Goal: Information Seeking & Learning: Learn about a topic

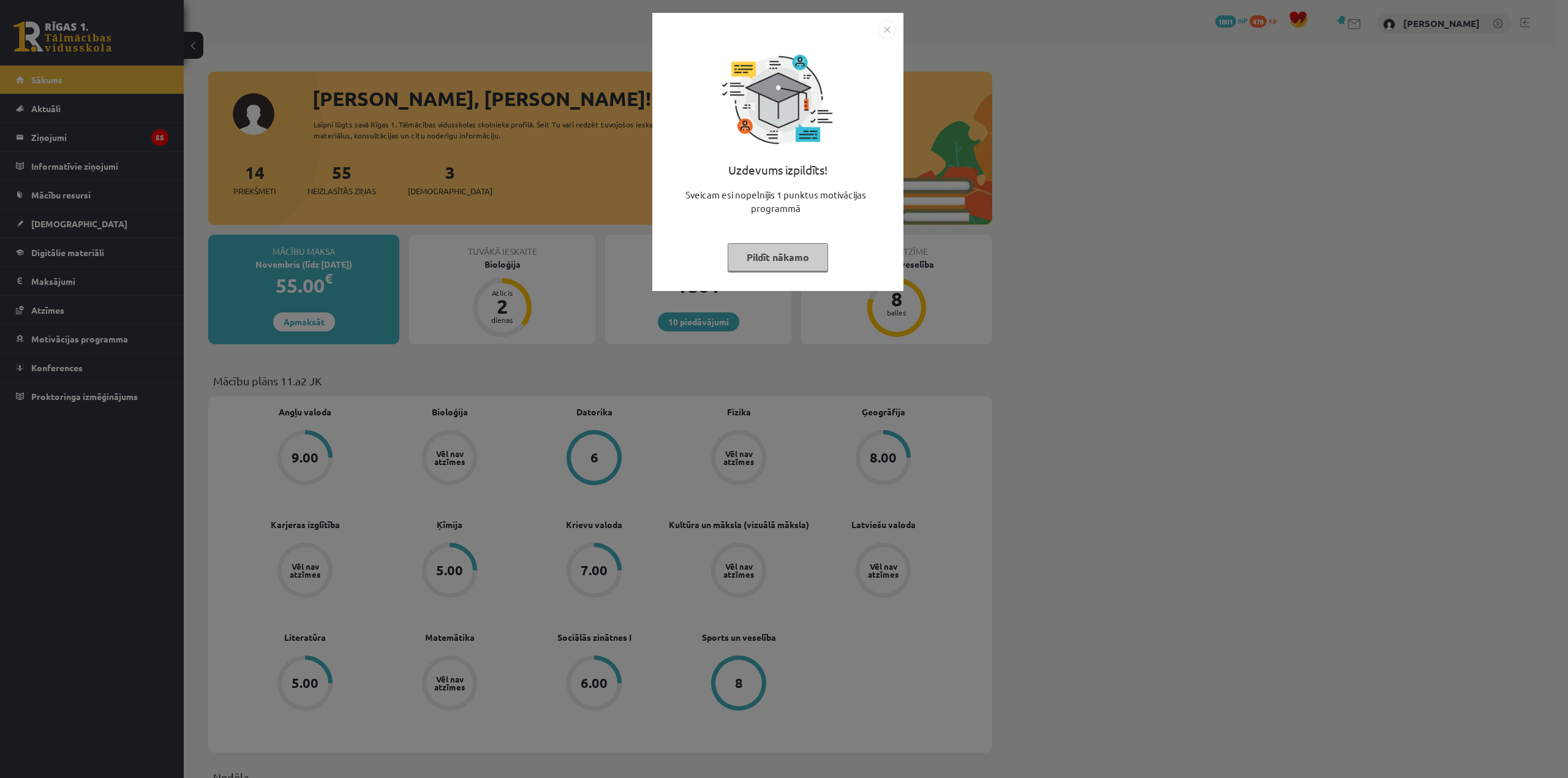
click at [807, 245] on button "Pildīt nākamo" at bounding box center [778, 258] width 100 height 28
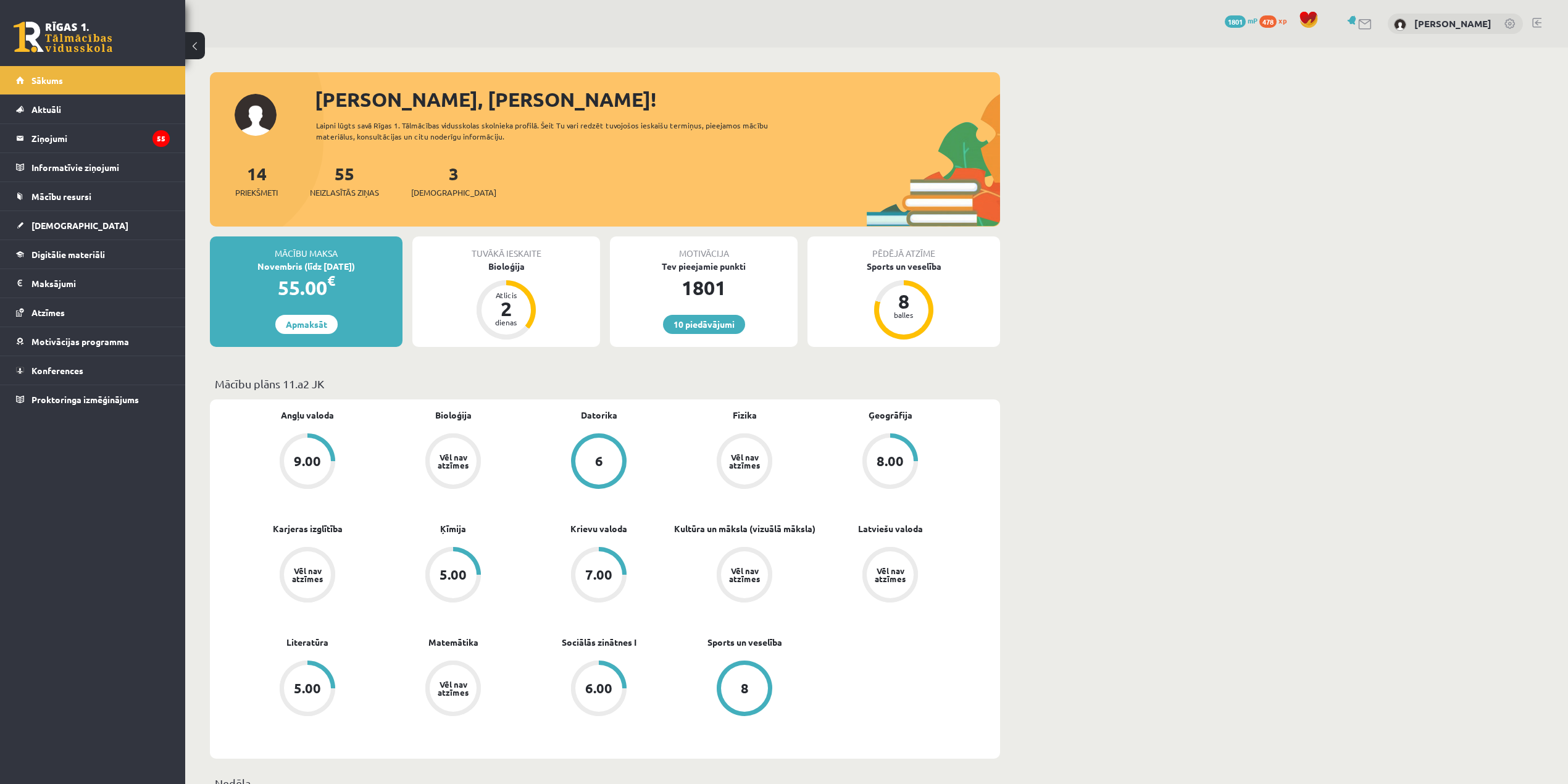
click at [1235, 18] on span "1801" at bounding box center [1235, 22] width 21 height 13
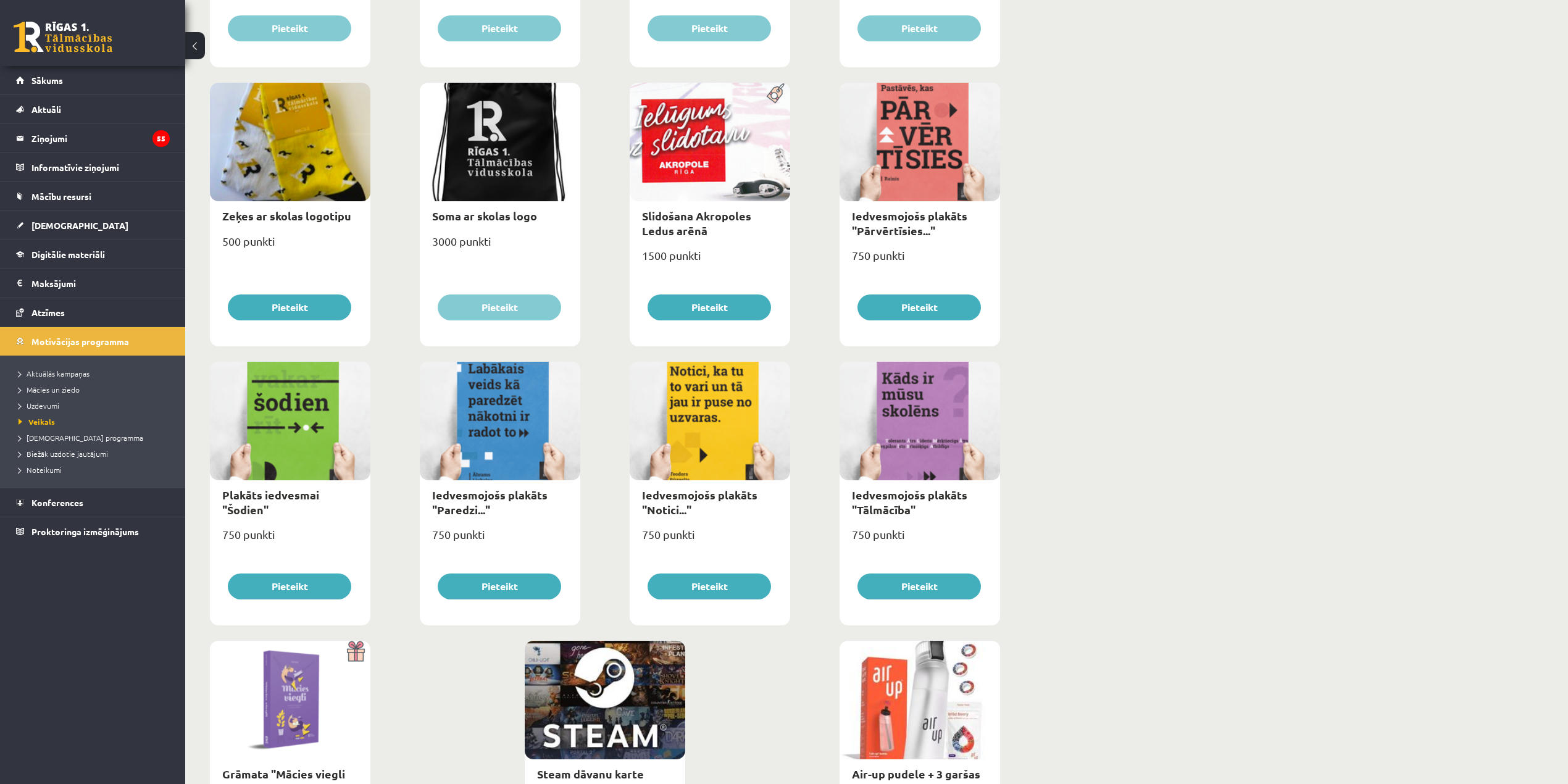
scroll to position [1112, 0]
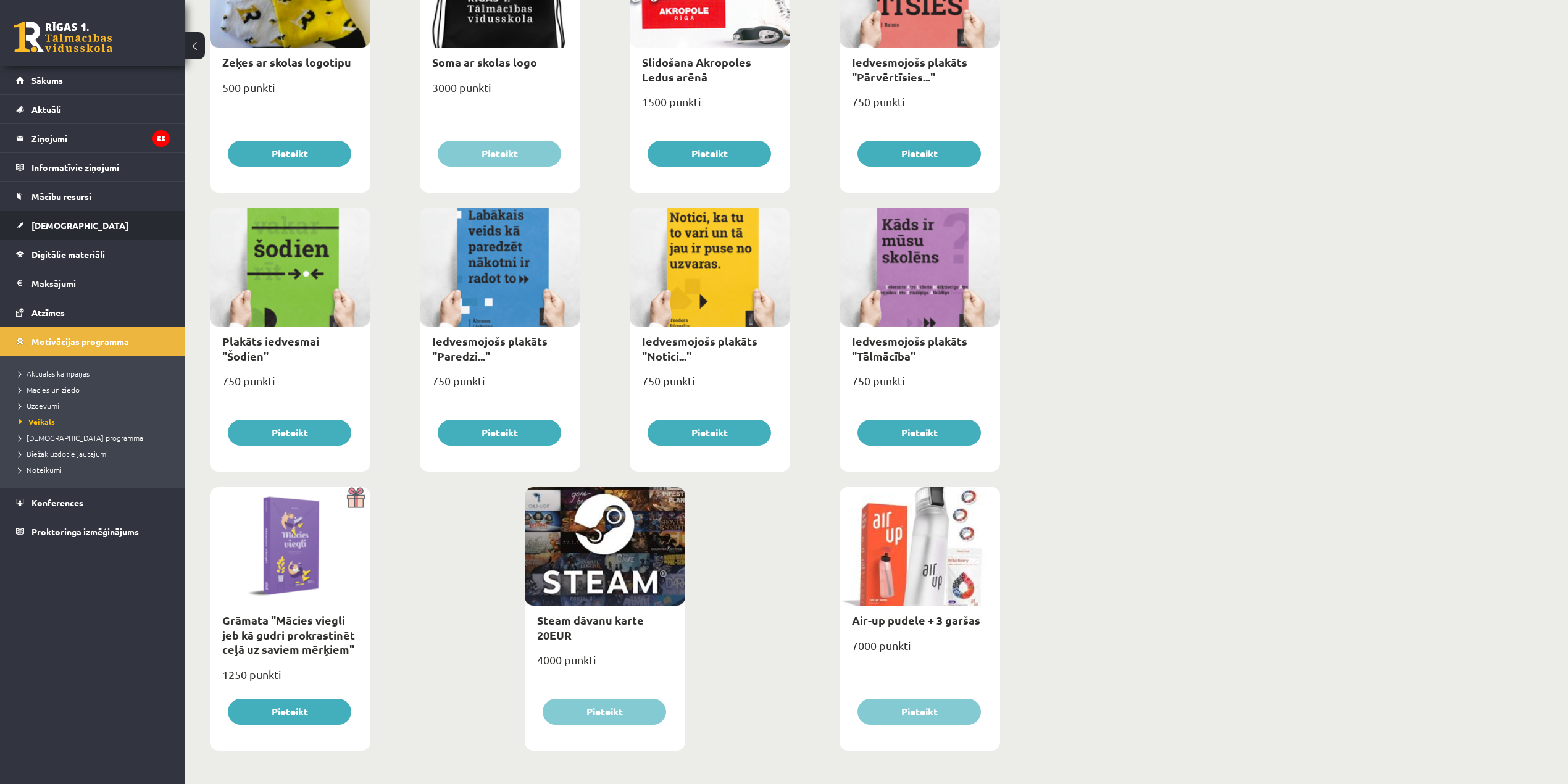
click at [78, 221] on link "[DEMOGRAPHIC_DATA]" at bounding box center [92, 226] width 154 height 28
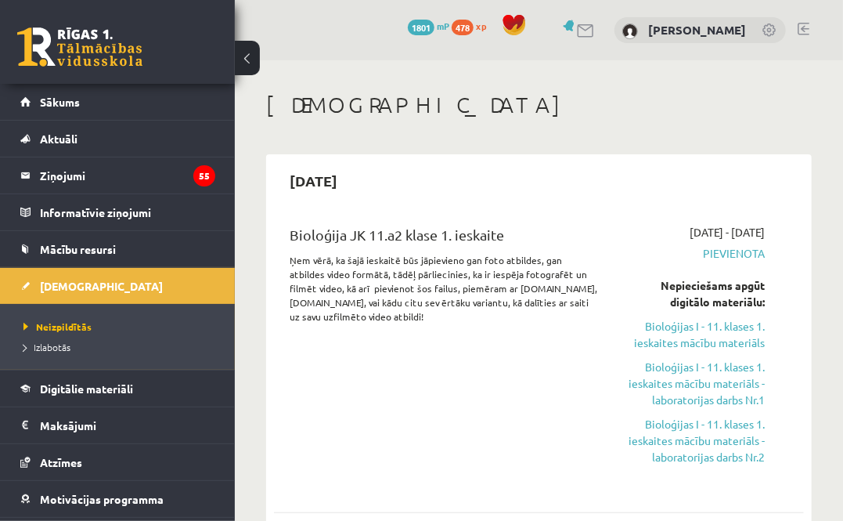
click at [333, 417] on div "Bioloģija JK 11.a2 klase 1. ieskaite Ņem vērā, ka šajā ieskaitē būs jāpievieno …" at bounding box center [444, 355] width 333 height 263
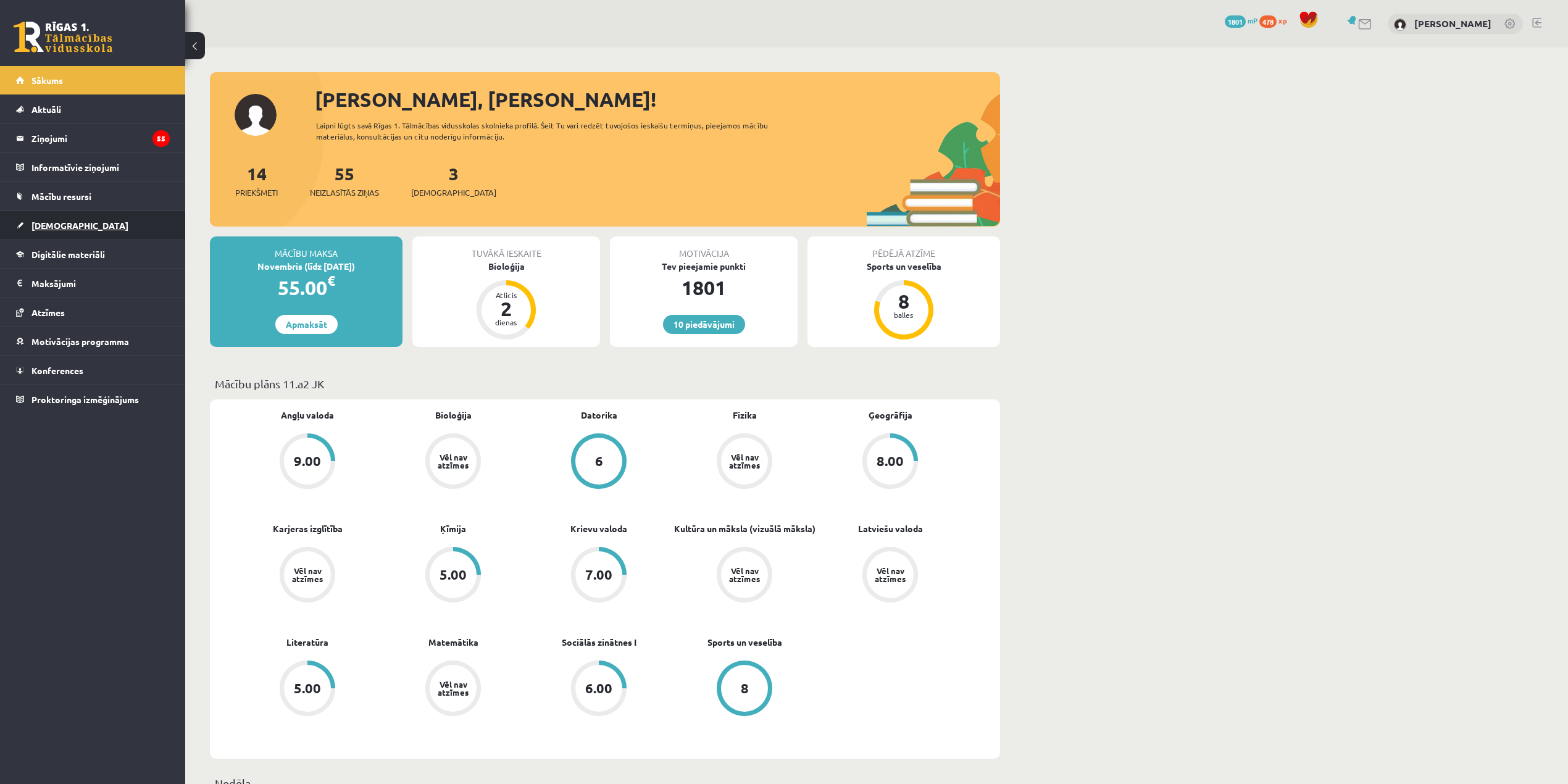
click at [94, 223] on link "[DEMOGRAPHIC_DATA]" at bounding box center [92, 226] width 154 height 28
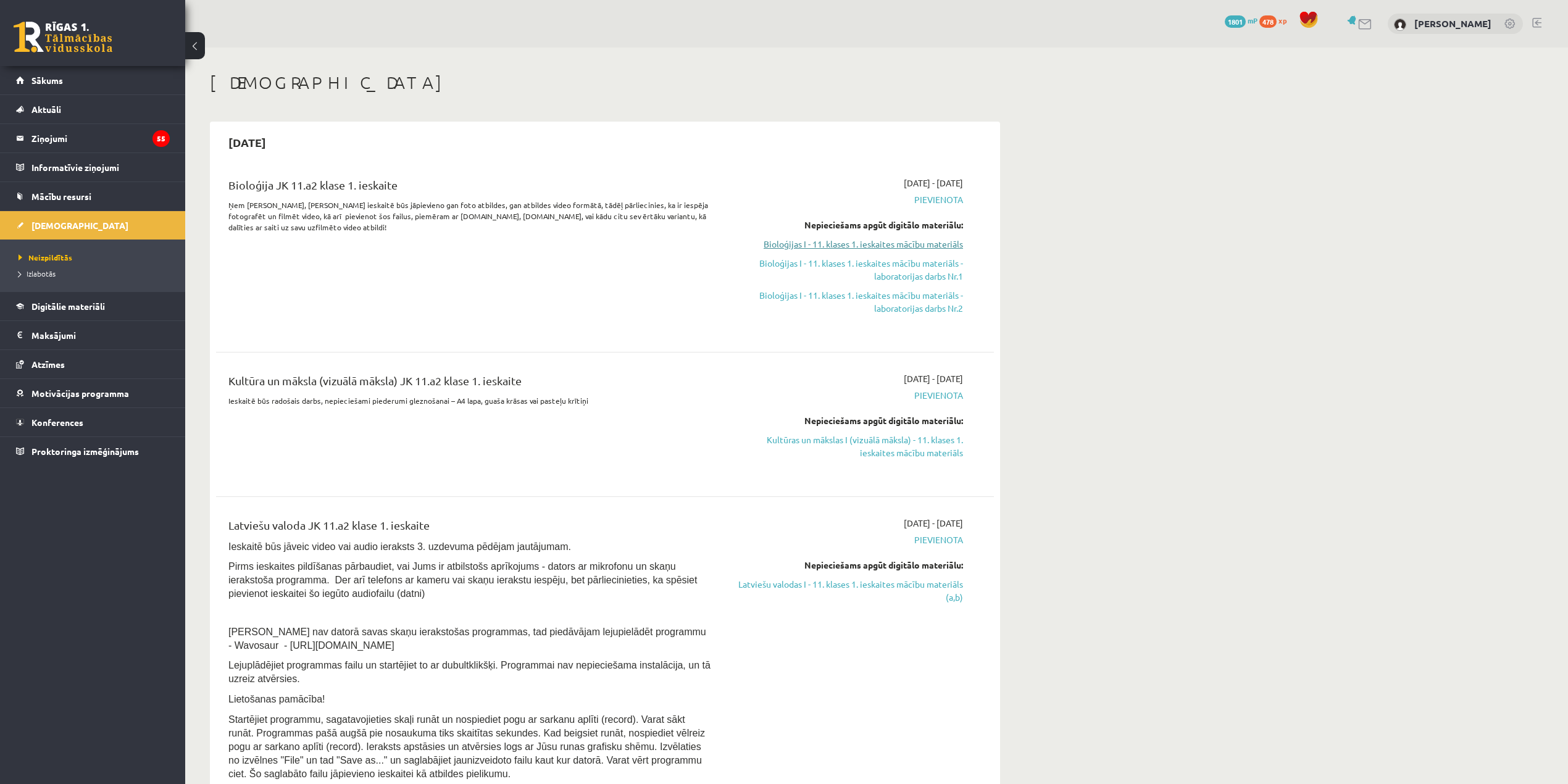
click at [664, 241] on link "Bioloģijas I - 11. klases 1. ieskaites mācību materiāls" at bounding box center [846, 244] width 233 height 13
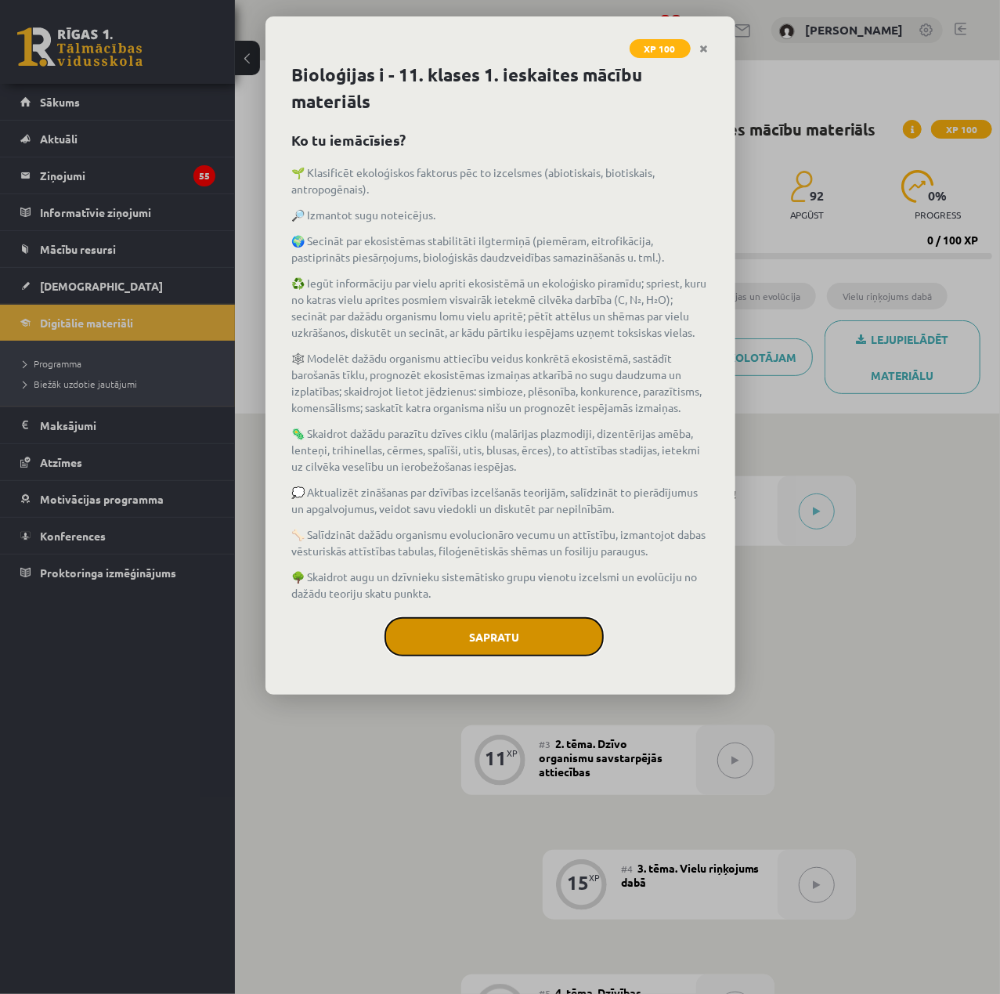
click at [481, 645] on button "Sapratu" at bounding box center [493, 636] width 219 height 39
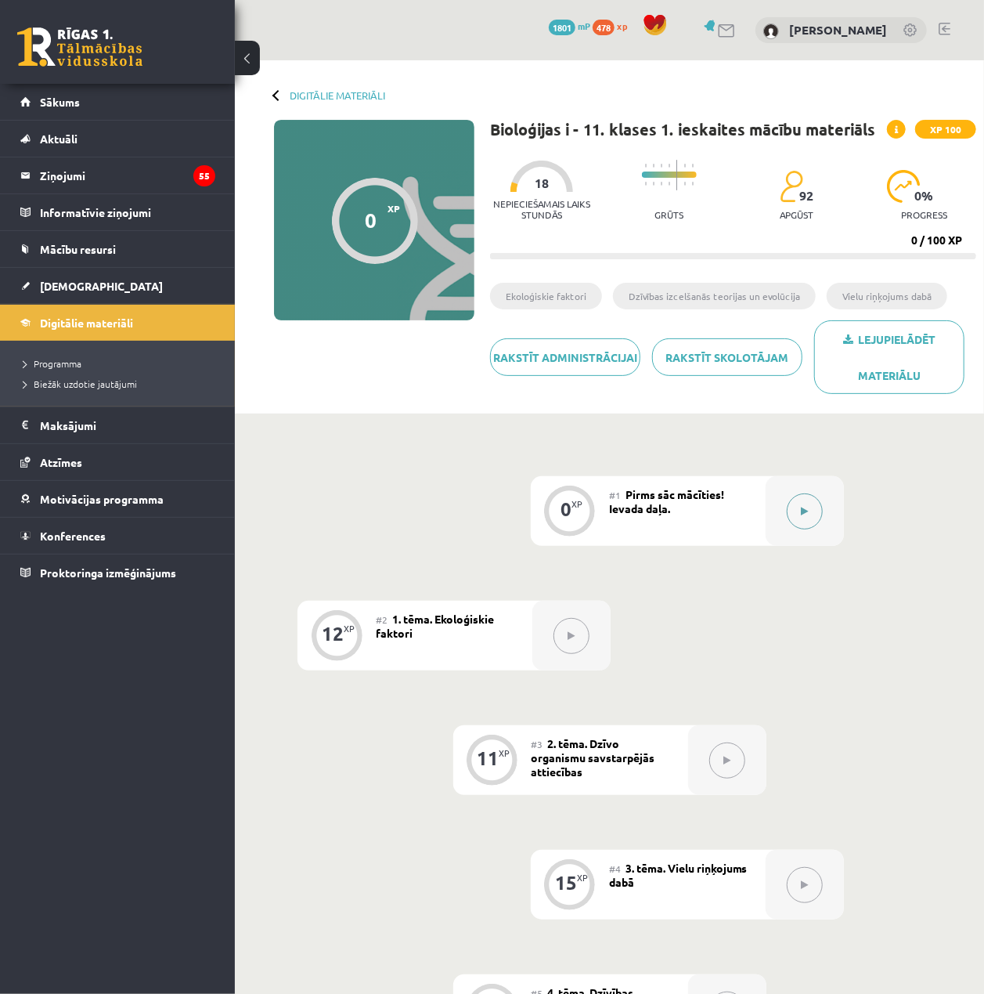
click at [816, 503] on button at bounding box center [805, 511] width 36 height 36
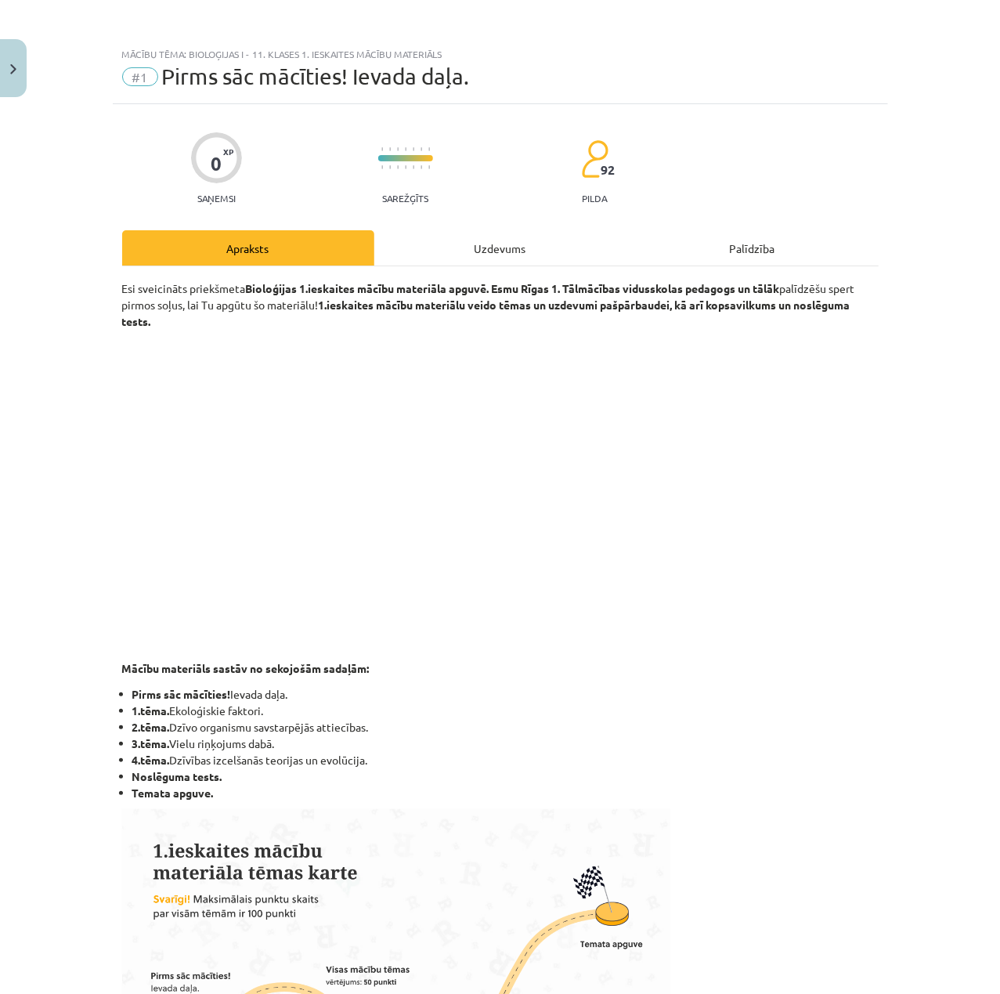
click at [552, 230] on div "Uzdevums" at bounding box center [500, 247] width 252 height 35
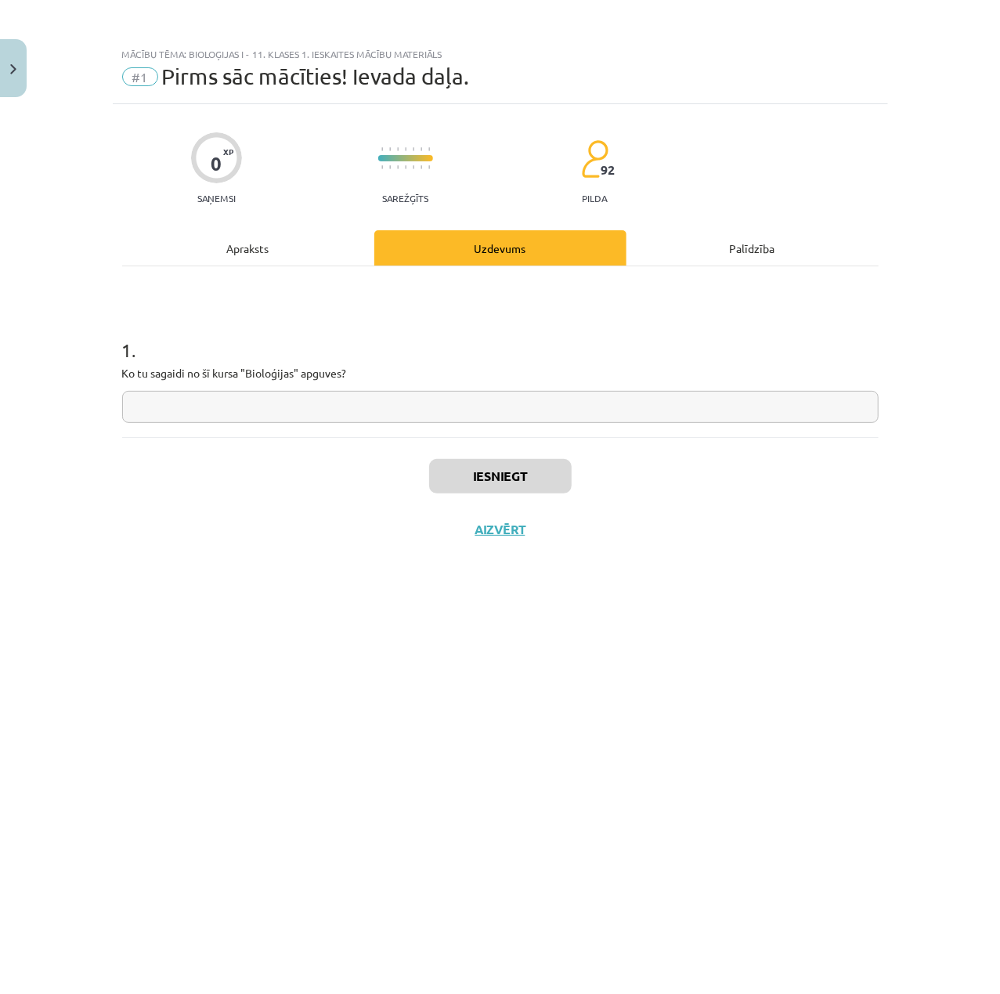
click at [370, 402] on input "text" at bounding box center [500, 407] width 756 height 32
click at [272, 264] on div "Apraksts" at bounding box center [248, 247] width 252 height 35
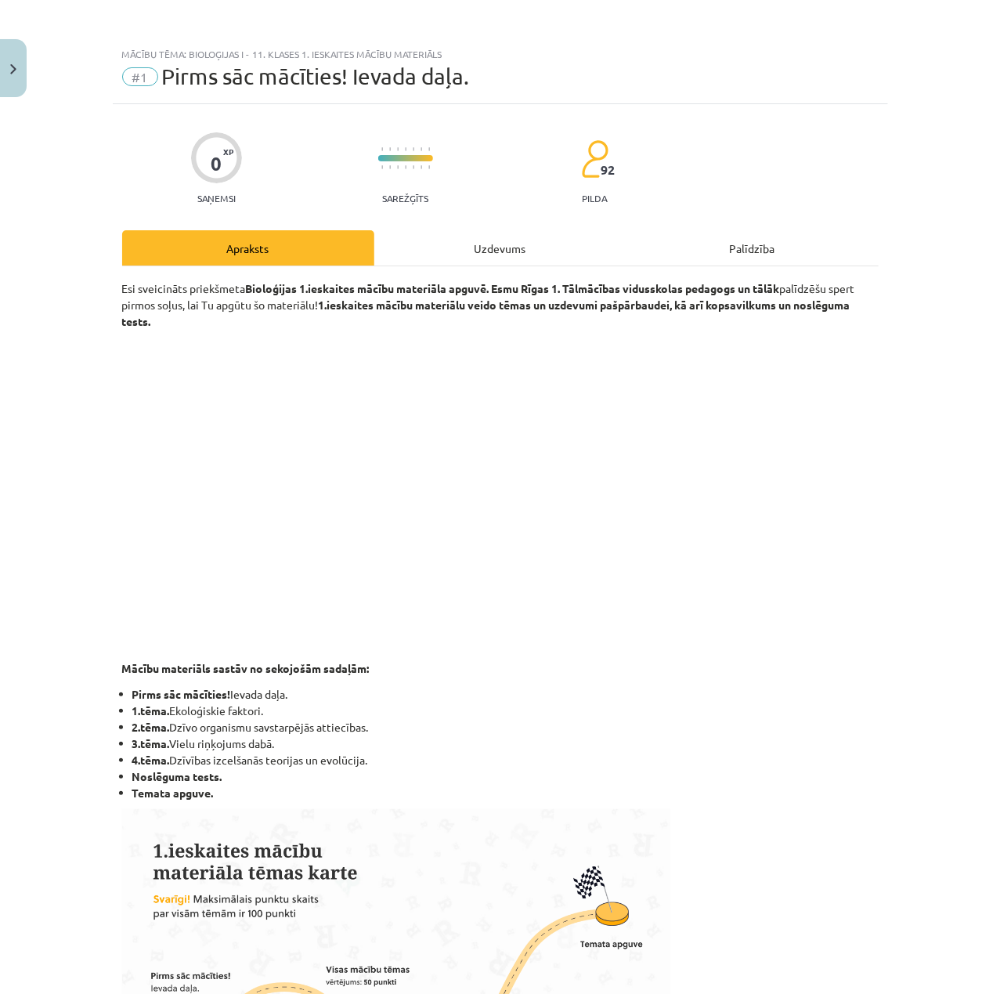
drag, startPoint x: 520, startPoint y: 283, endPoint x: 508, endPoint y: 264, distance: 22.2
click at [515, 282] on strong "Bioloģijas 1.ieskaites mācību materiāla apguvē. Esmu Rīgas 1. Tālmācības viduss…" at bounding box center [513, 288] width 534 height 14
click at [508, 264] on div "Uzdevums" at bounding box center [500, 247] width 252 height 35
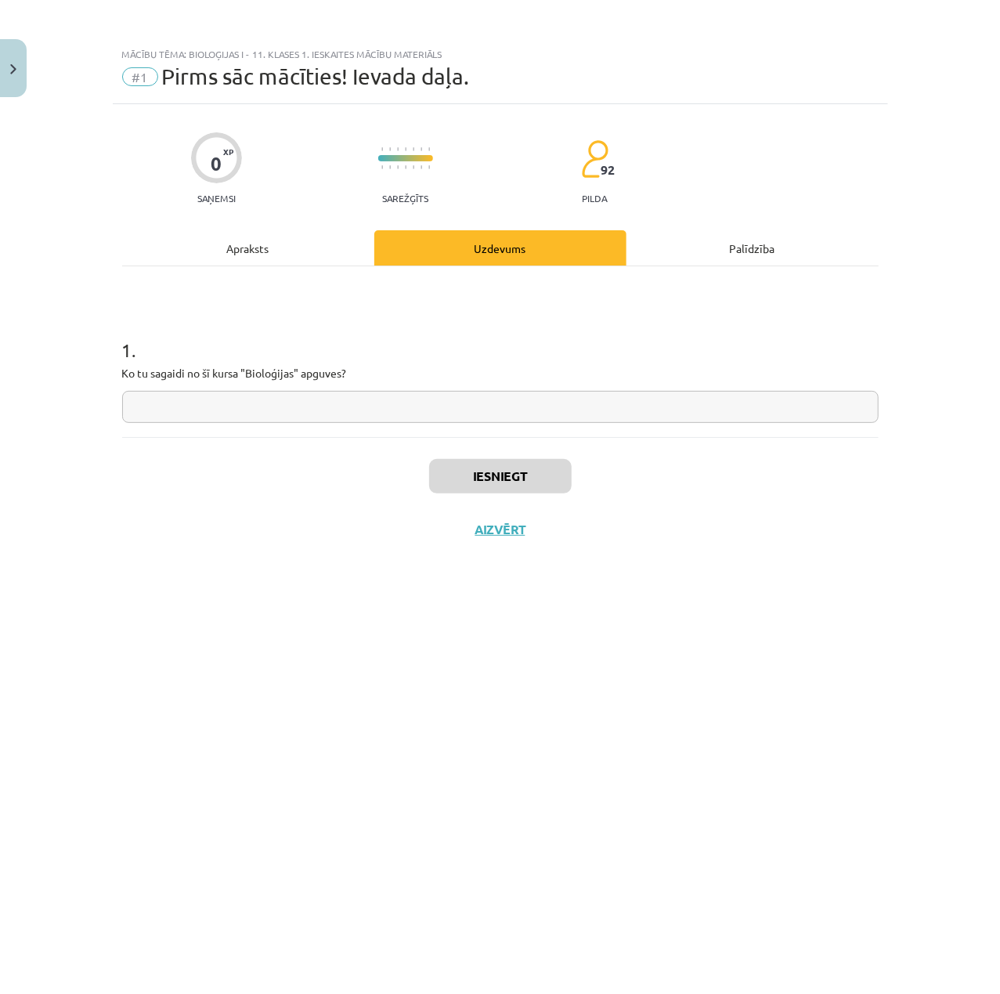
click at [551, 396] on input "text" at bounding box center [500, 407] width 756 height 32
type input "*"
click at [492, 464] on button "Iesniegt" at bounding box center [500, 476] width 142 height 34
click at [552, 542] on button "Nākamā nodarbība" at bounding box center [500, 539] width 153 height 36
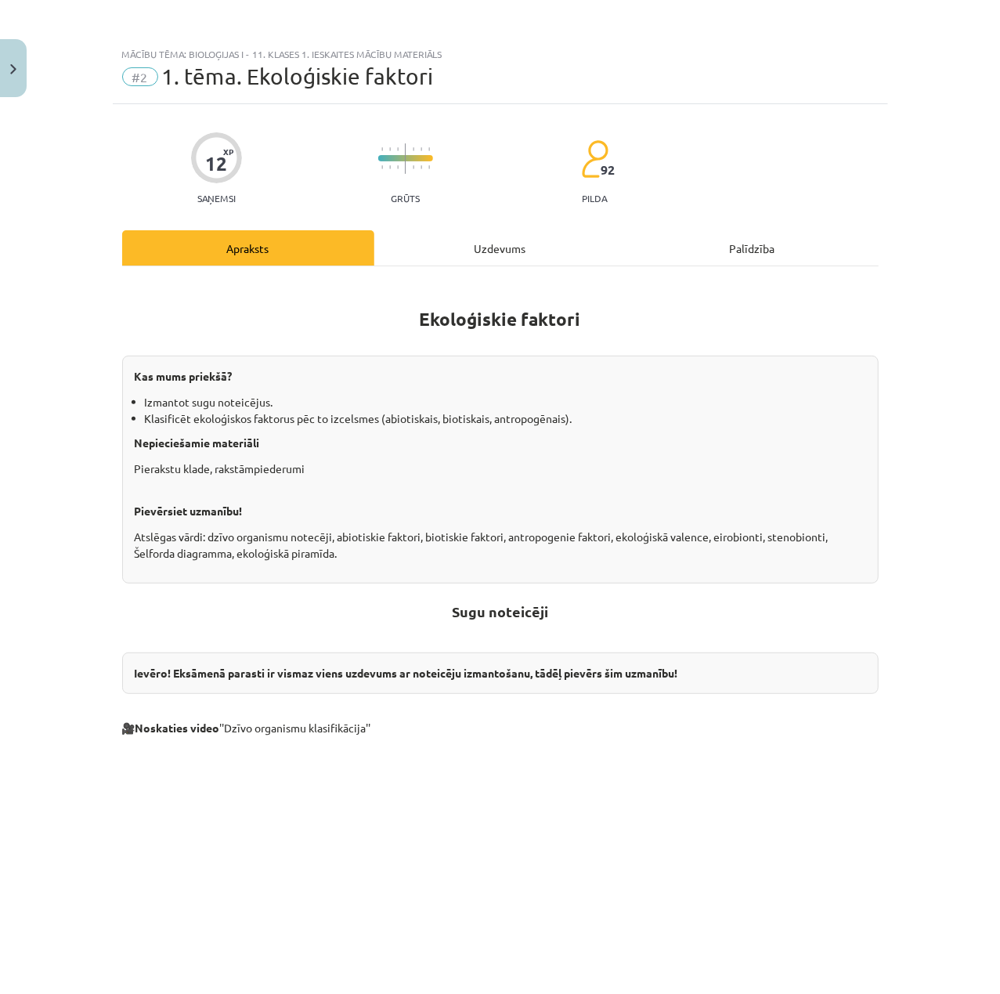
click at [459, 254] on div "Uzdevums" at bounding box center [500, 247] width 252 height 35
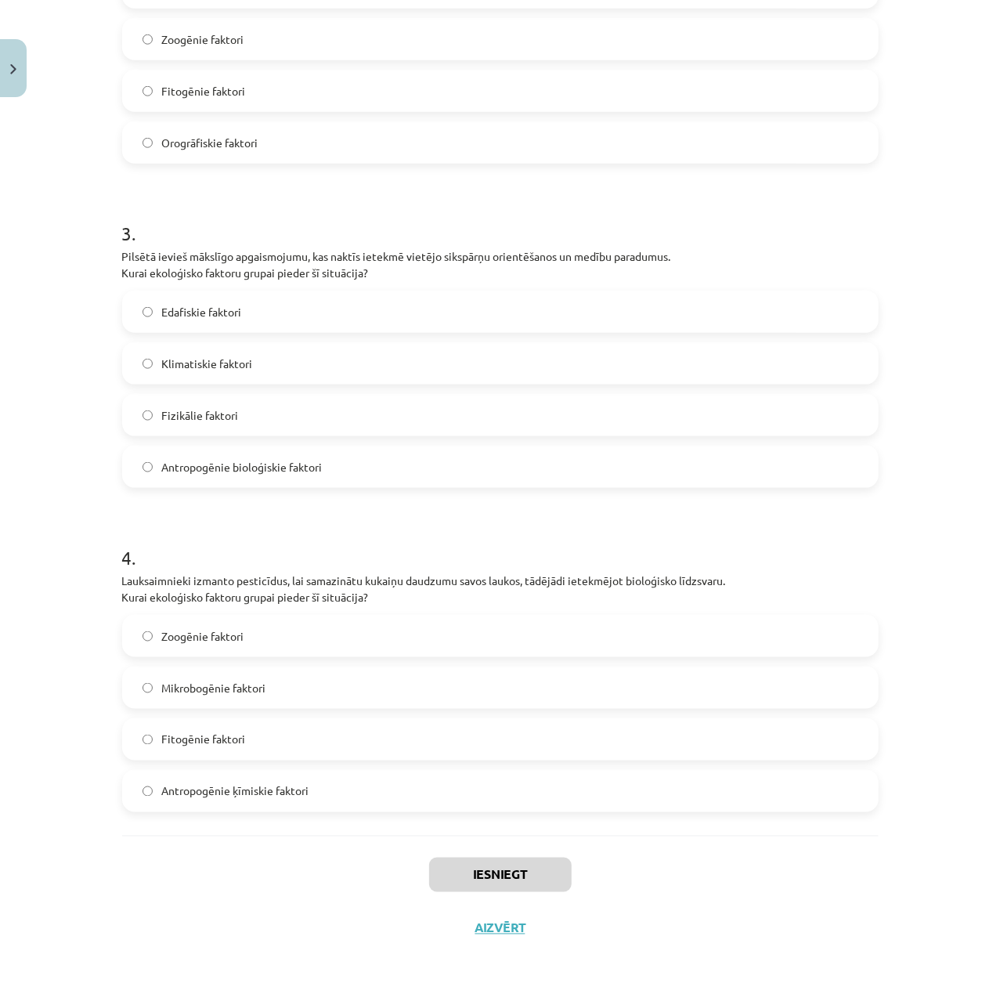
click at [122, 298] on form "1 . Augsne kalnu nogāzē ir ļoti akmeņaina, kas apgrūtina augu sakņu sistēmu att…" at bounding box center [500, 179] width 756 height 1265
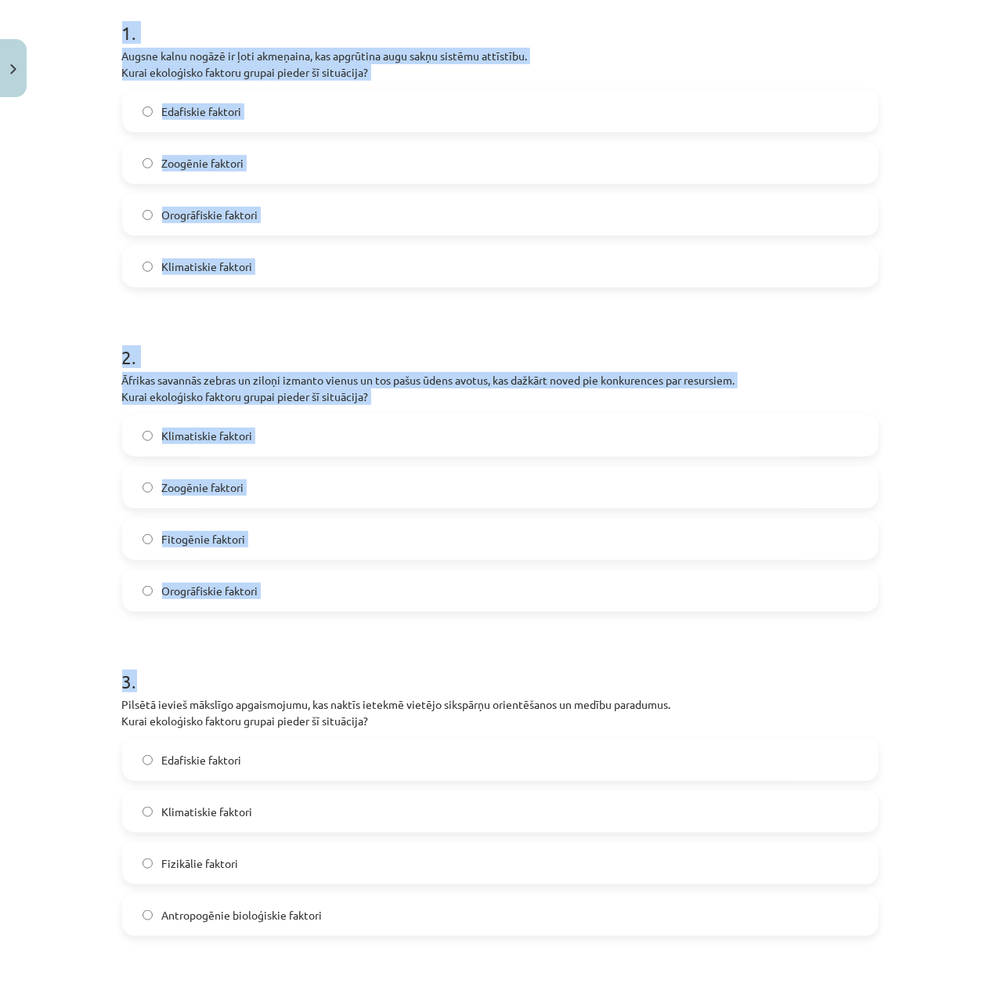
scroll to position [765, 0]
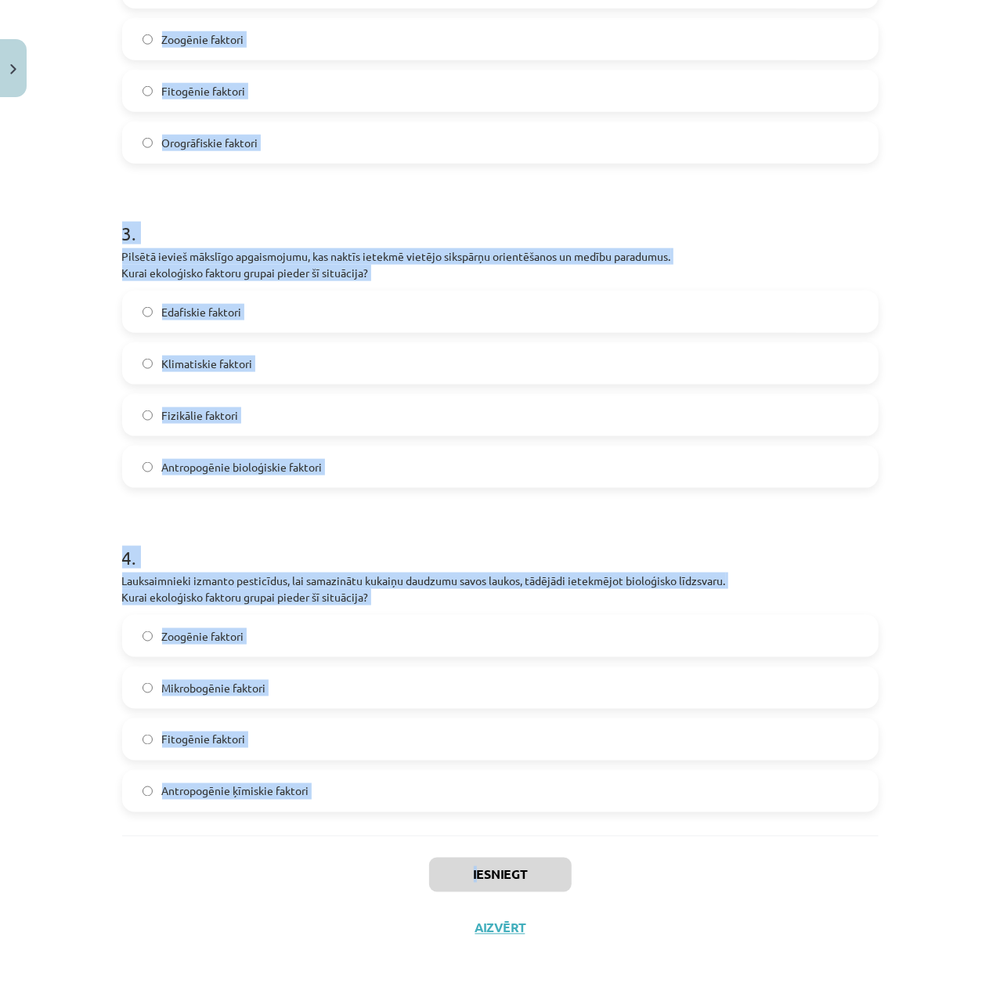
drag, startPoint x: 114, startPoint y: 201, endPoint x: 468, endPoint y: 855, distance: 743.8
click at [468, 855] on div "12 XP Saņemsi Grūts 92 pilda Apraksts Uzdevums Palīdzība 1 . Augsne kalnu nogāz…" at bounding box center [500, 146] width 775 height 1615
copy div "1 . Augsne kalnu nogāzē ir ļoti akmeņaina, kas apgrūtina augu sakņu sistēmu att…"
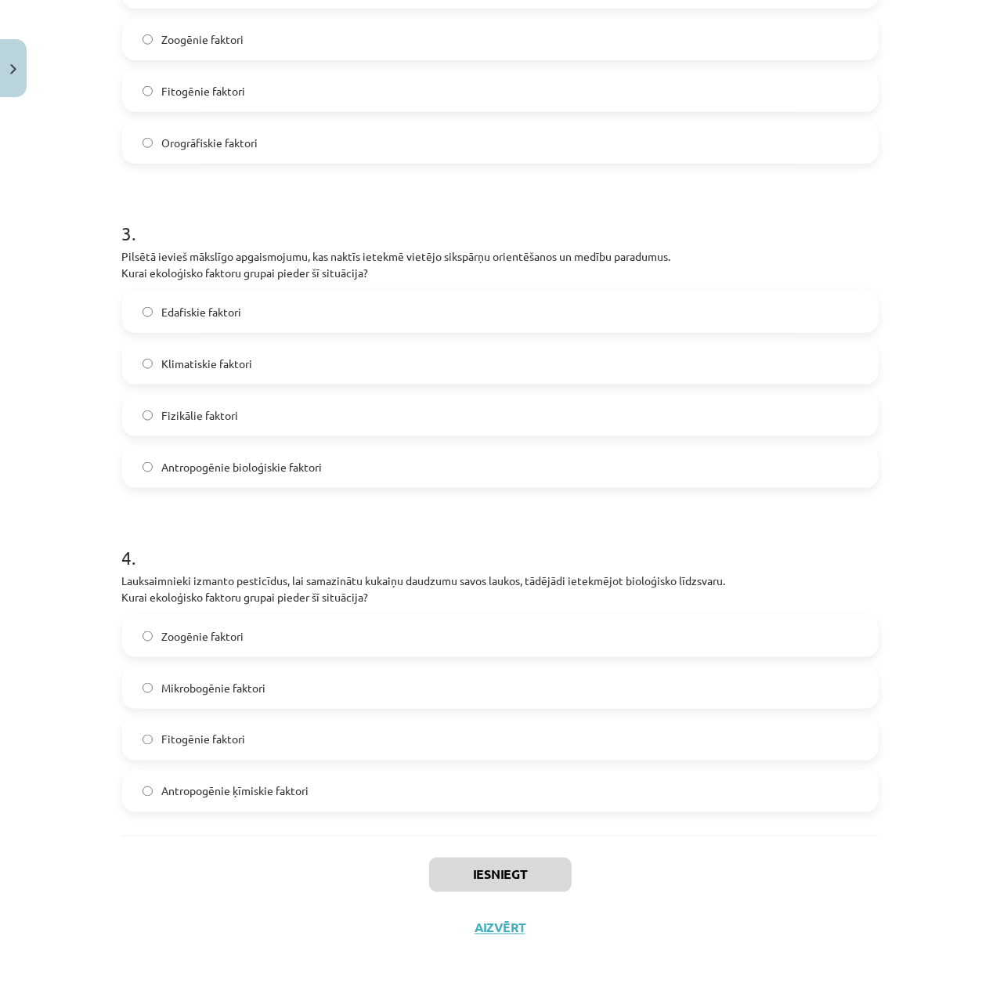
click at [774, 951] on div "12 XP Saņemsi Grūts 92 pilda Apraksts Uzdevums Palīdzība 1 . Augsne kalnu nogāz…" at bounding box center [500, 146] width 775 height 1615
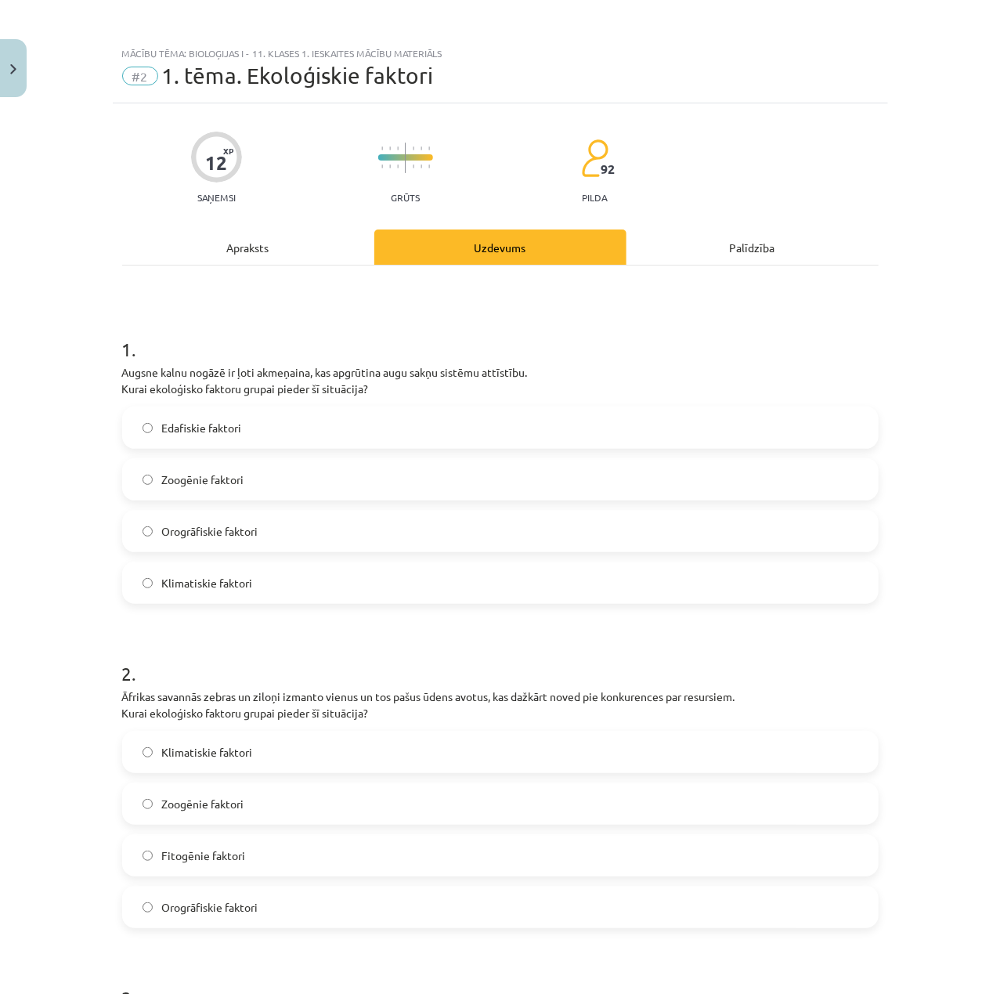
scroll to position [0, 0]
click at [922, 622] on div "Mācību tēma: Bioloģijas i - 11. klases 1. ieskaites mācību materiāls #2 1. tēma…" at bounding box center [500, 497] width 1000 height 994
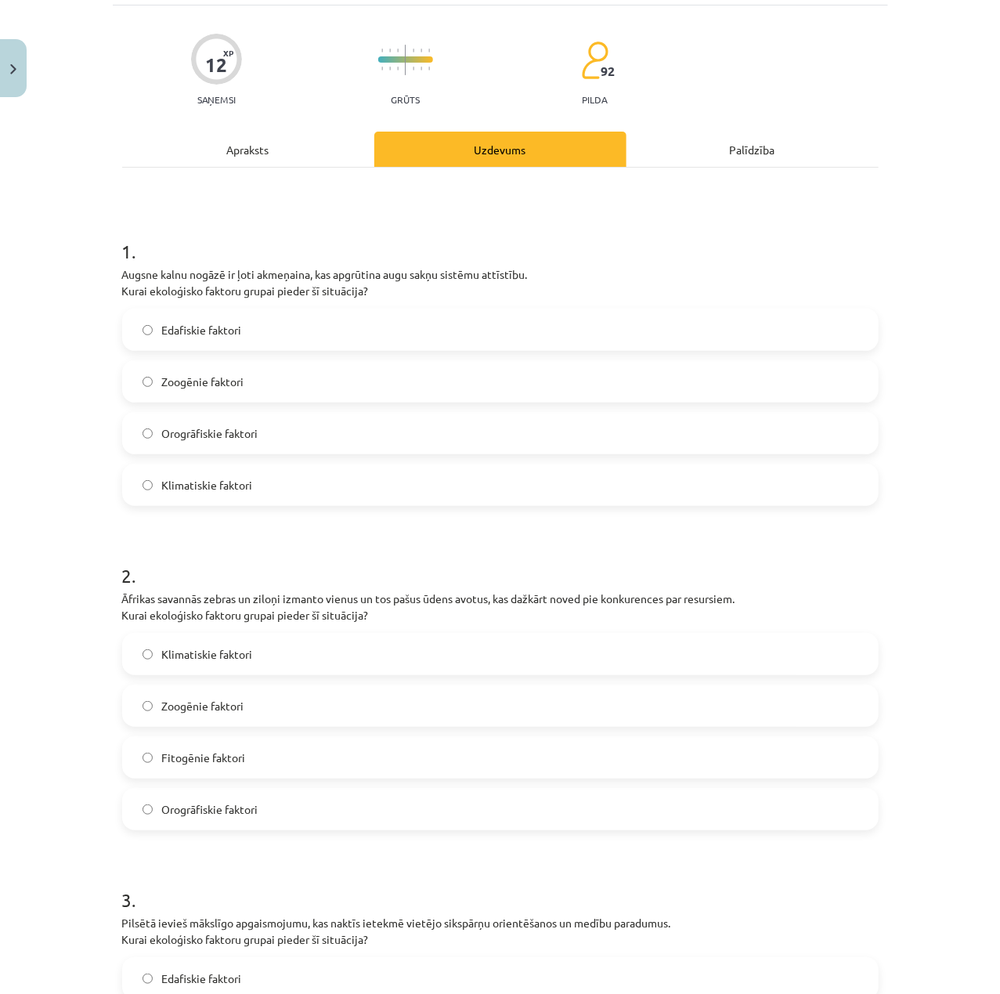
scroll to position [104, 0]
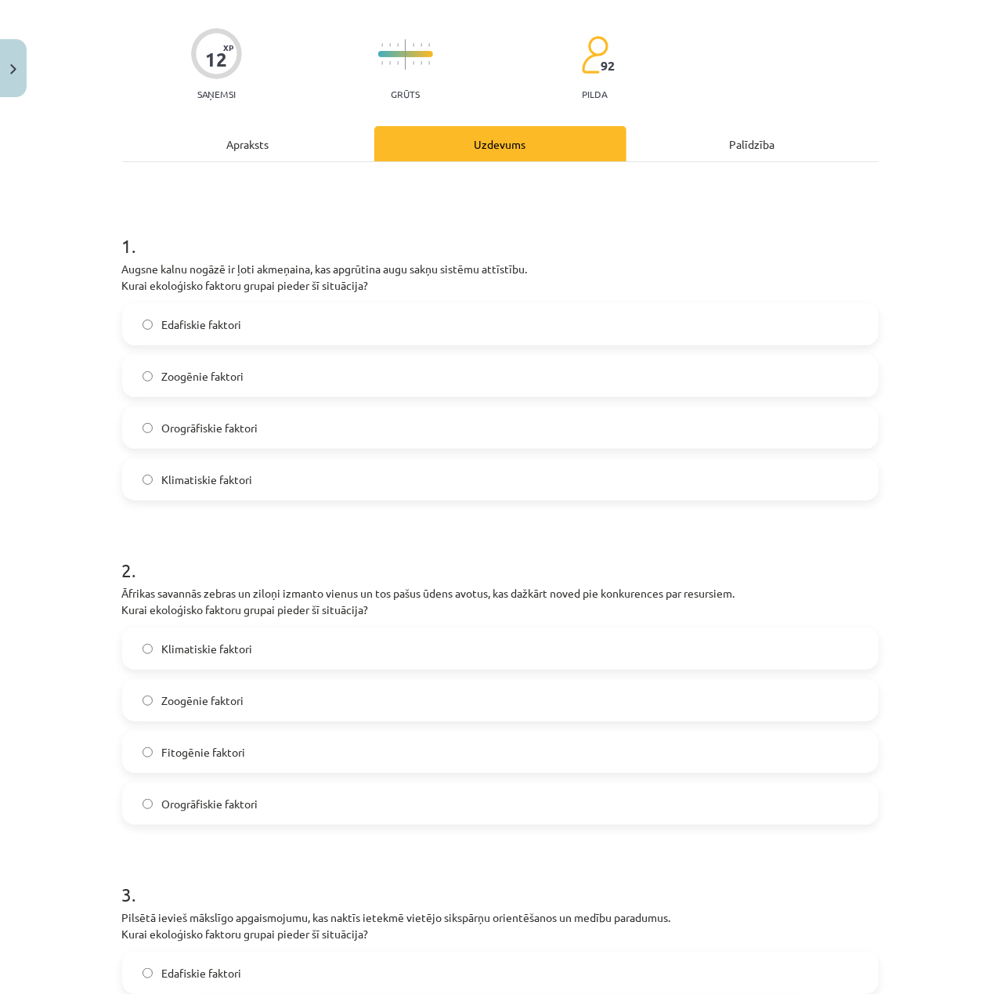
click at [258, 329] on label "Edafiskie faktori" at bounding box center [500, 324] width 753 height 39
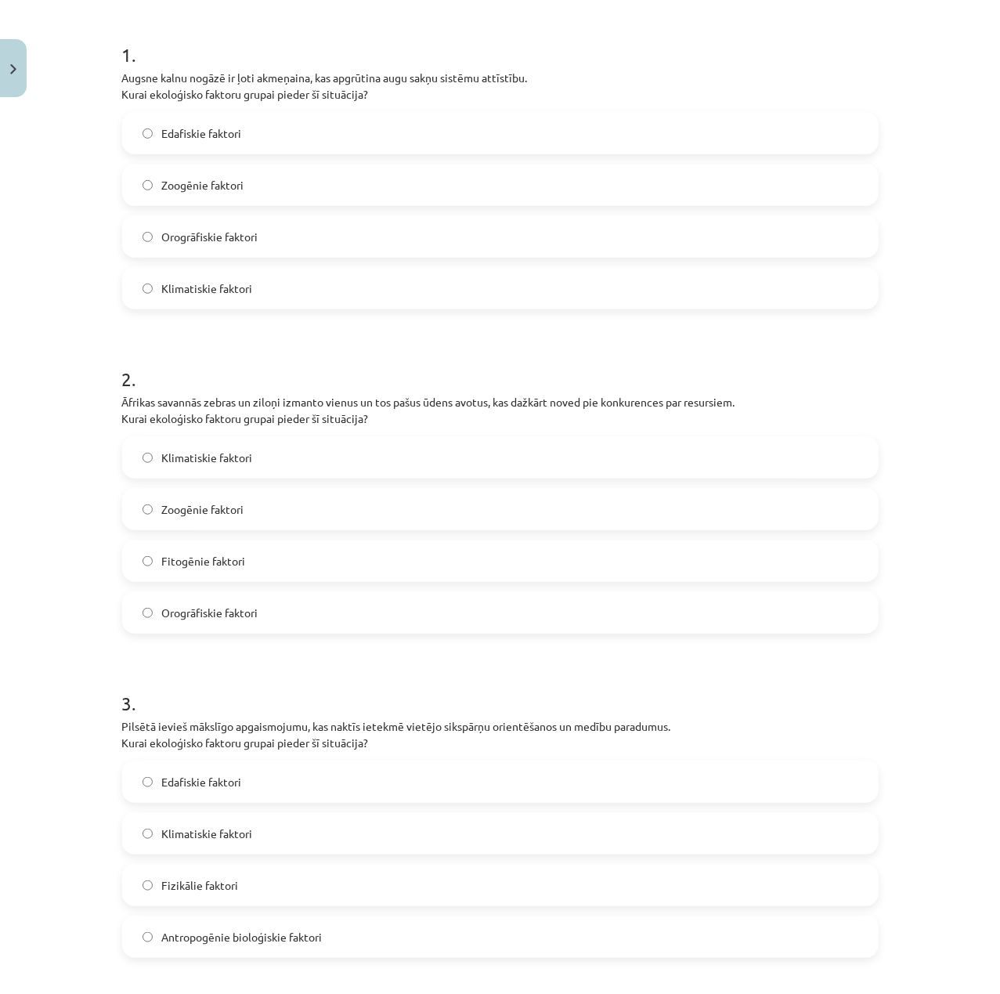
scroll to position [313, 0]
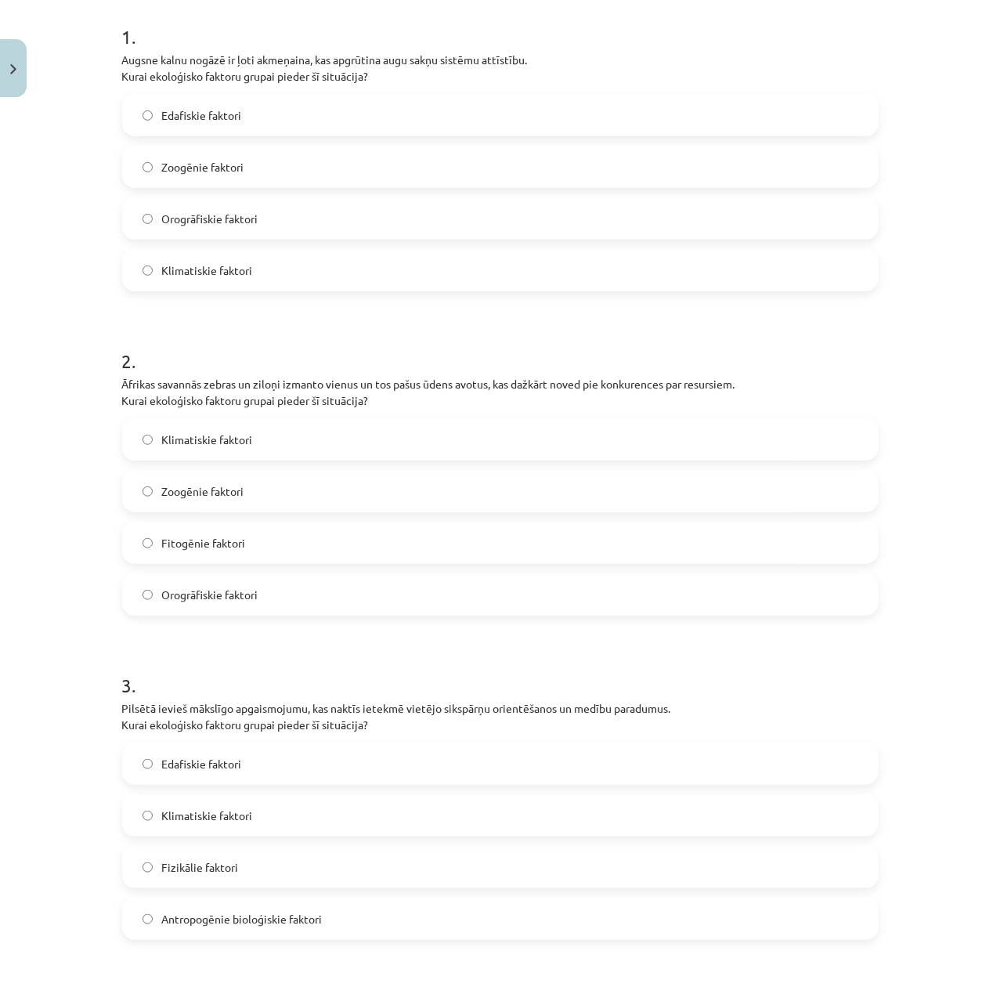
click at [249, 480] on label "Zoogēnie faktori" at bounding box center [500, 490] width 753 height 39
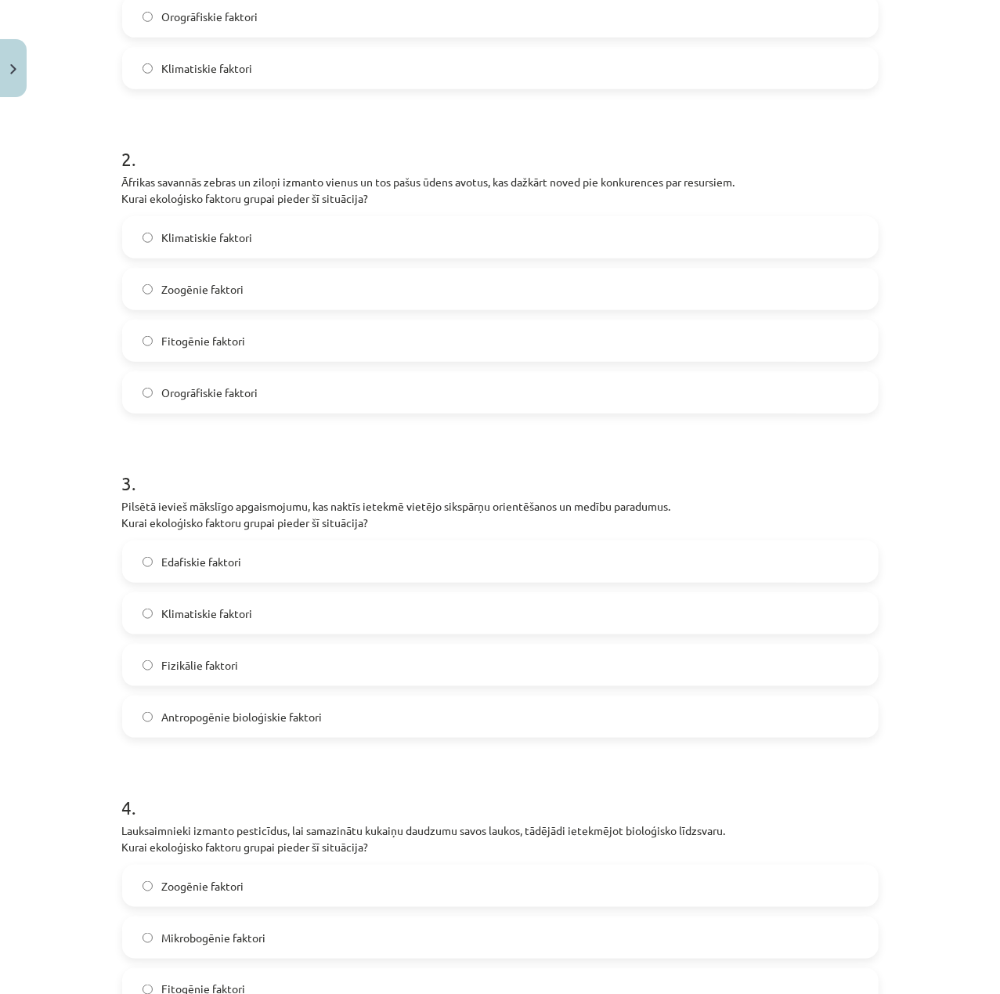
scroll to position [521, 0]
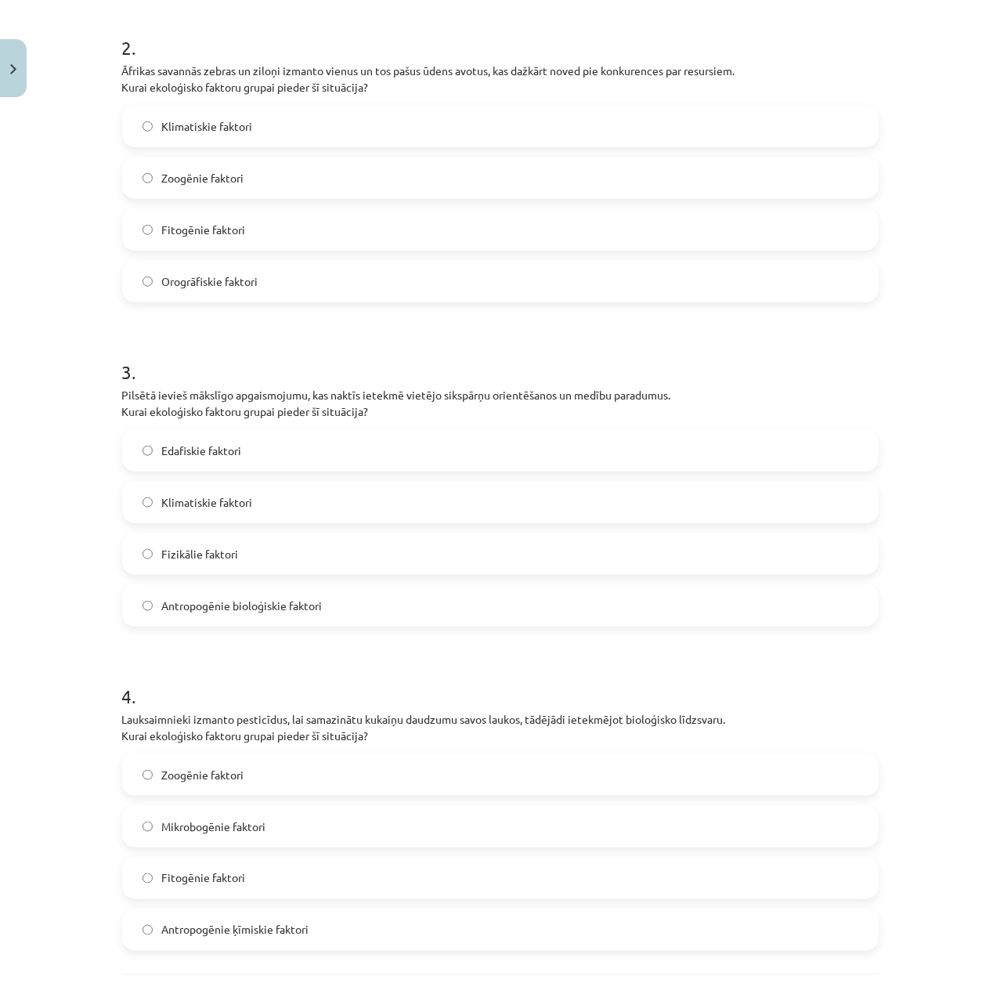
click at [299, 593] on label "Antropogēnie bioloģiskie faktori" at bounding box center [500, 605] width 753 height 39
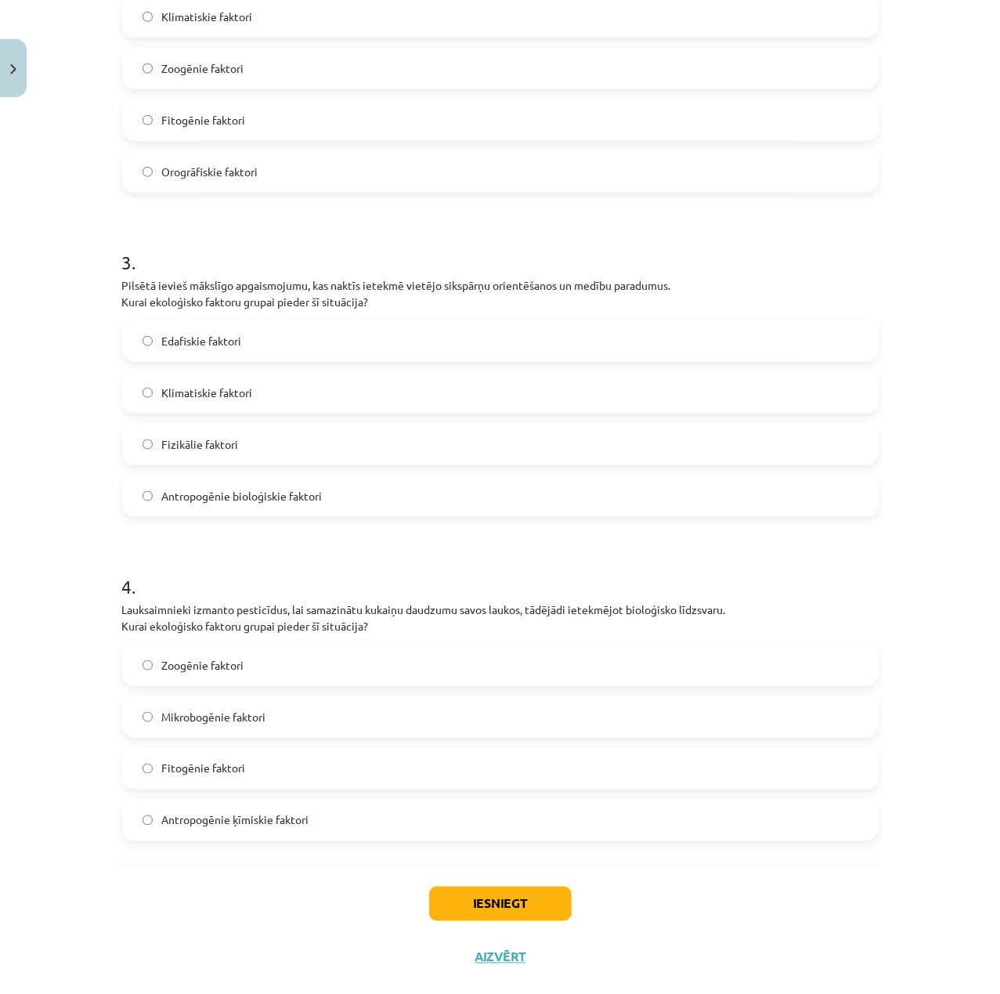
scroll to position [765, 0]
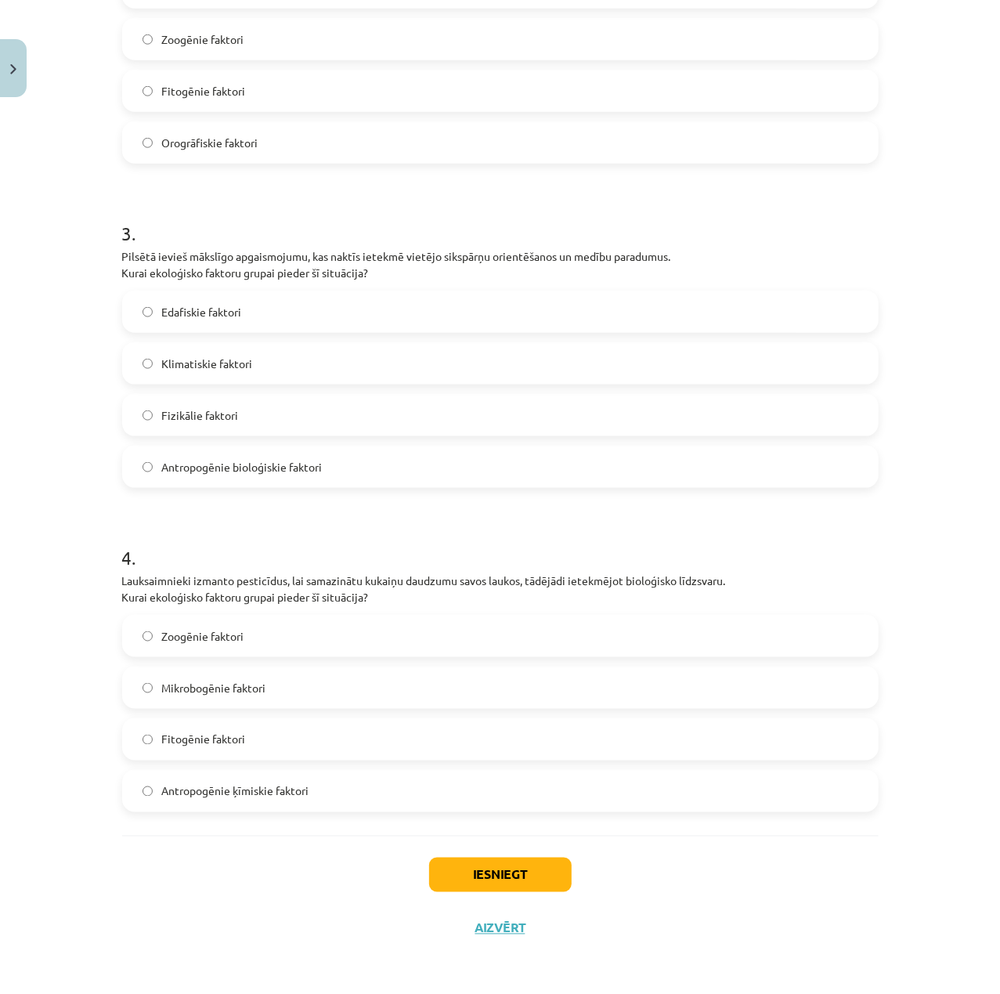
click at [298, 777] on label "Antropogēnie ķīmiskie faktori" at bounding box center [500, 790] width 753 height 39
click at [484, 869] on button "Iesniegt" at bounding box center [500, 874] width 142 height 34
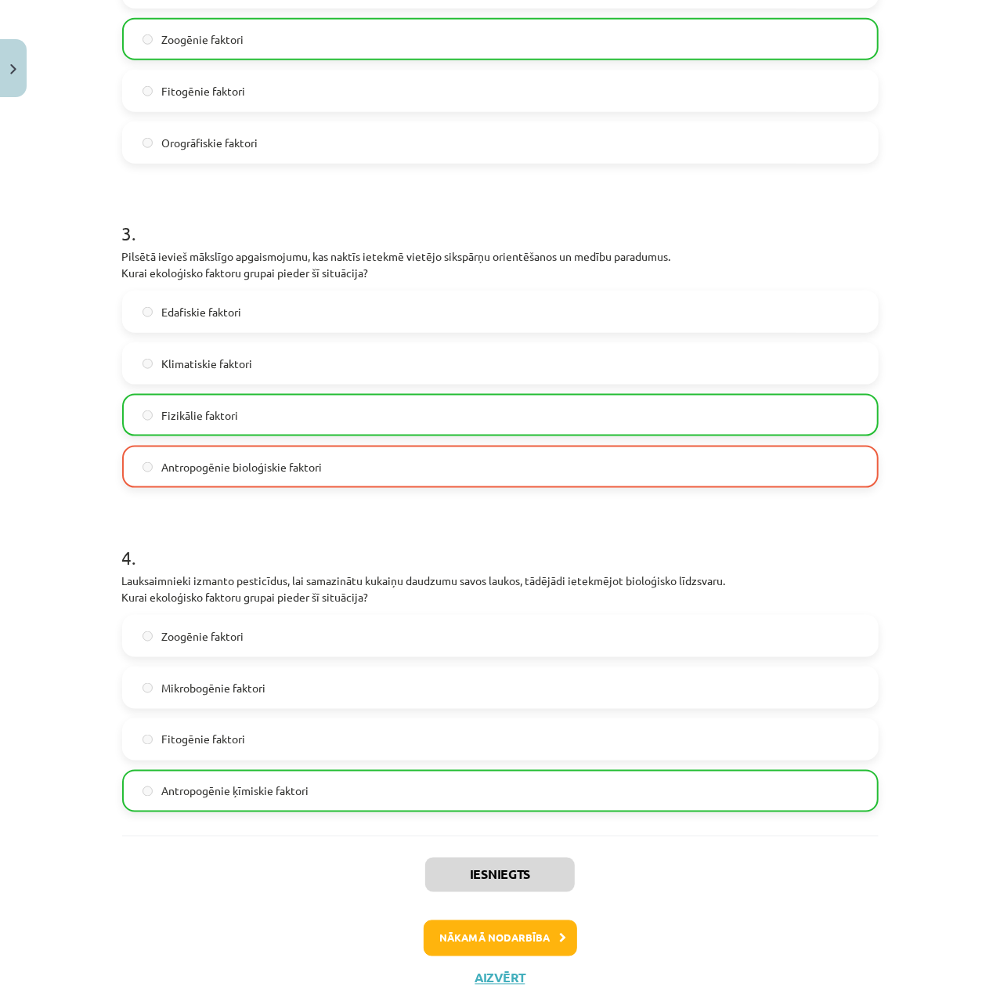
click at [521, 913] on div "Iesniegts Nākamā nodarbība Aizvērt" at bounding box center [500, 915] width 756 height 160
click at [536, 921] on button "Nākamā nodarbība" at bounding box center [500, 938] width 153 height 36
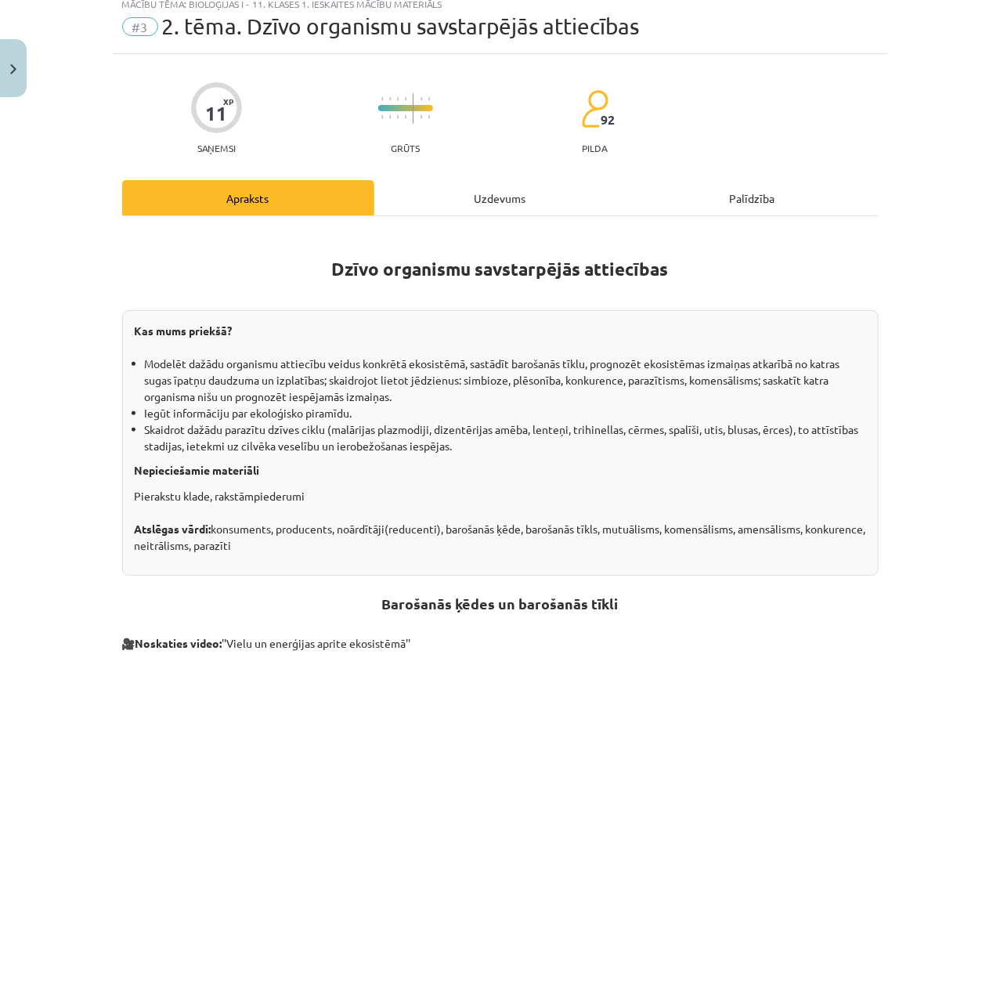
scroll to position [39, 0]
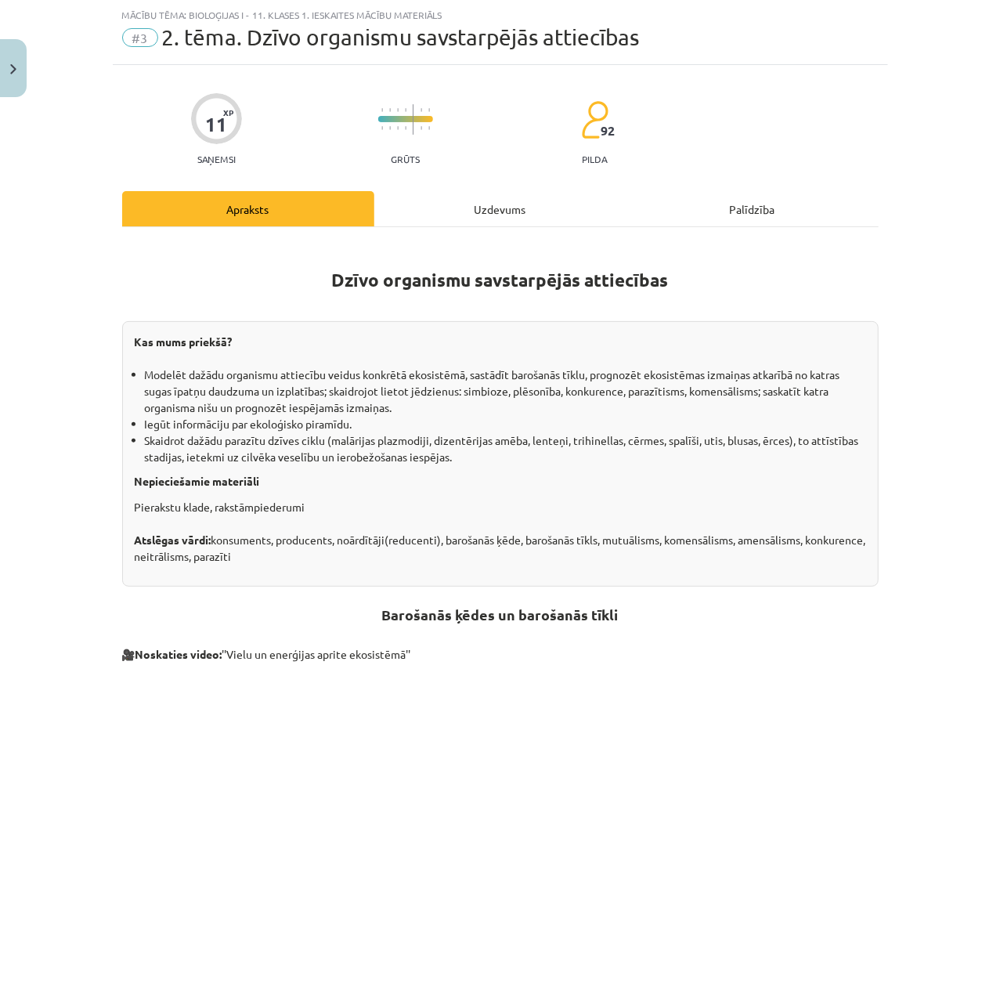
drag, startPoint x: 552, startPoint y: 160, endPoint x: 533, endPoint y: 194, distance: 39.2
click at [553, 160] on div "11 XP Saņemsi Grūts 92 pilda" at bounding box center [500, 124] width 756 height 81
click at [533, 194] on div "Uzdevums" at bounding box center [500, 208] width 252 height 35
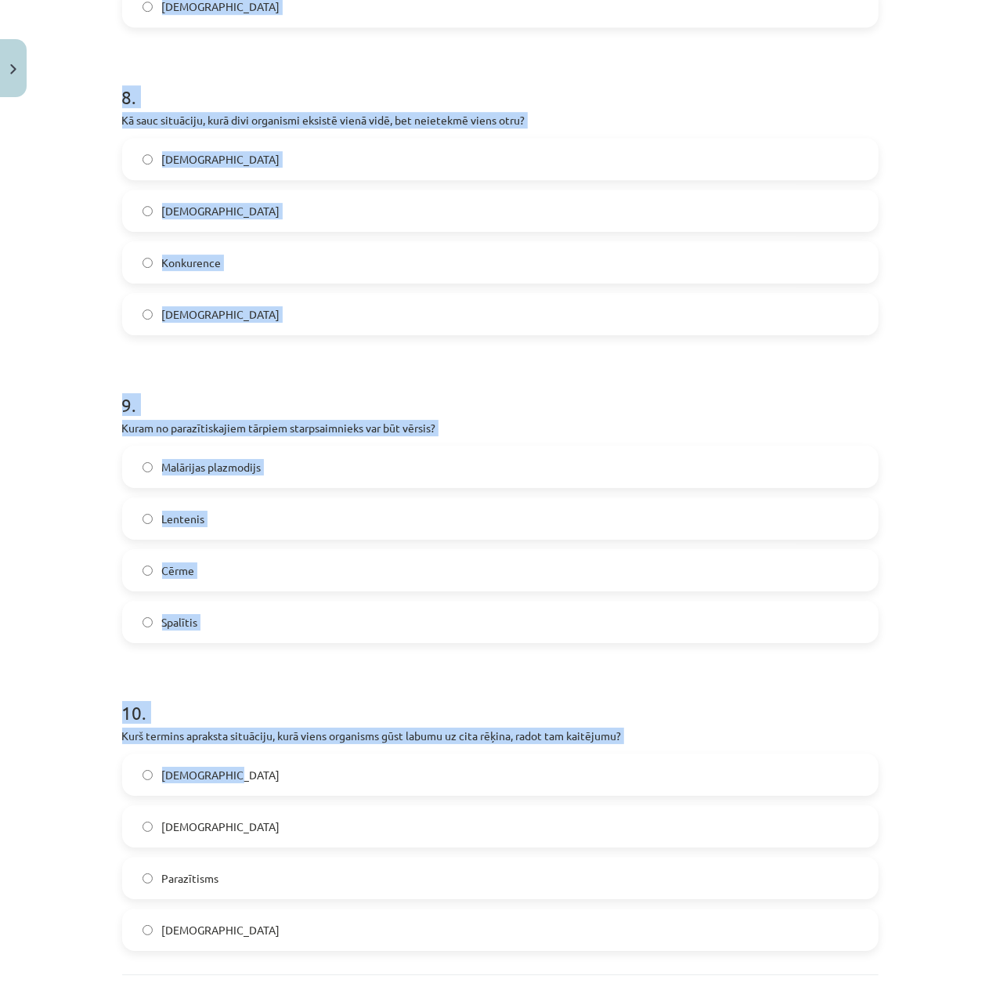
scroll to position [2546, 0]
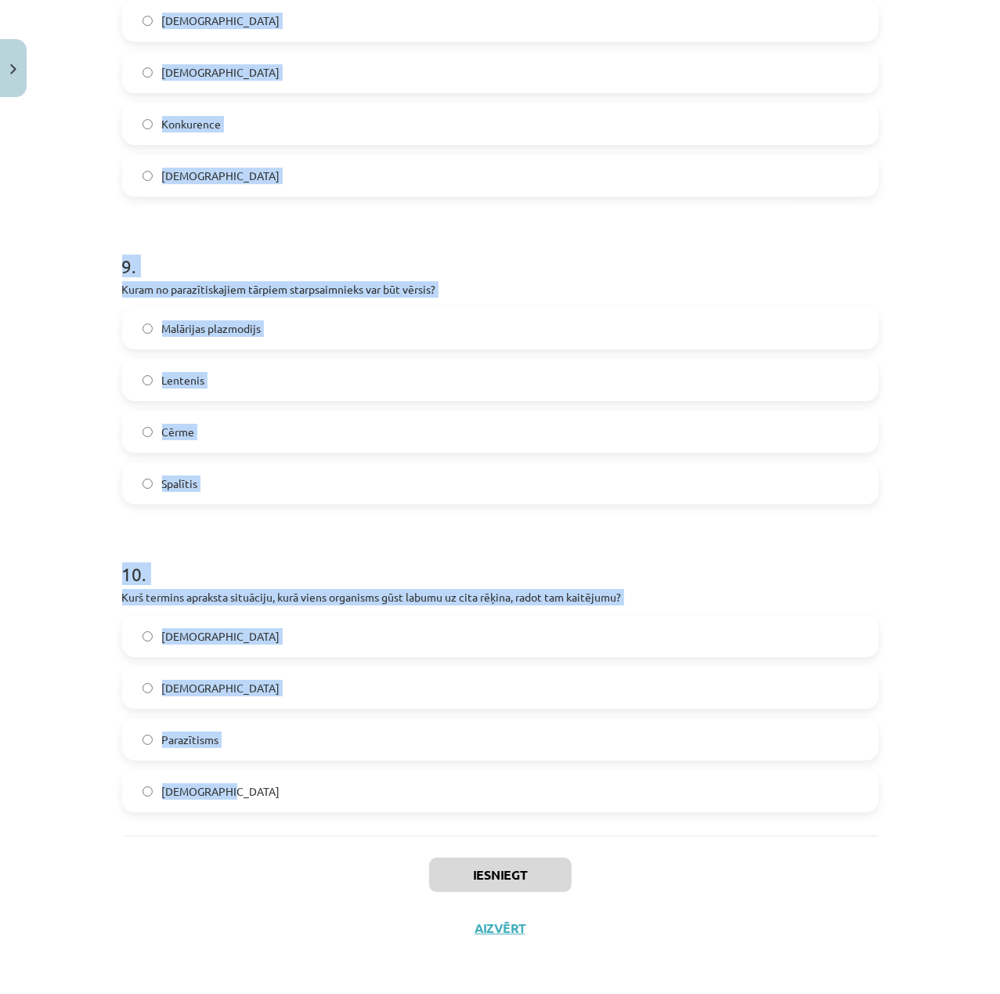
drag, startPoint x: 32, startPoint y: 240, endPoint x: 442, endPoint y: 781, distance: 679.6
click at [442, 781] on div "Mācību tēma: Bioloģijas i - 11. klases 1. ieskaites mācību materiāls #3 2. tēma…" at bounding box center [500, 497] width 1000 height 994
copy form "1 . Kā sauc situāciju, kurā viens organisms neitralizē vai nomāc citu organismu…"
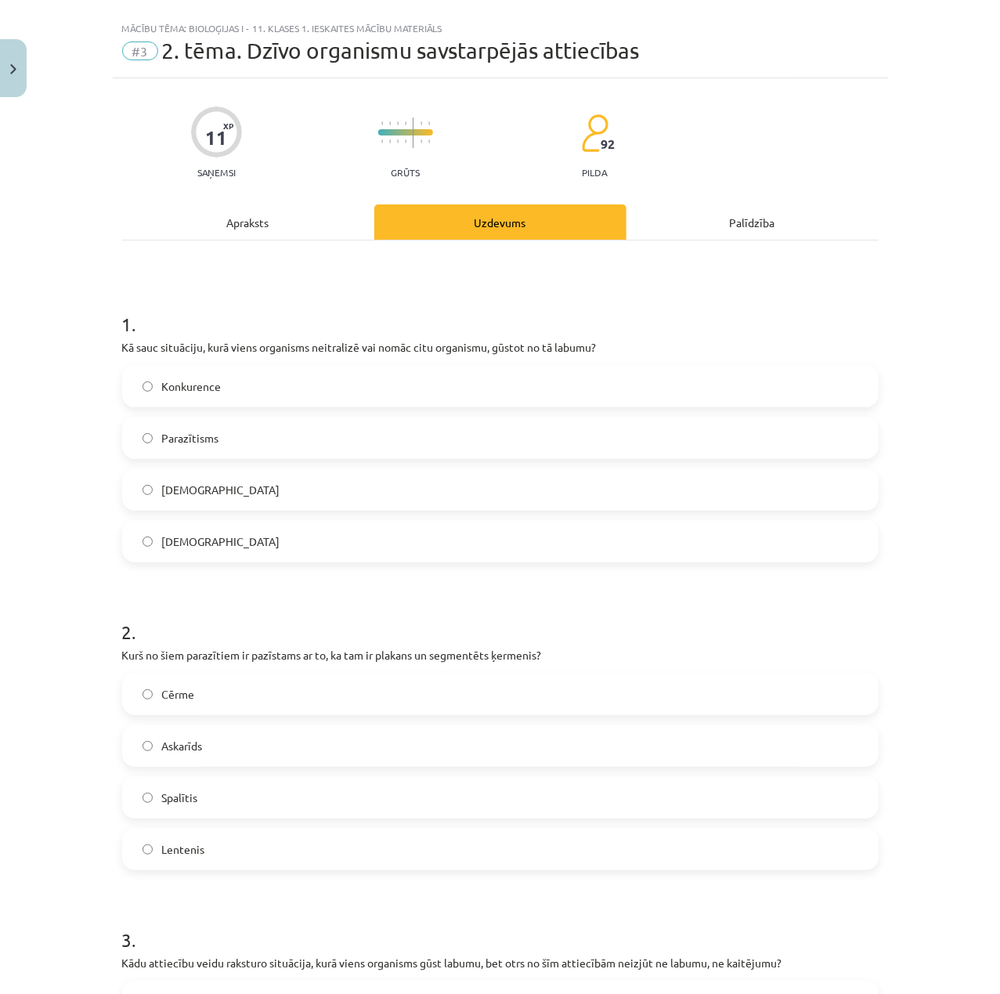
scroll to position [0, 0]
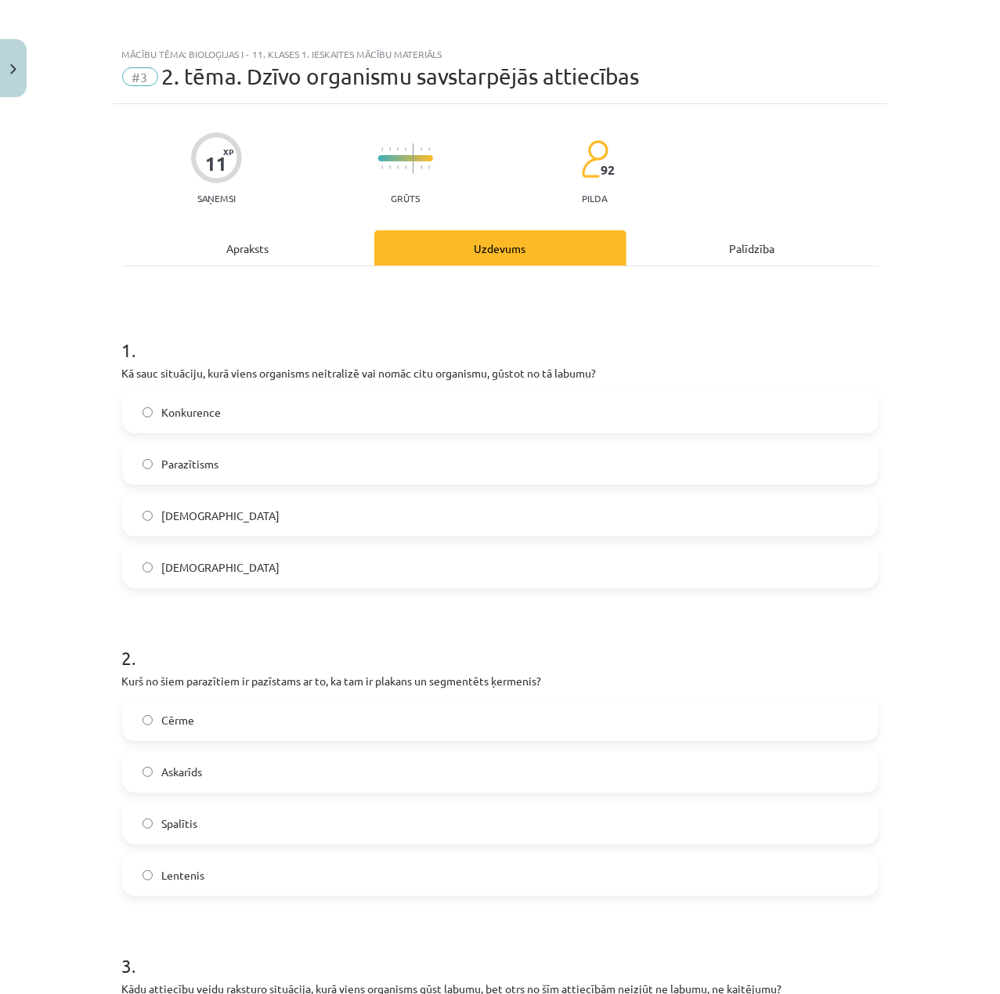
click at [902, 908] on div "Mācību tēma: Bioloģijas i - 11. klases 1. ieskaites mācību materiāls #3 2. tēma…" at bounding box center [500, 497] width 1000 height 994
click at [312, 461] on label "Parazītisms" at bounding box center [500, 463] width 753 height 39
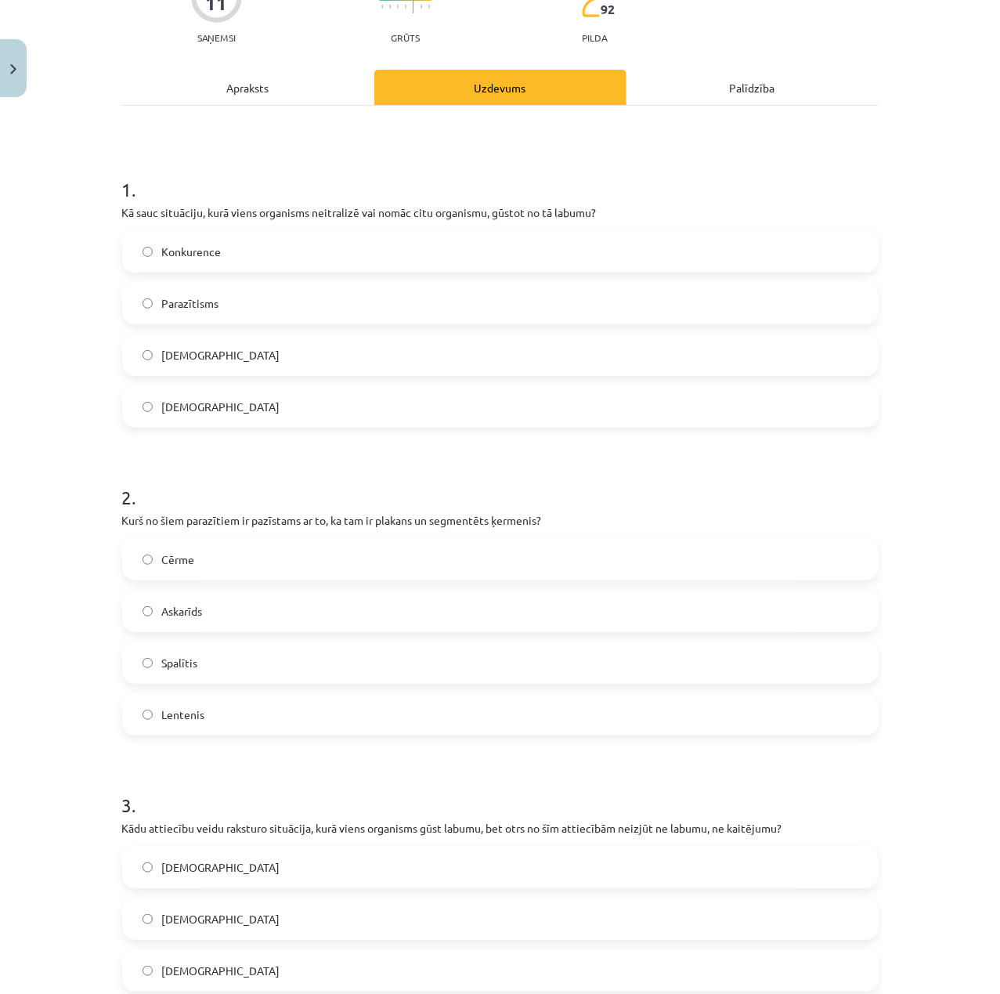
scroll to position [208, 0]
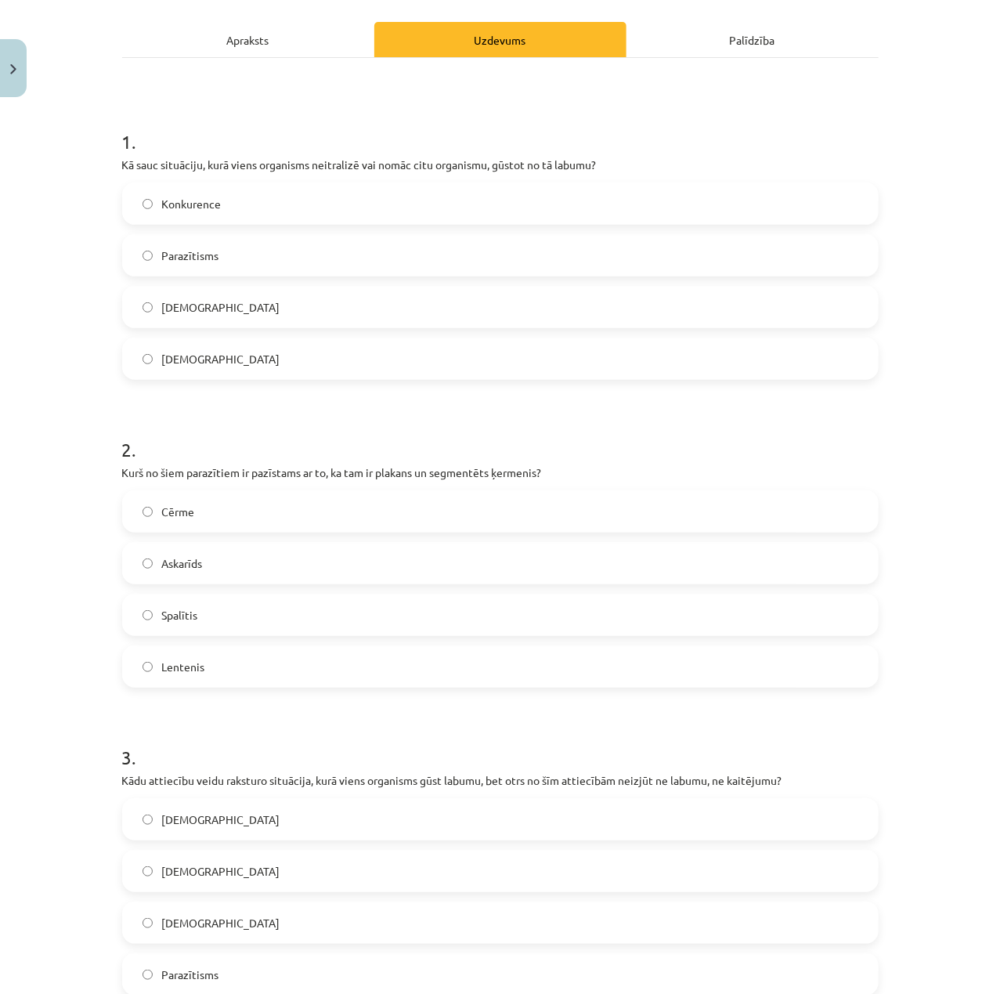
click at [262, 658] on label "Lentenis" at bounding box center [500, 666] width 753 height 39
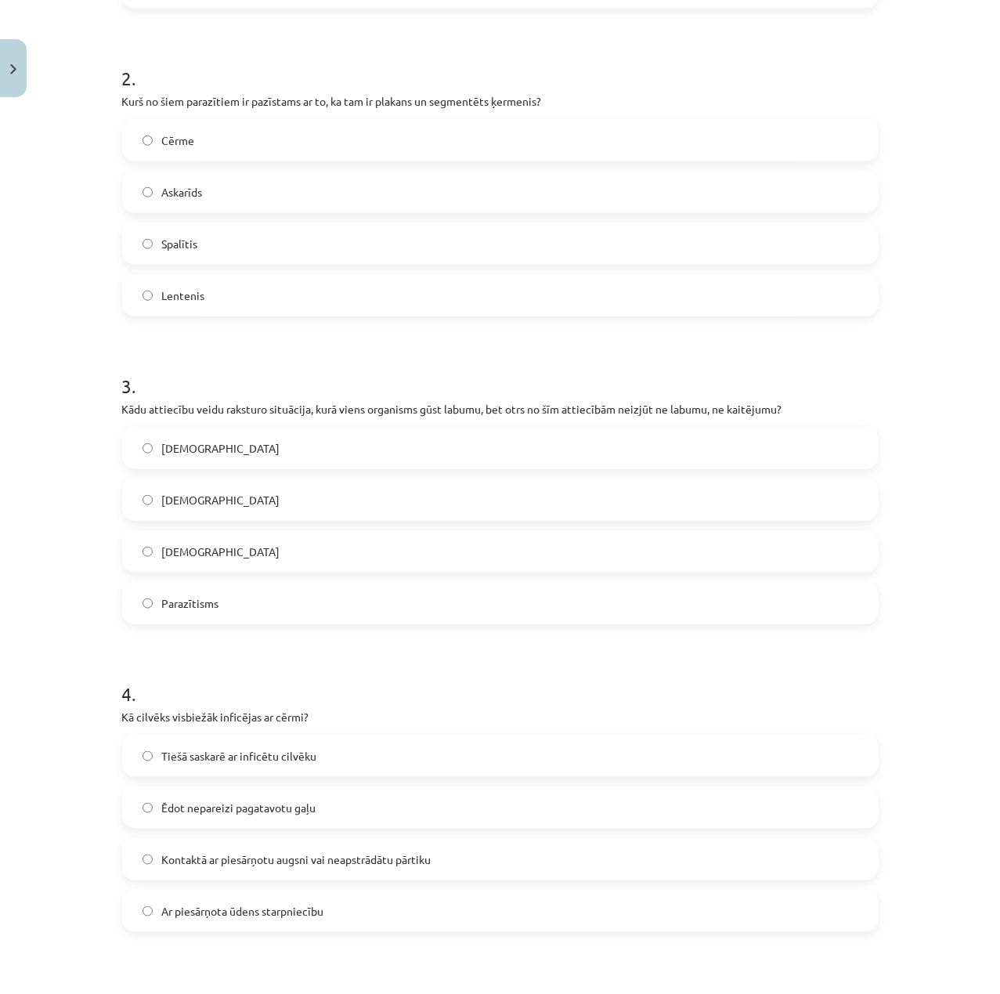
scroll to position [730, 0]
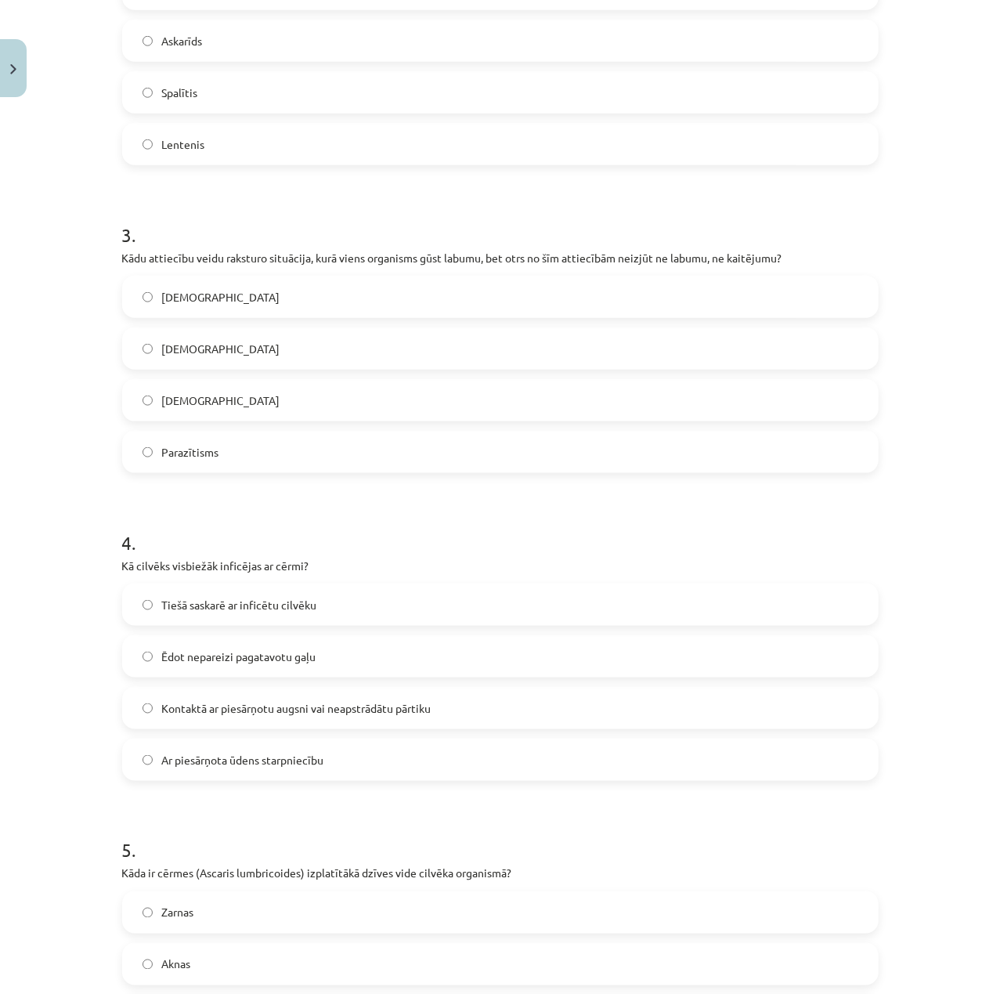
click at [239, 364] on label "Komensālisms" at bounding box center [500, 348] width 753 height 39
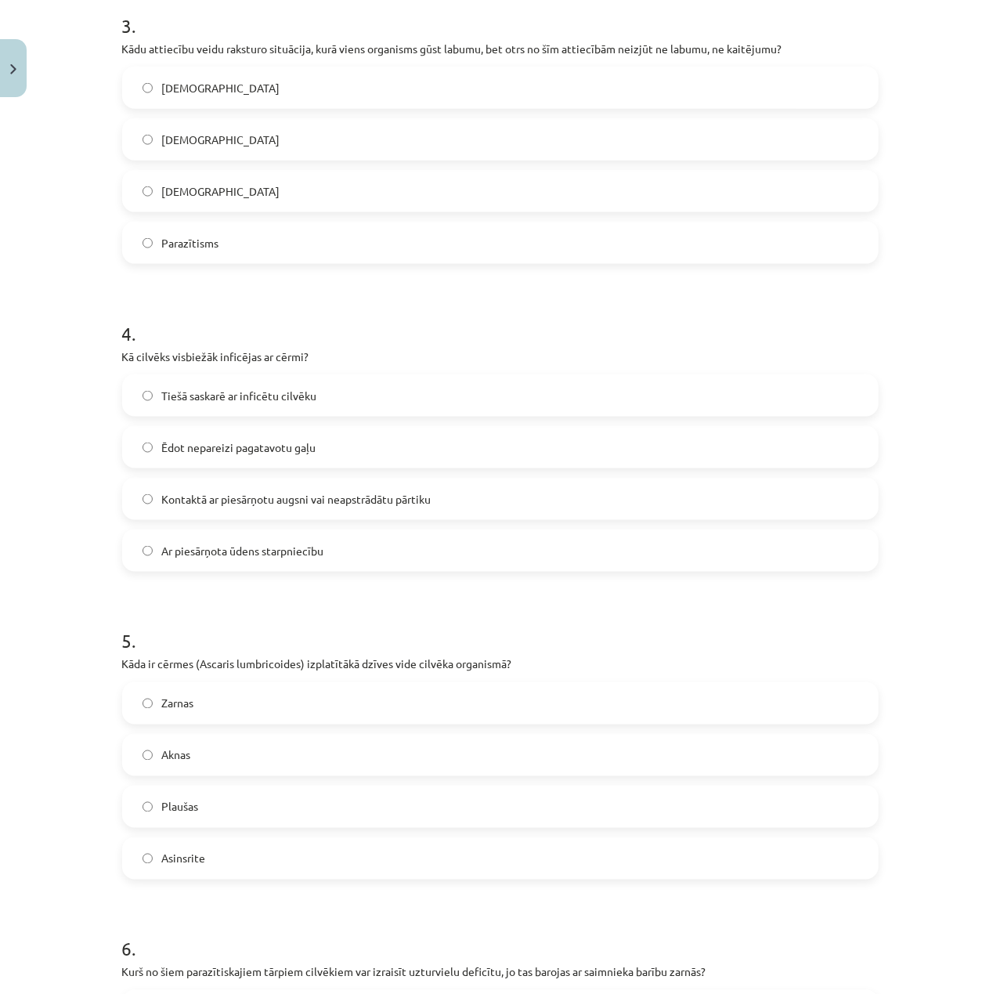
click at [310, 489] on label "Kontaktā ar piesārņotu augsni vai neapstrādātu pārtiku" at bounding box center [500, 498] width 753 height 39
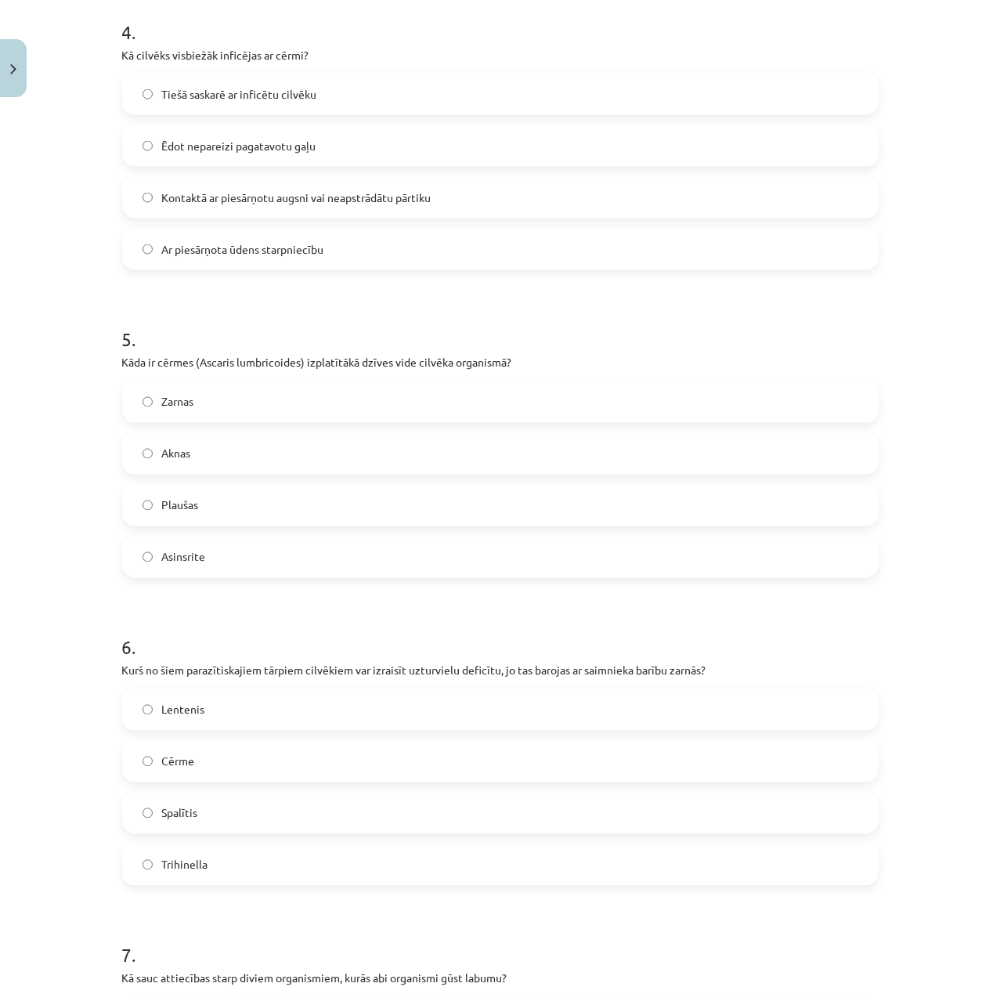
scroll to position [1253, 0]
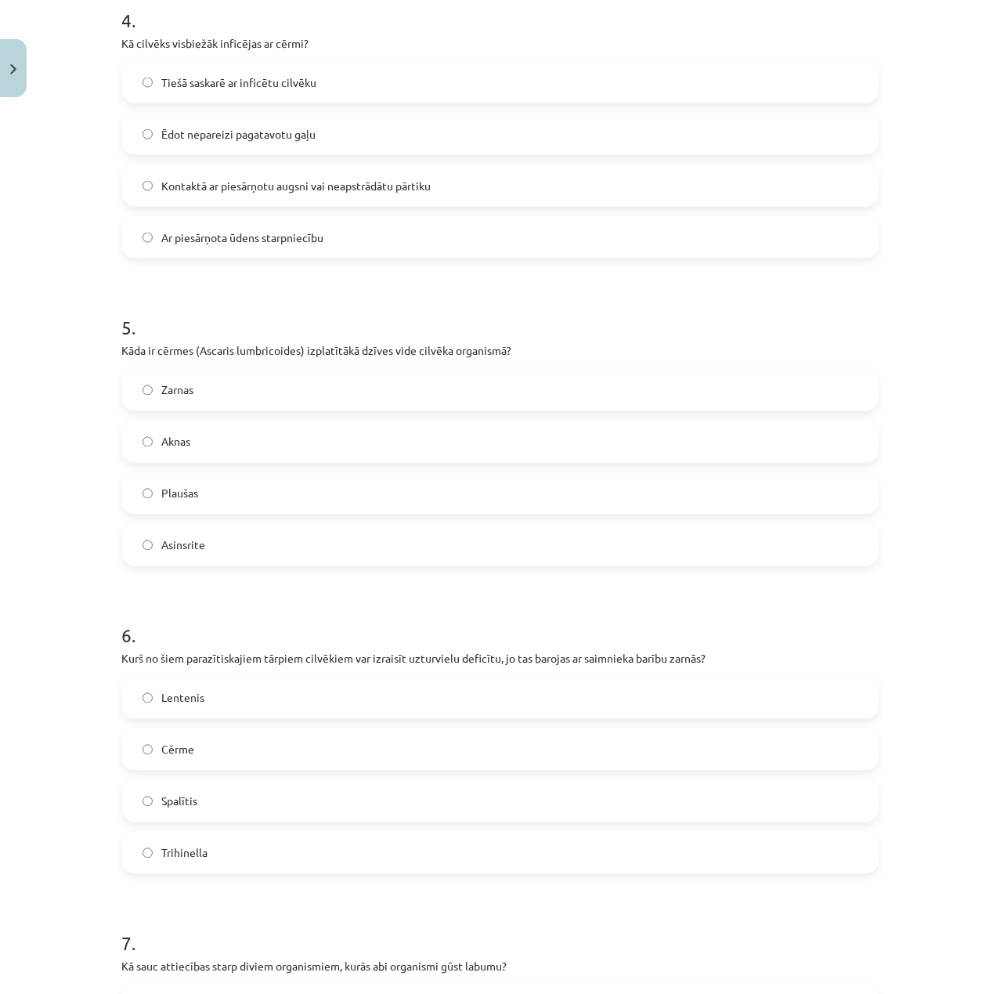
click at [301, 402] on label "Zarnas" at bounding box center [500, 389] width 753 height 39
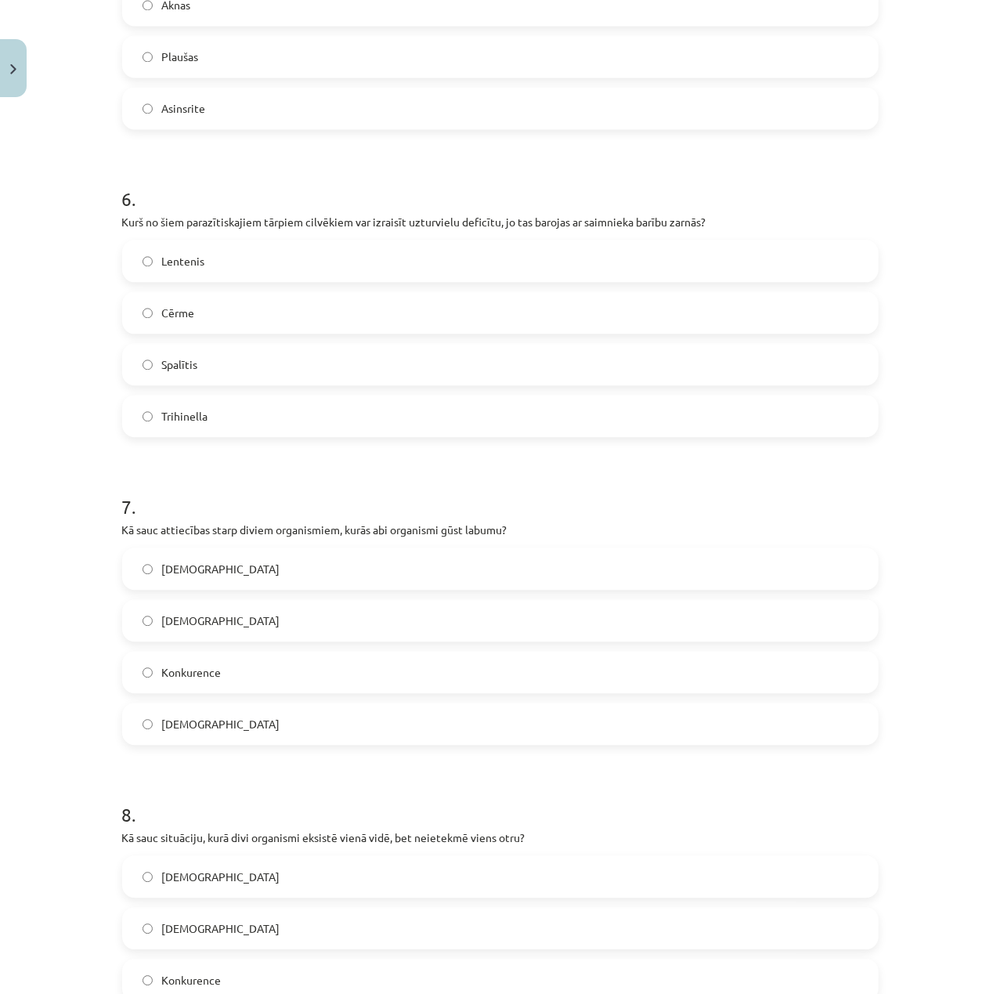
scroll to position [1774, 0]
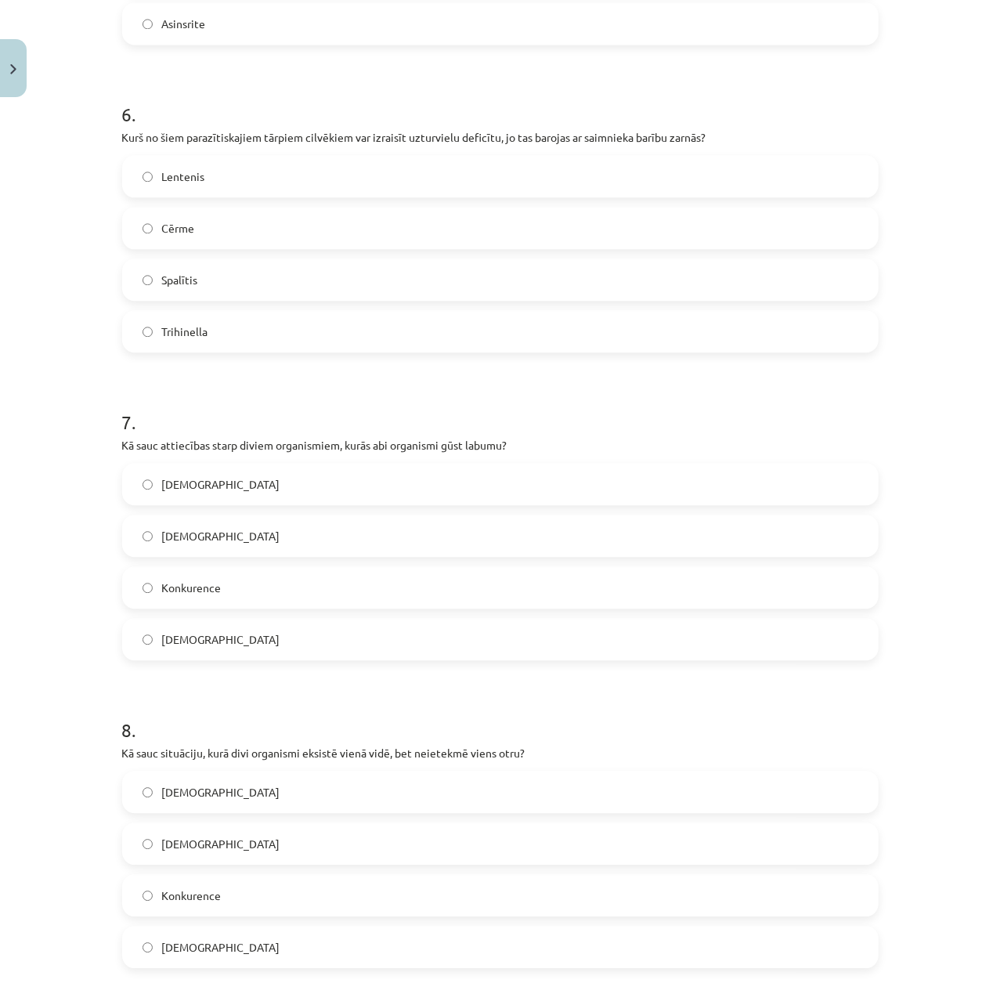
click at [409, 314] on label "Trihinella" at bounding box center [500, 331] width 753 height 39
click at [405, 189] on label "Lentenis" at bounding box center [500, 176] width 753 height 39
click at [478, 543] on label "Mutuālisms" at bounding box center [500, 535] width 753 height 39
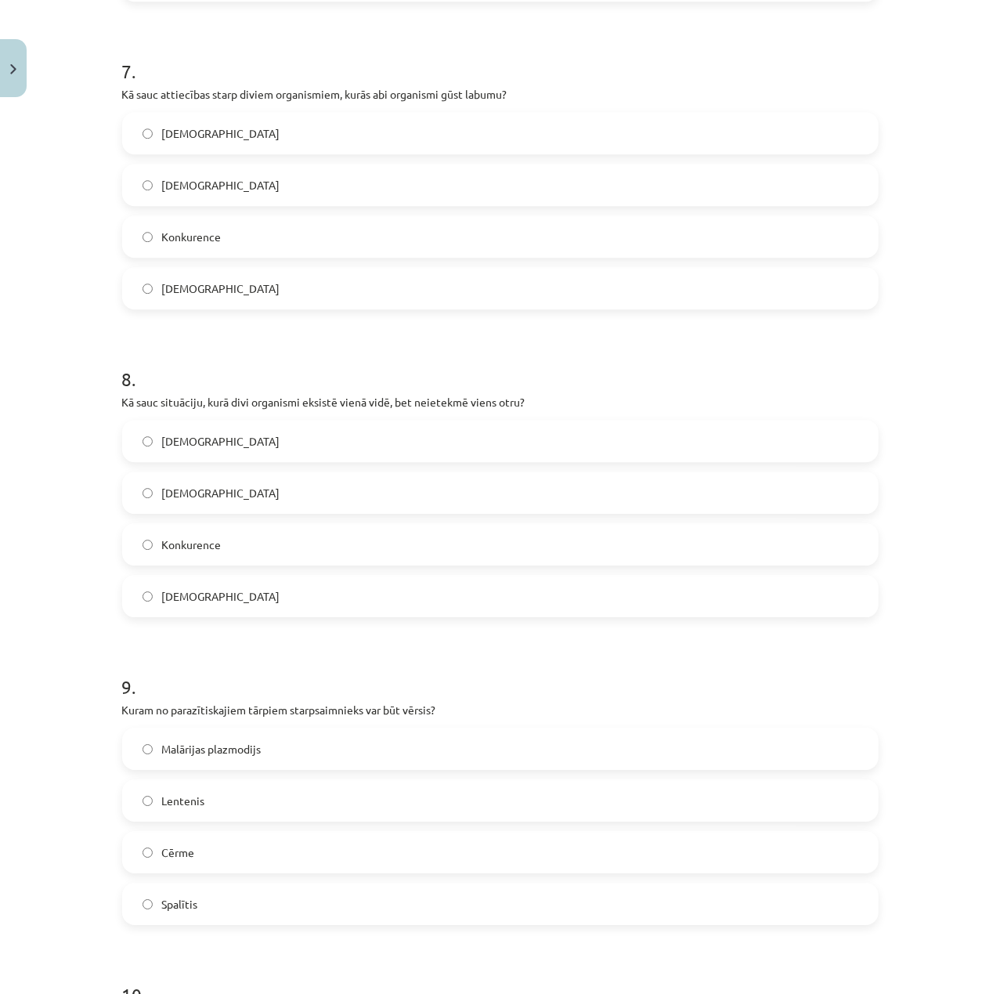
scroll to position [2192, 0]
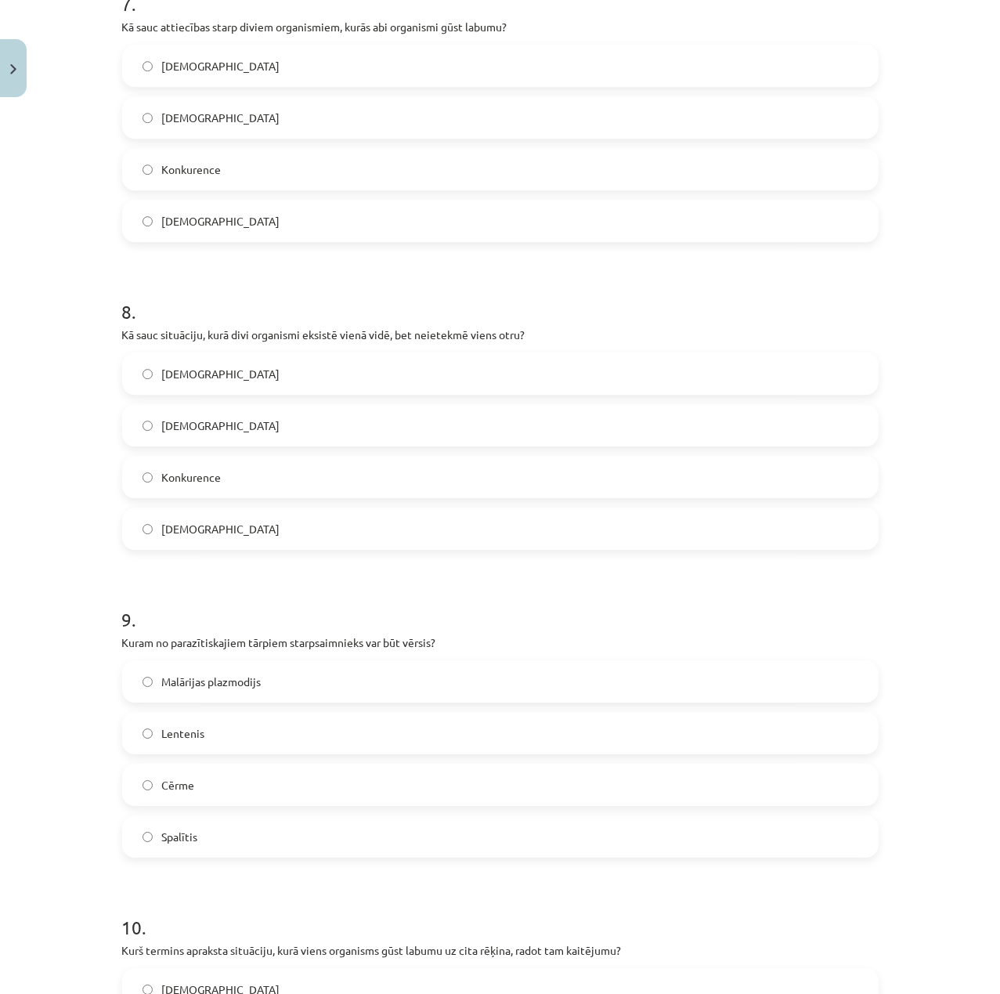
click at [379, 67] on label "Neitrālisms" at bounding box center [500, 65] width 753 height 39
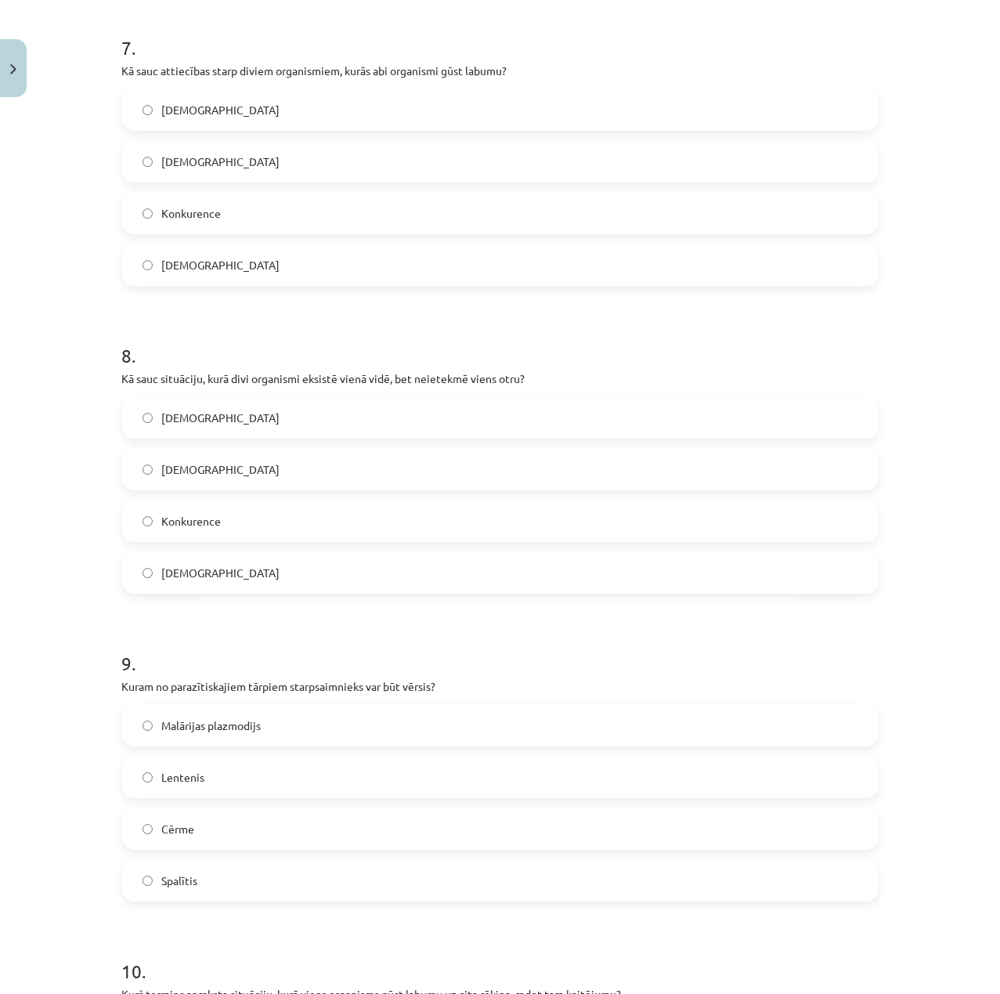
scroll to position [2087, 0]
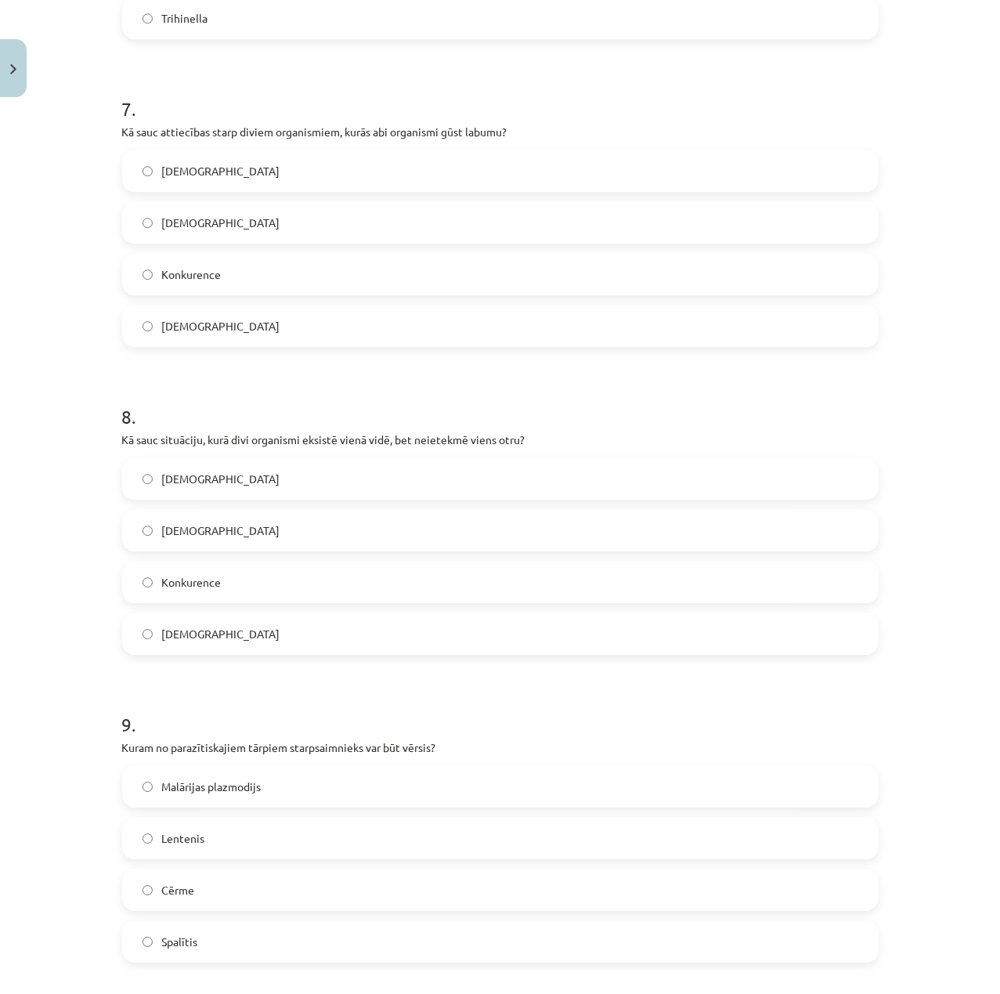
click at [349, 847] on label "Lentenis" at bounding box center [500, 837] width 753 height 39
click at [320, 224] on label "Mutuālisms" at bounding box center [500, 222] width 753 height 39
click at [344, 619] on label "Neitrālisms" at bounding box center [500, 633] width 753 height 39
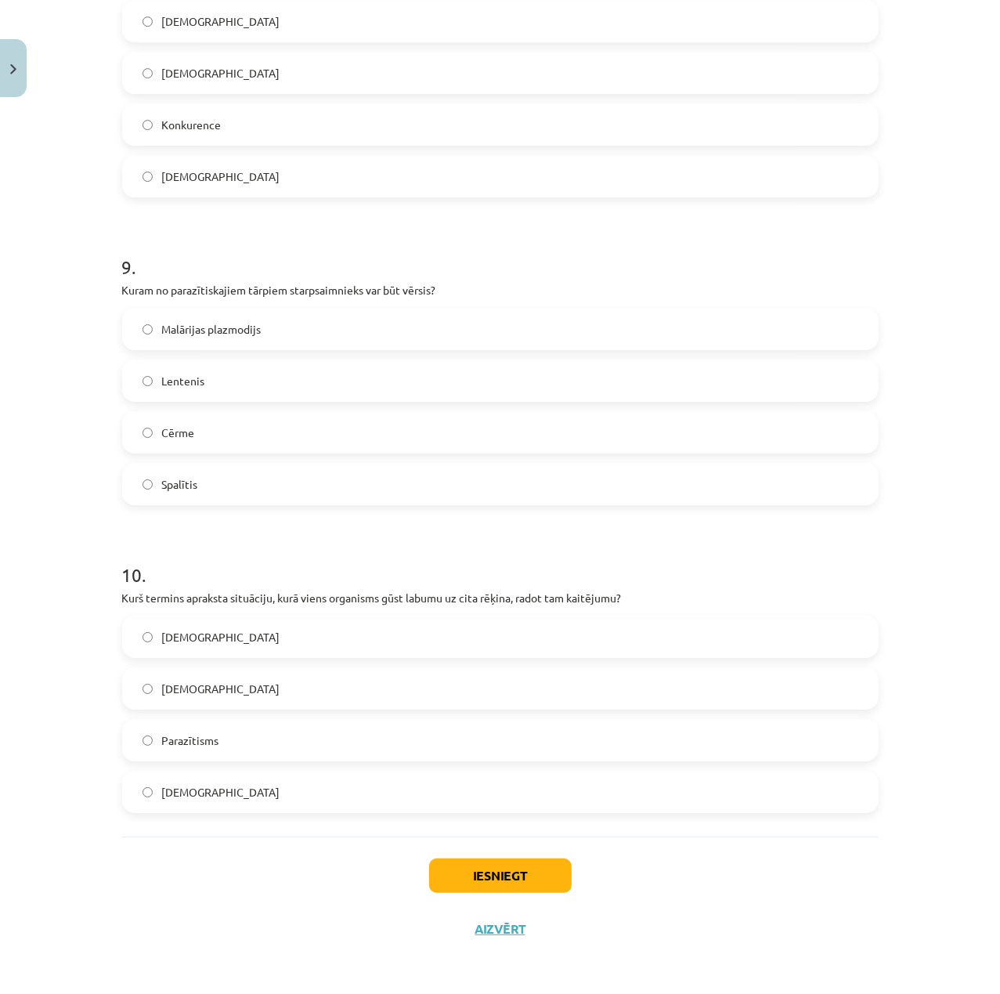
scroll to position [2546, 0]
click at [361, 740] on label "Parazītisms" at bounding box center [500, 739] width 753 height 39
click at [542, 884] on button "Iesniegt" at bounding box center [500, 874] width 142 height 34
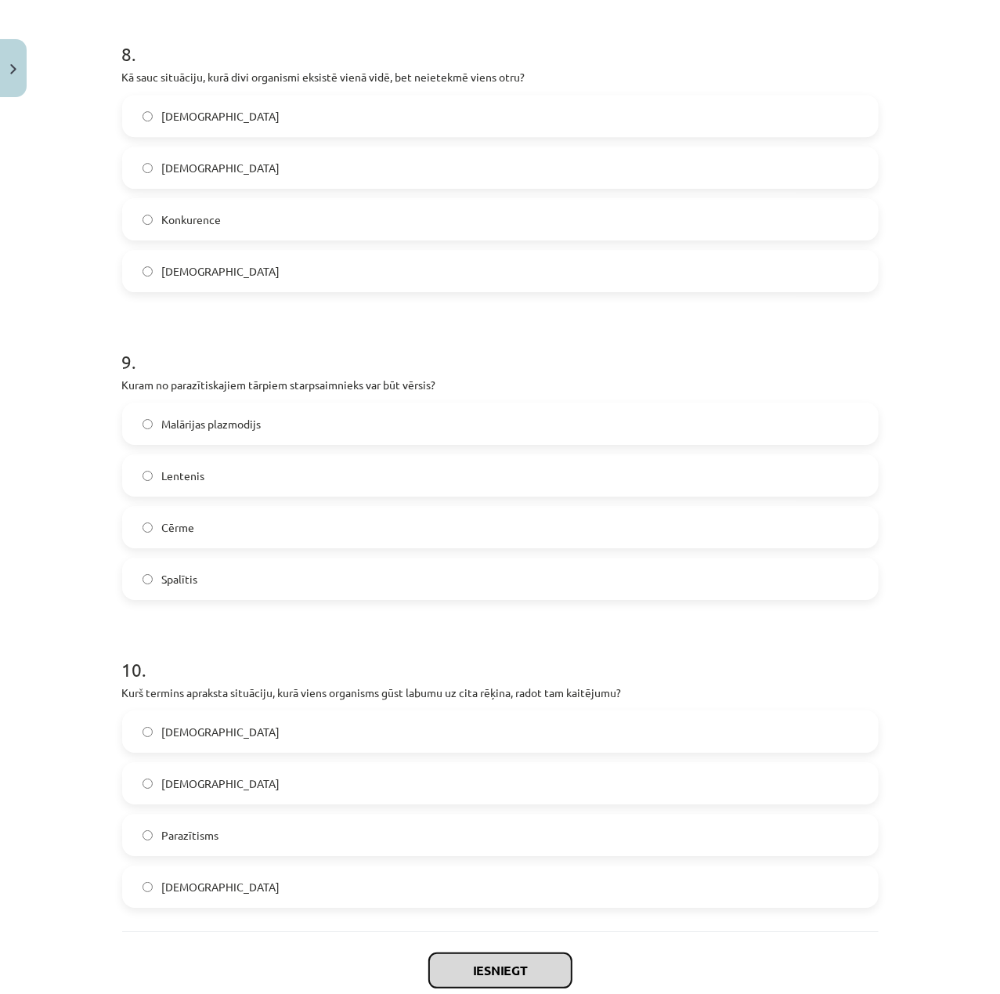
scroll to position [2441, 0]
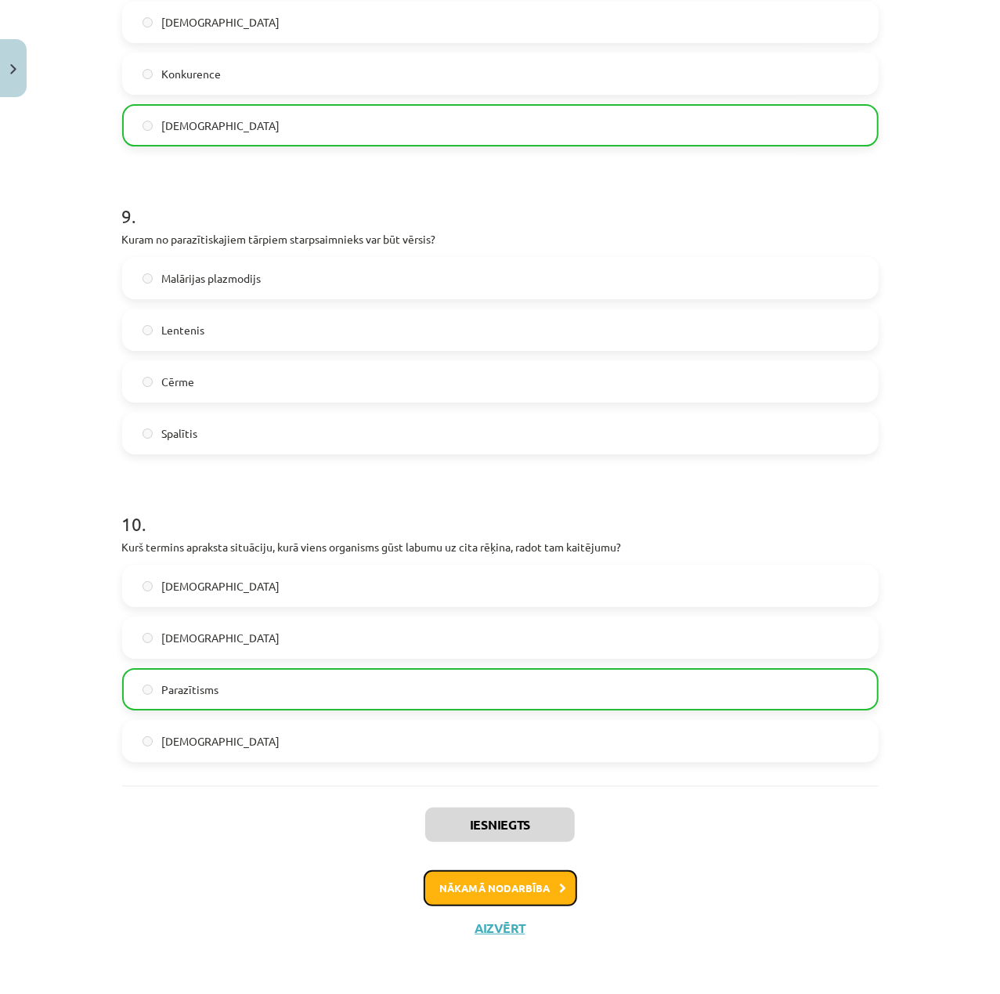
click at [560, 891] on icon at bounding box center [563, 888] width 7 height 10
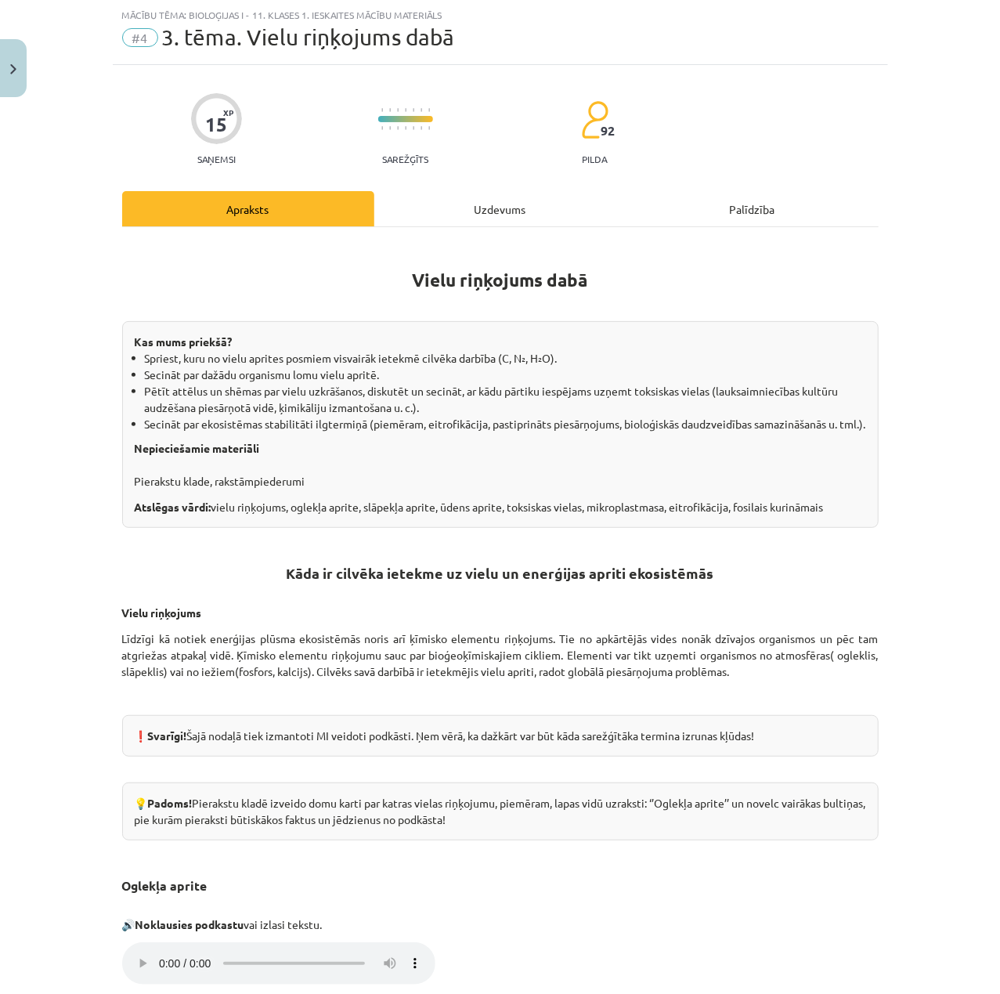
click at [449, 224] on div "Uzdevums" at bounding box center [500, 208] width 252 height 35
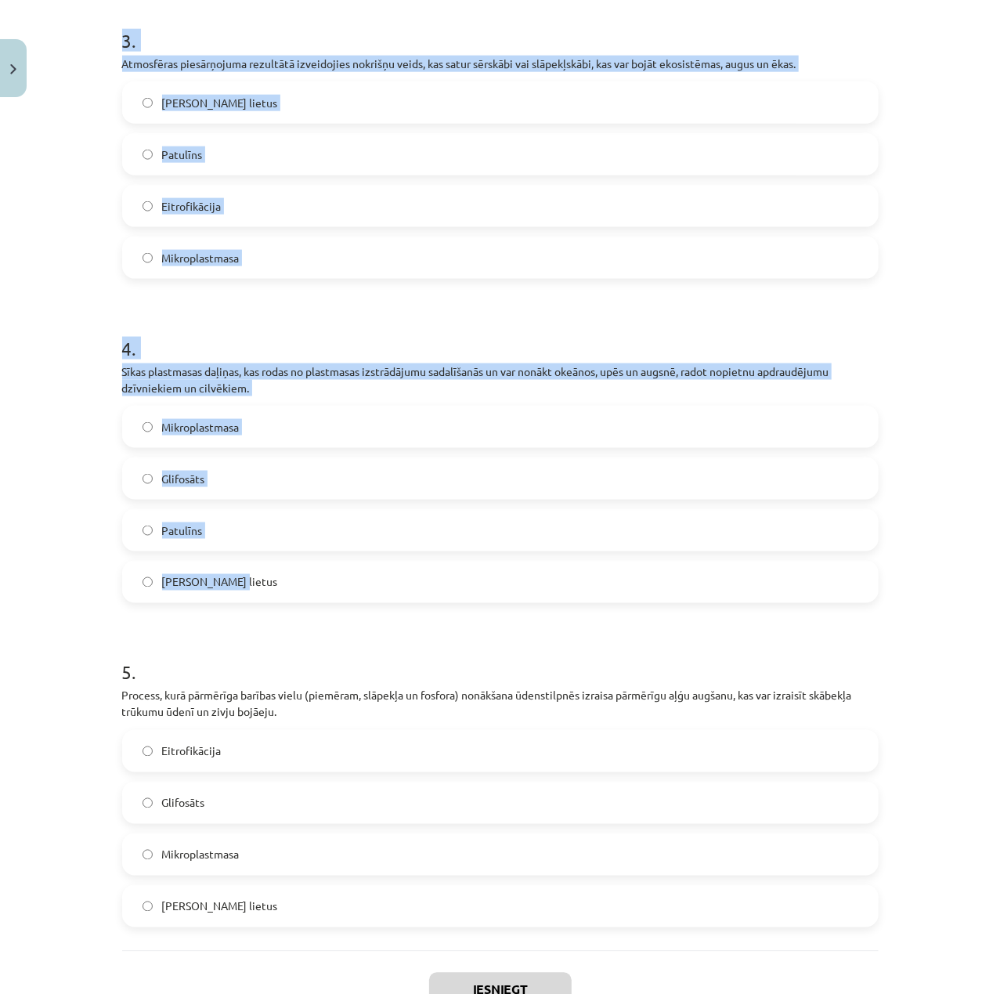
scroll to position [1073, 0]
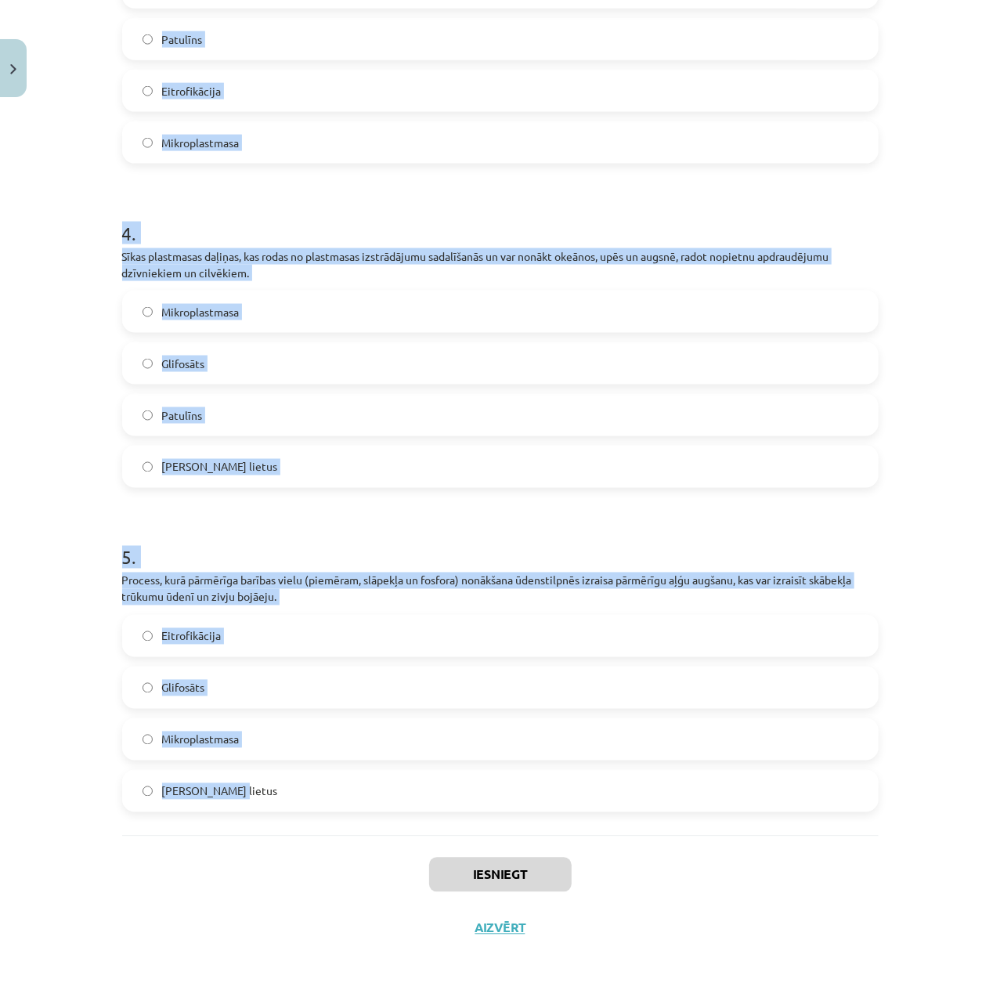
drag, startPoint x: 125, startPoint y: 294, endPoint x: 402, endPoint y: 818, distance: 592.2
click at [402, 818] on div "Mācību tēma: Bioloģijas i - 11. klases 1. ieskaites mācību materiāls #4 3. tēma…" at bounding box center [500, 497] width 1000 height 994
copy form "1 . Tas ir lauksaimniecībā bieži lietots herbicīds, kas tiek izmantots nezāļu a…"
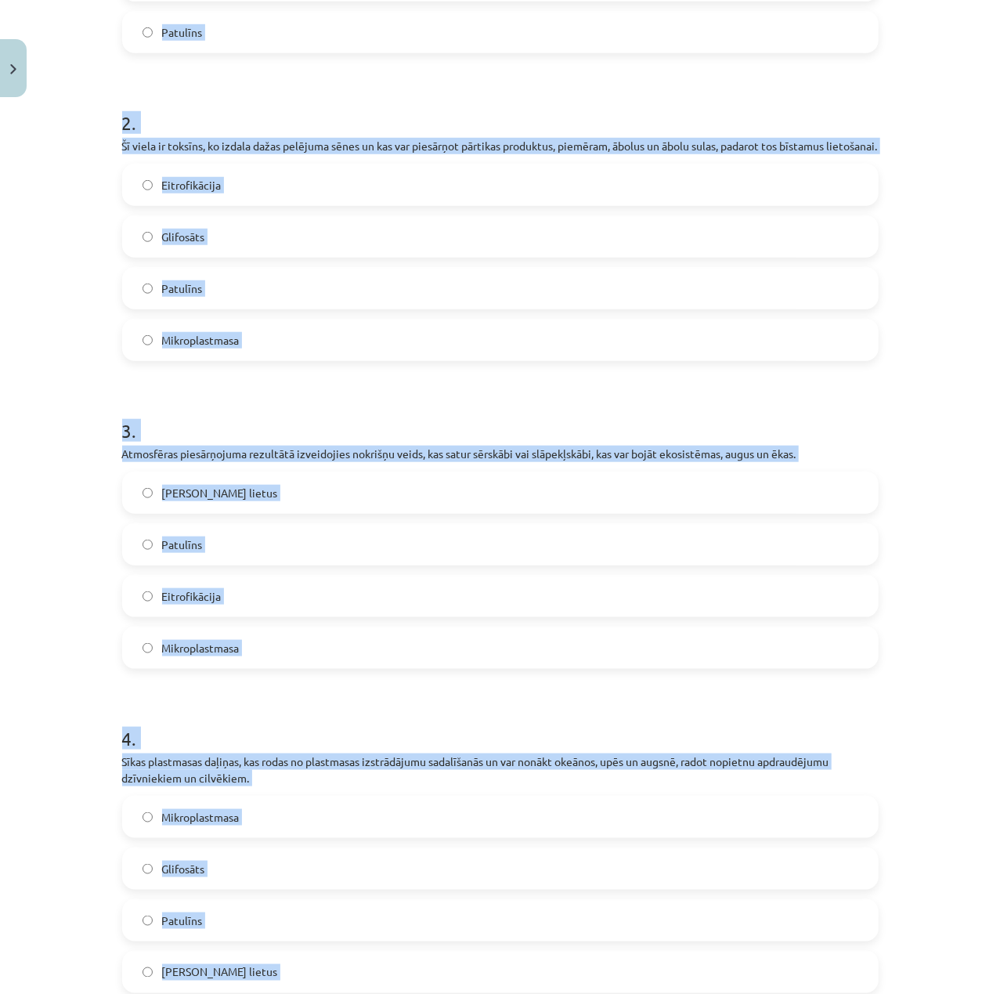
click at [874, 514] on div "15 XP Saņemsi Sarežģīts 92 pilda Apraksts Uzdevums Palīdzība 1 . Tas ir lauksai…" at bounding box center [500, 506] width 775 height 1906
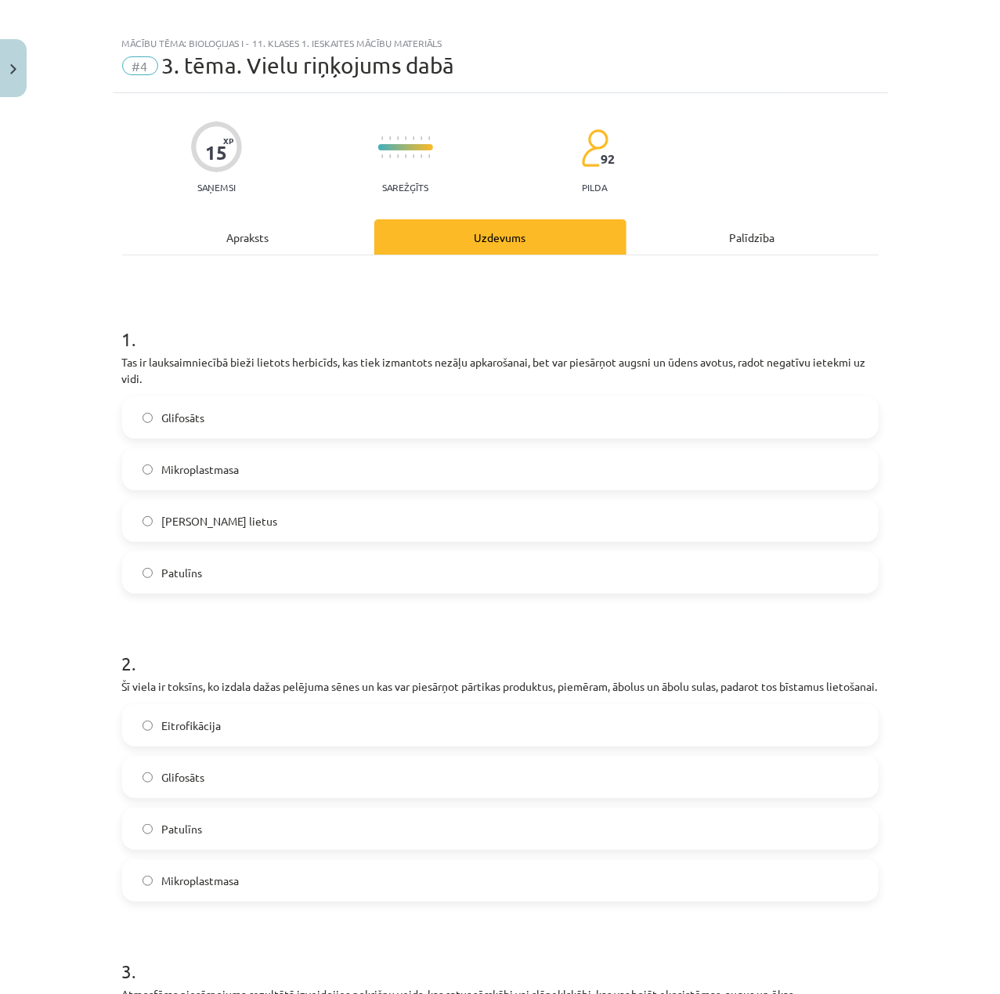
scroll to position [0, 0]
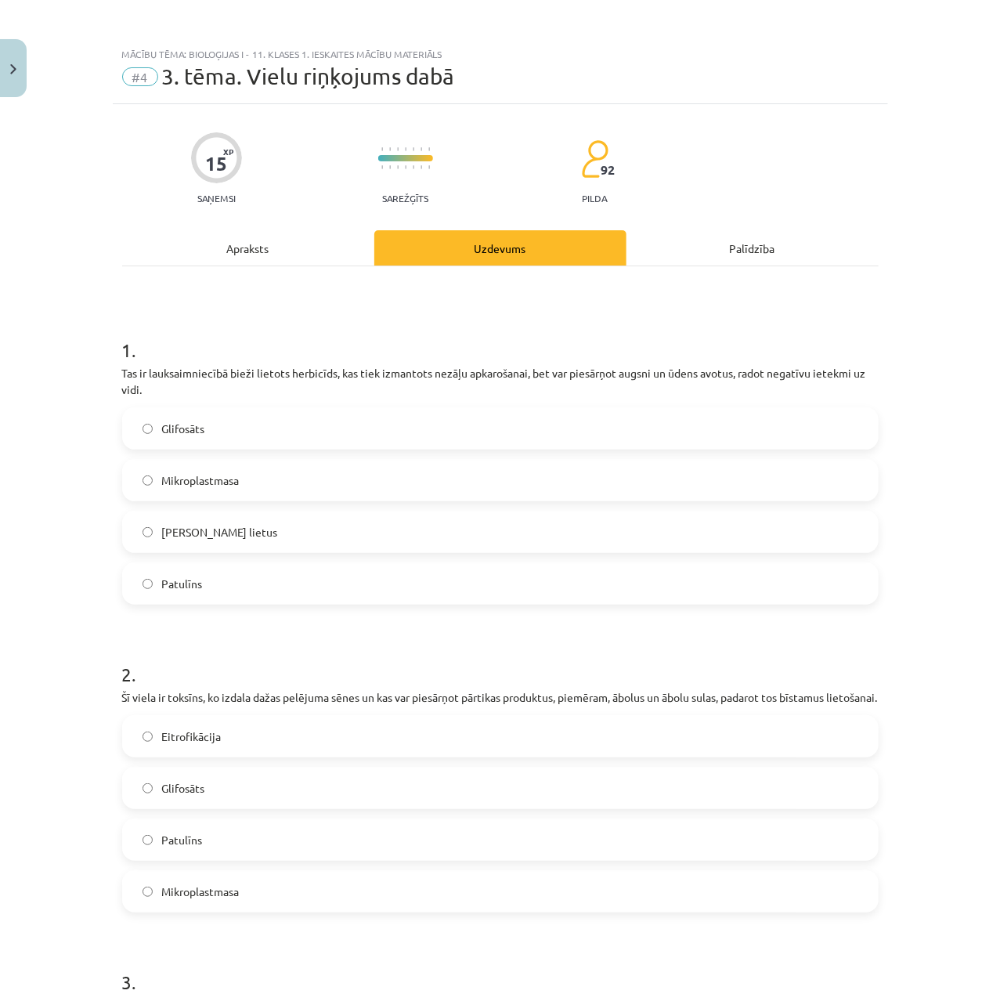
click at [298, 426] on label "Glifosāts" at bounding box center [500, 428] width 753 height 39
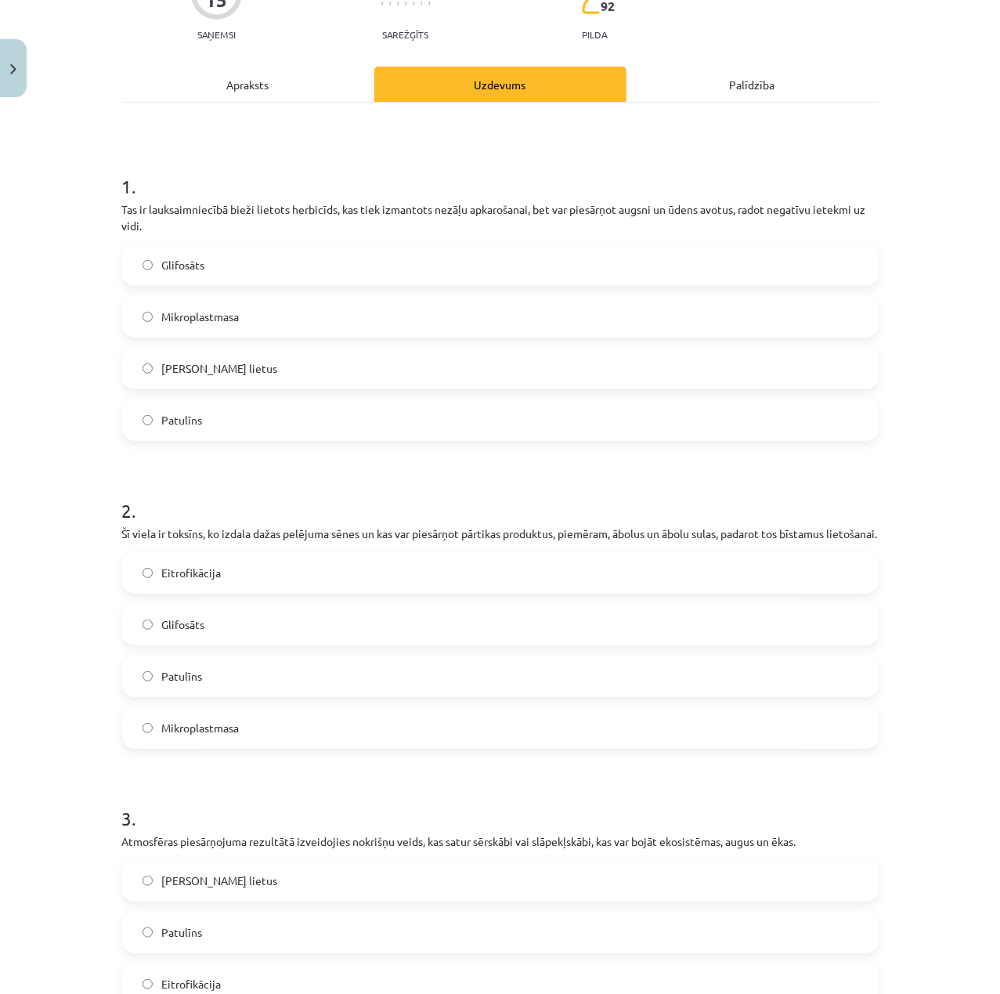
scroll to position [208, 0]
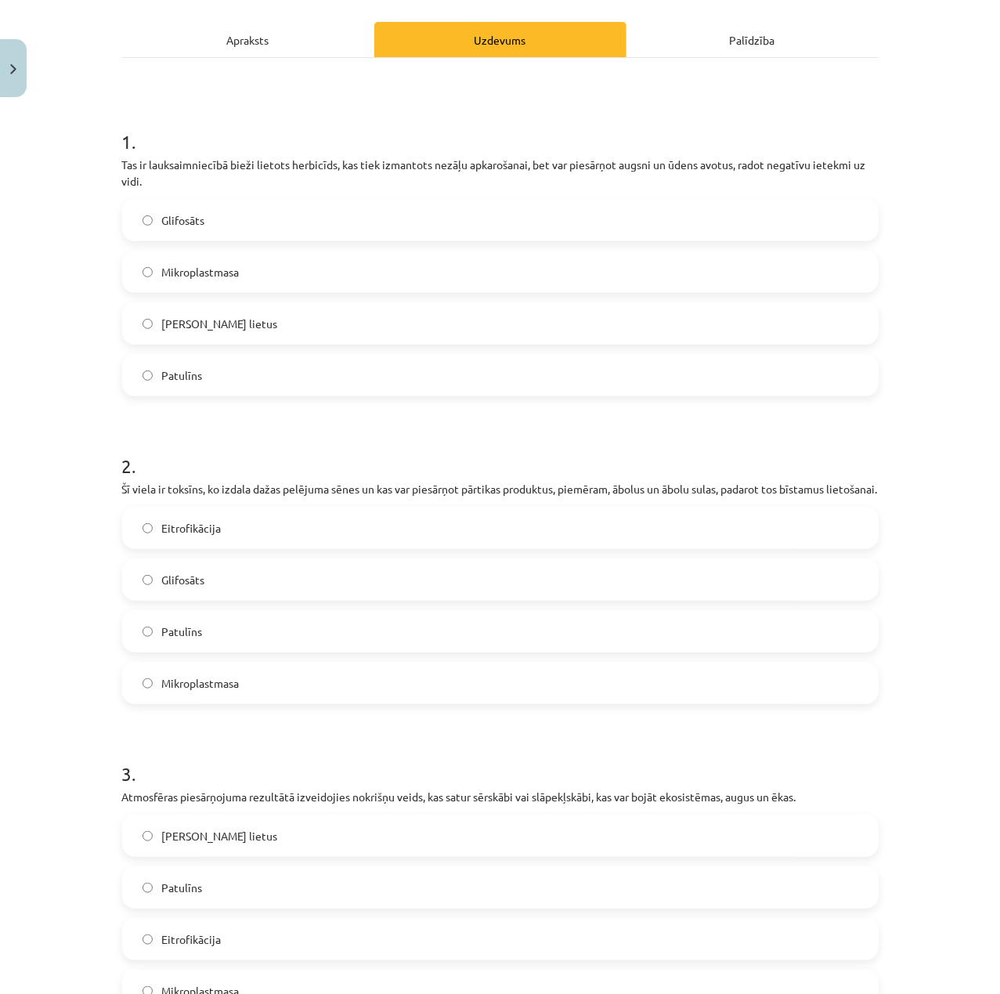
click at [241, 637] on label "Patulīns" at bounding box center [500, 630] width 753 height 39
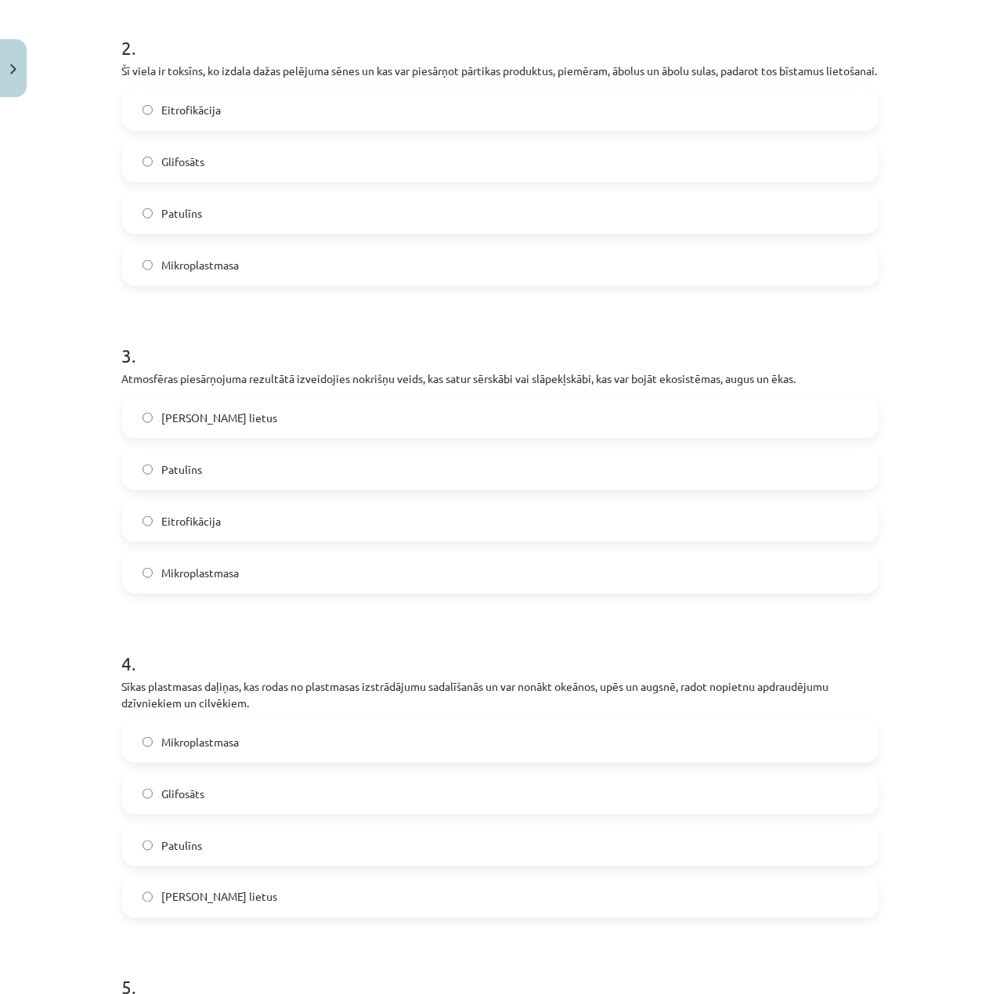
click at [240, 437] on label "Skābais lietus" at bounding box center [500, 417] width 753 height 39
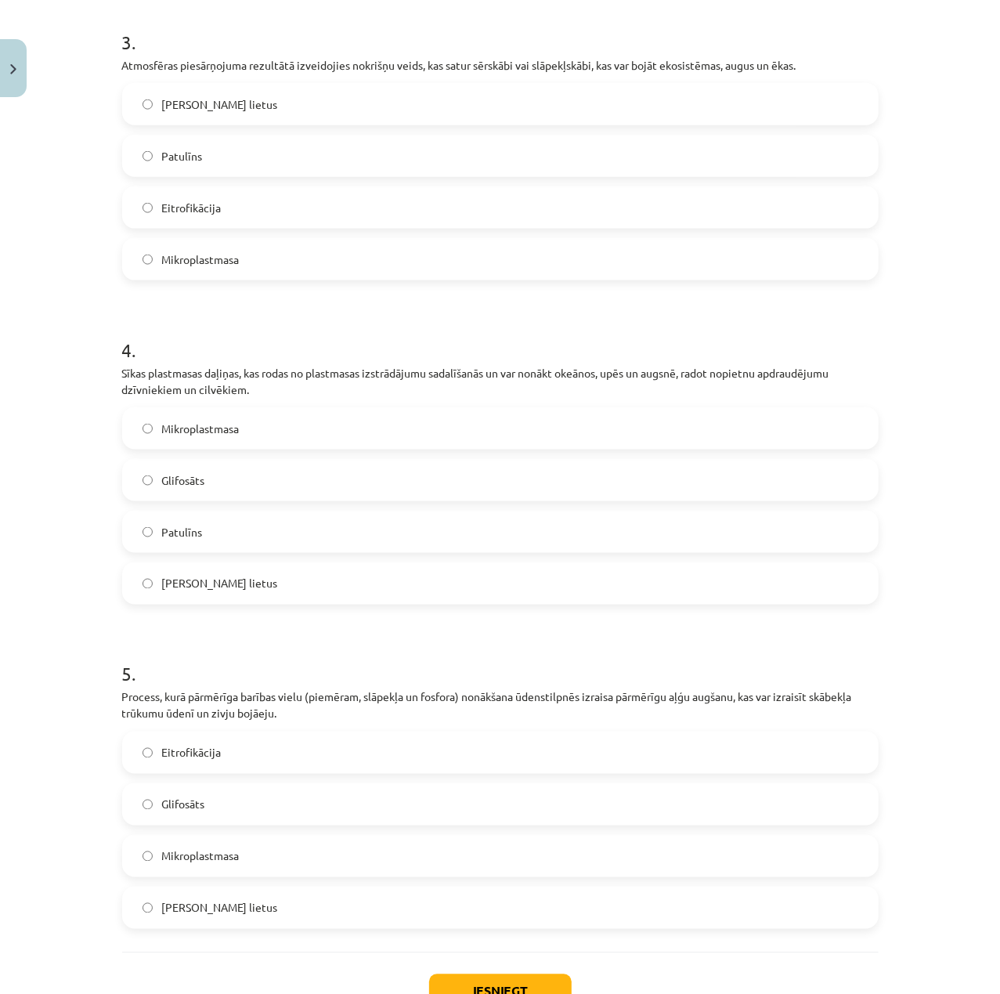
click at [240, 442] on label "Mikroplastmasa" at bounding box center [500, 428] width 753 height 39
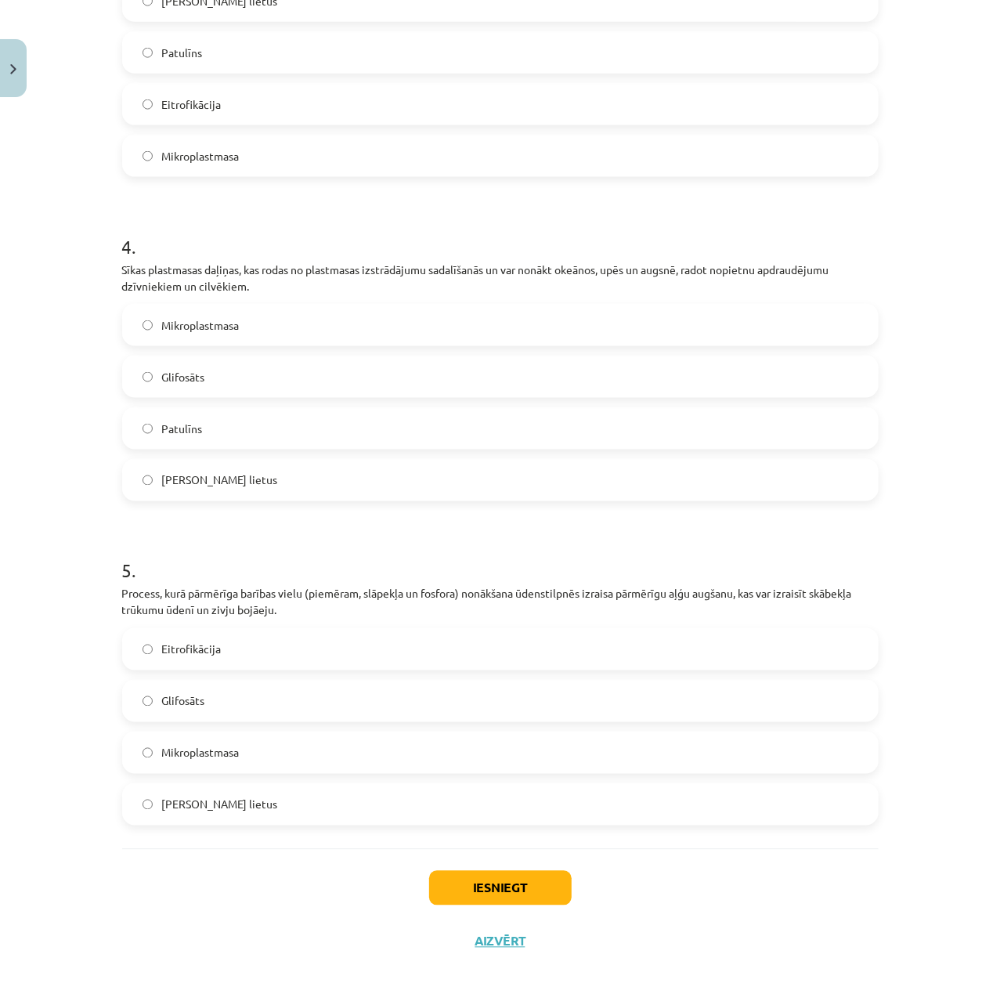
scroll to position [1073, 0]
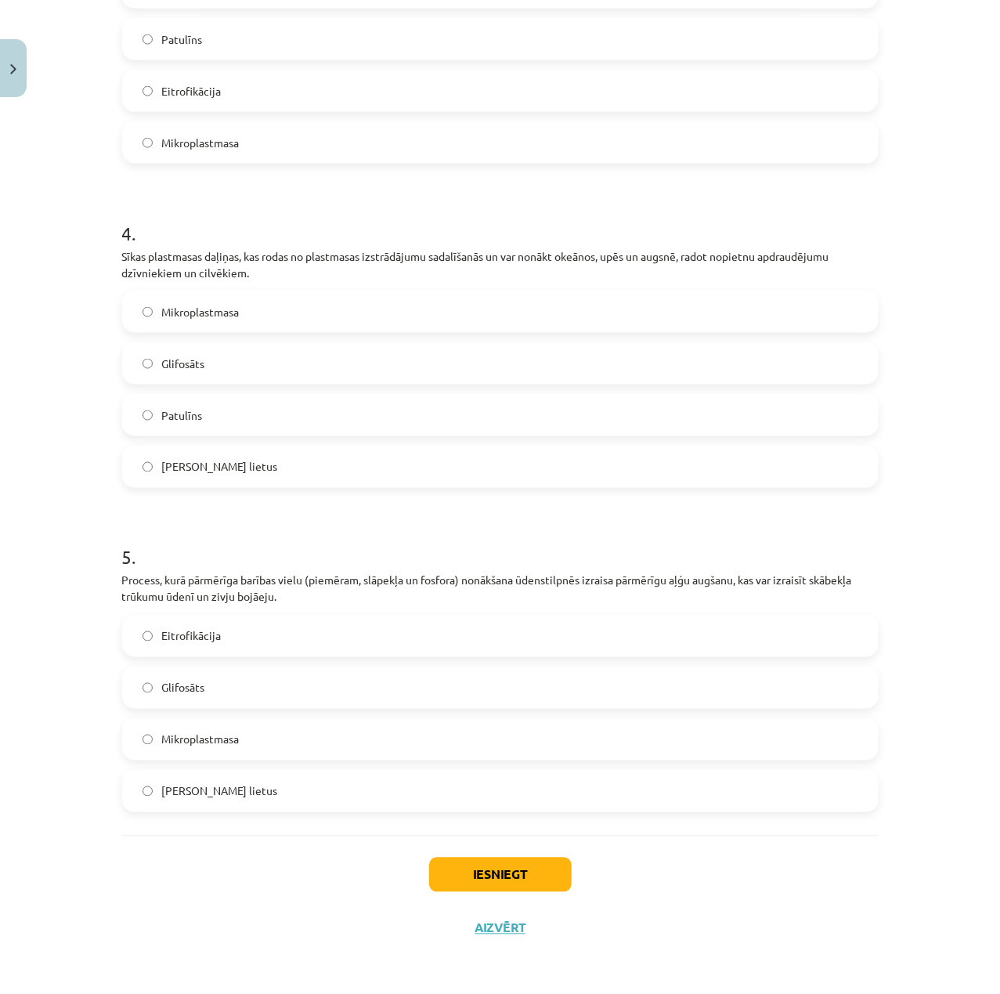
click at [272, 640] on label "Eitrofikācija" at bounding box center [500, 635] width 753 height 39
click at [465, 893] on div "Iesniegt Aizvērt" at bounding box center [500, 890] width 756 height 110
click at [484, 881] on button "Iesniegt" at bounding box center [500, 874] width 142 height 34
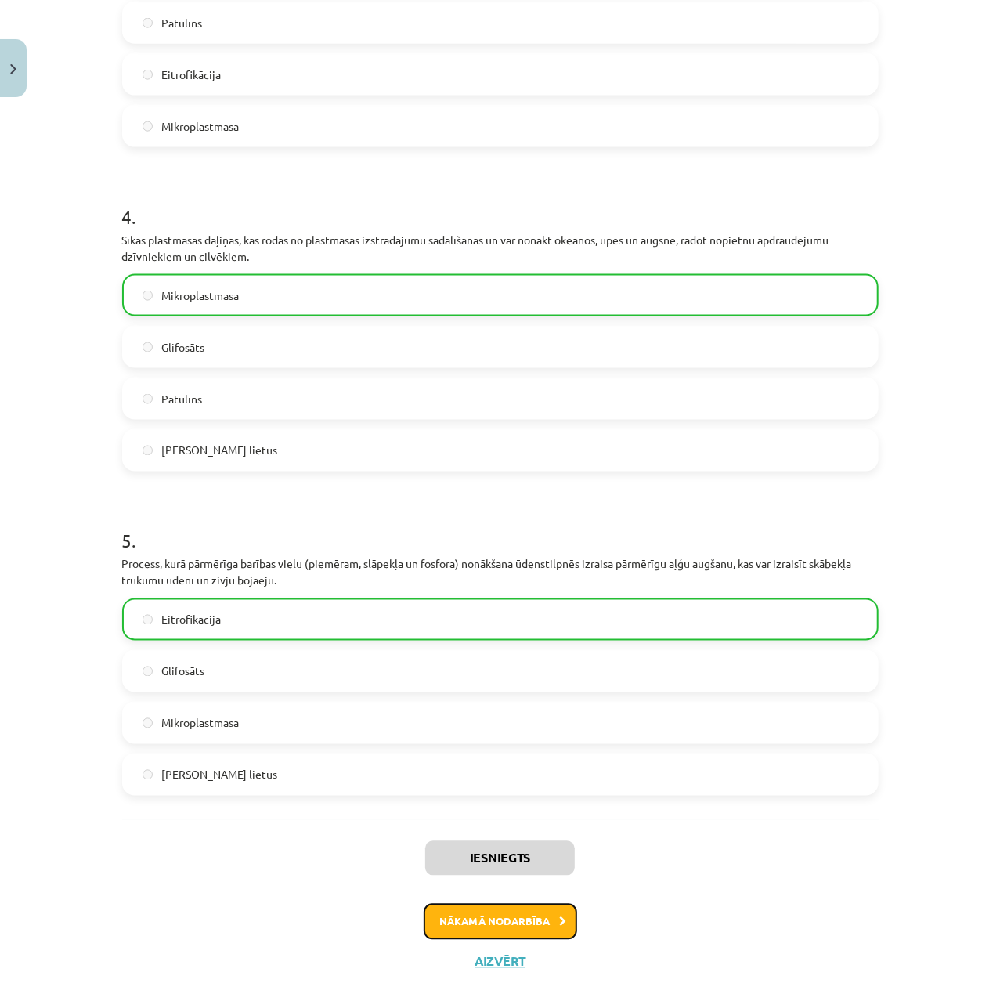
click at [502, 927] on button "Nākamā nodarbība" at bounding box center [500, 922] width 153 height 36
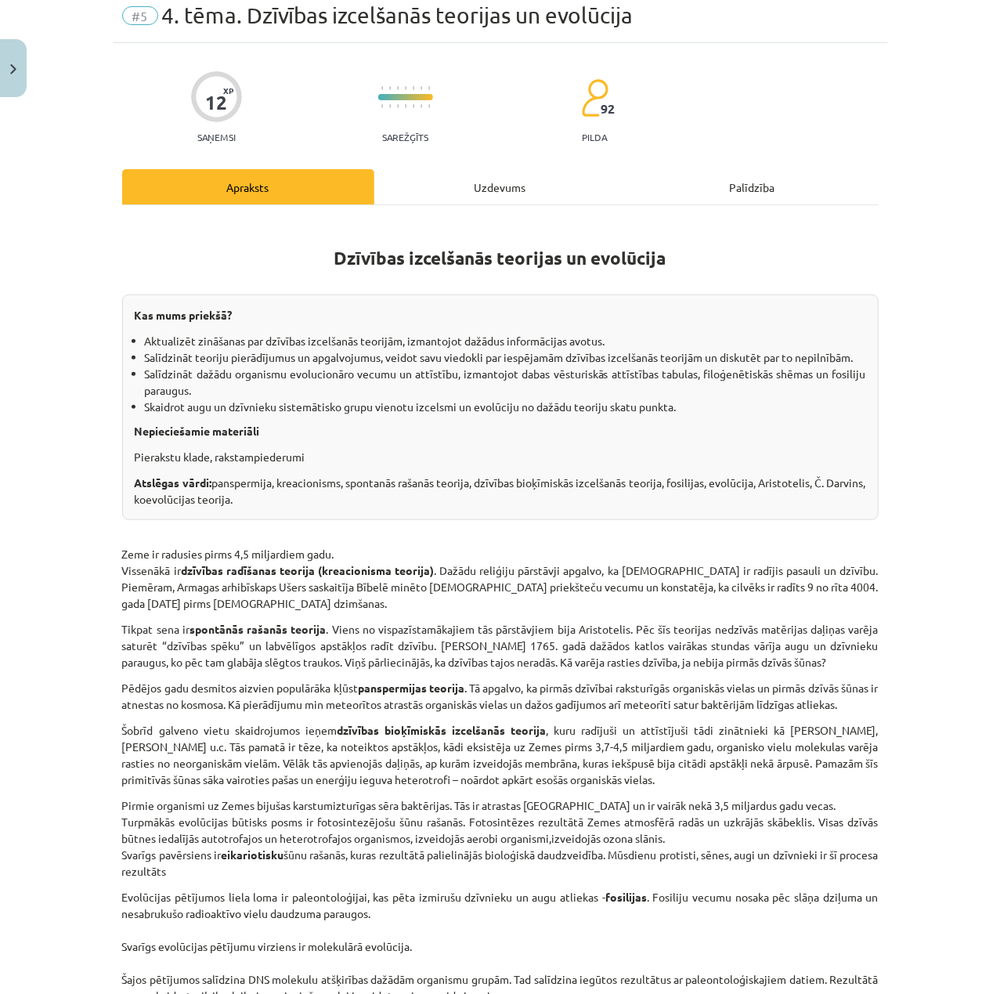
scroll to position [39, 0]
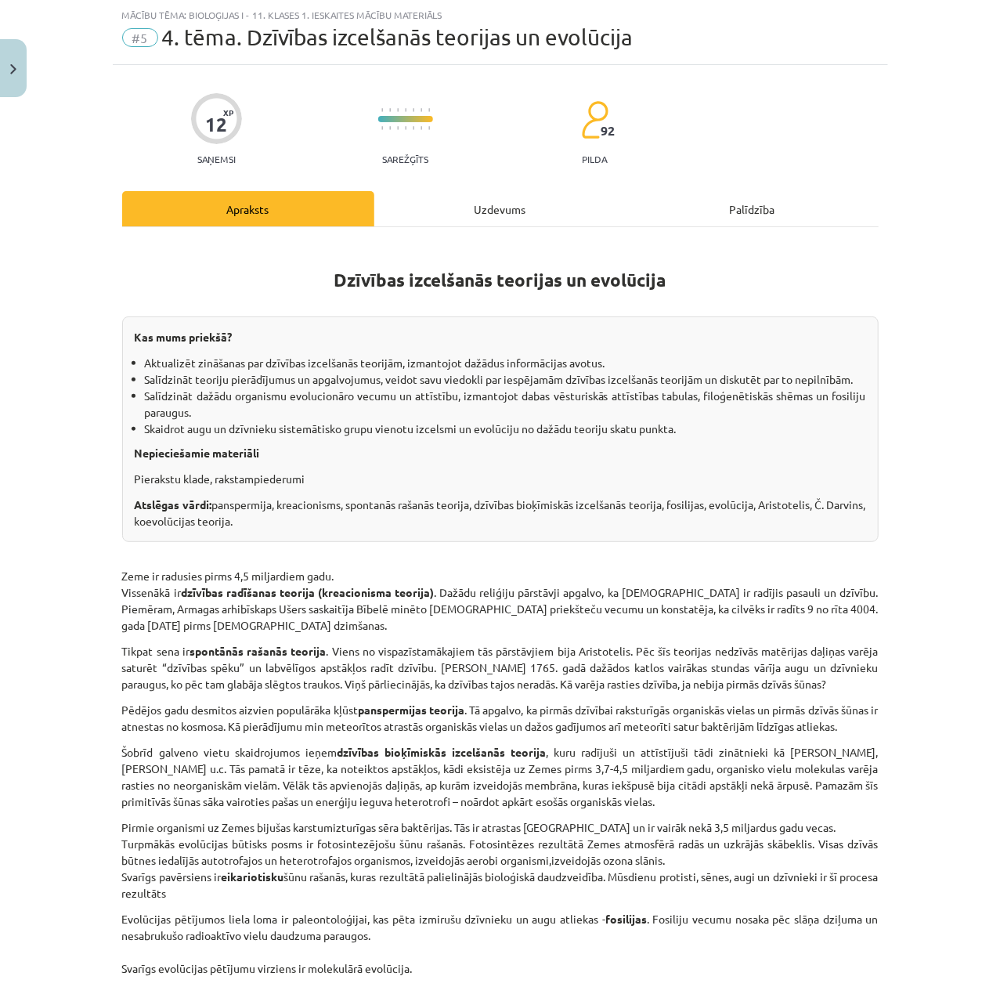
click at [502, 219] on div "Uzdevums" at bounding box center [500, 208] width 252 height 35
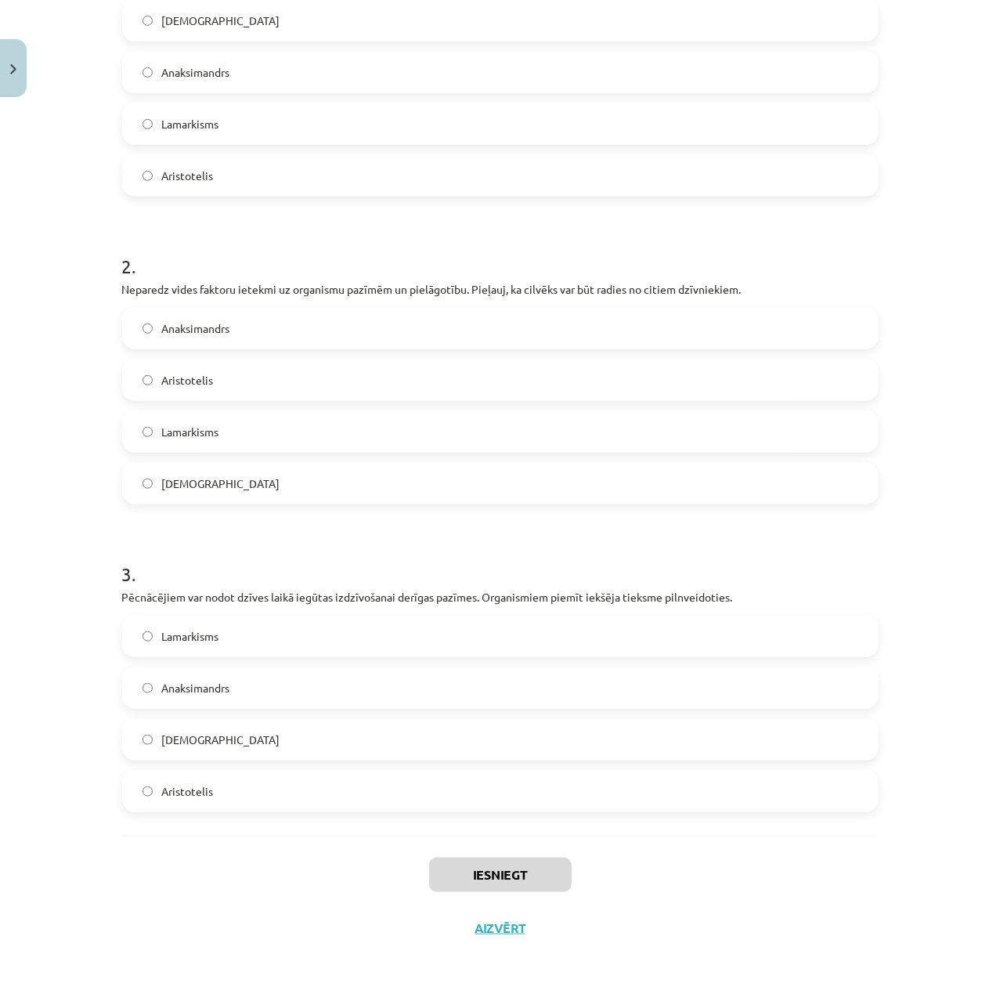
drag, startPoint x: 117, startPoint y: 274, endPoint x: 135, endPoint y: 296, distance: 28.4
click at [135, 296] on form "1 . Videi labāk pielāgotie indivīdi rada vairāk pēcnācējus, kas pārmanto izdzīv…" at bounding box center [500, 366] width 756 height 892
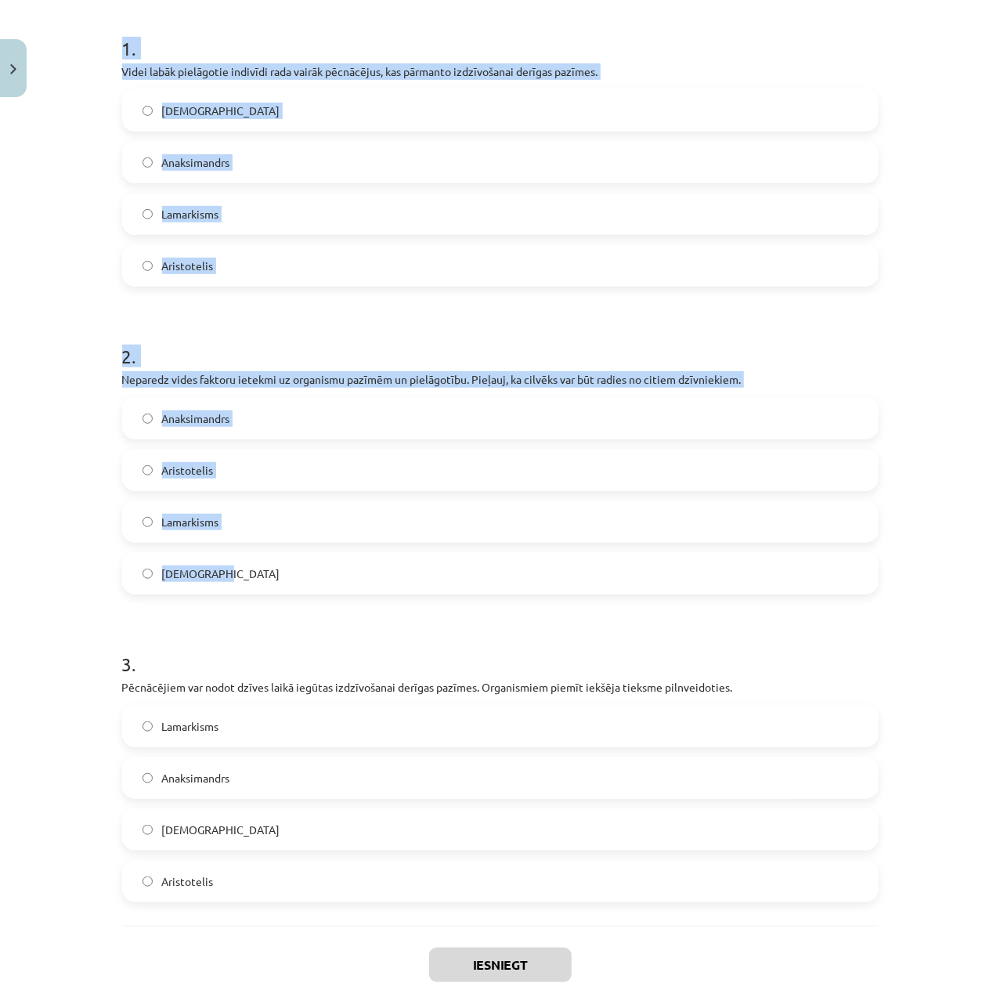
scroll to position [392, 0]
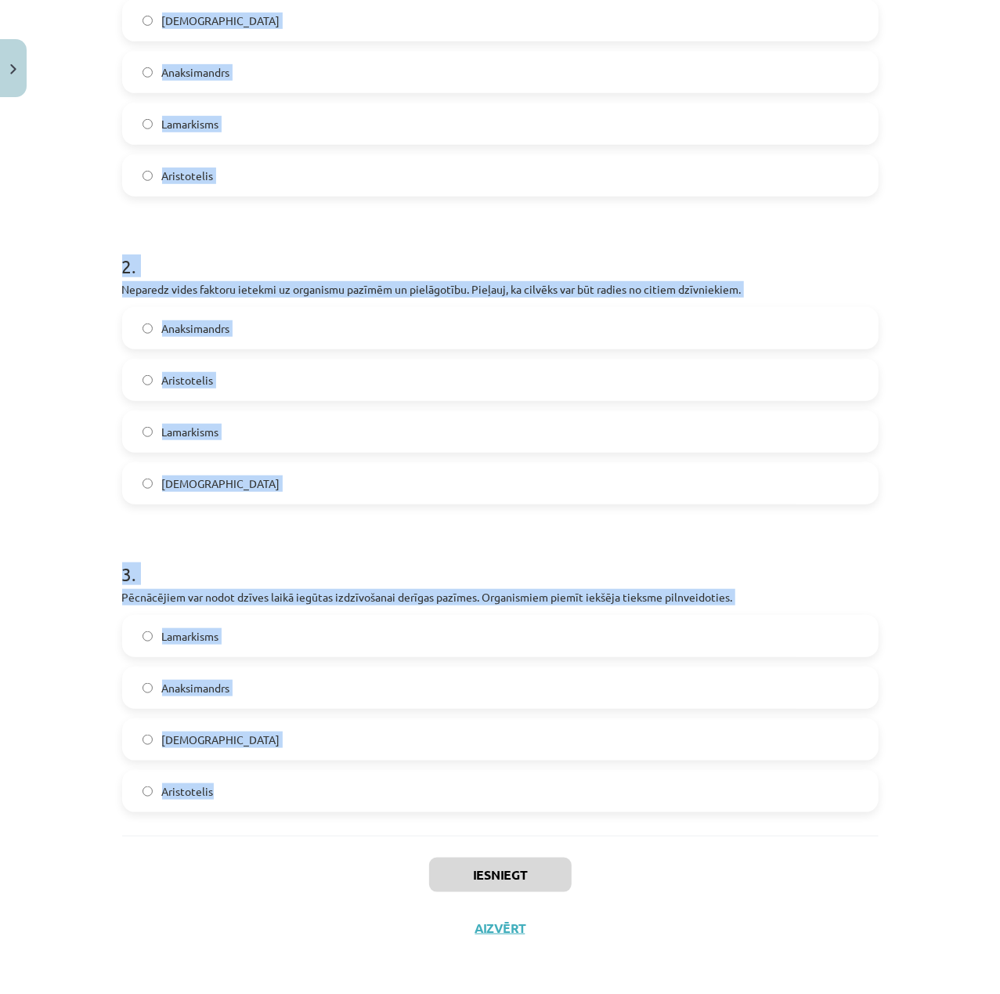
drag, startPoint x: 97, startPoint y: 248, endPoint x: 467, endPoint y: 799, distance: 663.4
click at [467, 799] on div "Mācību tēma: Bioloģijas i - 11. klases 1. ieskaites mācību materiāls #5 4. tēma…" at bounding box center [500, 497] width 1000 height 994
copy form "1 . Videi labāk pielāgotie indivīdi rada vairāk pēcnācējus, kas pārmanto izdzīv…"
click at [861, 251] on h1 "2 ." at bounding box center [500, 252] width 756 height 49
drag, startPoint x: 121, startPoint y: 340, endPoint x: 445, endPoint y: 834, distance: 590.9
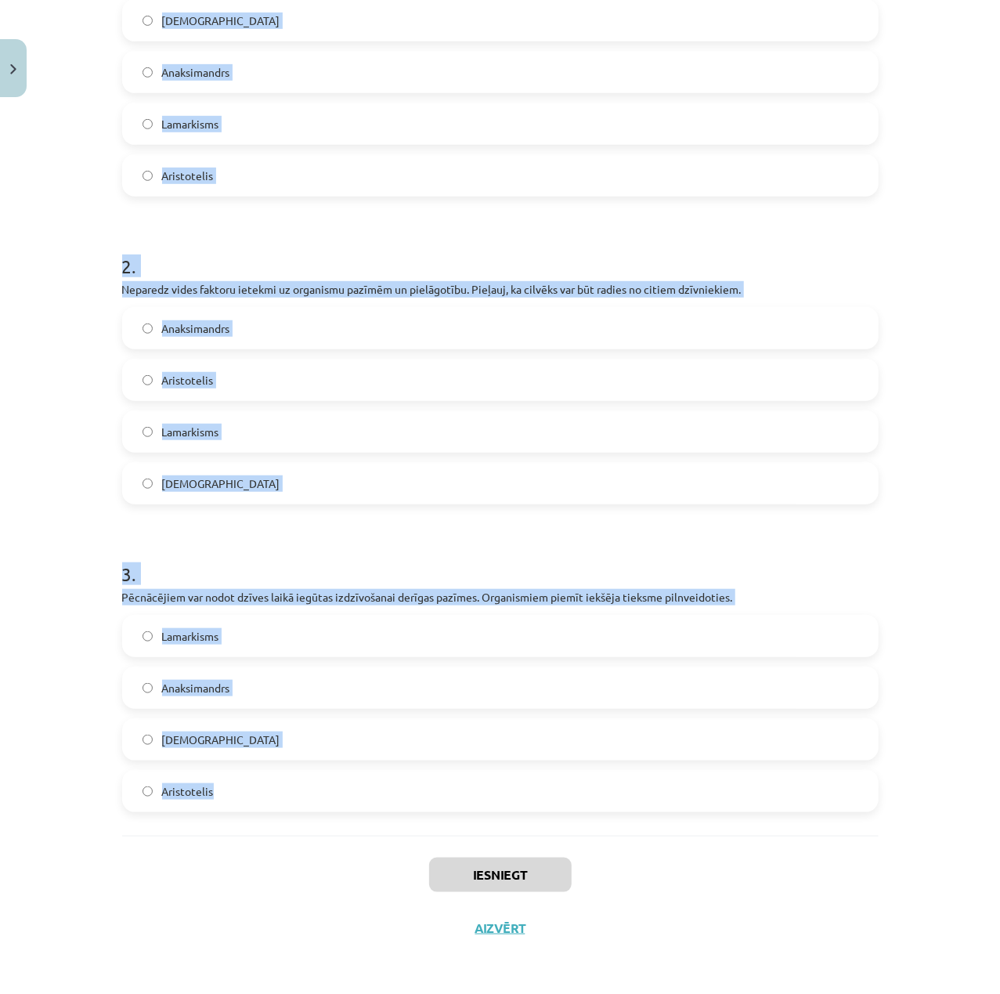
click at [445, 834] on div "Mācību tēma: Bioloģijas i - 11. klases 1. ieskaites mācību materiāls #5 4. tēma…" at bounding box center [500, 497] width 1000 height 994
copy form "1 . Videi labāk pielāgotie indivīdi rada vairāk pēcnācējus, kas pārmanto izdzīv…"
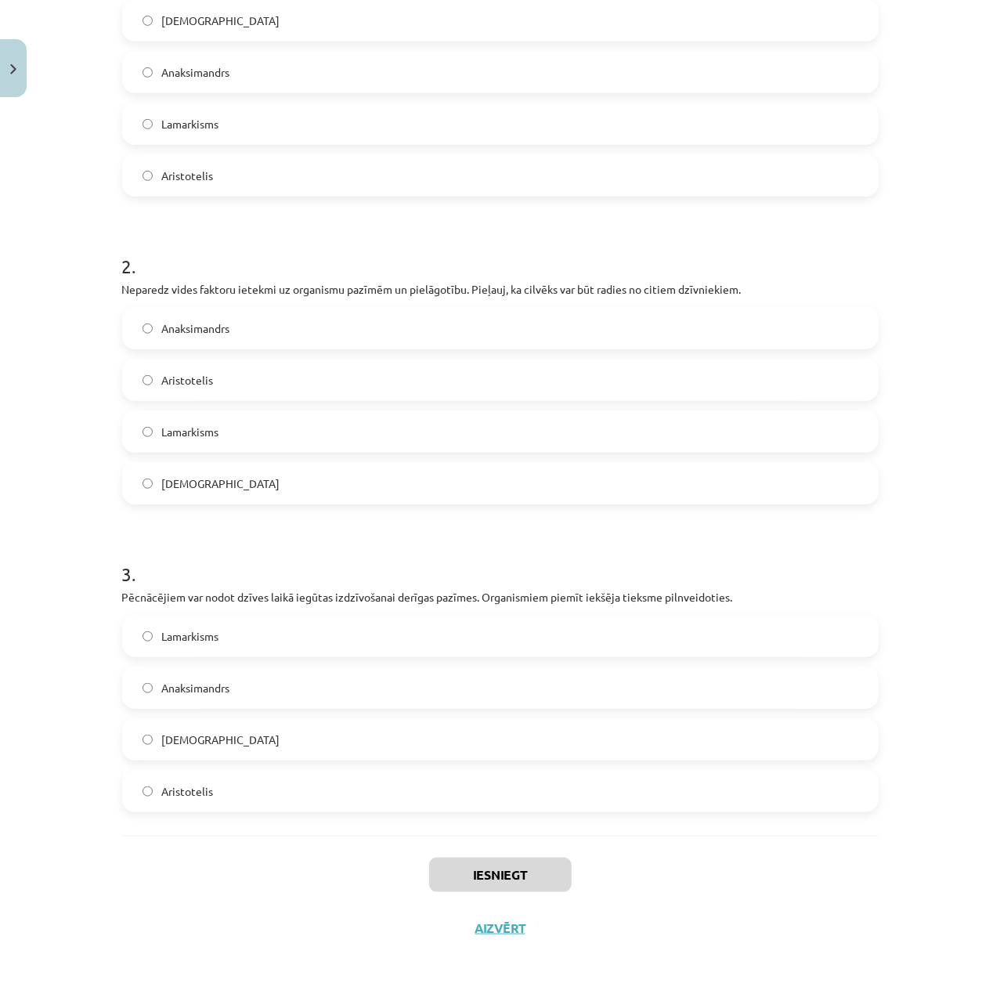
click at [813, 928] on div "Iesniegt Aizvērt" at bounding box center [500, 890] width 756 height 110
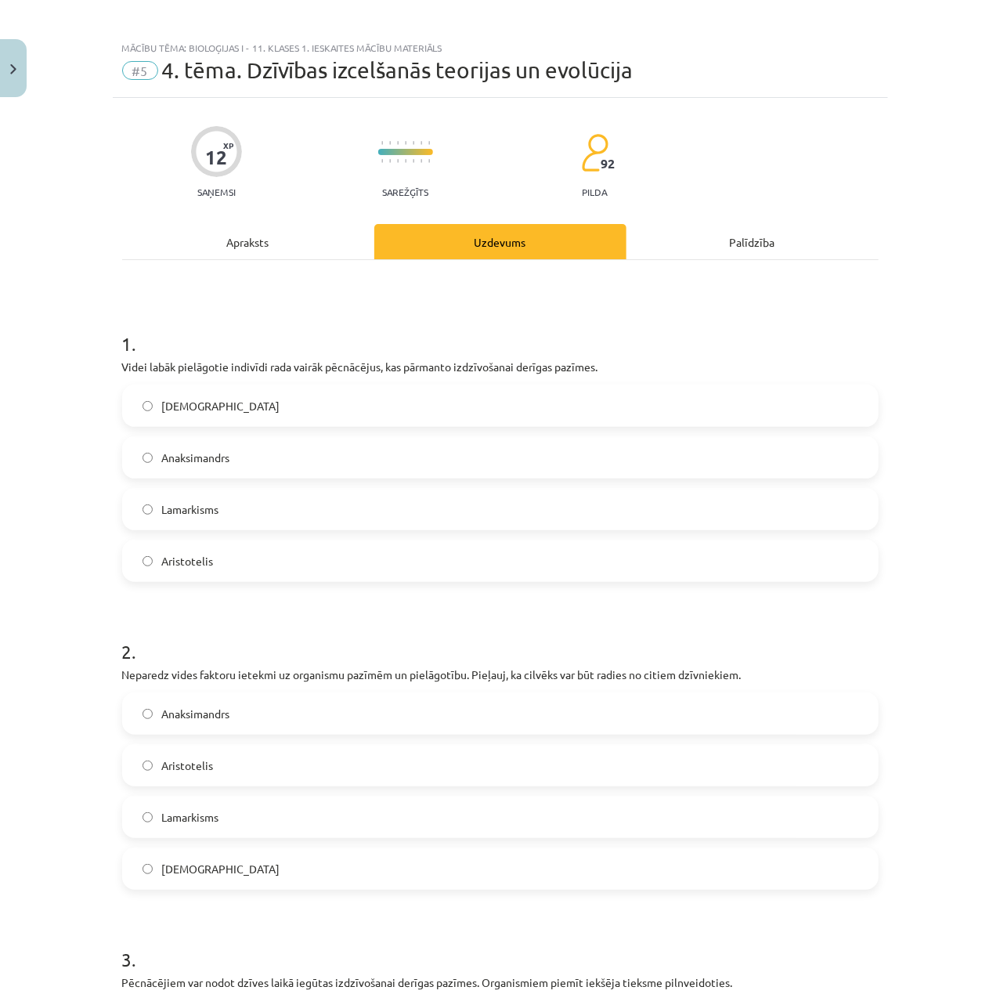
scroll to position [0, 0]
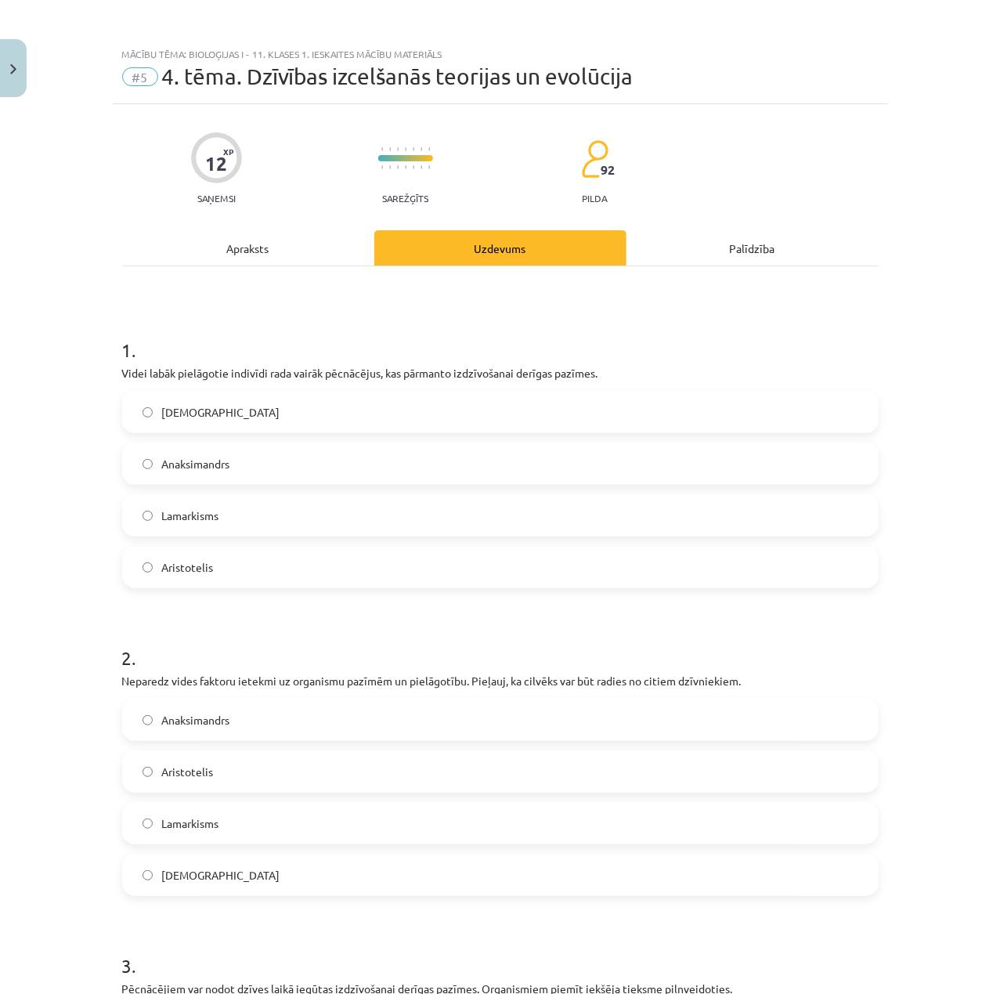
click at [276, 418] on label "Darvinisms" at bounding box center [500, 411] width 753 height 39
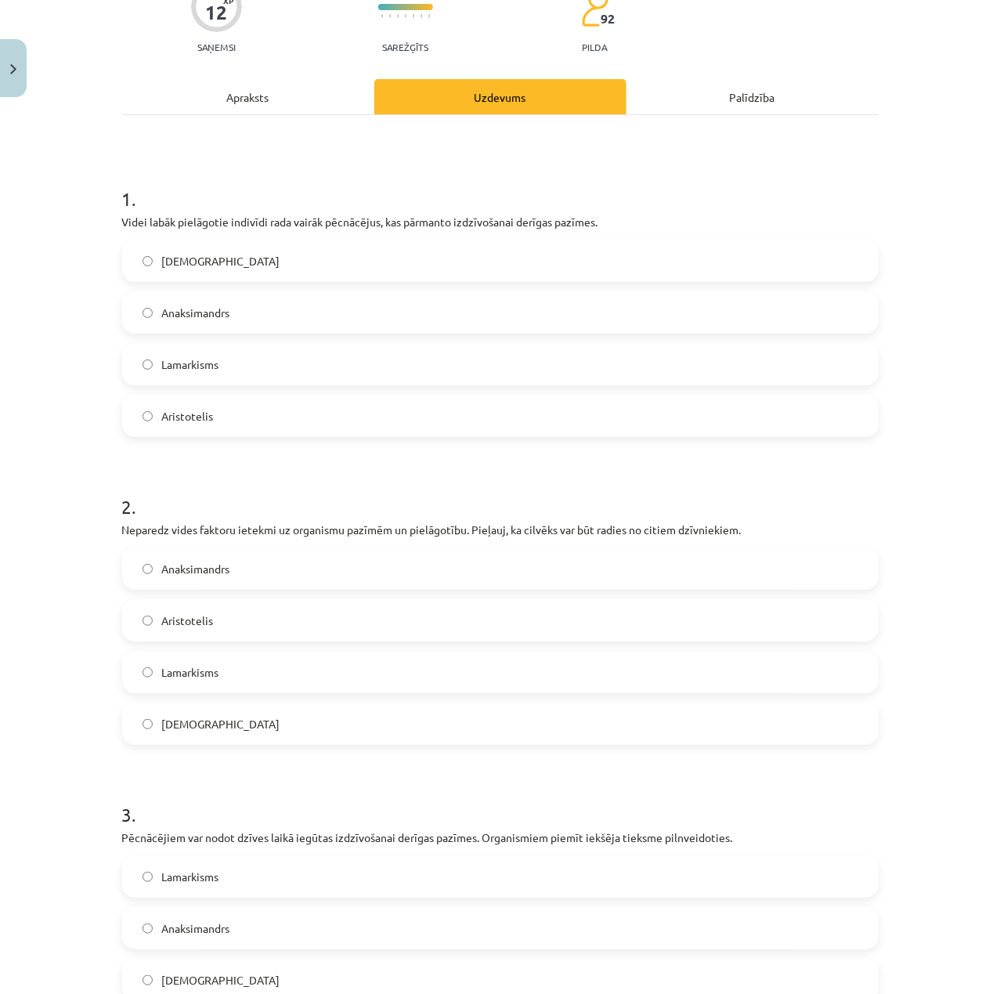
scroll to position [208, 0]
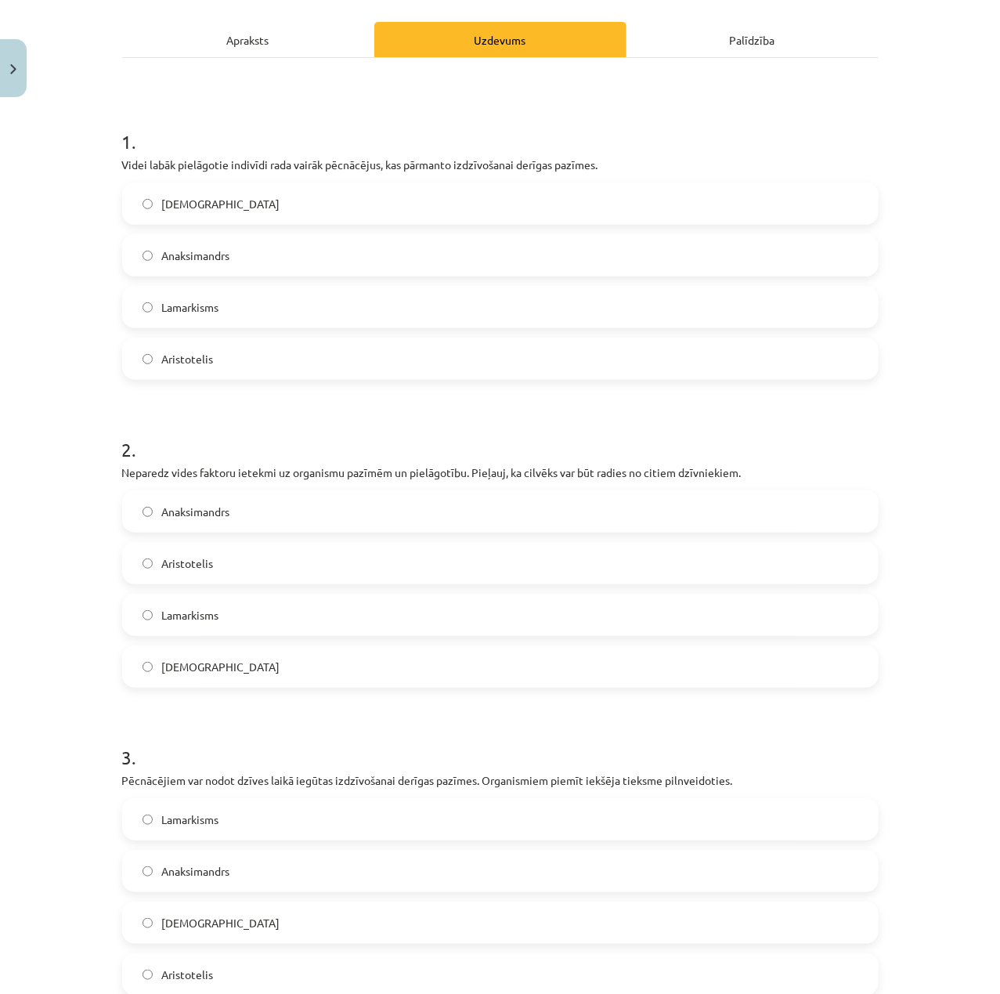
click at [290, 521] on label "Anaksimandrs" at bounding box center [500, 511] width 753 height 39
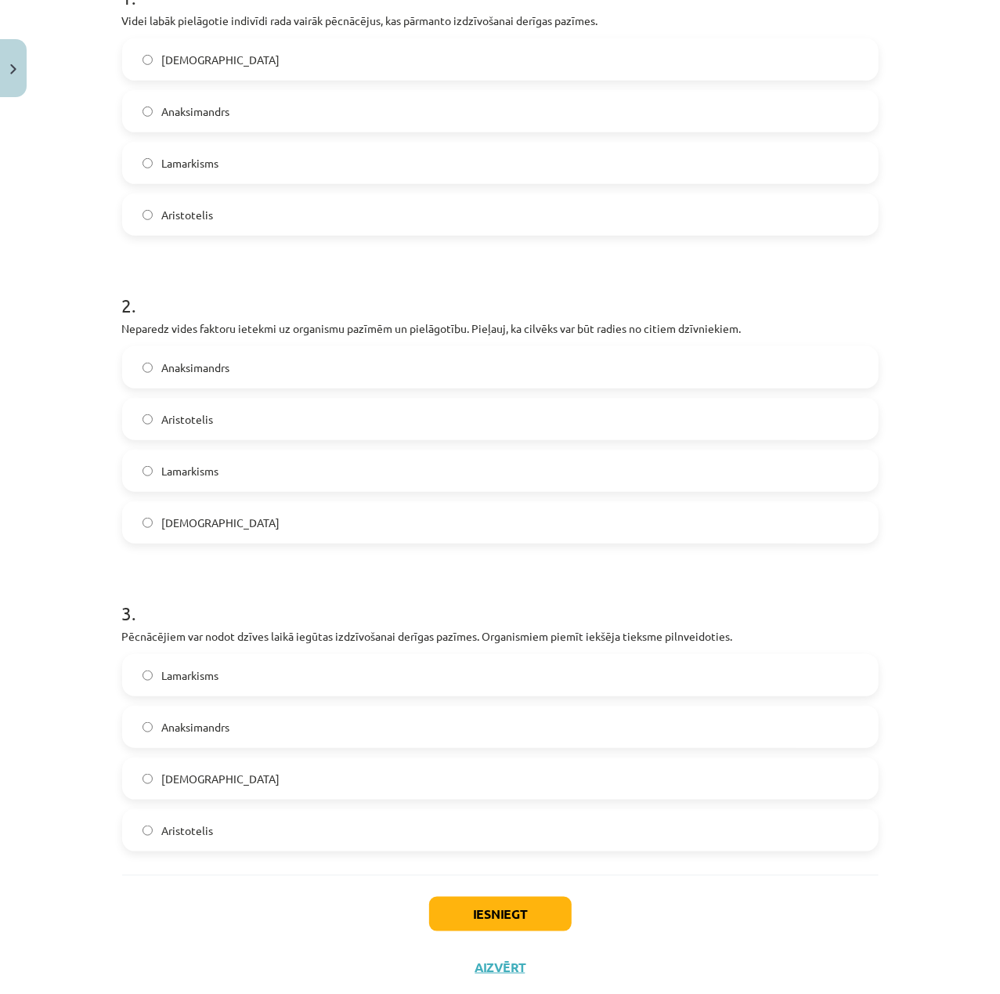
scroll to position [392, 0]
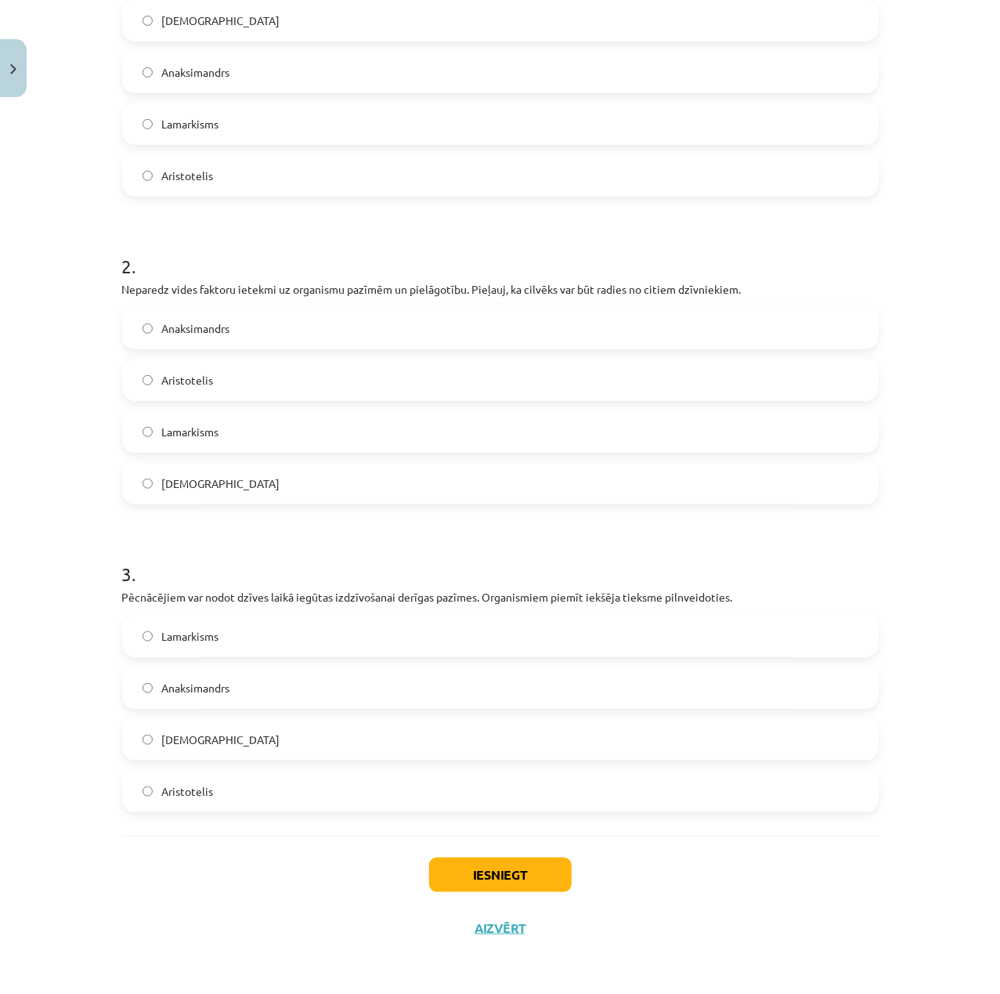
click at [340, 644] on label "Lamarkisms" at bounding box center [500, 635] width 753 height 39
click at [533, 866] on button "Iesniegt" at bounding box center [500, 874] width 142 height 34
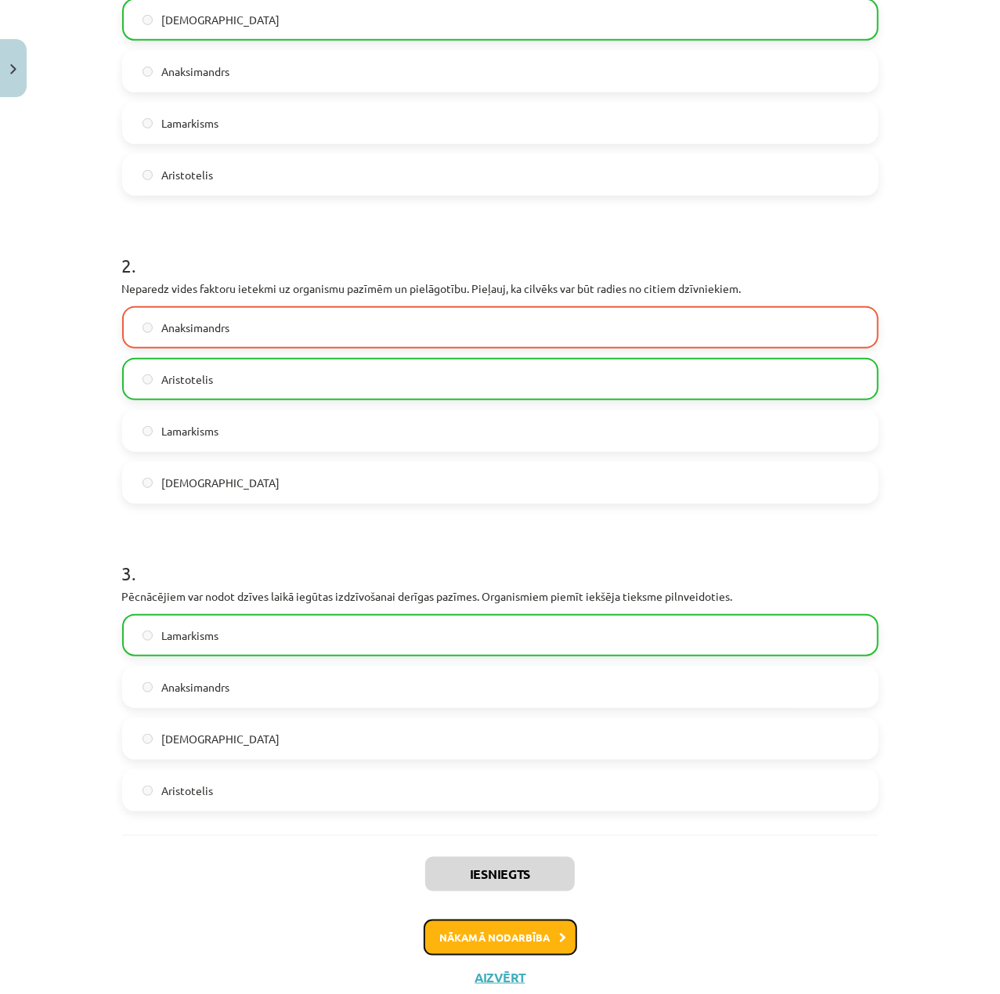
click at [537, 952] on button "Nākamā nodarbība" at bounding box center [500, 937] width 153 height 36
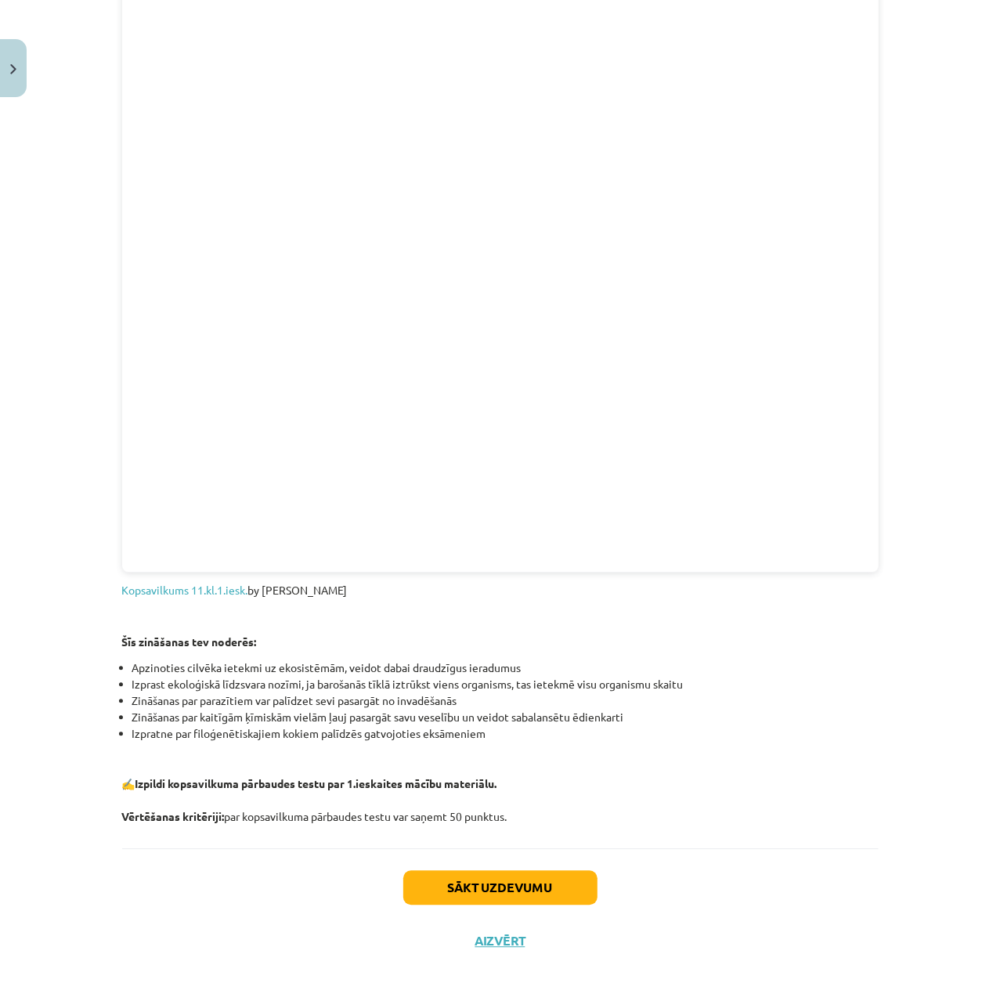
scroll to position [1436, 0]
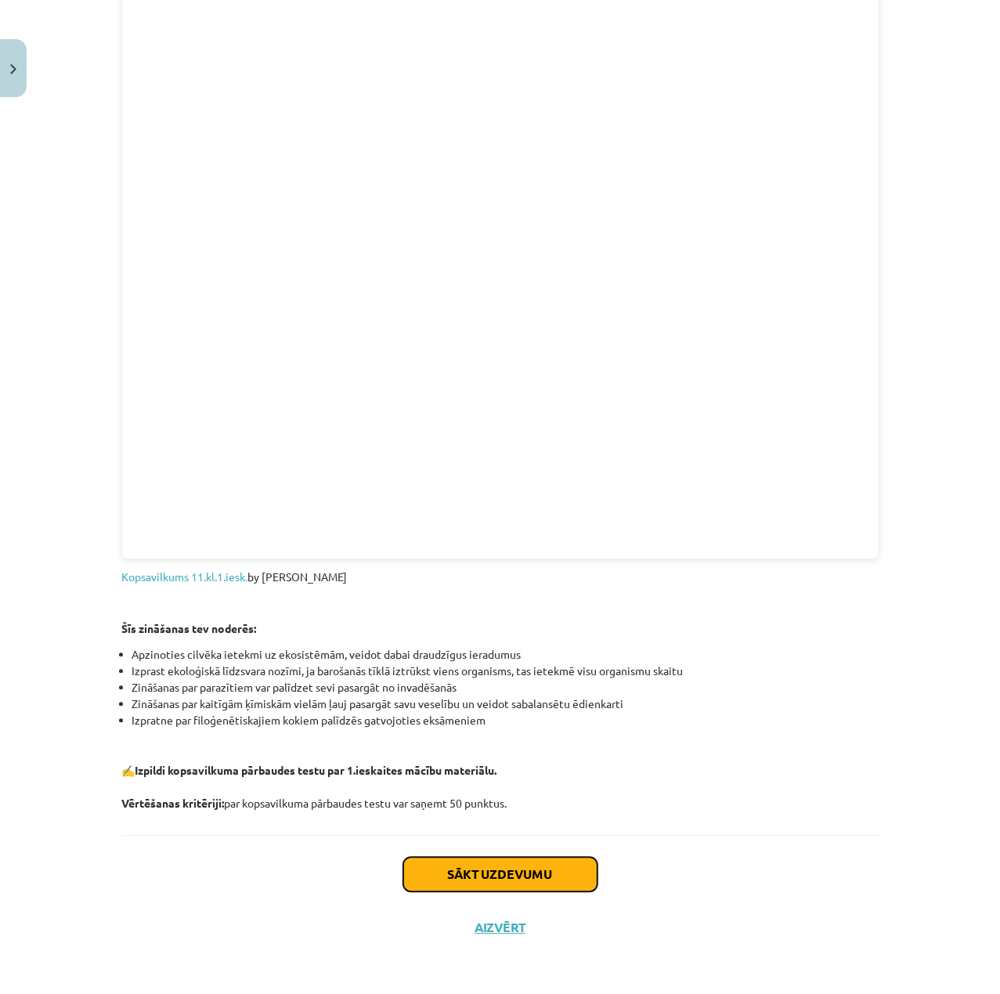
click at [552, 881] on button "Sākt uzdevumu" at bounding box center [500, 874] width 194 height 34
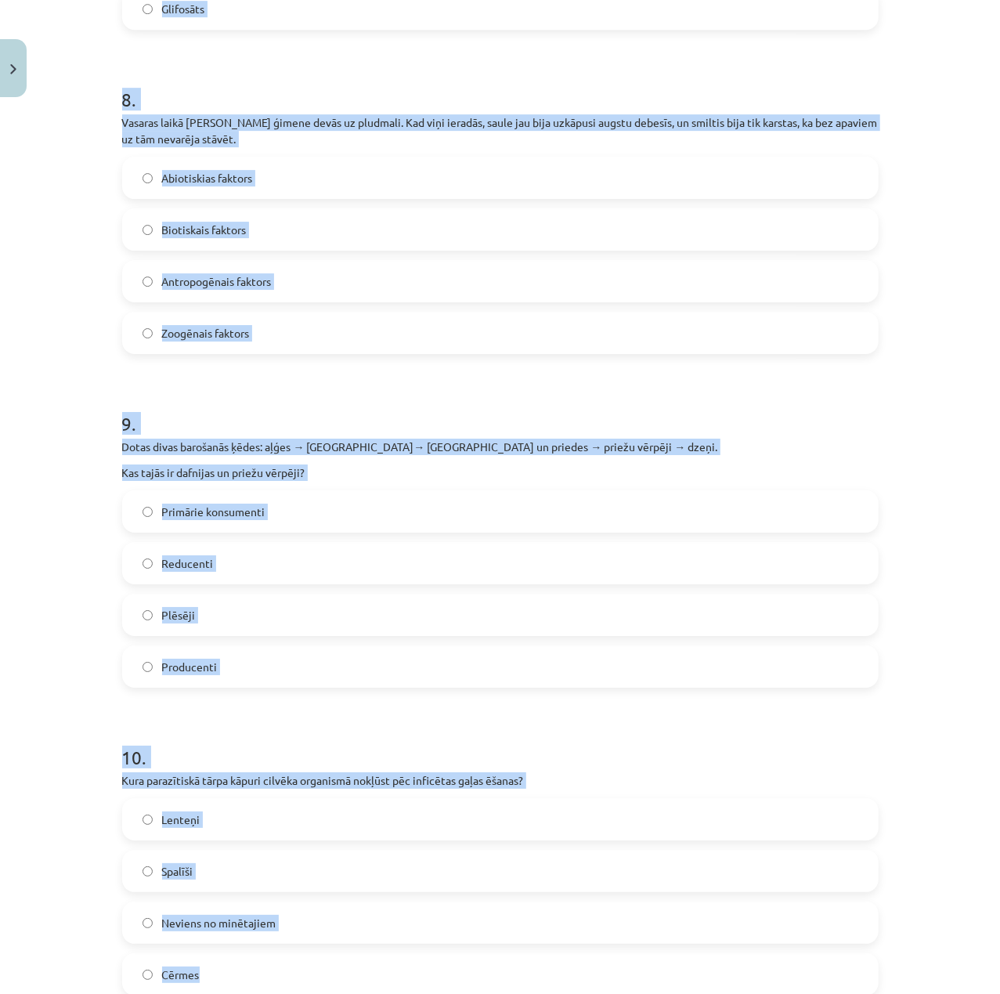
scroll to position [2687, 0]
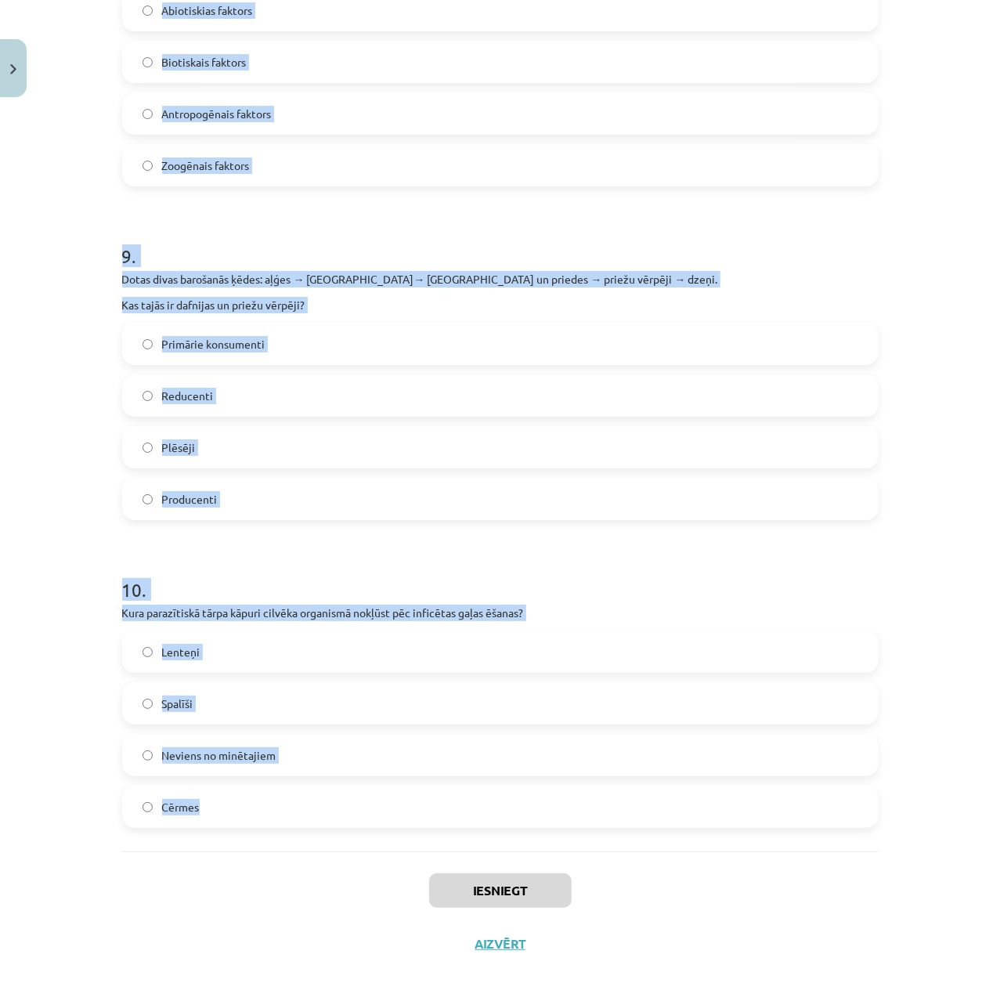
drag, startPoint x: 270, startPoint y: 437, endPoint x: 651, endPoint y: 821, distance: 541.5
copy form "1 . Kāds trofiskais līmenis nav attēlots dotajās barošanās ķēdēs? Plēsēji Reduc…"
click at [842, 551] on h1 "10 ." at bounding box center [500, 575] width 756 height 49
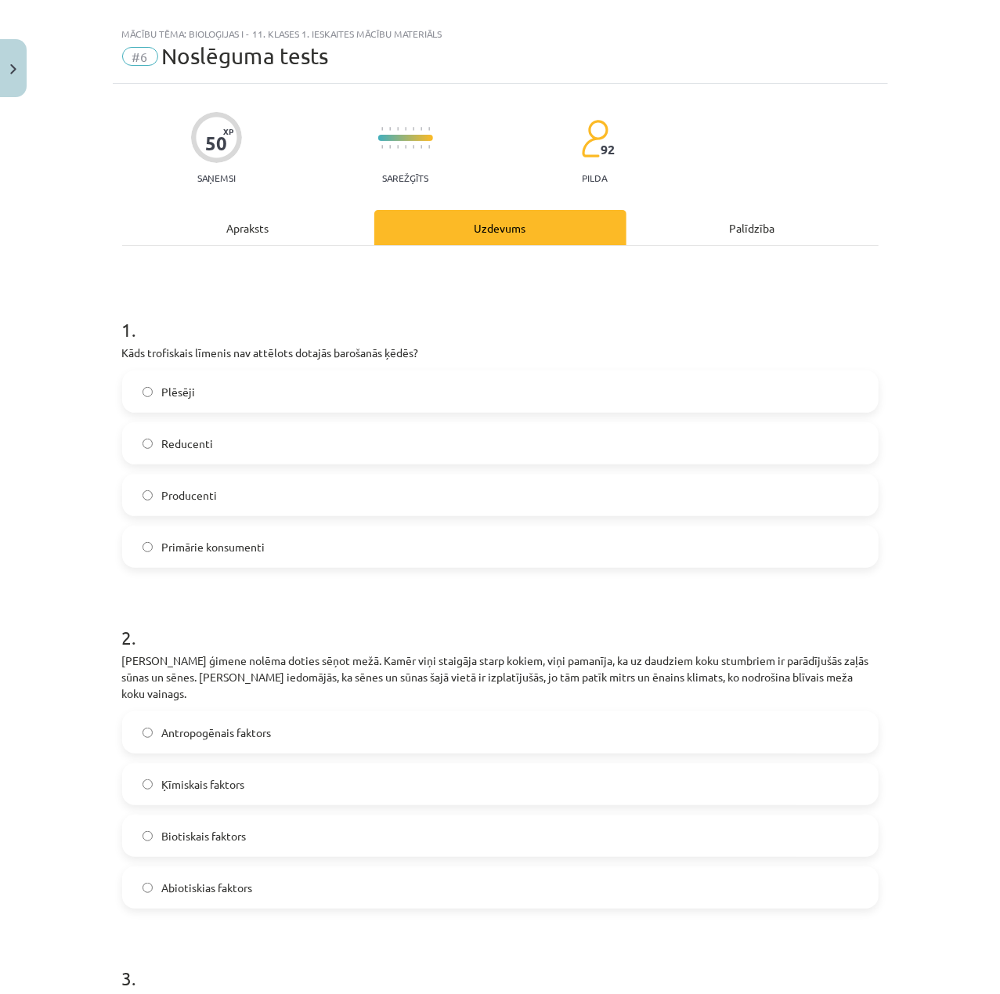
scroll to position [0, 0]
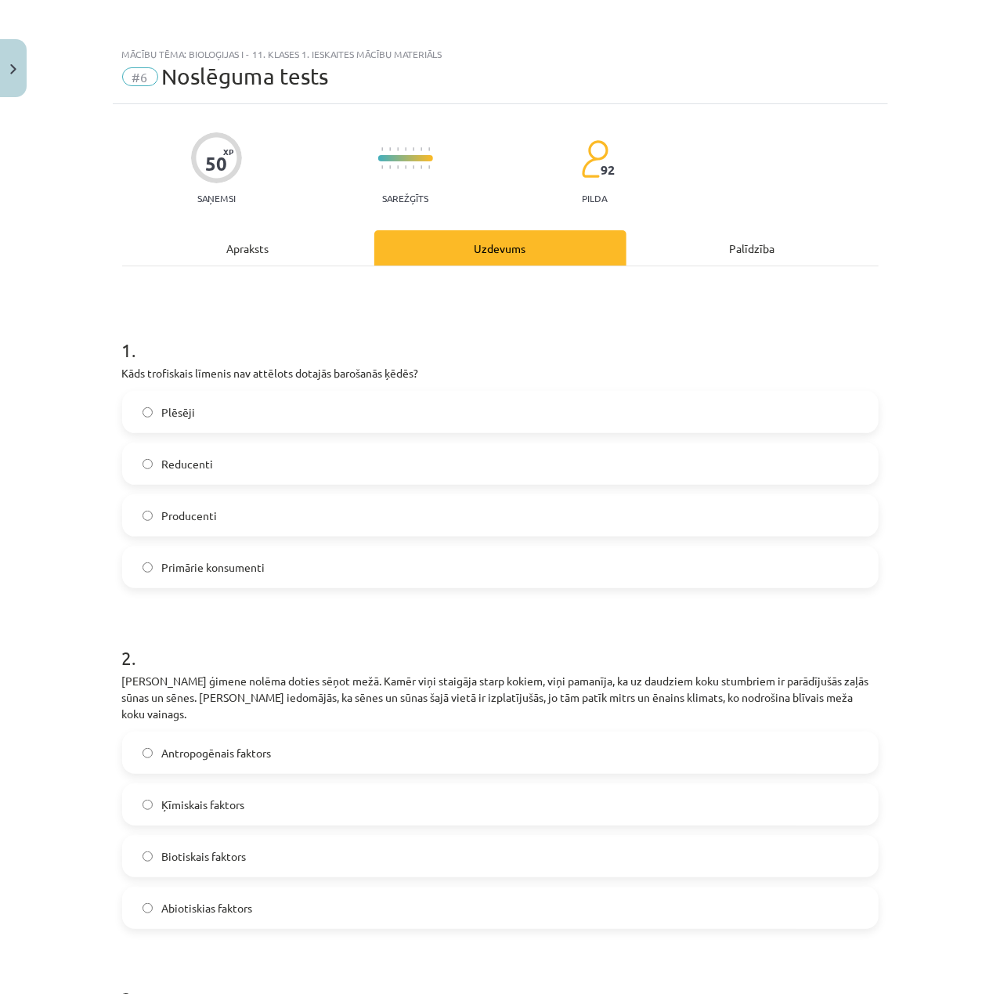
click at [319, 467] on label "Reducenti" at bounding box center [500, 463] width 753 height 39
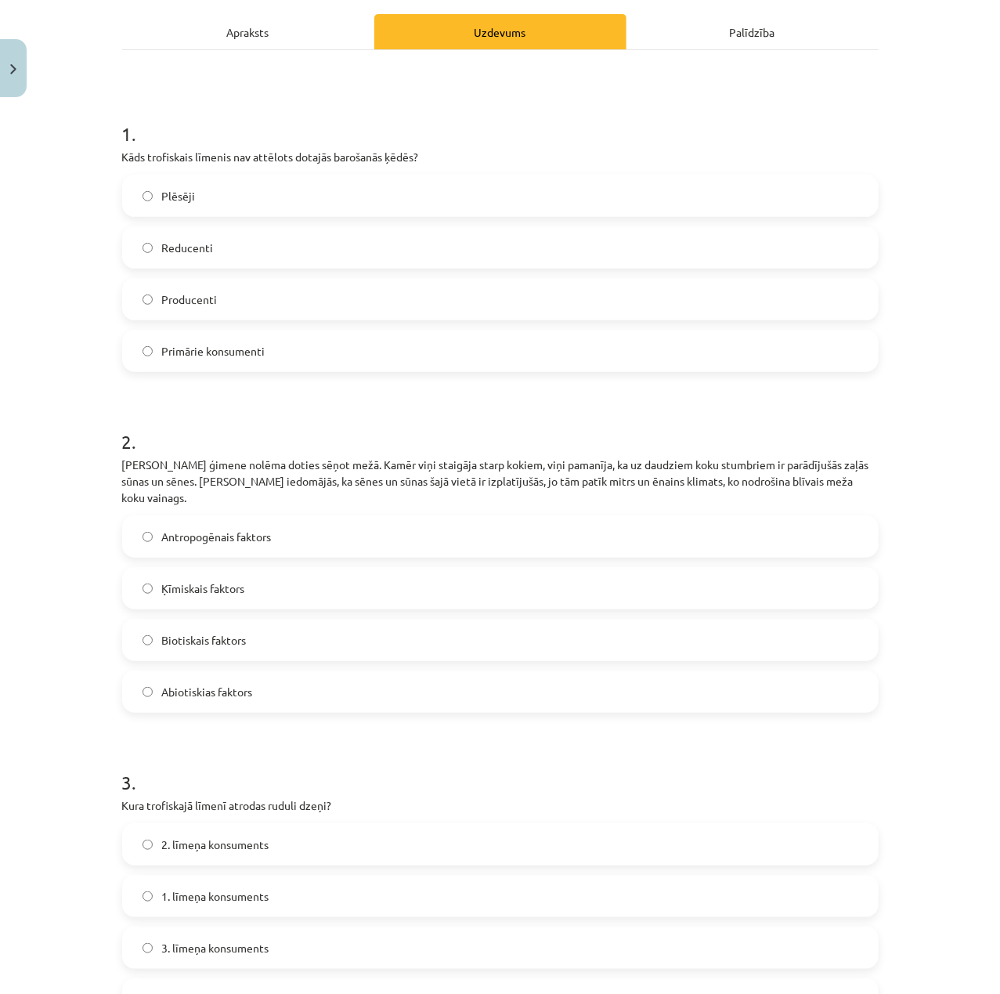
scroll to position [313, 0]
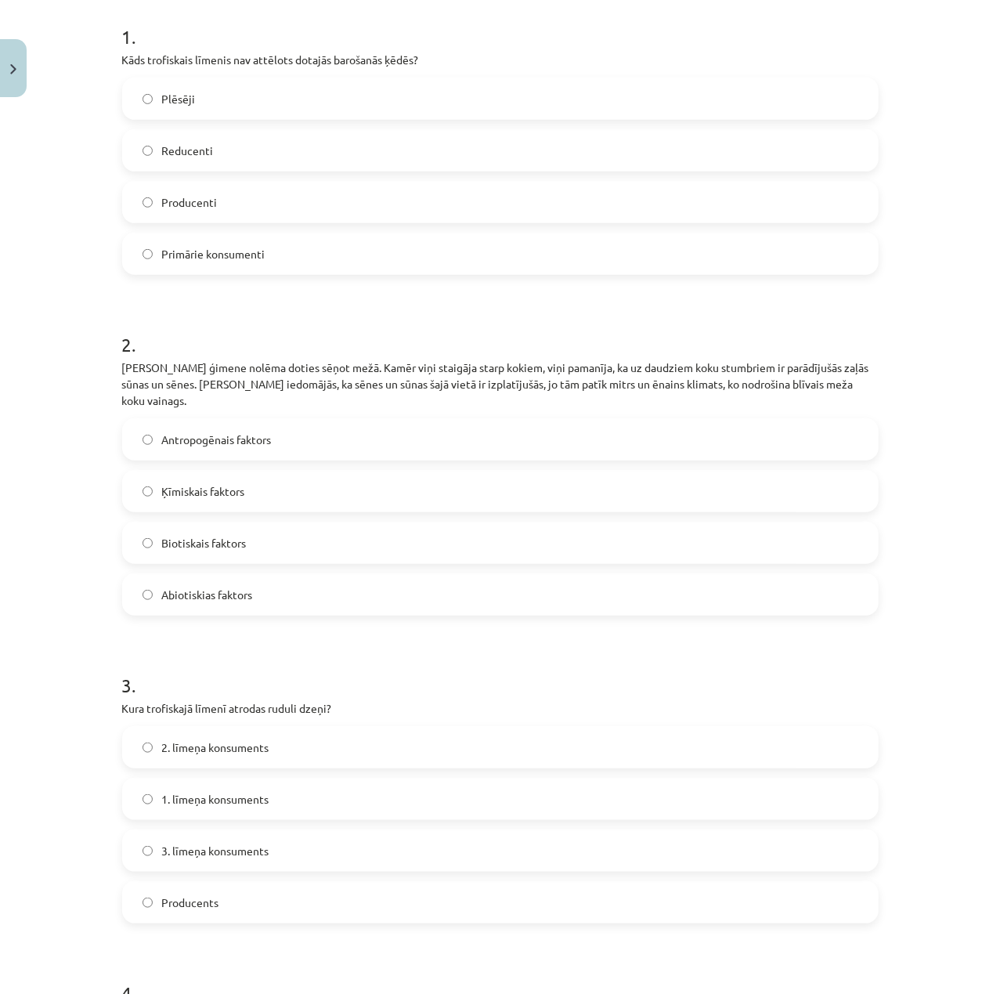
click at [305, 442] on label "Antropogēnais faktors" at bounding box center [500, 439] width 753 height 39
click at [330, 575] on label "Abiotiskias faktors" at bounding box center [500, 594] width 753 height 39
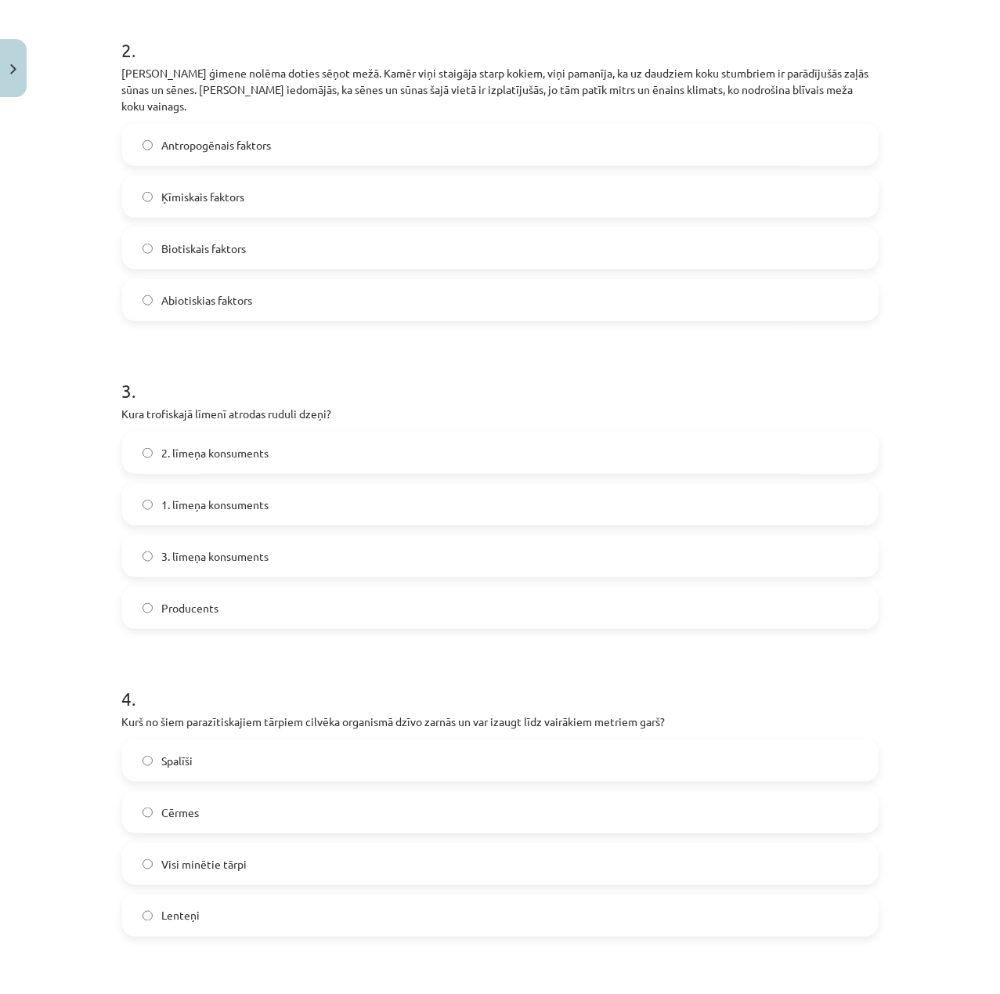
scroll to position [626, 0]
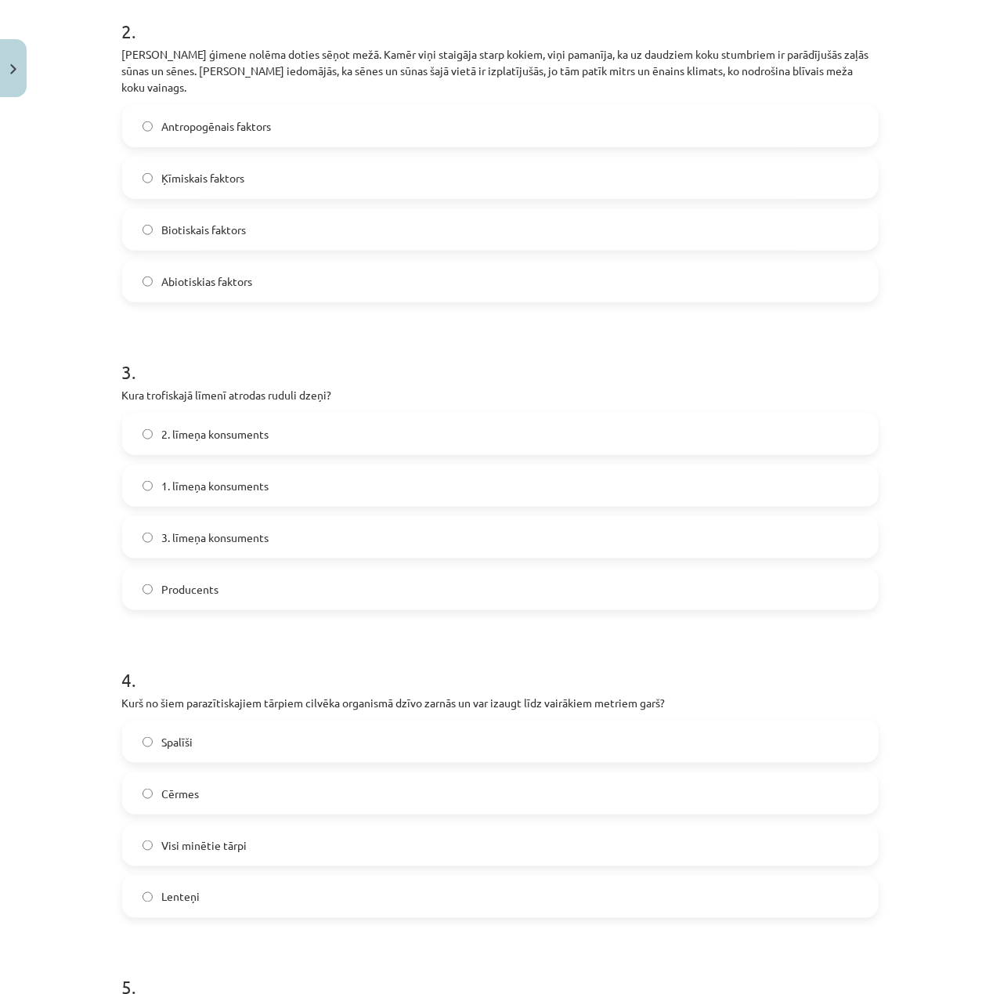
click at [266, 518] on label "3. līmeņa konsuments" at bounding box center [500, 537] width 753 height 39
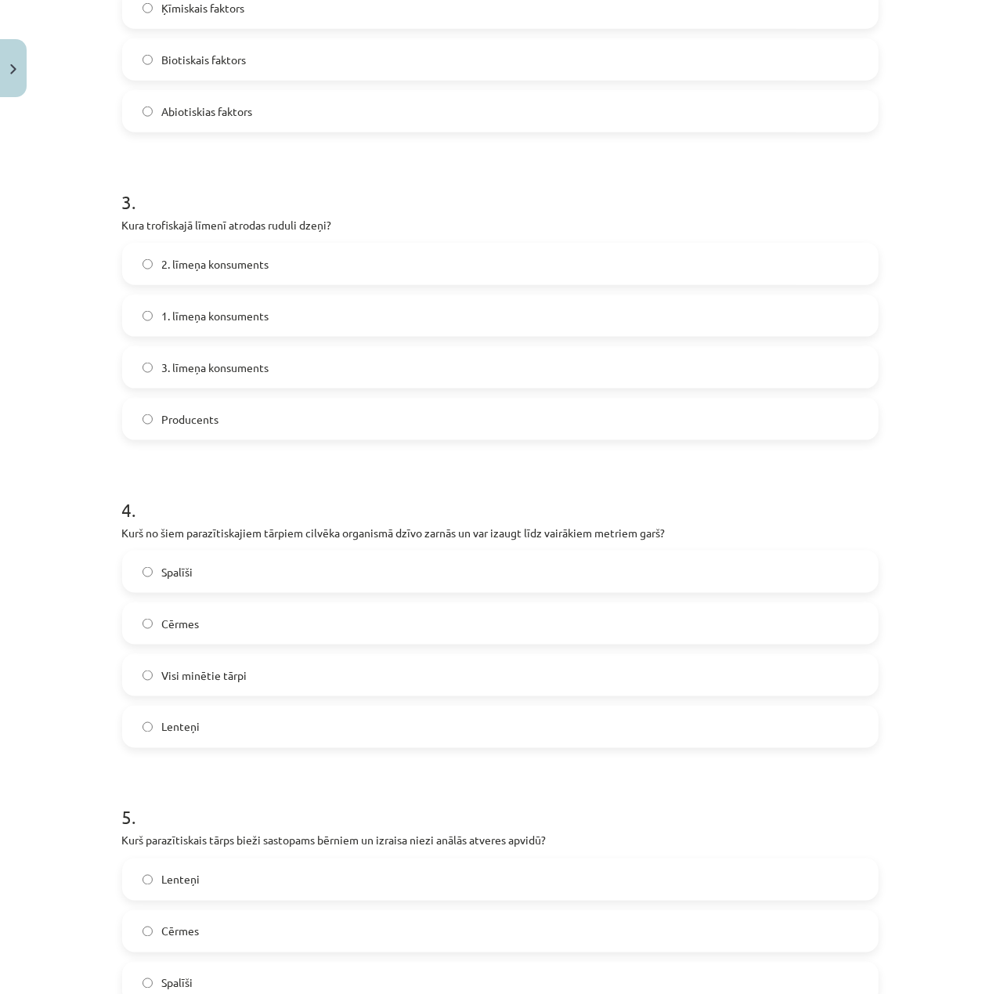
scroll to position [940, 0]
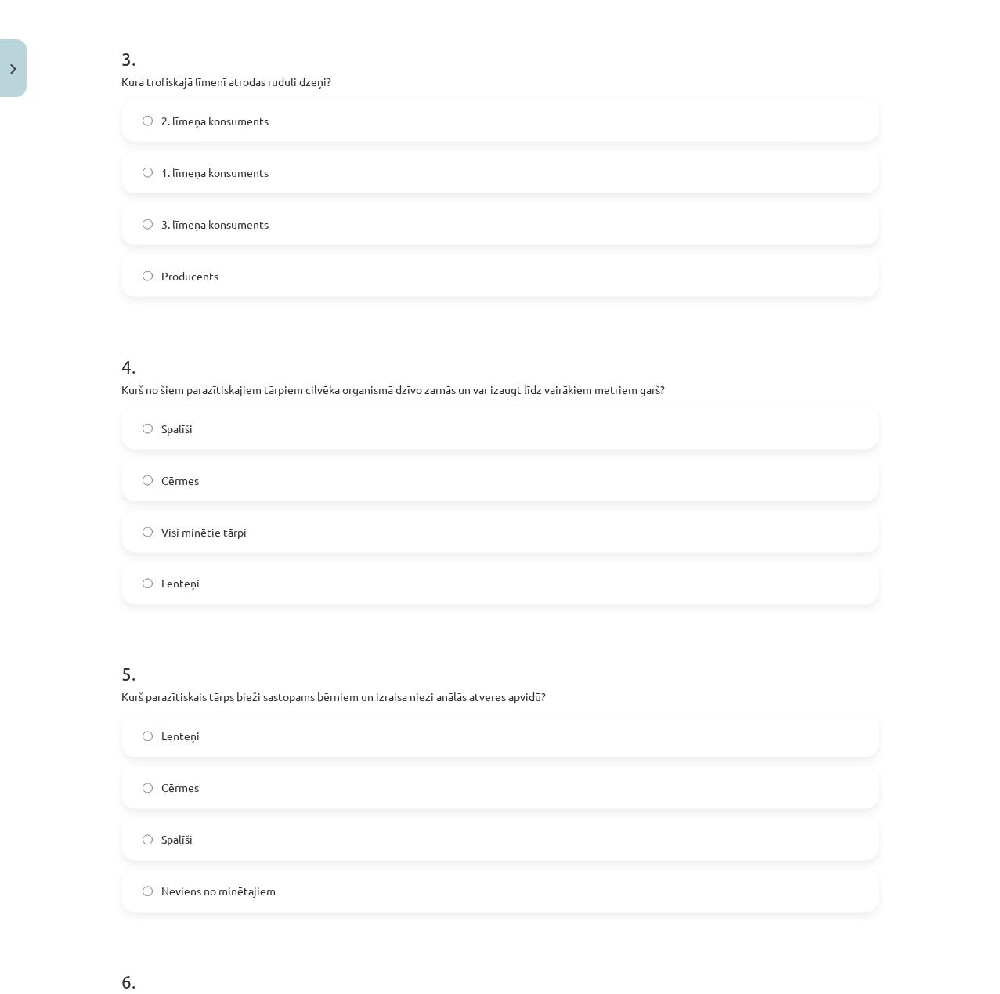
click at [261, 570] on label "Lenteņi" at bounding box center [500, 583] width 753 height 39
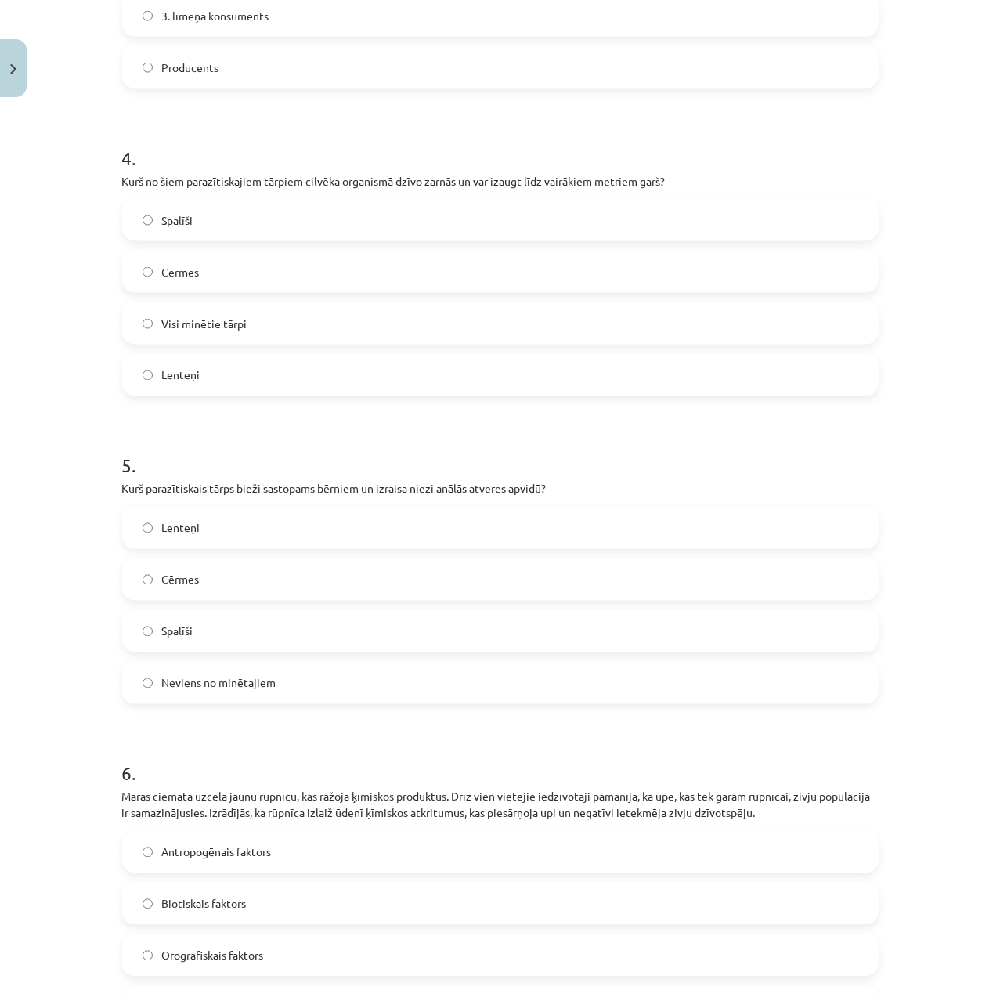
click at [274, 611] on label "Spalīši" at bounding box center [500, 630] width 753 height 39
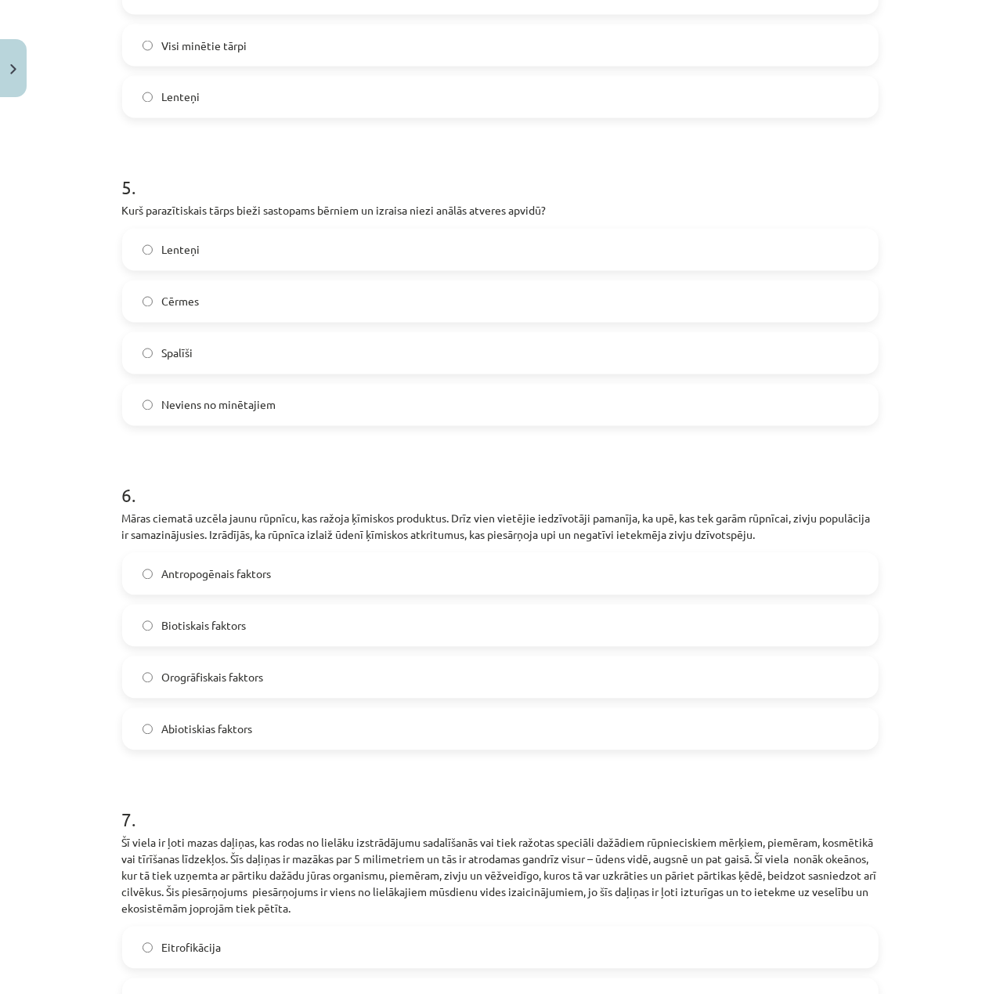
scroll to position [1461, 0]
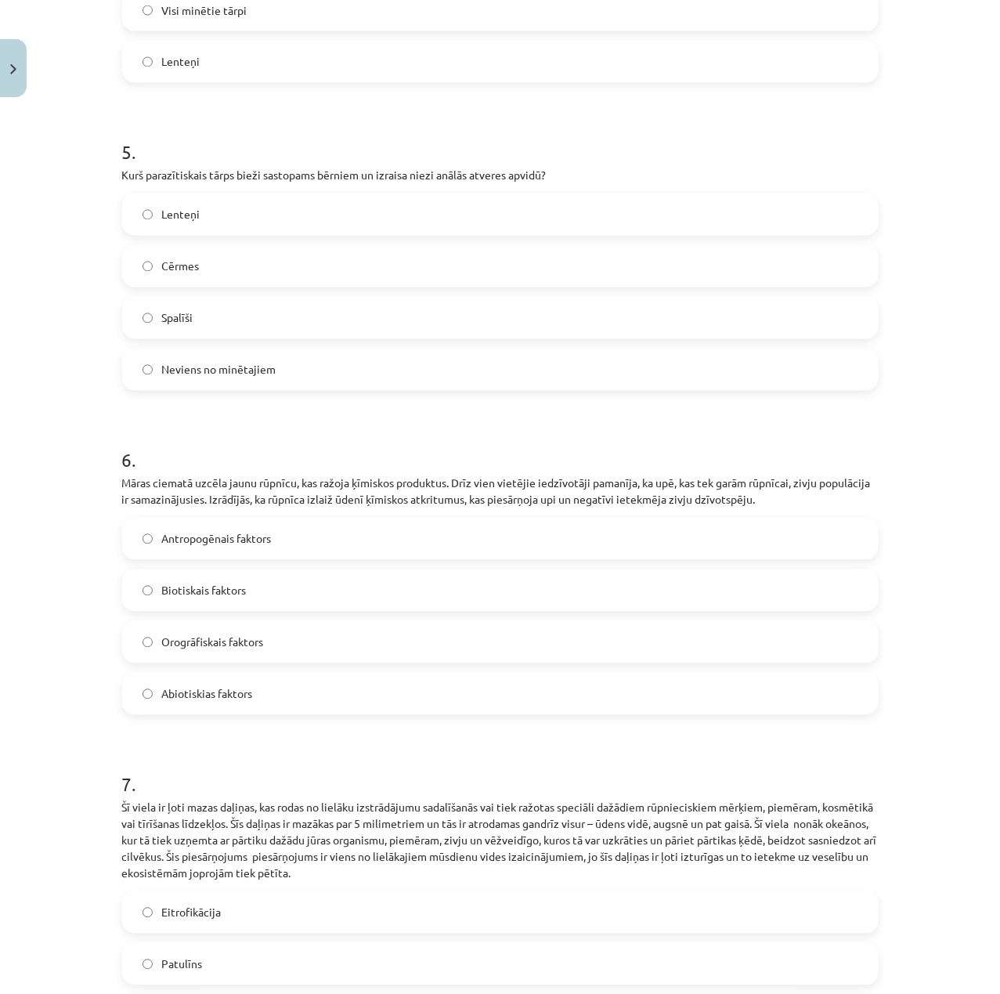
click at [251, 532] on label "Antropogēnais faktors" at bounding box center [500, 538] width 753 height 39
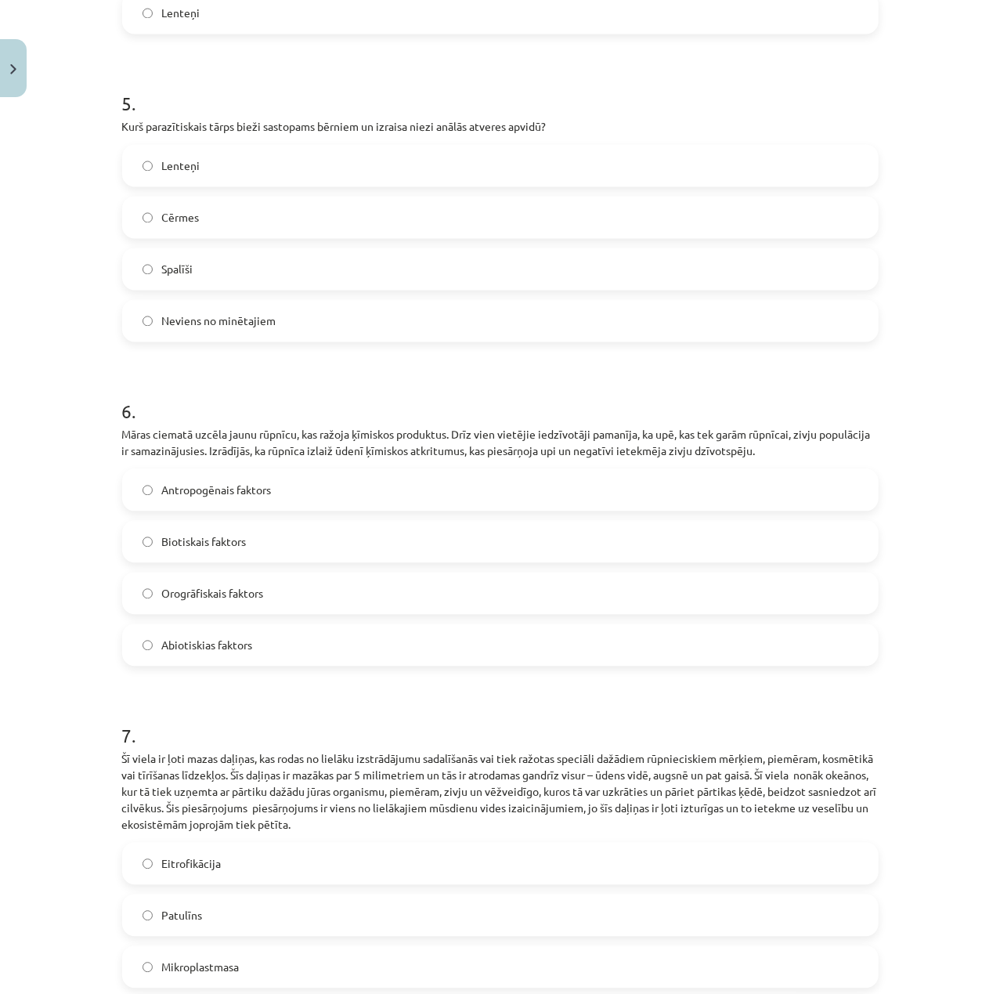
scroll to position [1670, 0]
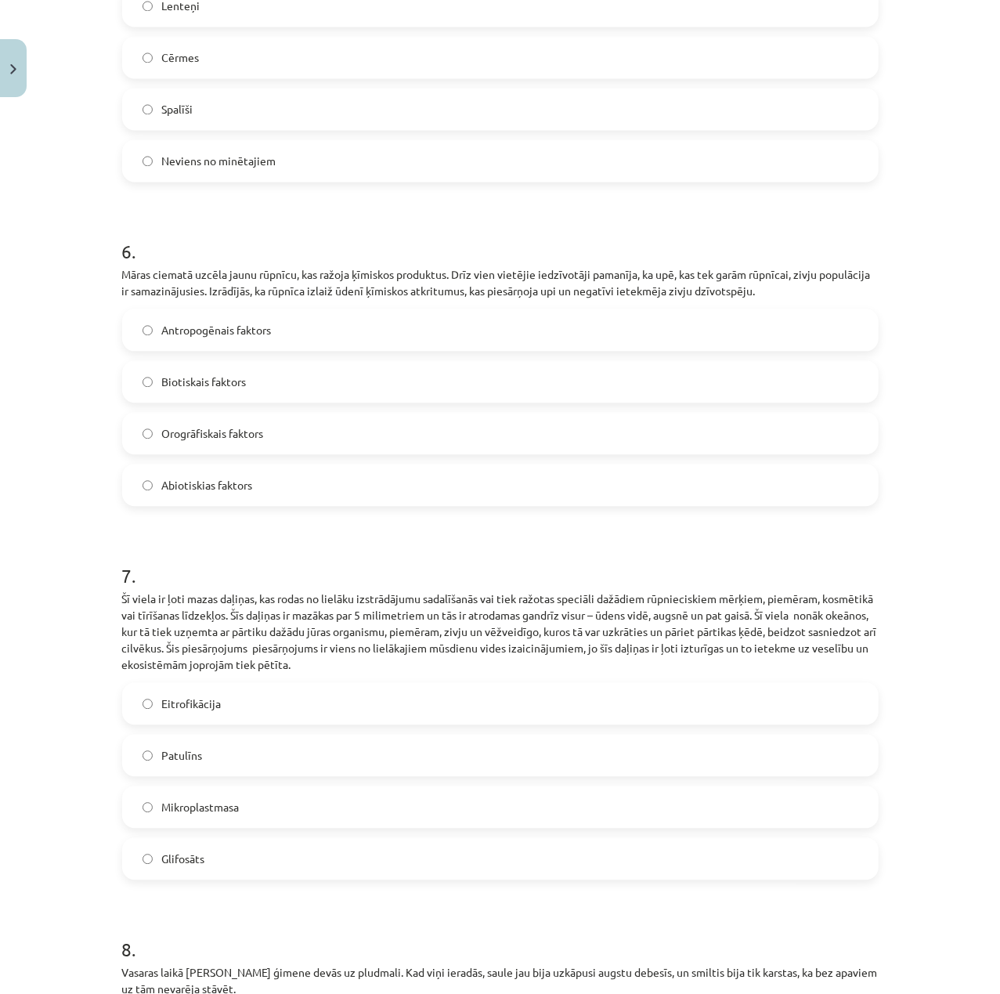
click at [471, 787] on label "Mikroplastmasa" at bounding box center [500, 806] width 753 height 39
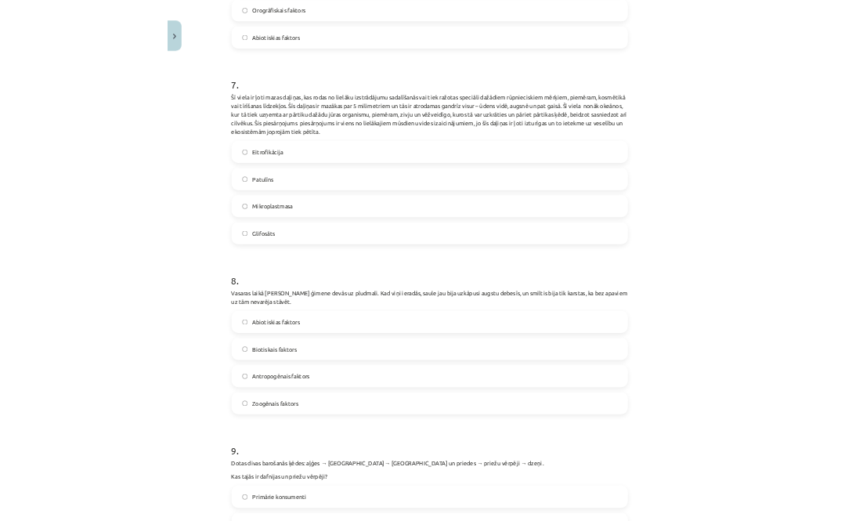
scroll to position [2087, 0]
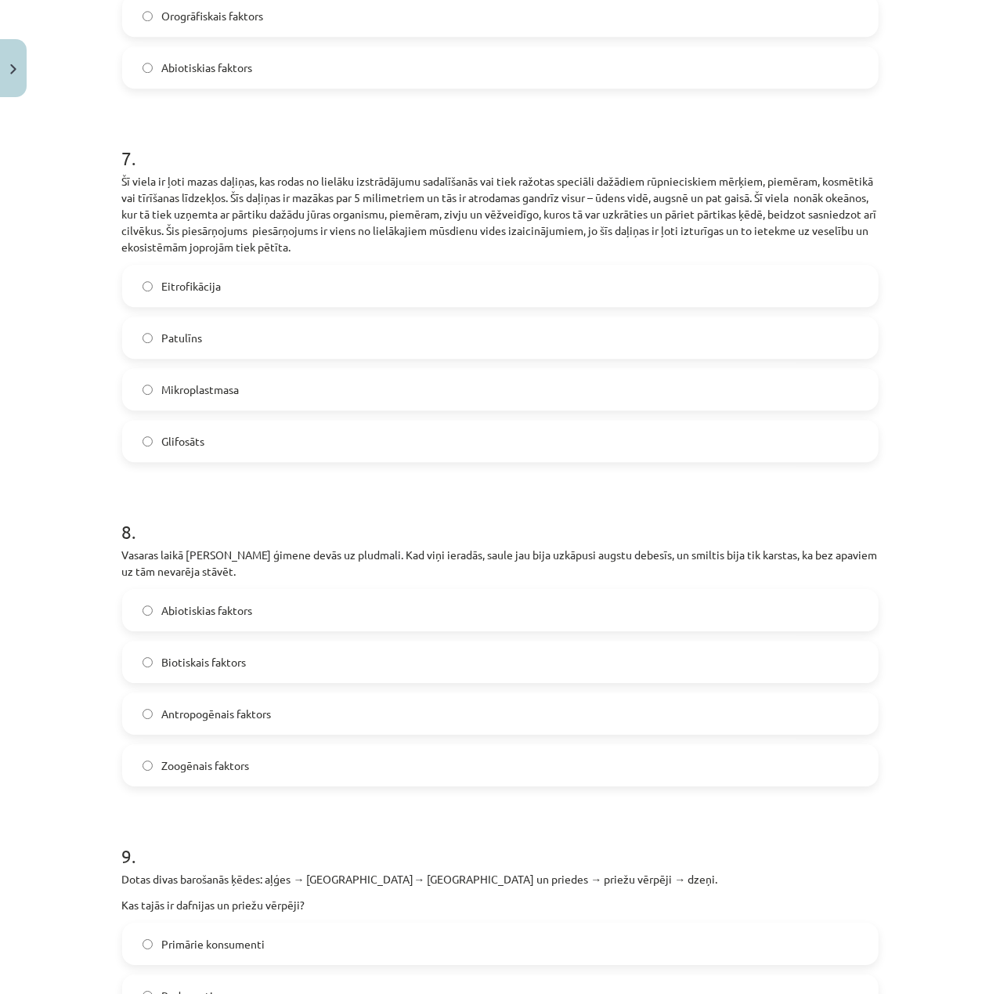
click at [245, 602] on span "Abiotiskias faktors" at bounding box center [207, 610] width 91 height 16
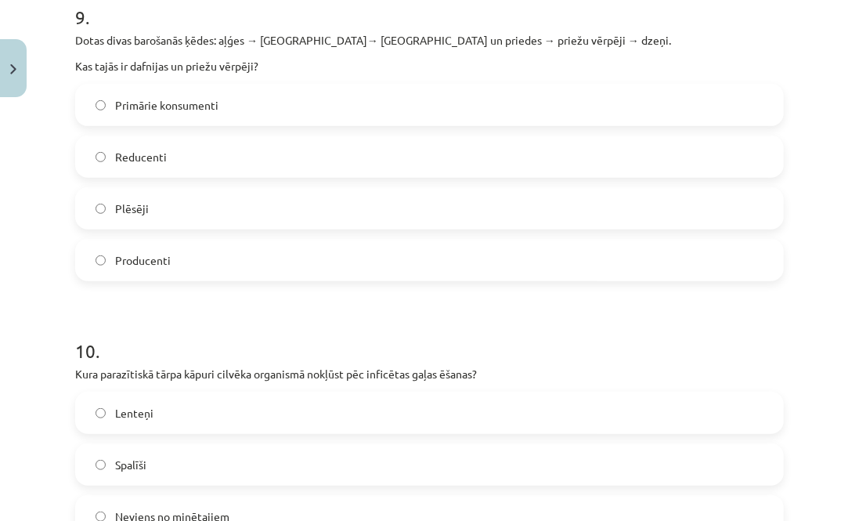
scroll to position [2923, 0]
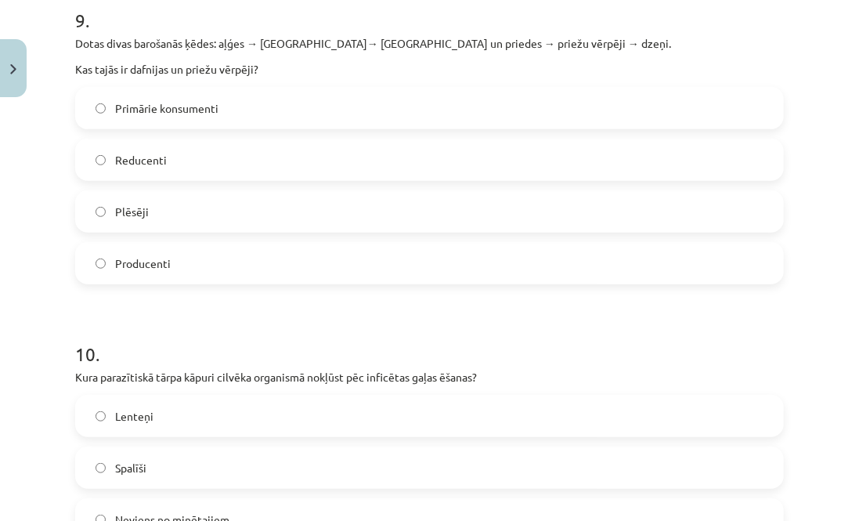
click at [368, 125] on label "Primārie konsumenti" at bounding box center [429, 107] width 705 height 39
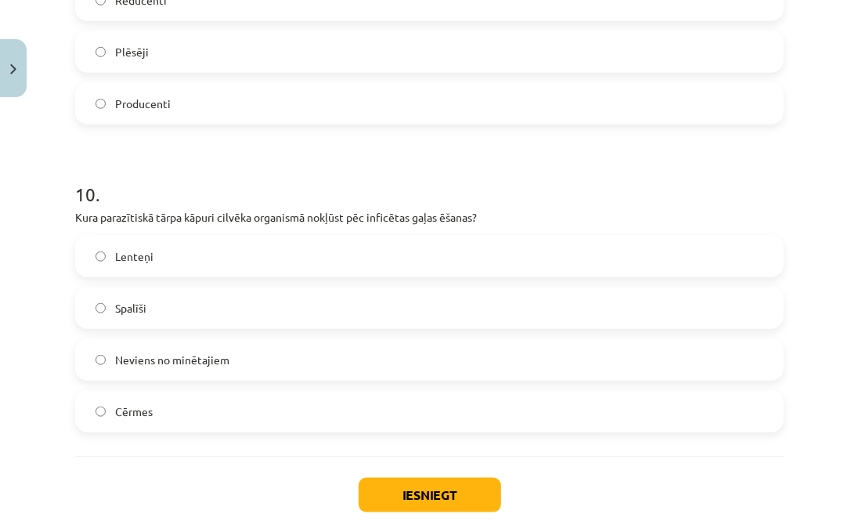
scroll to position [3132, 0]
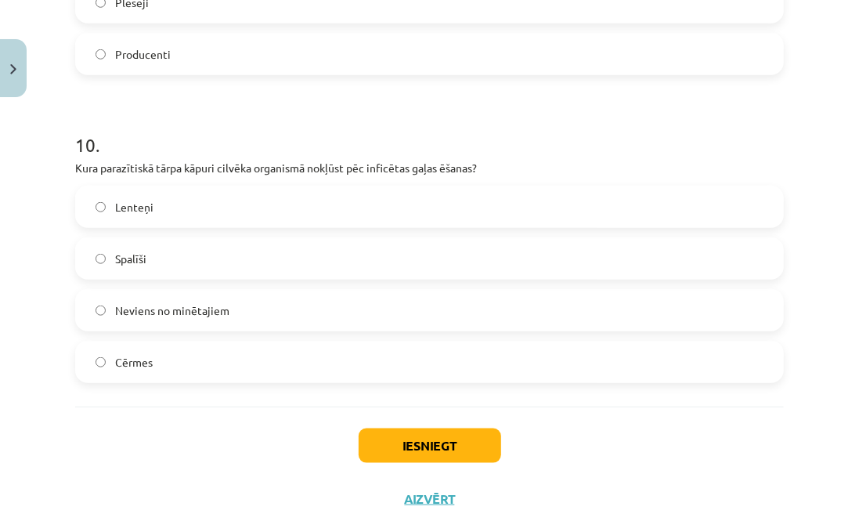
click at [390, 226] on label "Lenteņi" at bounding box center [429, 206] width 705 height 39
click at [427, 449] on button "Iesniegt" at bounding box center [430, 445] width 142 height 34
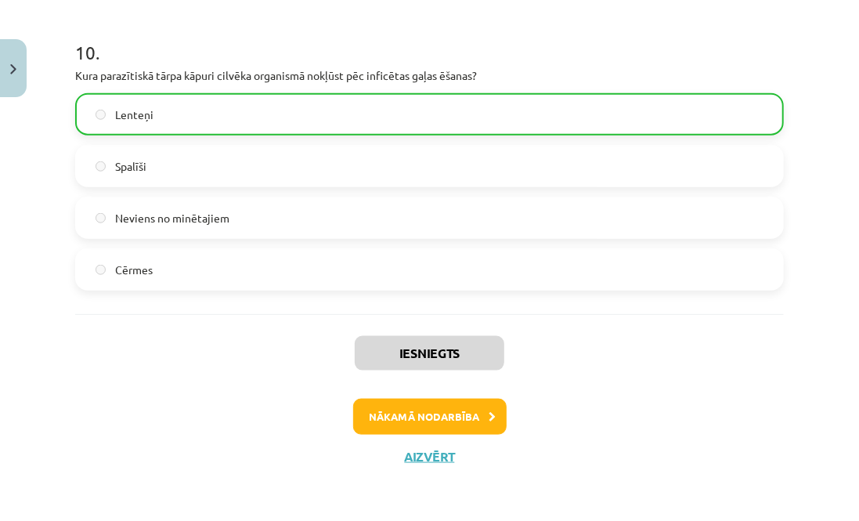
scroll to position [3242, 0]
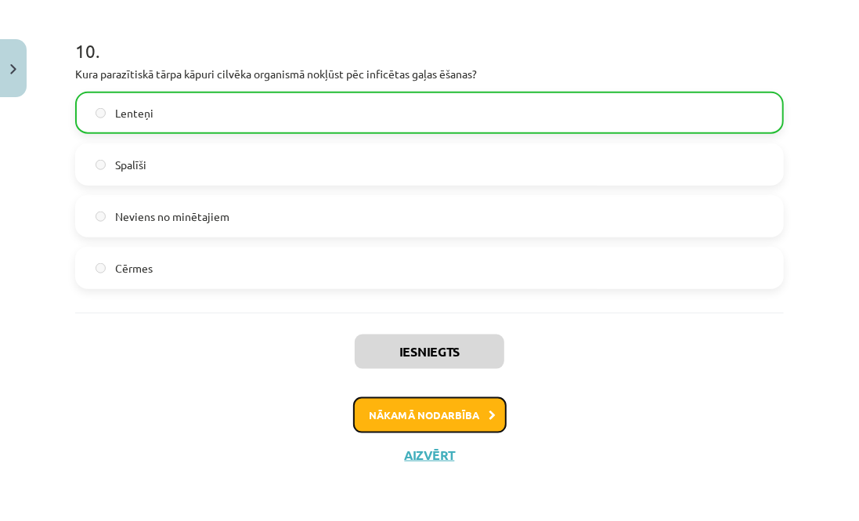
click at [490, 414] on button "Nākamā nodarbība" at bounding box center [429, 415] width 153 height 36
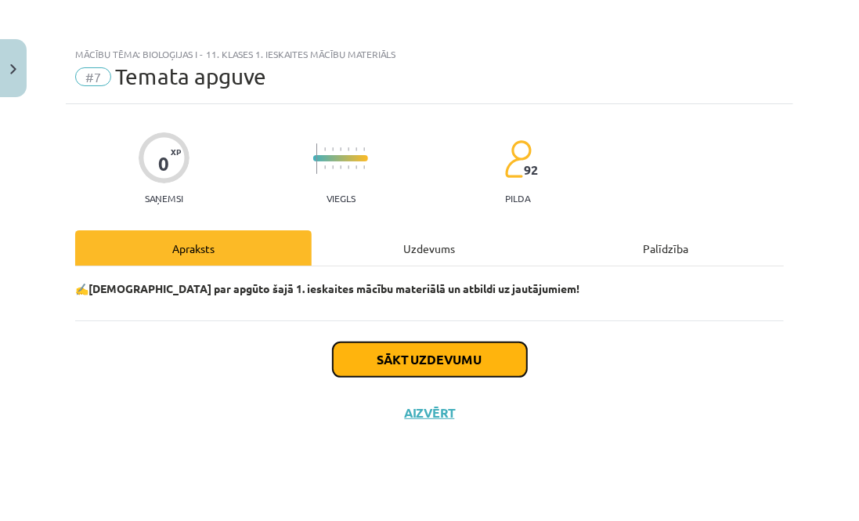
click at [467, 352] on button "Sākt uzdevumu" at bounding box center [430, 359] width 194 height 34
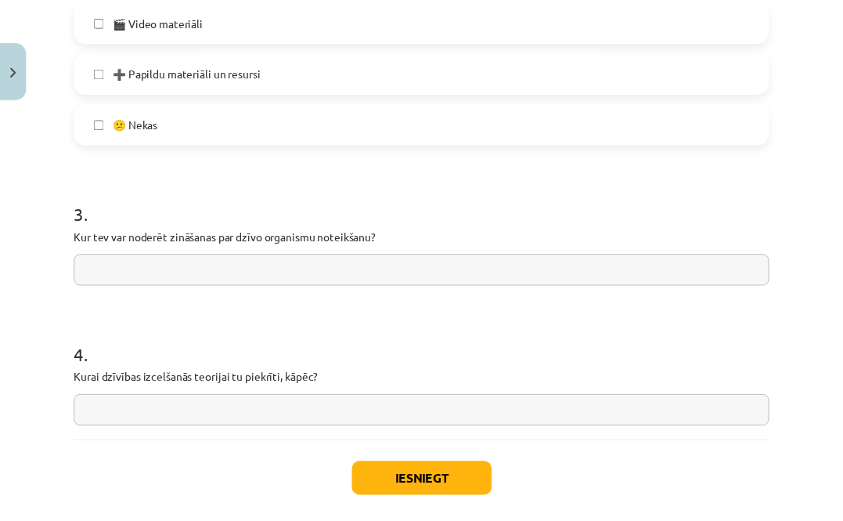
scroll to position [1169, 0]
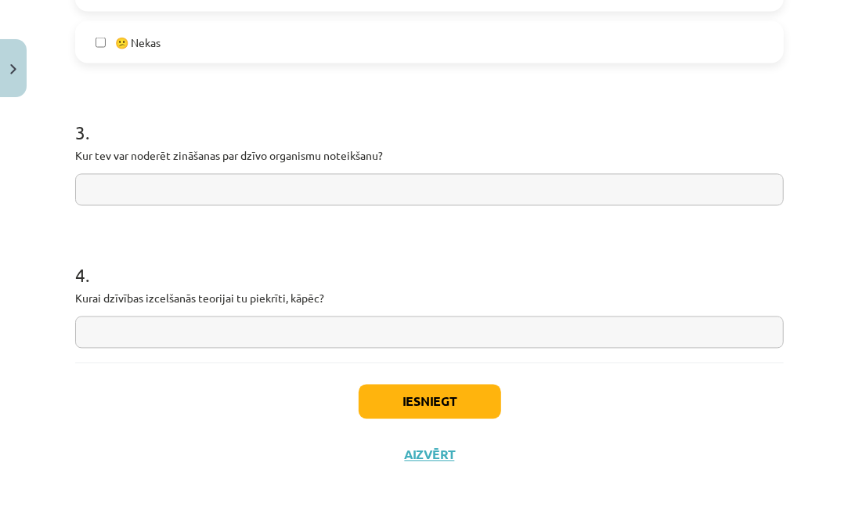
click at [460, 395] on button "Iesniegt" at bounding box center [430, 401] width 142 height 34
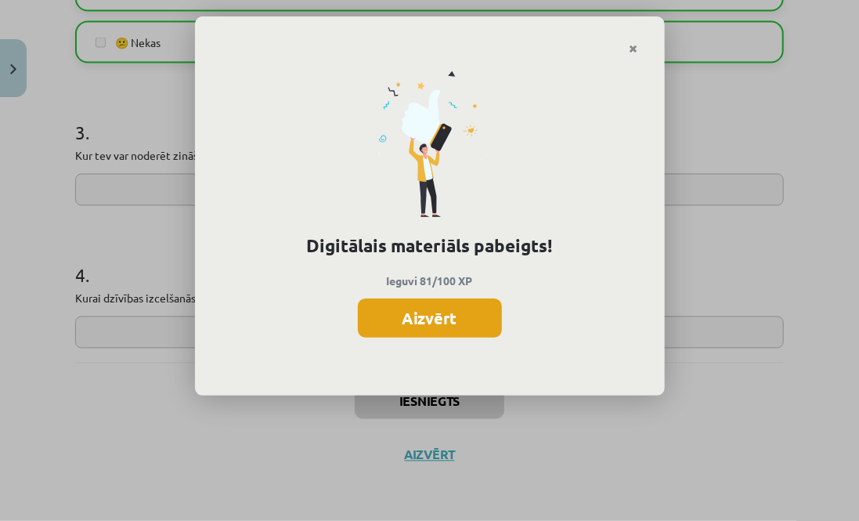
click at [431, 315] on button "Aizvērt" at bounding box center [430, 317] width 144 height 39
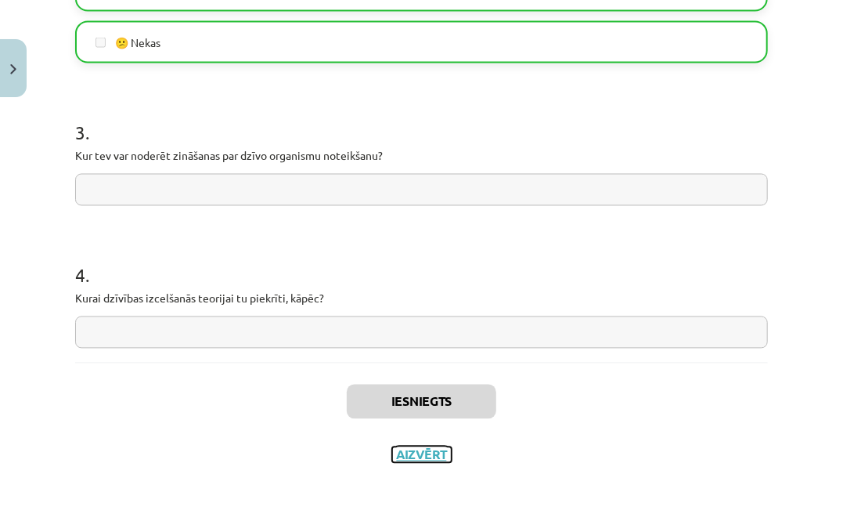
click at [413, 458] on button "Aizvērt" at bounding box center [422, 455] width 60 height 16
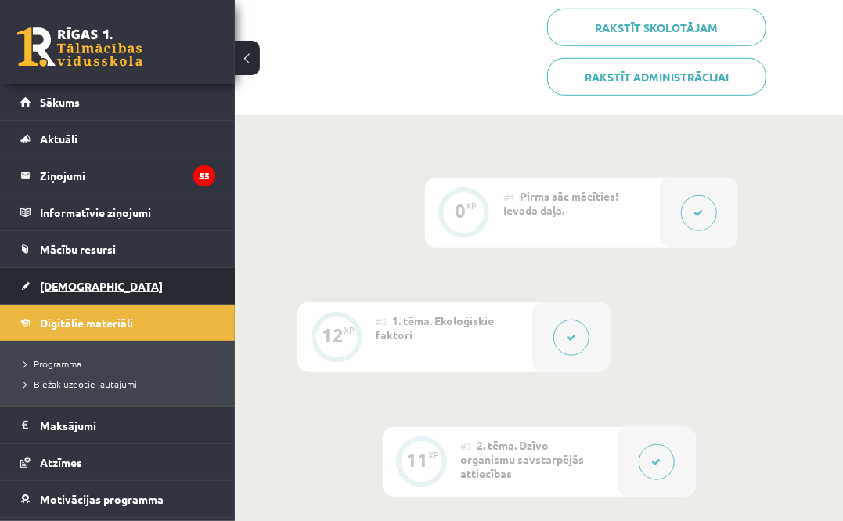
click at [92, 280] on link "[DEMOGRAPHIC_DATA]" at bounding box center [117, 286] width 195 height 36
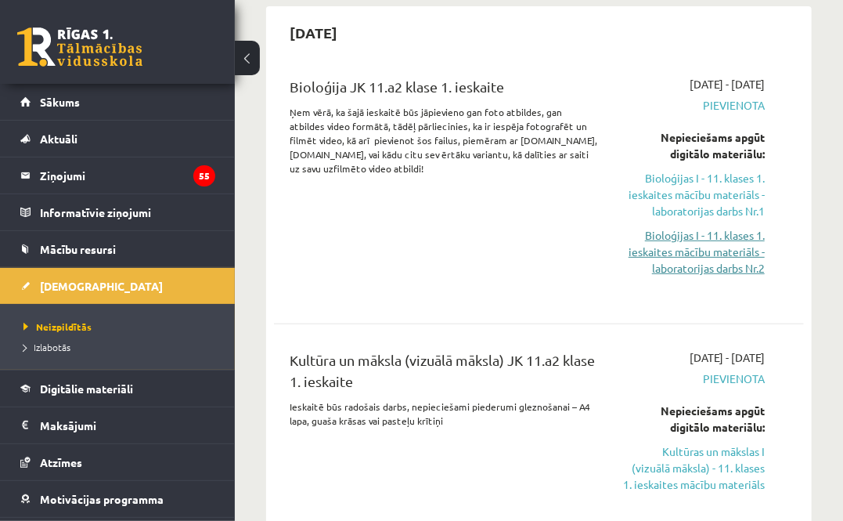
scroll to position [208, 0]
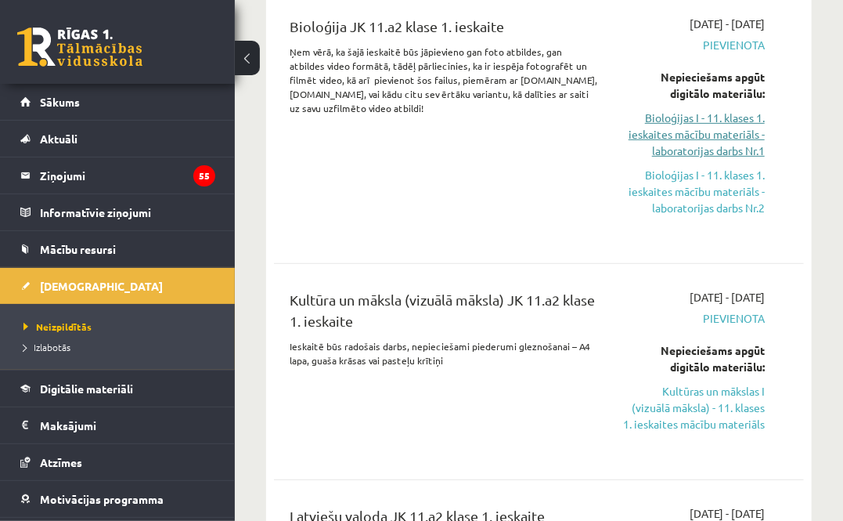
click at [693, 136] on link "Bioloģijas I - 11. klases 1. ieskaites mācību materiāls - laboratorijas darbs N…" at bounding box center [693, 134] width 142 height 49
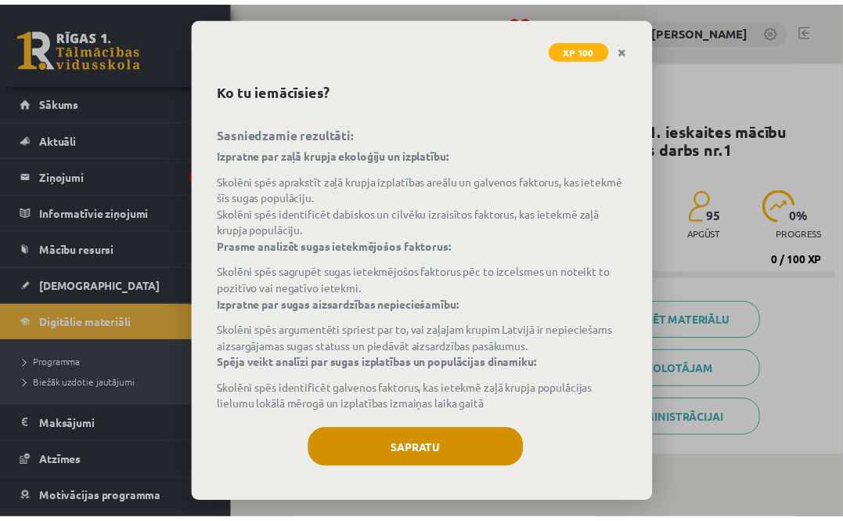
scroll to position [54, 0]
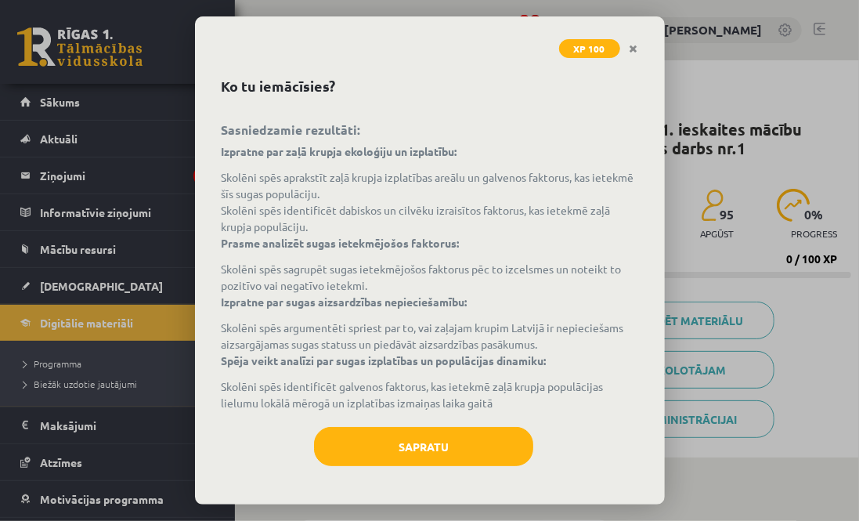
drag, startPoint x: 460, startPoint y: 486, endPoint x: 464, endPoint y: 476, distance: 10.6
click at [462, 481] on div "Bioloģijas i - 11. klases 1. ieskaites mācību materiāls - laboratorijas darbs n…" at bounding box center [430, 283] width 470 height 442
click at [462, 462] on button "Sapratu" at bounding box center [423, 446] width 219 height 39
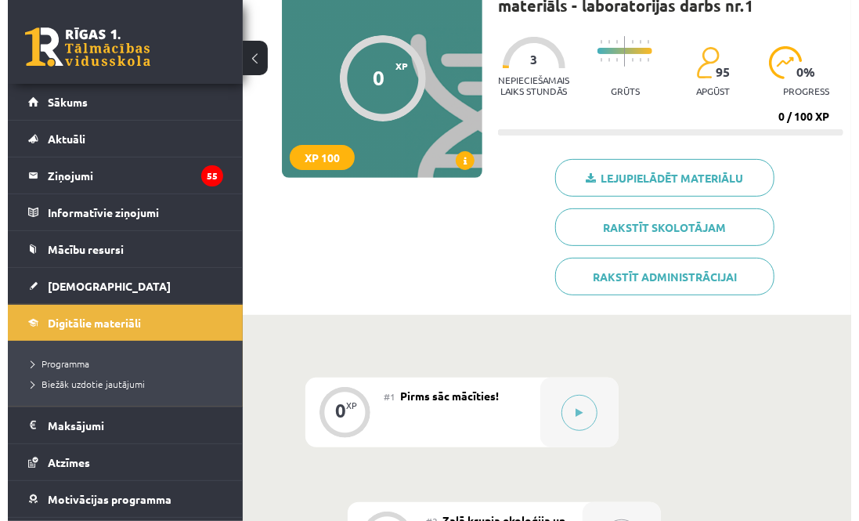
scroll to position [313, 0]
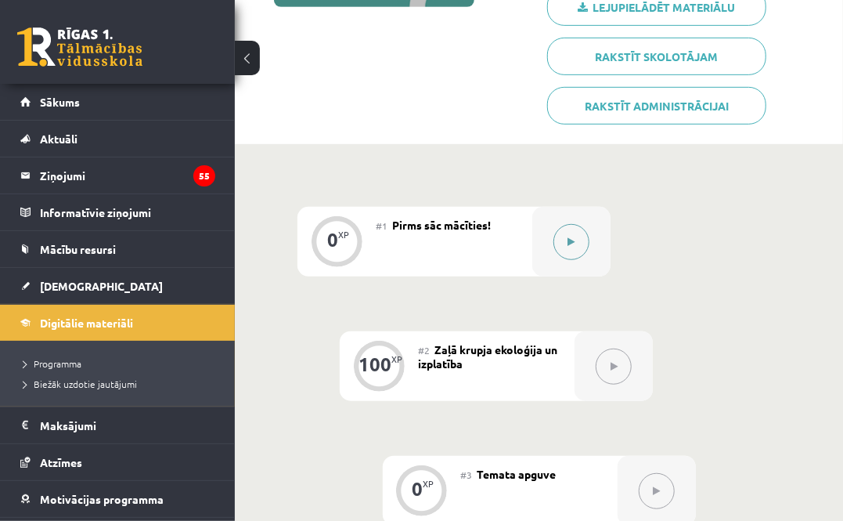
click at [575, 244] on icon at bounding box center [571, 241] width 7 height 9
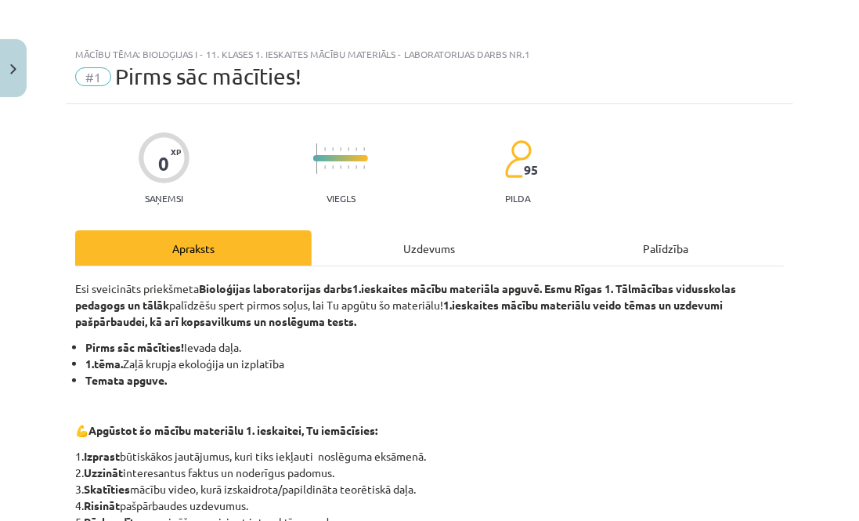
click at [464, 254] on div "Uzdevums" at bounding box center [430, 247] width 236 height 35
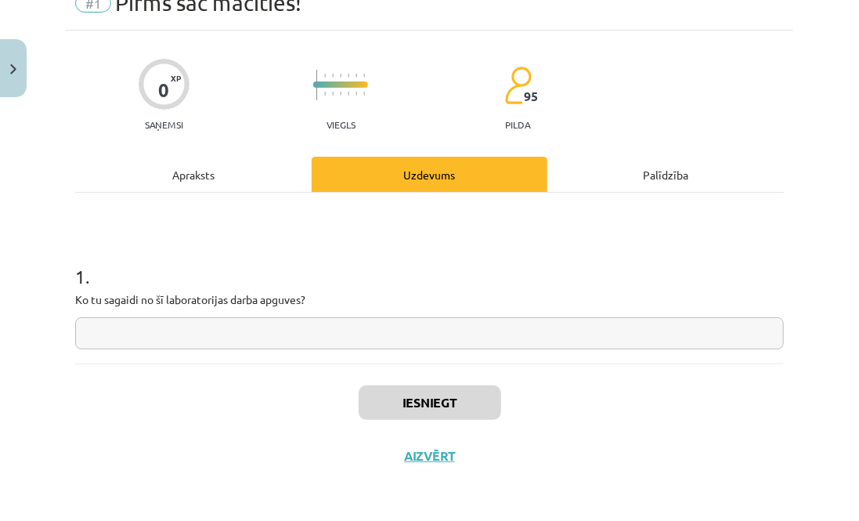
scroll to position [75, 0]
click at [392, 336] on input "text" at bounding box center [429, 332] width 709 height 32
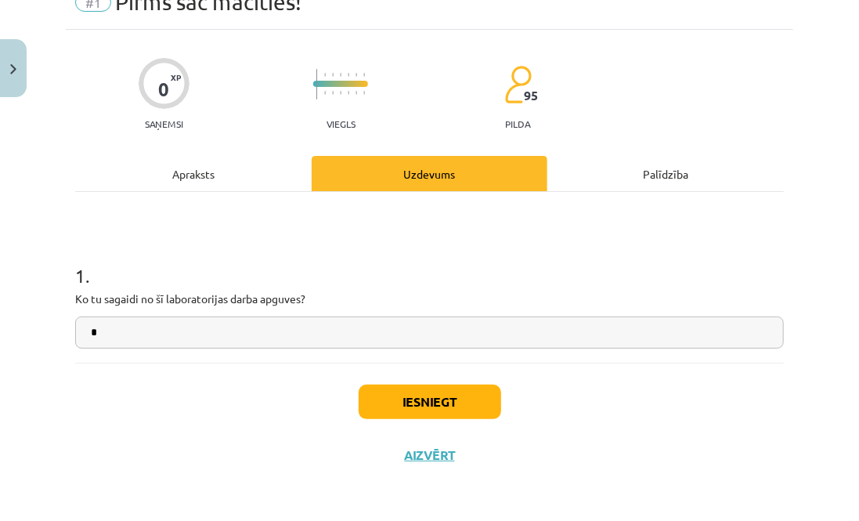
type input "*"
click at [437, 407] on button "Iesniegt" at bounding box center [430, 401] width 142 height 34
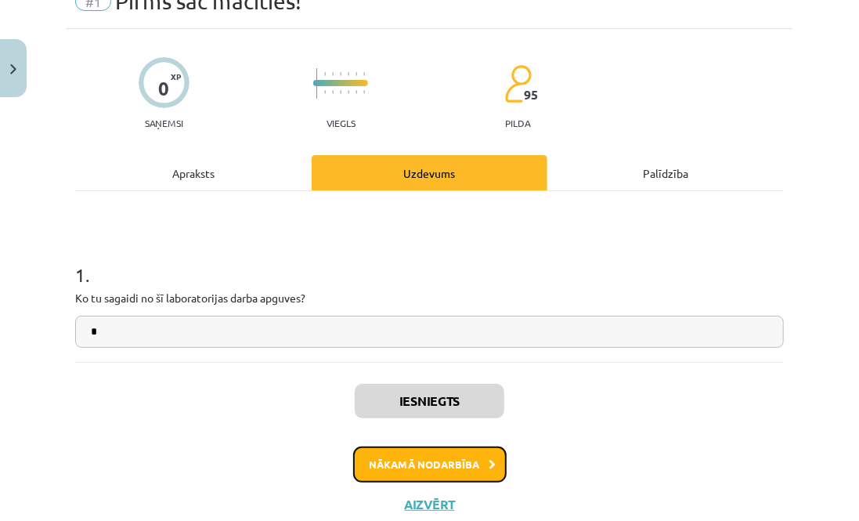
click at [453, 456] on button "Nākamā nodarbība" at bounding box center [429, 464] width 153 height 36
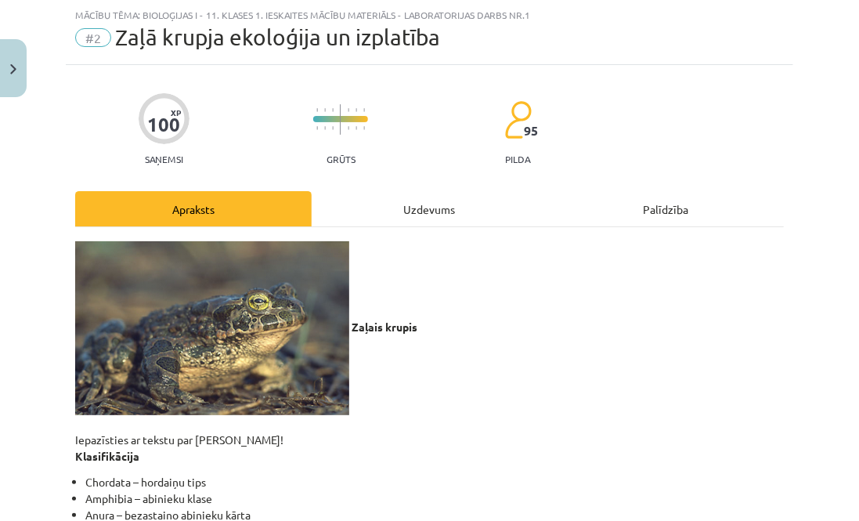
click at [431, 198] on div "Uzdevums" at bounding box center [430, 208] width 236 height 35
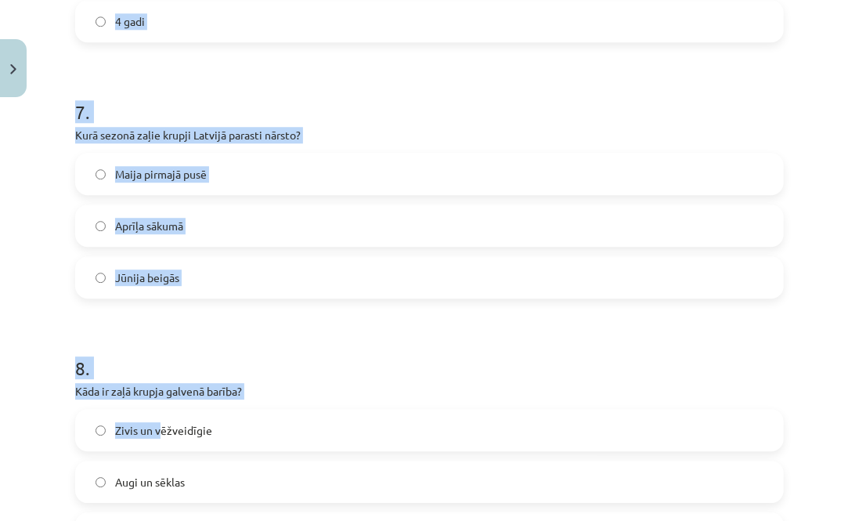
scroll to position [2502, 0]
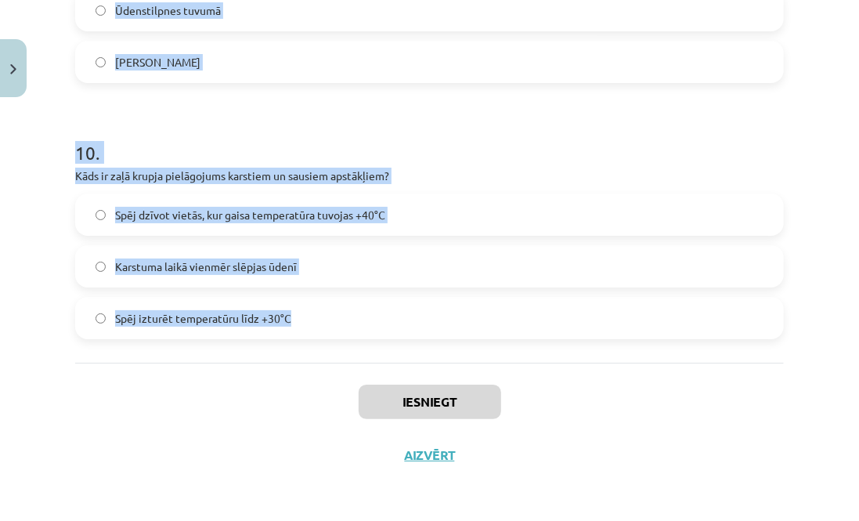
drag, startPoint x: 57, startPoint y: 299, endPoint x: 339, endPoint y: 340, distance: 284.8
click at [339, 340] on div "Mācību tēma: Bioloģijas i - 11. klases 1. ieskaites mācību materiāls - laborato…" at bounding box center [429, 260] width 859 height 521
copy form "1 . Kāds ir galvenais faktors, kas apdraud zaļā krupja populācijas? Automobiļu …"
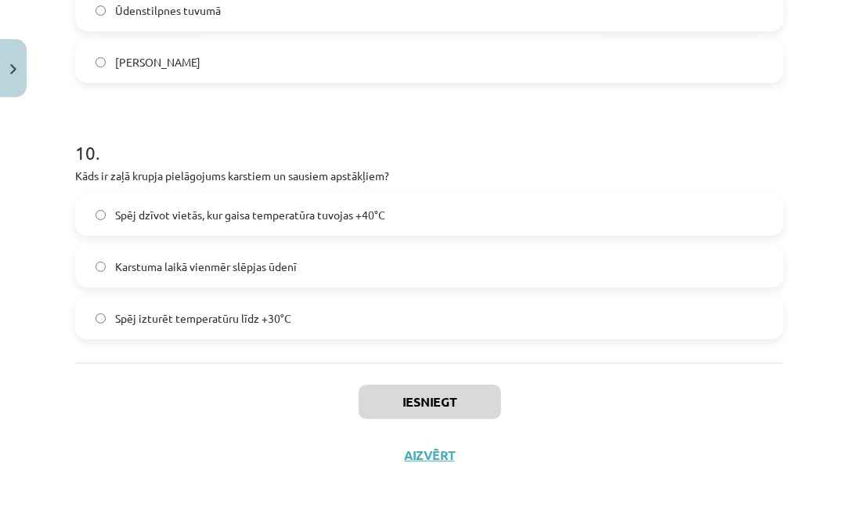
click at [684, 413] on div "Iesniegt Aizvērt" at bounding box center [429, 418] width 709 height 110
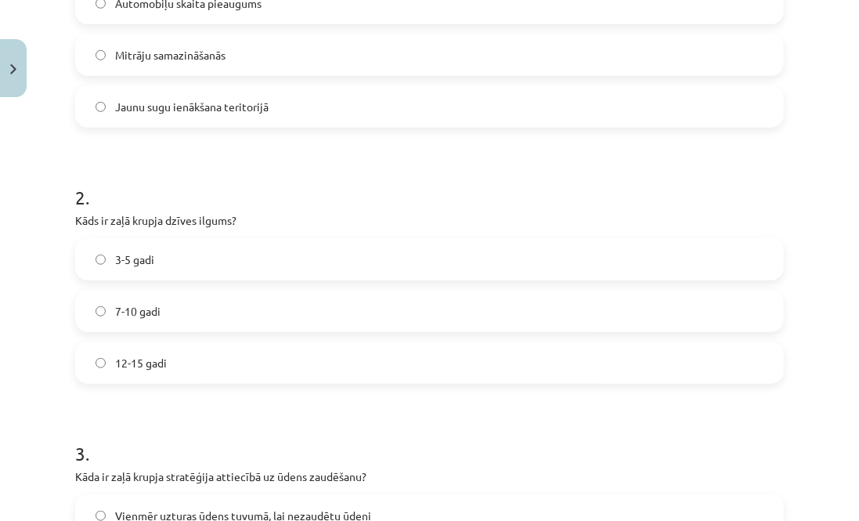
scroll to position [414, 0]
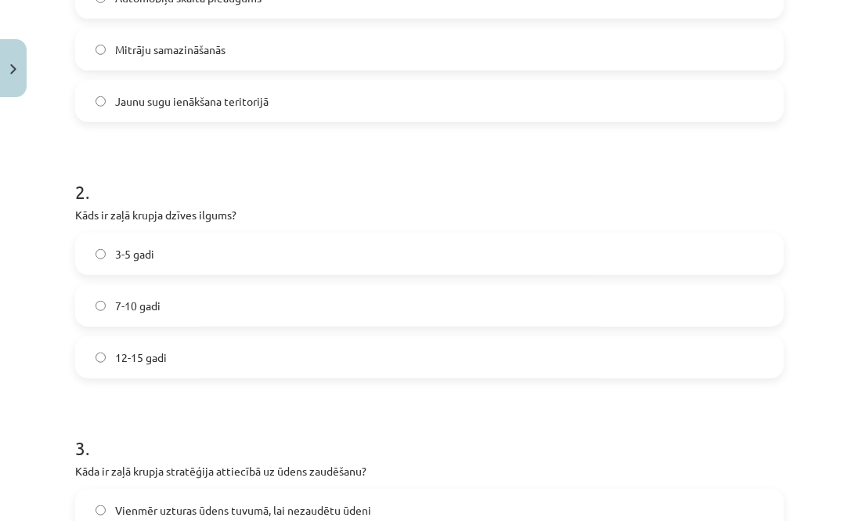
click at [288, 305] on label "7-10 gadi" at bounding box center [429, 305] width 705 height 39
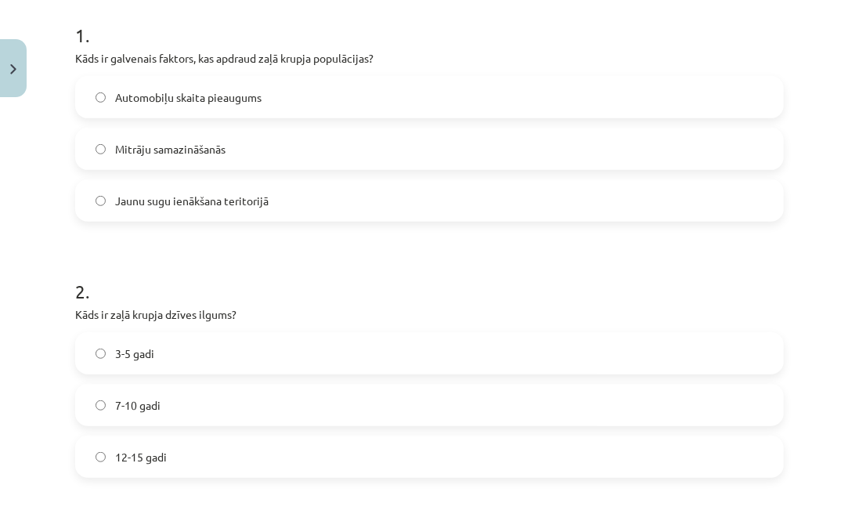
scroll to position [310, 0]
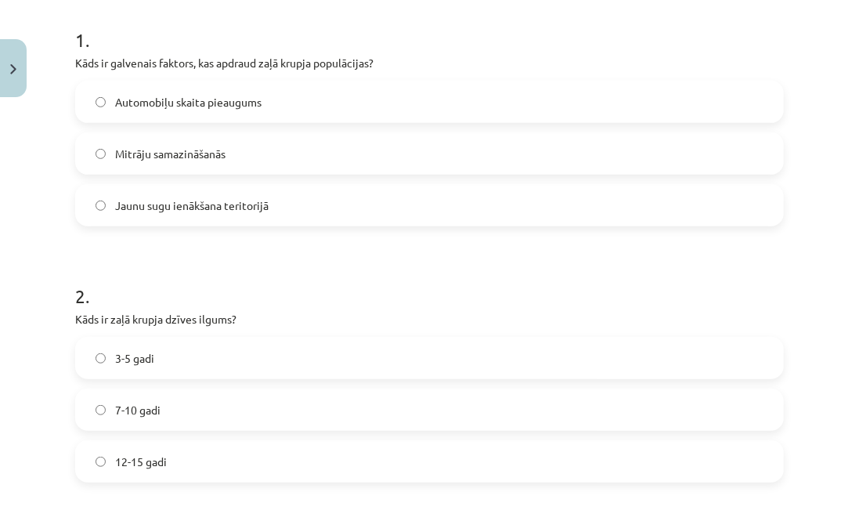
click at [245, 161] on label "Mitrāju samazināšanās" at bounding box center [429, 153] width 705 height 39
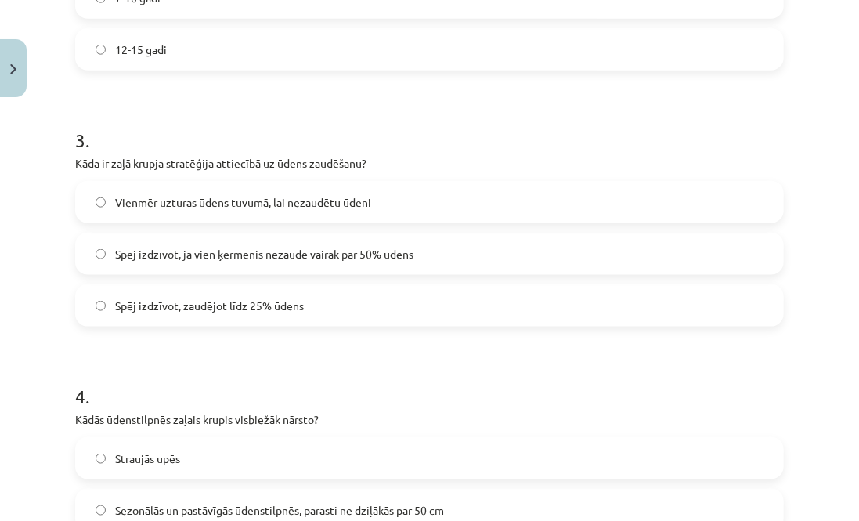
scroll to position [727, 0]
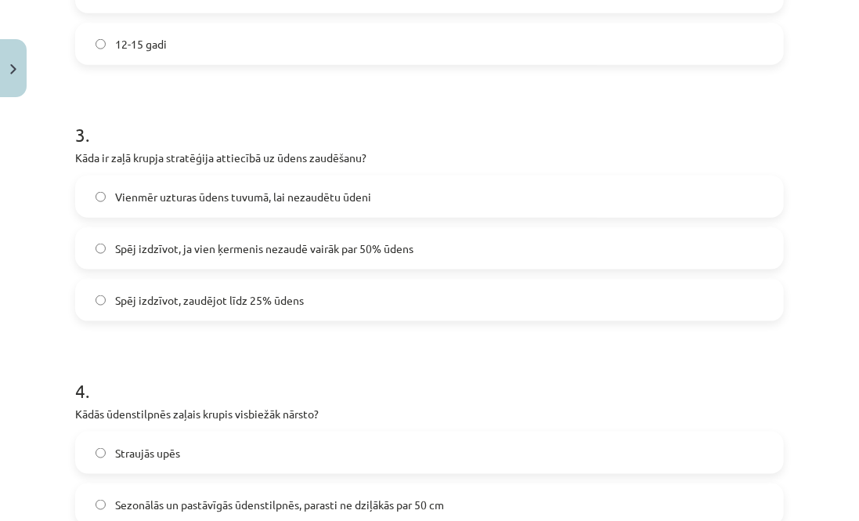
click at [355, 248] on span "Spēj izdzīvot, ja vien ķermenis nezaudē vairāk par 50% ūdens" at bounding box center [264, 248] width 298 height 16
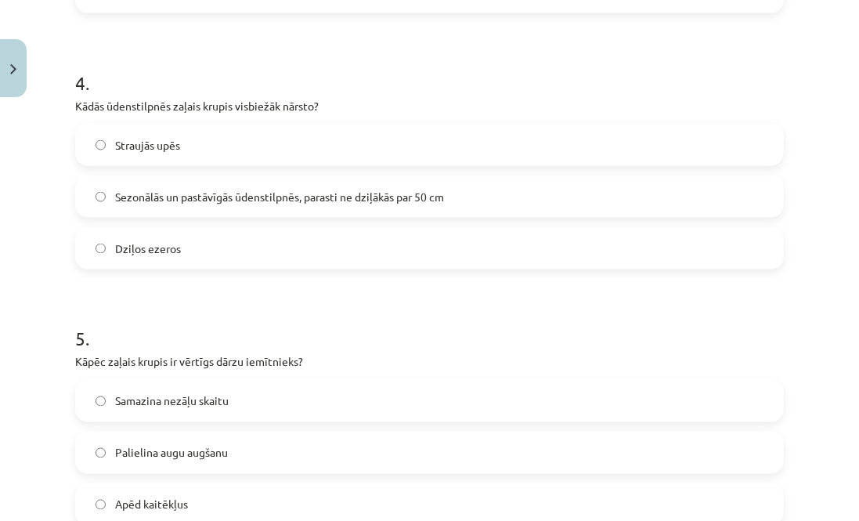
scroll to position [1041, 0]
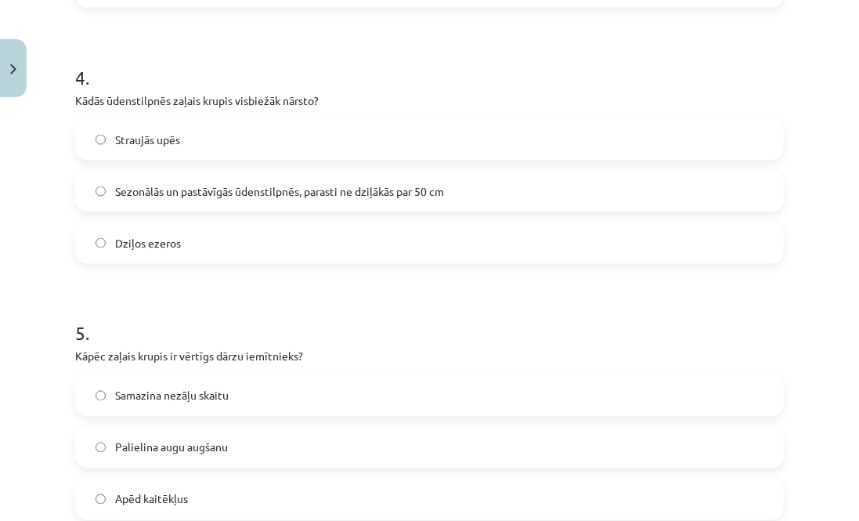
click at [251, 189] on span "Sezonālās un pastāvīgās ūdenstilpnēs, parasti ne dziļākās par 50 cm" at bounding box center [279, 191] width 329 height 16
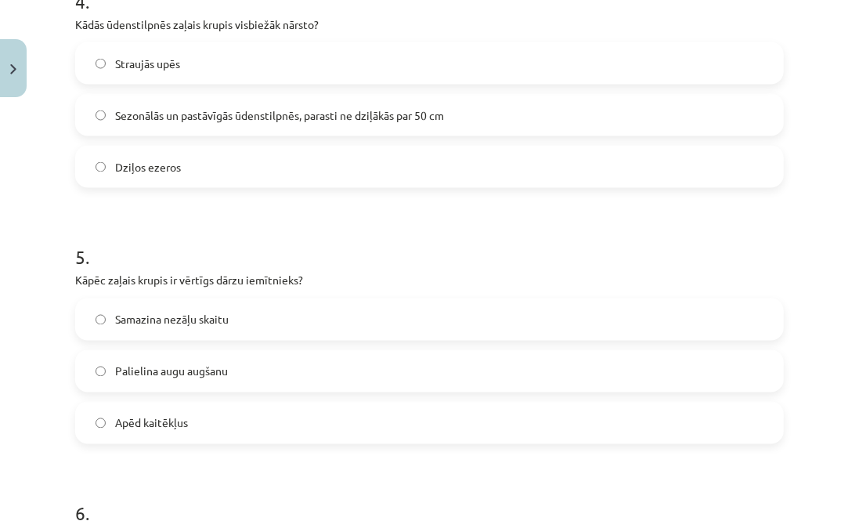
scroll to position [1145, 0]
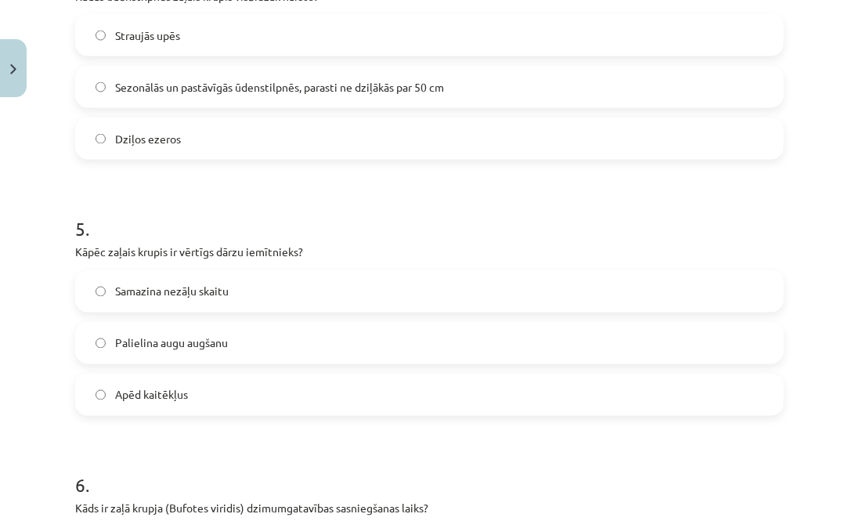
click at [213, 390] on label "Apēd kaitēkļus" at bounding box center [429, 394] width 705 height 39
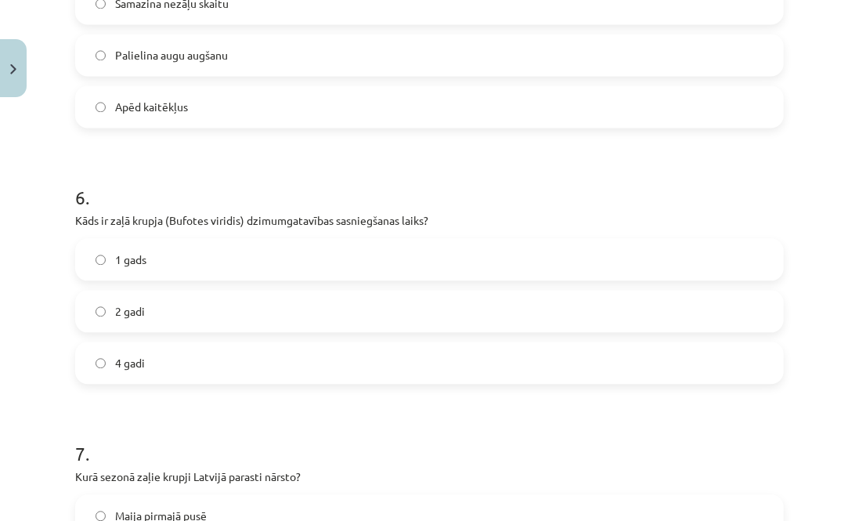
scroll to position [1458, 0]
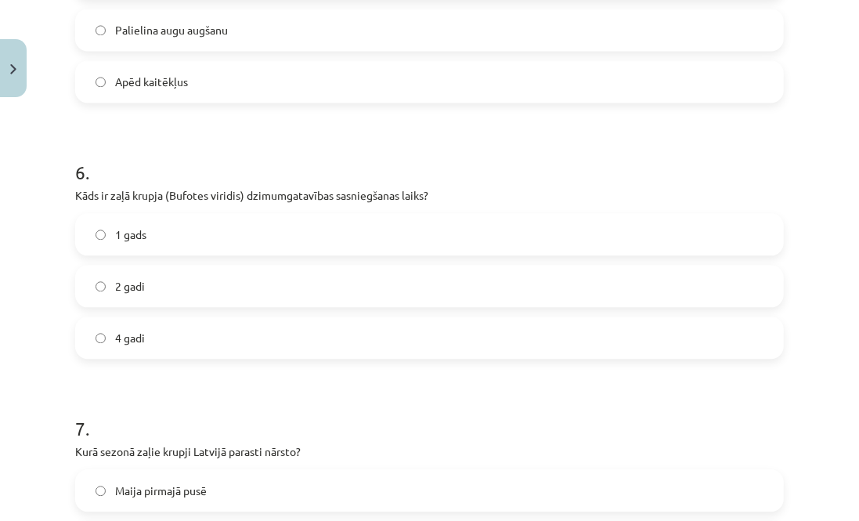
click at [245, 282] on label "2 gadi" at bounding box center [429, 285] width 705 height 39
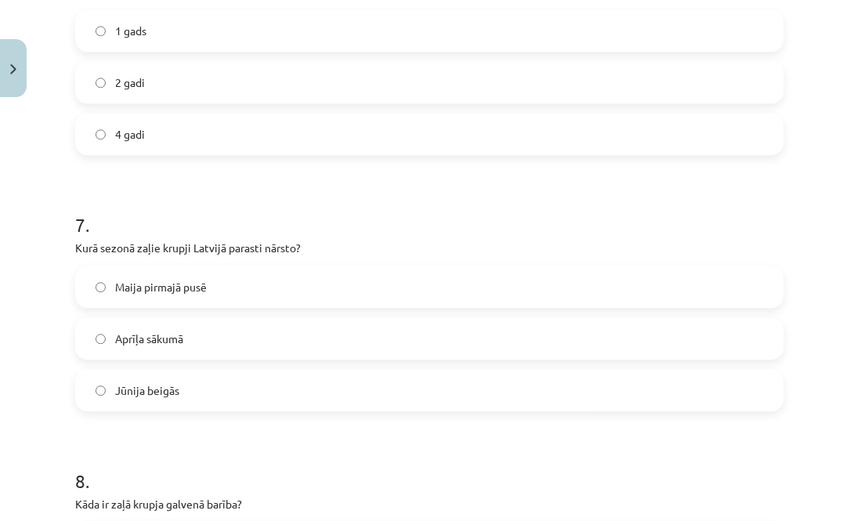
scroll to position [1667, 0]
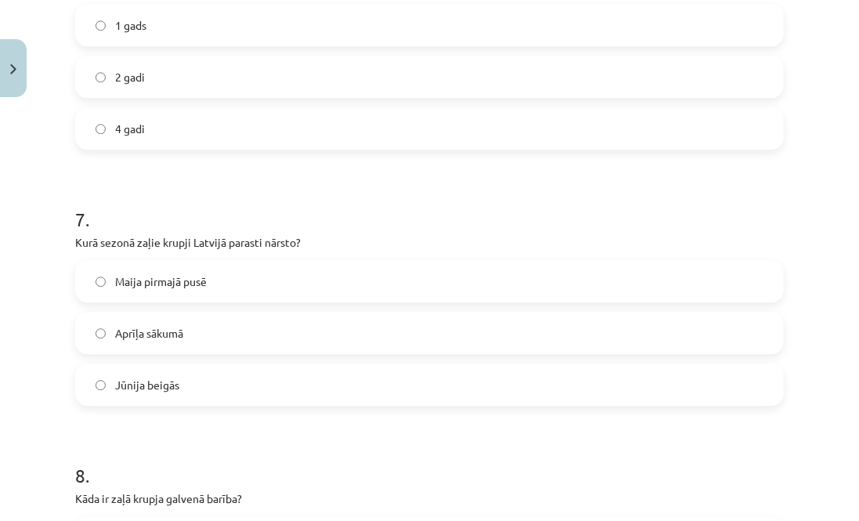
click at [235, 280] on label "Maija pirmajā pusē" at bounding box center [429, 281] width 705 height 39
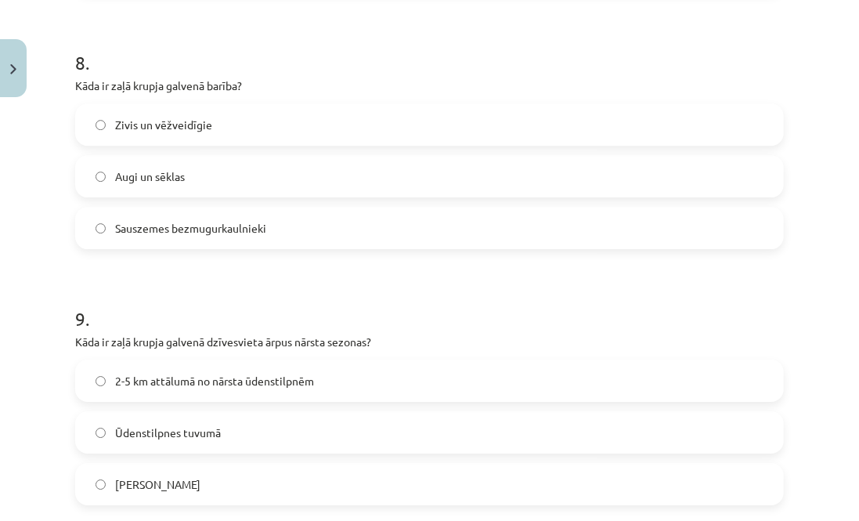
scroll to position [2084, 0]
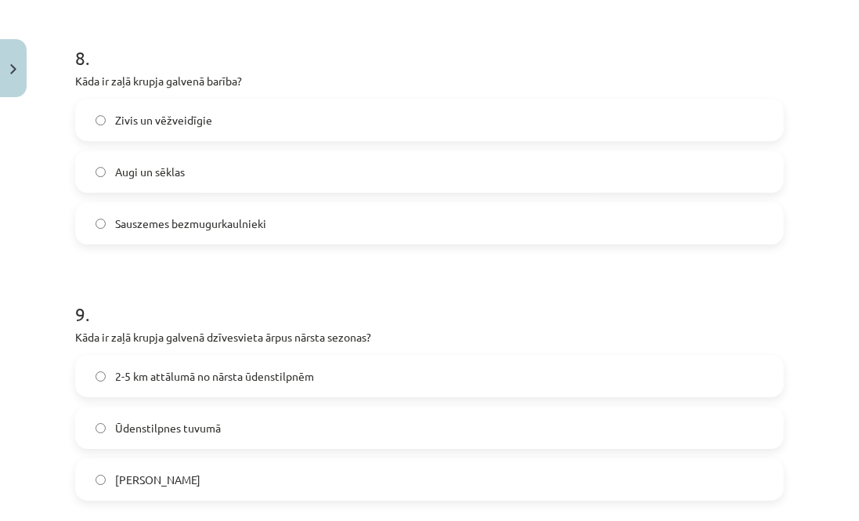
click at [286, 219] on label "Sauszemes bezmugurkaulnieki" at bounding box center [429, 223] width 705 height 39
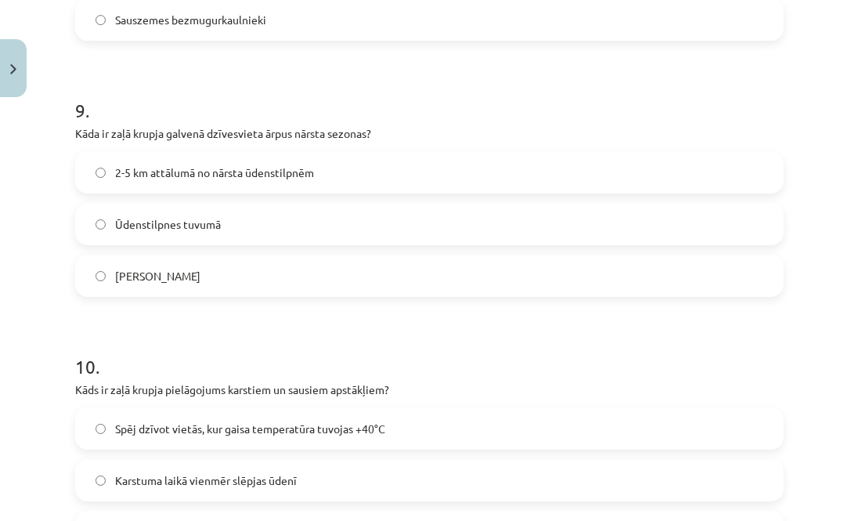
scroll to position [2293, 0]
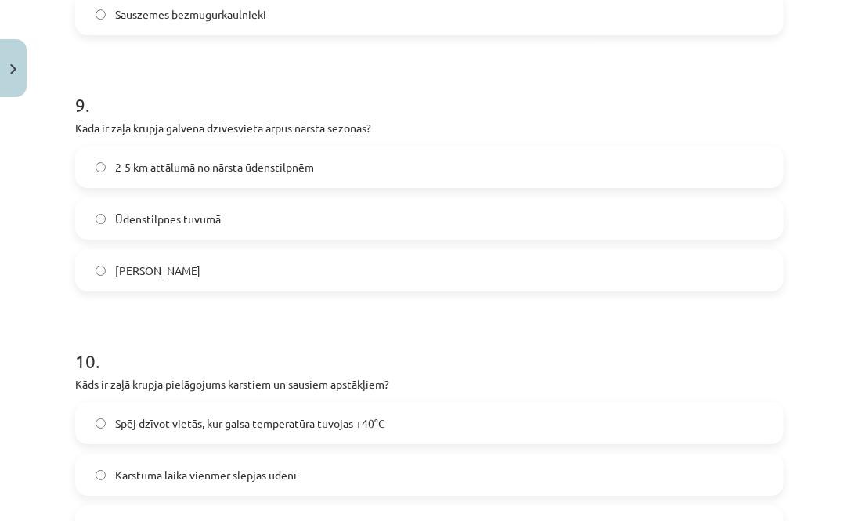
click at [254, 144] on div "9 . Kāda ir zaļā krupja galvenā dzīvesvieta ārpus nārsta sezonas? 2-5 km attālu…" at bounding box center [429, 179] width 709 height 225
click at [279, 167] on span "2-5 km attālumā no nārsta ūdenstilpnēm" at bounding box center [214, 167] width 199 height 16
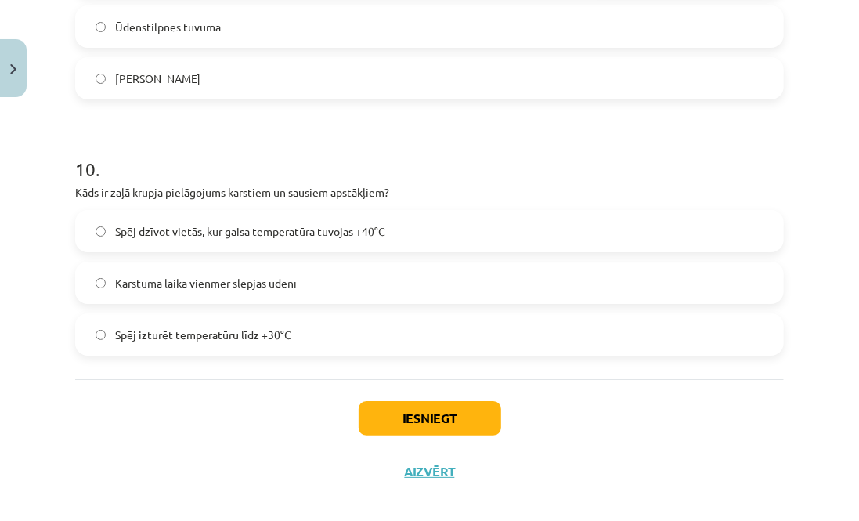
scroll to position [2502, 0]
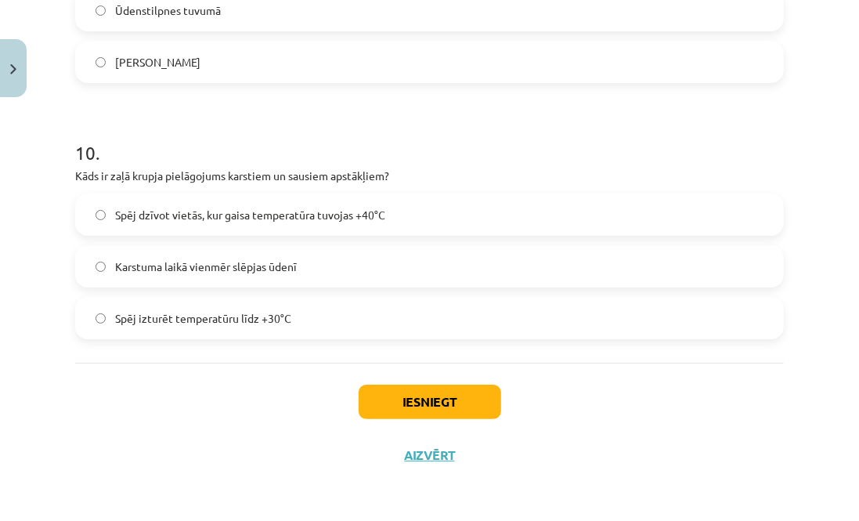
click at [299, 219] on span "Spēj dzīvot vietās, kur gaisa temperatūra tuvojas +40°C" at bounding box center [250, 215] width 270 height 16
click at [316, 301] on label "Spēj izturēt temperatūru līdz +30°C" at bounding box center [429, 317] width 705 height 39
click at [344, 189] on div "10 . Kāds ir zaļā krupja pielāgojums karstiem un sausiem apstākļiem? Spēj dzīvo…" at bounding box center [429, 226] width 709 height 225
click at [367, 211] on span "Spēj dzīvot vietās, kur gaisa temperatūra tuvojas +40°C" at bounding box center [250, 215] width 270 height 16
click at [424, 385] on button "Iesniegt" at bounding box center [430, 401] width 142 height 34
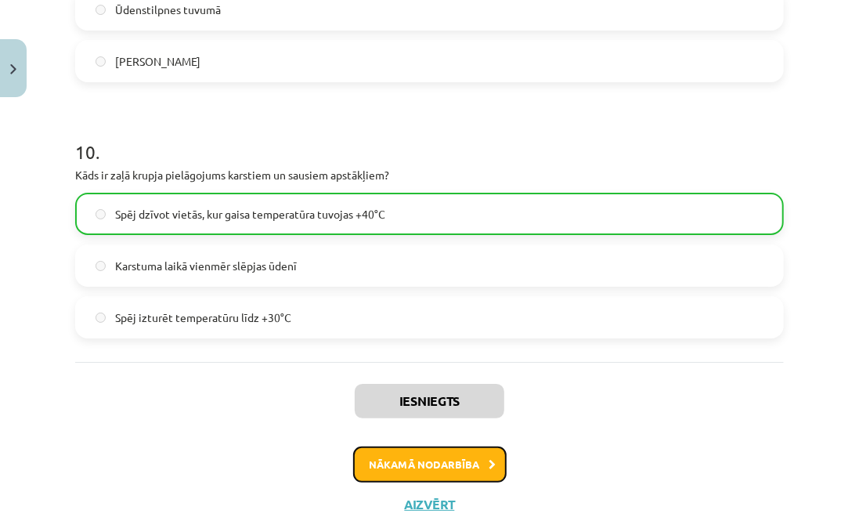
click at [474, 471] on button "Nākamā nodarbība" at bounding box center [429, 464] width 153 height 36
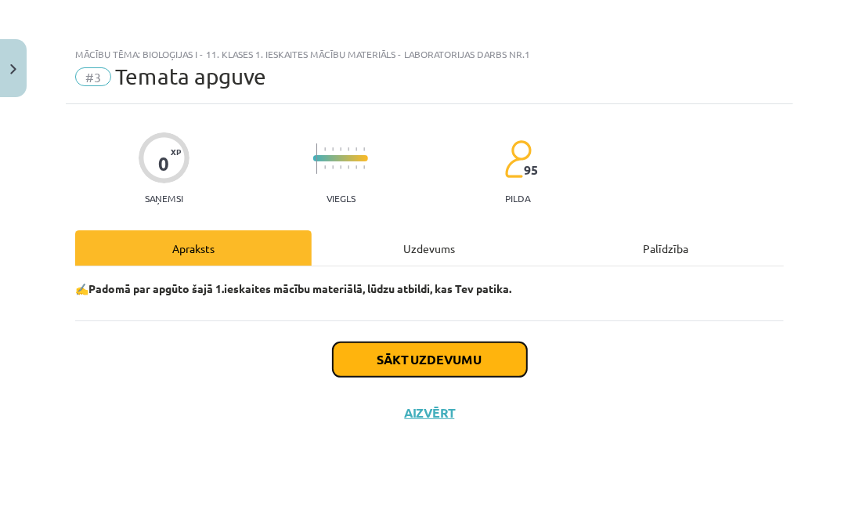
click at [481, 367] on button "Sākt uzdevumu" at bounding box center [430, 359] width 194 height 34
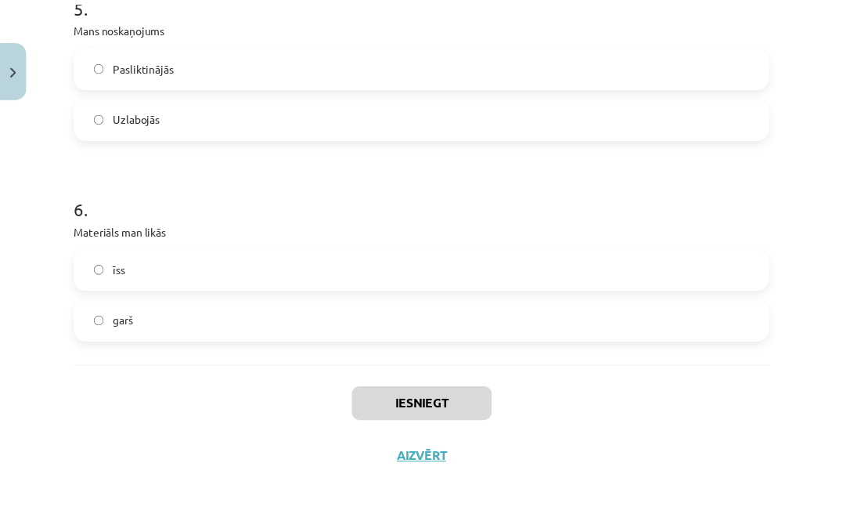
scroll to position [1433, 0]
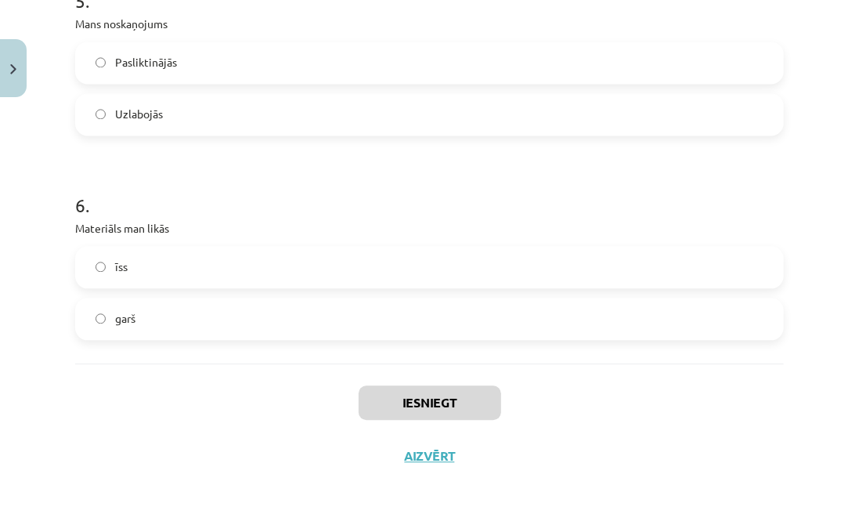
click at [330, 319] on label "garš" at bounding box center [429, 318] width 705 height 39
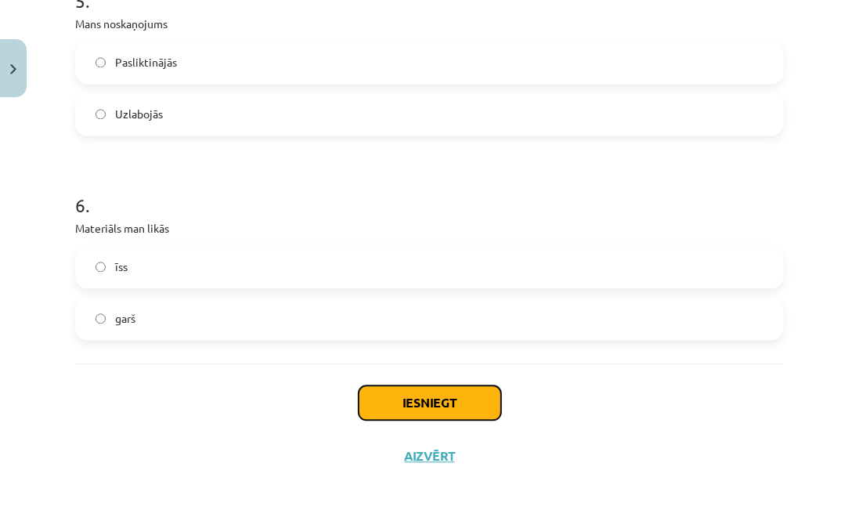
click at [429, 409] on button "Iesniegt" at bounding box center [430, 402] width 142 height 34
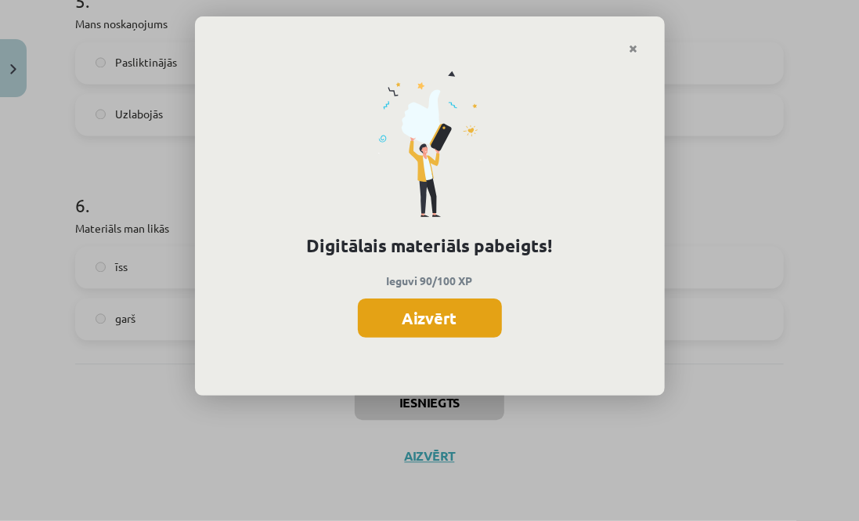
click at [478, 336] on button "Aizvērt" at bounding box center [430, 317] width 144 height 39
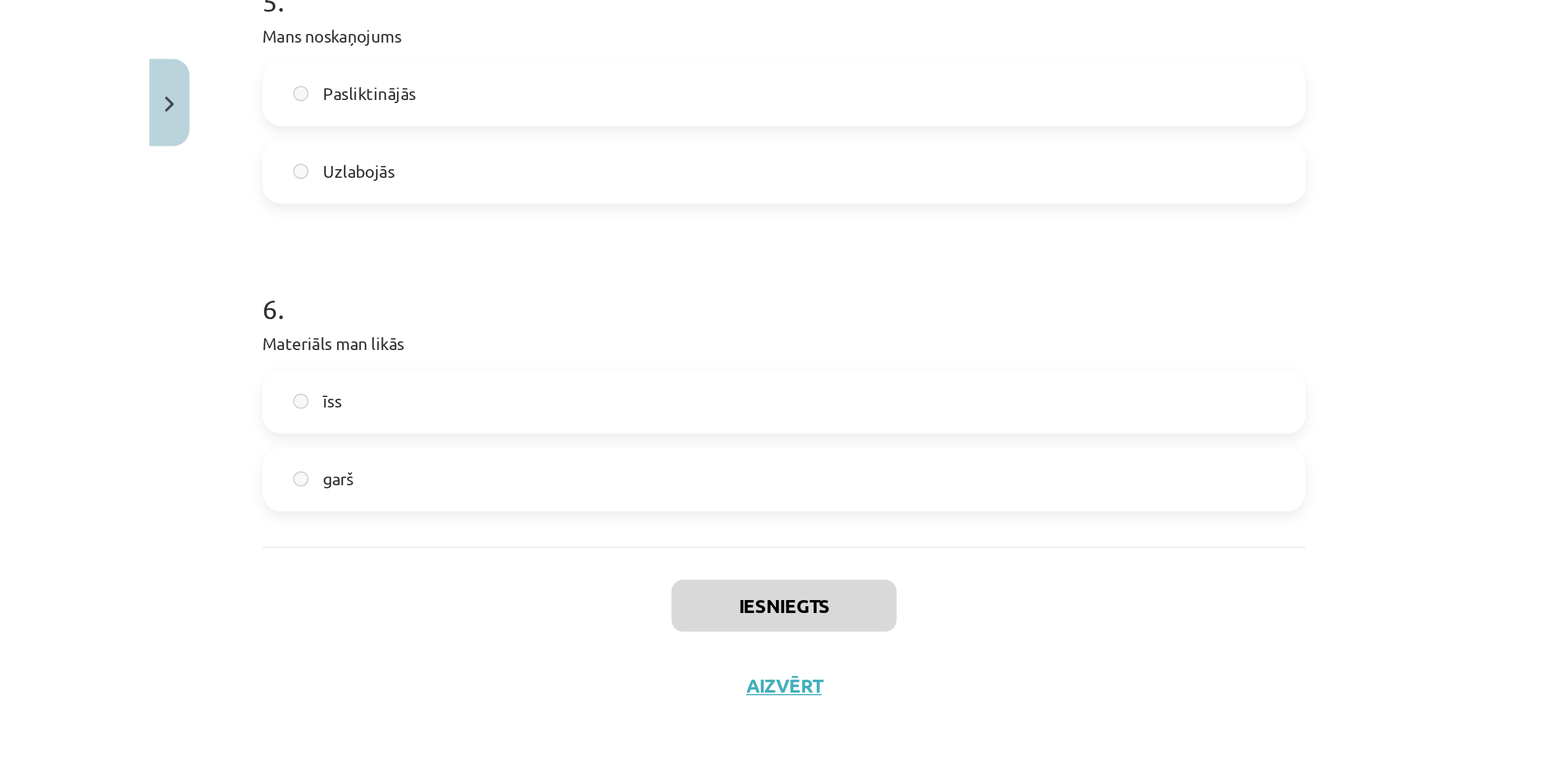
scroll to position [16, 0]
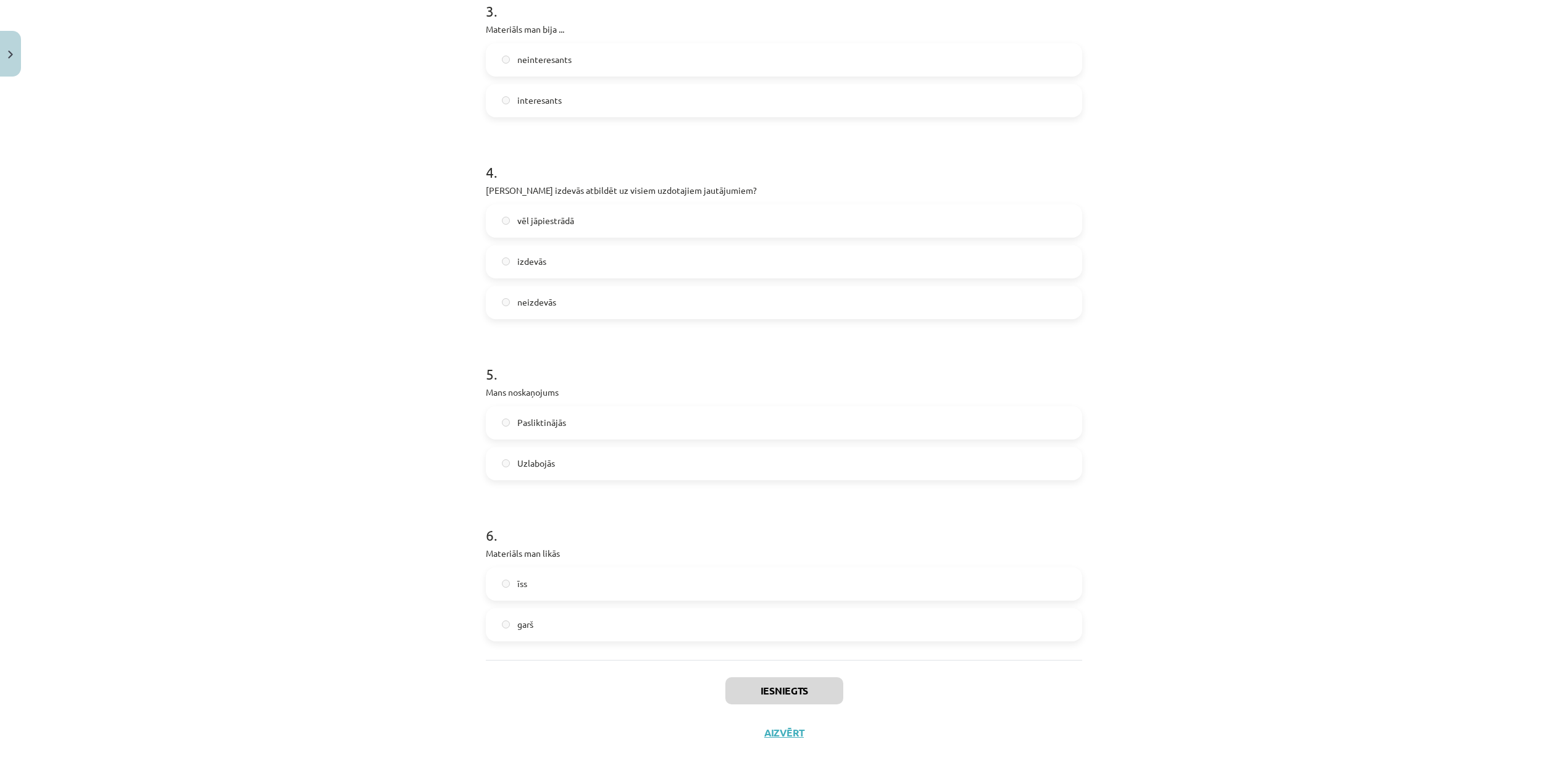
click at [676, 198] on div "4 . Vai Tev izdevās atbildēt uz visiem uzdotajiem jautājumiem? vēl jāpiestrādā …" at bounding box center [784, 230] width 596 height 177
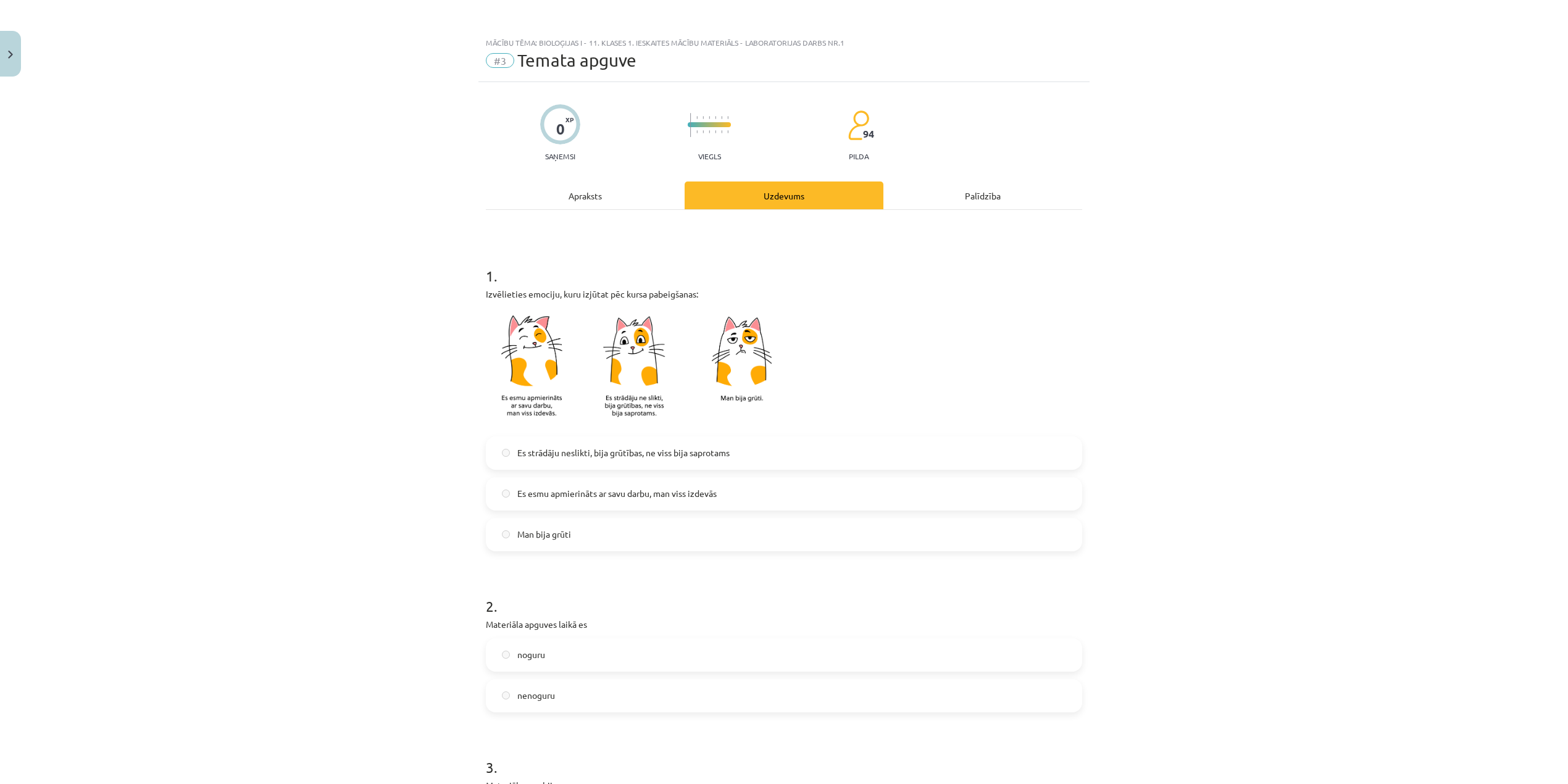
scroll to position [0, 0]
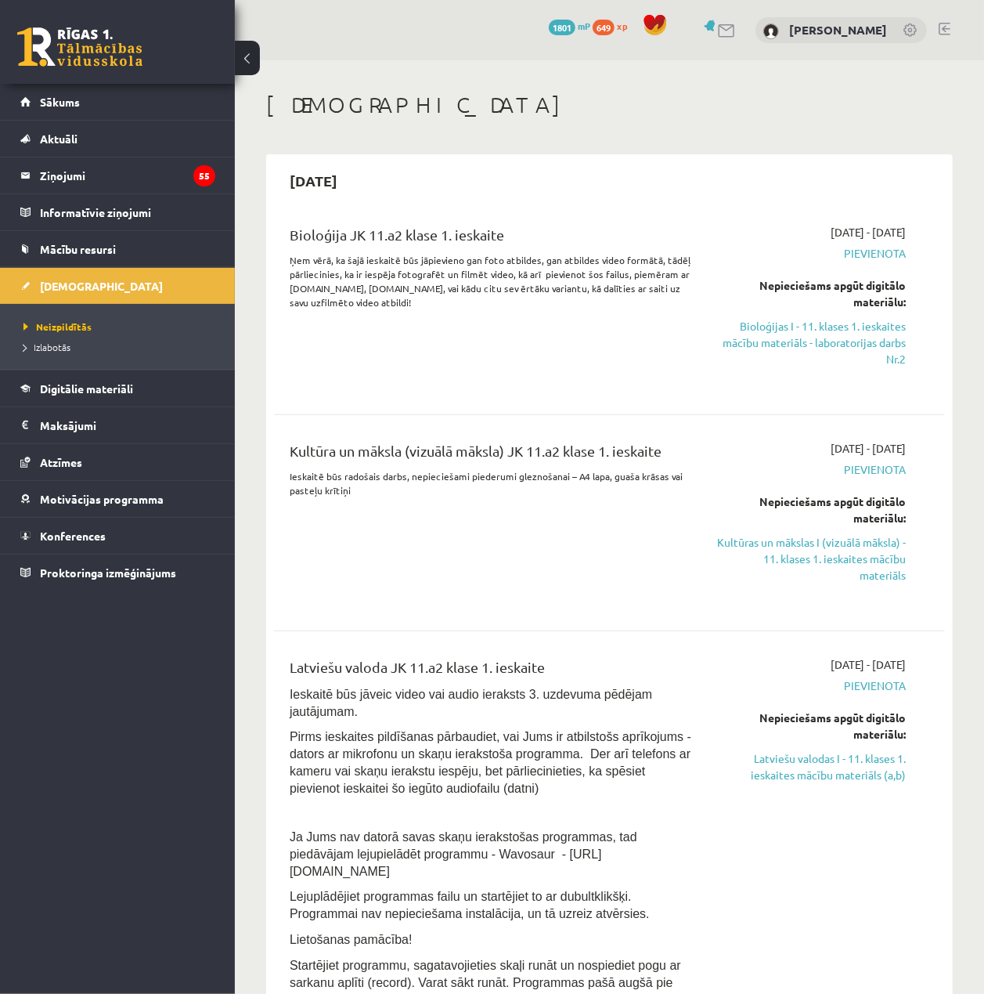
drag, startPoint x: 868, startPoint y: 330, endPoint x: 611, endPoint y: 102, distance: 344.4
click at [868, 330] on link "Bioloģijas I - 11. klases 1. ieskaites mācību materiāls - laboratorijas darbs N…" at bounding box center [810, 342] width 189 height 49
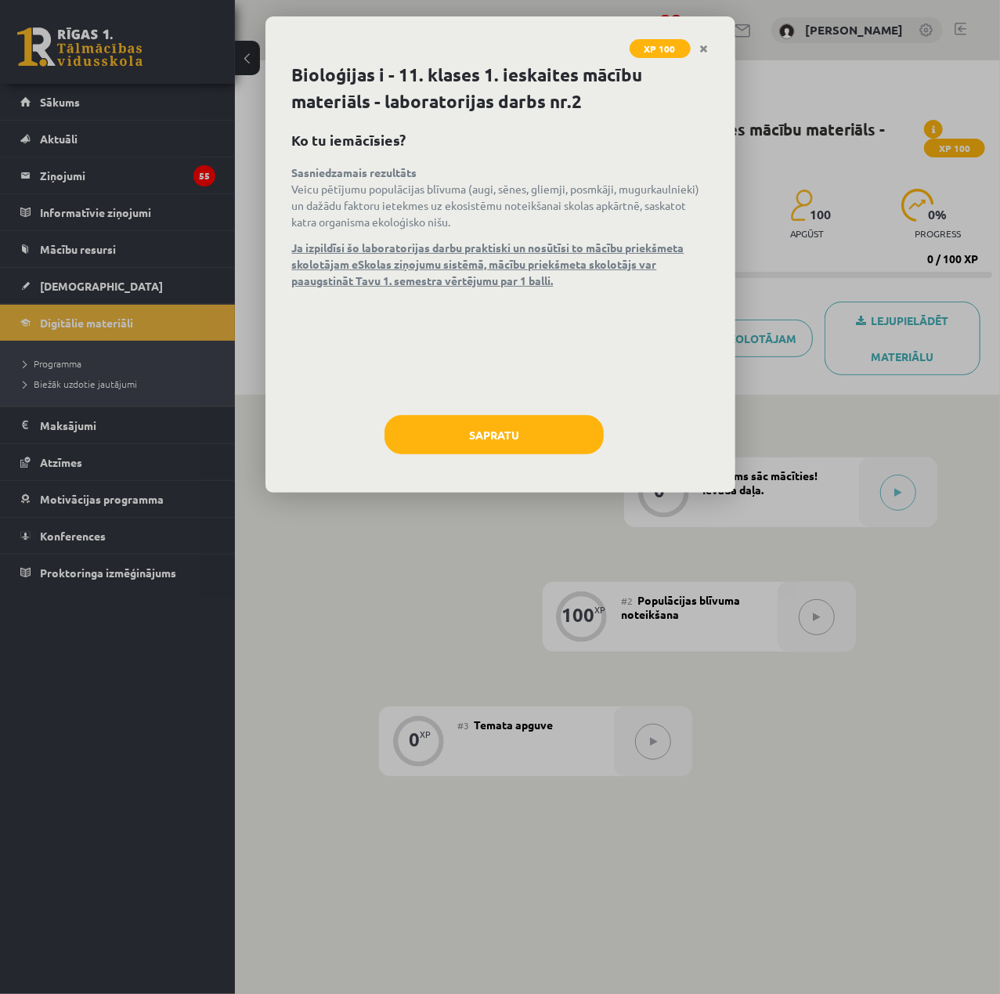
click at [518, 456] on div "Sapratu" at bounding box center [500, 440] width 417 height 51
click at [532, 449] on button "Sapratu" at bounding box center [493, 434] width 219 height 39
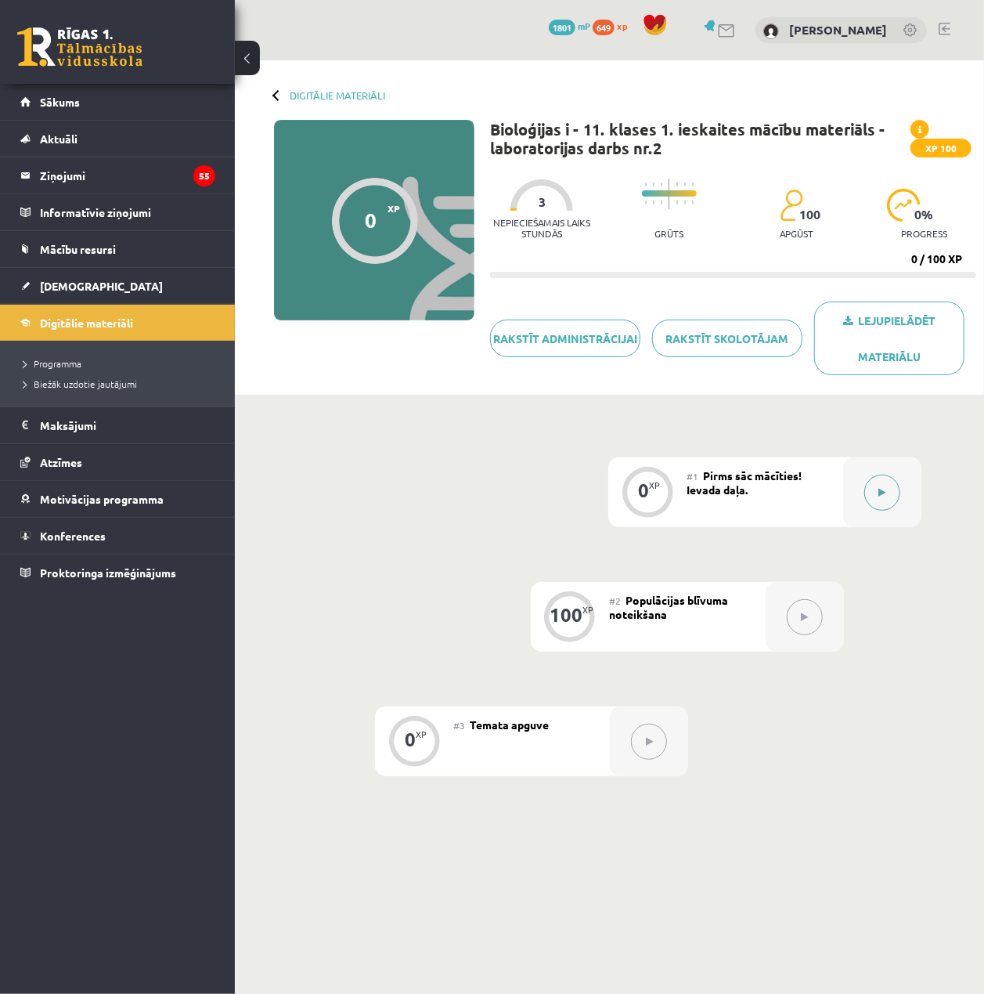
click at [902, 492] on div at bounding box center [882, 492] width 78 height 70
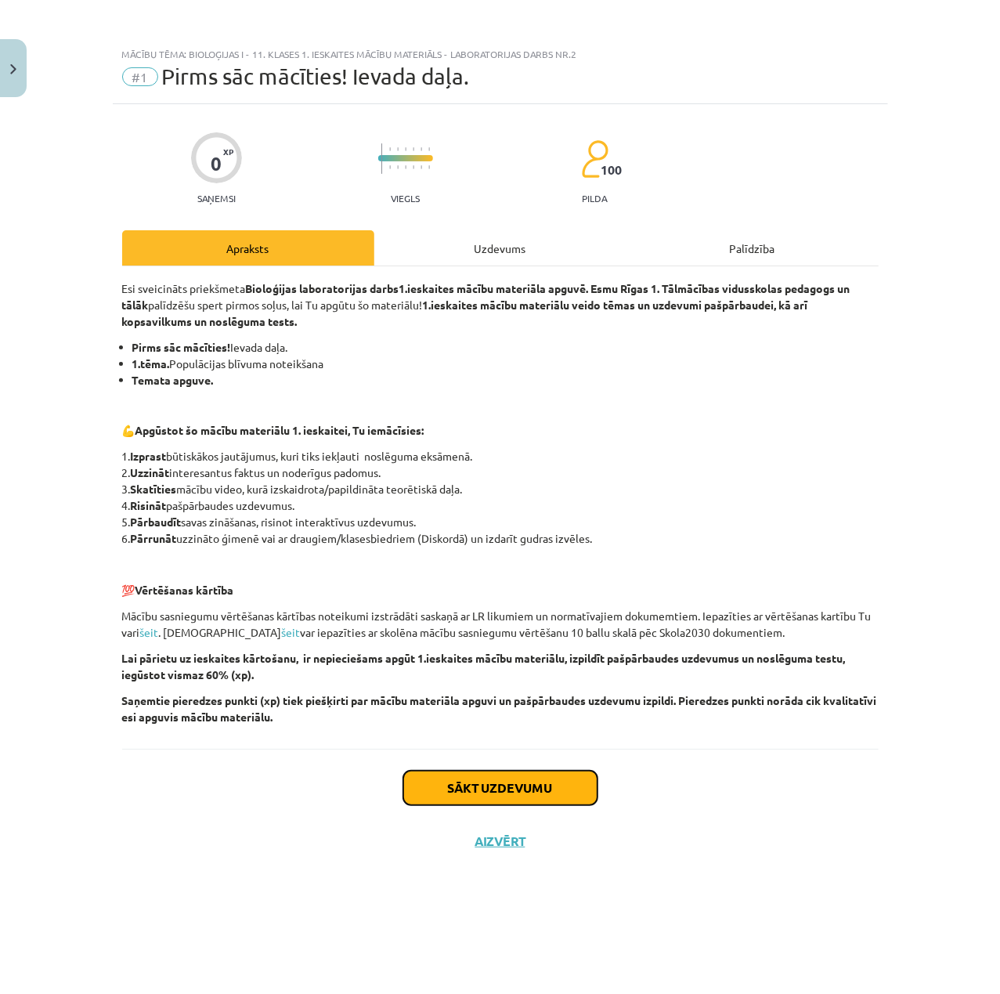
click at [539, 785] on button "Sākt uzdevumu" at bounding box center [500, 787] width 194 height 34
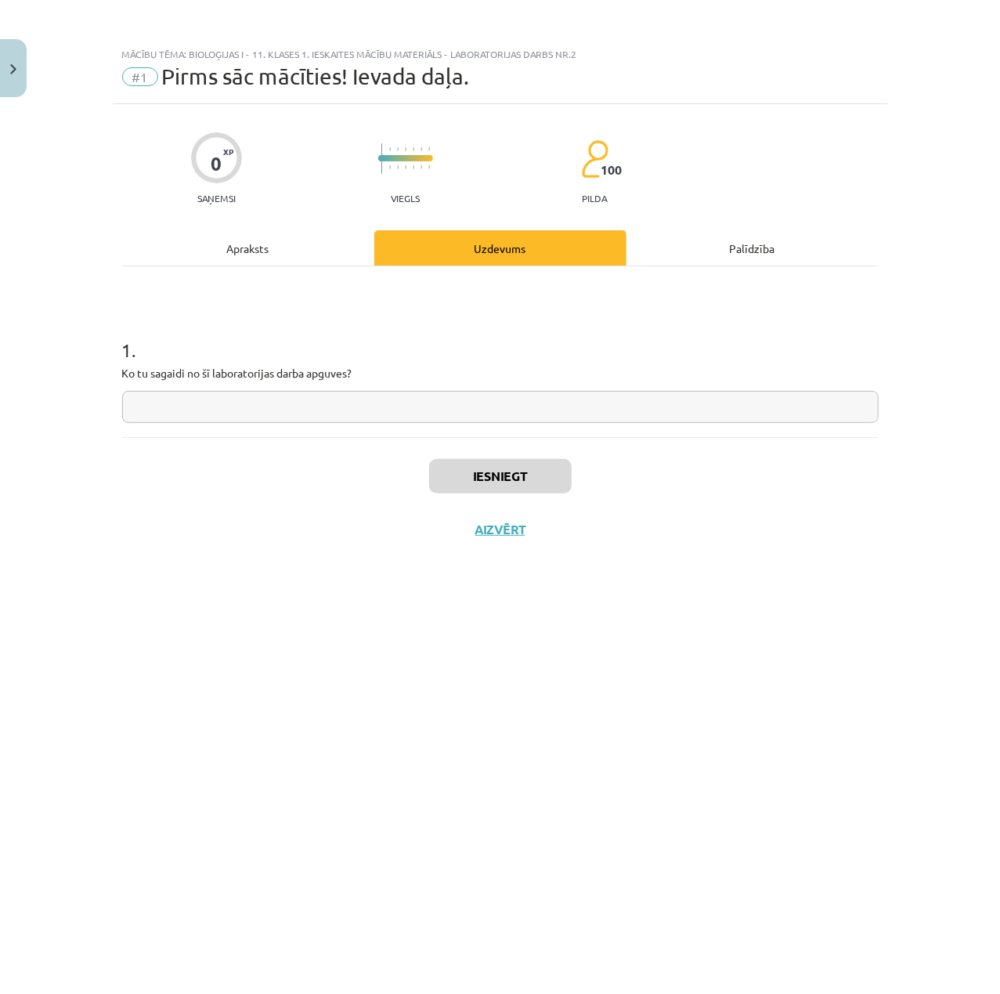
click at [506, 435] on div "1 . Ko tu sagaidi no šī laboratorijas darba apguves?" at bounding box center [500, 351] width 756 height 171
click at [510, 435] on div "1 . Ko tu sagaidi no šī laboratorijas darba apguves?" at bounding box center [500, 351] width 756 height 171
click at [504, 417] on input "text" at bounding box center [500, 407] width 756 height 32
type input "*"
click at [496, 485] on button "Iesniegt" at bounding box center [500, 476] width 142 height 34
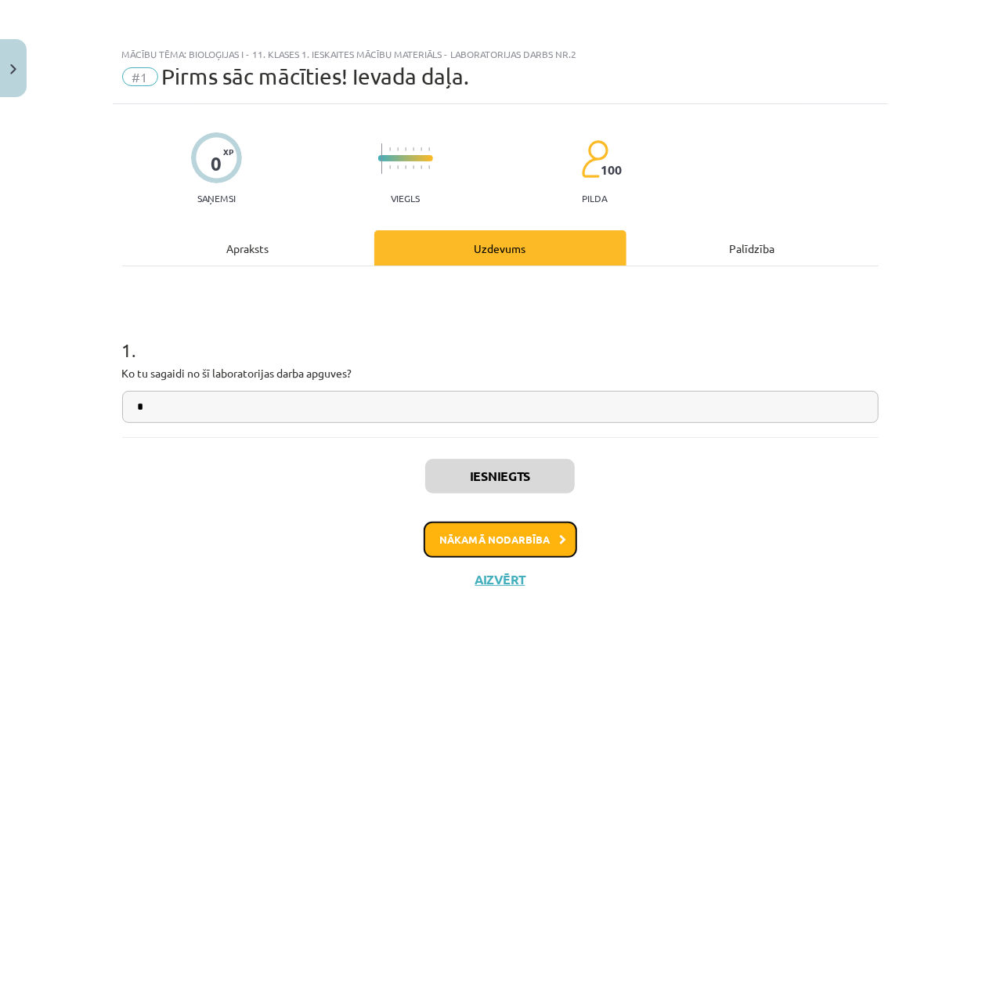
click at [542, 528] on button "Nākamā nodarbība" at bounding box center [500, 539] width 153 height 36
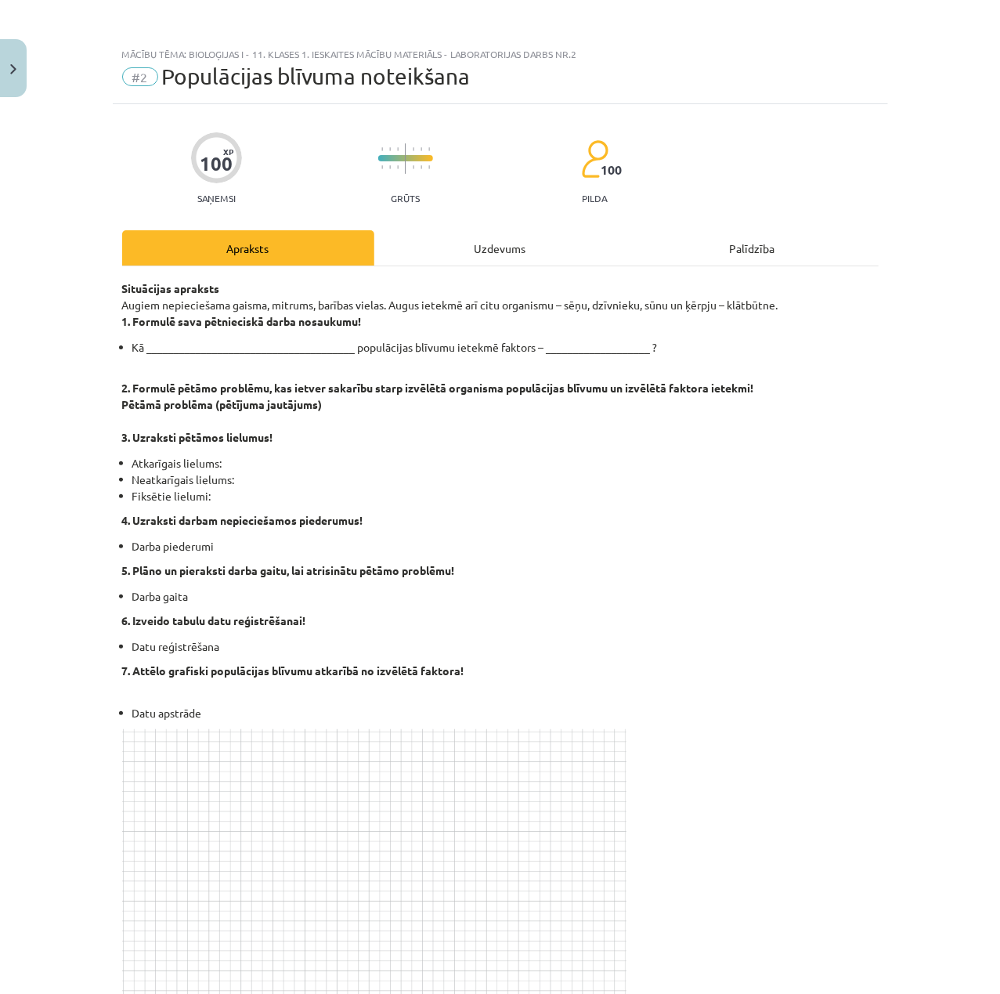
click at [442, 251] on div "Uzdevums" at bounding box center [500, 247] width 252 height 35
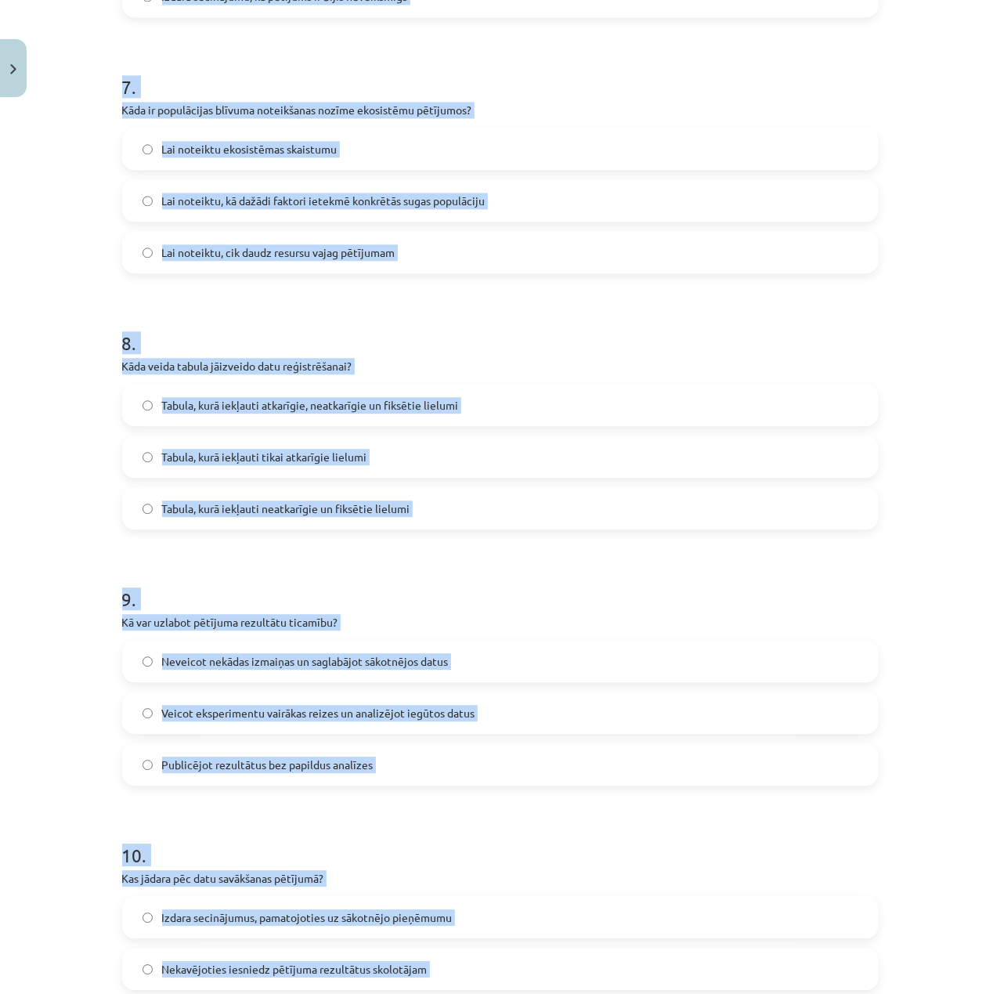
scroll to position [2029, 0]
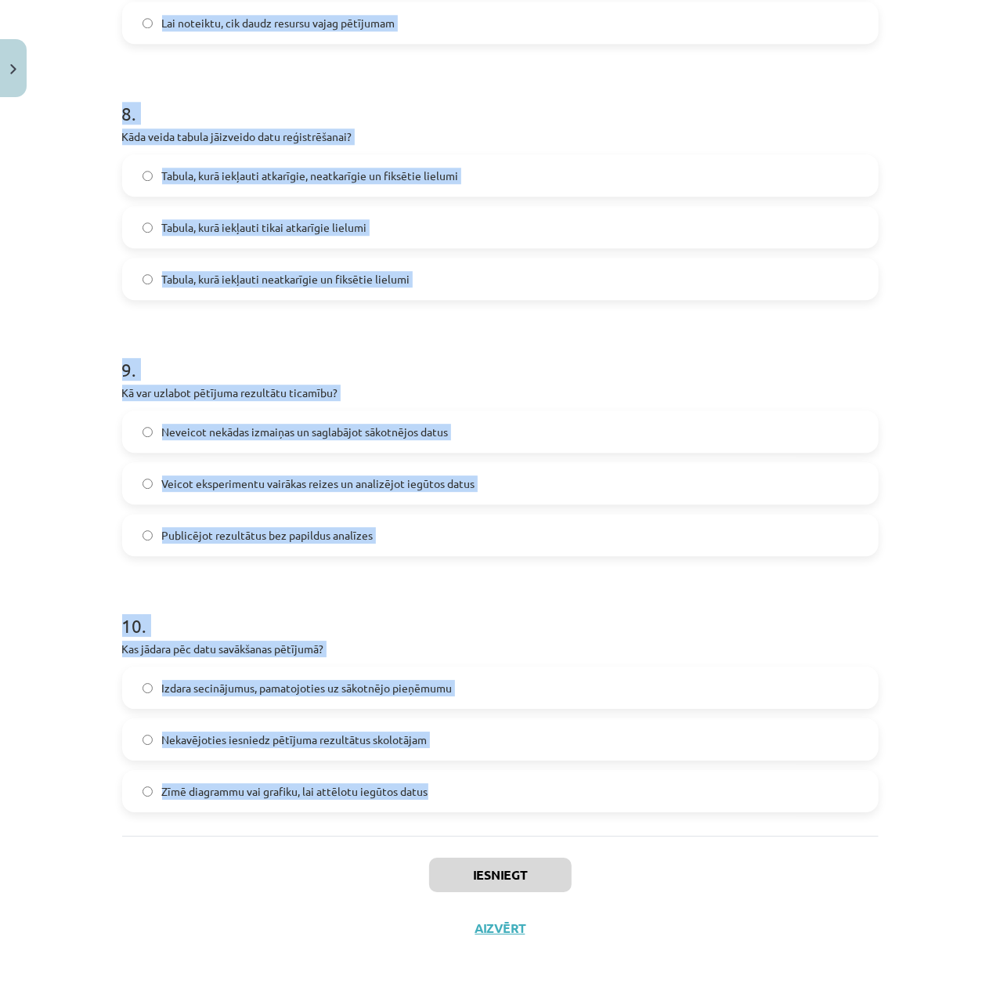
drag, startPoint x: 89, startPoint y: 308, endPoint x: 474, endPoint y: 830, distance: 648.9
click at [474, 830] on div "Mācību tēma: Bioloģijas i - 11. klases 1. ieskaites mācību materiāls - laborato…" at bounding box center [500, 497] width 1000 height 994
copy form "1 . Kas ir neatkarīgais lielums pētījumā? Lielums, kuru maina pētījuma laikā Li…"
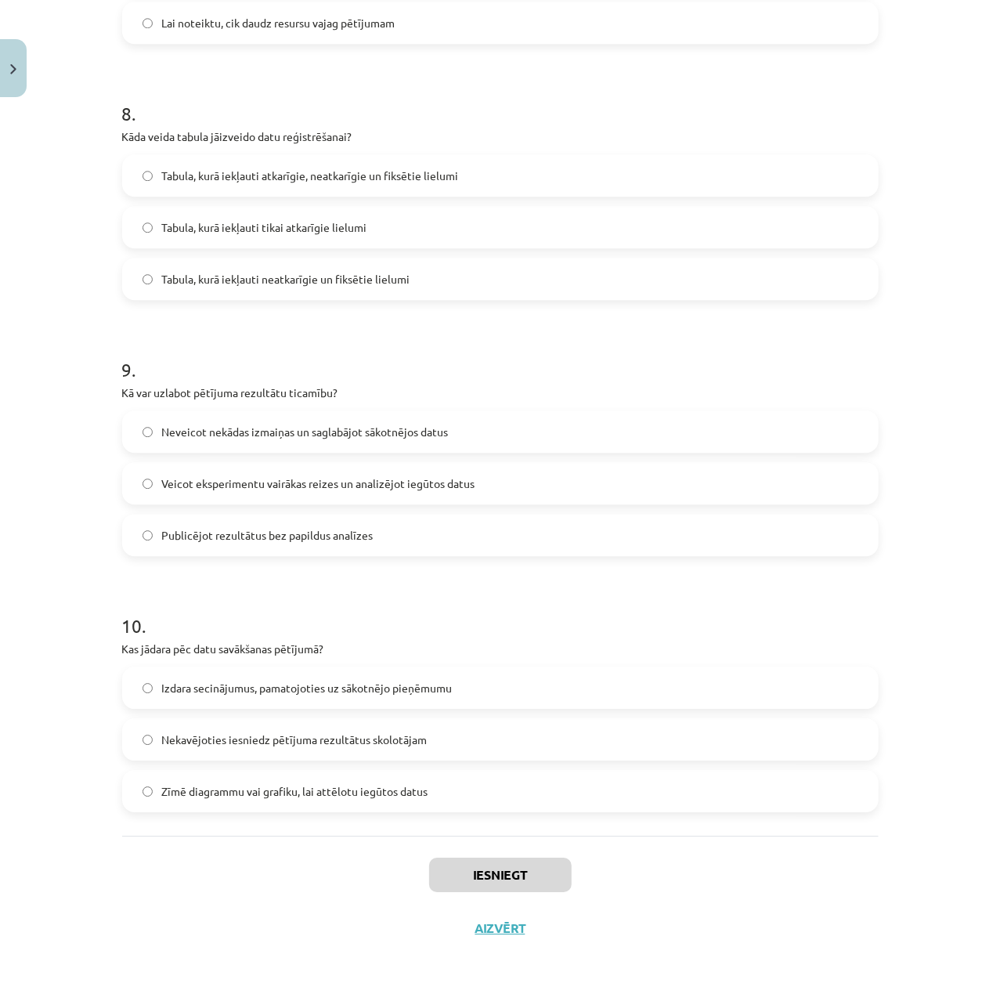
click at [831, 849] on div "Iesniegt Aizvērt" at bounding box center [500, 890] width 756 height 110
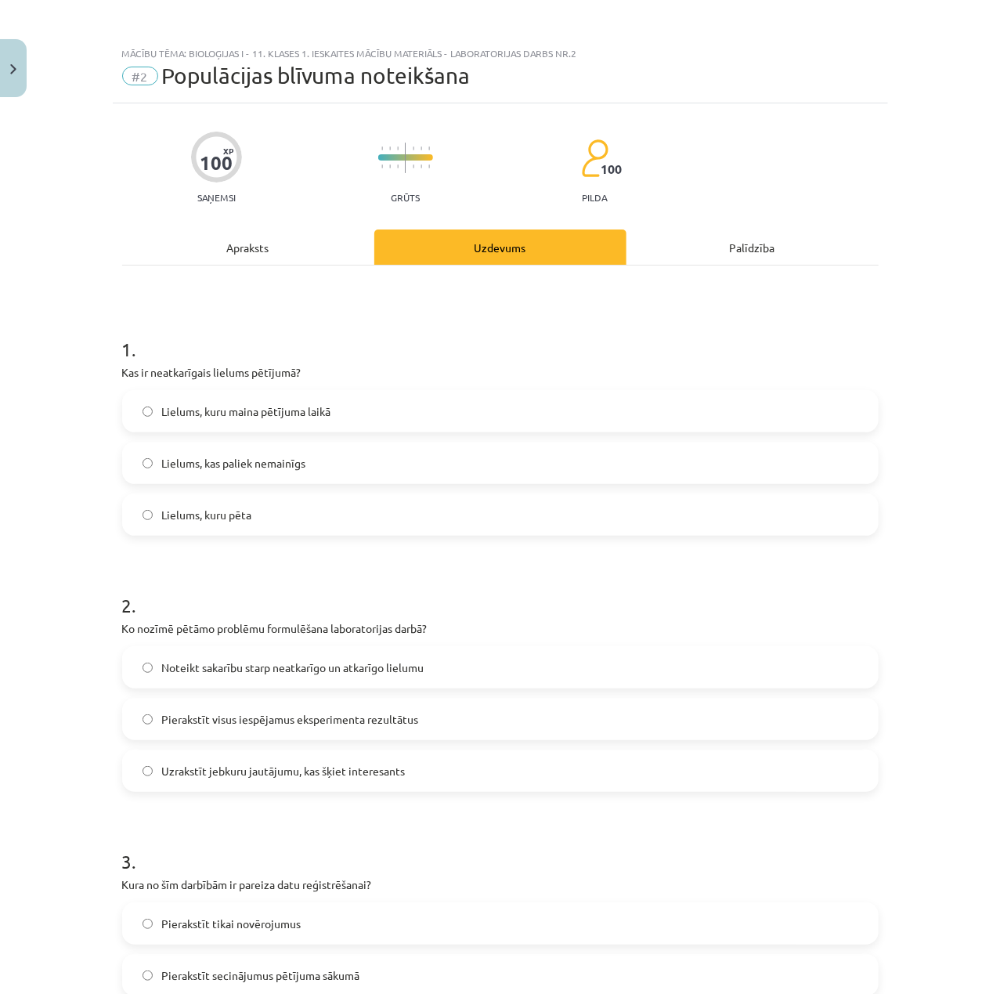
scroll to position [0, 0]
click at [317, 421] on label "Lielums, kuru maina pētījuma laikā" at bounding box center [500, 411] width 753 height 39
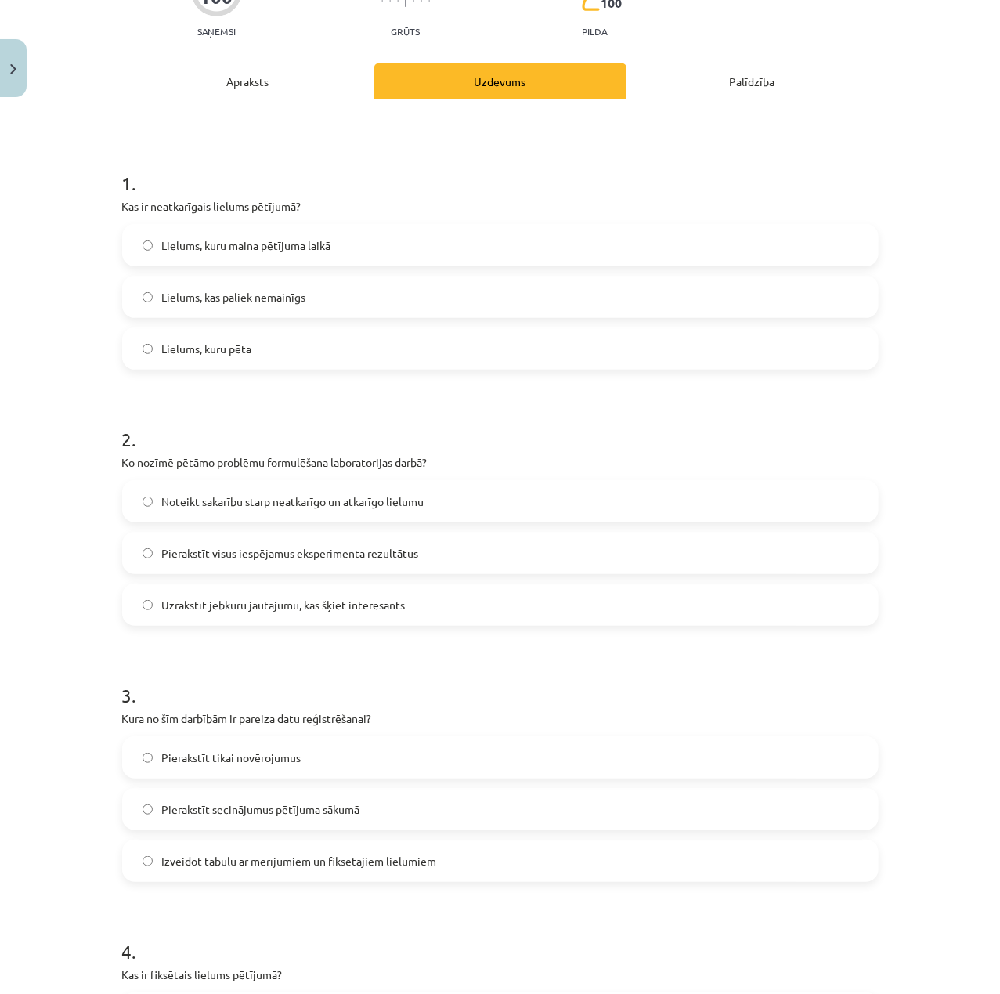
scroll to position [208, 0]
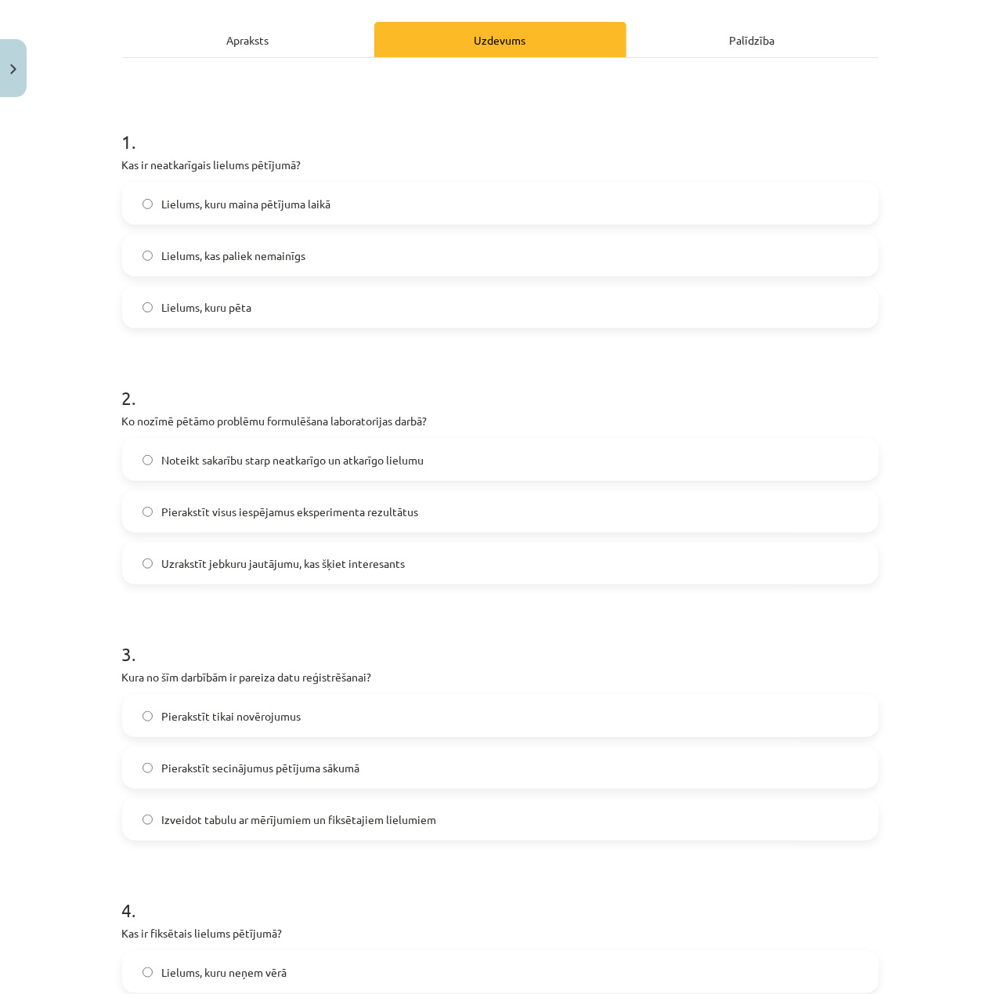
click at [294, 454] on span "Noteikt sakarību starp neatkarīgo un atkarīgo lielumu" at bounding box center [293, 460] width 262 height 16
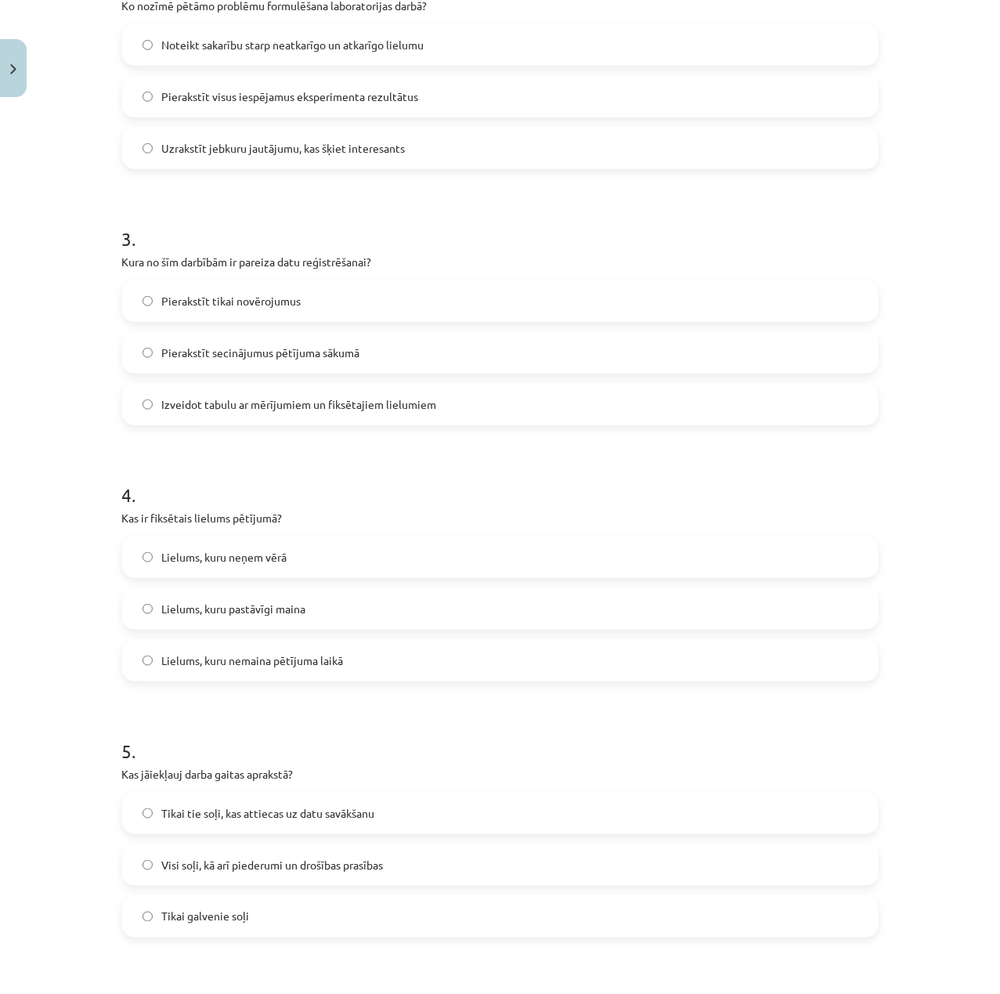
scroll to position [626, 0]
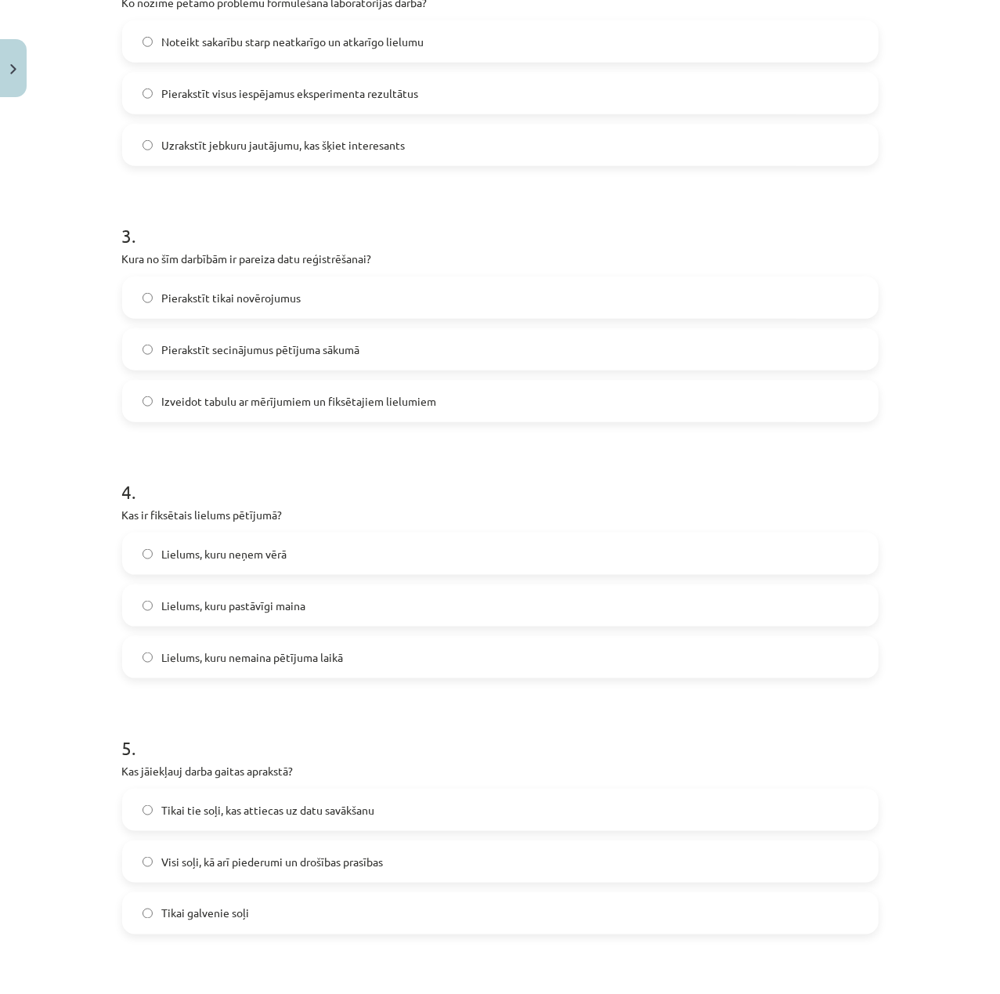
click at [354, 420] on label "Izveidot tabulu ar mērījumiem un fiksētajiem lielumiem" at bounding box center [500, 400] width 753 height 39
click at [316, 658] on span "Lielums, kuru nemaina pētījuma laikā" at bounding box center [253, 657] width 182 height 16
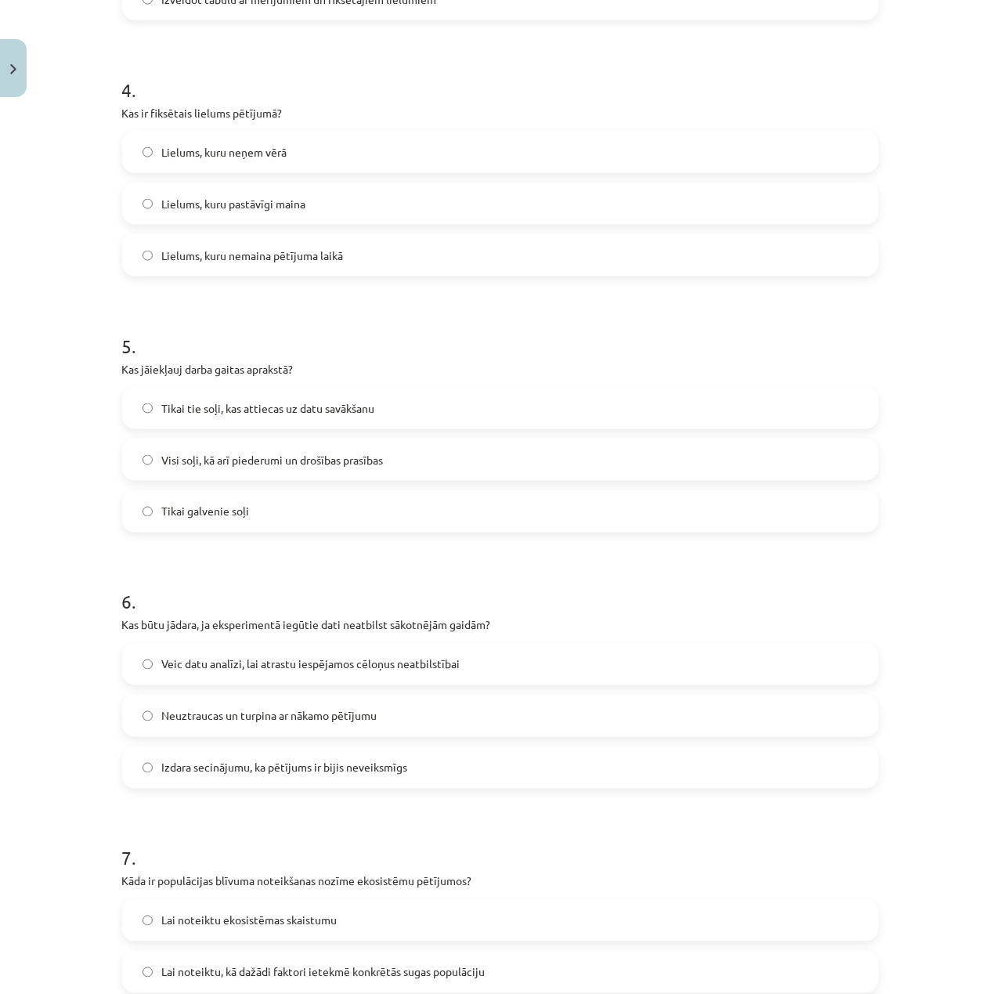
scroll to position [1044, 0]
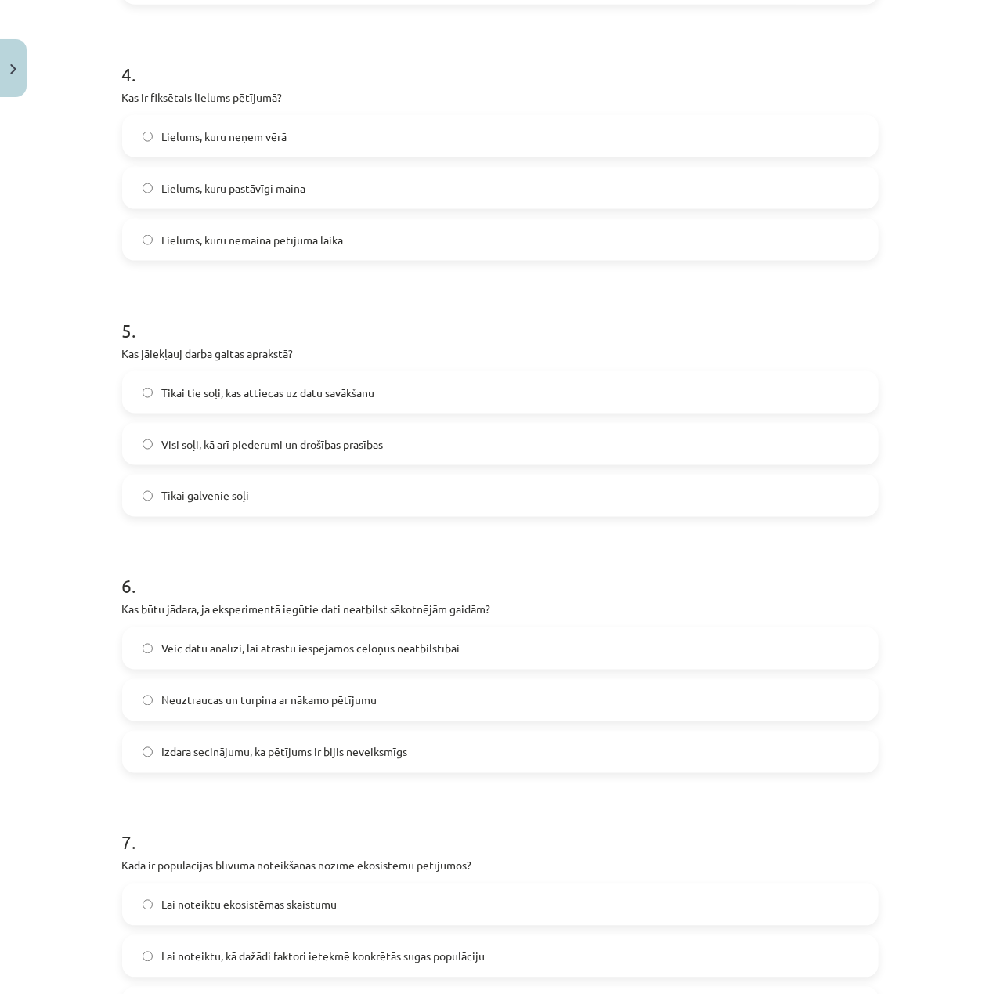
click at [316, 446] on span "Visi soļi, kā arī piederumi un drošības prasības" at bounding box center [273, 444] width 222 height 16
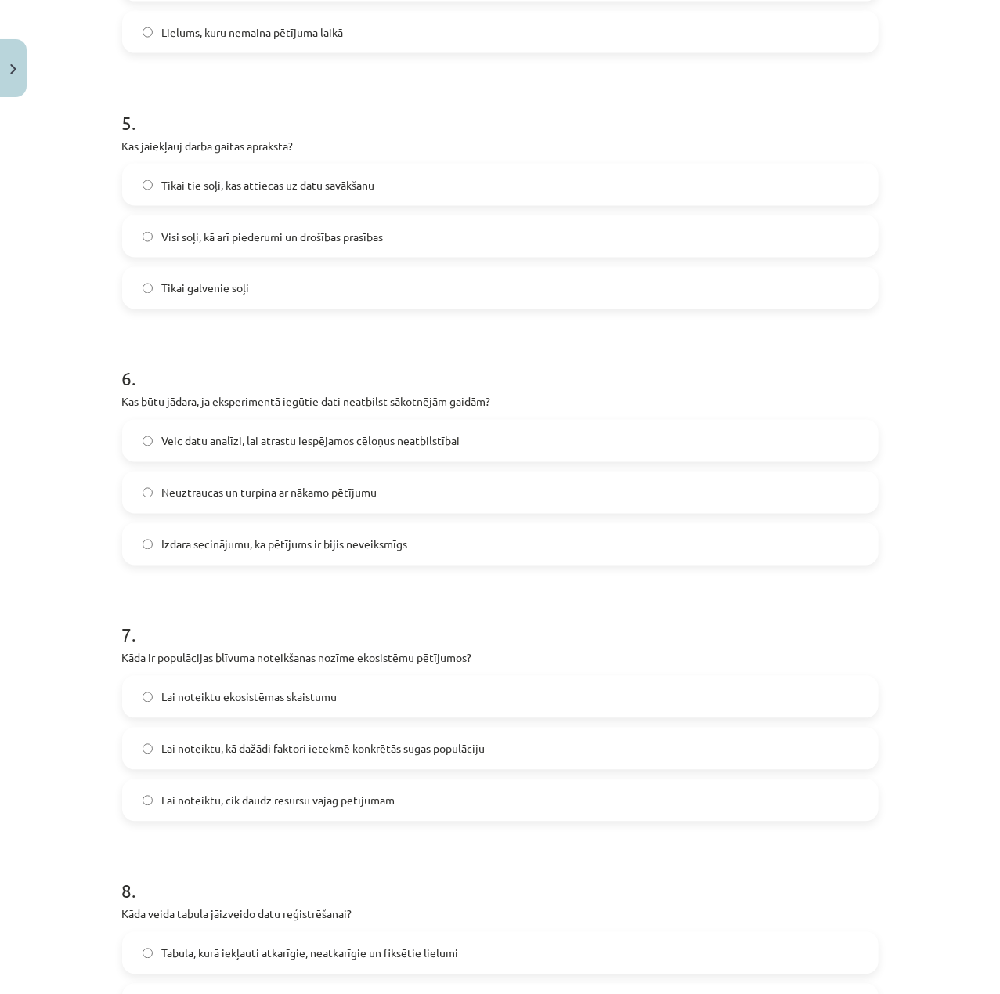
scroll to position [1253, 0]
click at [316, 451] on label "Veic datu analīzi, lai atrastu iespējamos cēloņus neatbilstībai" at bounding box center [500, 439] width 753 height 39
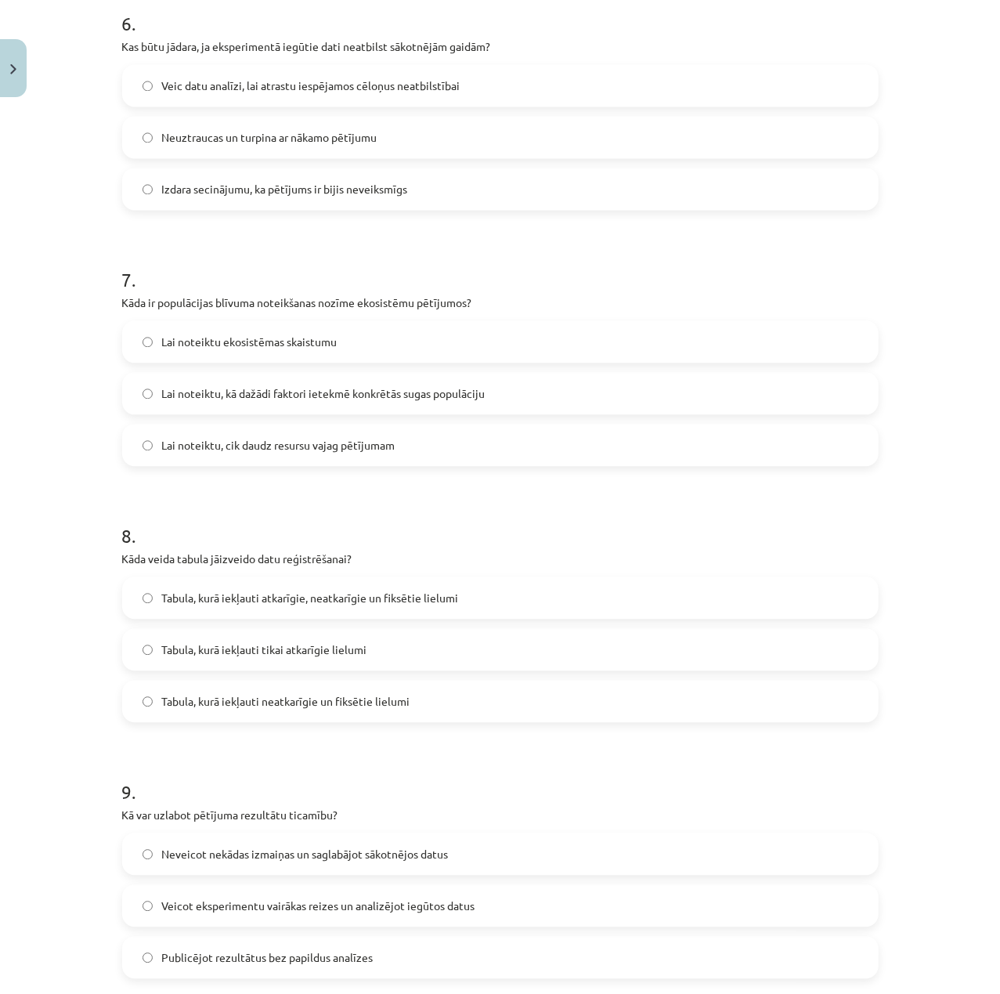
scroll to position [1670, 0]
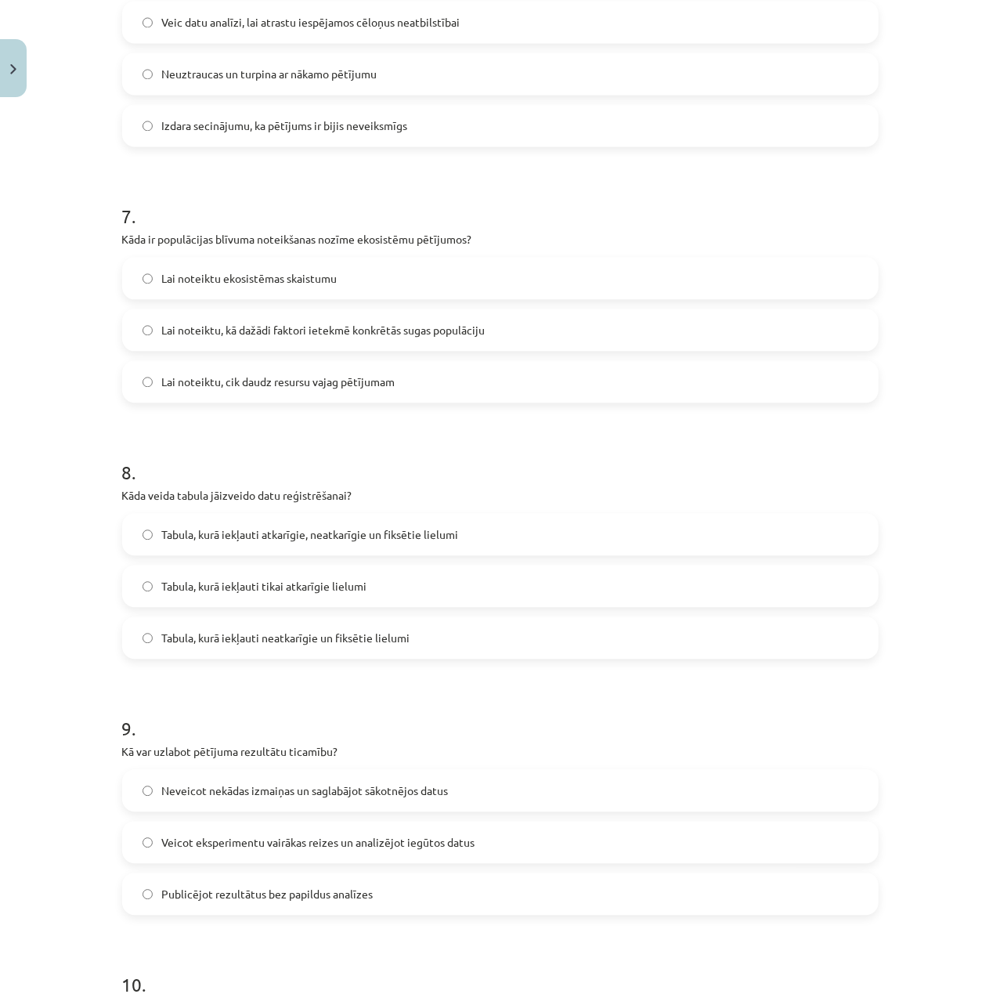
click at [319, 322] on span "Lai noteiktu, kā dažādi faktori ietekmē konkrētās sugas populāciju" at bounding box center [323, 330] width 323 height 16
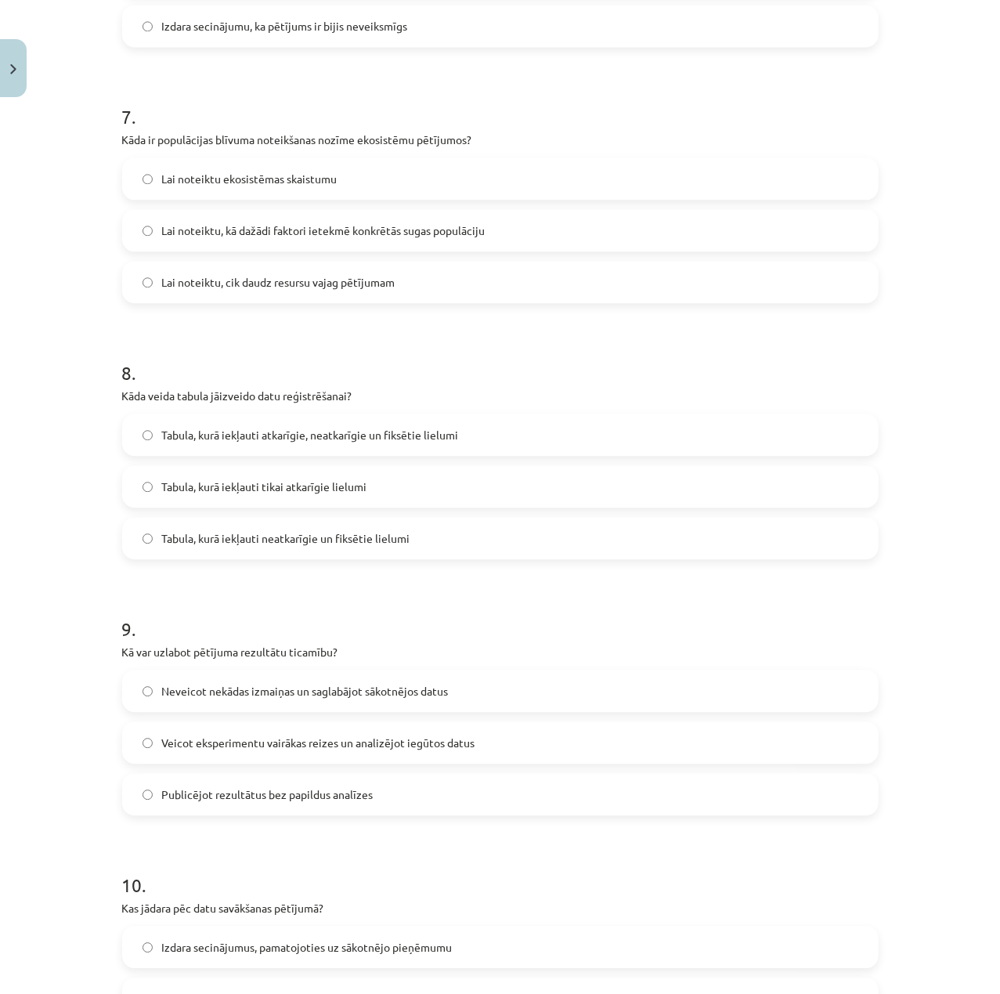
scroll to position [1774, 0]
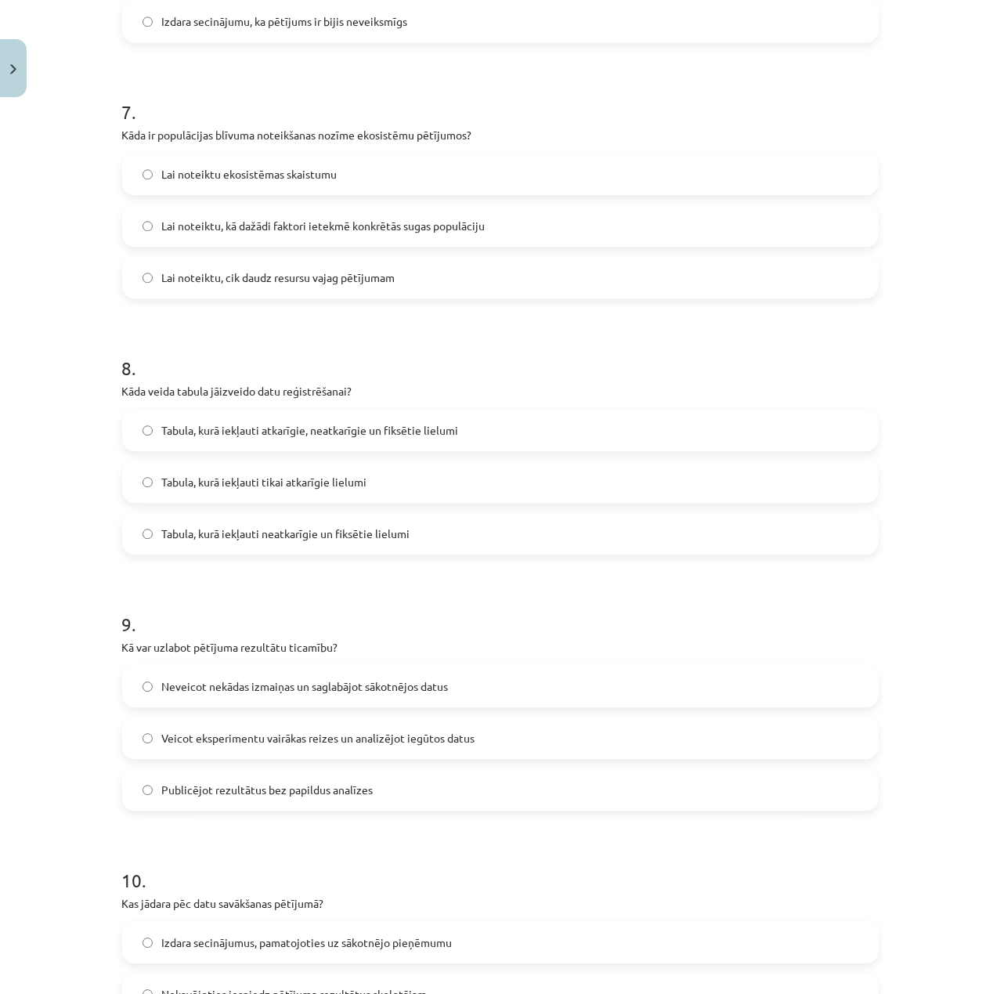
click at [370, 442] on label "Tabula, kurā iekļauti atkarīgie, neatkarīgie un fiksētie lielumi" at bounding box center [500, 429] width 753 height 39
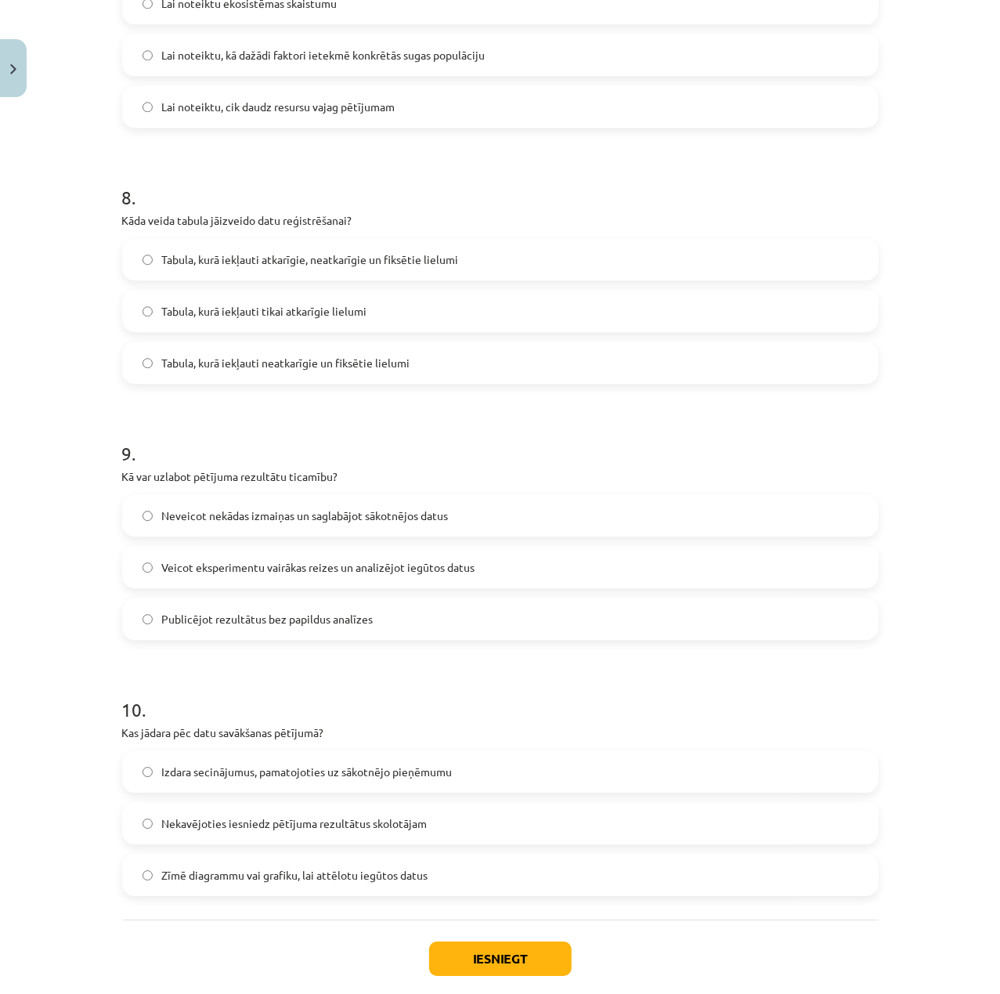
scroll to position [2029, 0]
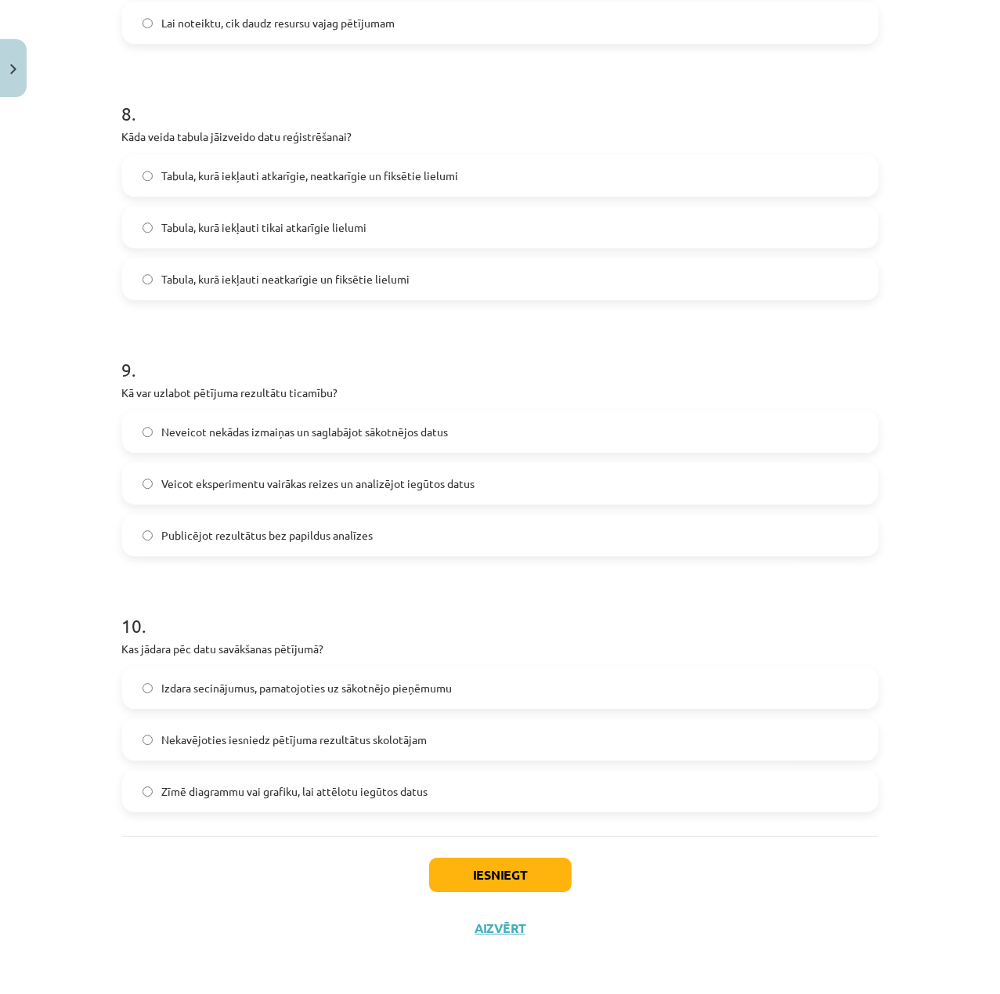
click at [348, 476] on span "Veicot eksperimentu vairākas reizes un analizējot iegūtos datus" at bounding box center [318, 483] width 313 height 16
click at [333, 771] on label "Zīmē diagrammu vai grafiku, lai attēlotu iegūtos datus" at bounding box center [500, 790] width 753 height 39
click at [507, 858] on button "Iesniegt" at bounding box center [500, 874] width 142 height 34
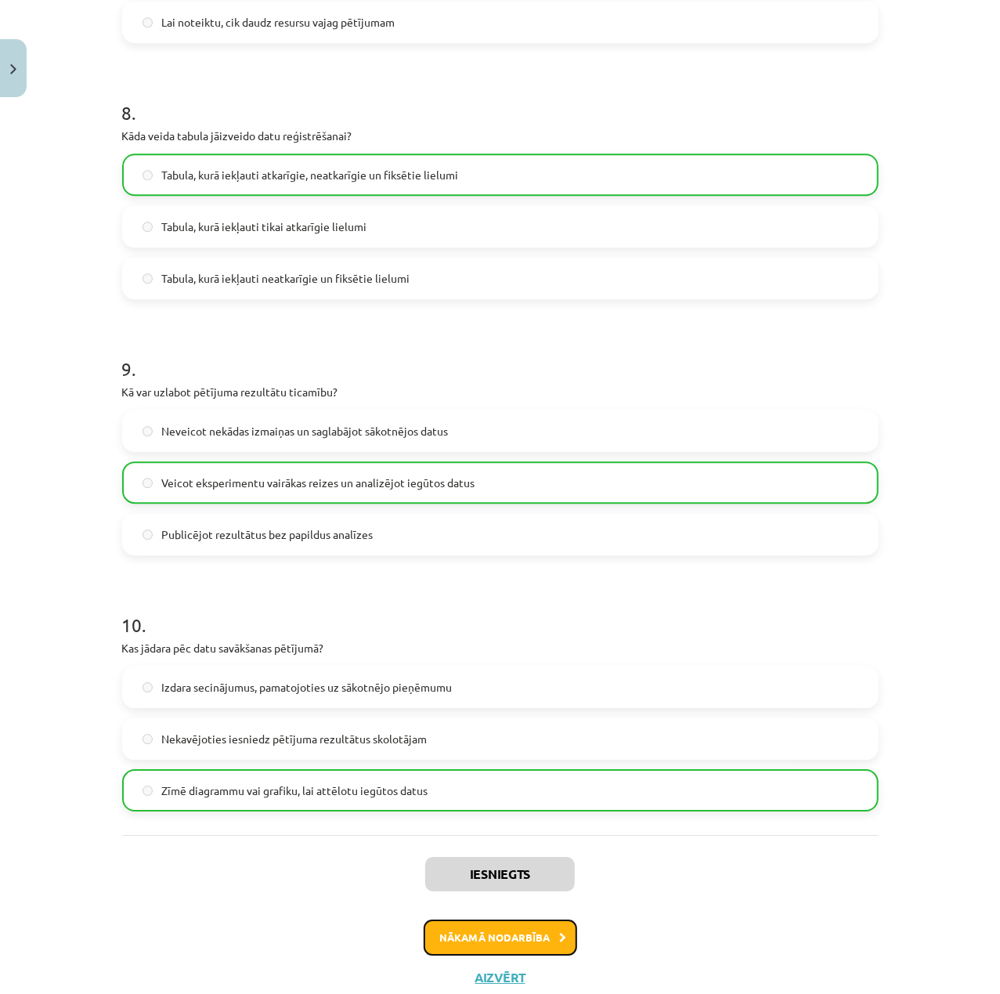
click at [560, 933] on icon at bounding box center [563, 937] width 7 height 10
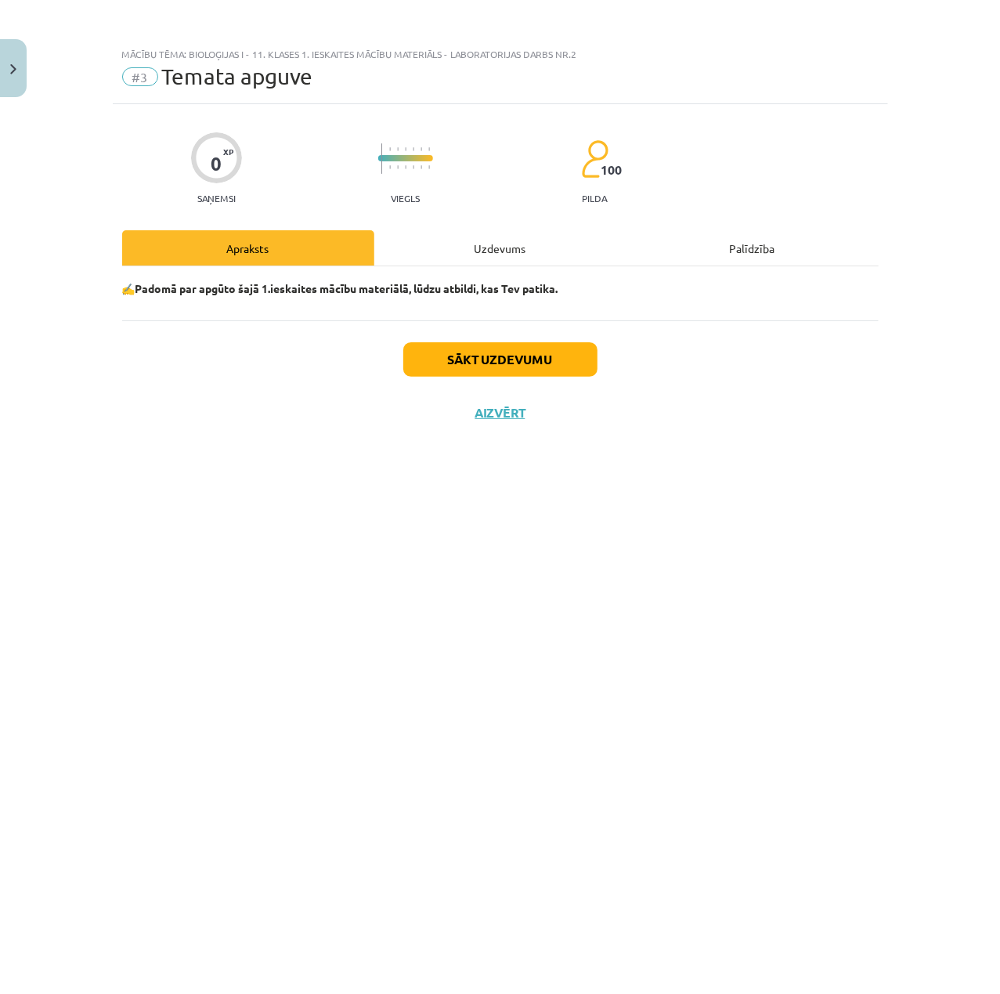
scroll to position [0, 0]
click at [559, 373] on button "Sākt uzdevumu" at bounding box center [500, 359] width 194 height 34
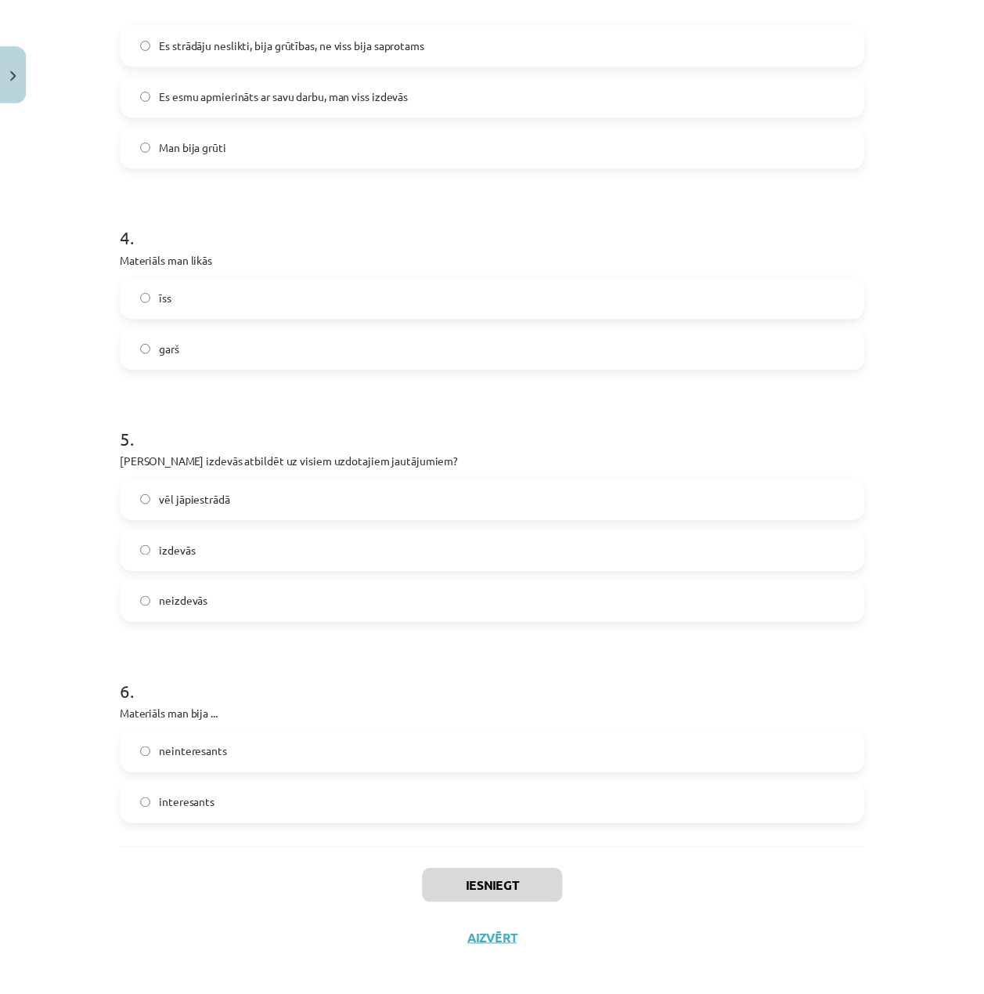
scroll to position [960, 0]
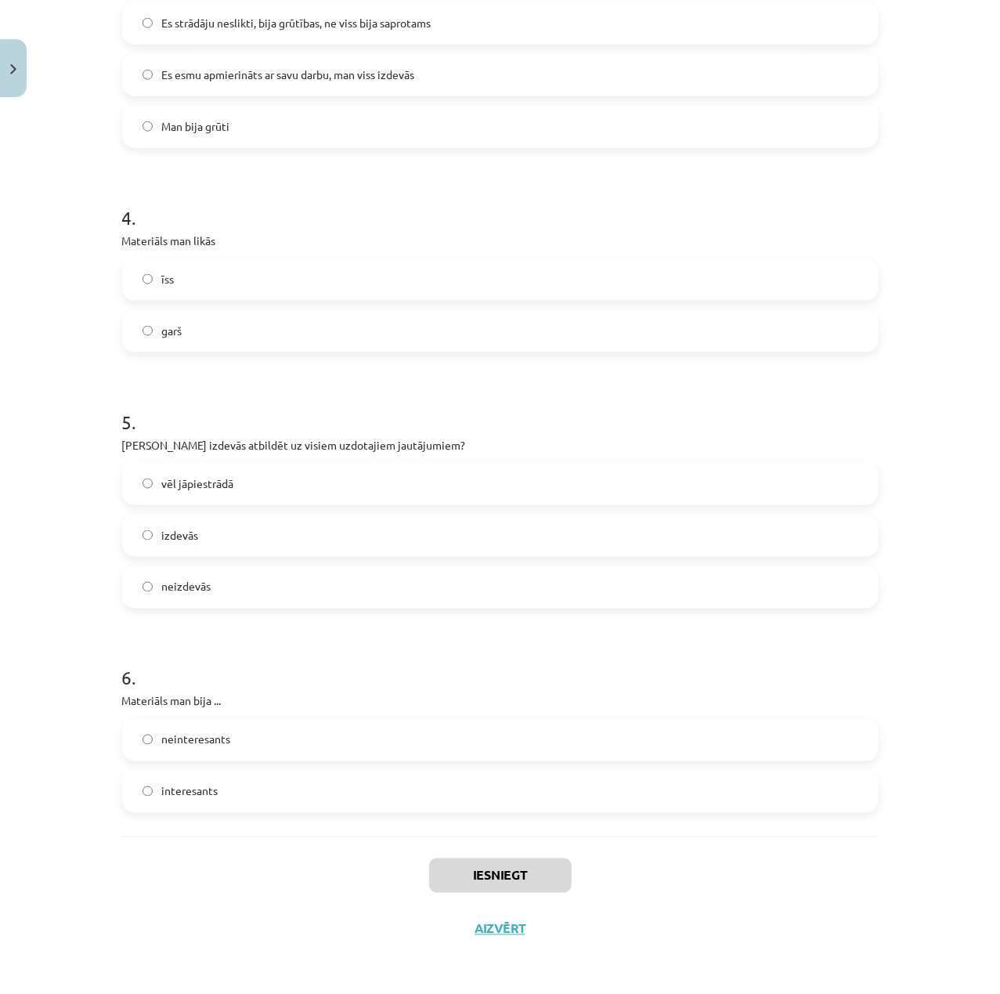
click at [252, 767] on div "neinteresants interesants" at bounding box center [500, 766] width 756 height 94
click at [271, 743] on label "neinteresants" at bounding box center [500, 739] width 753 height 39
click at [505, 875] on button "Iesniegt" at bounding box center [500, 875] width 142 height 34
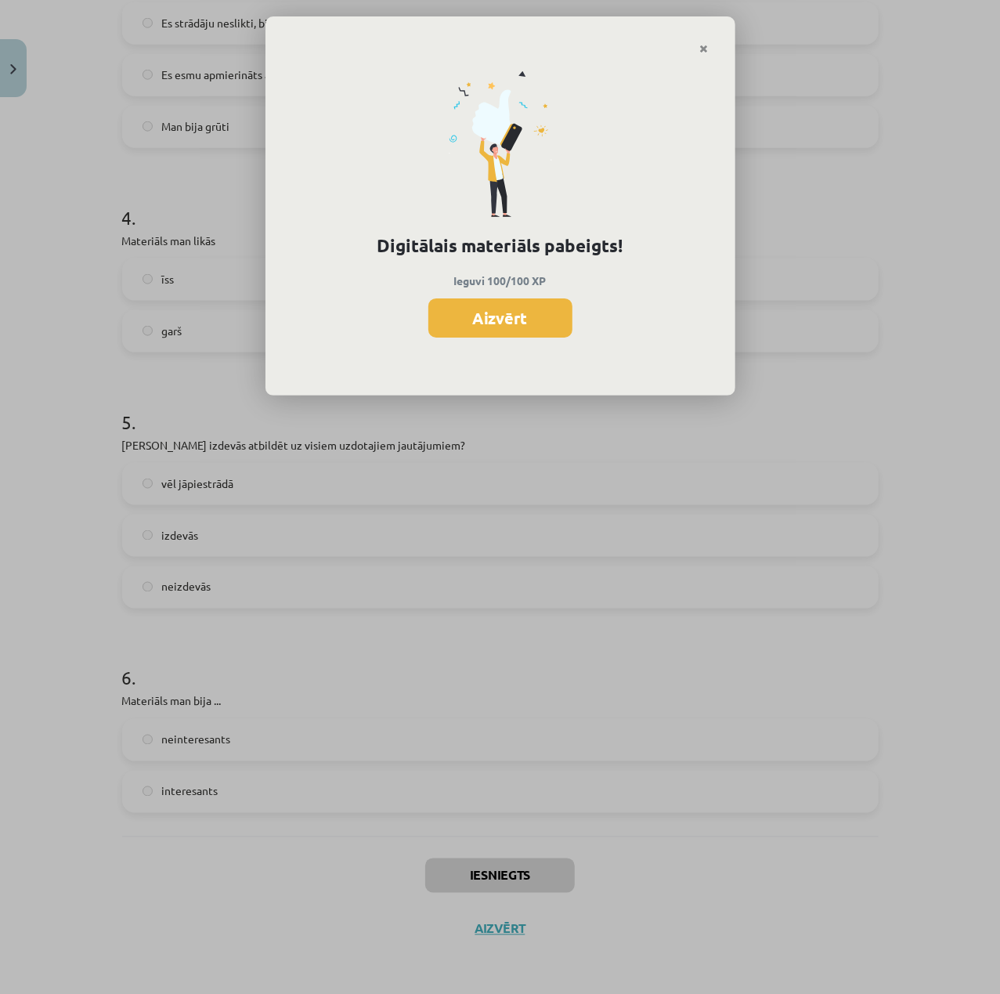
drag, startPoint x: 559, startPoint y: 326, endPoint x: 637, endPoint y: 283, distance: 89.4
click at [559, 326] on button "Aizvērt" at bounding box center [500, 317] width 144 height 39
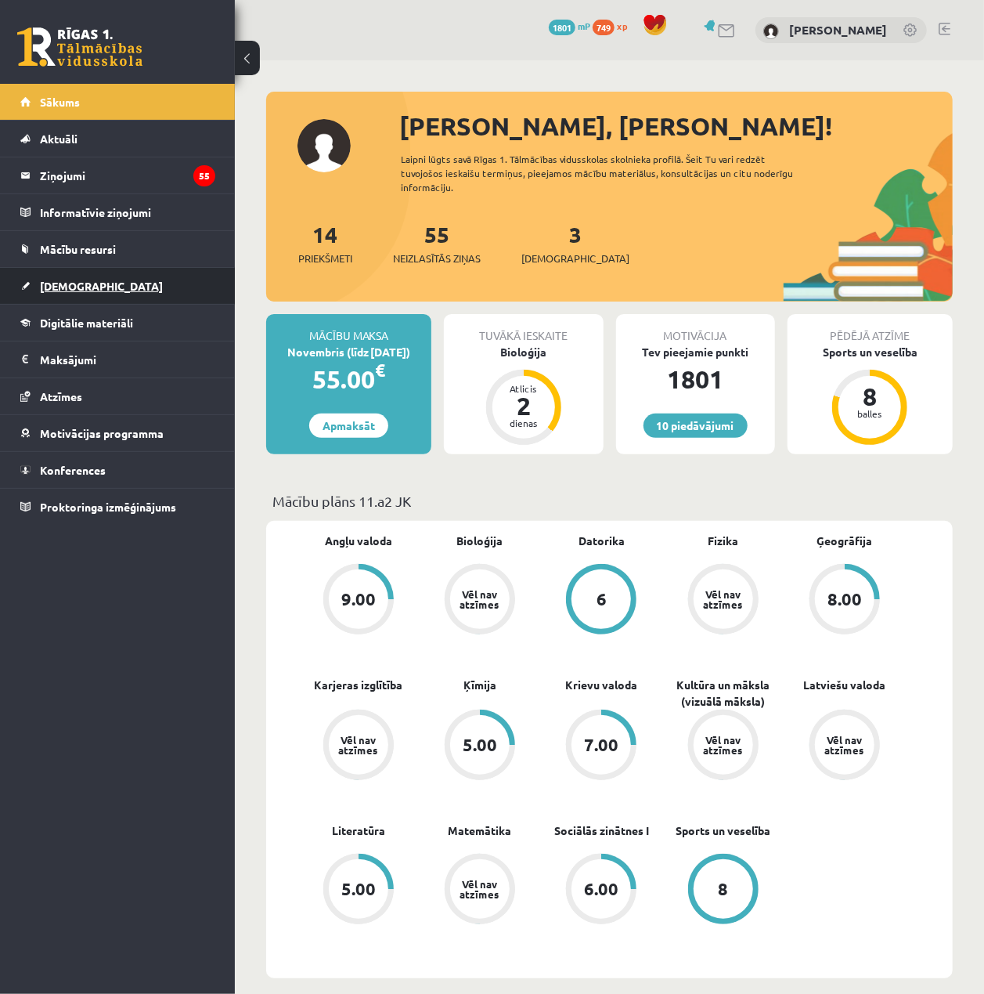
click at [176, 274] on link "[DEMOGRAPHIC_DATA]" at bounding box center [117, 286] width 195 height 36
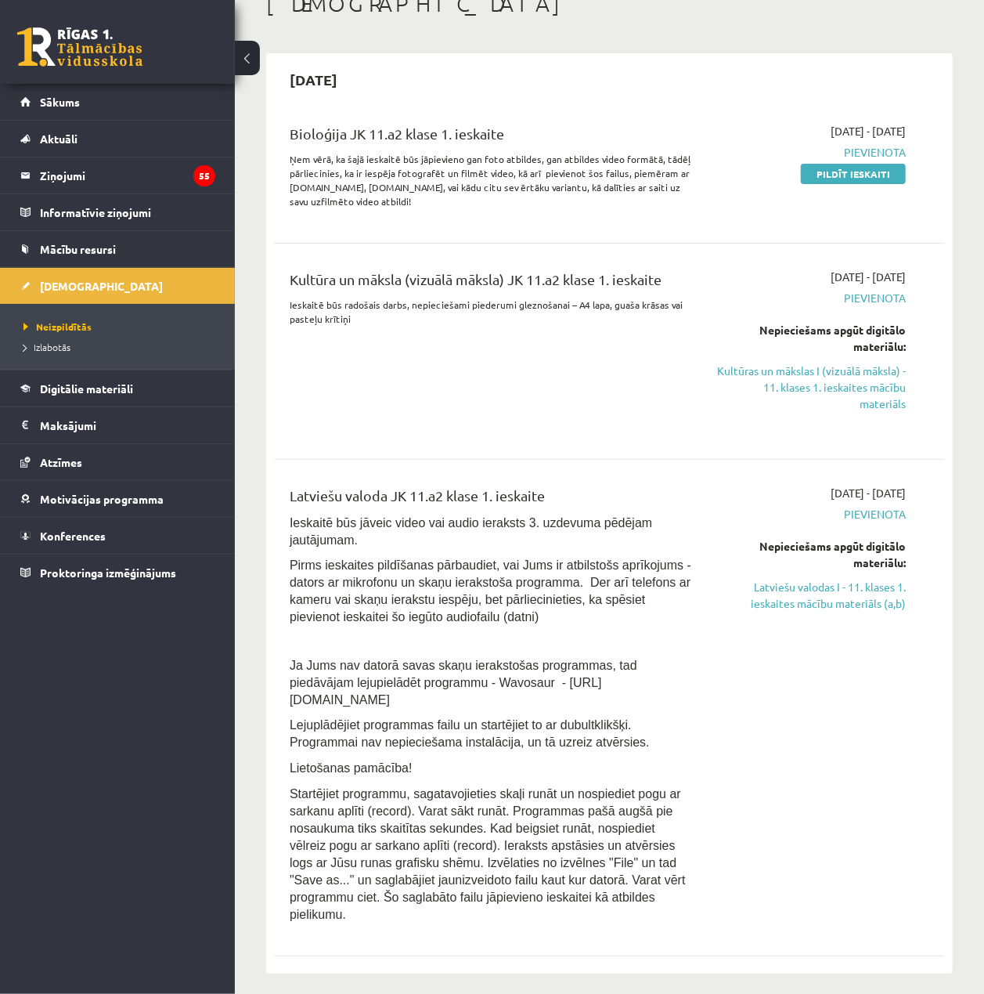
scroll to position [104, 0]
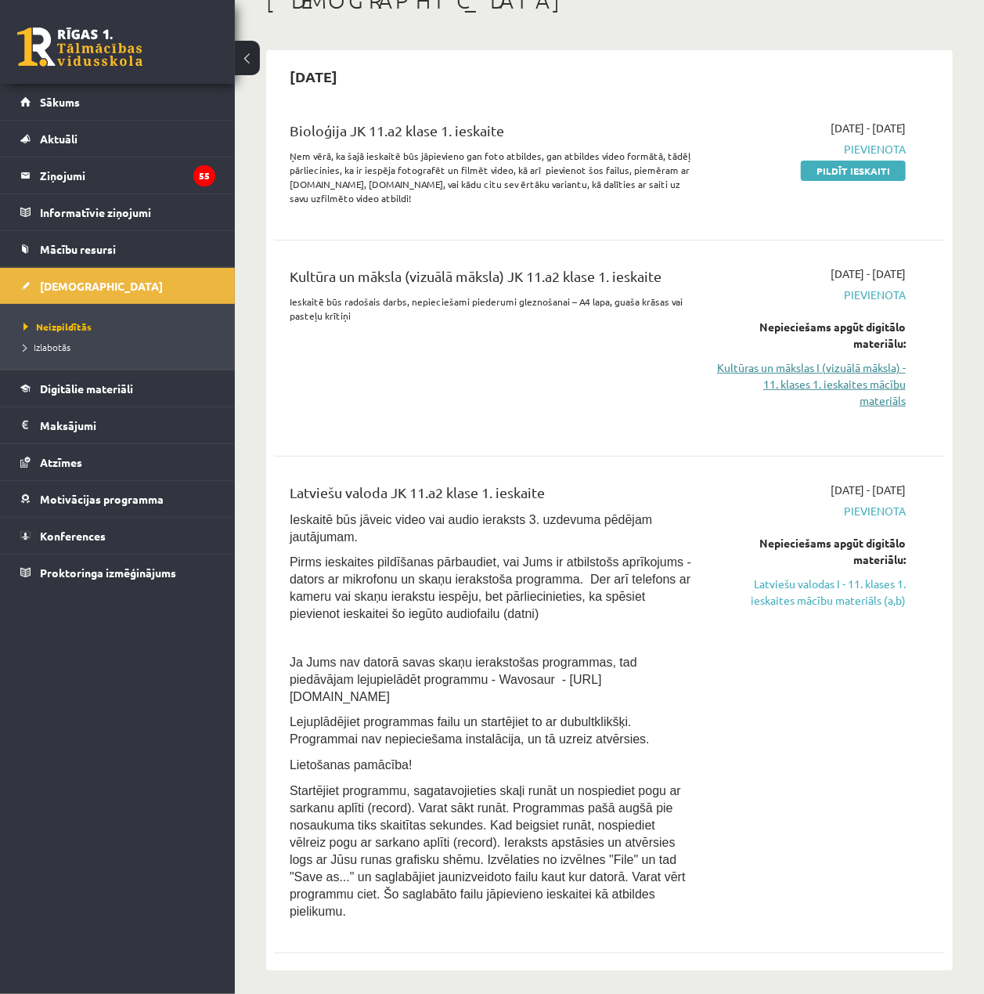
click at [875, 384] on link "Kultūras un mākslas I (vizuālā māksla) - 11. klases 1. ieskaites mācību materiā…" at bounding box center [810, 383] width 189 height 49
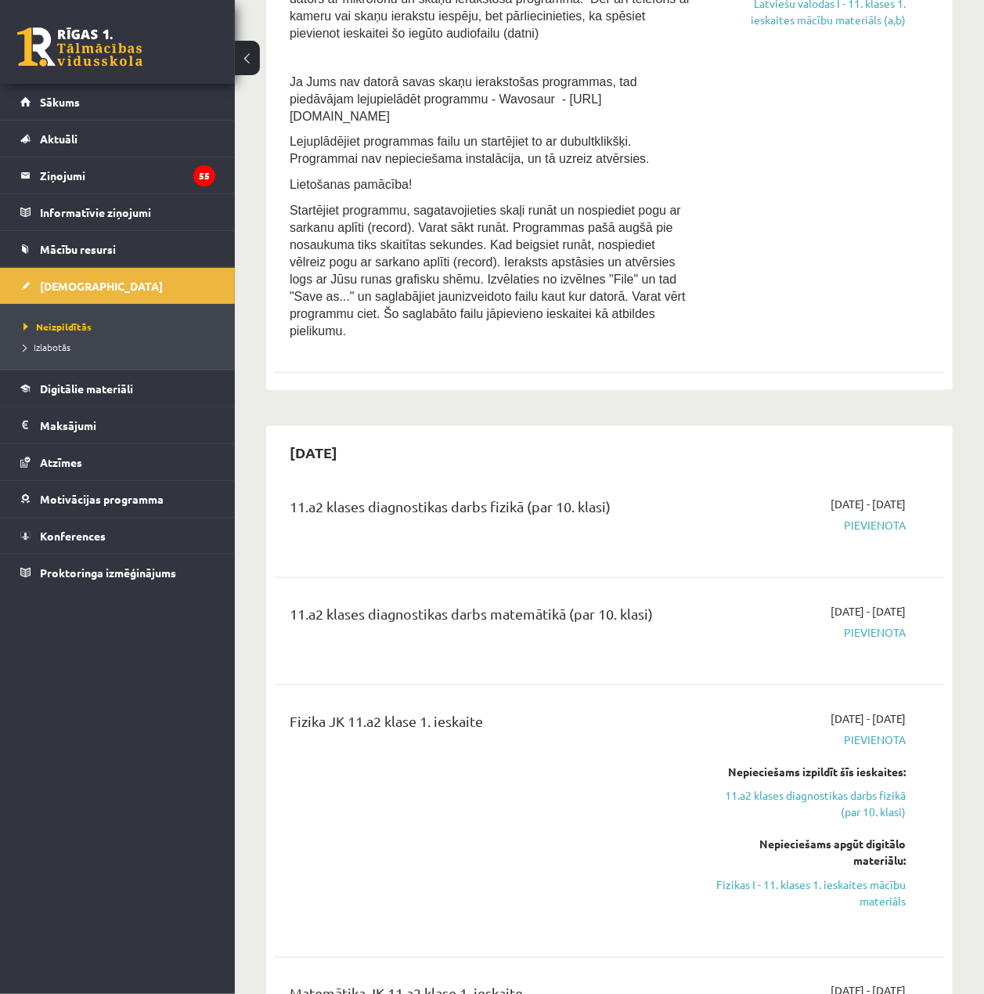
scroll to position [730, 0]
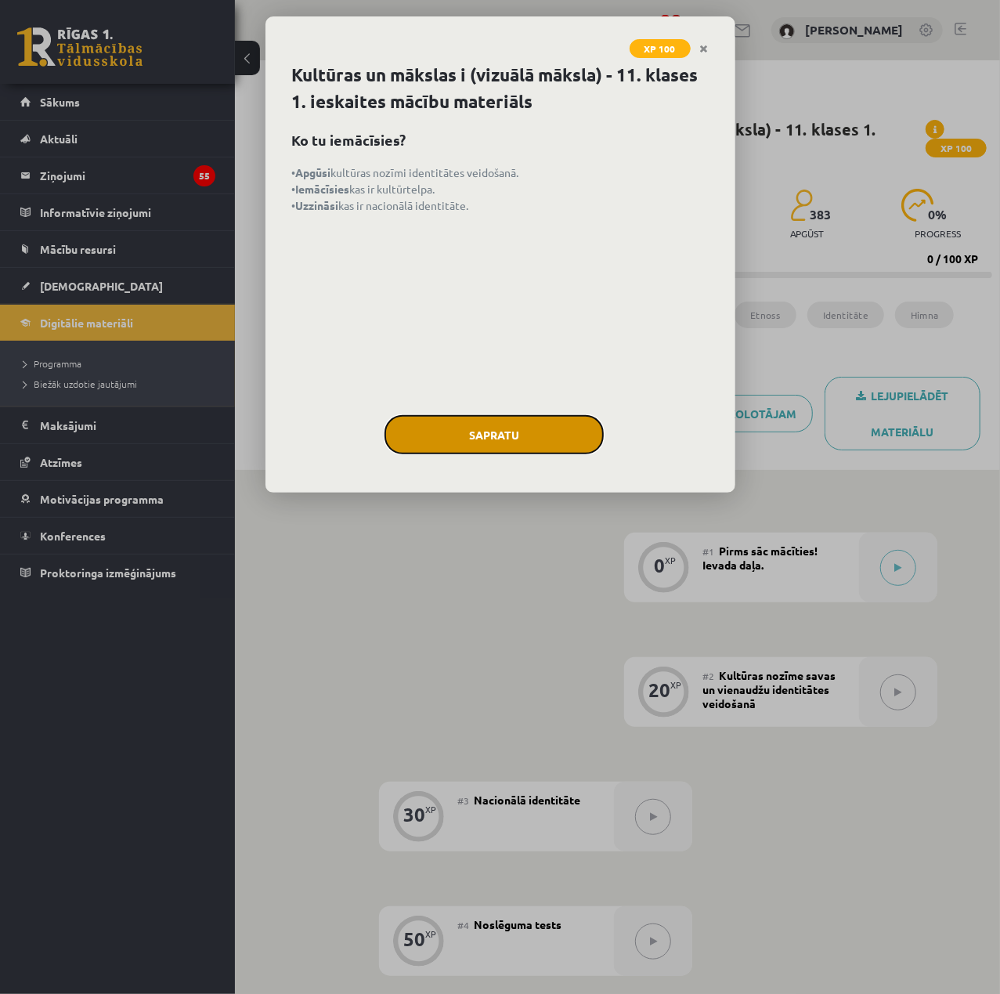
click at [440, 445] on button "Sapratu" at bounding box center [493, 434] width 219 height 39
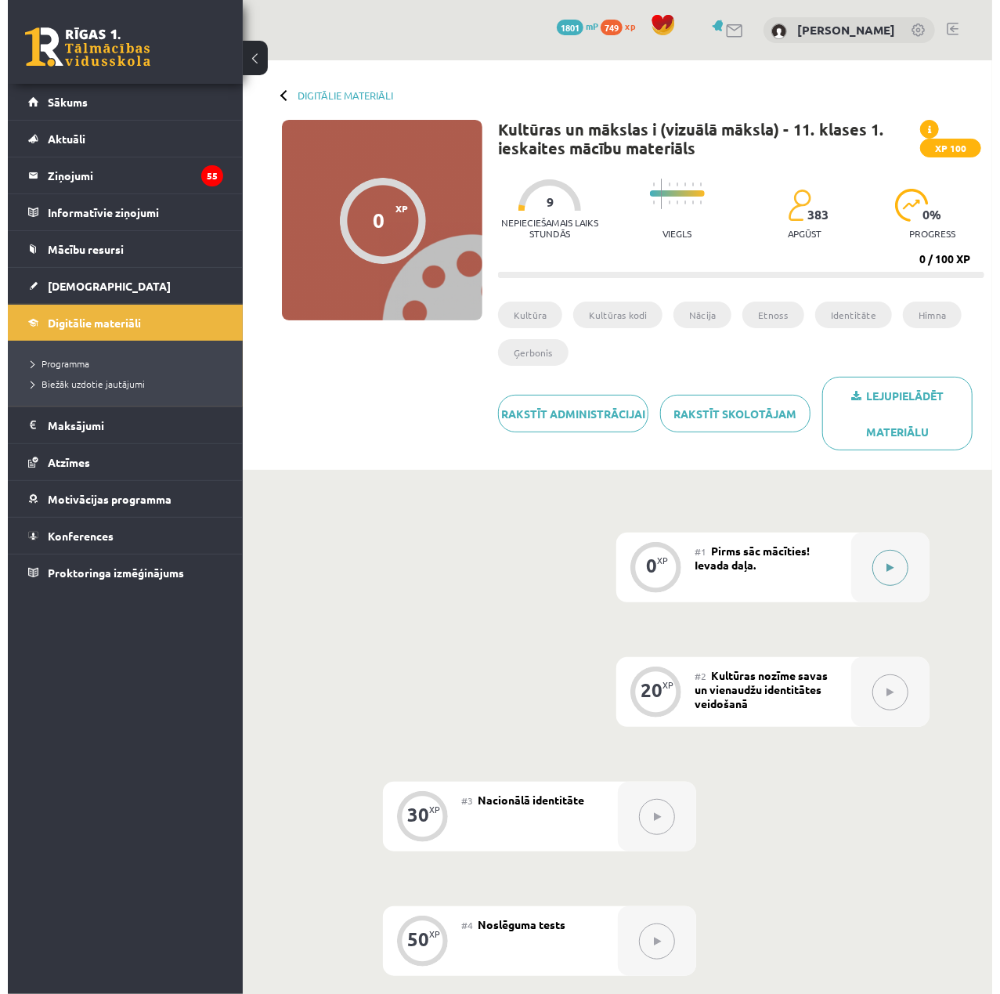
scroll to position [382, 0]
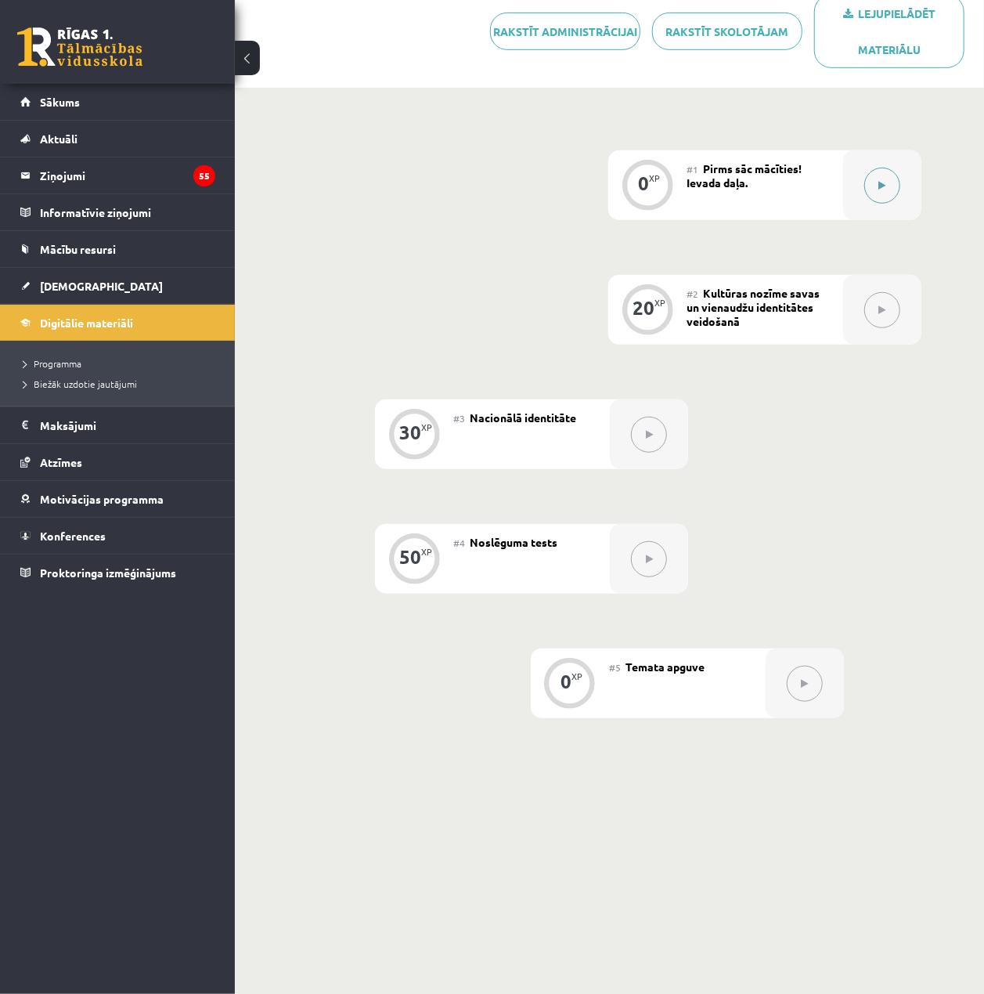
click at [919, 202] on div at bounding box center [882, 185] width 78 height 70
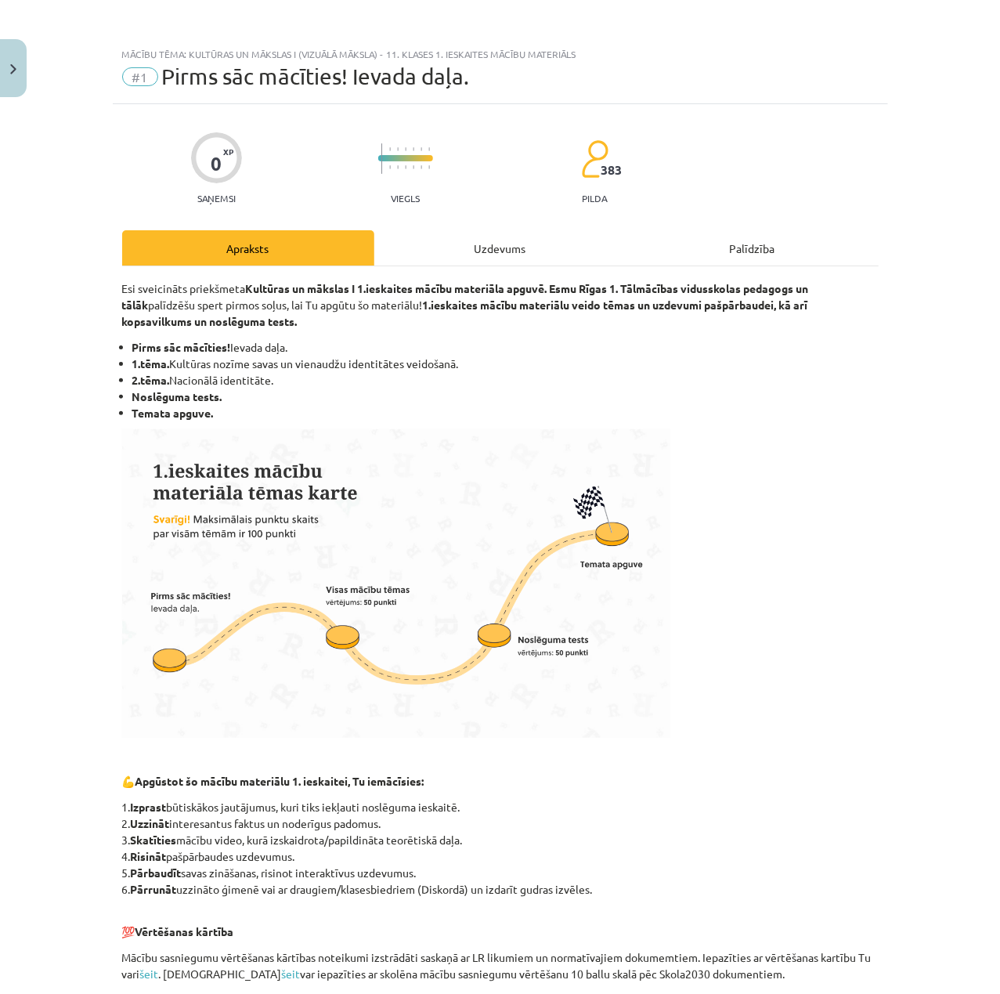
click at [878, 201] on div "0 XP Saņemsi Viegls 383 pilda" at bounding box center [500, 163] width 756 height 81
click at [457, 258] on div "Uzdevums" at bounding box center [500, 247] width 252 height 35
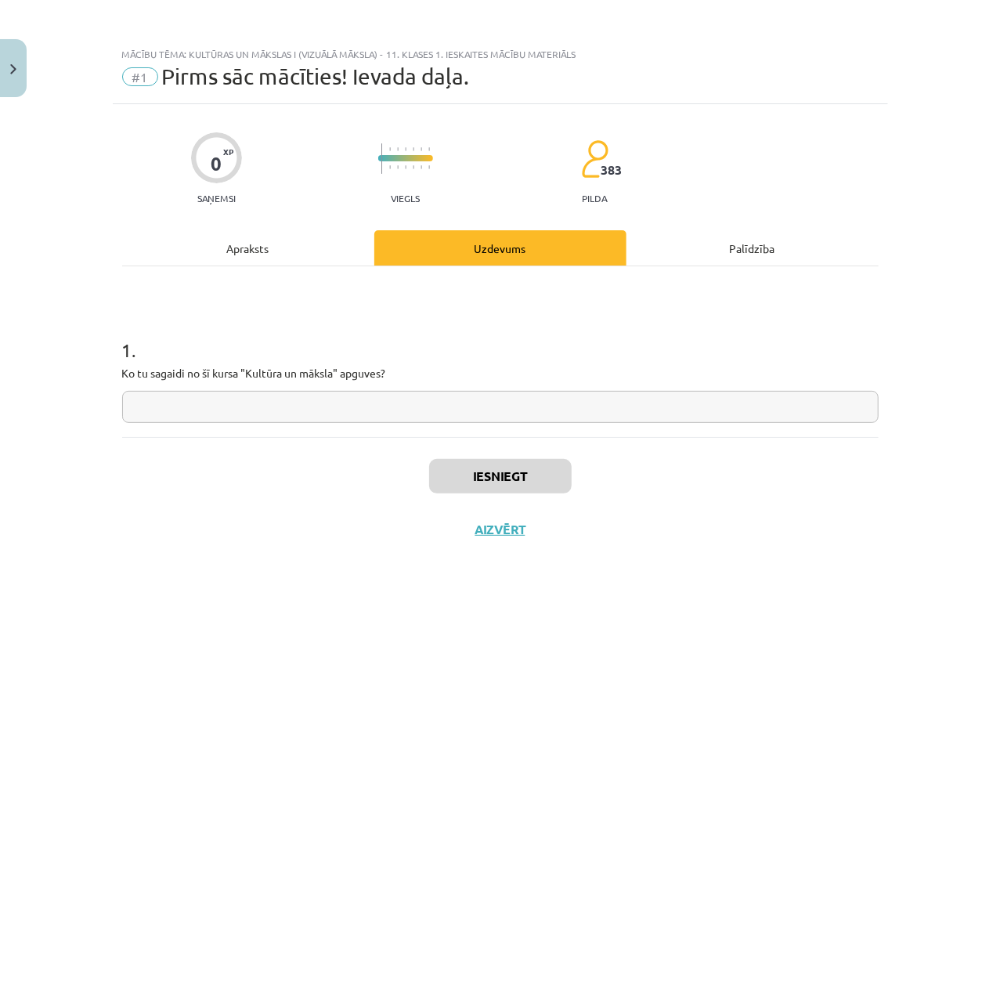
click at [385, 395] on input "text" at bounding box center [500, 407] width 756 height 32
type input "*"
click at [464, 458] on div "Iesniegt Aizvērt" at bounding box center [500, 492] width 756 height 110
click at [481, 467] on button "Iesniegt" at bounding box center [500, 476] width 142 height 34
click at [528, 537] on button "Nākamā nodarbība" at bounding box center [500, 539] width 153 height 36
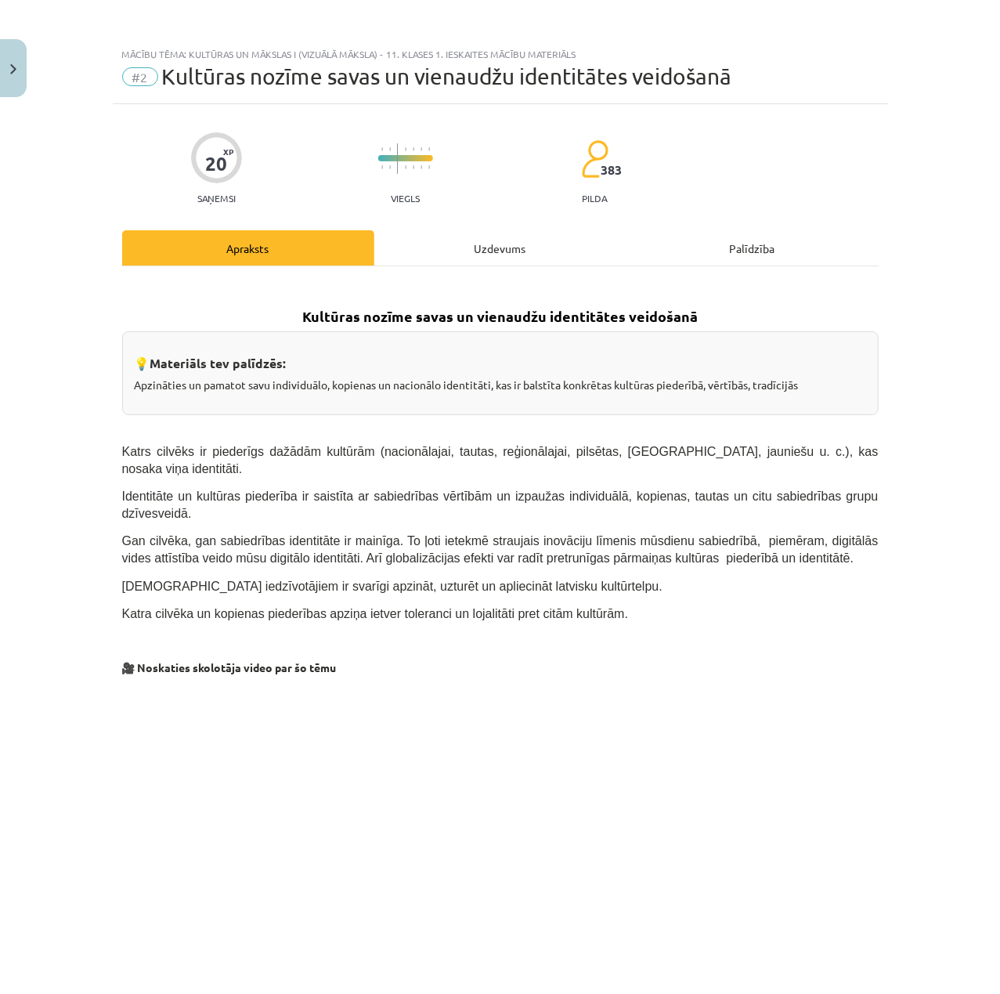
click at [445, 239] on div "Uzdevums" at bounding box center [500, 247] width 252 height 35
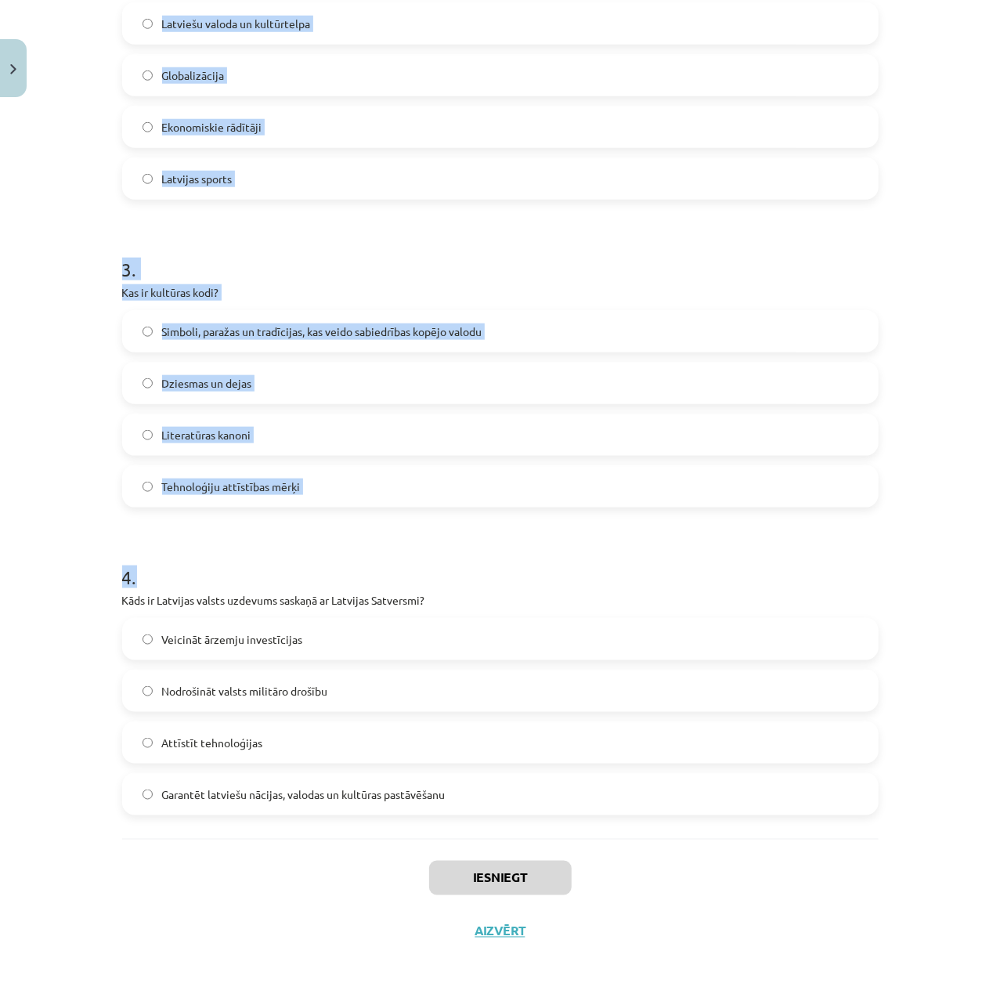
scroll to position [699, 0]
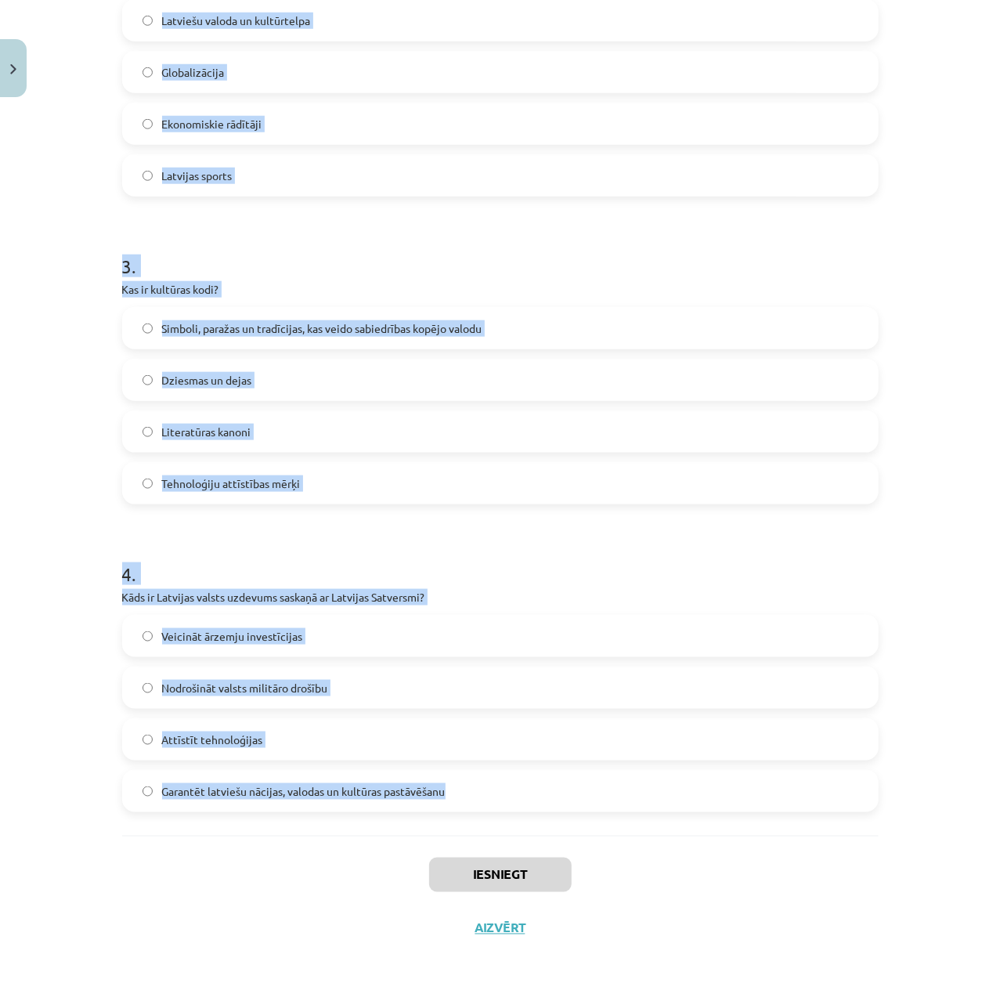
drag, startPoint x: 113, startPoint y: 291, endPoint x: 583, endPoint y: 795, distance: 689.1
click at [583, 795] on div "20 XP Saņemsi Viegls 383 pilda Apraksts Uzdevums Palīdzība 1 . Kas raksturo lat…" at bounding box center [500, 179] width 775 height 1549
copy form "1 . Kas raksturo latviešu valodas lomu [GEOGRAPHIC_DATA]? Tā ir atļauta tikai a…"
click at [972, 399] on div "Mācību tēma: Kultūras un mākslas i (vizuālā māksla) - 11. klases 1. ieskaites m…" at bounding box center [500, 497] width 1000 height 994
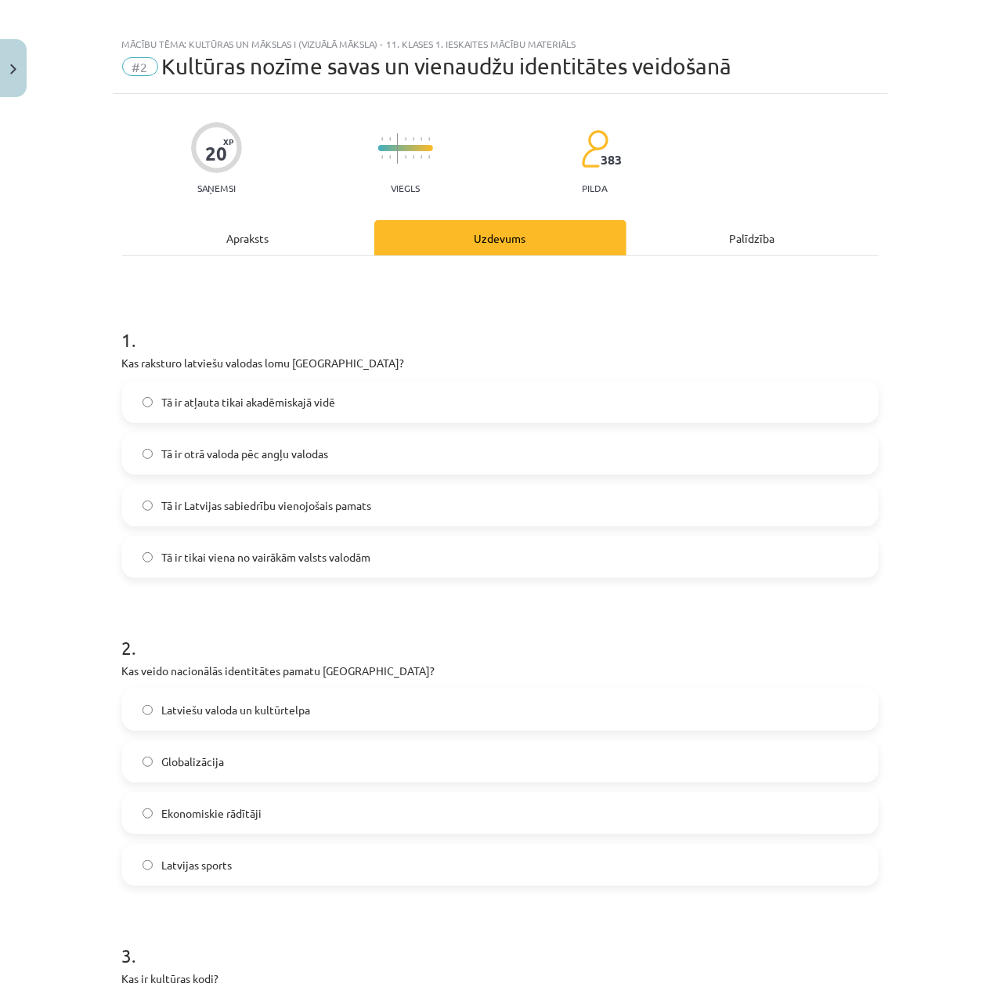
scroll to position [0, 0]
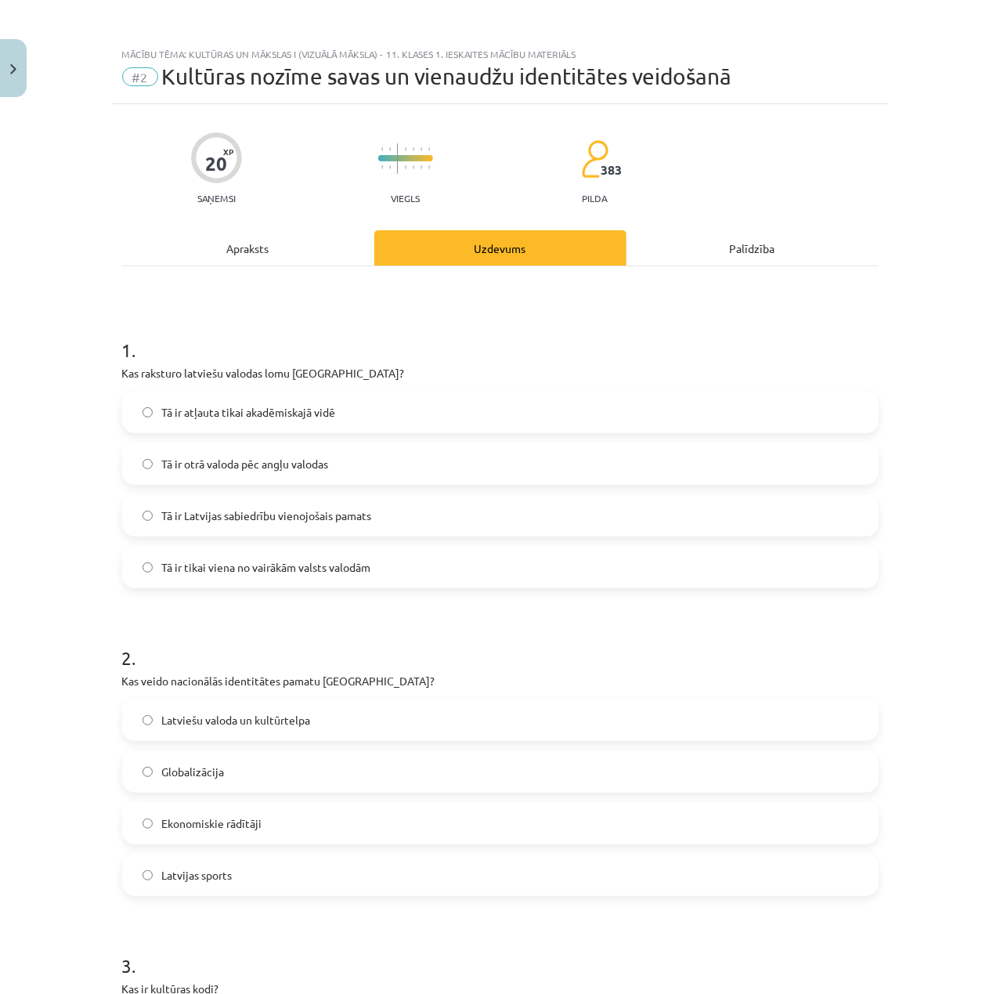
click at [383, 533] on label "Tā ir Latvijas sabiedrību vienojošais pamats" at bounding box center [500, 515] width 753 height 39
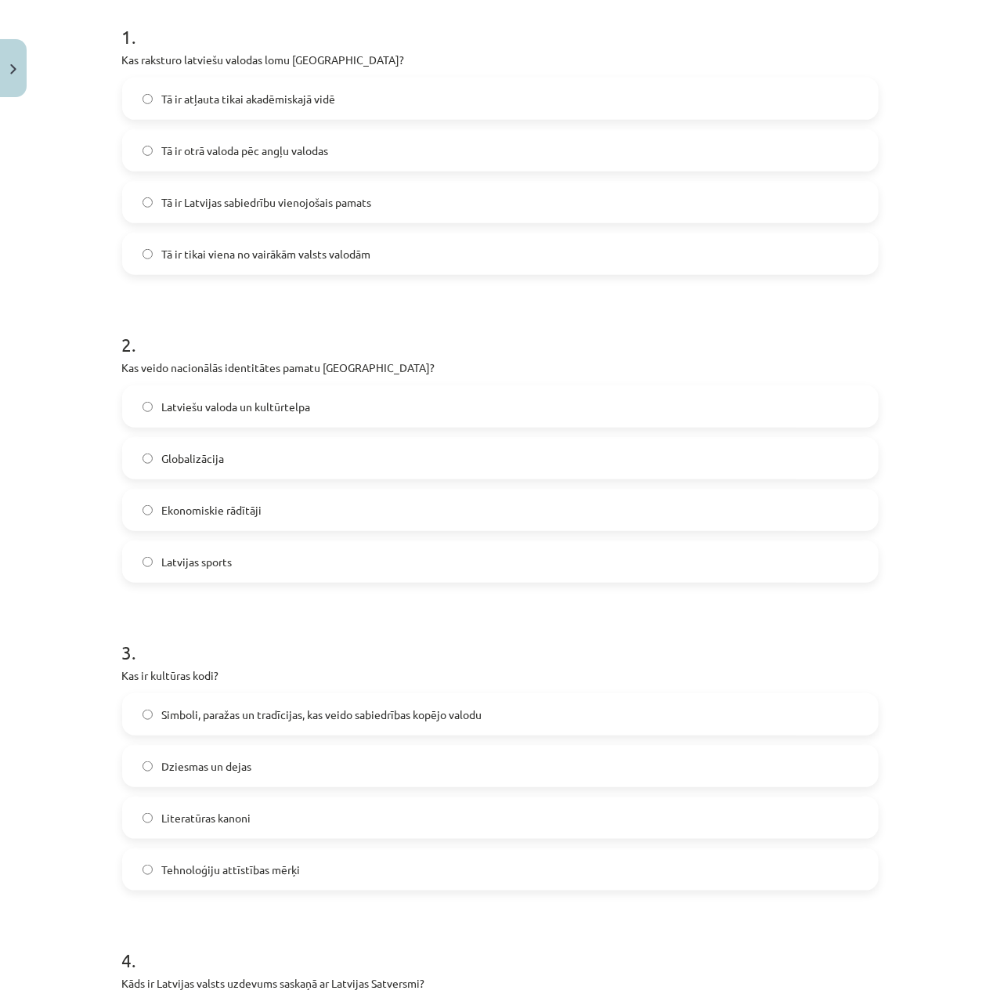
click at [377, 423] on label "Latviešu valoda un kultūrtelpa" at bounding box center [500, 406] width 753 height 39
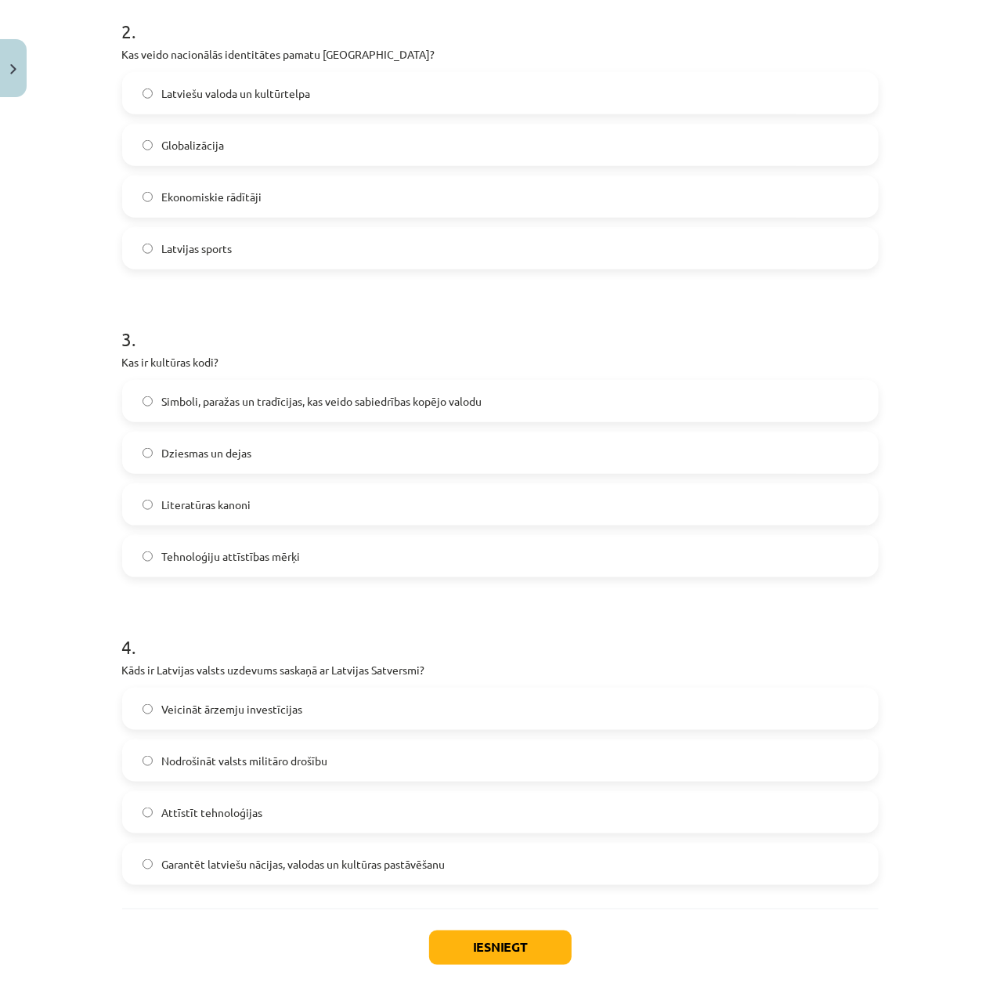
click at [402, 409] on span "Simboli, paražas un tradīcijas, kas veido sabiedrības kopējo valodu" at bounding box center [322, 401] width 320 height 16
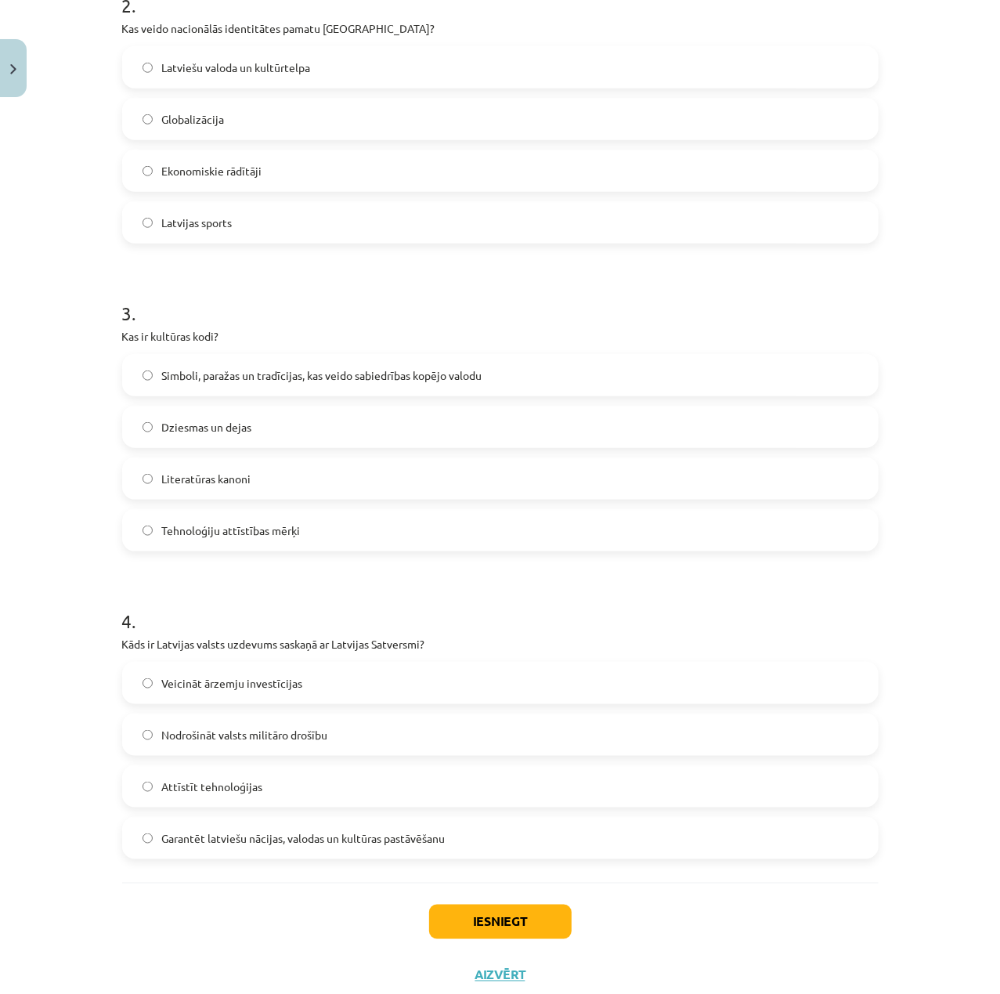
scroll to position [699, 0]
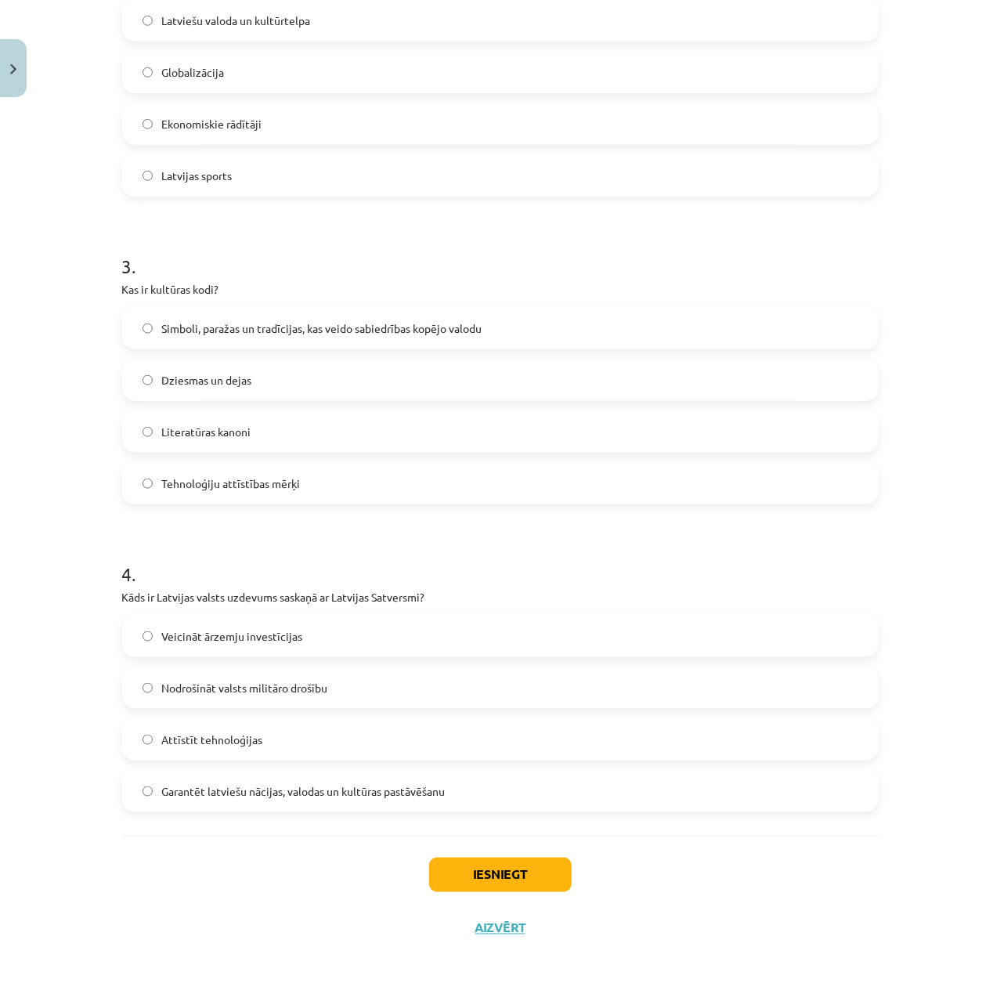
click at [443, 790] on label "Garantēt latviešu nācijas, valodas un kultūras pastāvēšanu" at bounding box center [500, 790] width 753 height 39
click at [486, 878] on button "Iesniegt" at bounding box center [500, 874] width 142 height 34
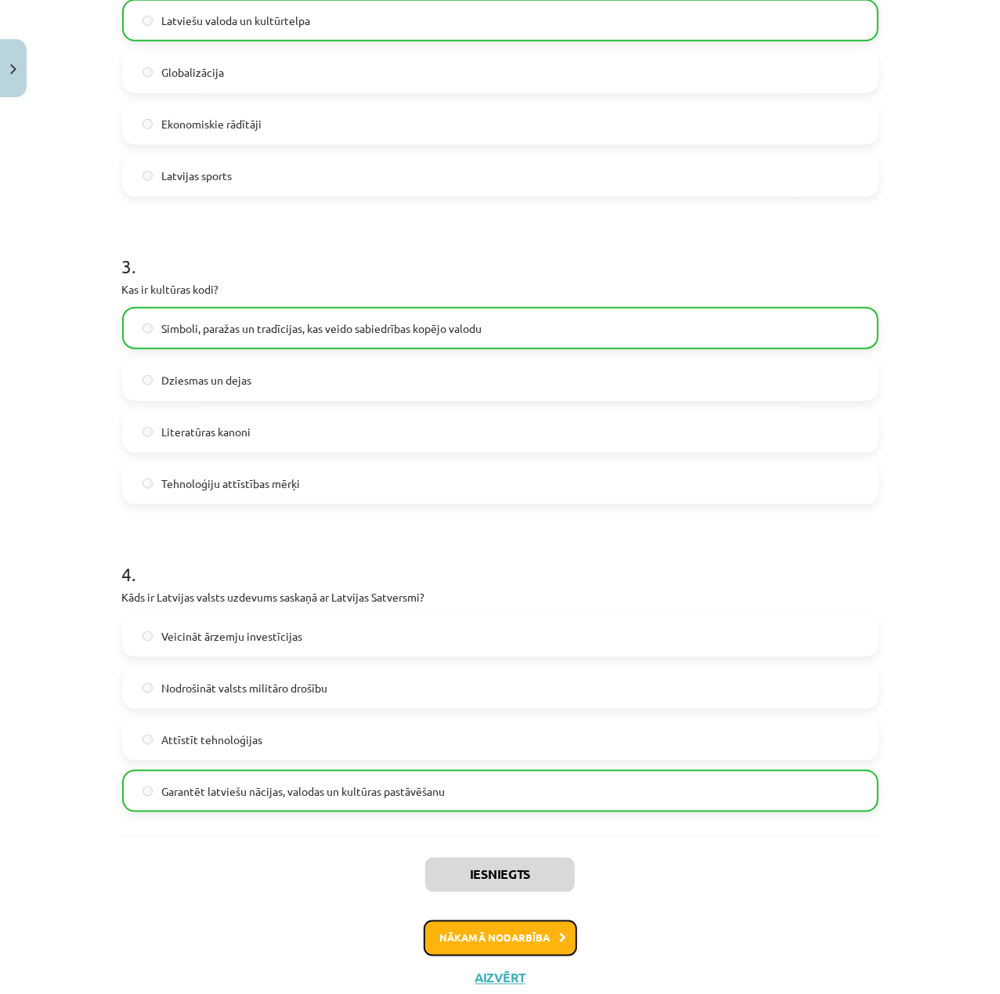
click at [493, 922] on button "Nākamā nodarbība" at bounding box center [500, 938] width 153 height 36
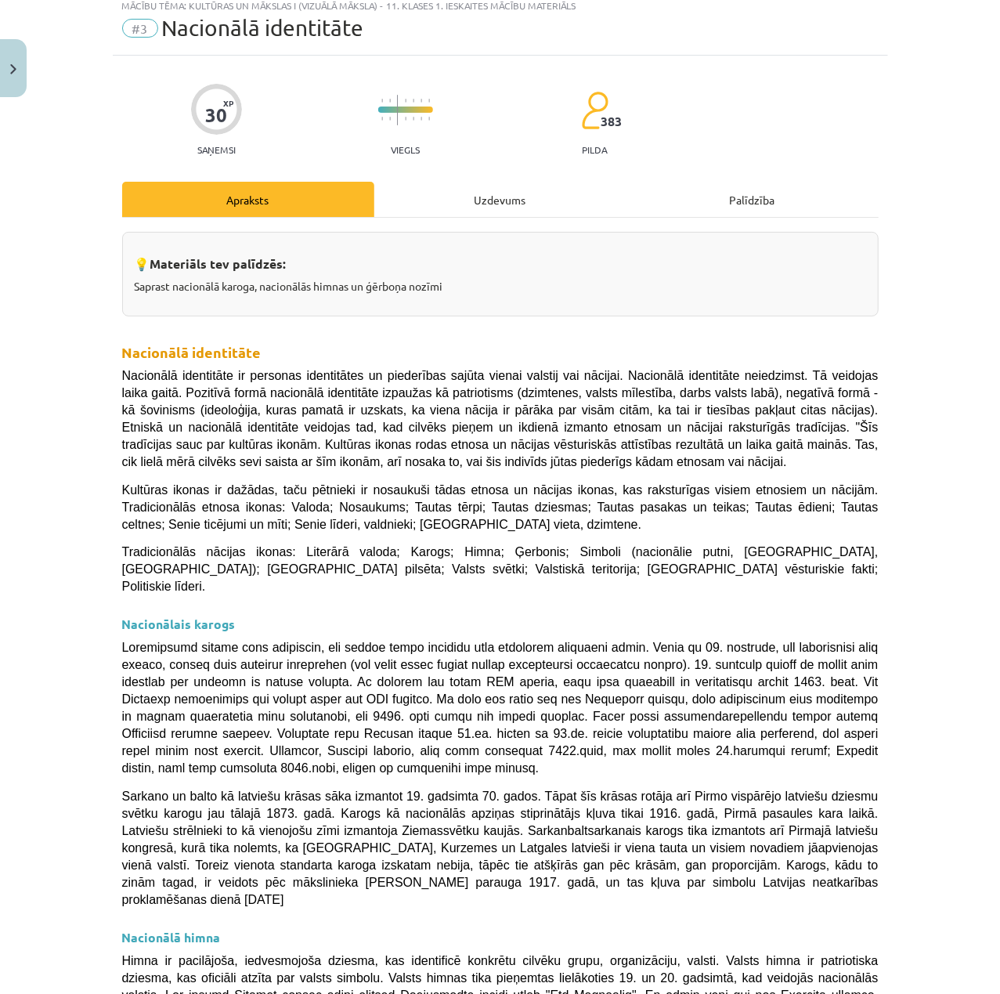
scroll to position [39, 0]
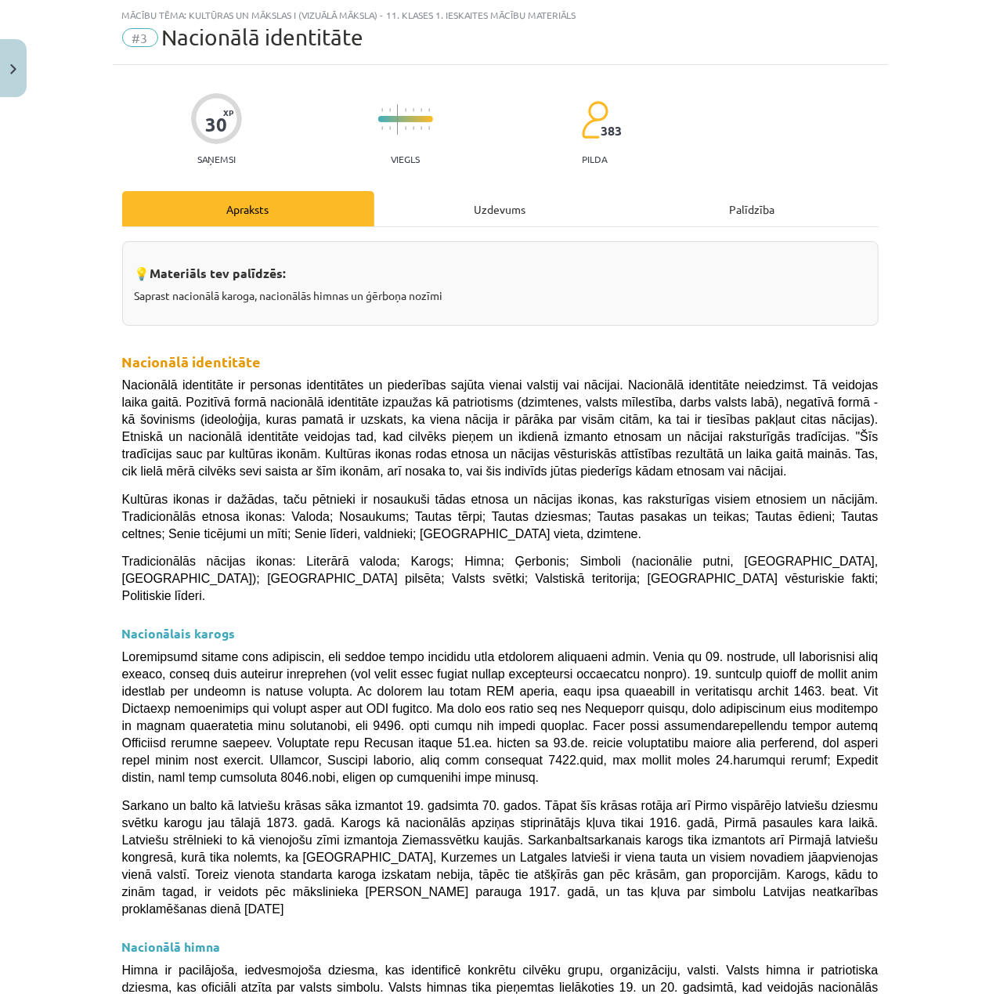
click at [520, 194] on div "Uzdevums" at bounding box center [500, 208] width 252 height 35
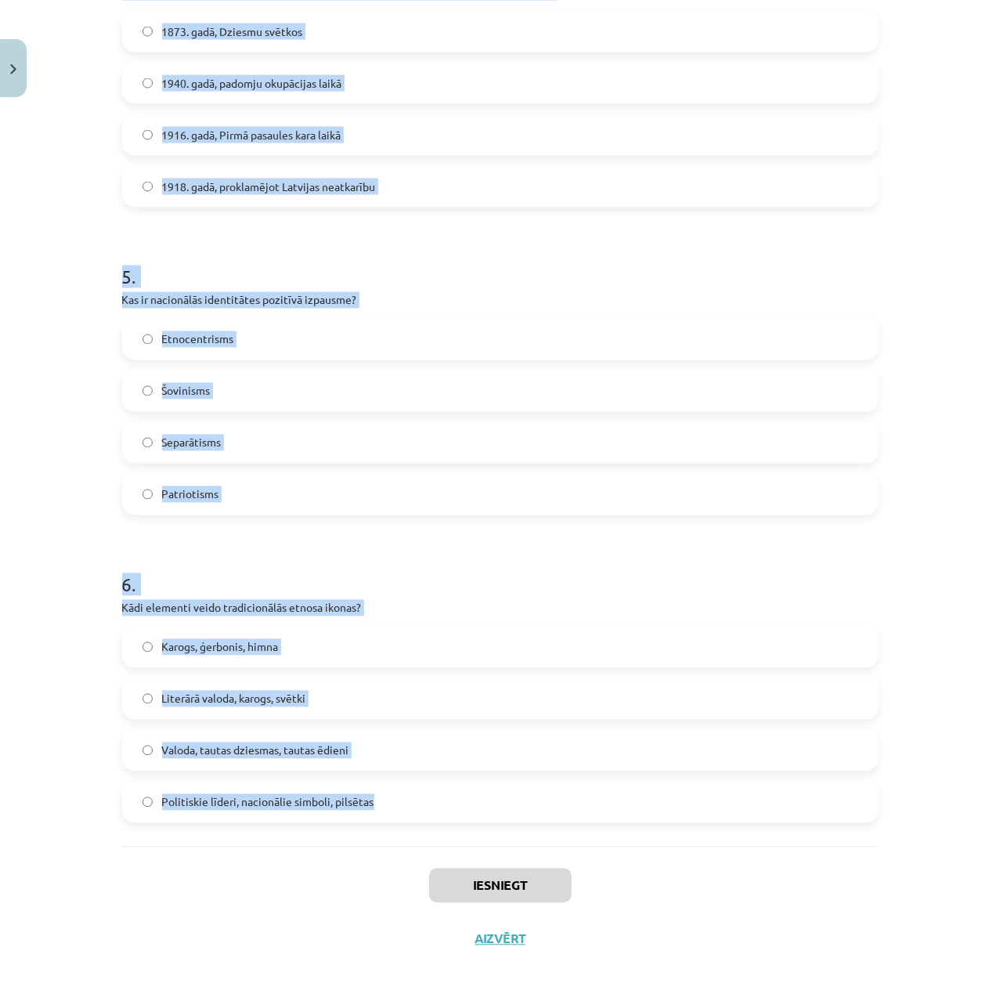
scroll to position [1315, 0]
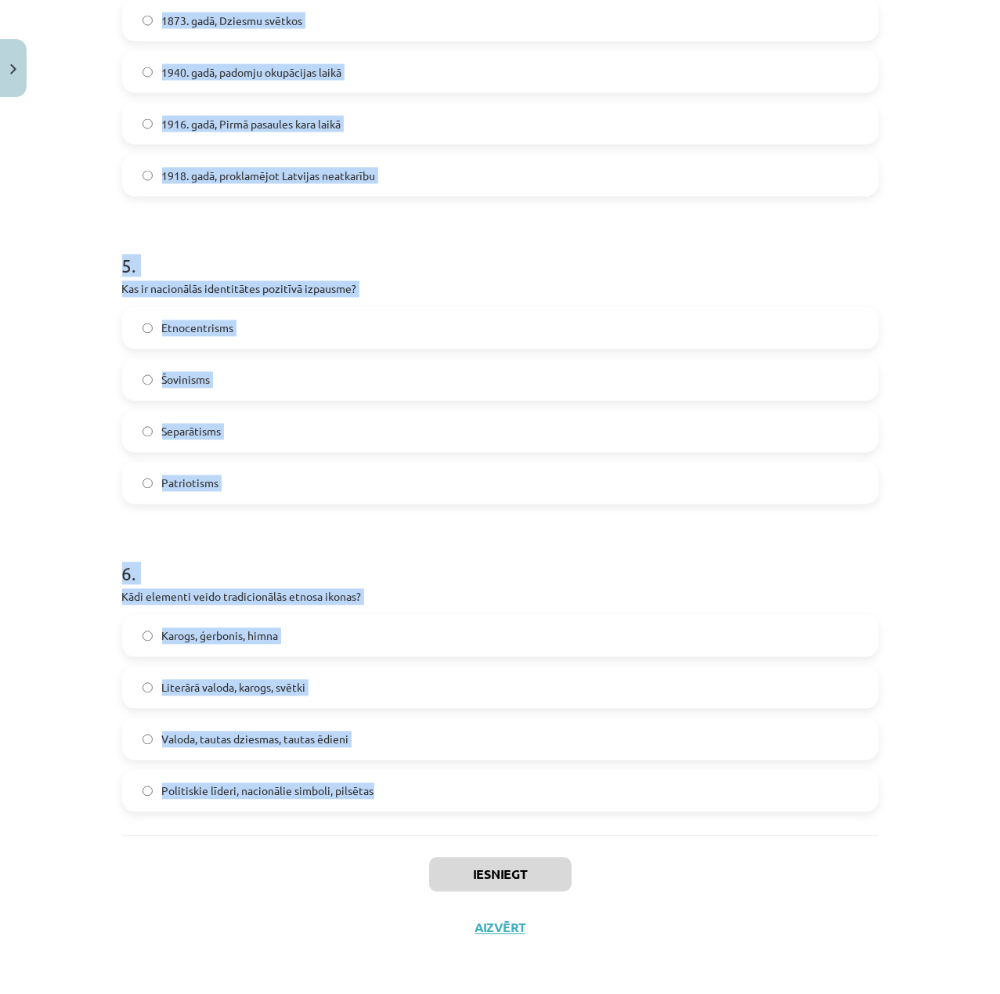
drag, startPoint x: 104, startPoint y: 191, endPoint x: 573, endPoint y: 830, distance: 792.5
copy form "1 . Kad Latvijas himna "Dievs, svētī Latviju!" tika oficiāli apstiprināta kā va…"
click at [828, 561] on h1 "6 ." at bounding box center [500, 560] width 756 height 49
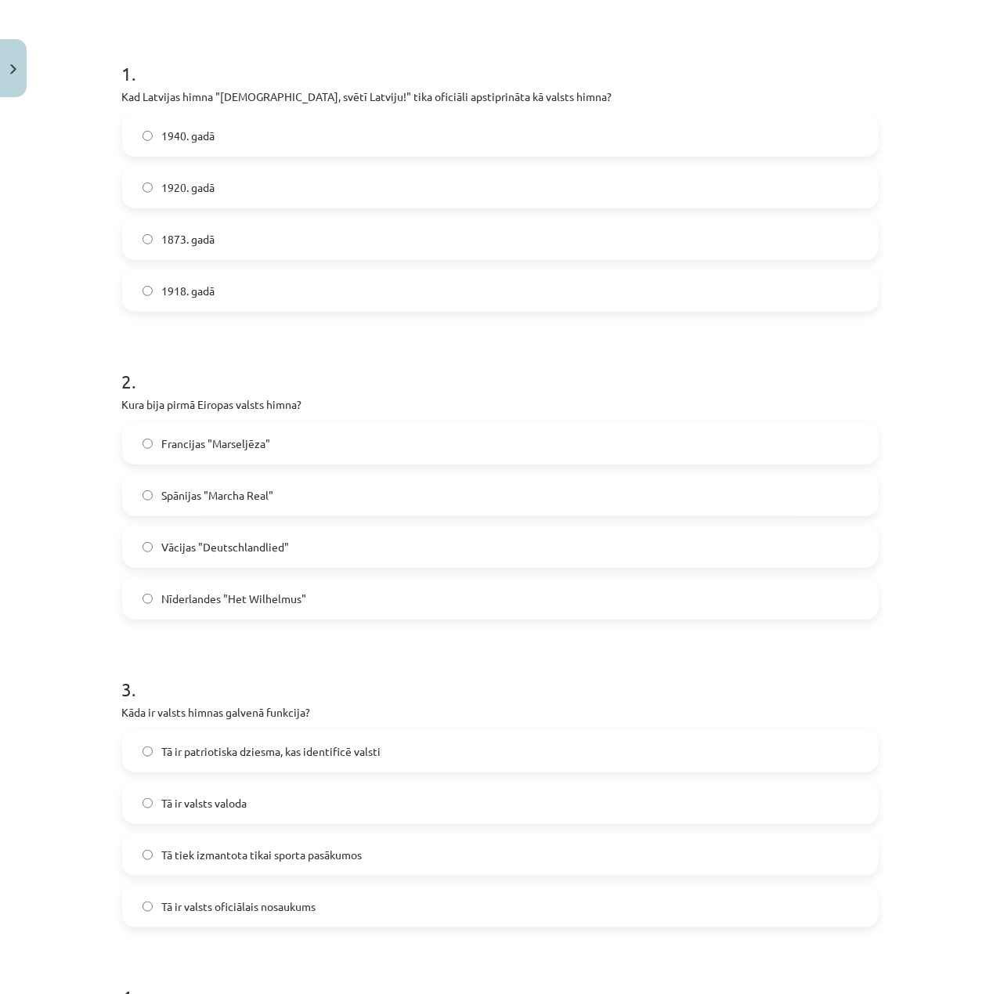
scroll to position [167, 0]
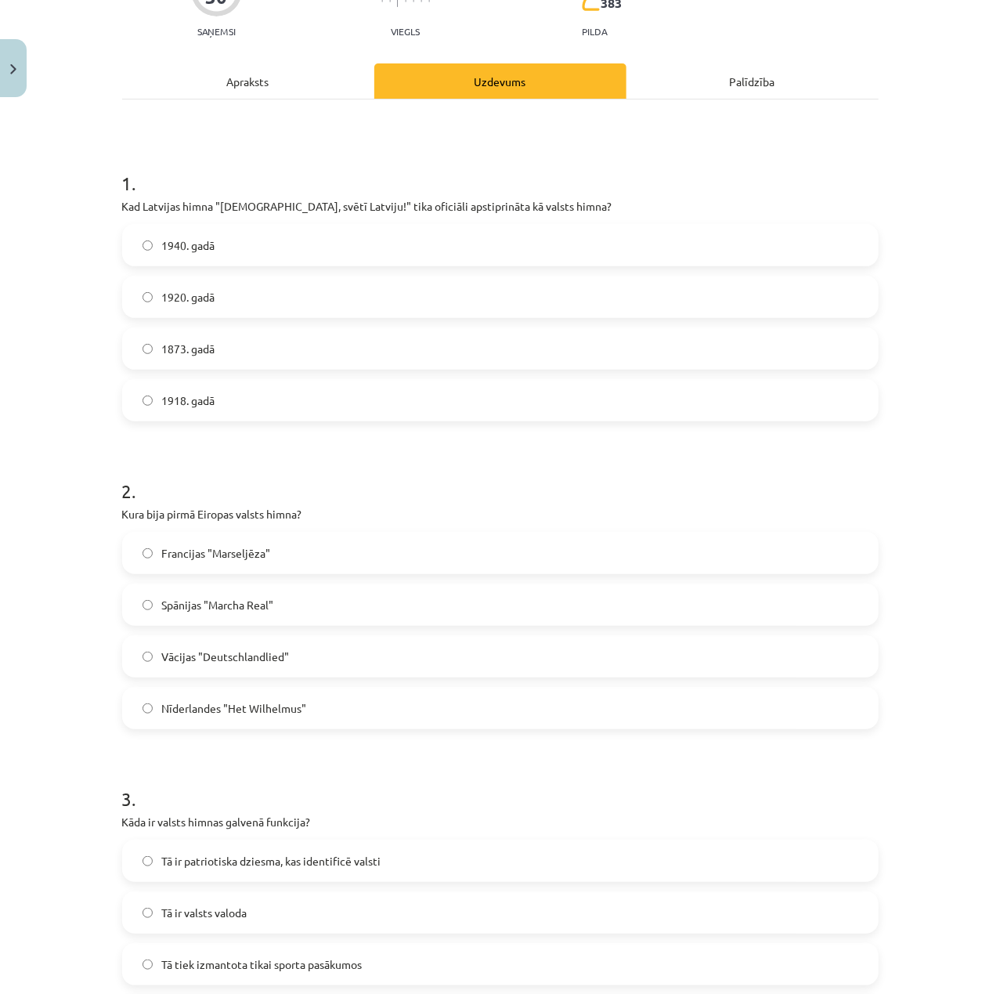
click at [305, 315] on label "1920. gadā" at bounding box center [500, 296] width 753 height 39
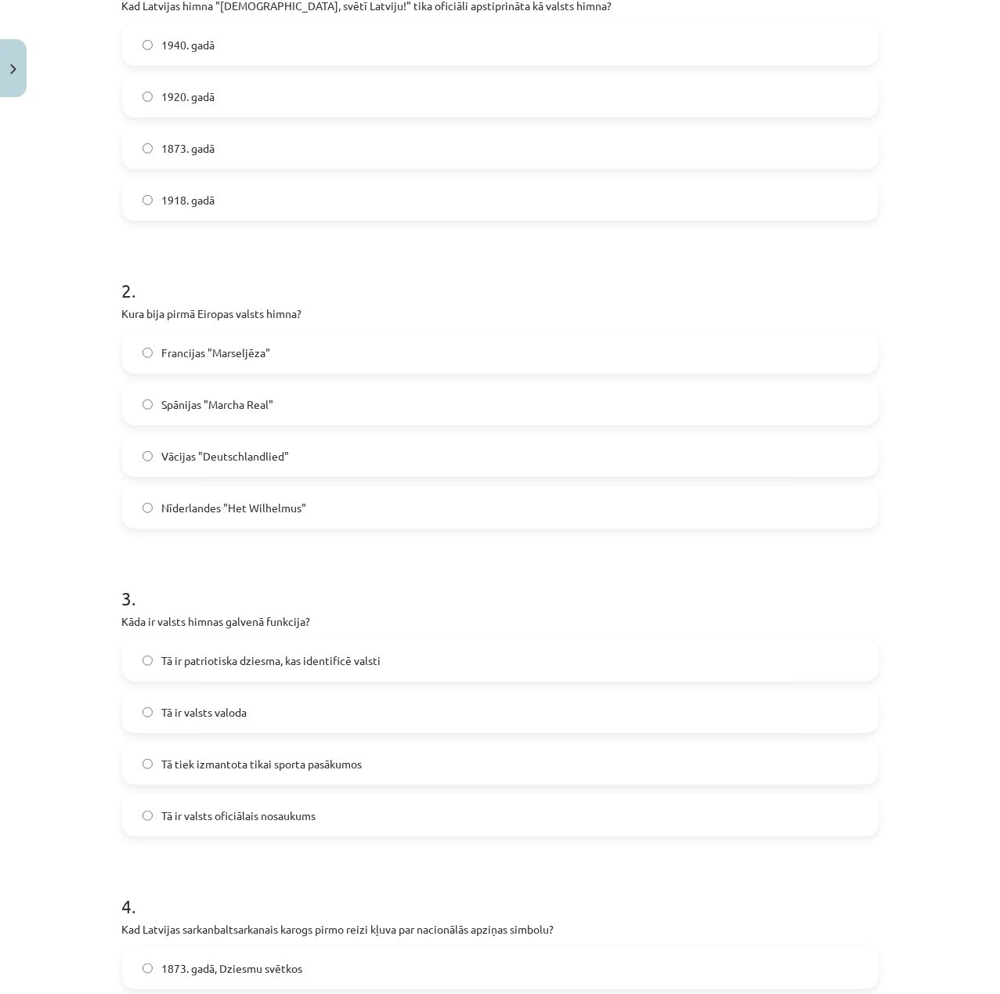
scroll to position [376, 0]
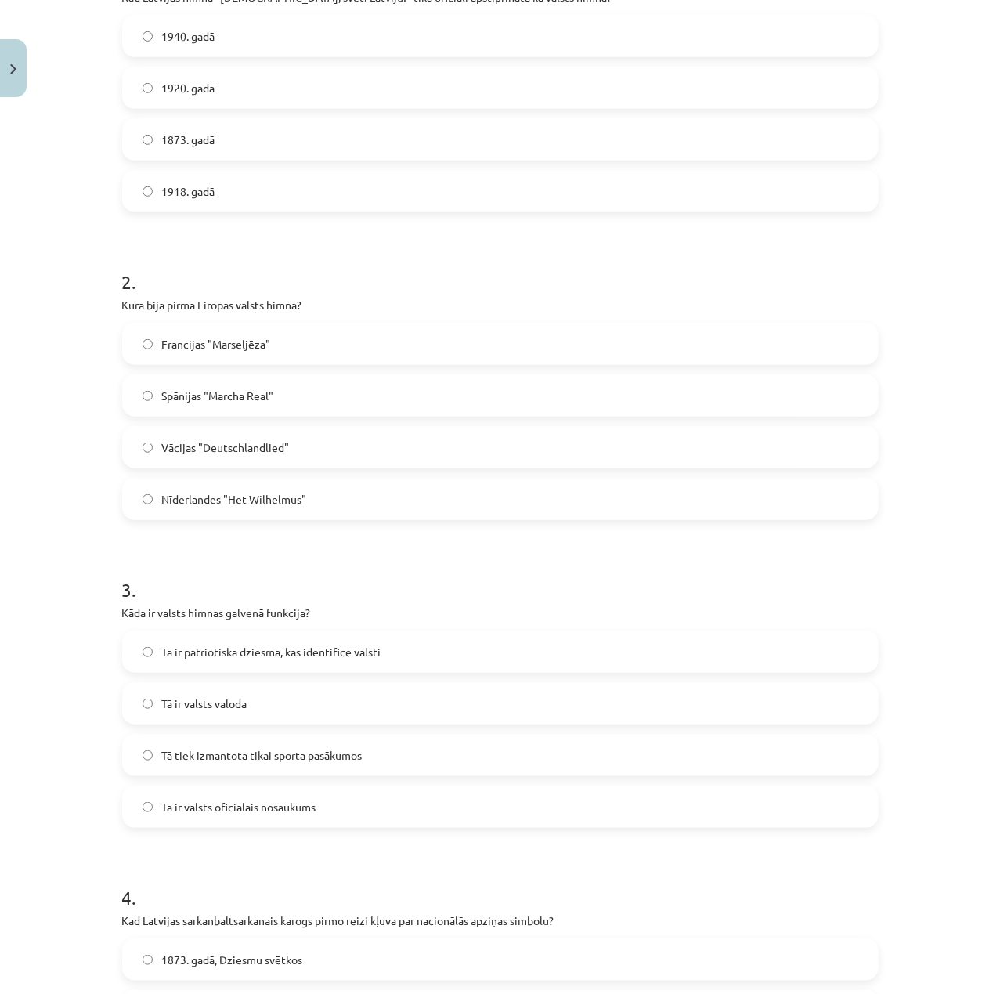
click at [287, 467] on div "Vācijas "Deutschlandlied"" at bounding box center [500, 447] width 756 height 42
click at [308, 486] on label "Nīderlandes "Het Wilhelmus"" at bounding box center [500, 498] width 753 height 39
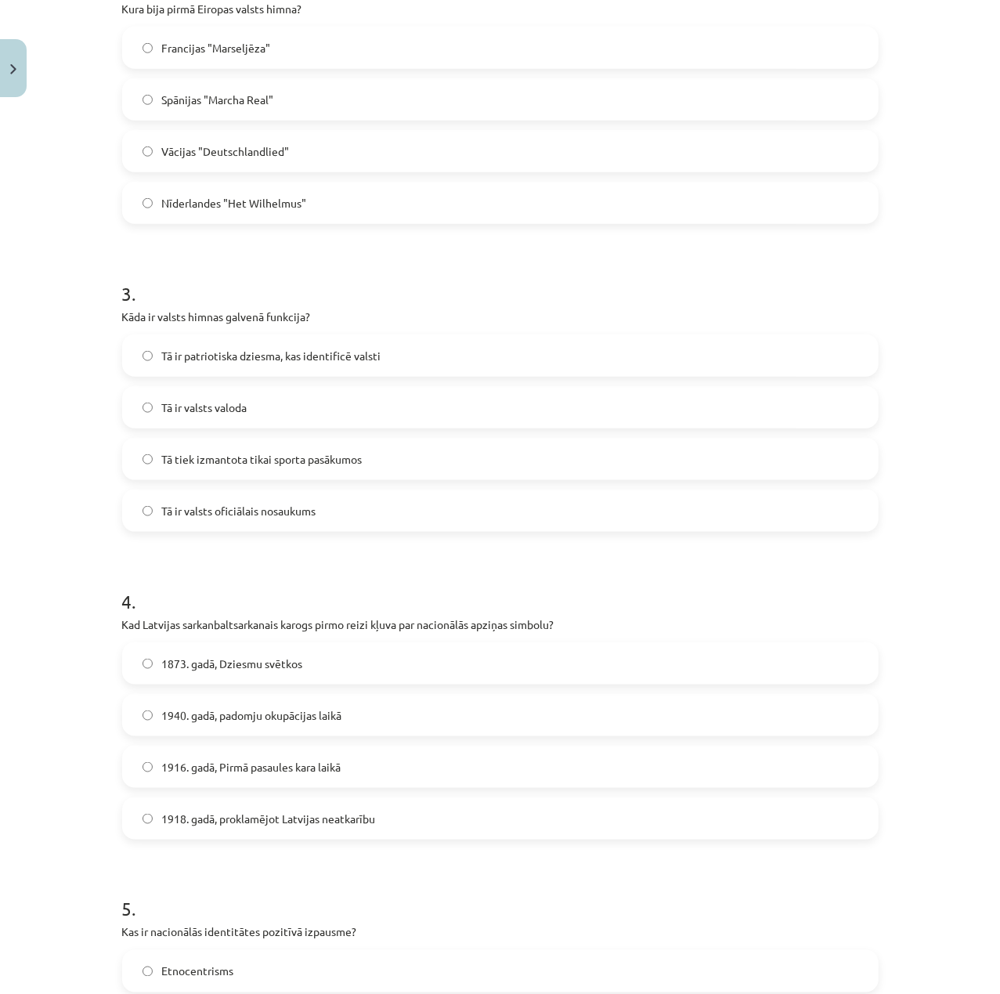
scroll to position [689, 0]
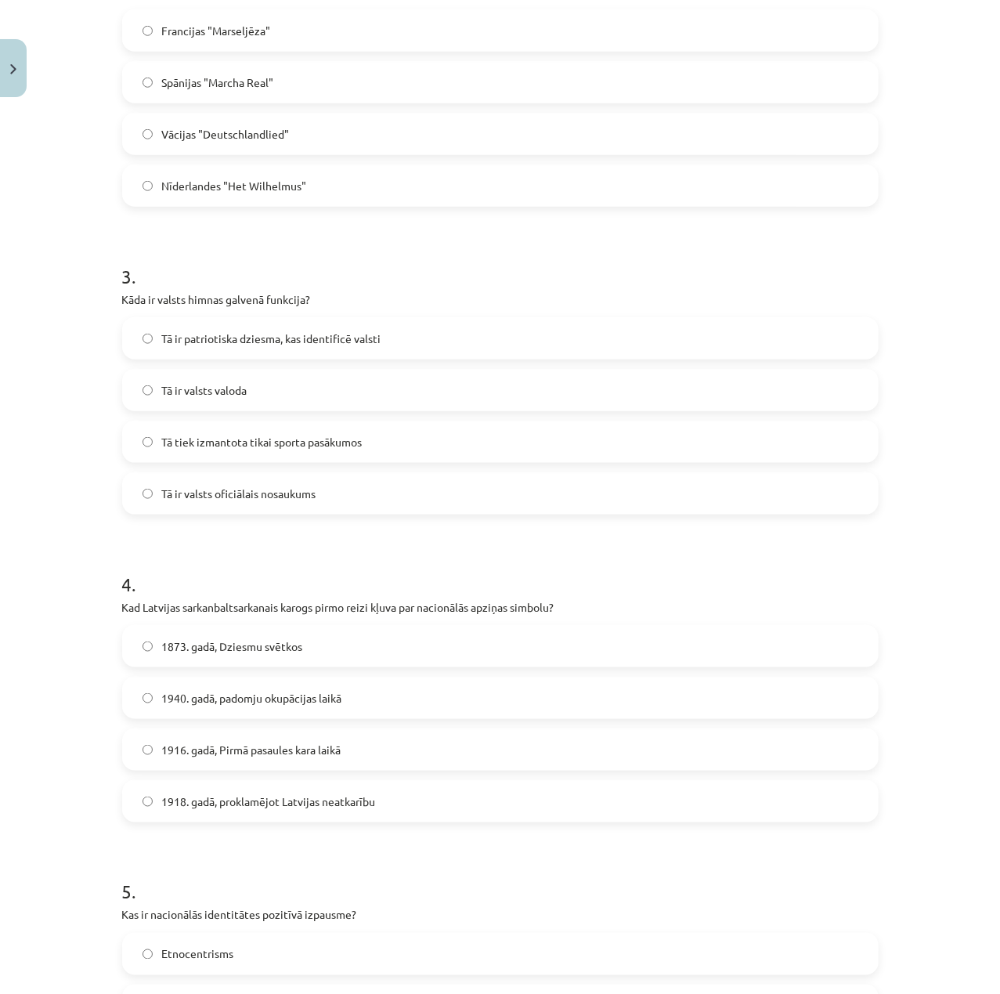
click at [314, 354] on label "Tā ir patriotiska dziesma, kas identificē valsti" at bounding box center [500, 338] width 753 height 39
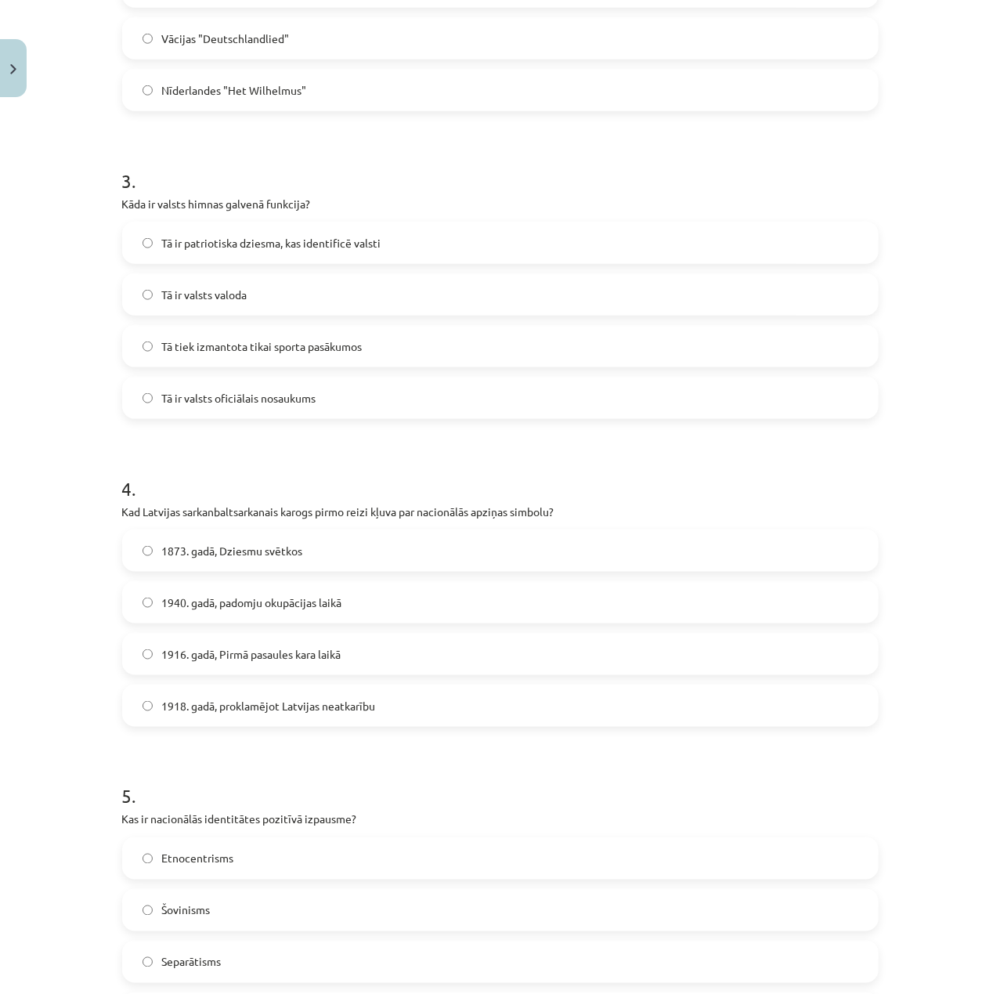
scroll to position [793, 0]
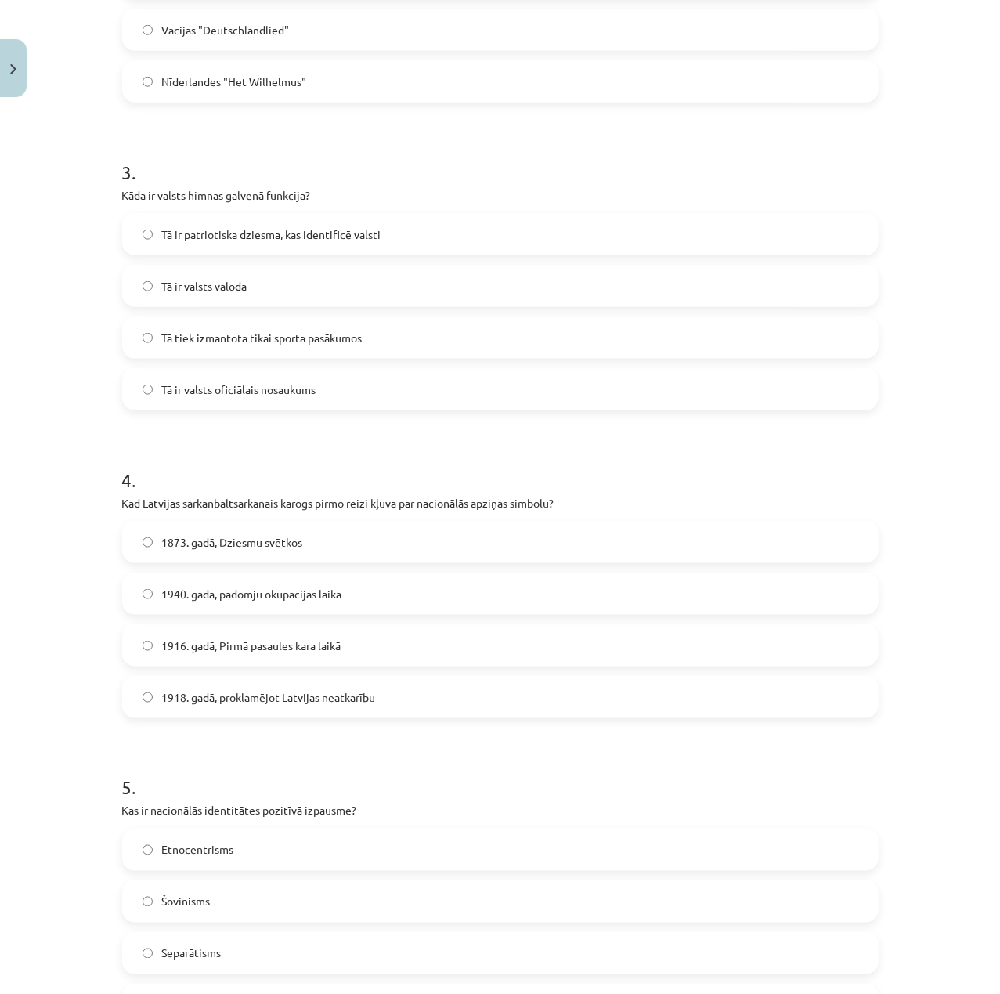
click at [321, 554] on label "1873. gadā, Dziesmu svētkos" at bounding box center [500, 541] width 753 height 39
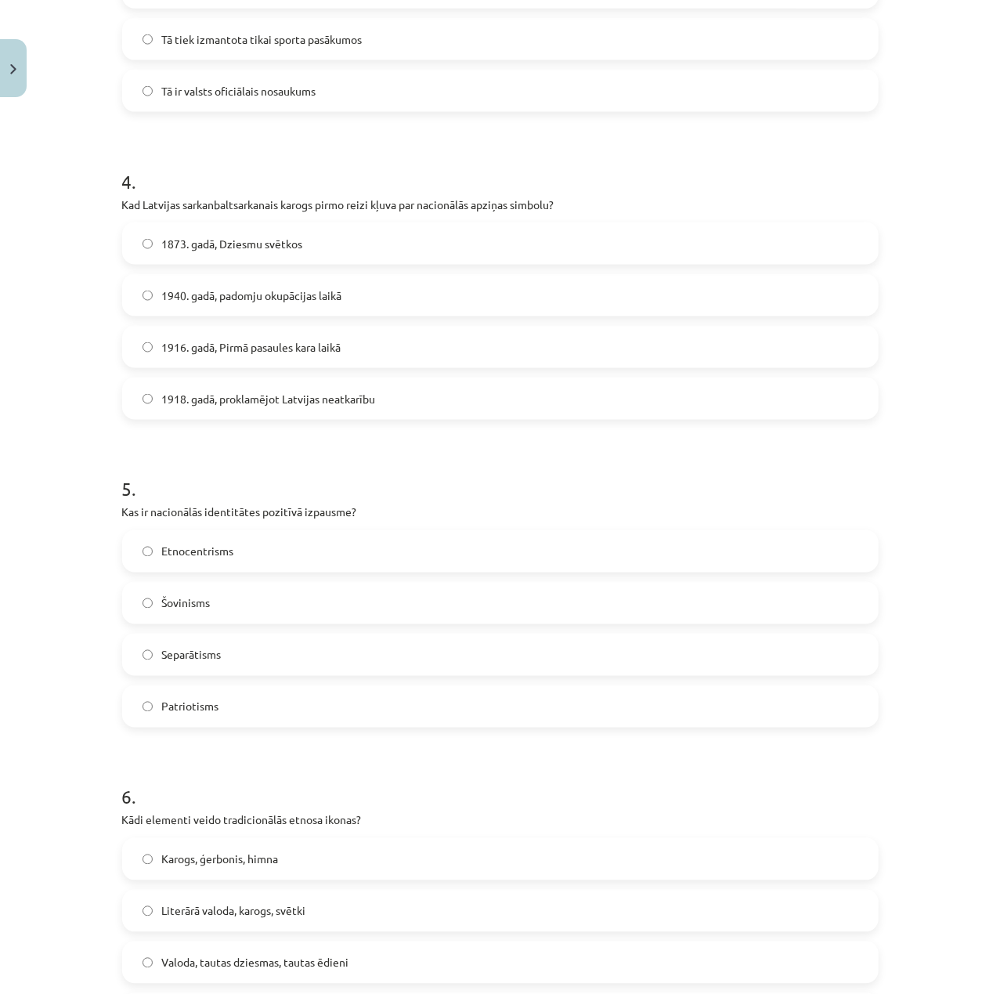
scroll to position [1106, 0]
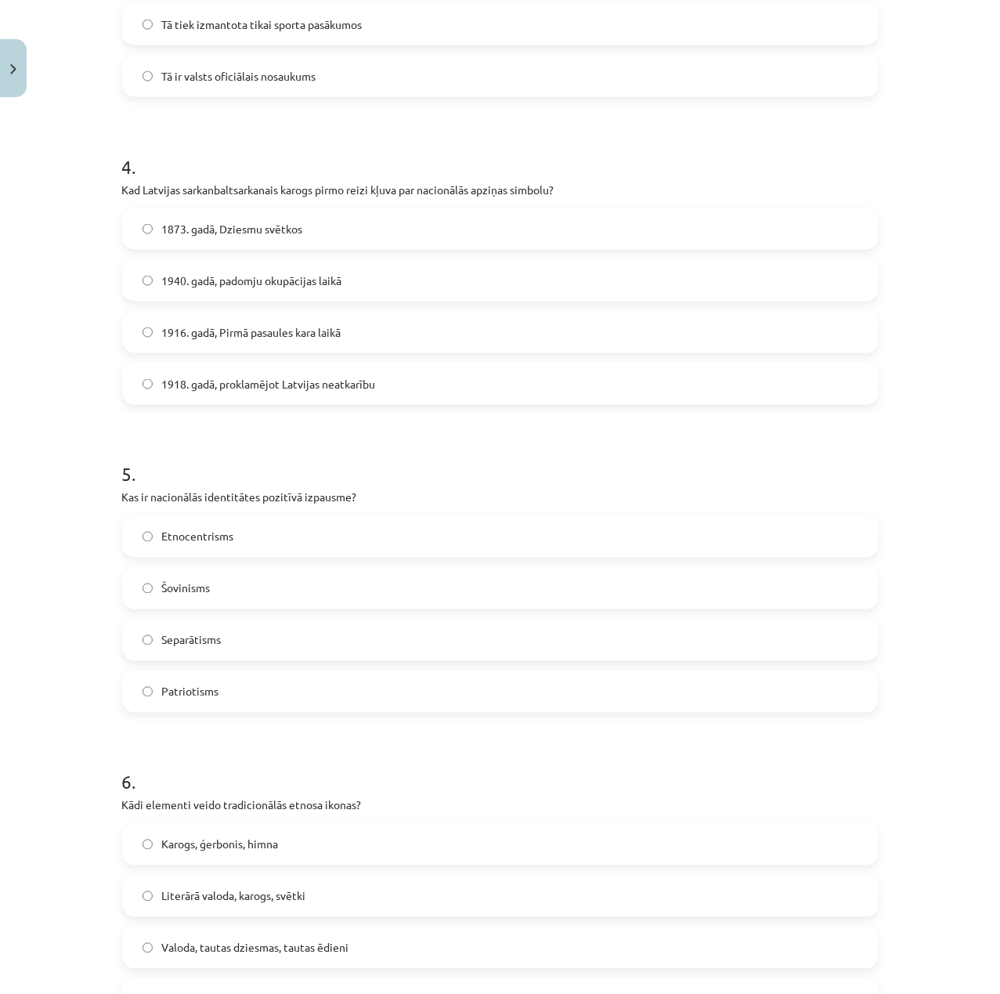
click at [289, 676] on label "Patriotisms" at bounding box center [500, 691] width 753 height 39
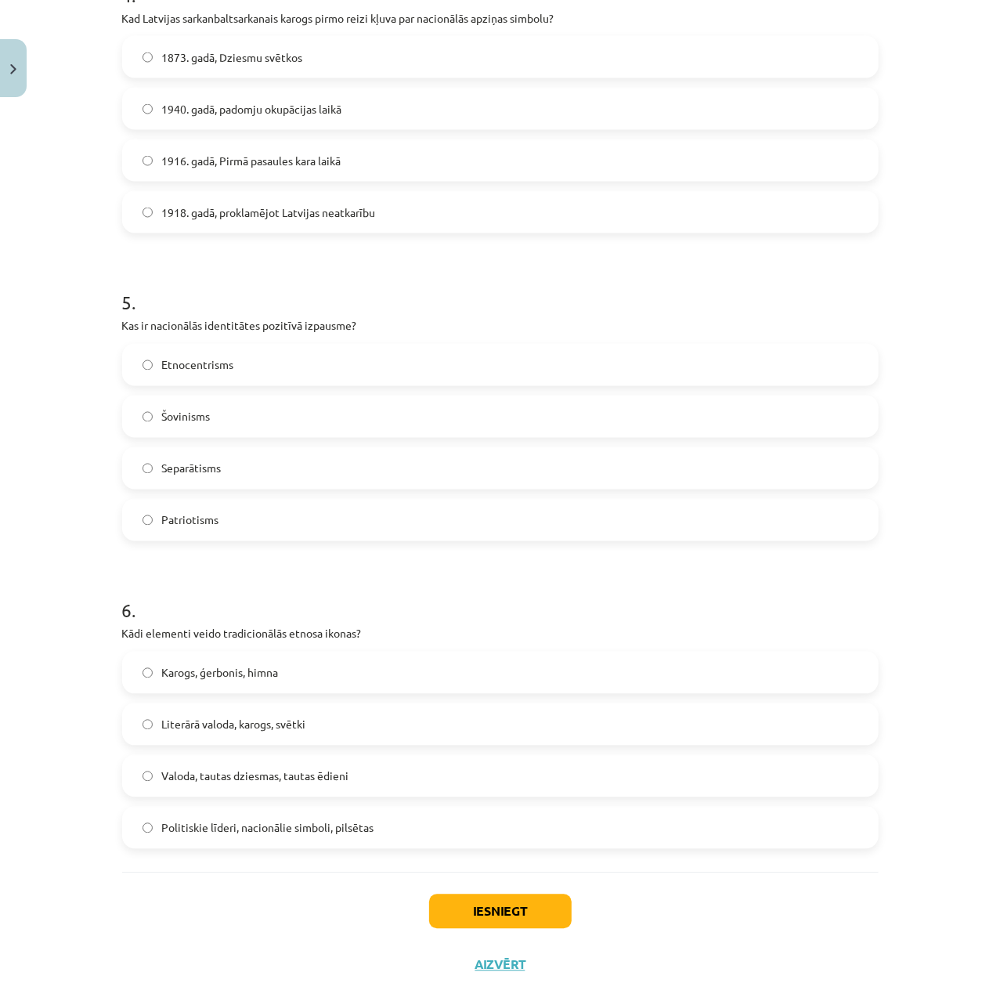
scroll to position [1315, 0]
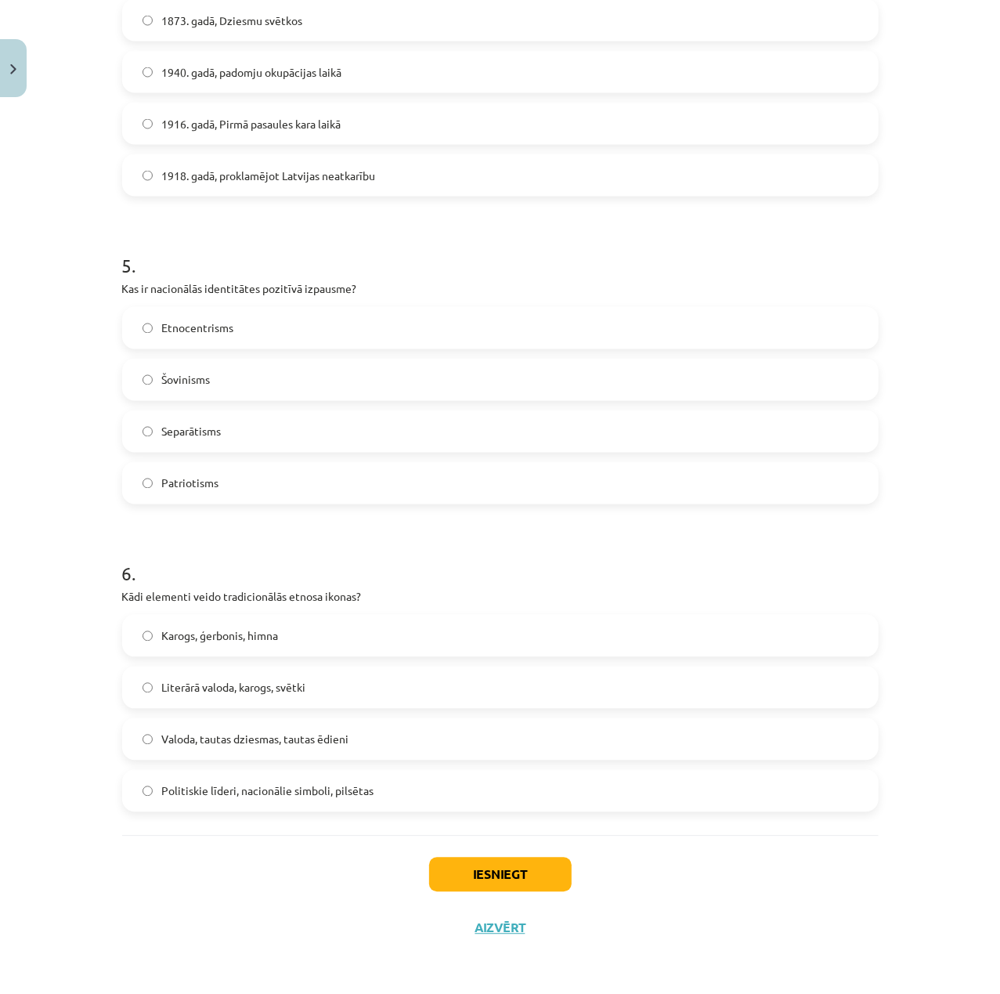
click at [291, 745] on span "Valoda, tautas dziesmas, tautas ēdieni" at bounding box center [255, 739] width 187 height 16
click at [470, 853] on div "Iesniegt Aizvērt" at bounding box center [500, 890] width 756 height 110
click at [431, 727] on label "Valoda, tautas dziesmas, tautas ēdieni" at bounding box center [500, 739] width 753 height 39
click at [499, 878] on button "Iesniegt" at bounding box center [500, 874] width 142 height 34
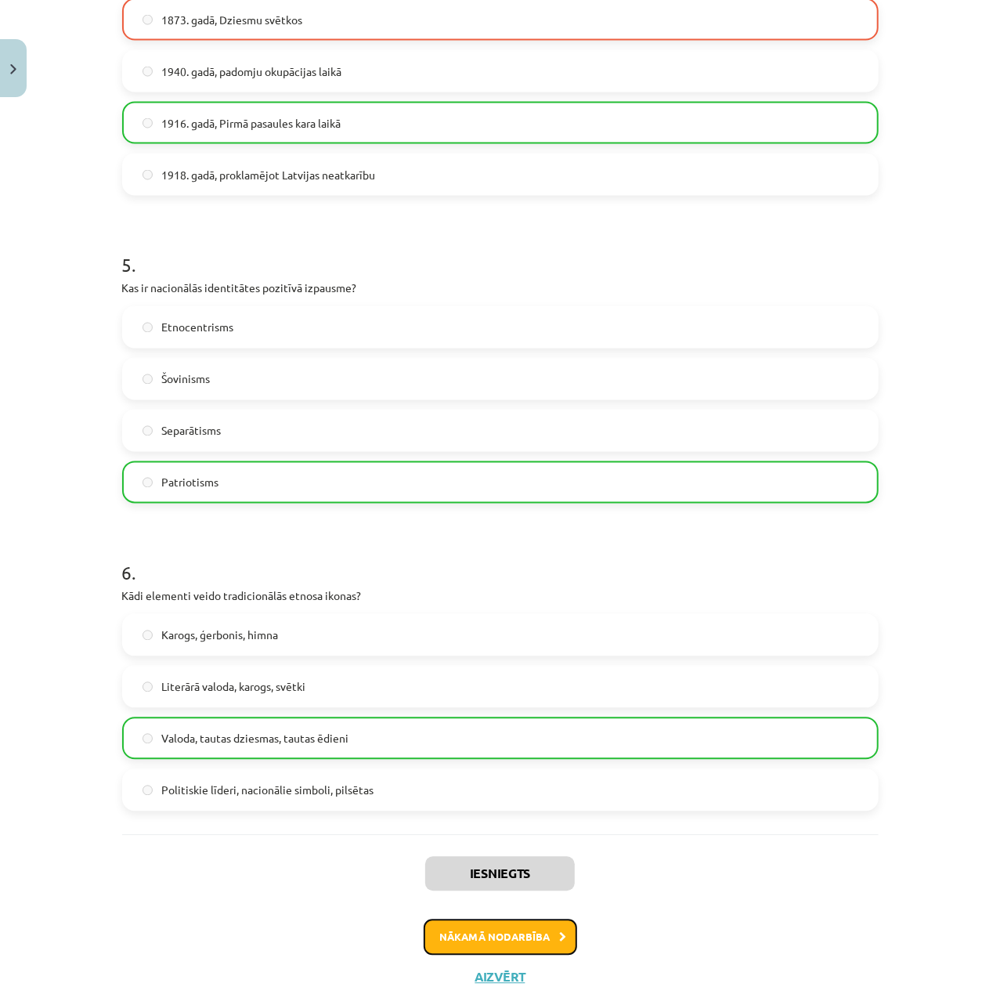
click at [560, 932] on icon at bounding box center [563, 937] width 7 height 10
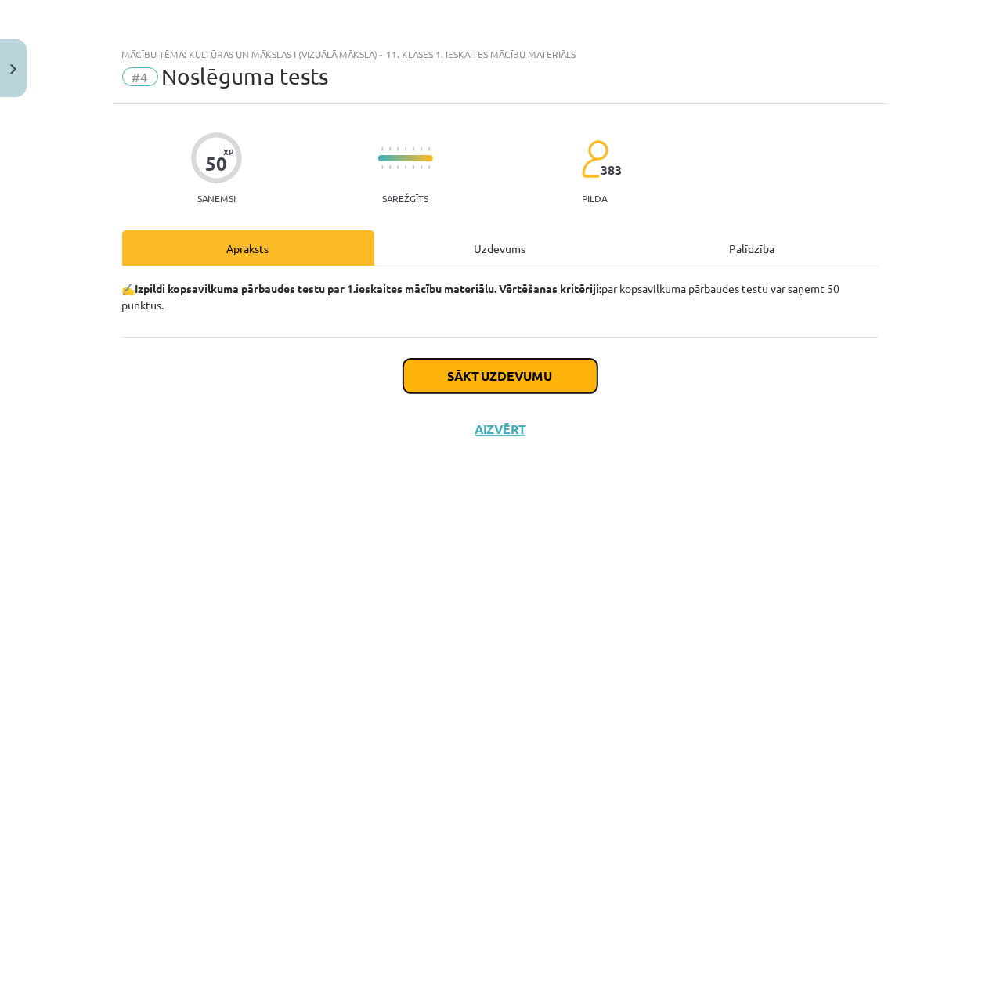
click at [458, 370] on button "Sākt uzdevumu" at bounding box center [500, 376] width 194 height 34
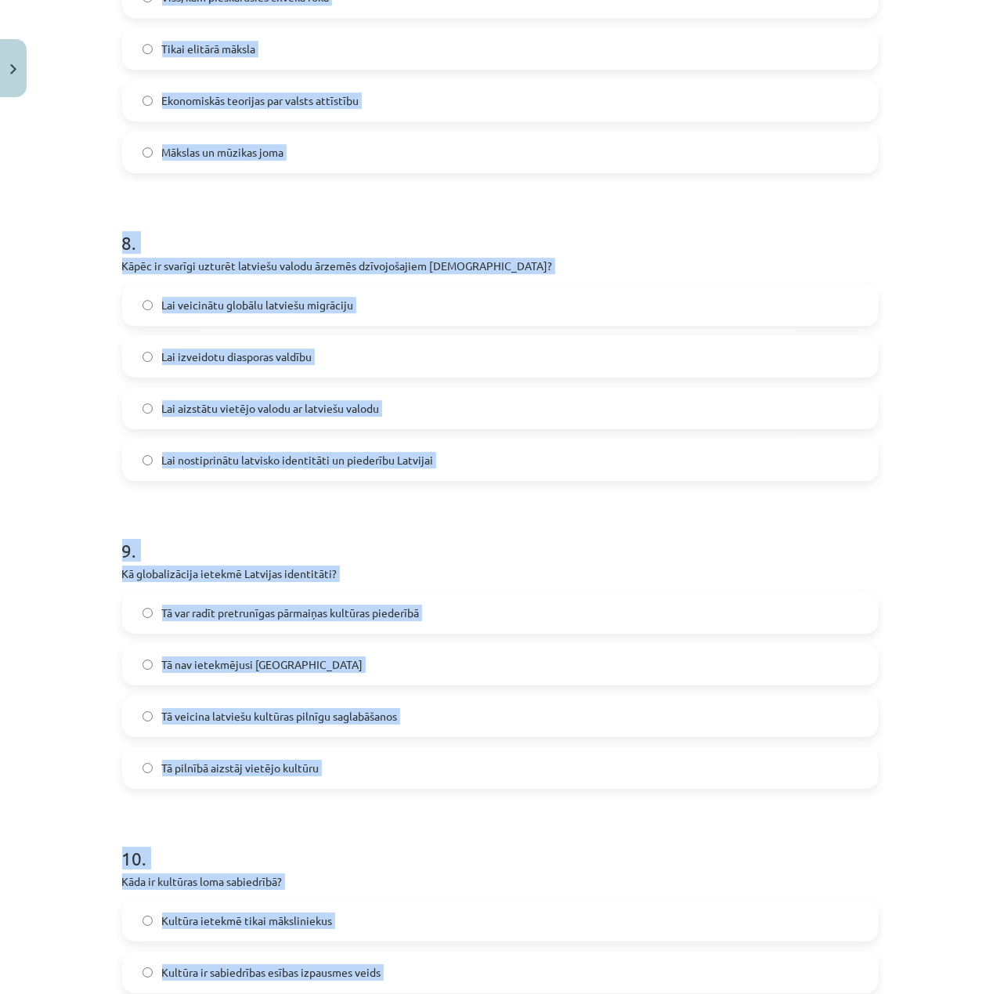
scroll to position [2546, 0]
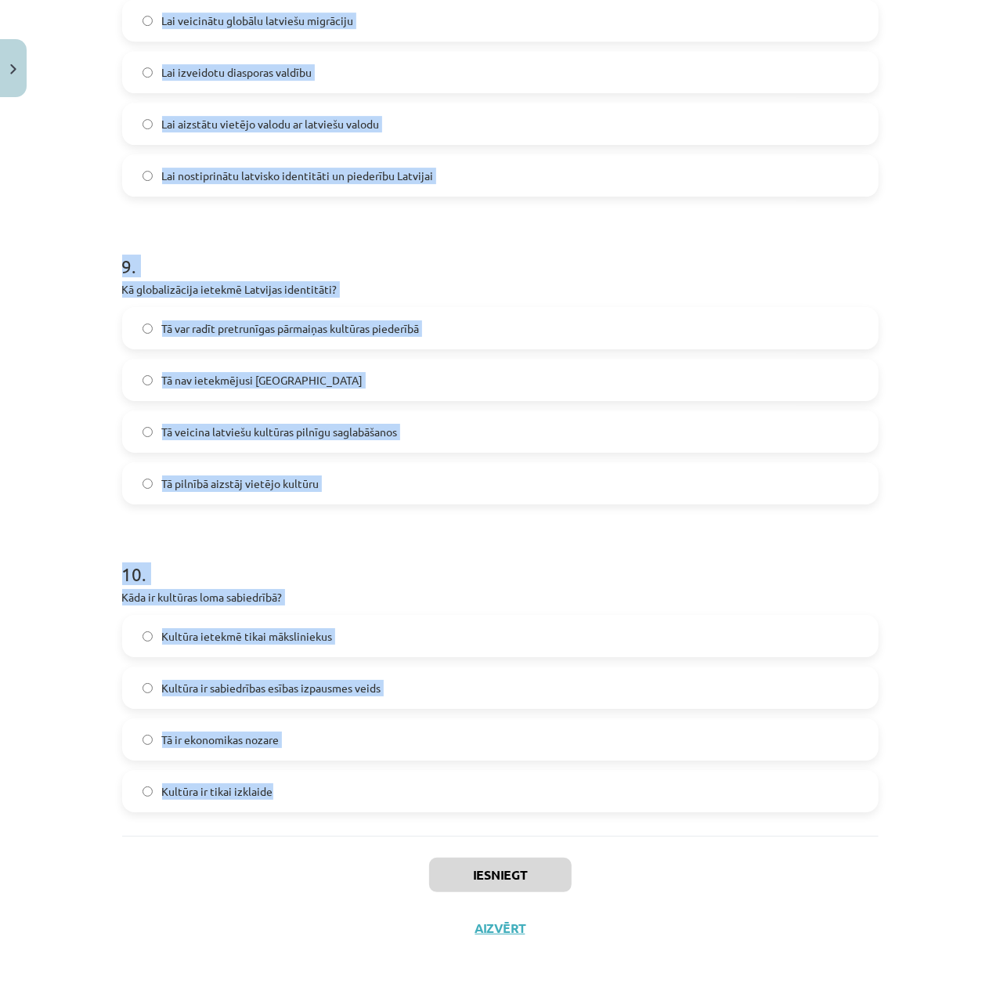
drag, startPoint x: 61, startPoint y: 324, endPoint x: 565, endPoint y: 759, distance: 666.1
click at [565, 759] on div "Mācību tēma: Kultūras un mākslas i (vizuālā māksla) - 11. klases 1. ieskaites m…" at bounding box center [500, 497] width 1000 height 994
copy form "1 . Kas ir kultūras mantojuma nozīme? Tā ir neaktuāla mūsdienu sabiedrībā Tā at…"
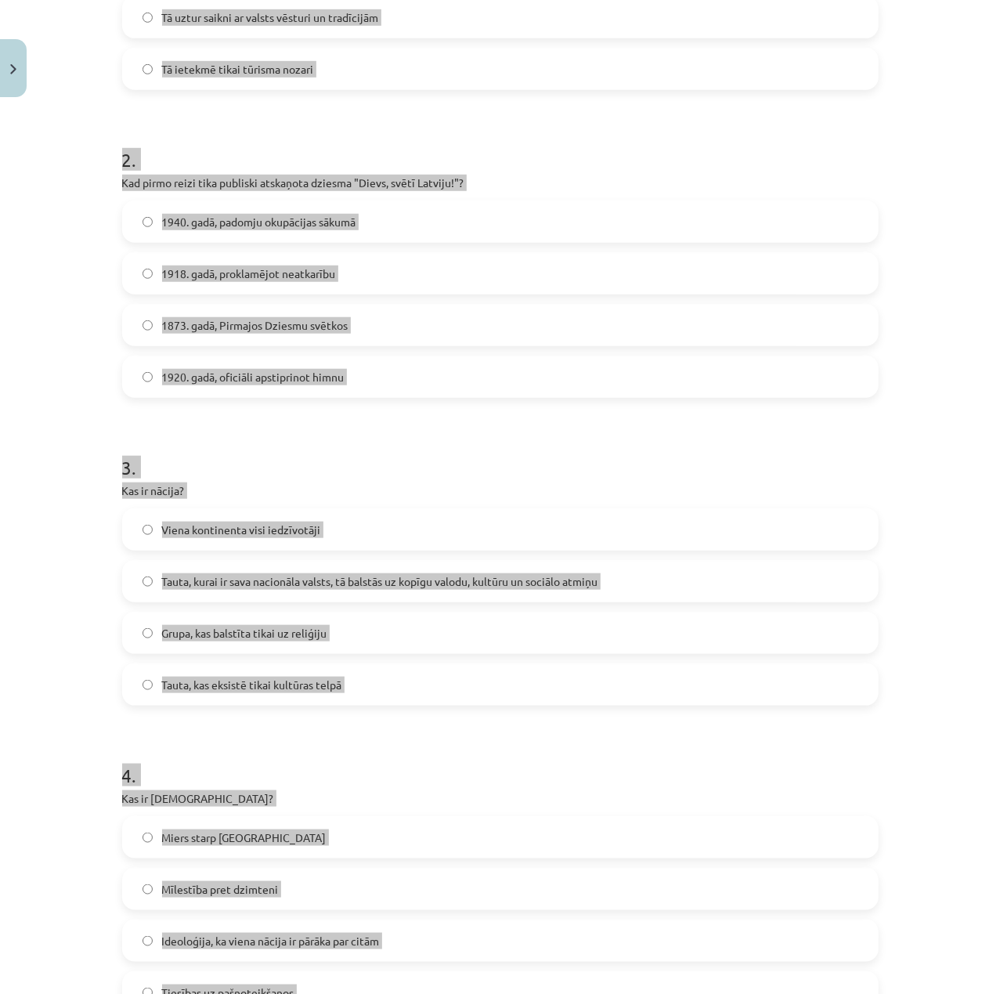
scroll to position [0, 0]
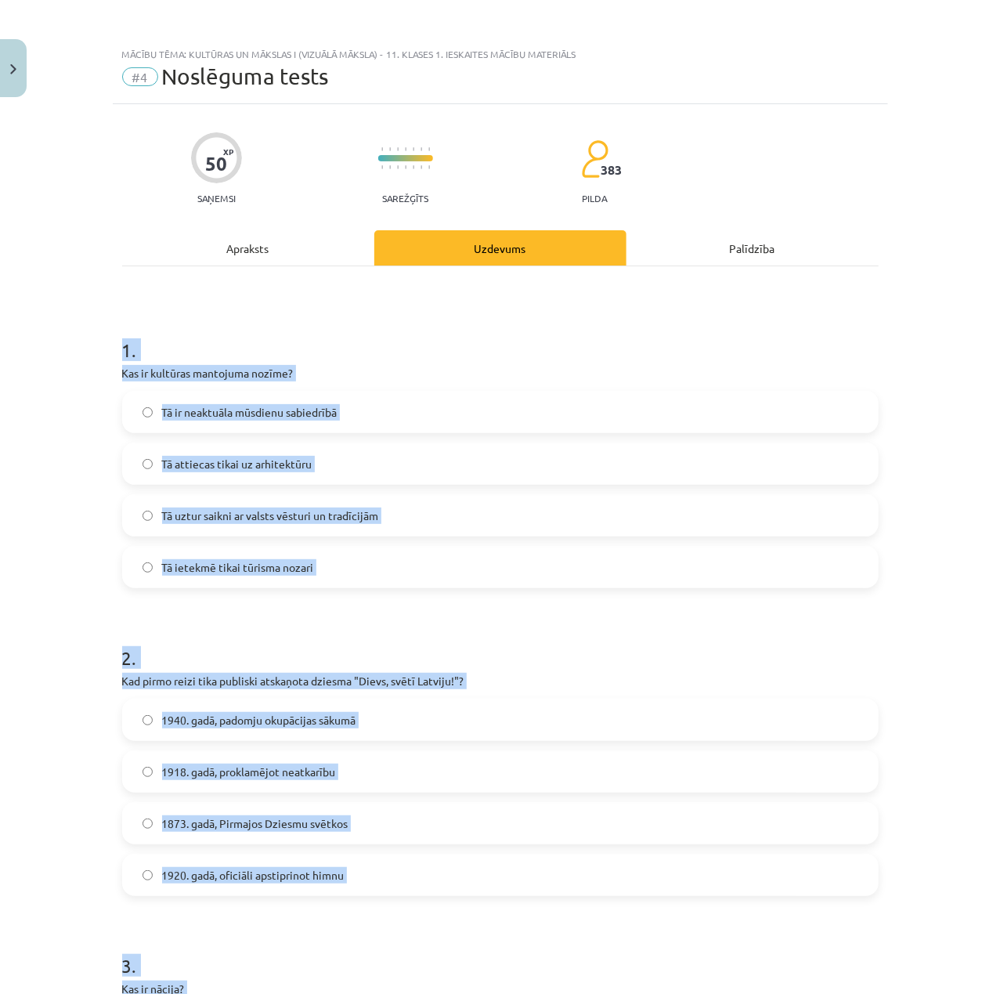
click at [935, 634] on div "Mācību tēma: Kultūras un mākslas i (vizuālā māksla) - 11. klases 1. ieskaites m…" at bounding box center [500, 497] width 1000 height 994
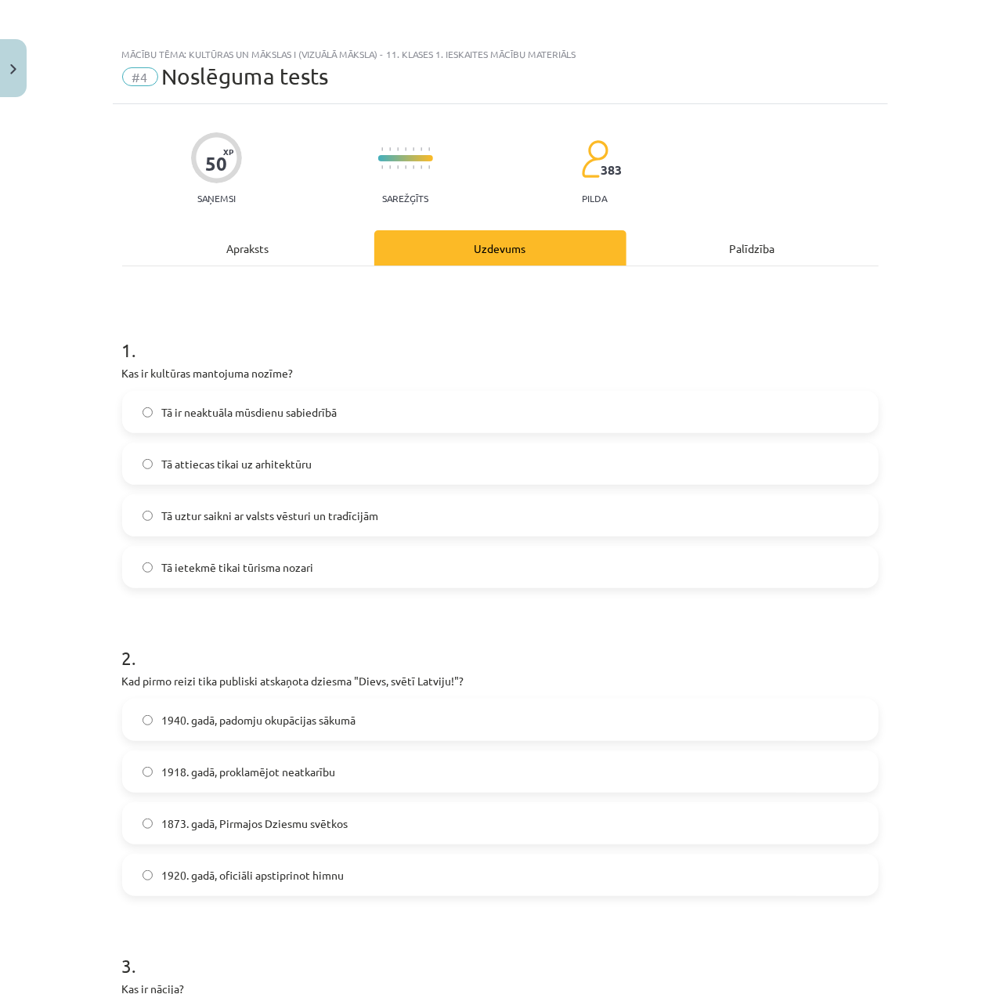
click at [338, 502] on label "Tā uztur saikni ar valsts vēsturi un tradīcijām" at bounding box center [500, 515] width 753 height 39
click at [323, 460] on label "Tā attiecas tikai uz arhitektūru" at bounding box center [500, 463] width 753 height 39
click at [326, 402] on label "Tā ir neaktuāla mūsdienu sabiedrībā" at bounding box center [500, 411] width 753 height 39
click at [373, 626] on h1 "2 ." at bounding box center [500, 643] width 756 height 49
click at [363, 526] on label "Tā uztur saikni ar valsts vēsturi un tradīcijām" at bounding box center [500, 515] width 753 height 39
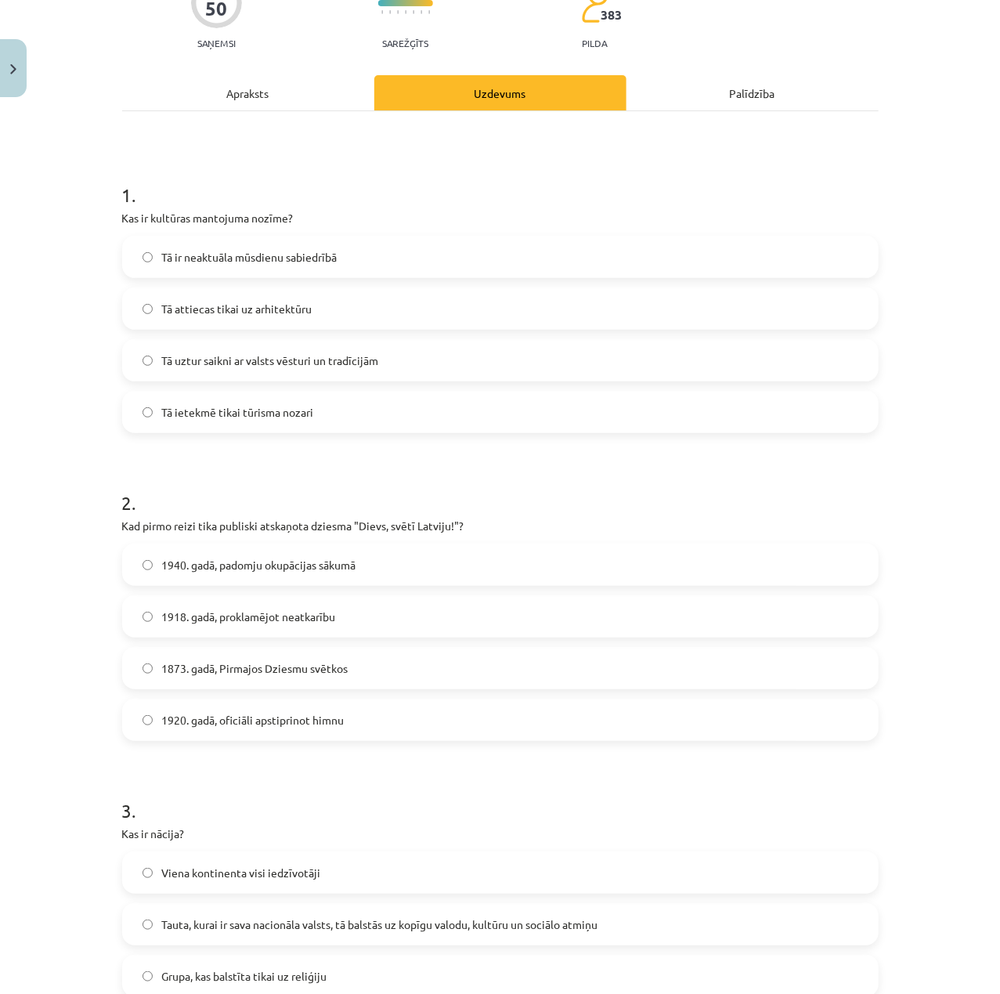
scroll to position [208, 0]
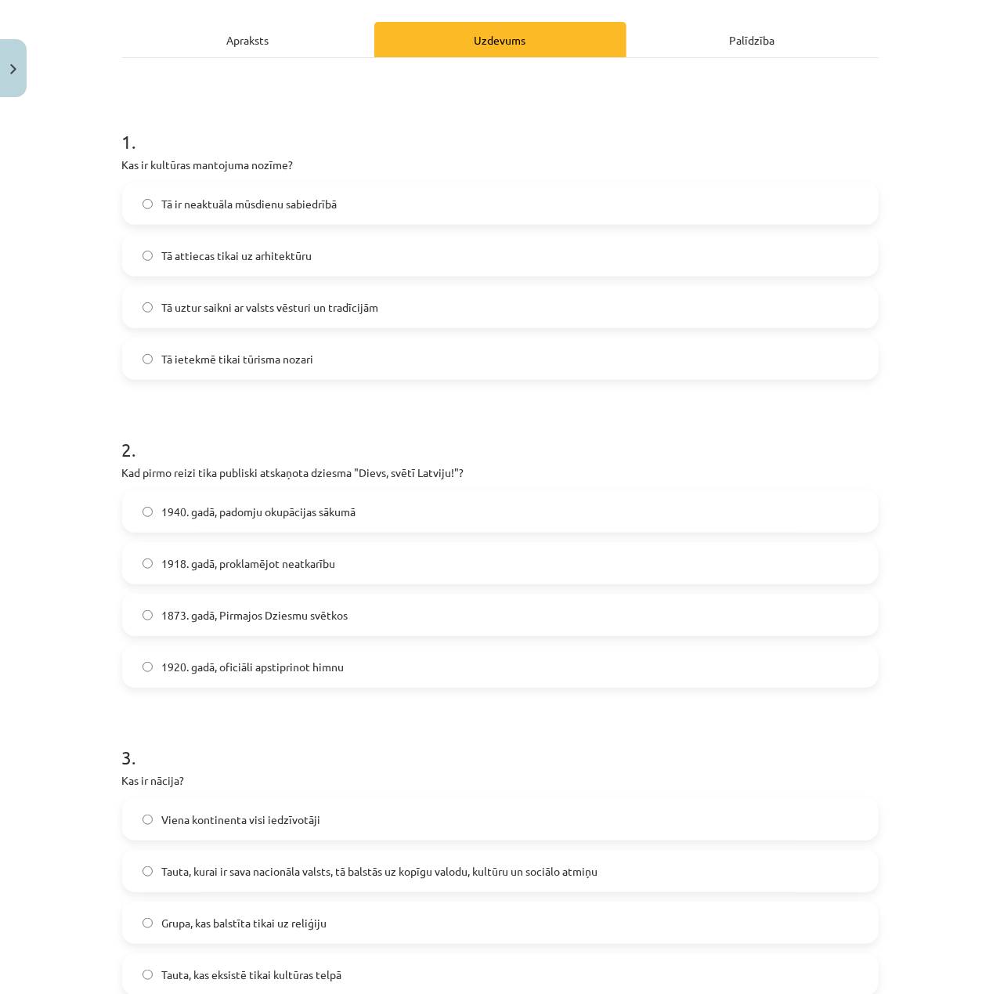
click at [336, 605] on label "1873. gadā, Pirmajos Dziesmu svētkos" at bounding box center [500, 614] width 753 height 39
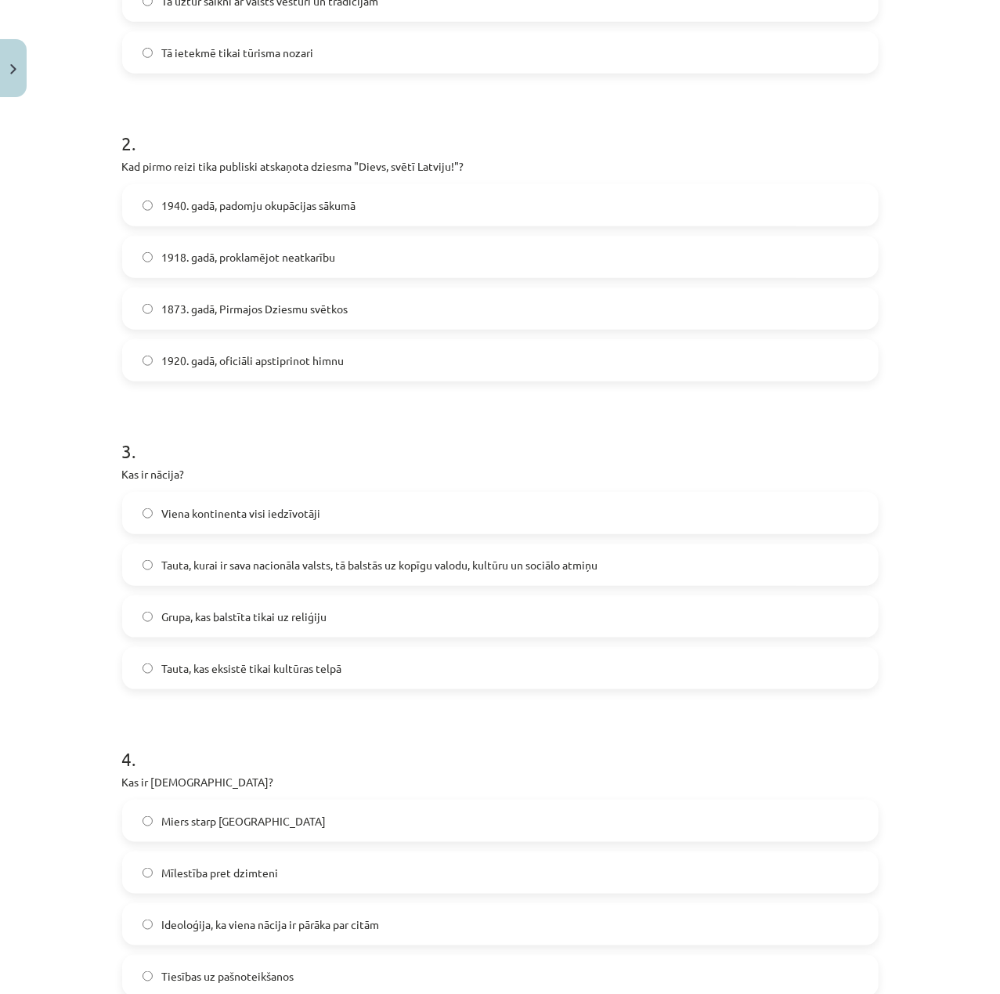
scroll to position [521, 0]
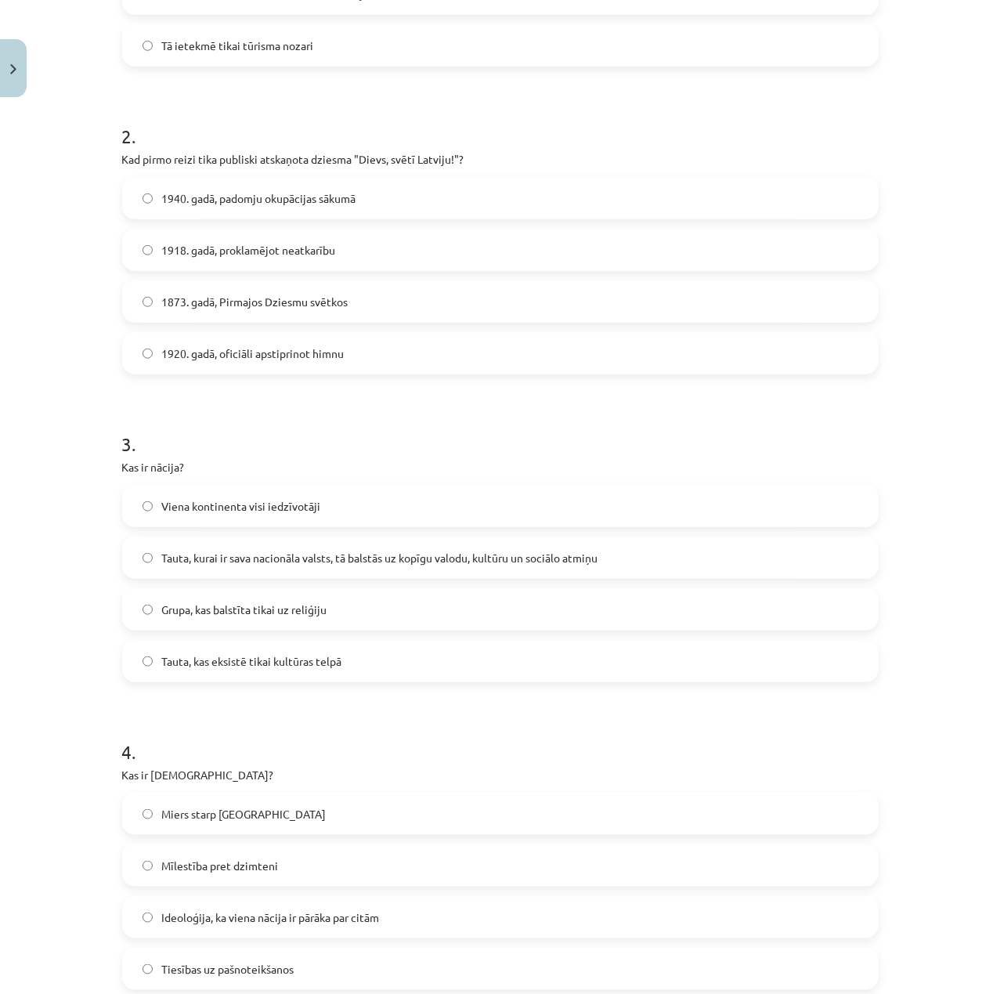
click at [305, 546] on label "Tauta, kurai ir sava nacionāla valsts, tā balstās uz kopīgu valodu, kultūru un …" at bounding box center [500, 557] width 753 height 39
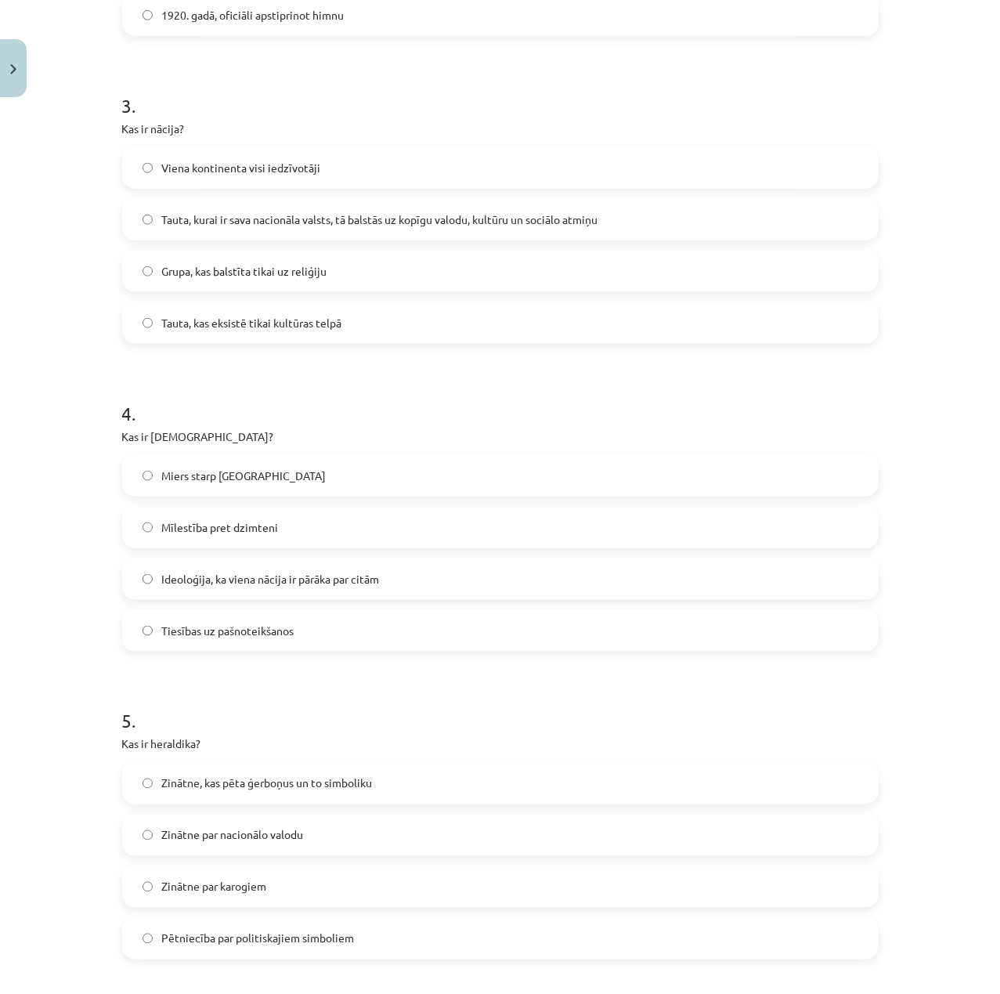
scroll to position [835, 0]
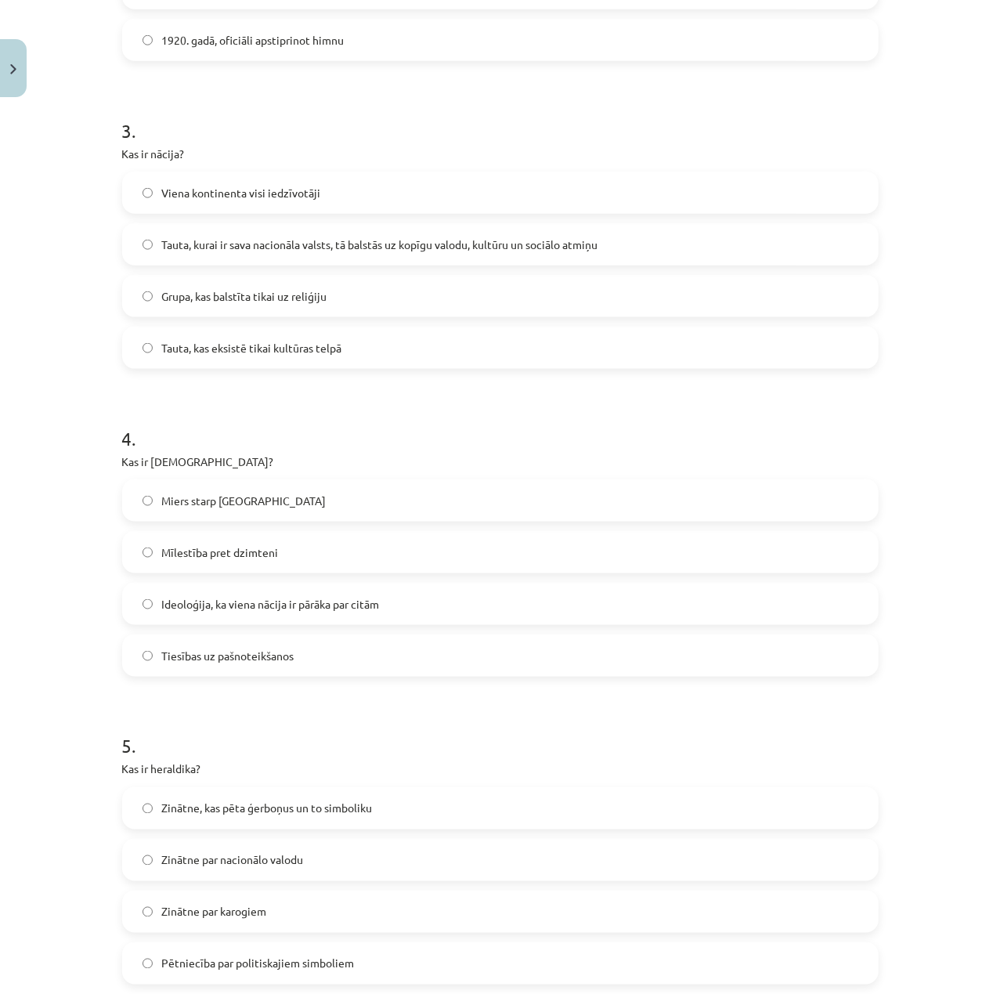
click at [329, 606] on span "Ideoloģija, ka viena nācija ir pārāka par citām" at bounding box center [271, 604] width 218 height 16
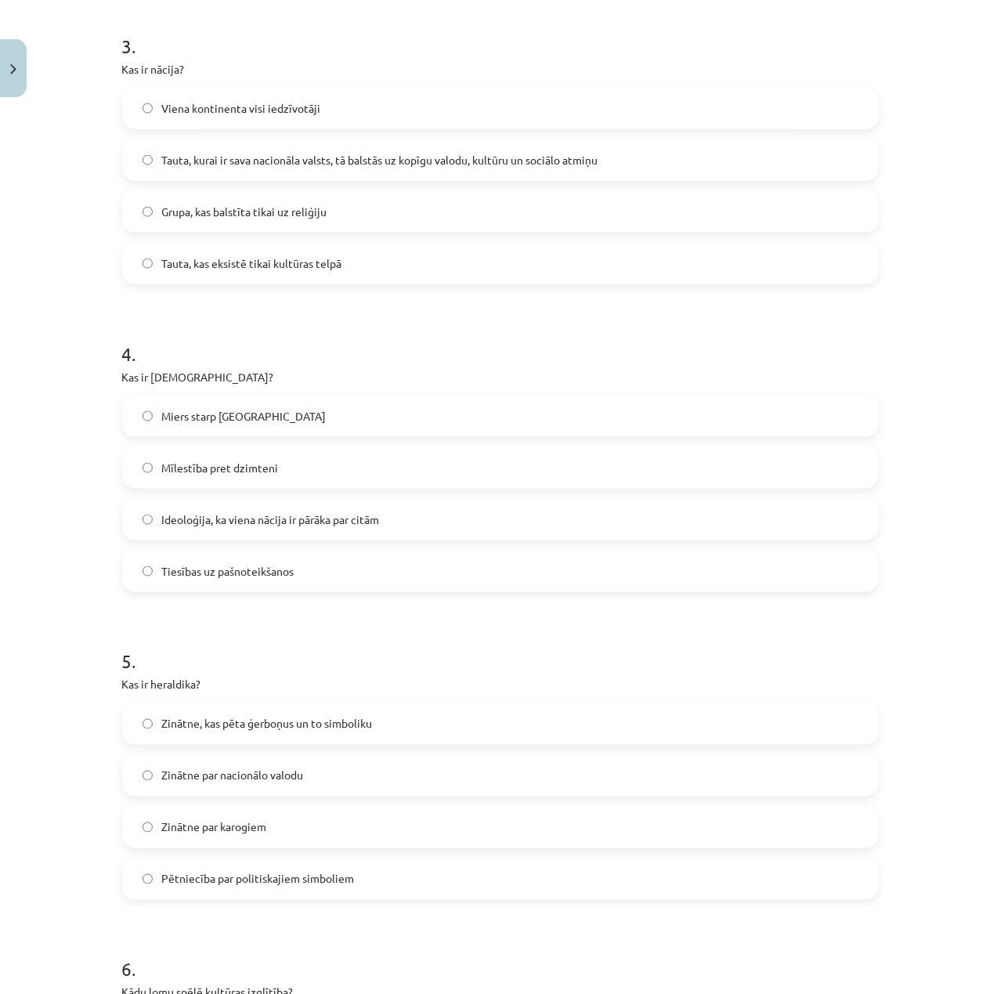
scroll to position [1148, 0]
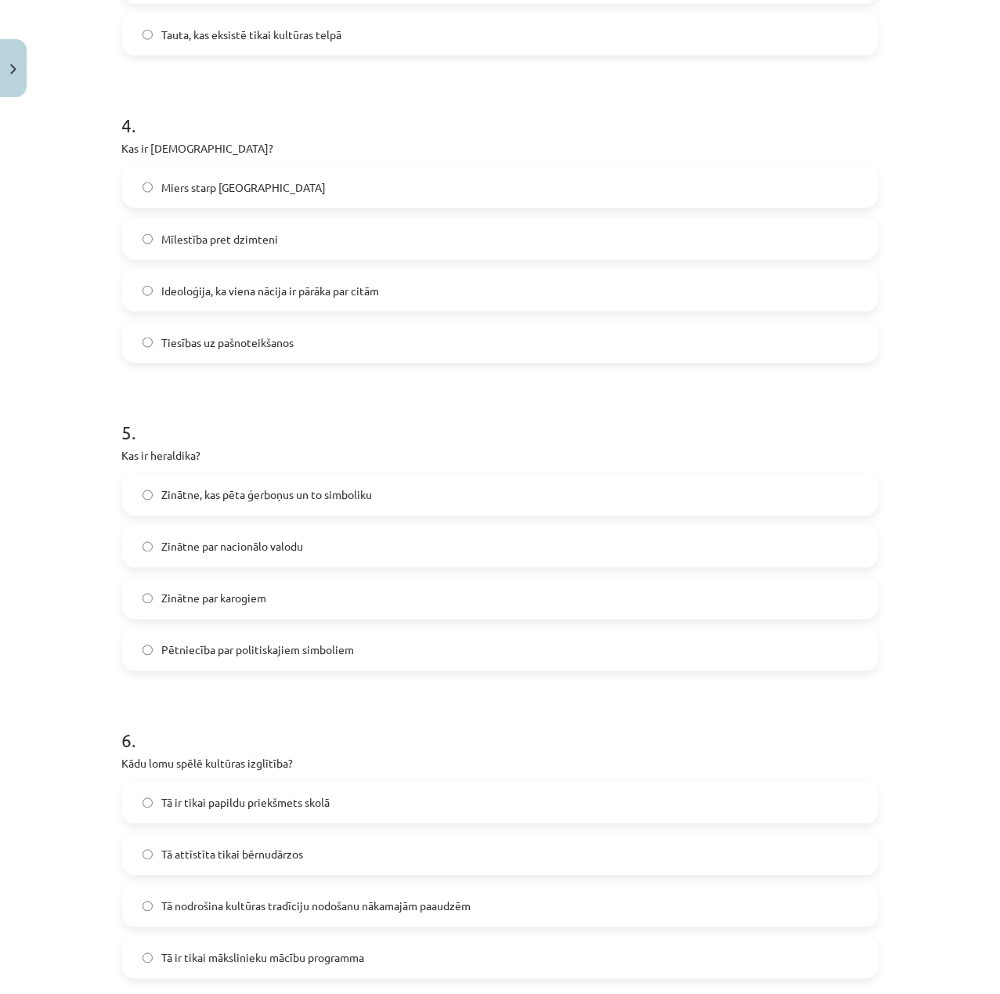
click at [295, 496] on span "Zinātne, kas pēta ģerboņus un to simboliku" at bounding box center [267, 495] width 211 height 16
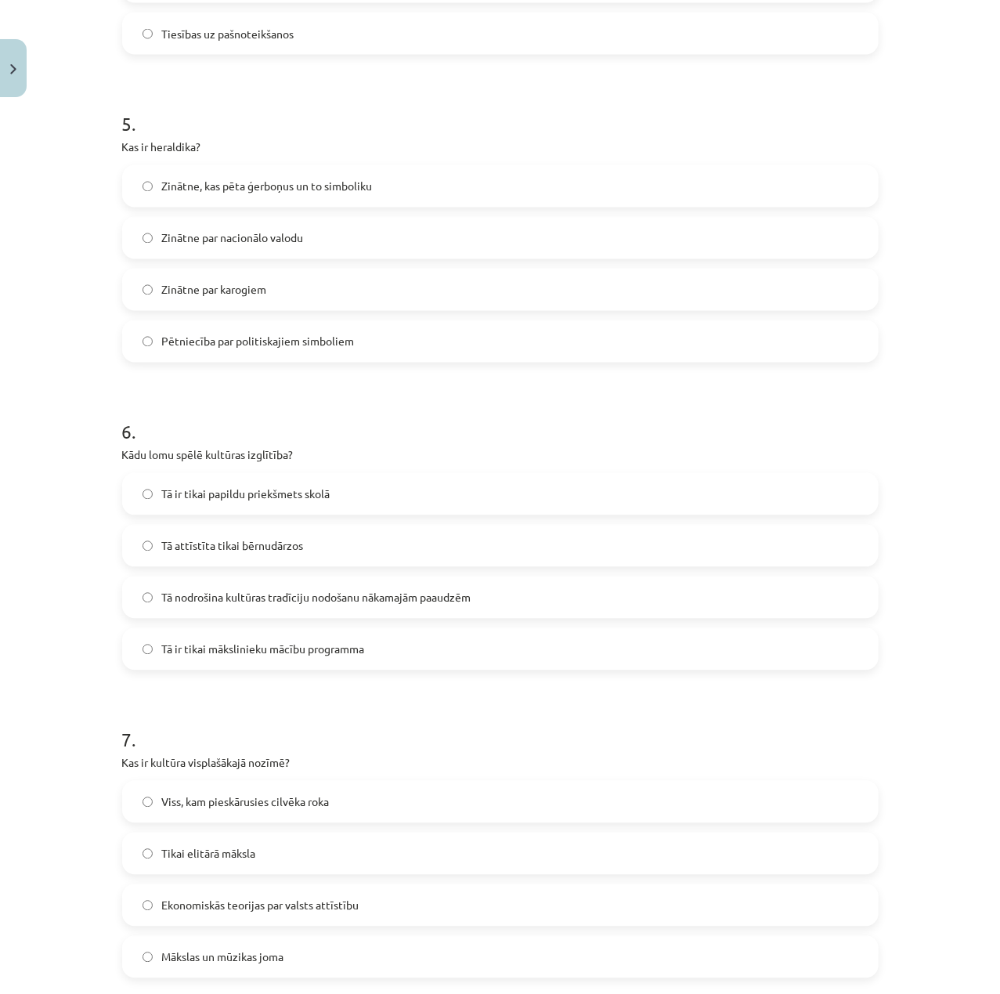
scroll to position [1461, 0]
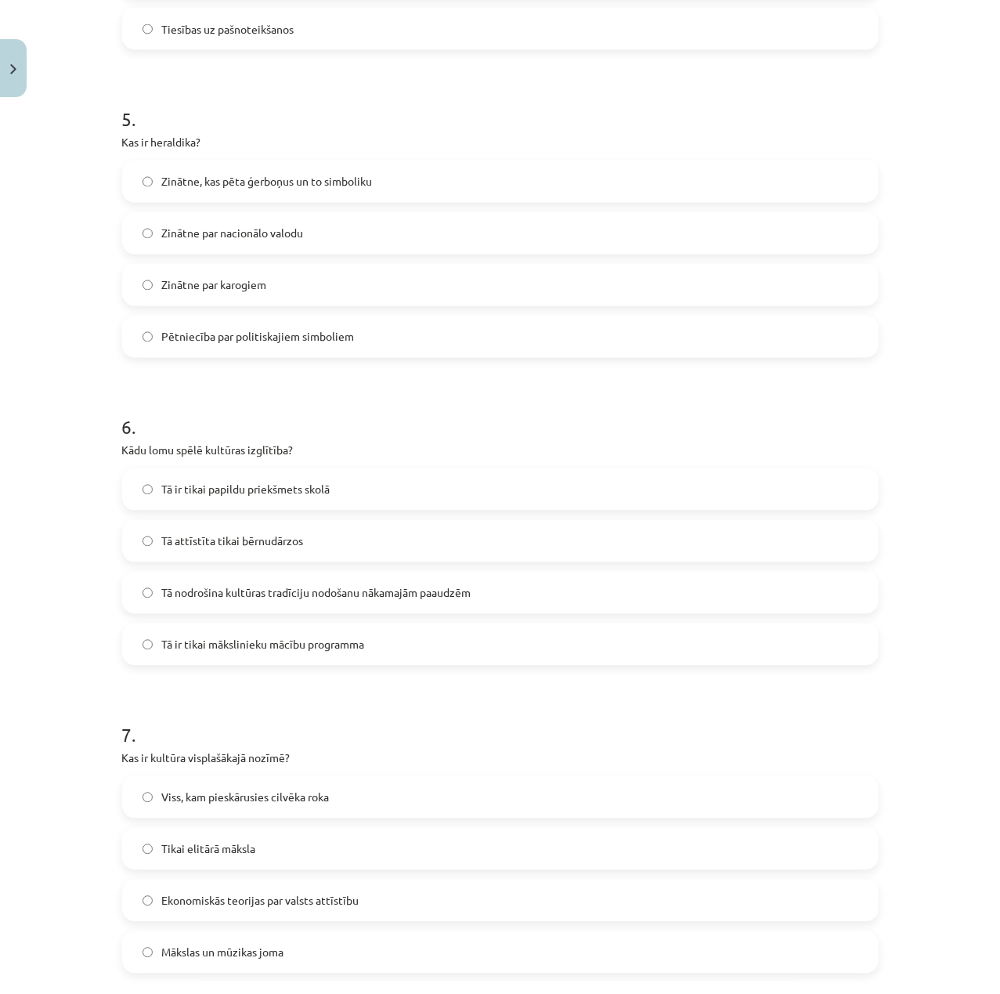
click at [329, 593] on span "Tā nodrošina kultūras tradīciju nodošanu nākamajām paaudzēm" at bounding box center [316, 593] width 309 height 16
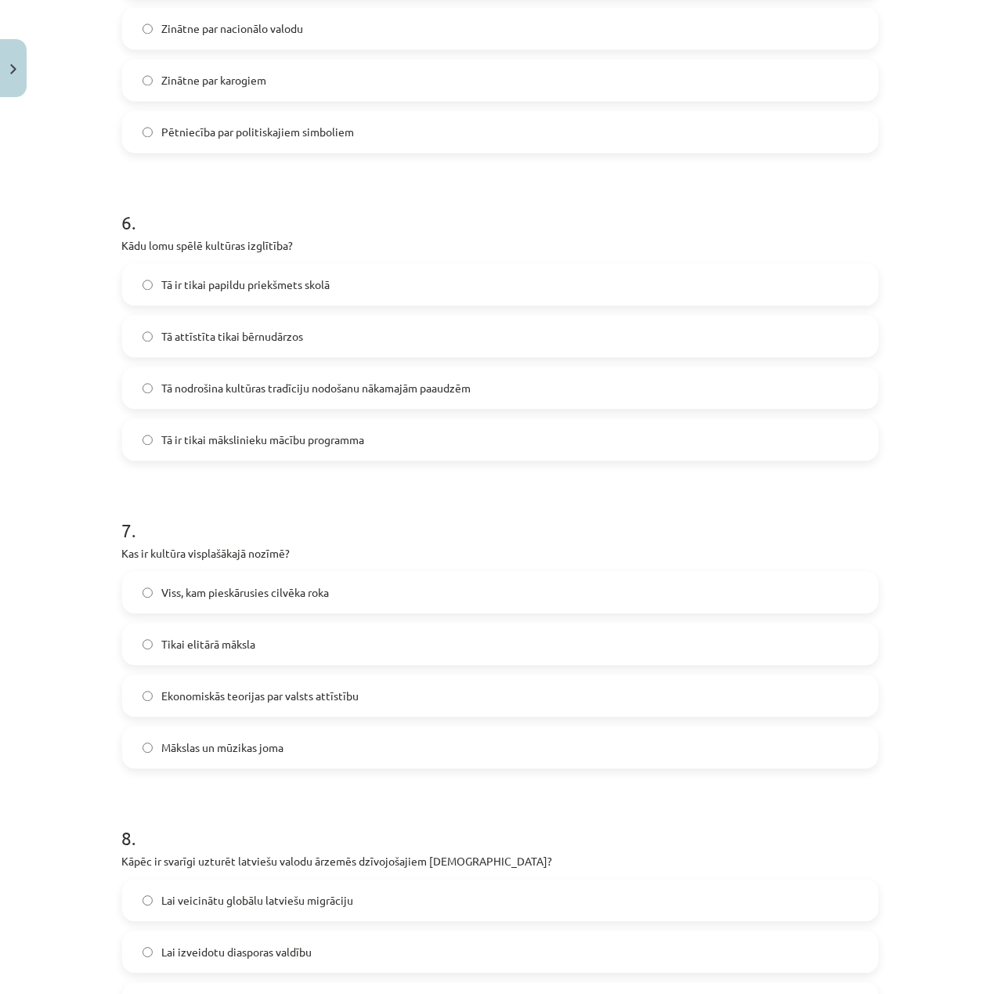
scroll to position [1670, 0]
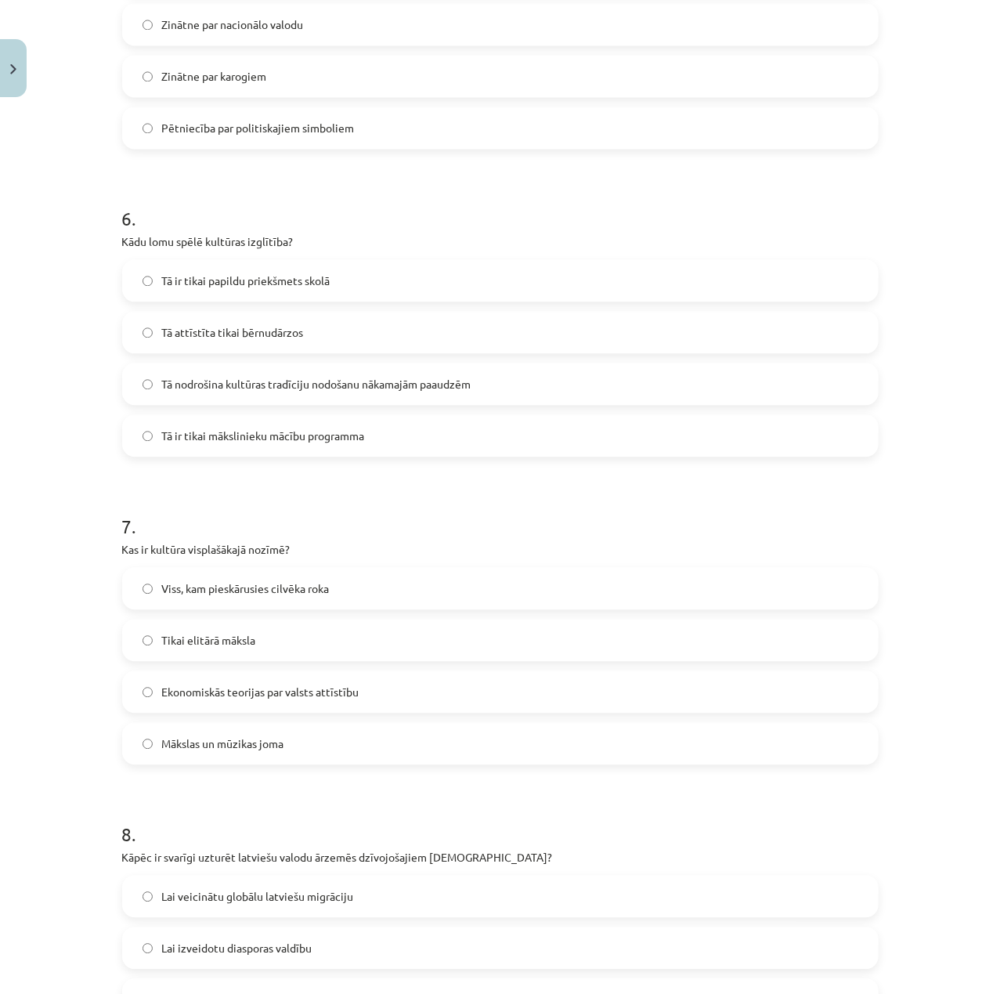
click at [302, 596] on span "Viss, kam pieskārusies cilvēka roka" at bounding box center [246, 588] width 168 height 16
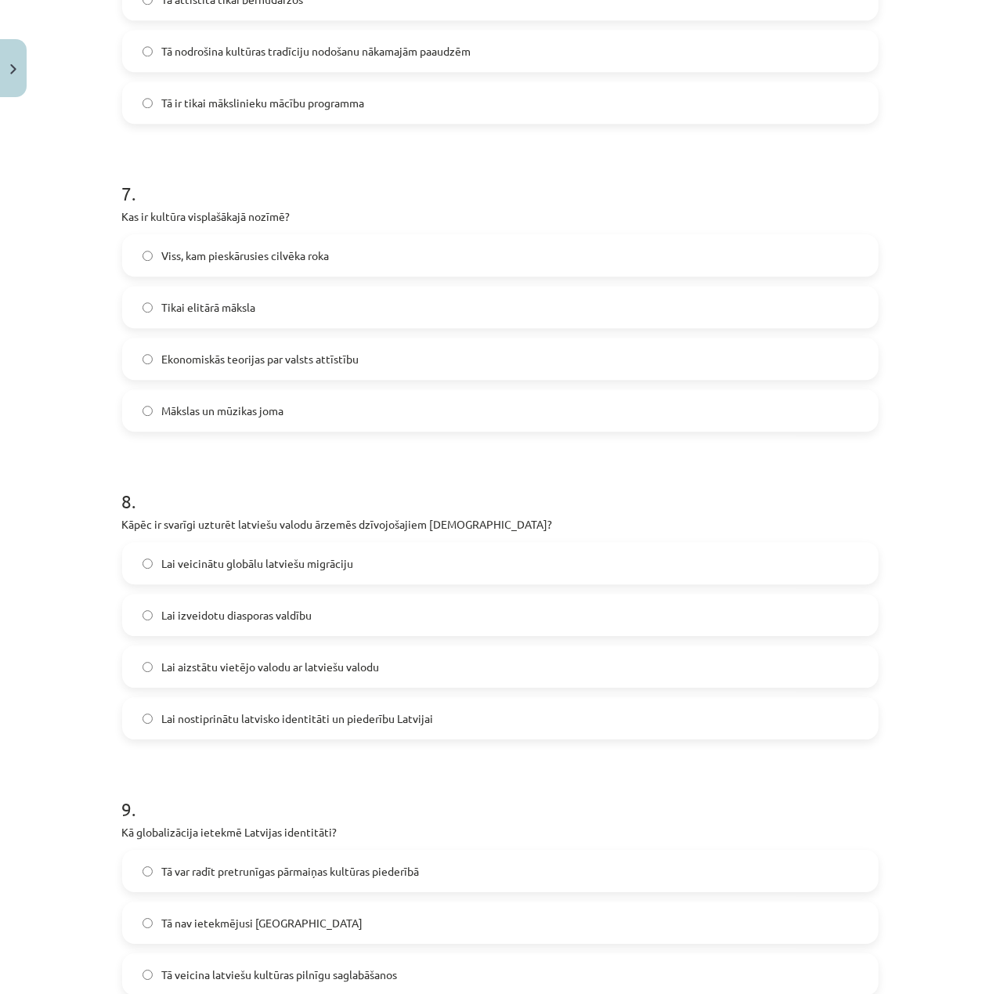
scroll to position [2087, 0]
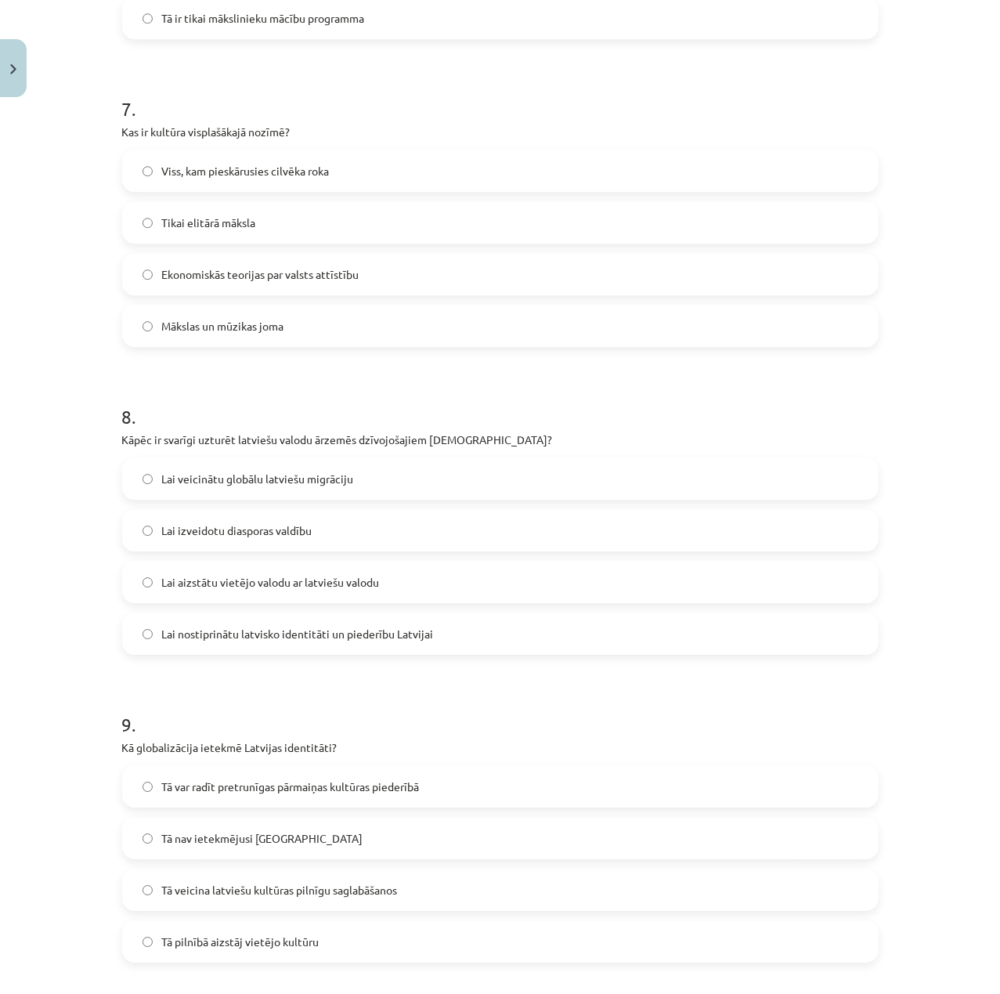
click at [384, 637] on span "Lai nostiprinātu latvisko identitāti un piederību Latvijai" at bounding box center [298, 634] width 272 height 16
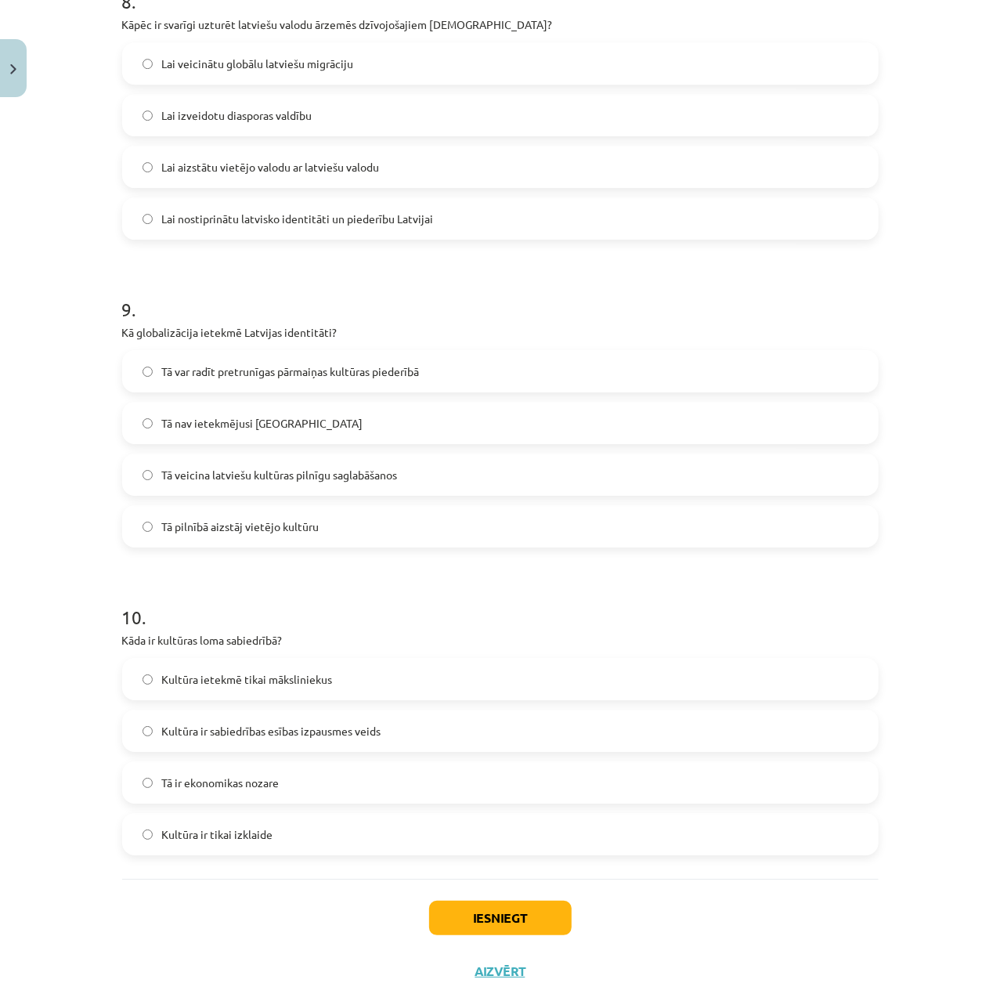
scroll to position [2505, 0]
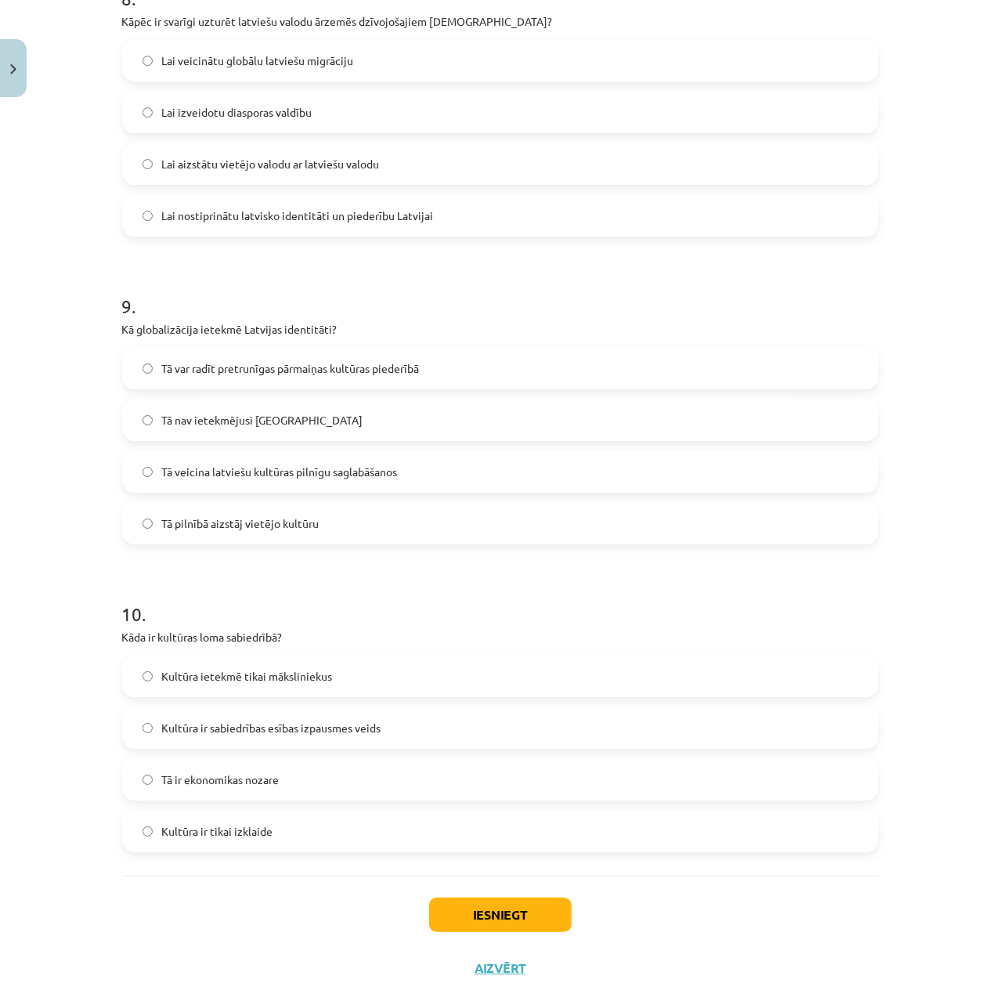
click at [343, 373] on span "Tā var radīt pretrunīgas pārmaiņas kultūras piederībā" at bounding box center [291, 368] width 258 height 16
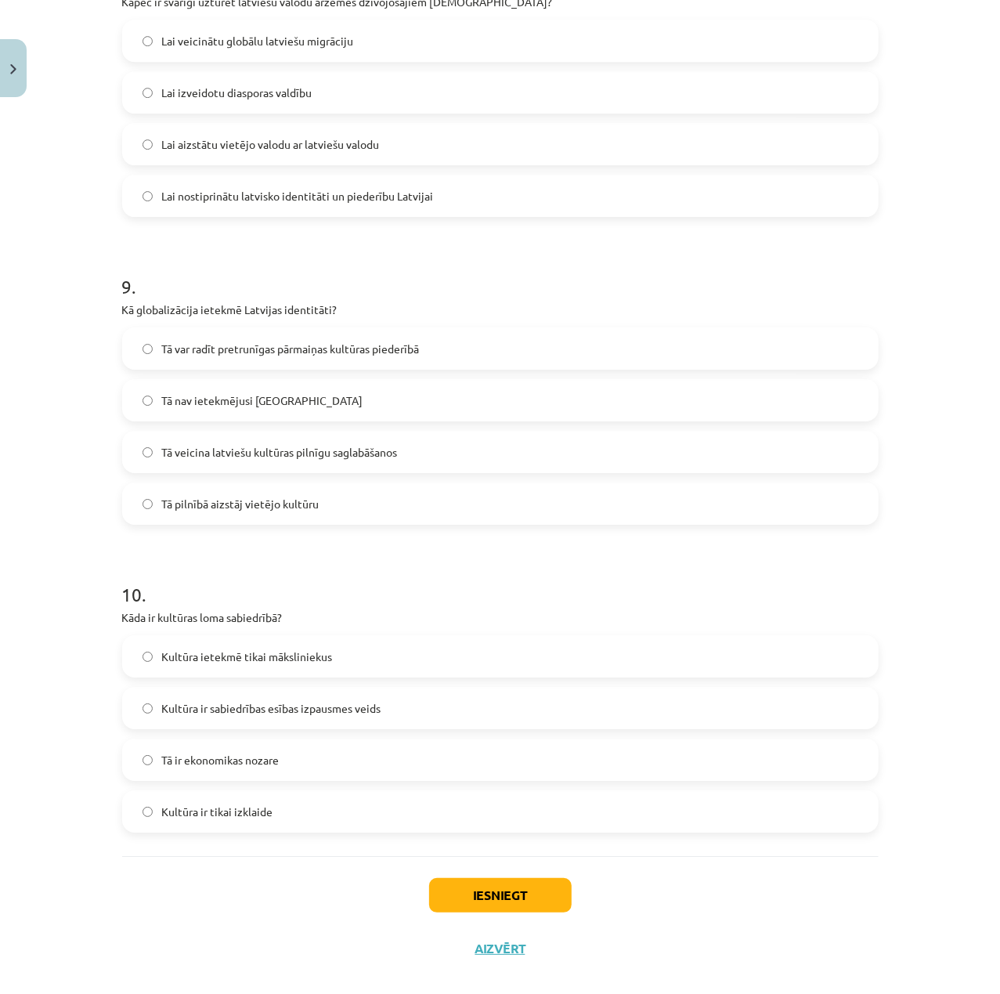
scroll to position [2546, 0]
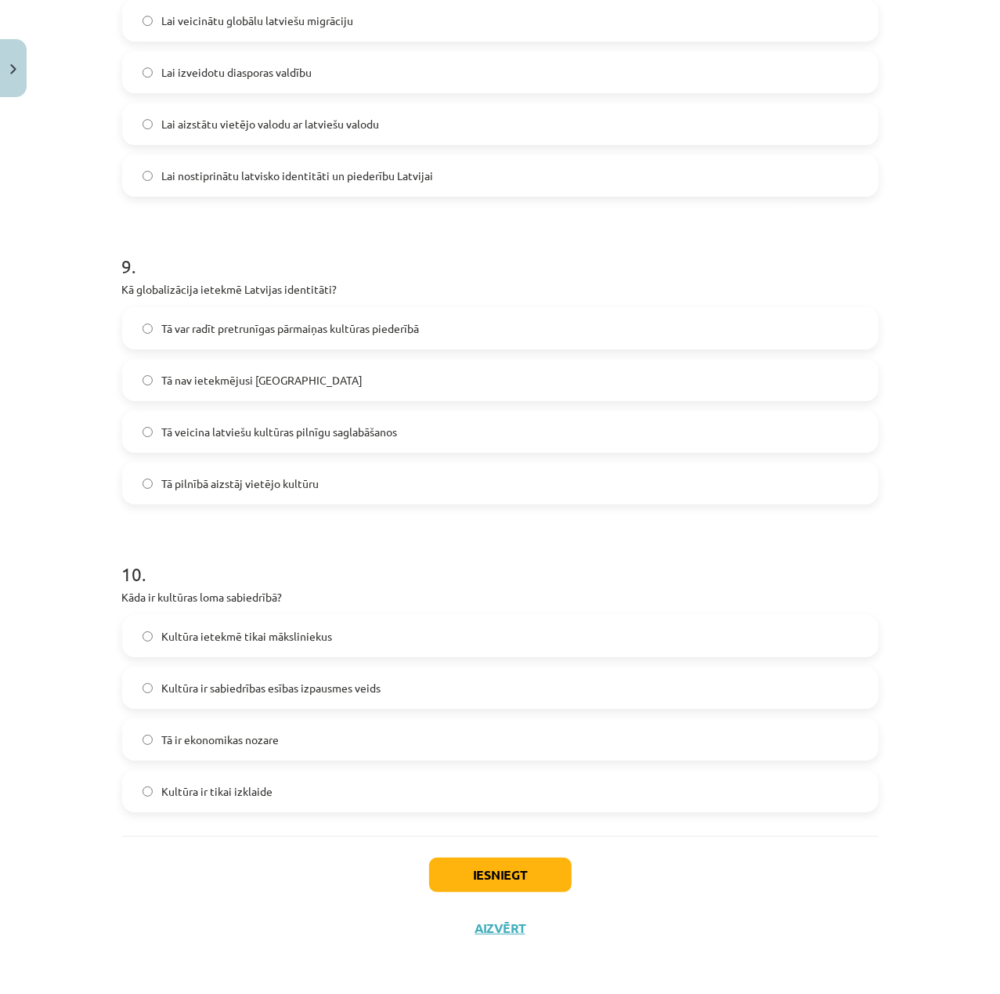
drag, startPoint x: 274, startPoint y: 678, endPoint x: 319, endPoint y: 739, distance: 76.1
click at [273, 677] on label "Kultūra ir sabiedrības esības izpausmes veids" at bounding box center [500, 687] width 753 height 39
click at [437, 702] on label "Kultūra ir sabiedrības esības izpausmes veids" at bounding box center [500, 687] width 753 height 39
click at [511, 880] on button "Iesniegt" at bounding box center [500, 874] width 142 height 34
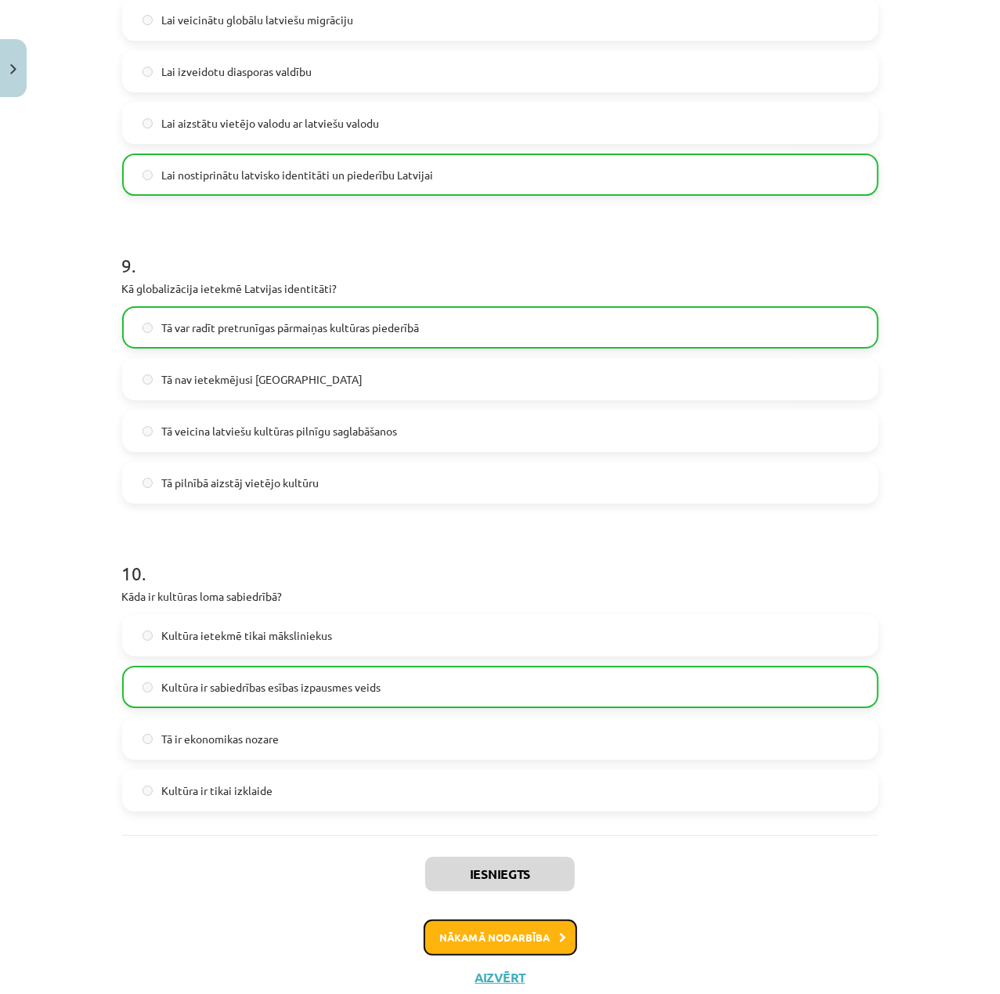
click at [529, 938] on button "Nākamā nodarbība" at bounding box center [500, 937] width 153 height 36
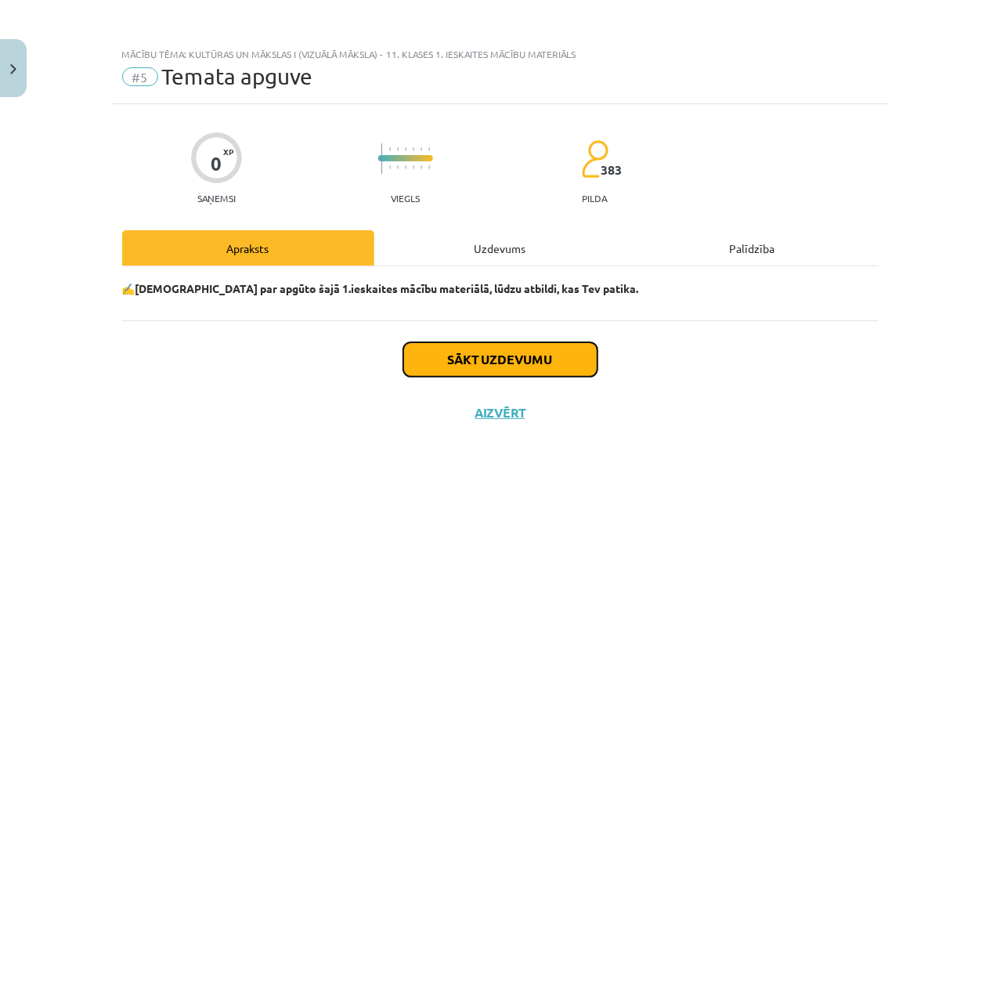
click at [512, 364] on button "Sākt uzdevumu" at bounding box center [500, 359] width 194 height 34
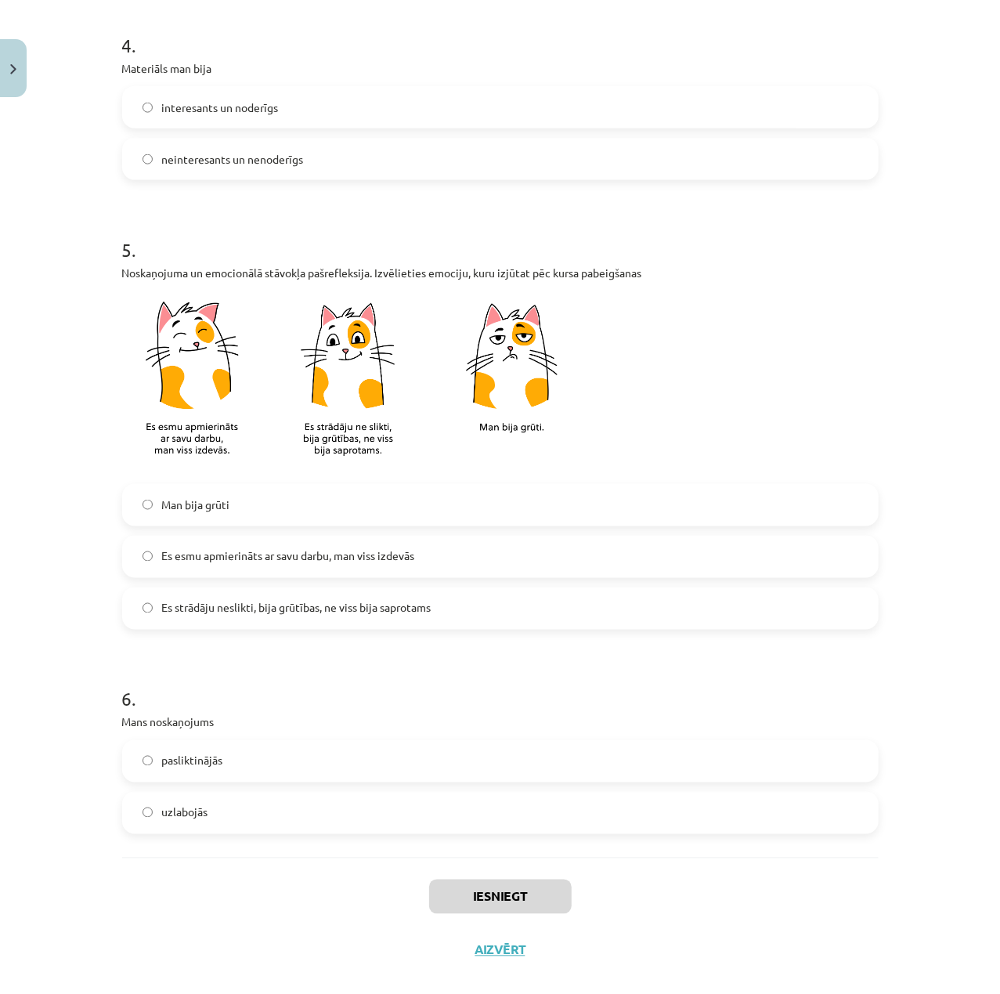
scroll to position [991, 0]
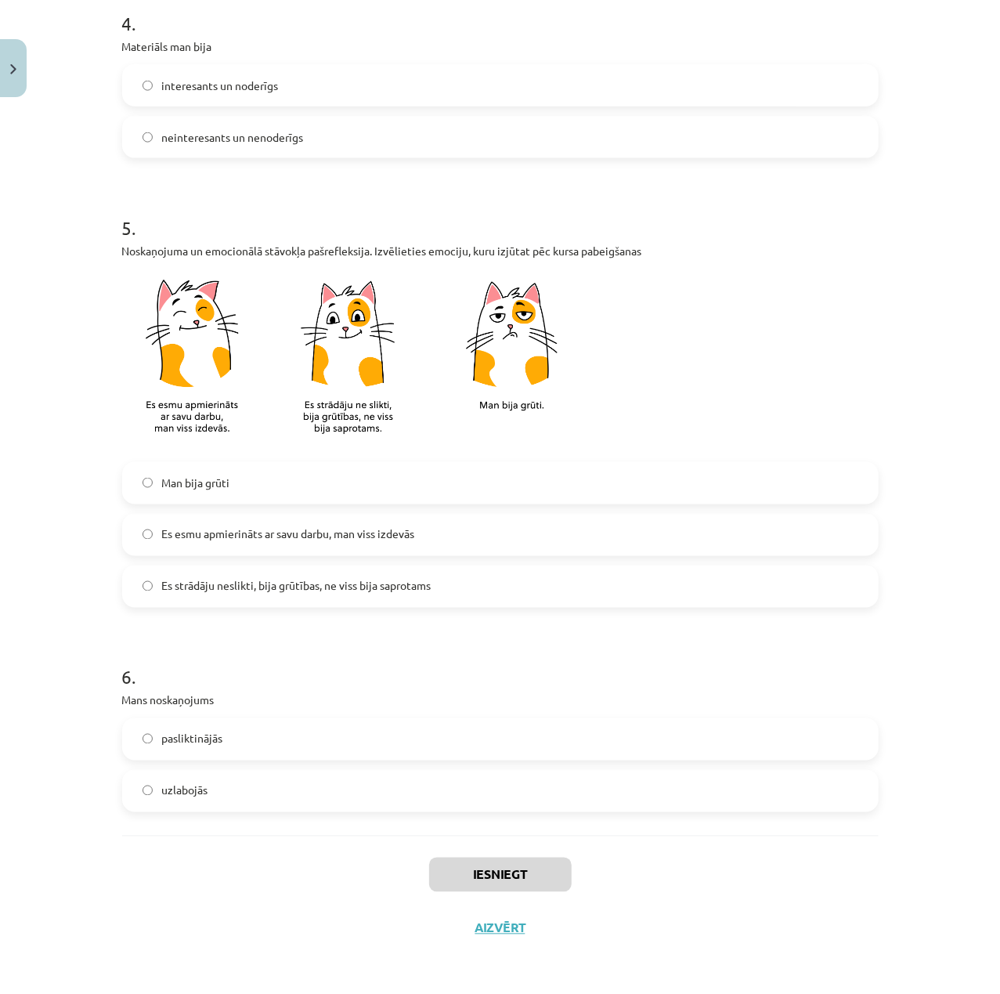
click at [406, 790] on label "uzlabojās" at bounding box center [500, 790] width 753 height 39
click at [546, 874] on button "Iesniegt" at bounding box center [500, 874] width 142 height 34
click at [737, 263] on div "Noskaņojuma un emocionālā stāvokļa pašrefleksija. Izvēlieties emociju, kuru izj…" at bounding box center [500, 348] width 756 height 210
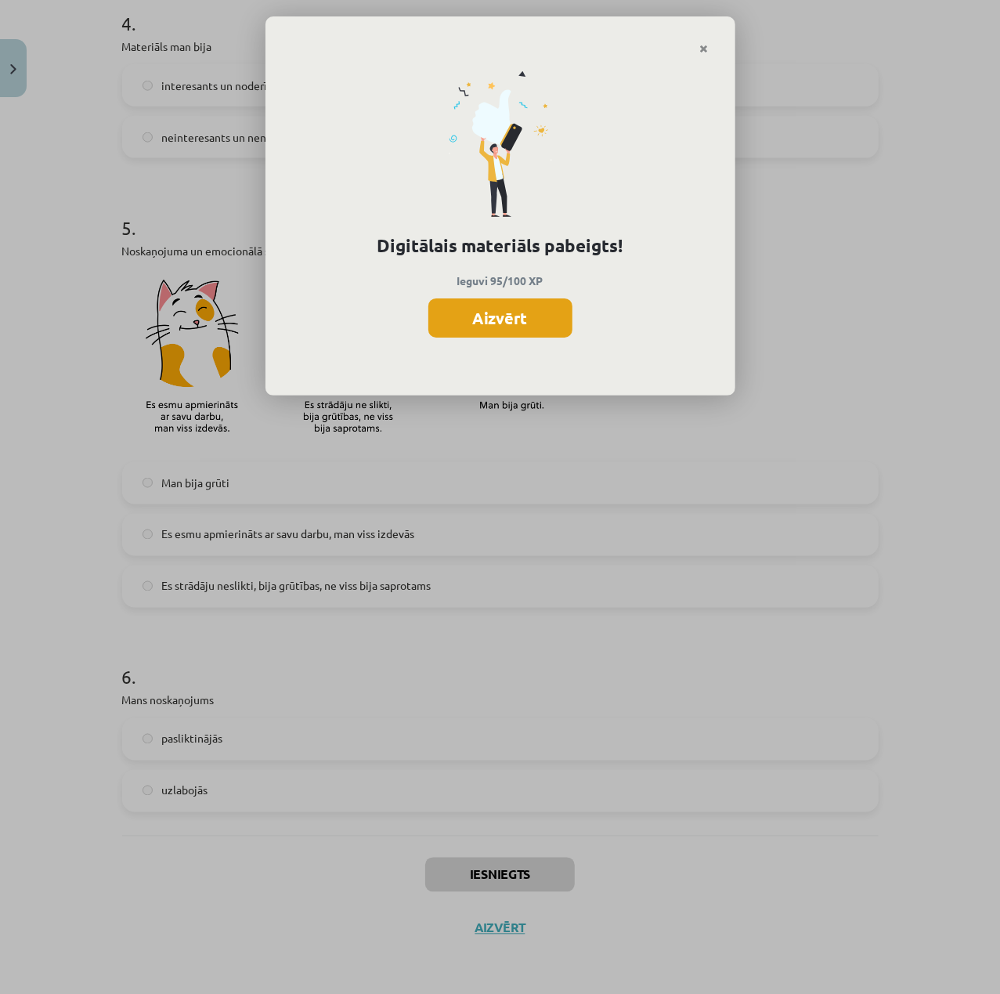
click at [502, 326] on button "Aizvērt" at bounding box center [500, 317] width 144 height 39
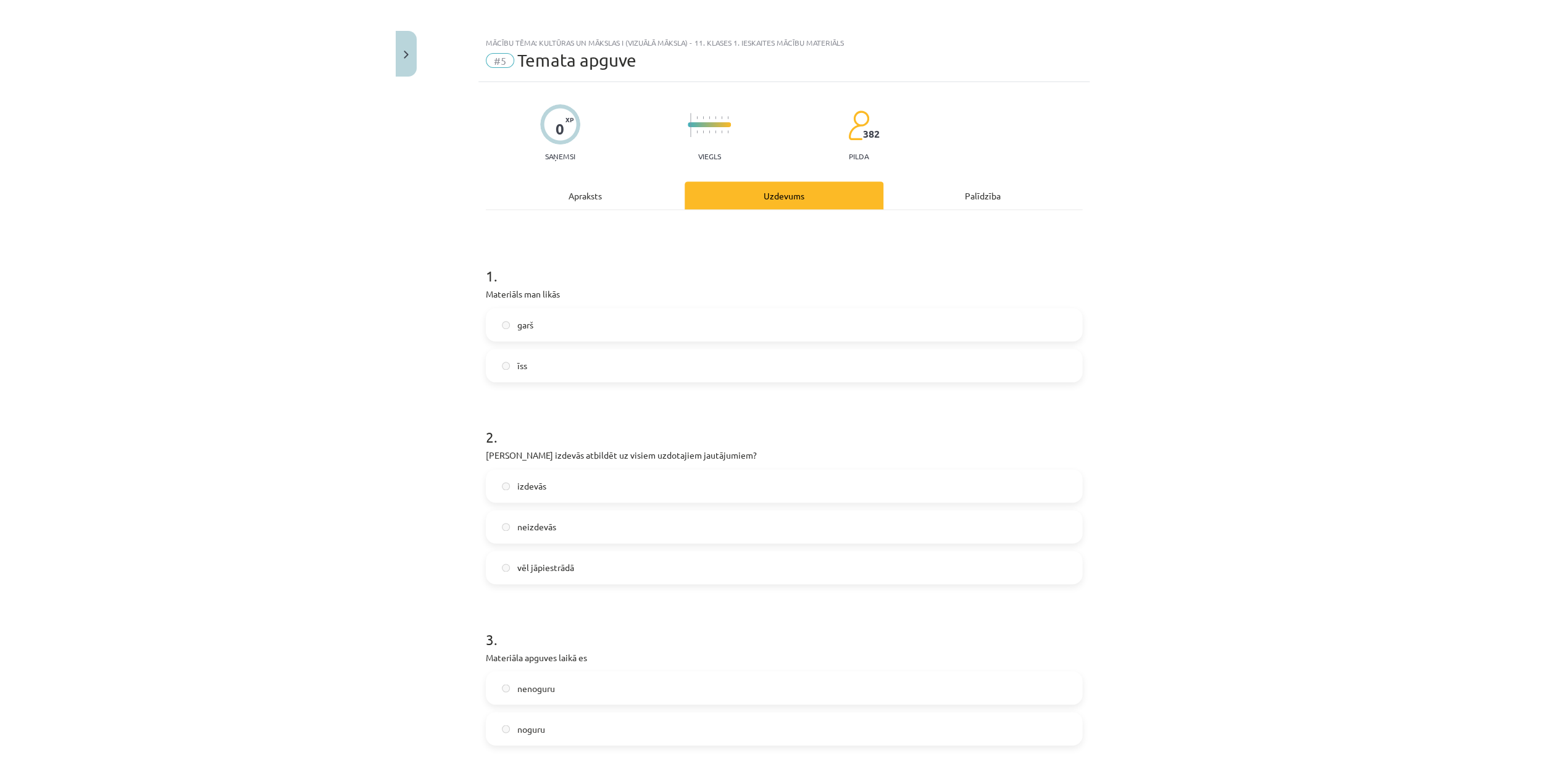
scroll to position [0, 0]
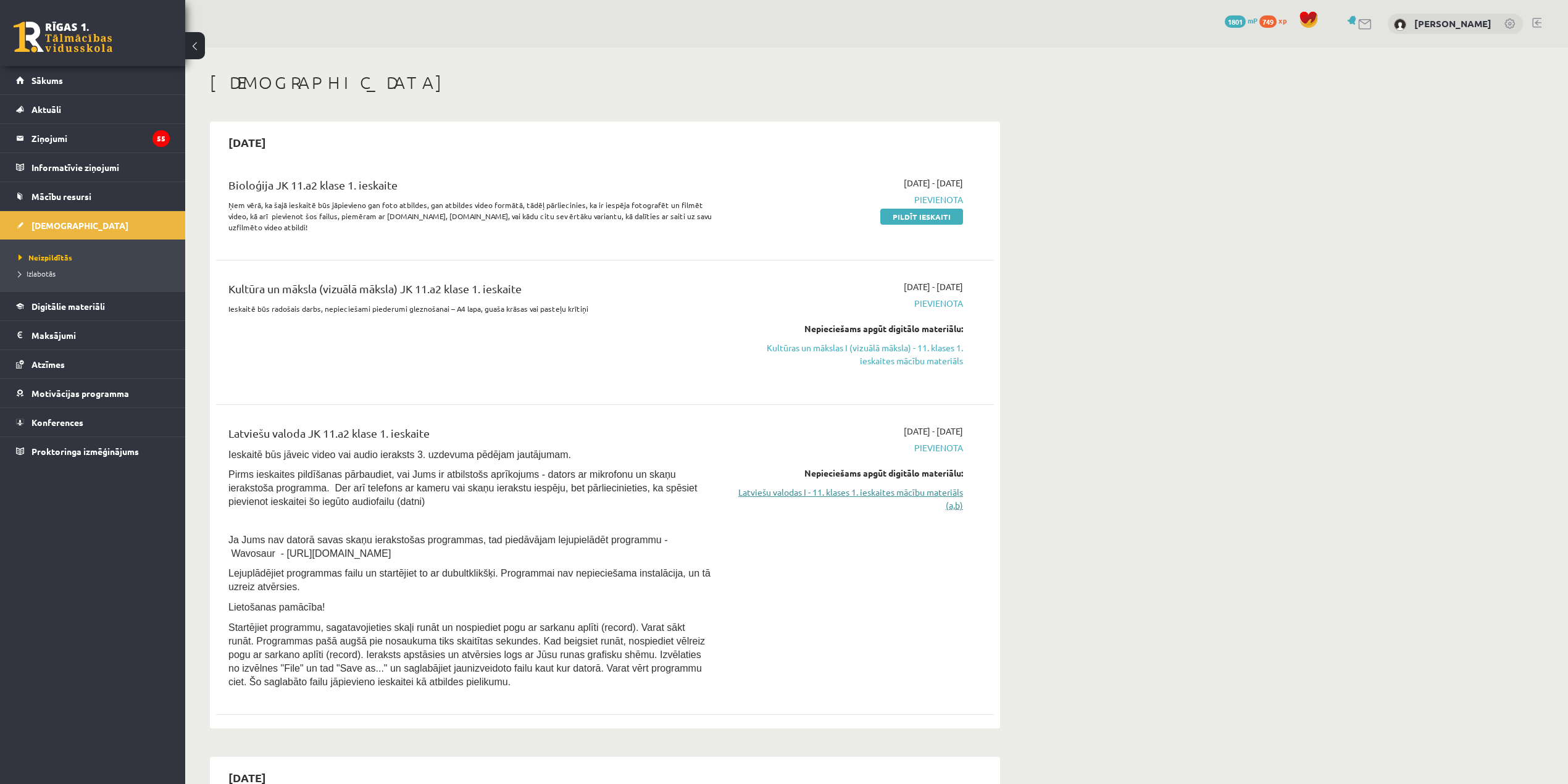
click at [896, 502] on link "Latviešu valodas I - 11. klases 1. ieskaites mācību materiāls (a,b)" at bounding box center [846, 498] width 233 height 26
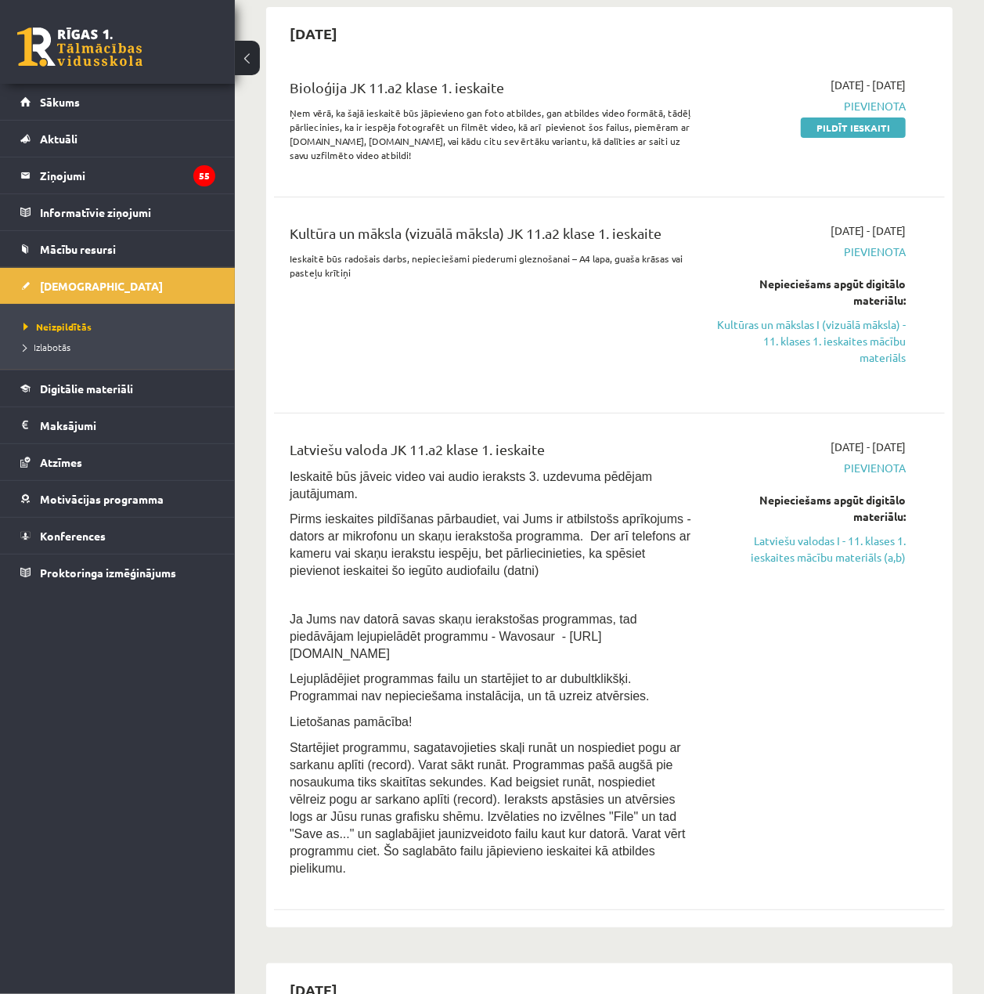
scroll to position [208, 0]
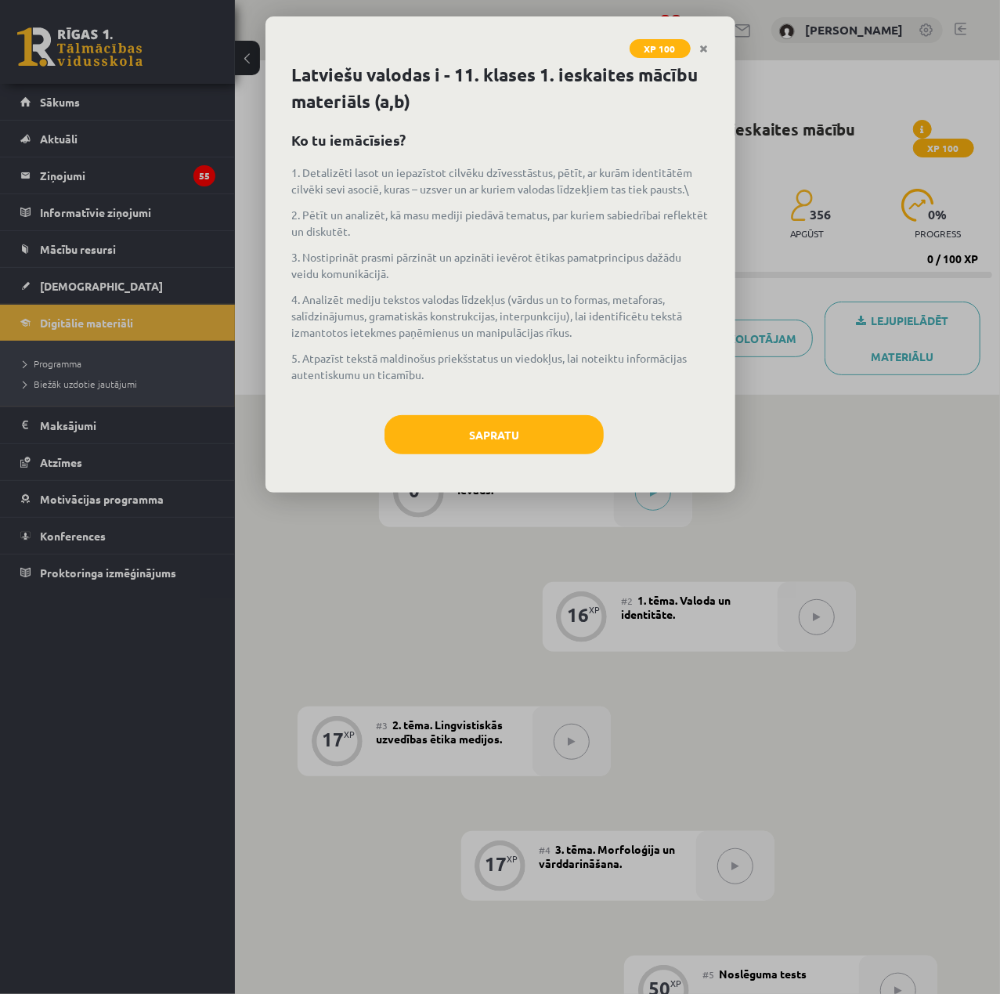
click at [564, 454] on div "Sapratu" at bounding box center [500, 440] width 417 height 51
click at [548, 437] on button "Sapratu" at bounding box center [493, 434] width 219 height 39
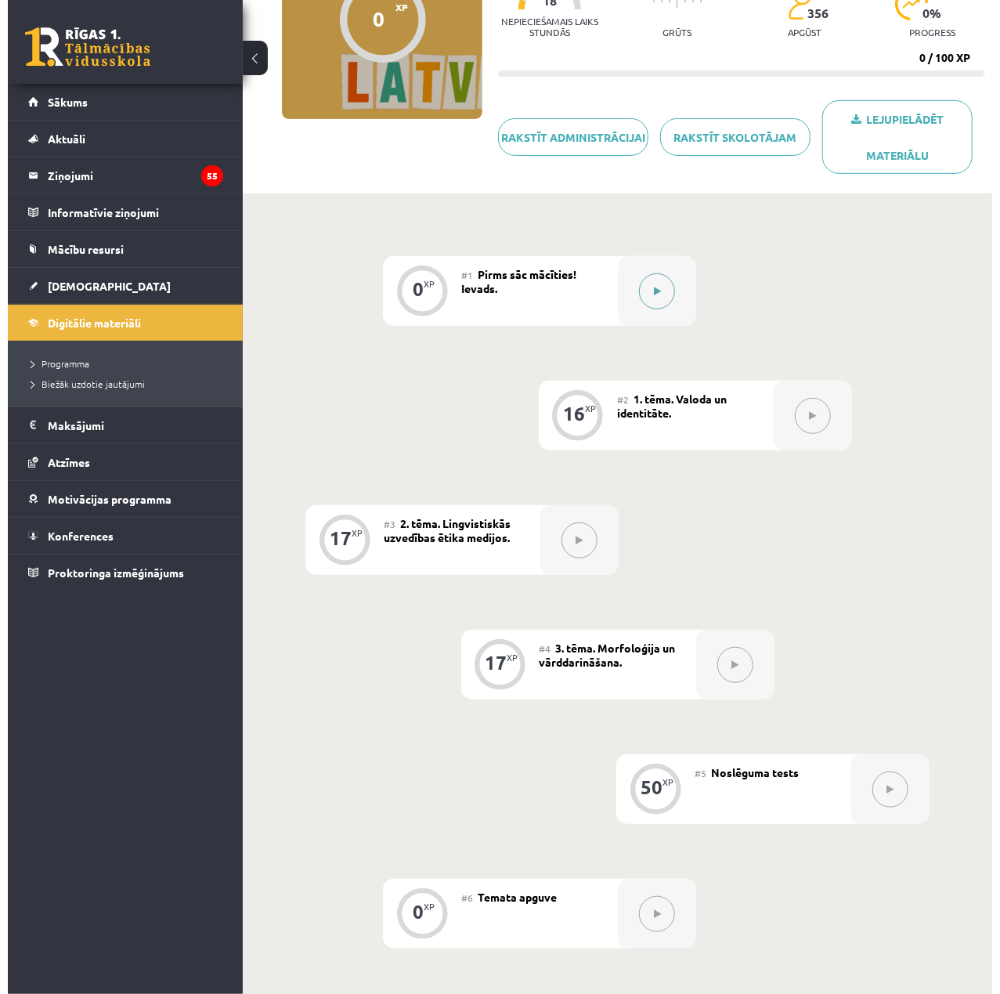
scroll to position [117, 0]
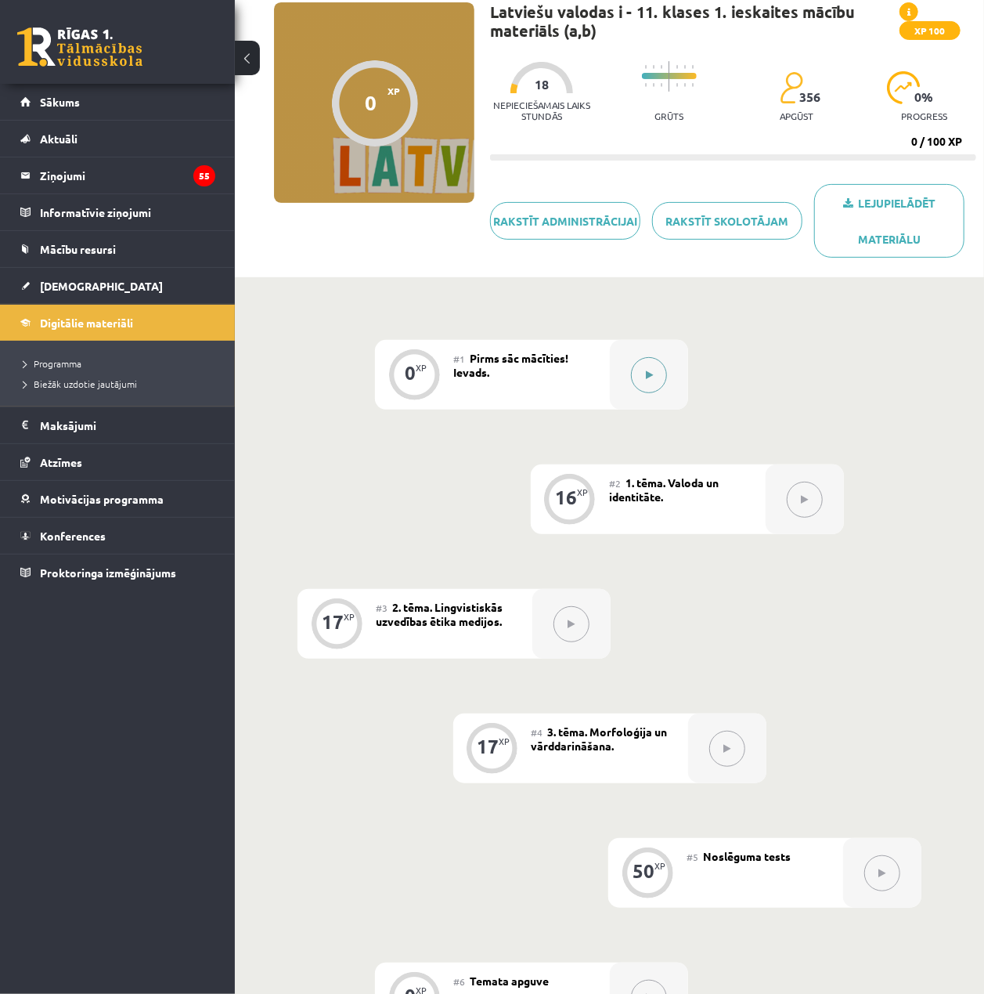
click at [661, 363] on button at bounding box center [649, 375] width 36 height 36
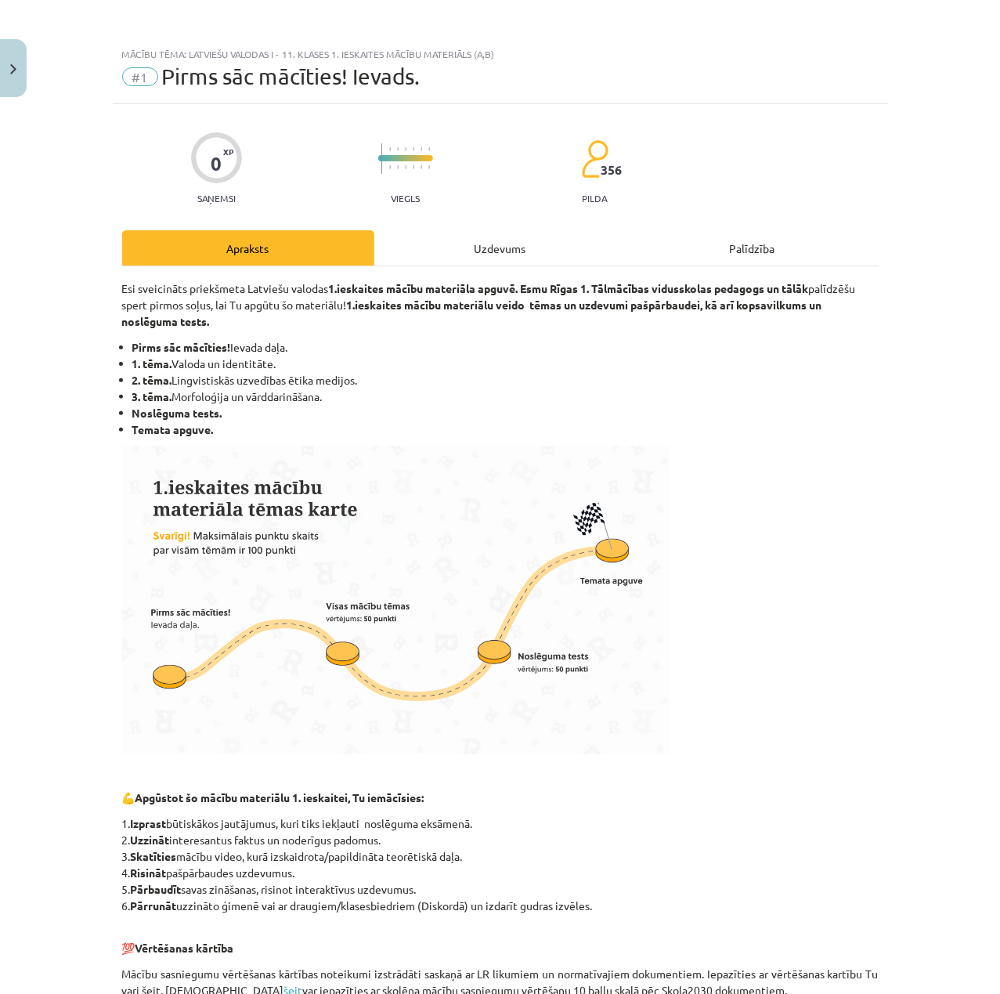
click at [506, 226] on div "0 XP Saņemsi Viegls 356 pilda Apraksts Uzdevums Palīdzība Esi sveicināts priekš…" at bounding box center [500, 664] width 775 height 1121
click at [501, 252] on div "Uzdevums" at bounding box center [500, 247] width 252 height 35
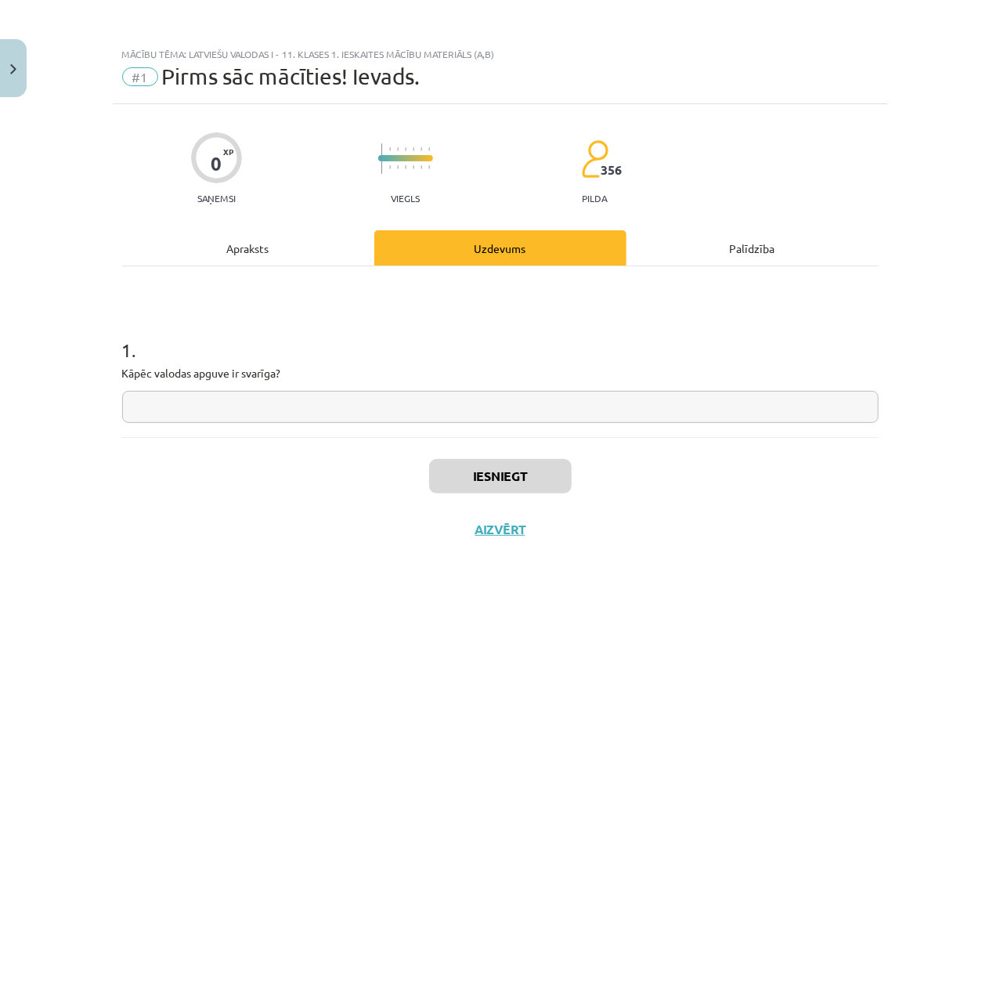
click at [489, 401] on input "text" at bounding box center [500, 407] width 756 height 32
type input "**********"
click at [536, 471] on button "Iesniegt" at bounding box center [500, 476] width 142 height 34
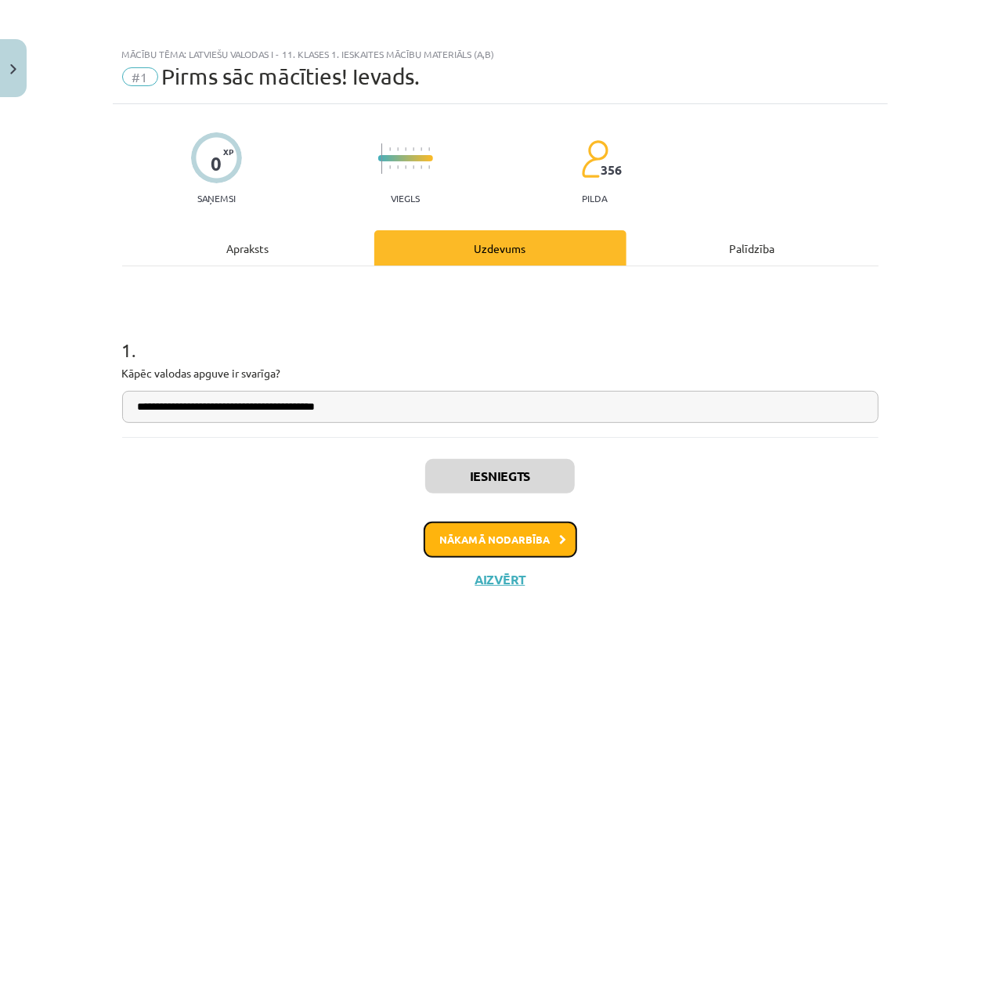
click at [557, 557] on button "Nākamā nodarbība" at bounding box center [500, 539] width 153 height 36
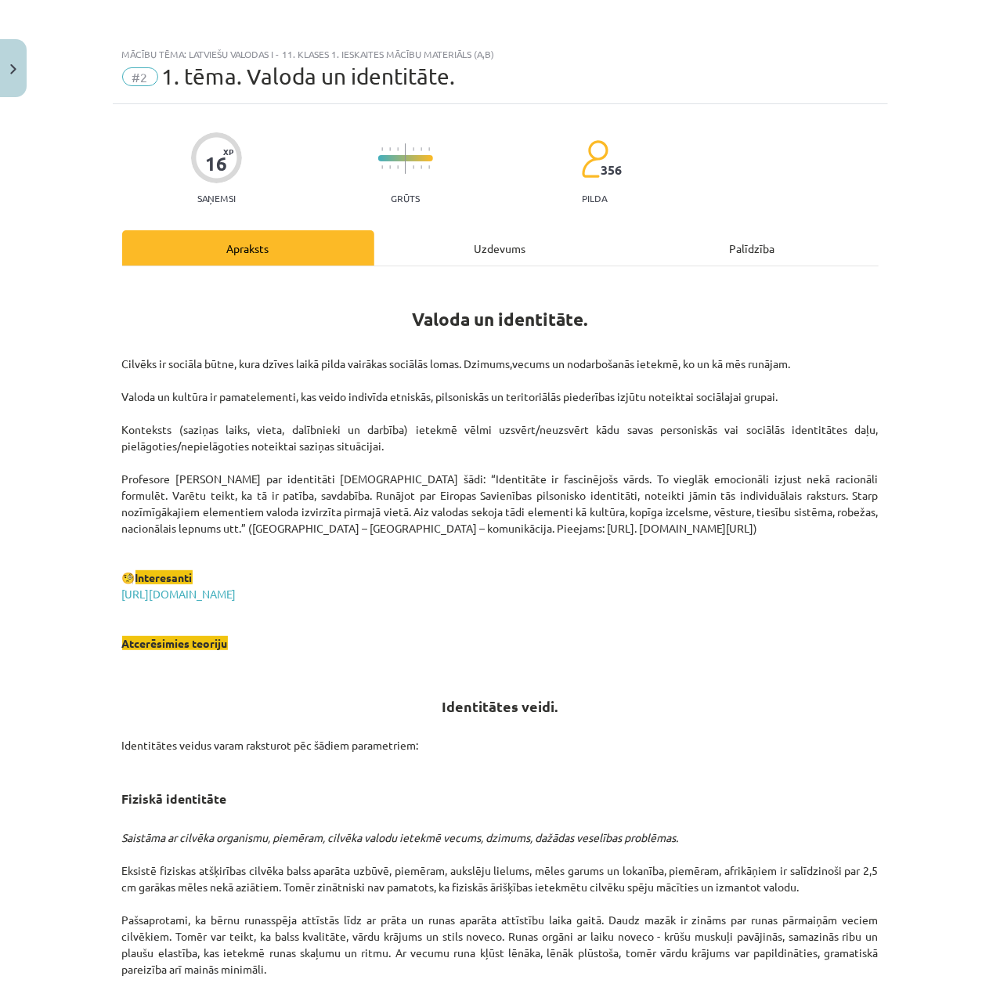
click at [509, 249] on div "Uzdevums" at bounding box center [500, 247] width 252 height 35
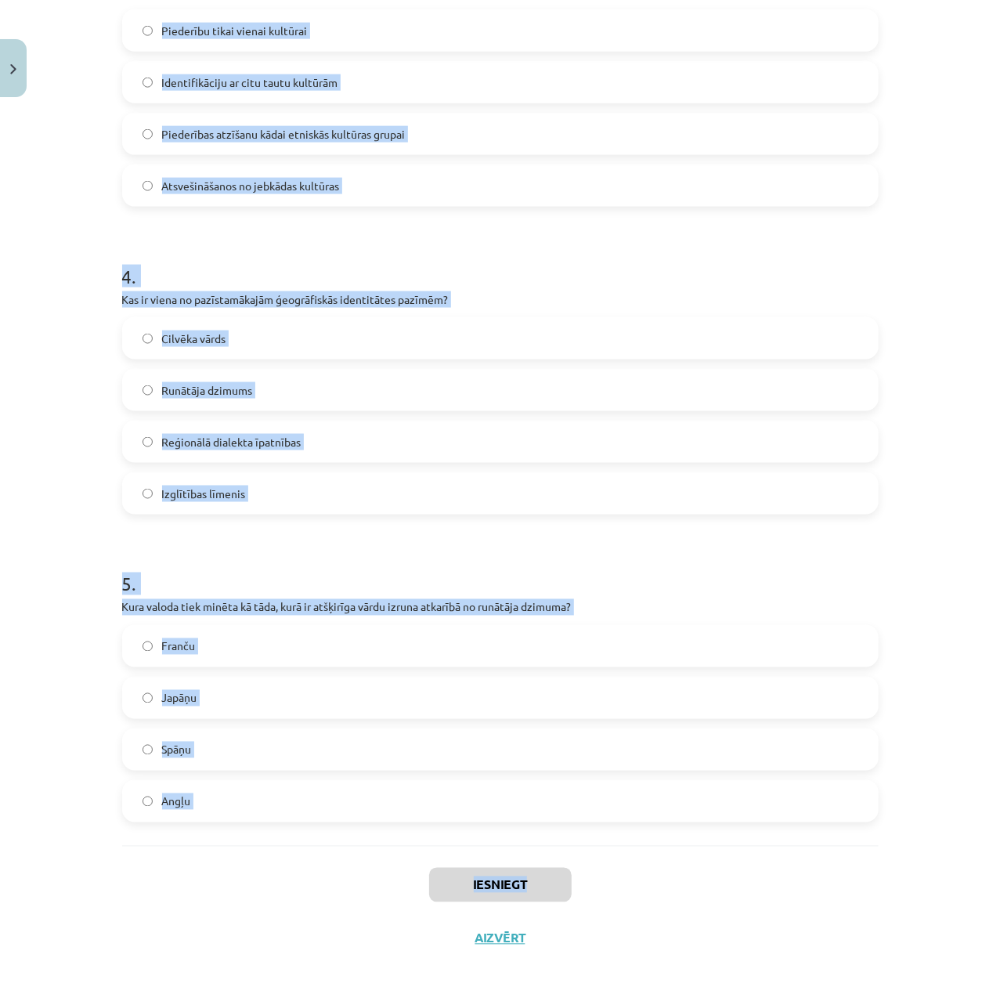
scroll to position [1007, 0]
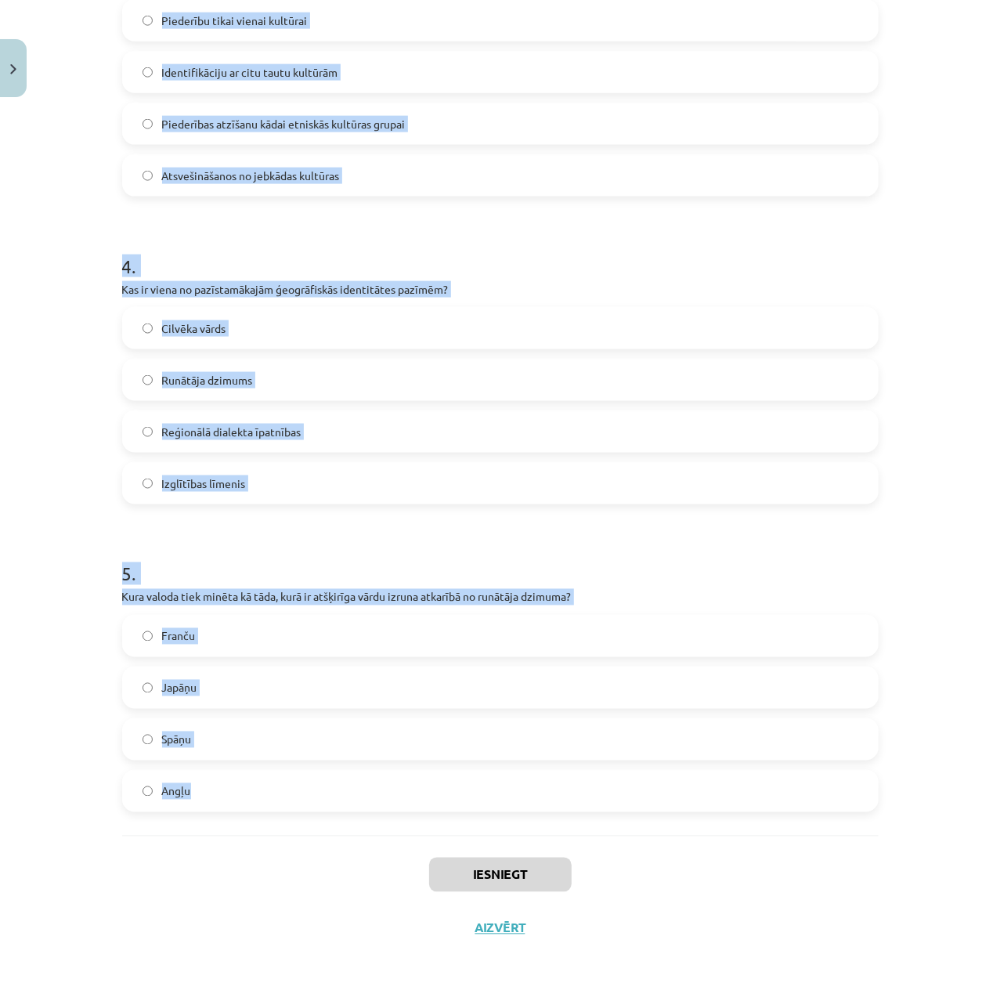
drag, startPoint x: 106, startPoint y: 252, endPoint x: 630, endPoint y: 815, distance: 768.9
click at [630, 815] on div "16 XP Saņemsi Grūts 356 pilda Apraksts Uzdevums Palīdzība 1 . Kas tiek uzskatīt…" at bounding box center [500, 25] width 775 height 1857
copy form "1 . Kas tiek uzskatīts par būtisku latviešu valodas identitātes elementu? Tās p…"
click at [869, 568] on h1 "5 ." at bounding box center [500, 560] width 756 height 49
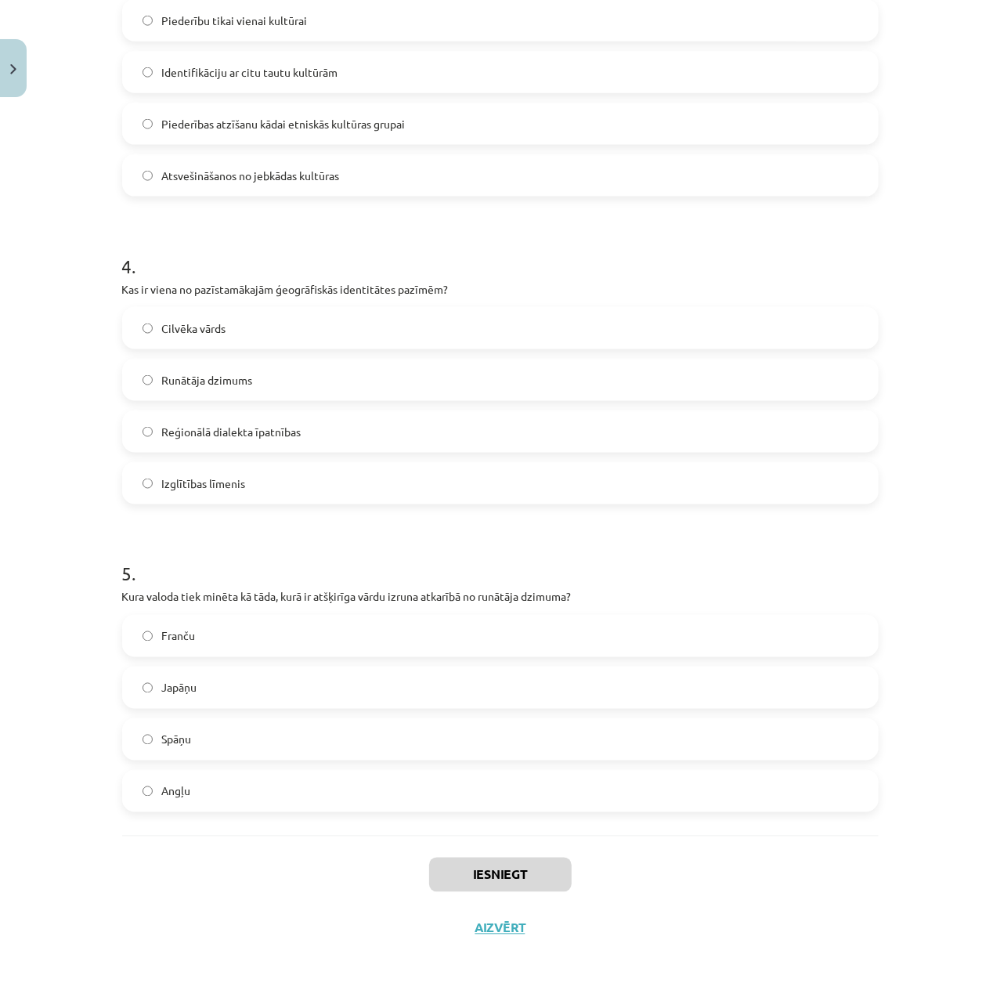
click at [258, 795] on label "Angļu" at bounding box center [500, 790] width 753 height 39
click at [229, 693] on label "Japāņu" at bounding box center [500, 687] width 753 height 39
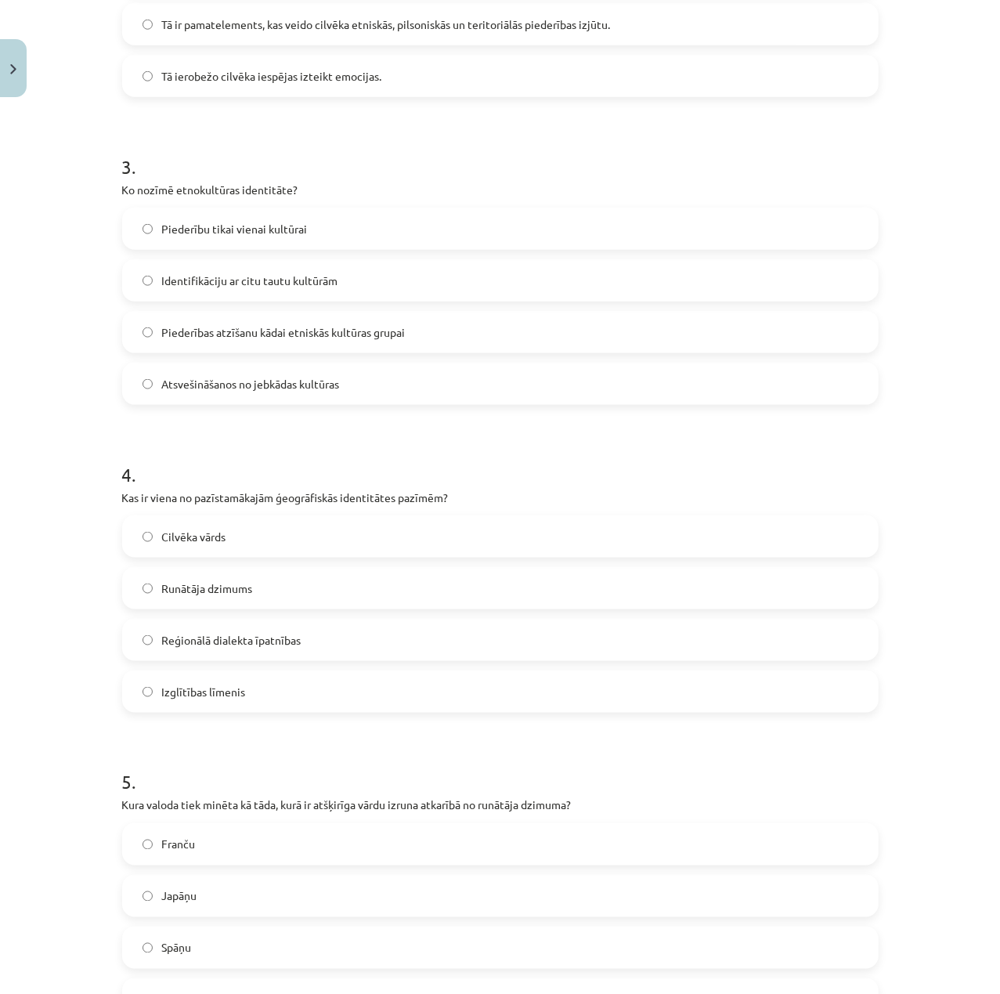
click at [299, 631] on label "Reģionālā dialekta īpatnības" at bounding box center [500, 639] width 753 height 39
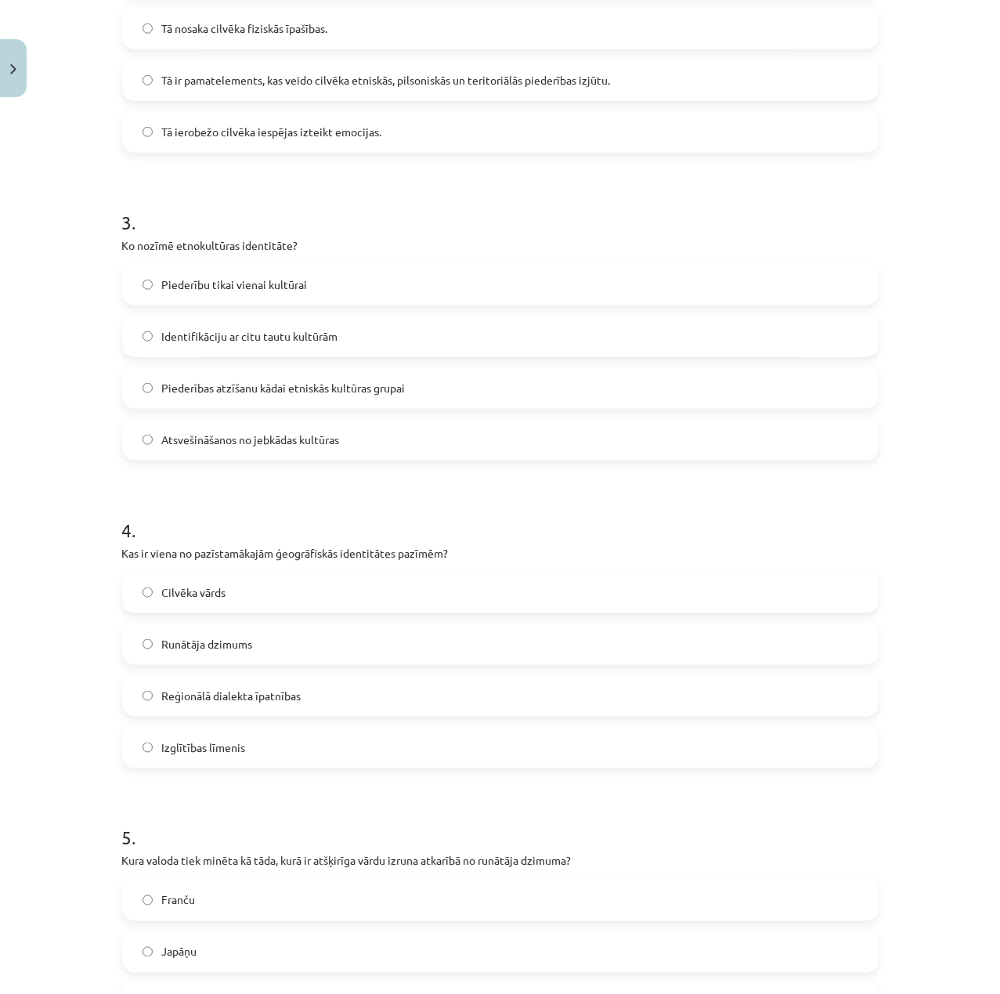
scroll to position [590, 0]
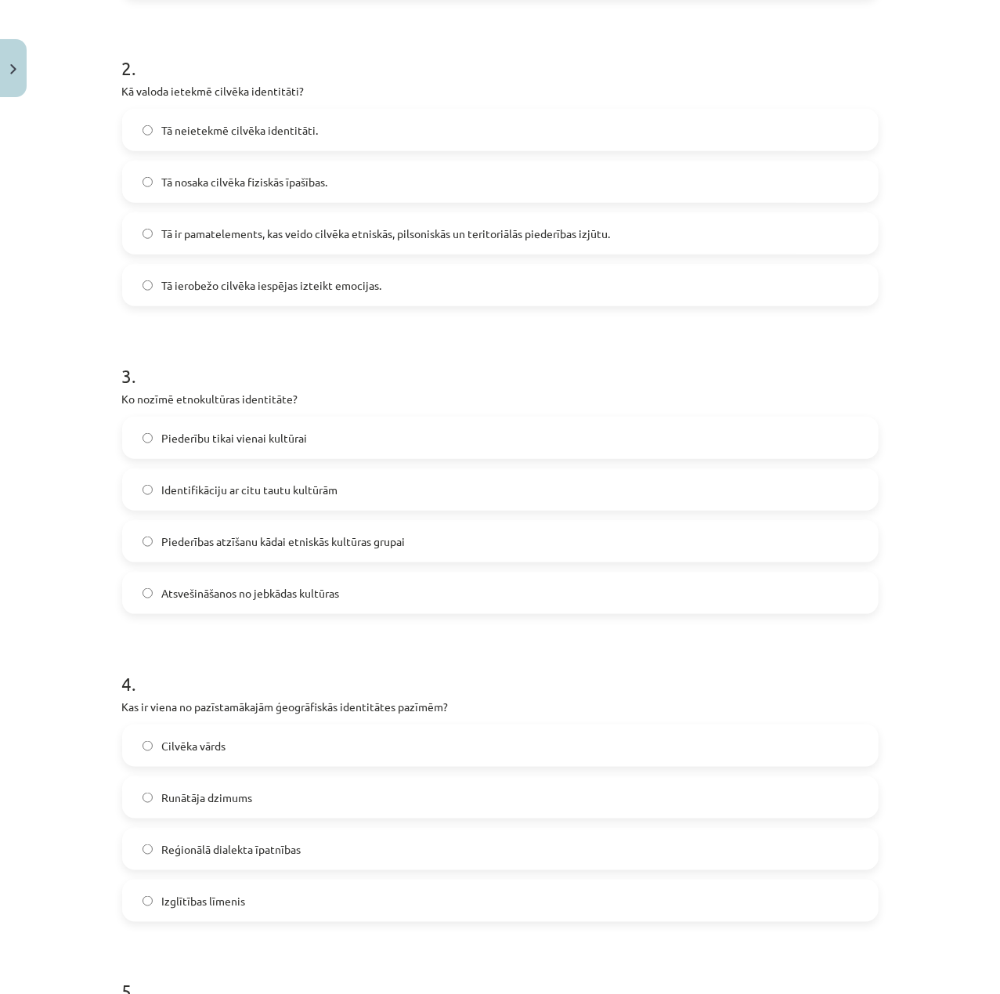
click at [290, 539] on span "Piederības atzīšanu kādai etniskās kultūras grupai" at bounding box center [283, 541] width 243 height 16
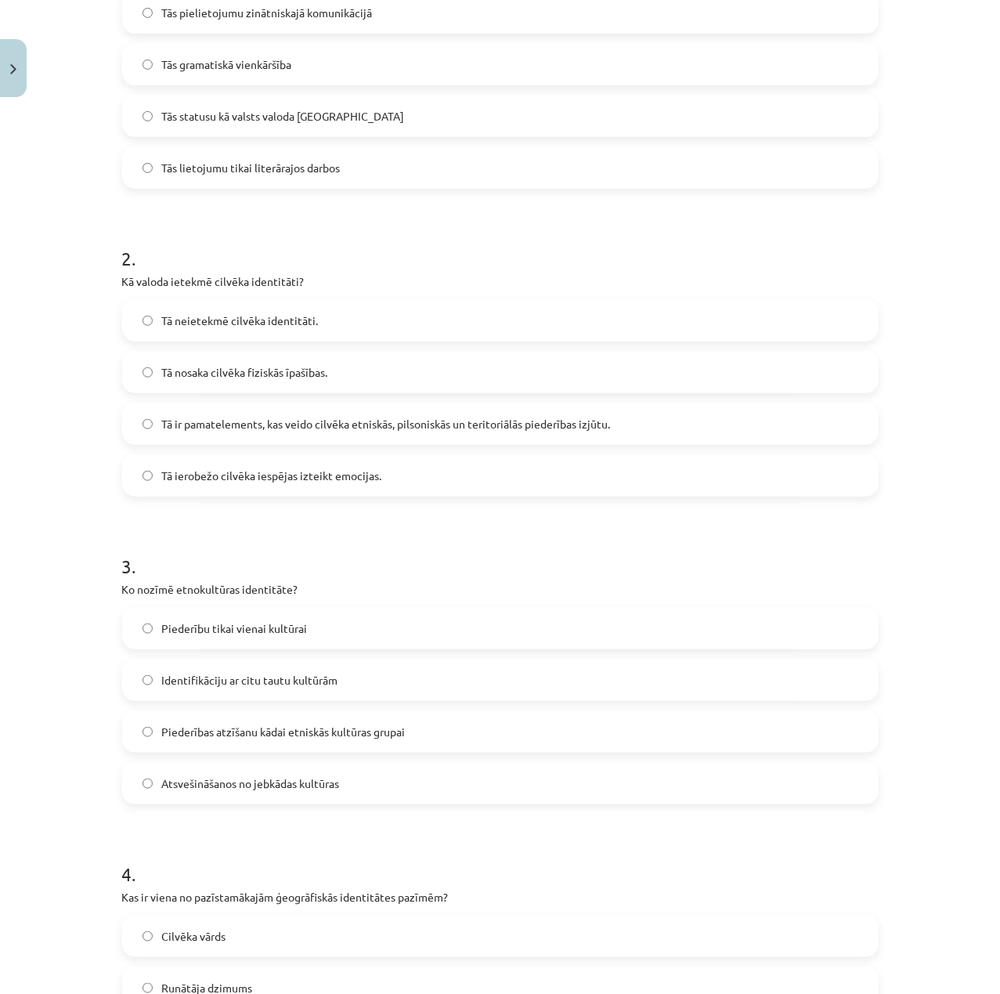
scroll to position [381, 0]
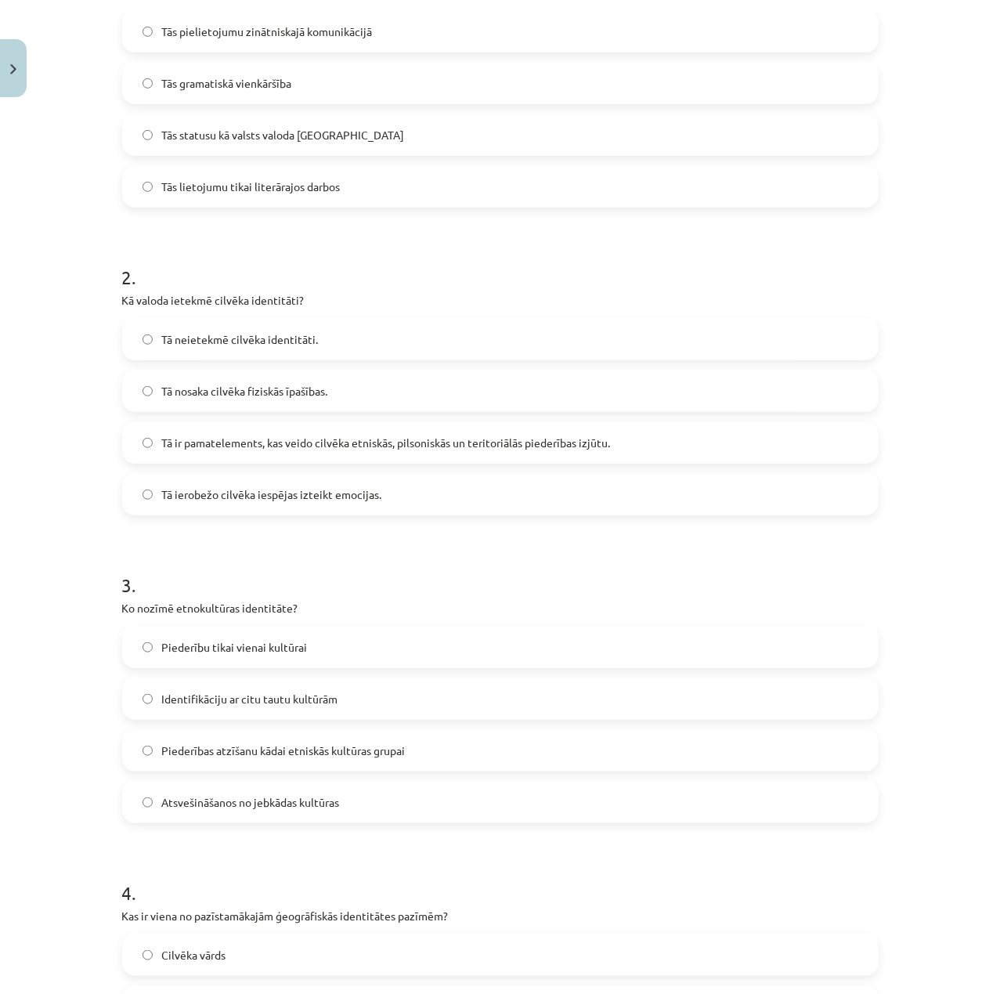
click at [433, 451] on label "Tā ir pamatelements, kas veido cilvēka etniskās, pilsoniskās un teritoriālās pi…" at bounding box center [500, 442] width 753 height 39
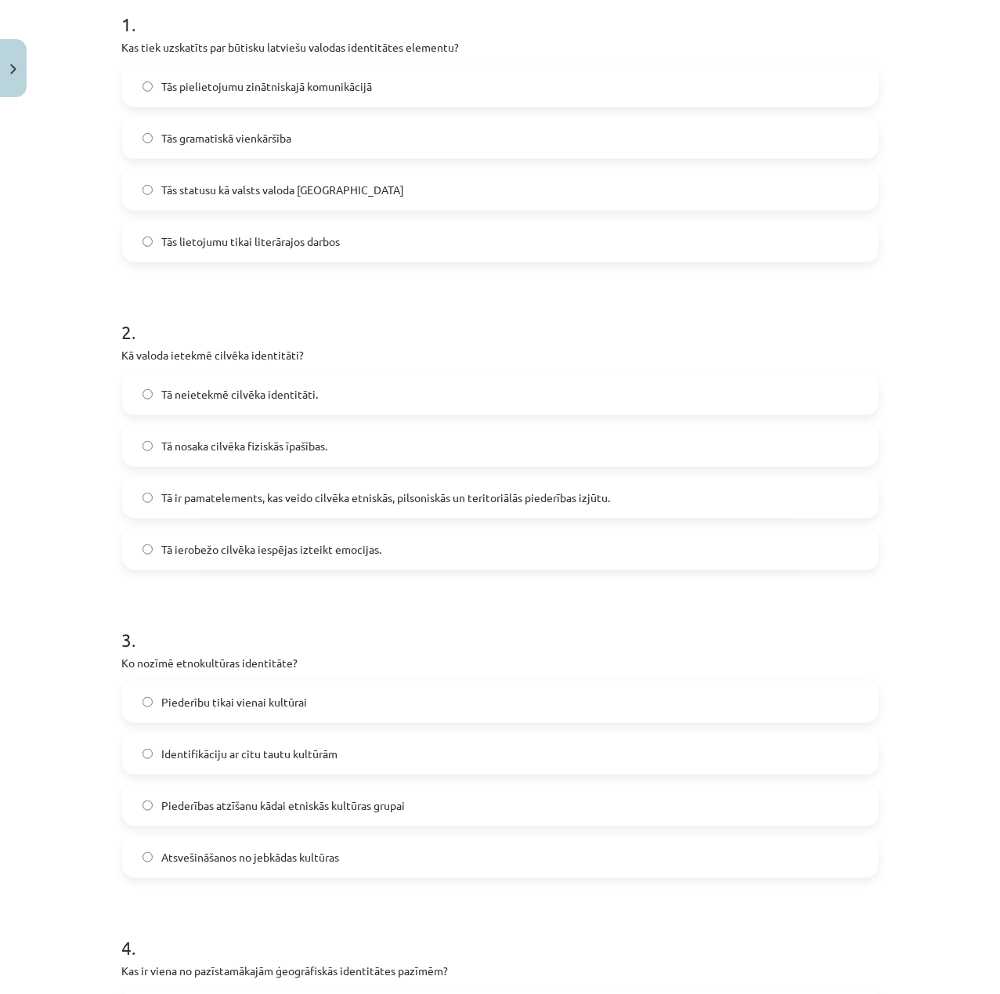
scroll to position [0, 0]
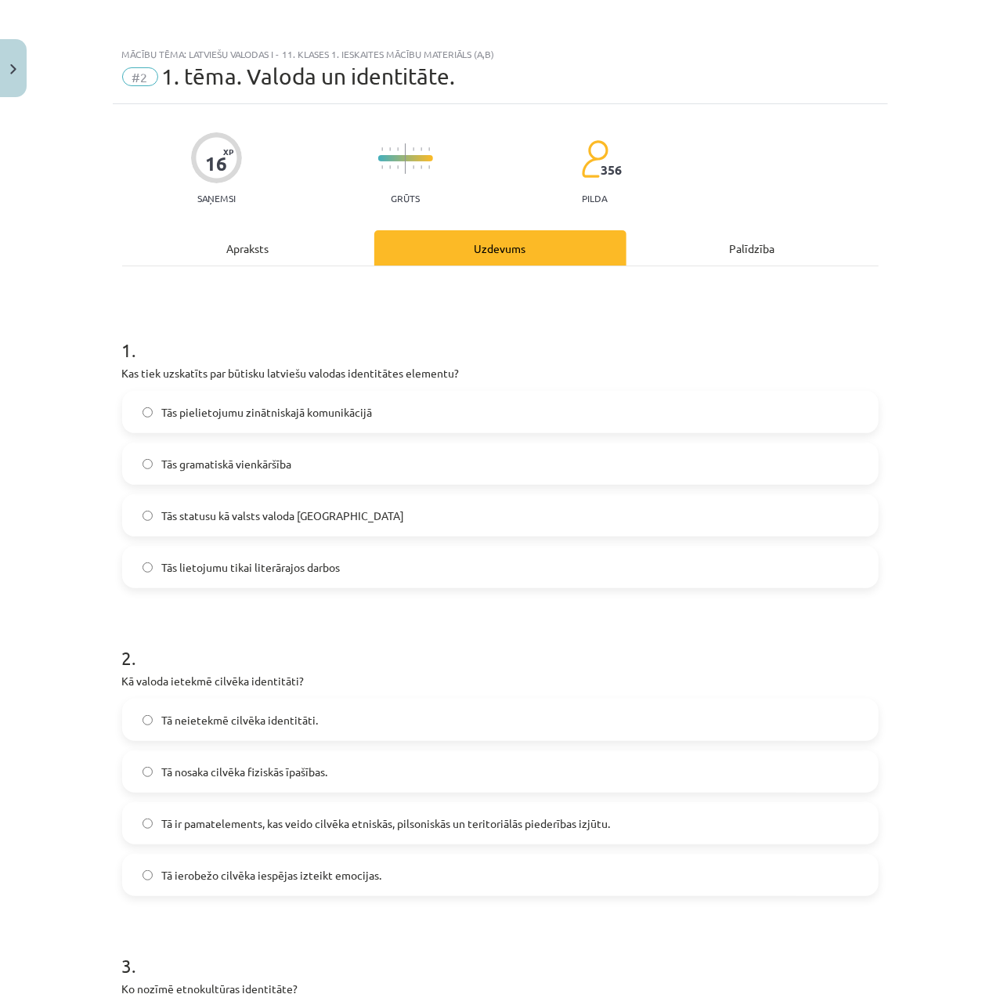
click at [316, 536] on div "Tās statusu kā valsts valoda Latvijā" at bounding box center [500, 515] width 756 height 42
click at [324, 496] on label "Tās statusu kā valsts valoda Latvijā" at bounding box center [500, 515] width 753 height 39
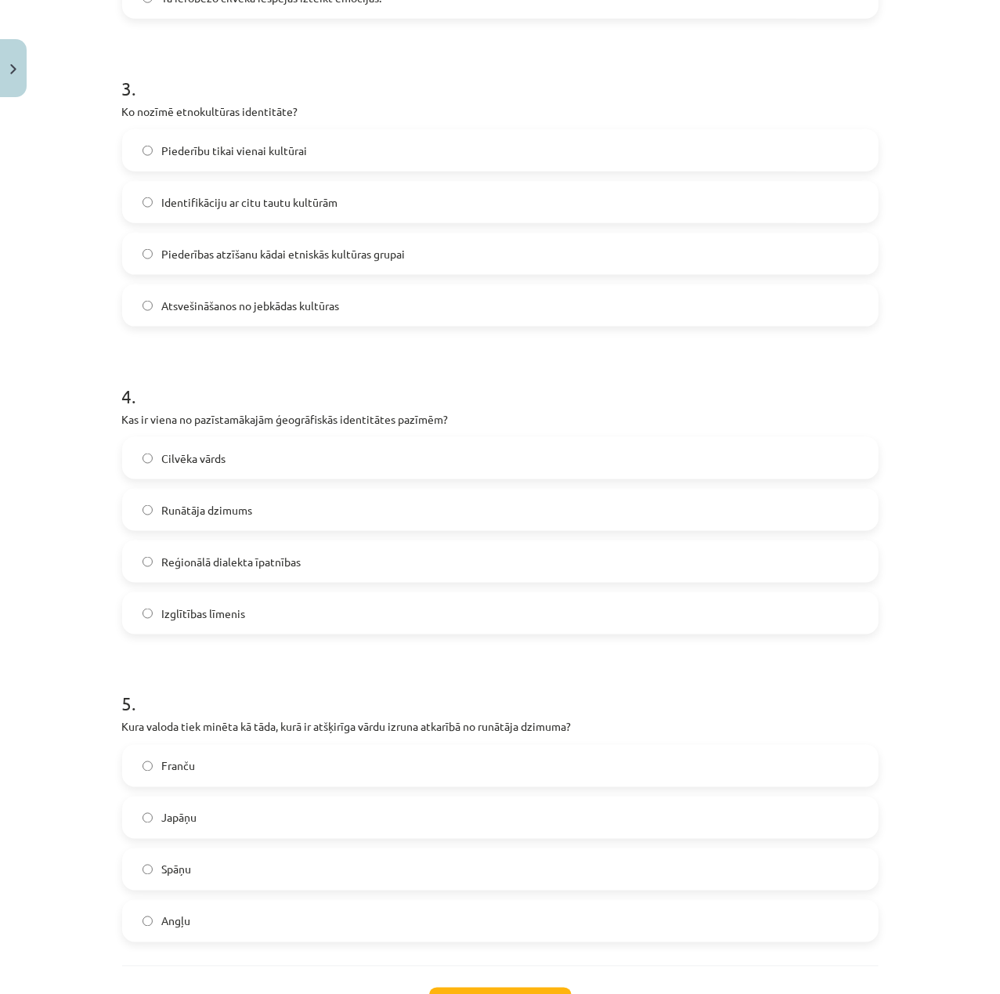
scroll to position [1007, 0]
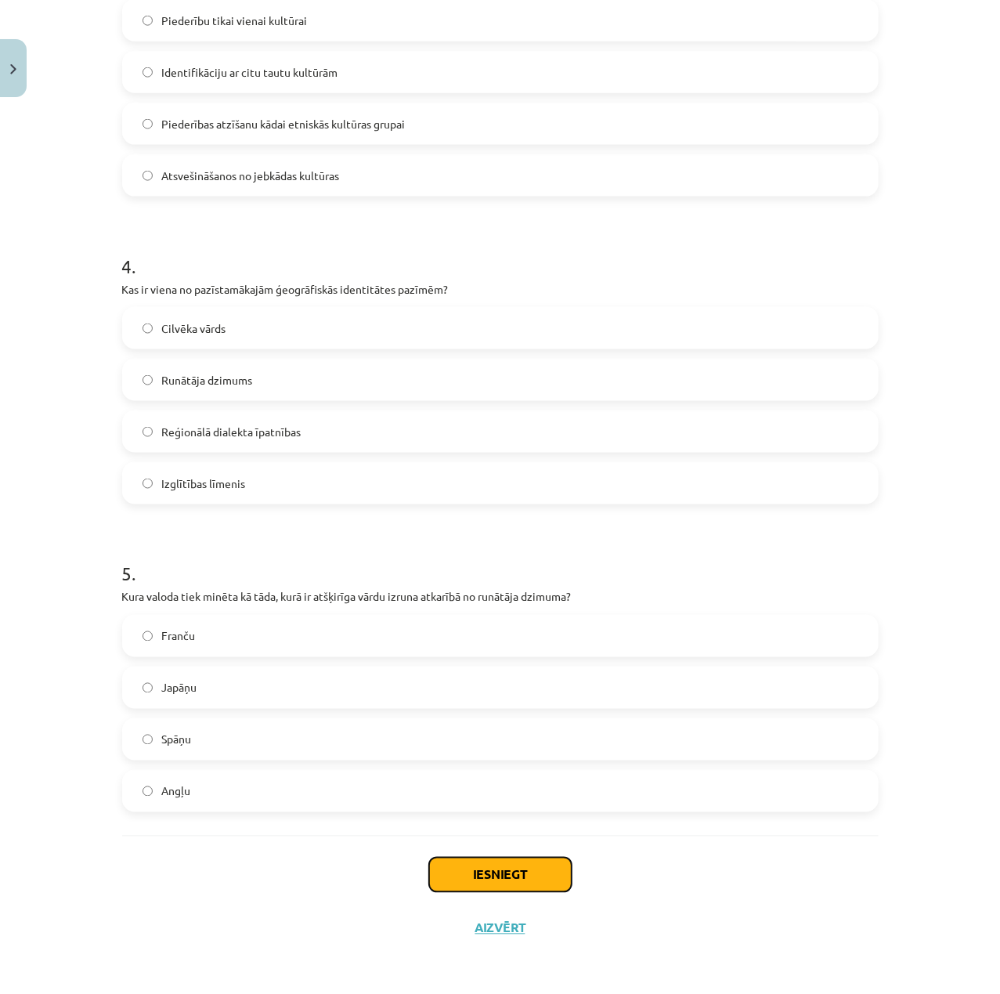
click at [523, 865] on button "Iesniegt" at bounding box center [500, 874] width 142 height 34
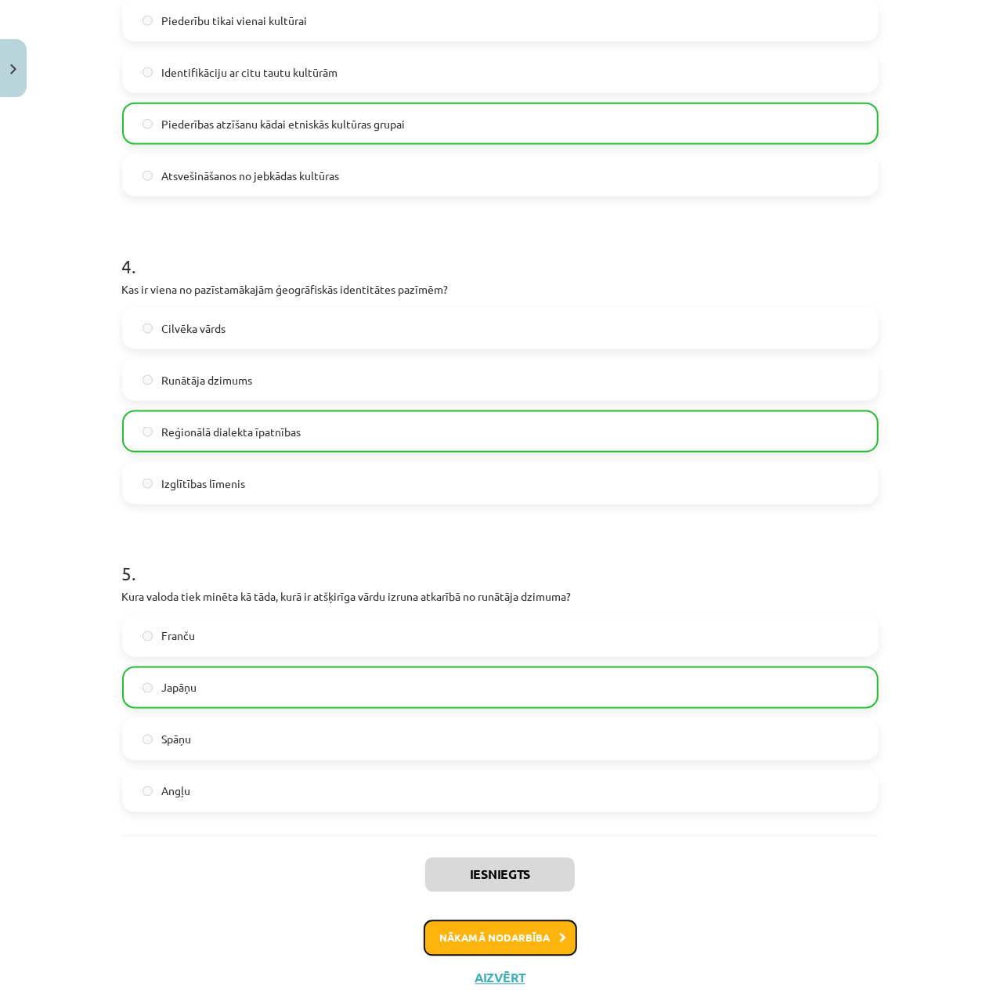
click at [529, 935] on button "Nākamā nodarbība" at bounding box center [500, 938] width 153 height 36
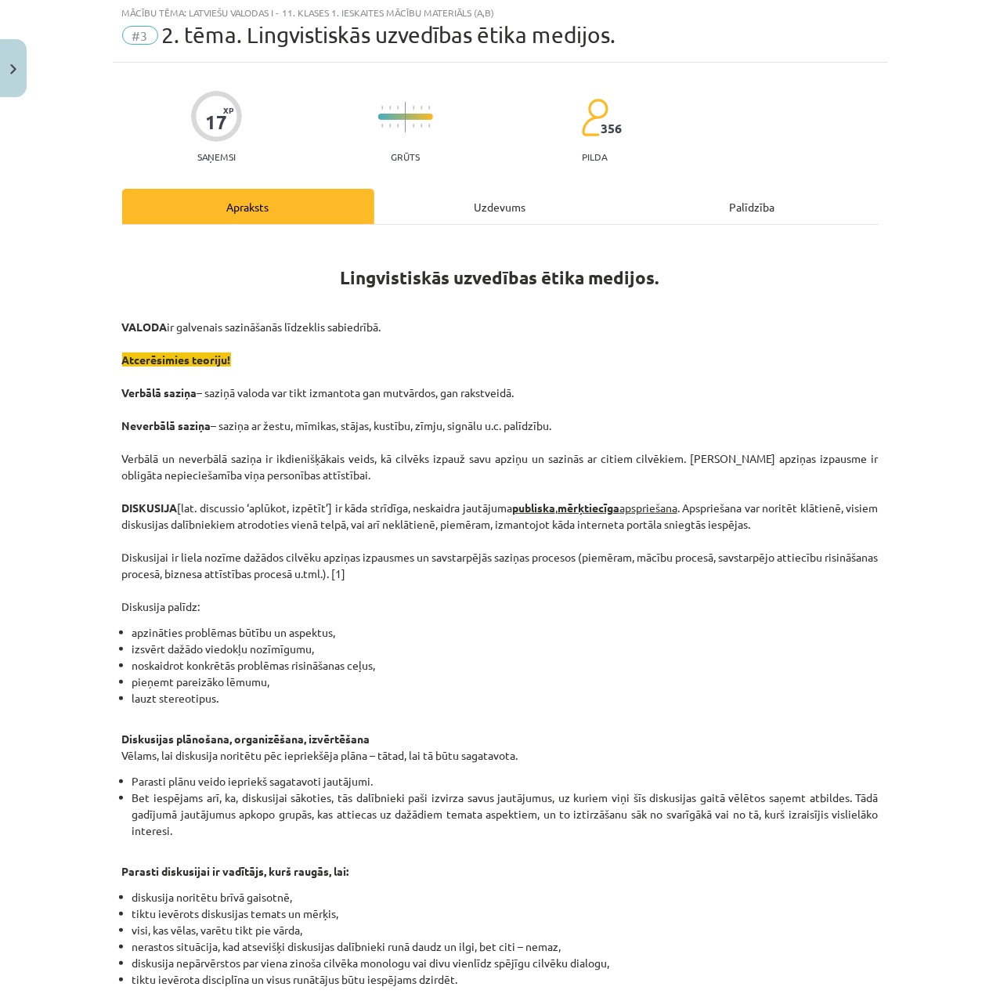
scroll to position [39, 0]
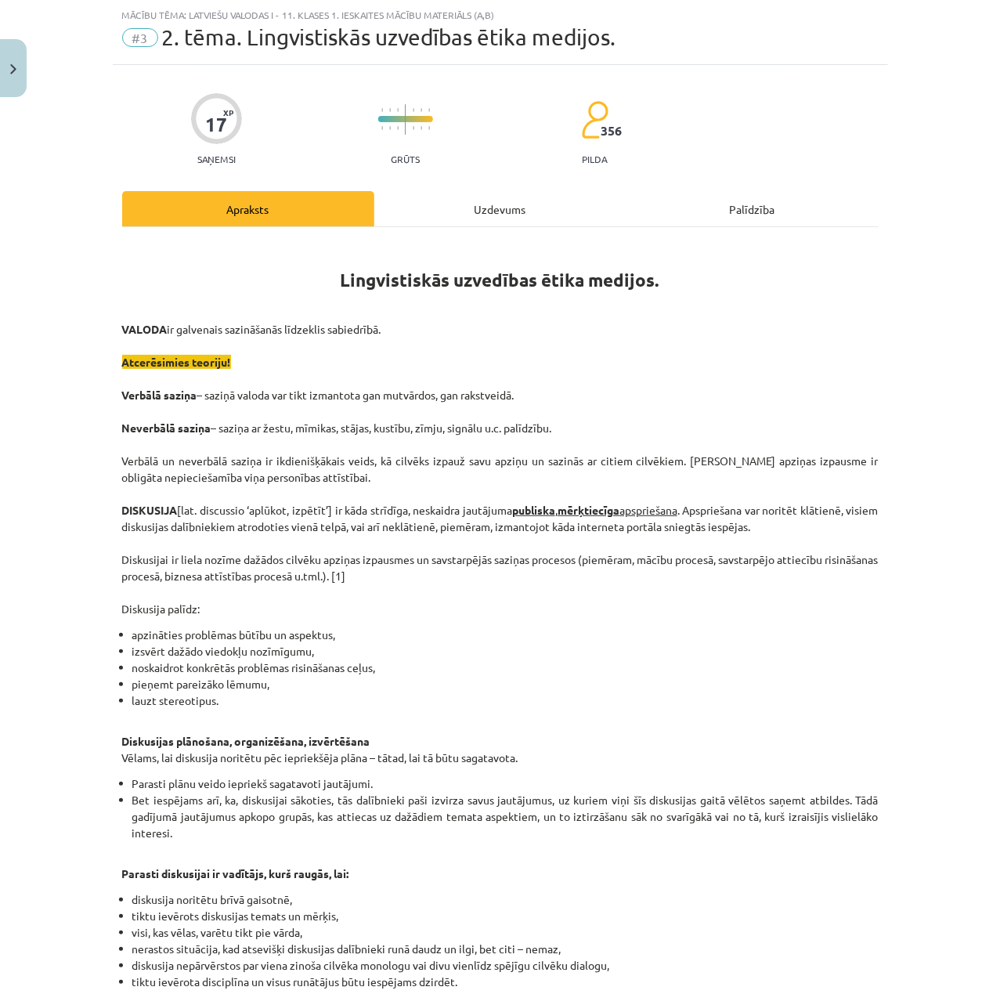
click at [434, 219] on div "Uzdevums" at bounding box center [500, 208] width 252 height 35
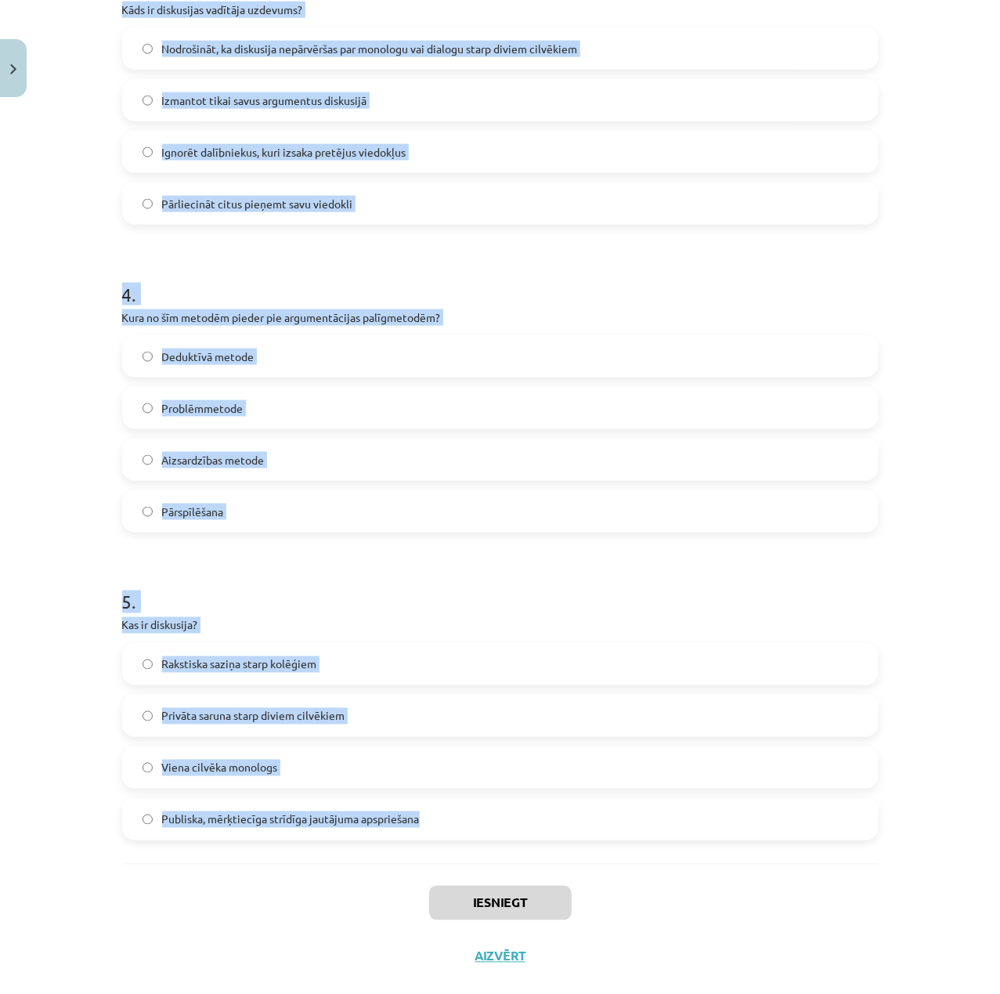
scroll to position [1007, 0]
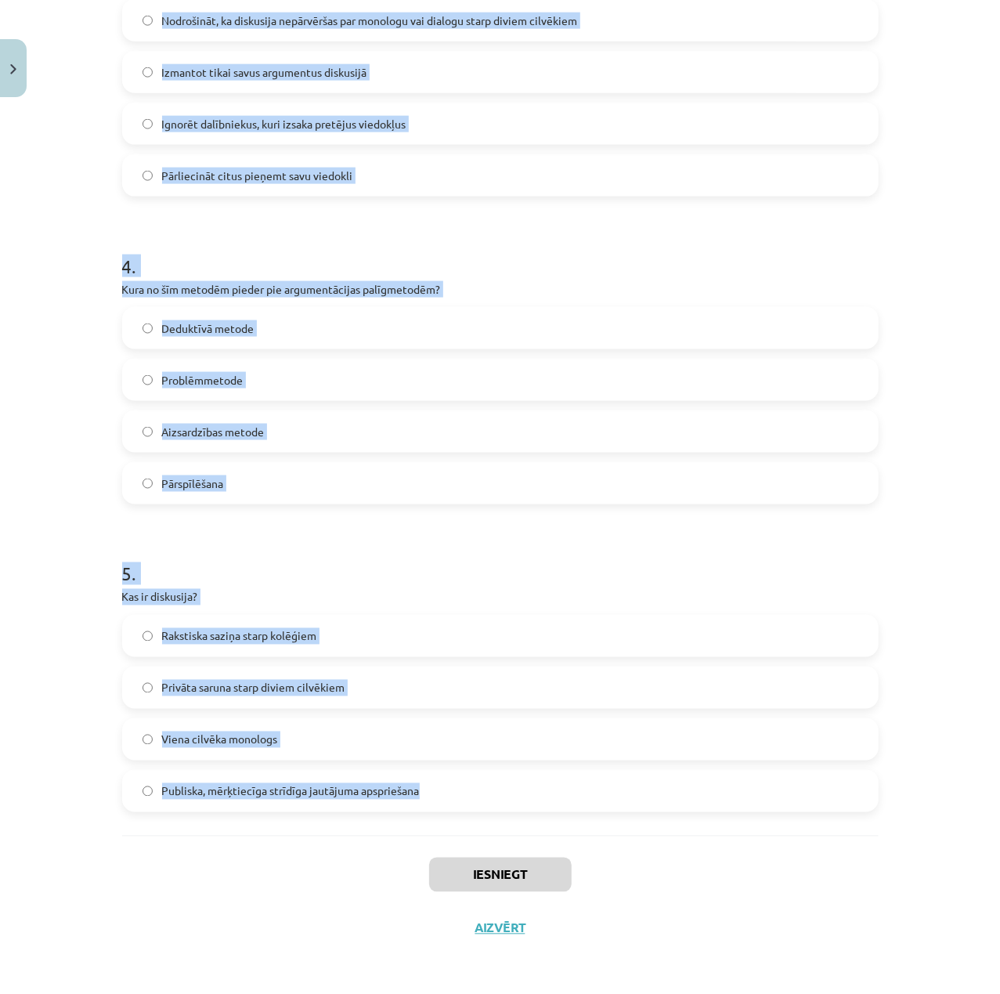
drag, startPoint x: 97, startPoint y: 288, endPoint x: 521, endPoint y: 808, distance: 671.1
click at [521, 808] on div "Mācību tēma: Latviešu valodas i - 11. klases 1. ieskaites mācību materiāls (a,b…" at bounding box center [500, 497] width 1000 height 994
copy form "1 . Kura metode tiek izmantota, lai fiksētu pretrunas oponenta viedoklī un tās …"
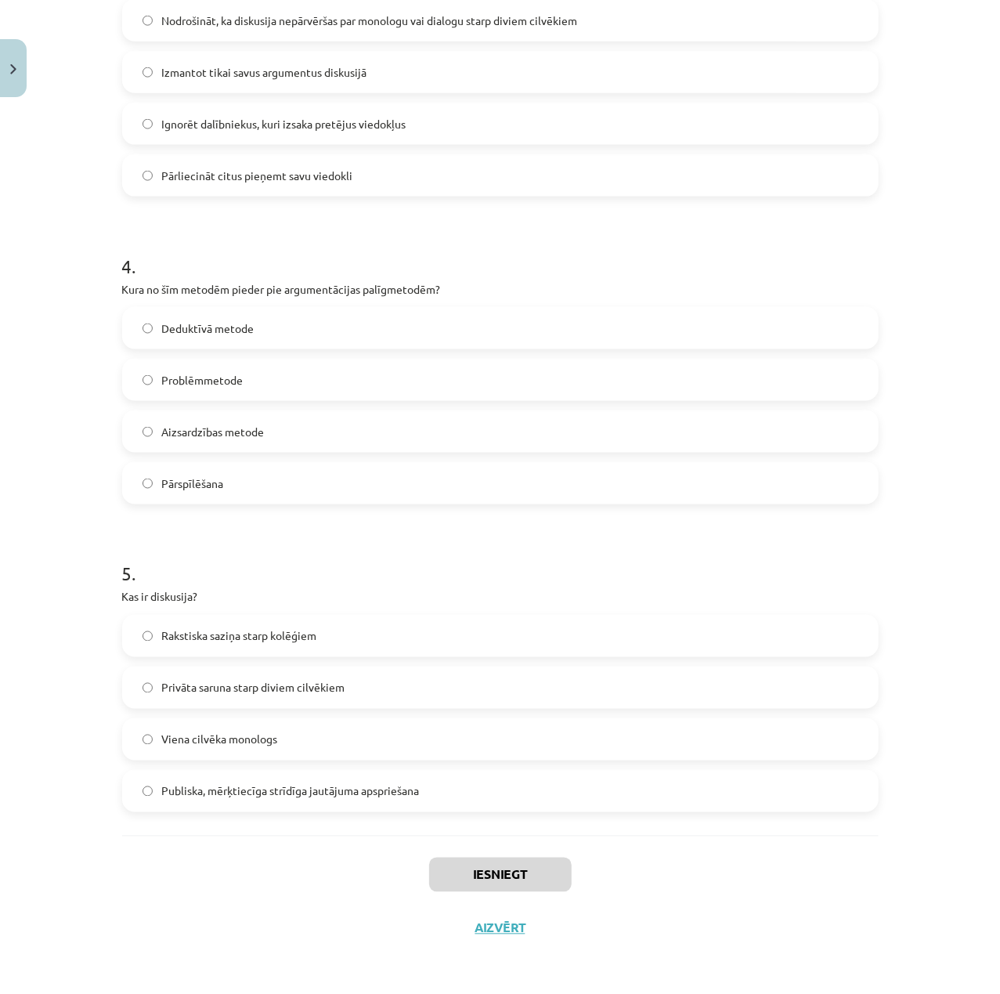
click at [911, 906] on div "Mācību tēma: Latviešu valodas i - 11. klases 1. ieskaites mācību materiāls (a,b…" at bounding box center [500, 497] width 1000 height 994
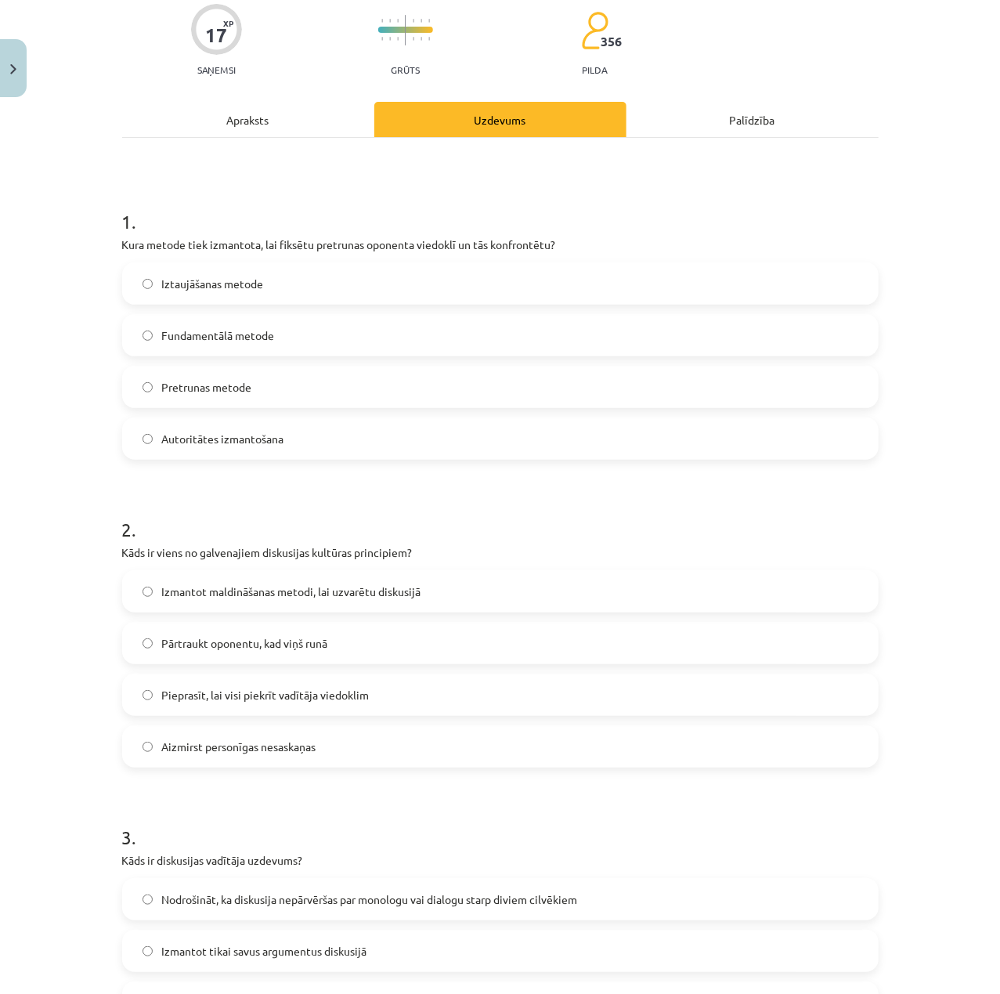
scroll to position [67, 0]
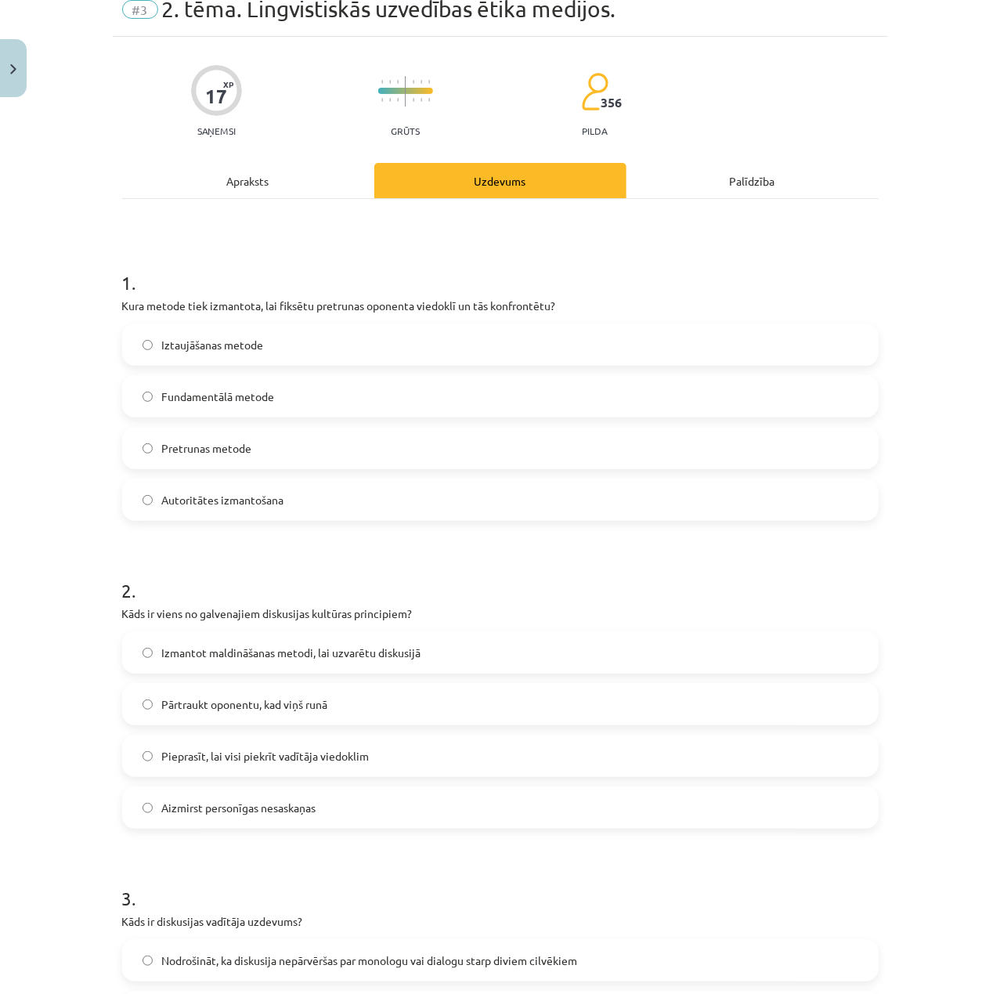
click at [266, 455] on label "Pretrunas metode" at bounding box center [500, 447] width 753 height 39
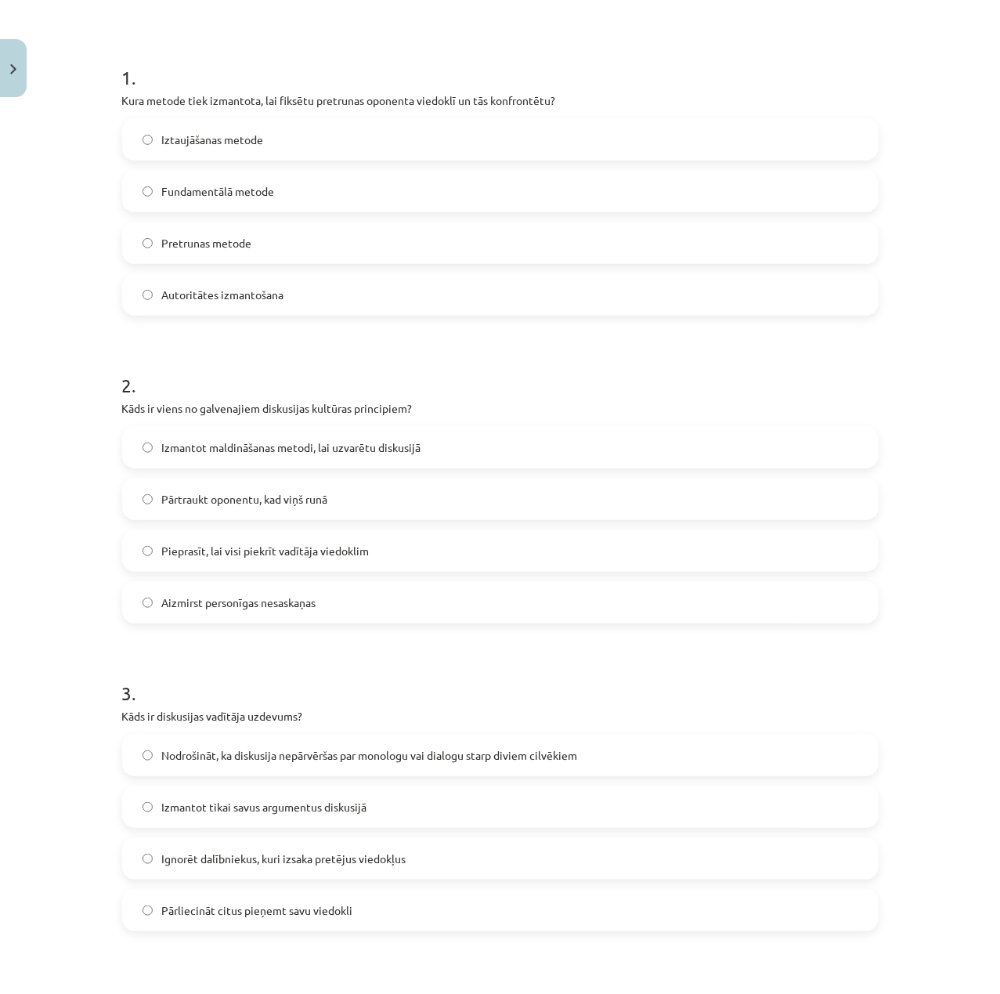
scroll to position [276, 0]
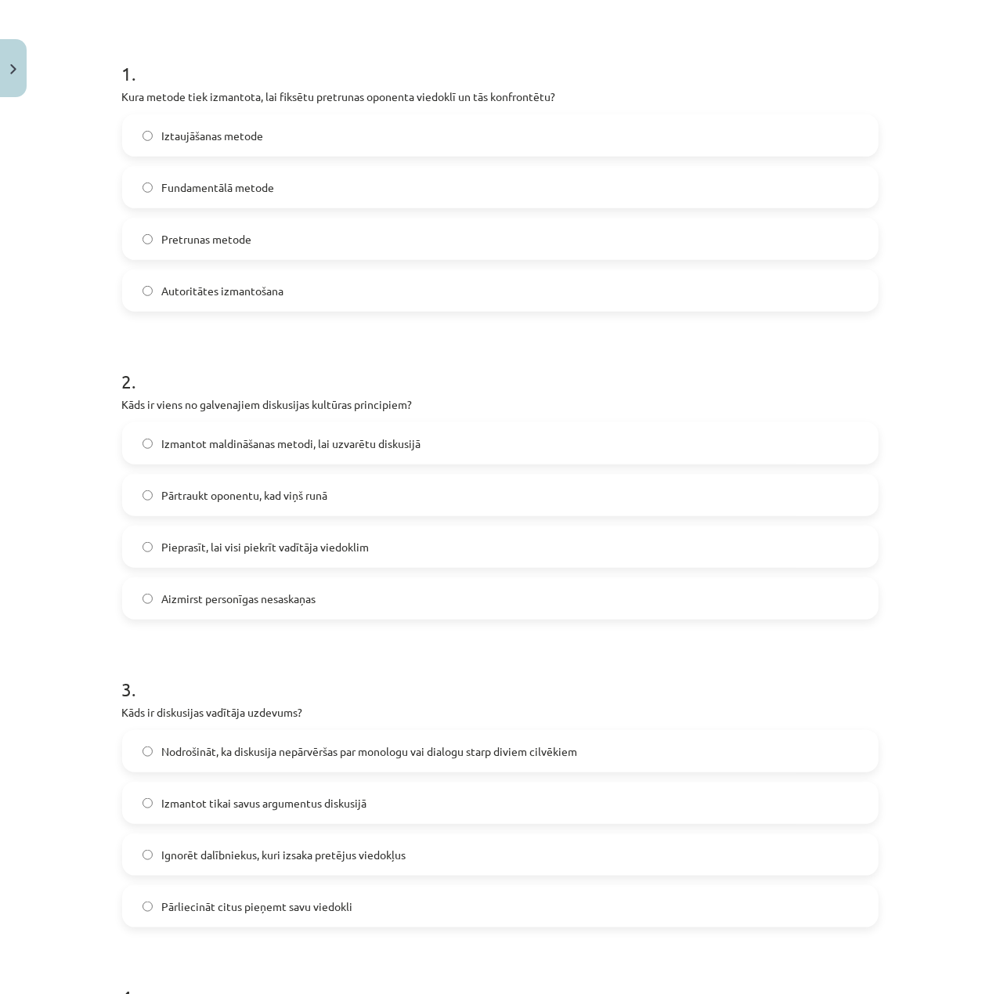
click at [305, 597] on span "Aizmirst personīgas nesaskaņas" at bounding box center [239, 598] width 154 height 16
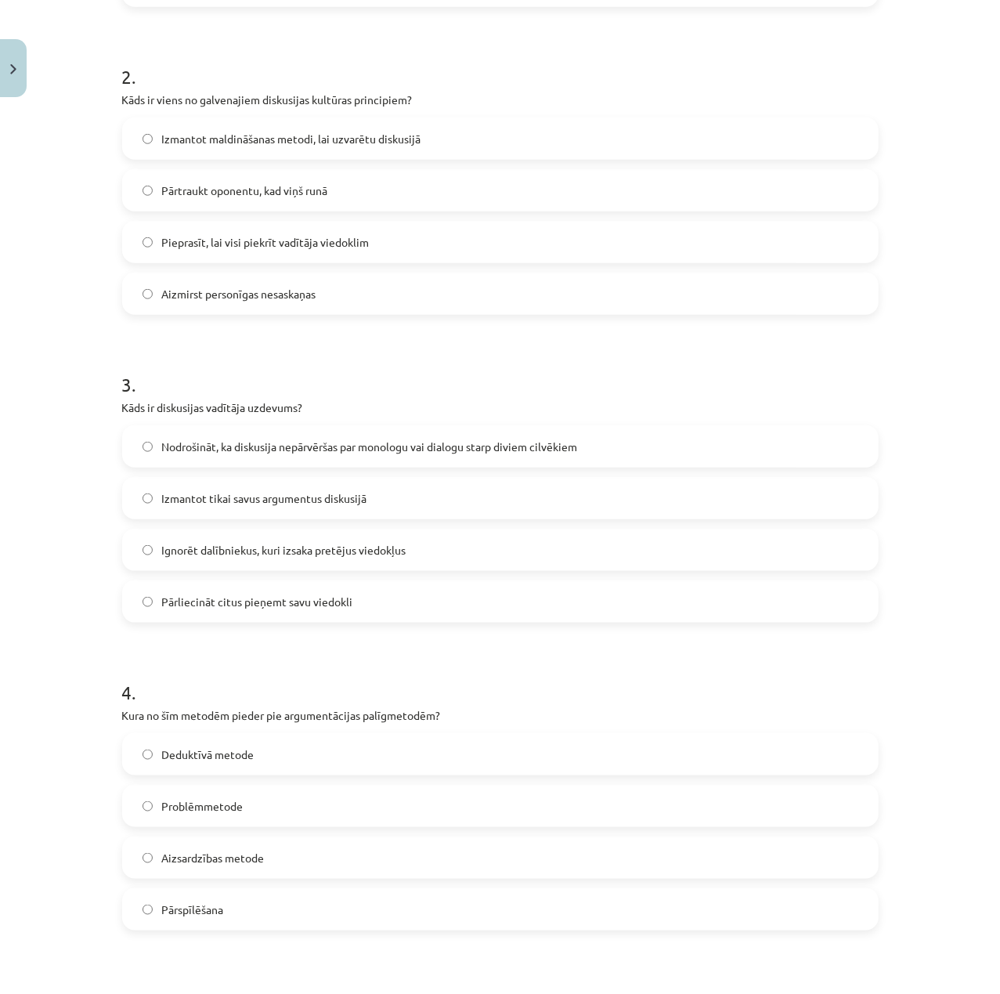
scroll to position [590, 0]
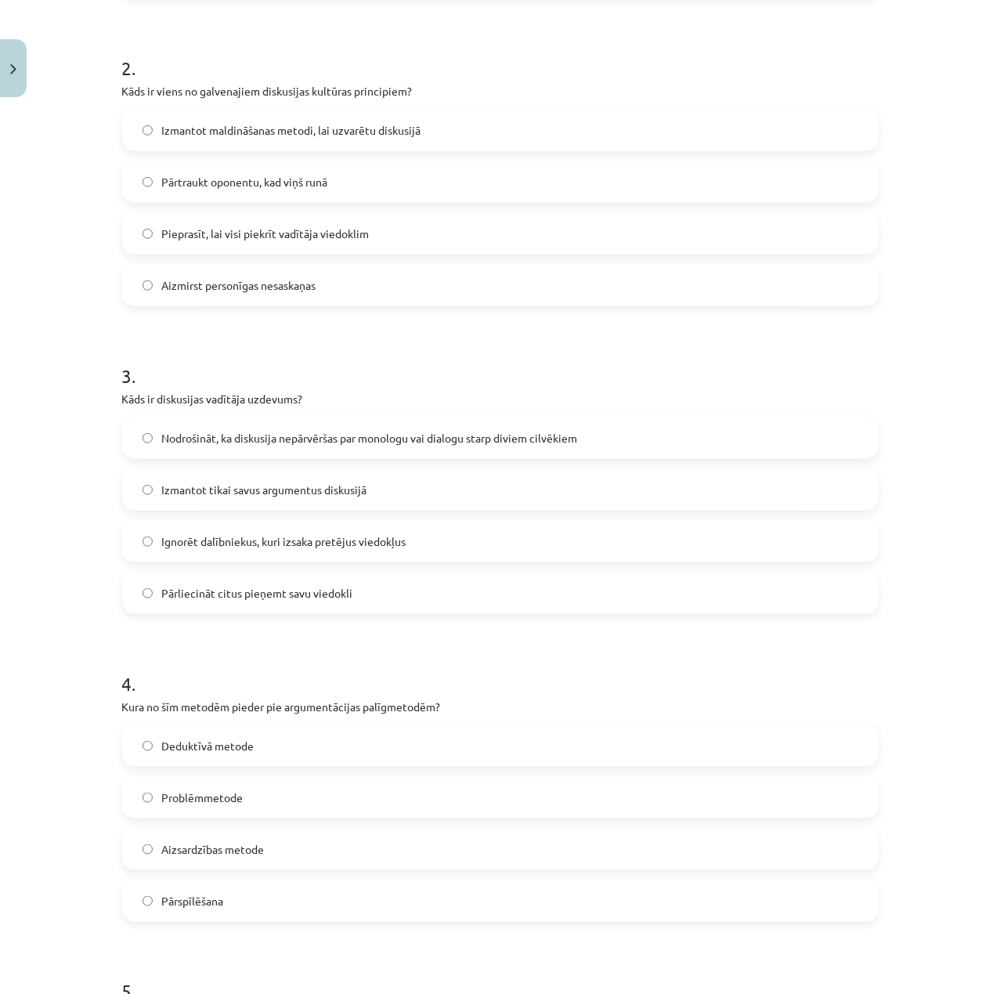
click at [255, 437] on span "Nodrošināt, ka diskusija nepārvēršas par monologu vai dialogu starp diviem cilv…" at bounding box center [370, 438] width 416 height 16
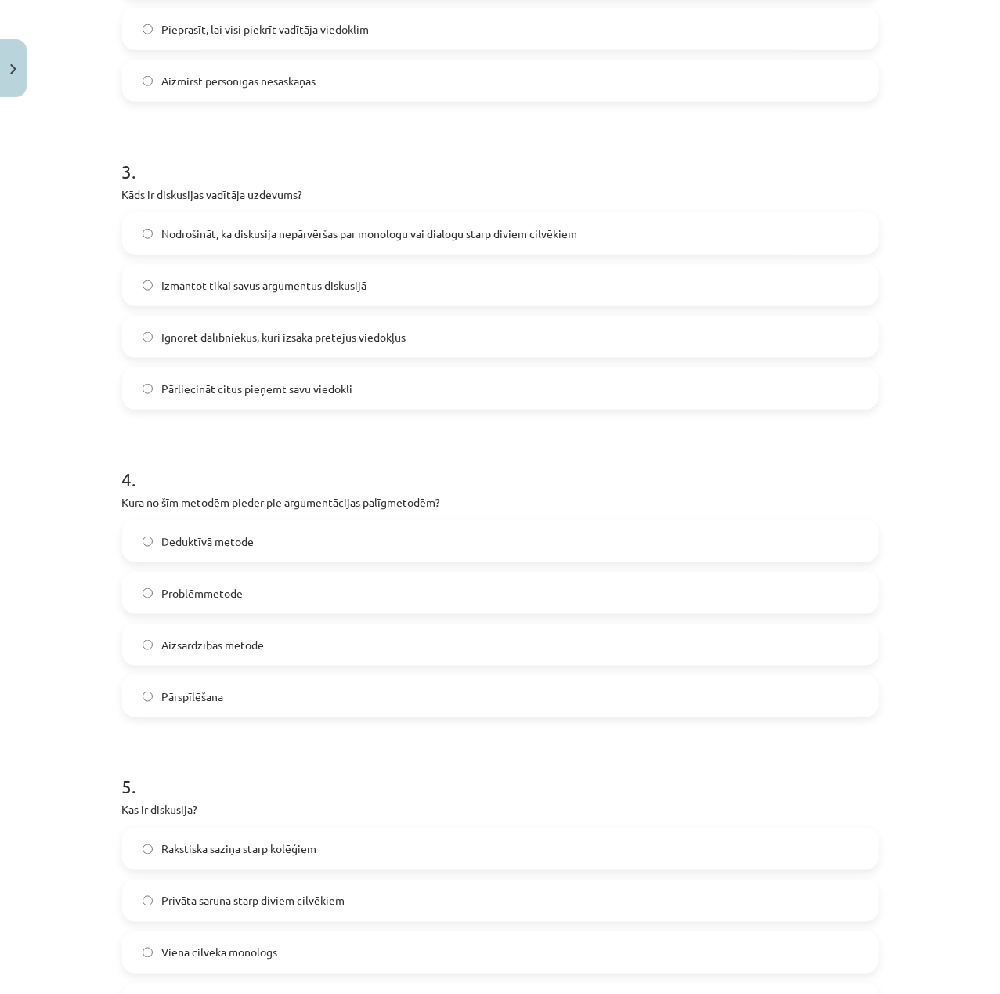
scroll to position [799, 0]
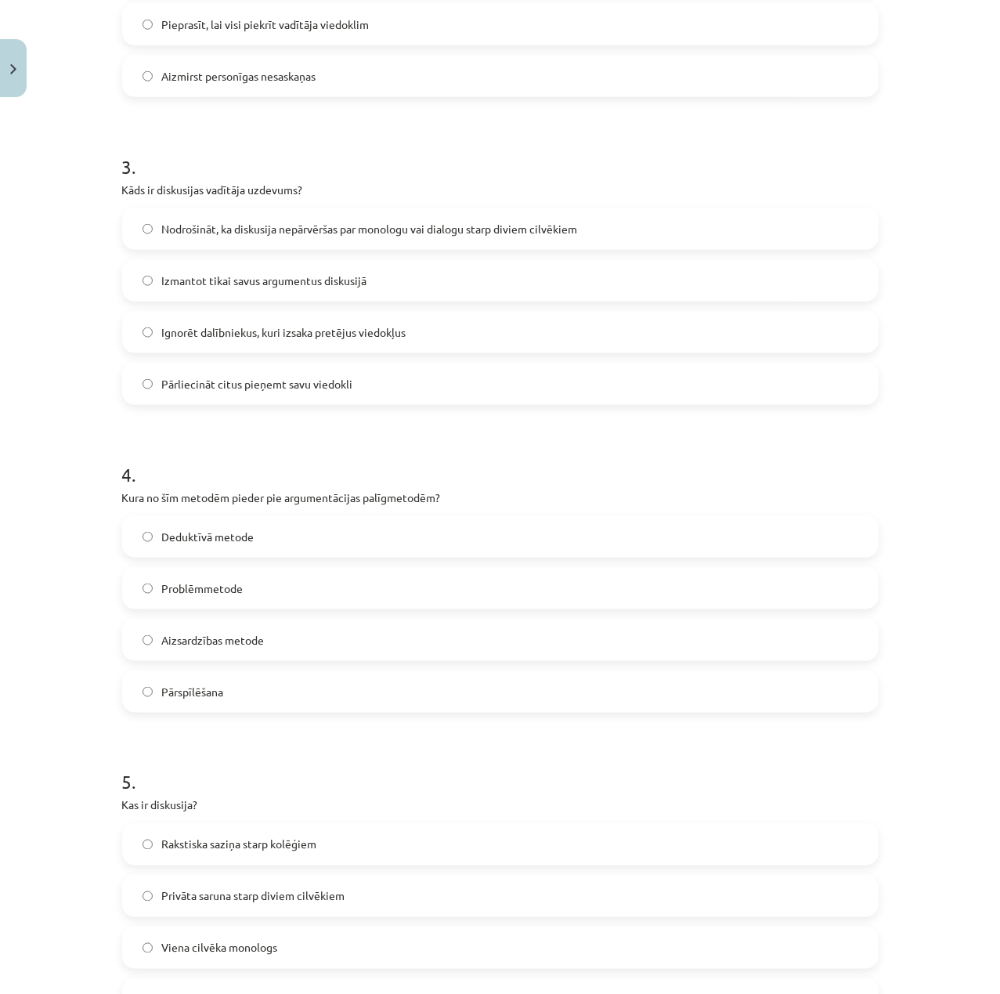
click at [293, 550] on label "Deduktīvā metode" at bounding box center [500, 536] width 753 height 39
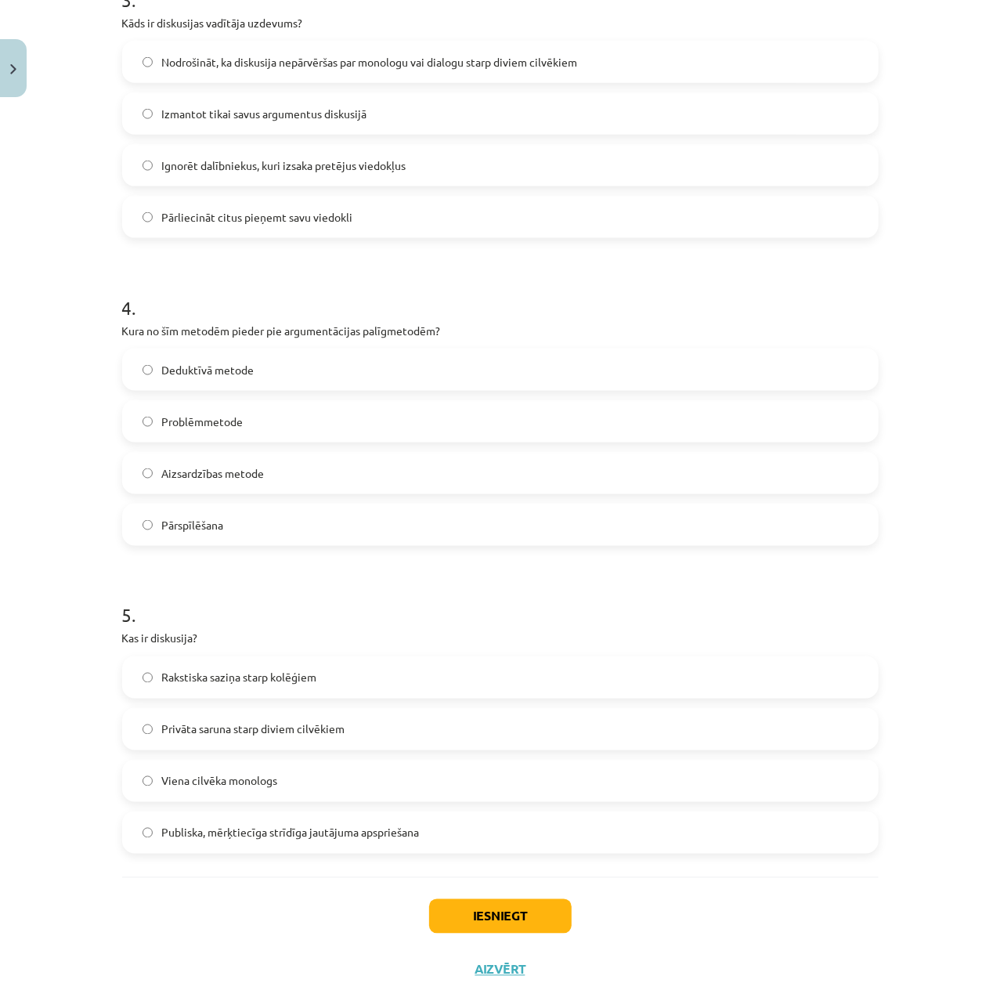
scroll to position [1007, 0]
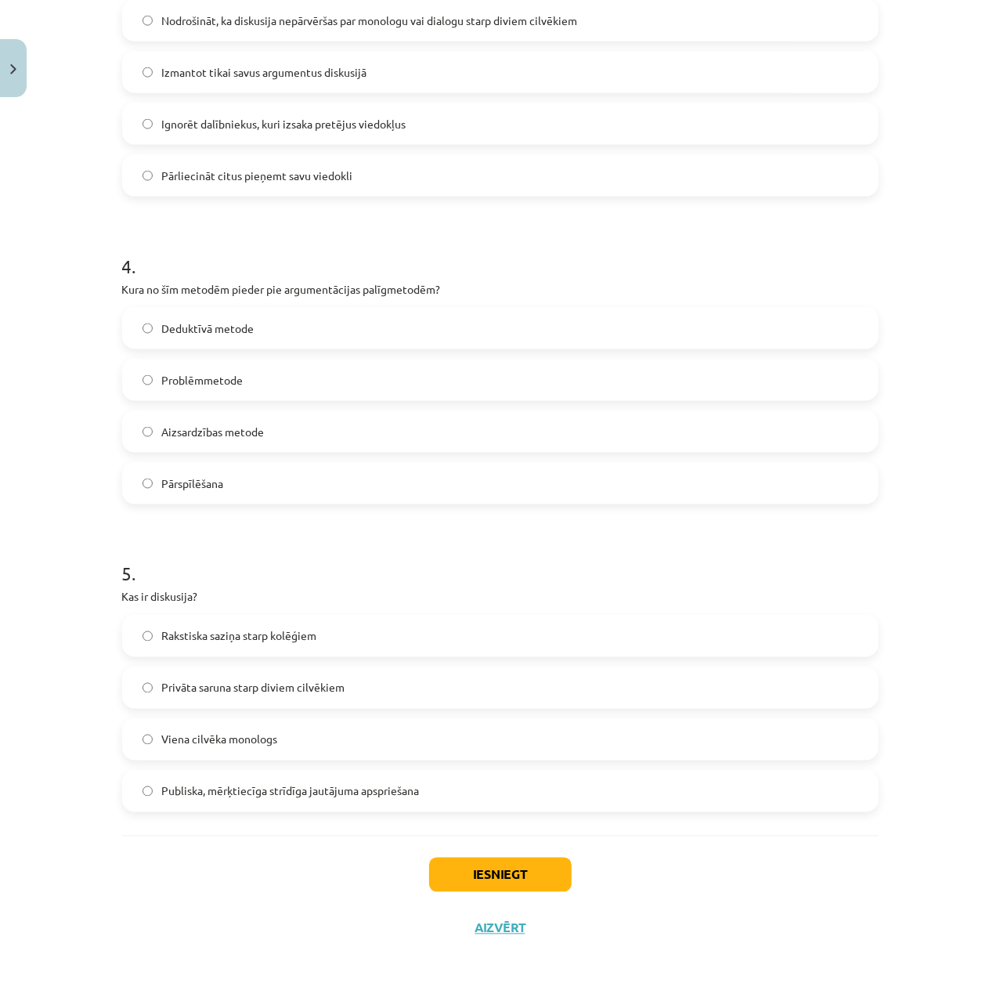
click at [308, 764] on div "Rakstiska saziņa starp kolēģiem Privāta saruna starp diviem cilvēkiem Viena cil…" at bounding box center [500, 713] width 756 height 197
click at [320, 791] on span "Publiska, mērķtiecīga strīdīga jautājuma apspriešana" at bounding box center [291, 791] width 258 height 16
click at [507, 869] on button "Iesniegt" at bounding box center [500, 874] width 142 height 34
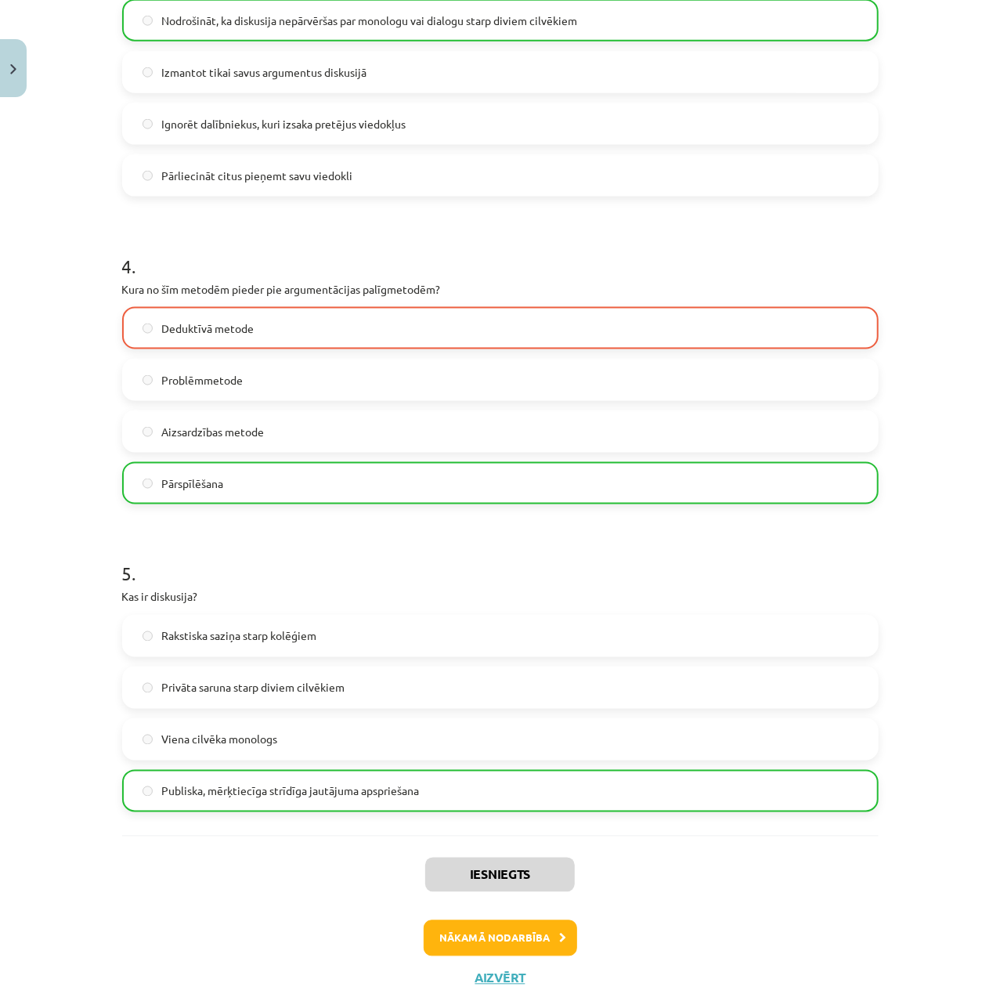
click at [543, 918] on div "Iesniegts Nākamā nodarbība Aizvērt" at bounding box center [500, 915] width 756 height 160
click at [542, 930] on button "Nākamā nodarbība" at bounding box center [500, 938] width 153 height 36
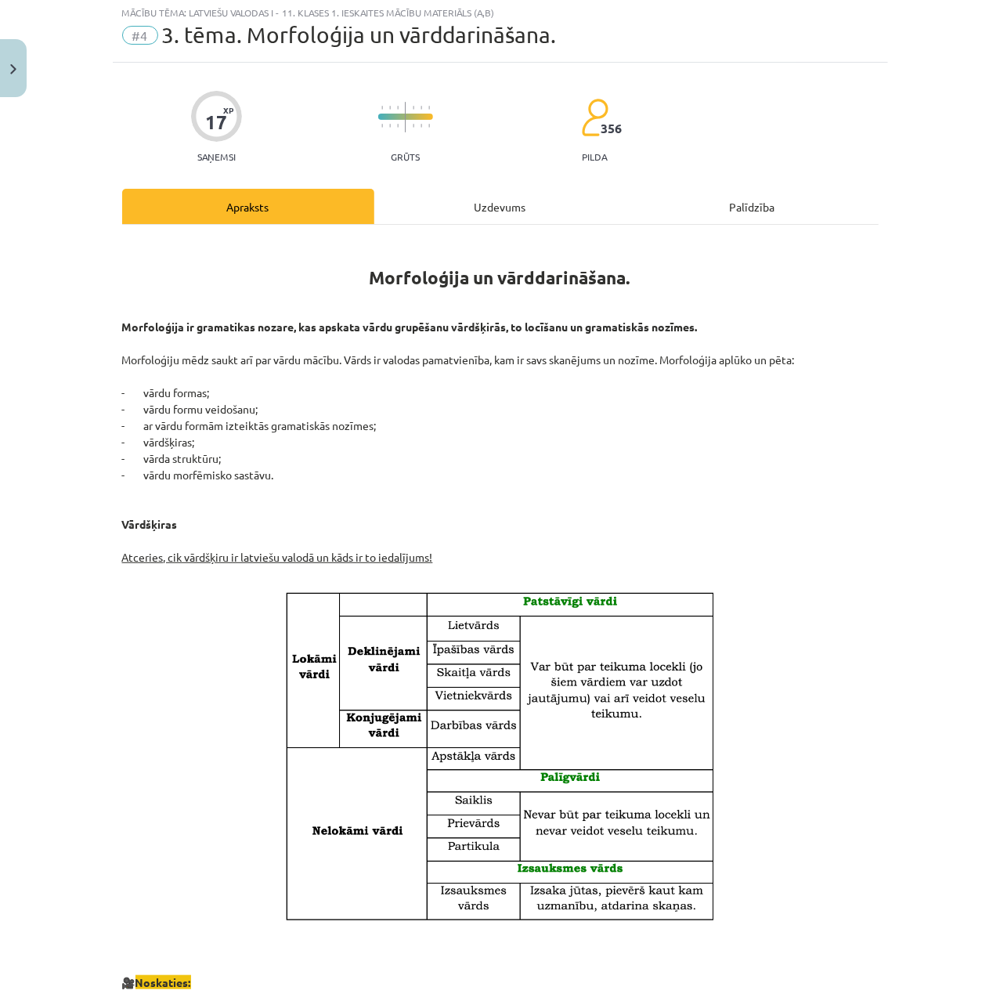
scroll to position [39, 0]
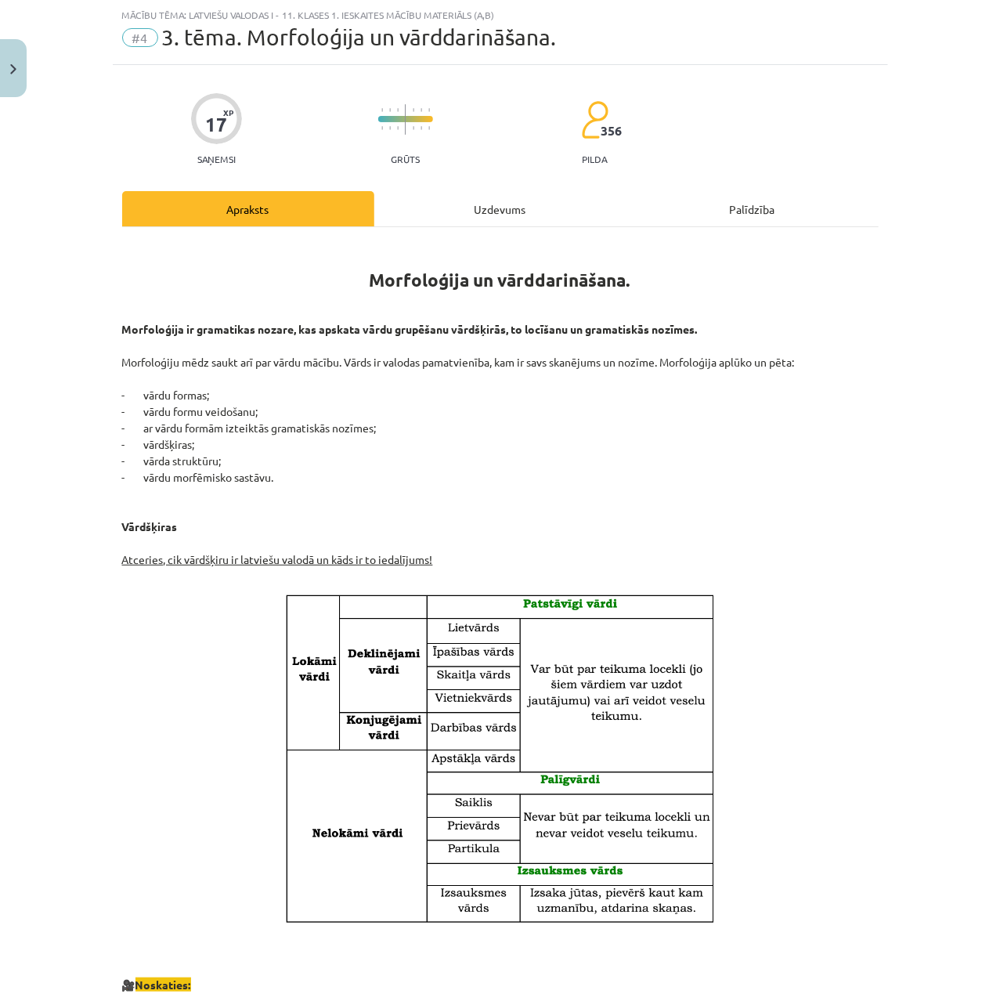
click at [457, 214] on div "Uzdevums" at bounding box center [500, 208] width 252 height 35
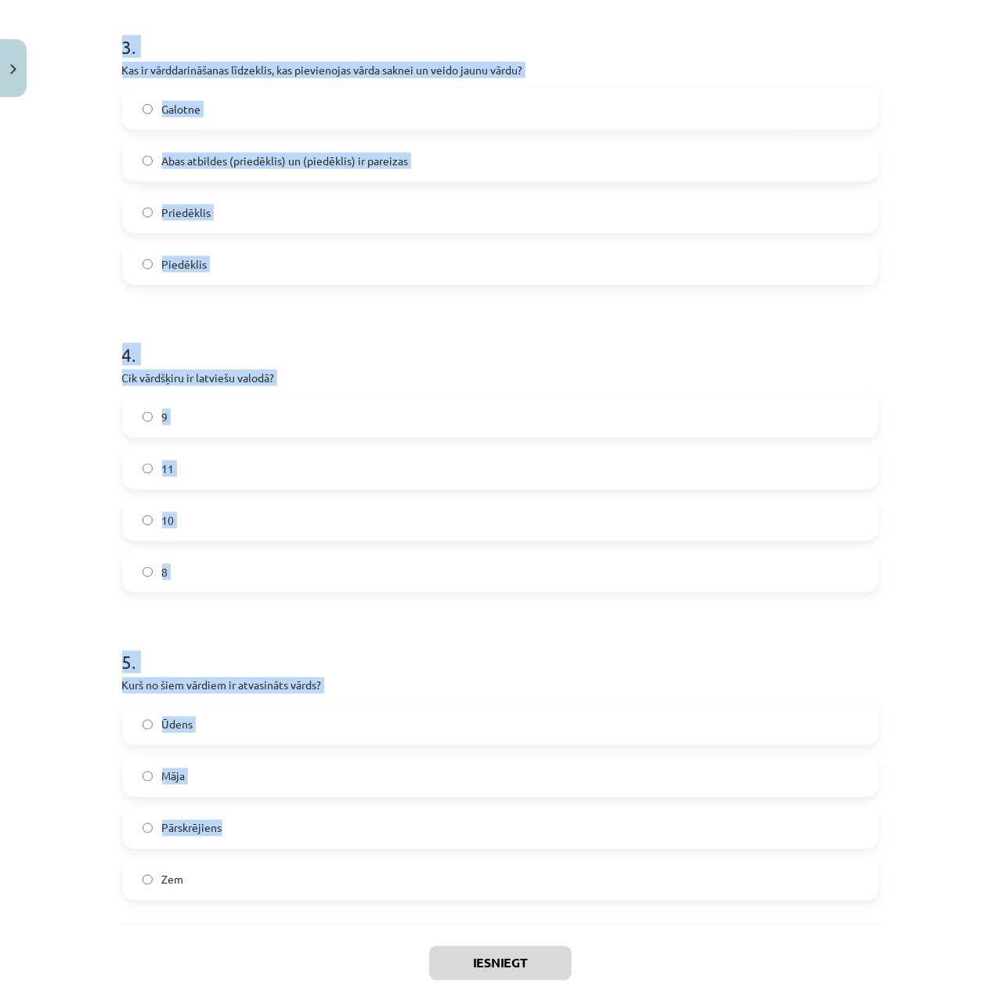
scroll to position [1007, 0]
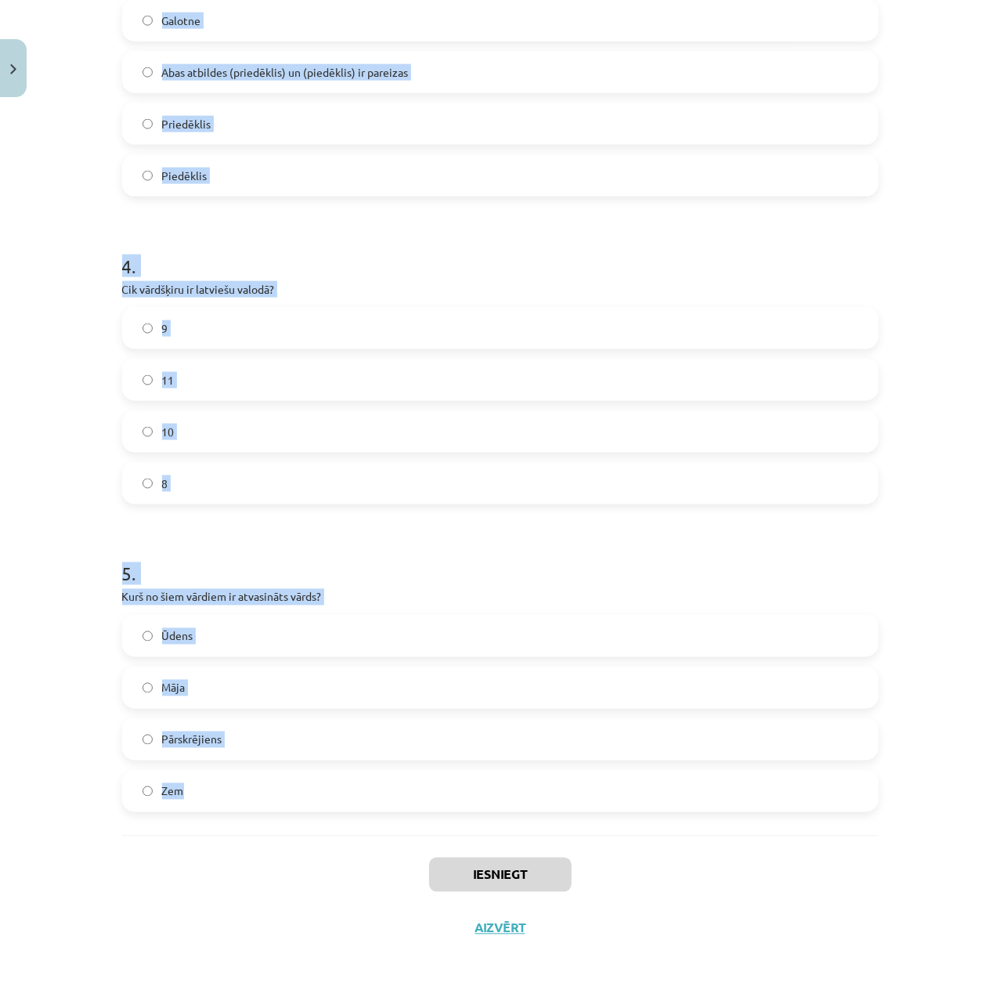
drag, startPoint x: 88, startPoint y: 282, endPoint x: 615, endPoint y: 813, distance: 748.5
click at [615, 813] on div "Mācību tēma: Latviešu valodas i - 11. klases 1. ieskaites mācību materiāls (a,b…" at bounding box center [500, 497] width 1000 height 994
copy form "1 . Kurš no šiem nav morfoloģijas pētījumu objekts? Vārda sastāvs Gramatiskās n…"
click at [692, 571] on h1 "5 ." at bounding box center [500, 560] width 756 height 49
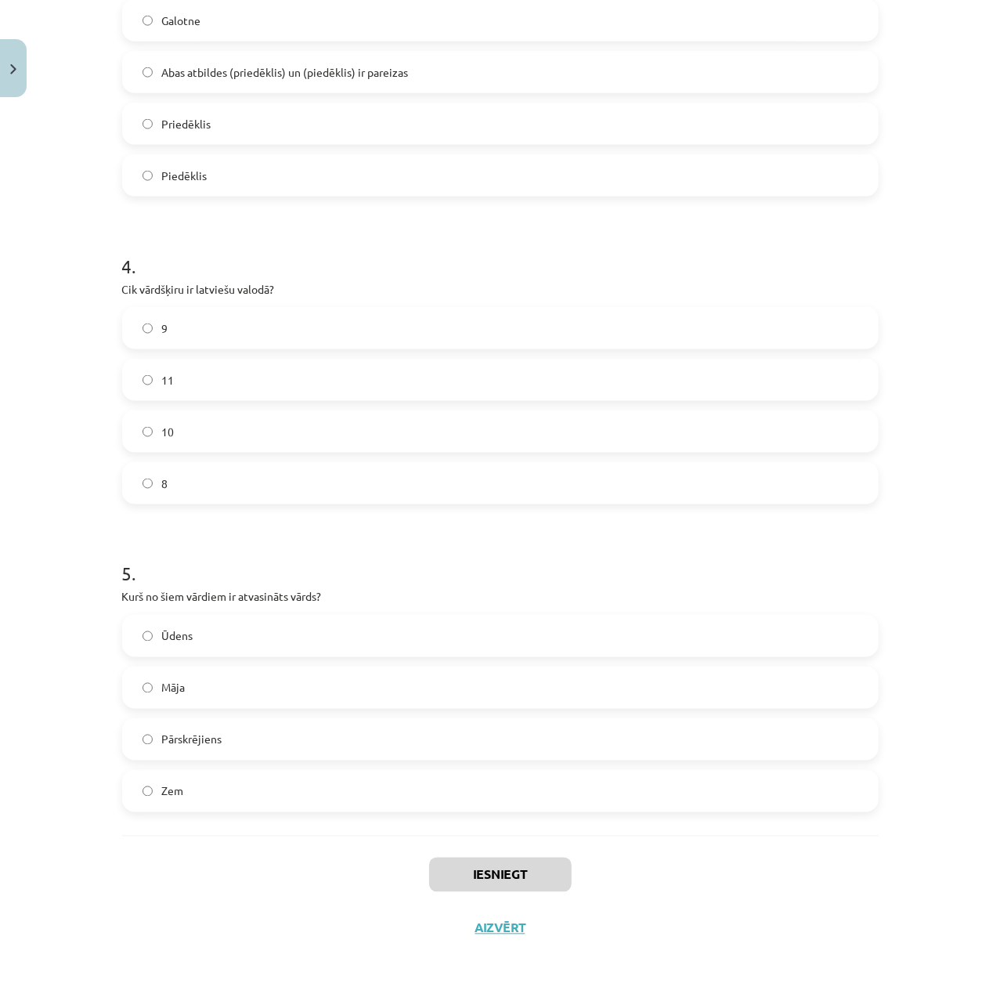
click at [298, 752] on label "Pārskrējiens" at bounding box center [500, 739] width 753 height 39
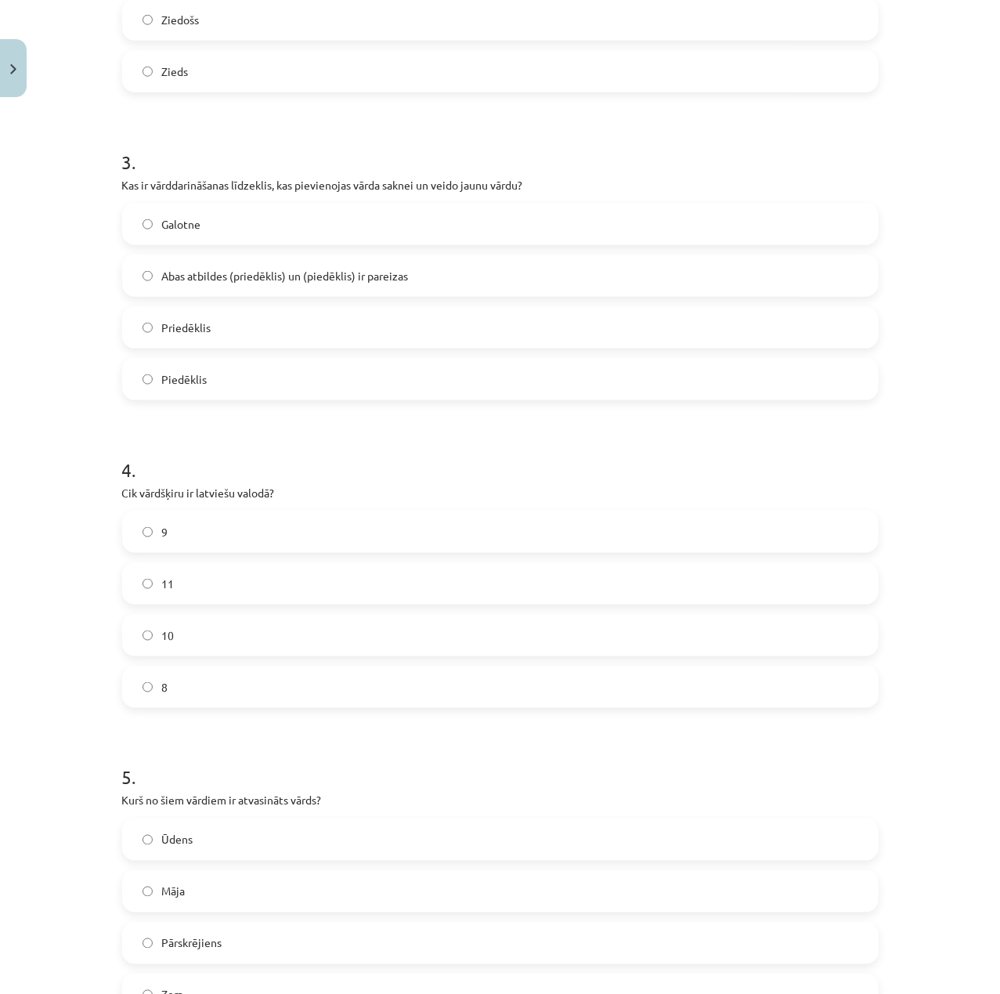
scroll to position [799, 0]
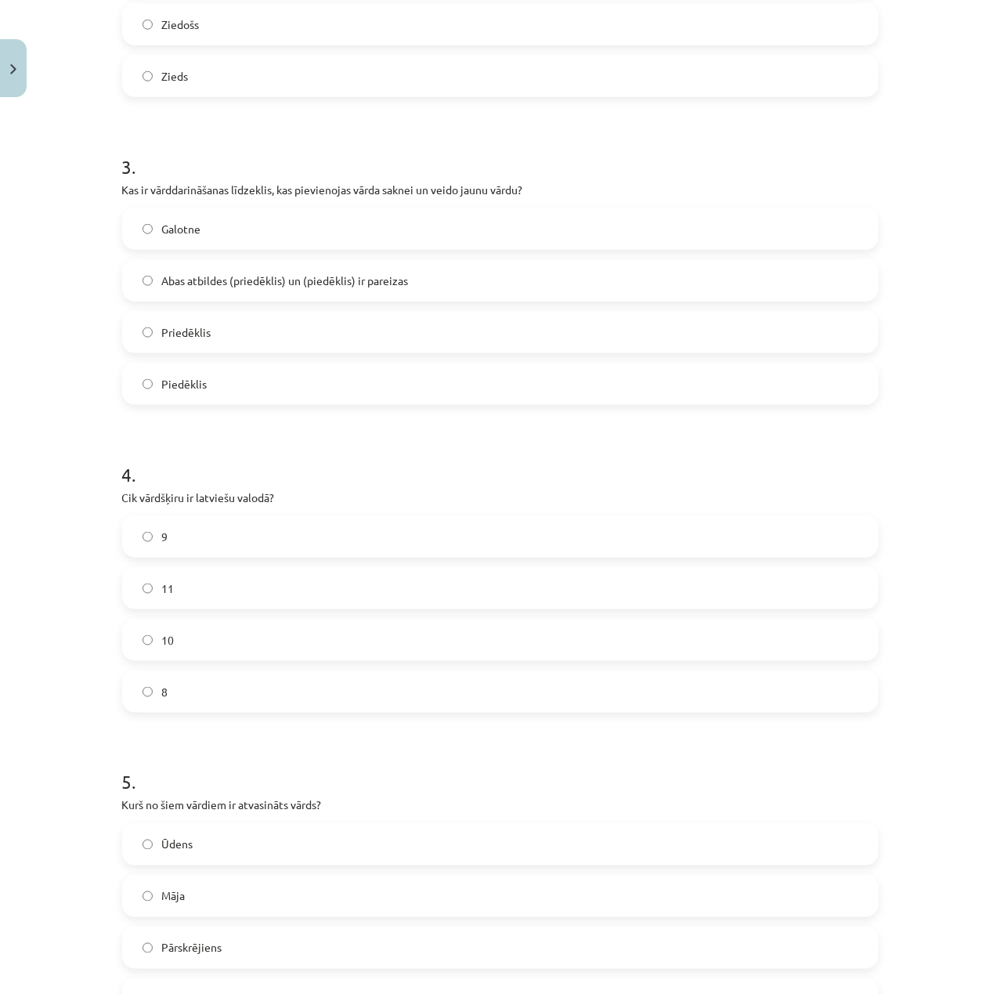
click at [294, 648] on label "10" at bounding box center [500, 639] width 753 height 39
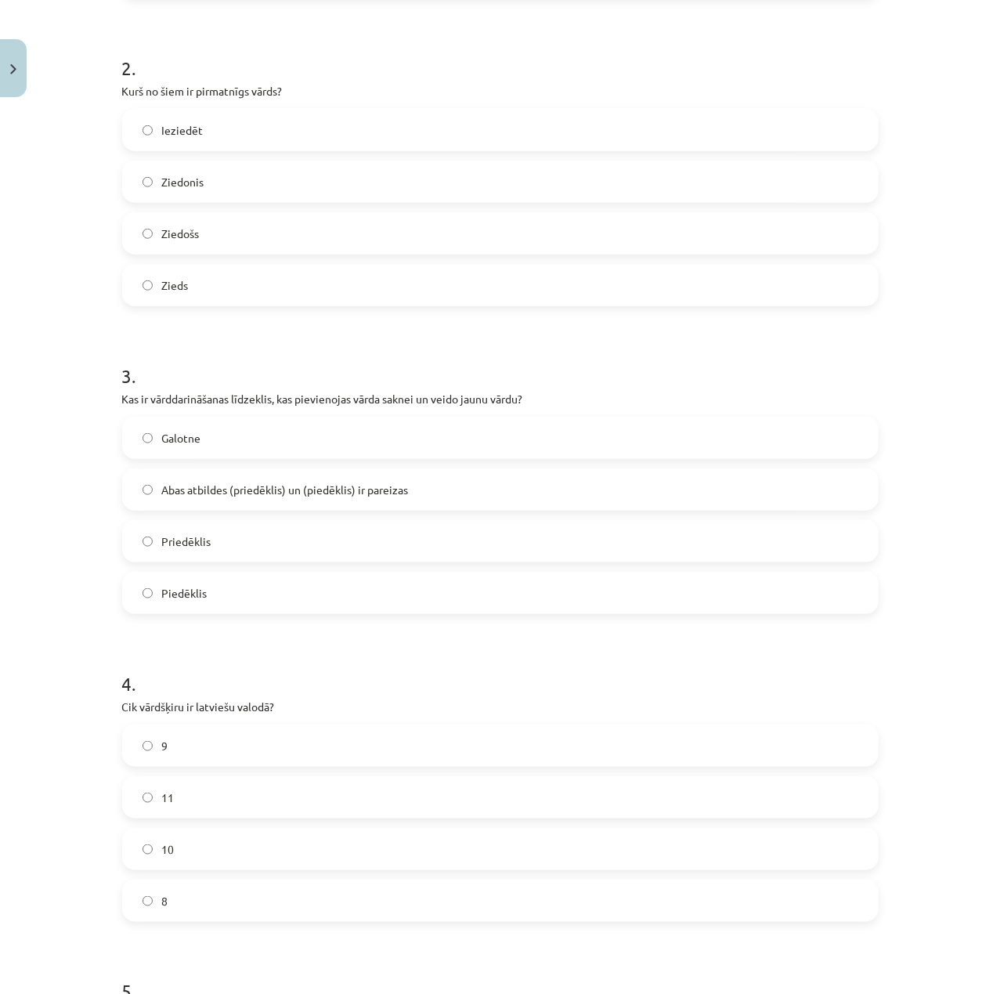
click at [264, 492] on span "Abas atbildes (priedēklis) un (piedēklis) ir pareizas" at bounding box center [285, 490] width 247 height 16
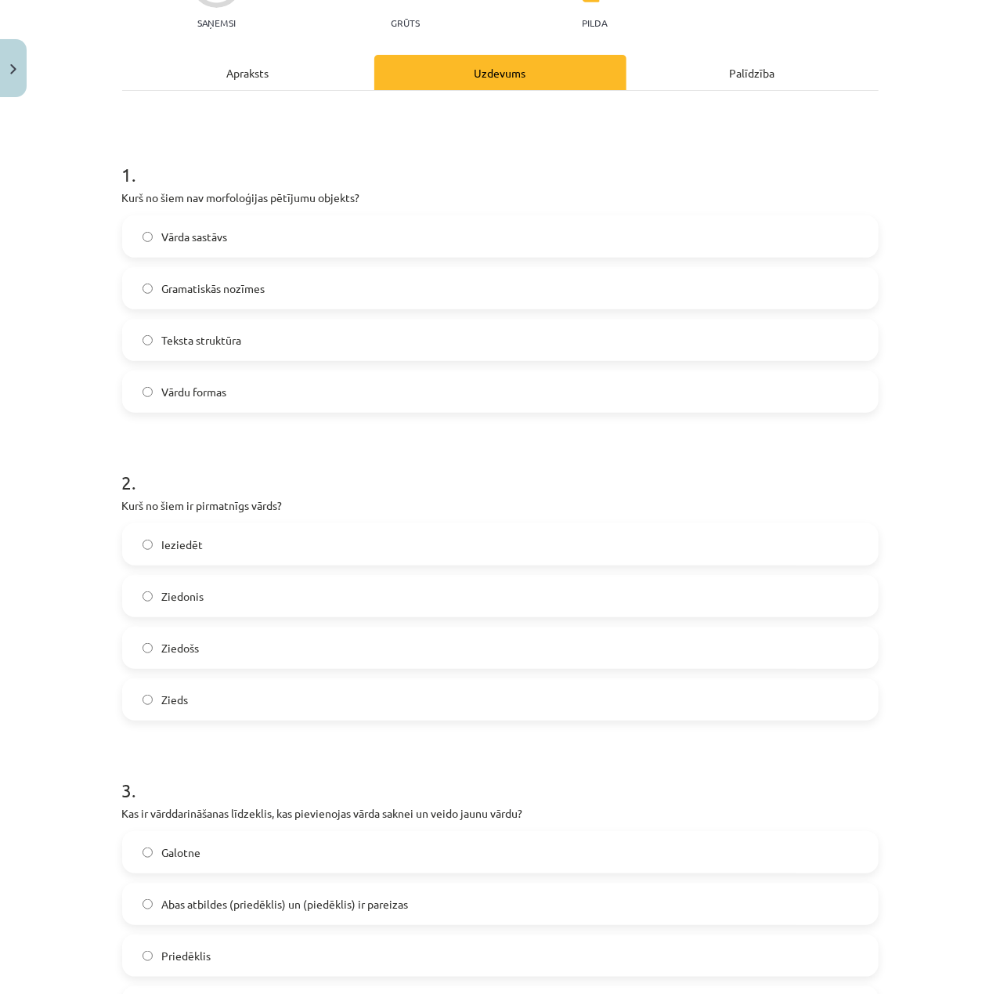
scroll to position [172, 0]
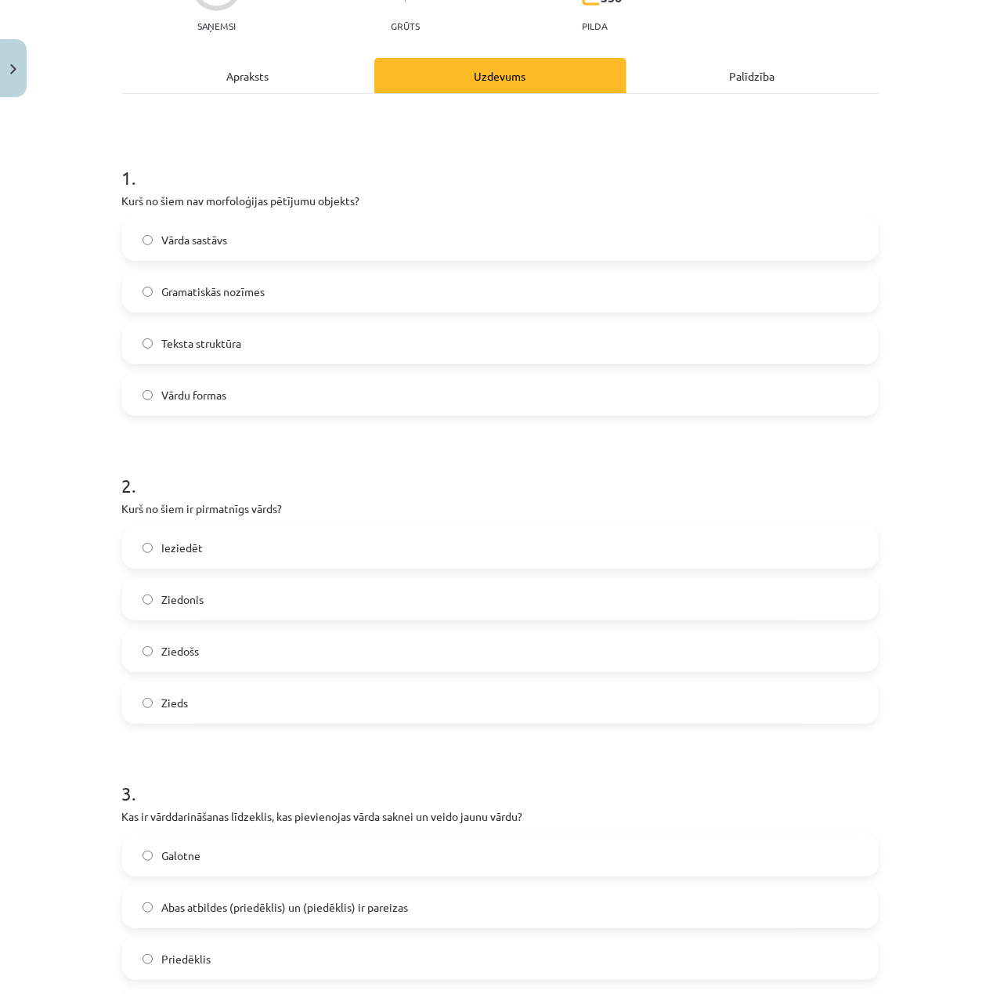
click at [285, 714] on label "Zieds" at bounding box center [500, 702] width 753 height 39
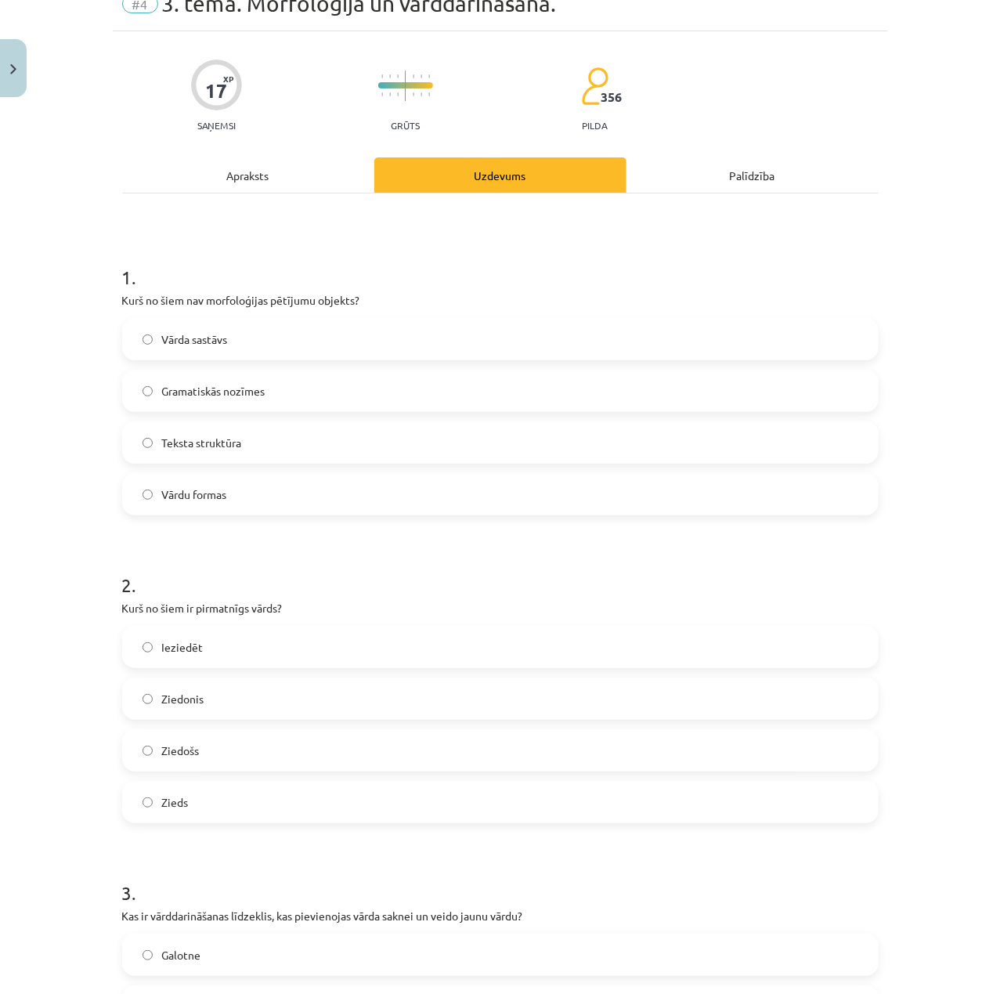
scroll to position [67, 0]
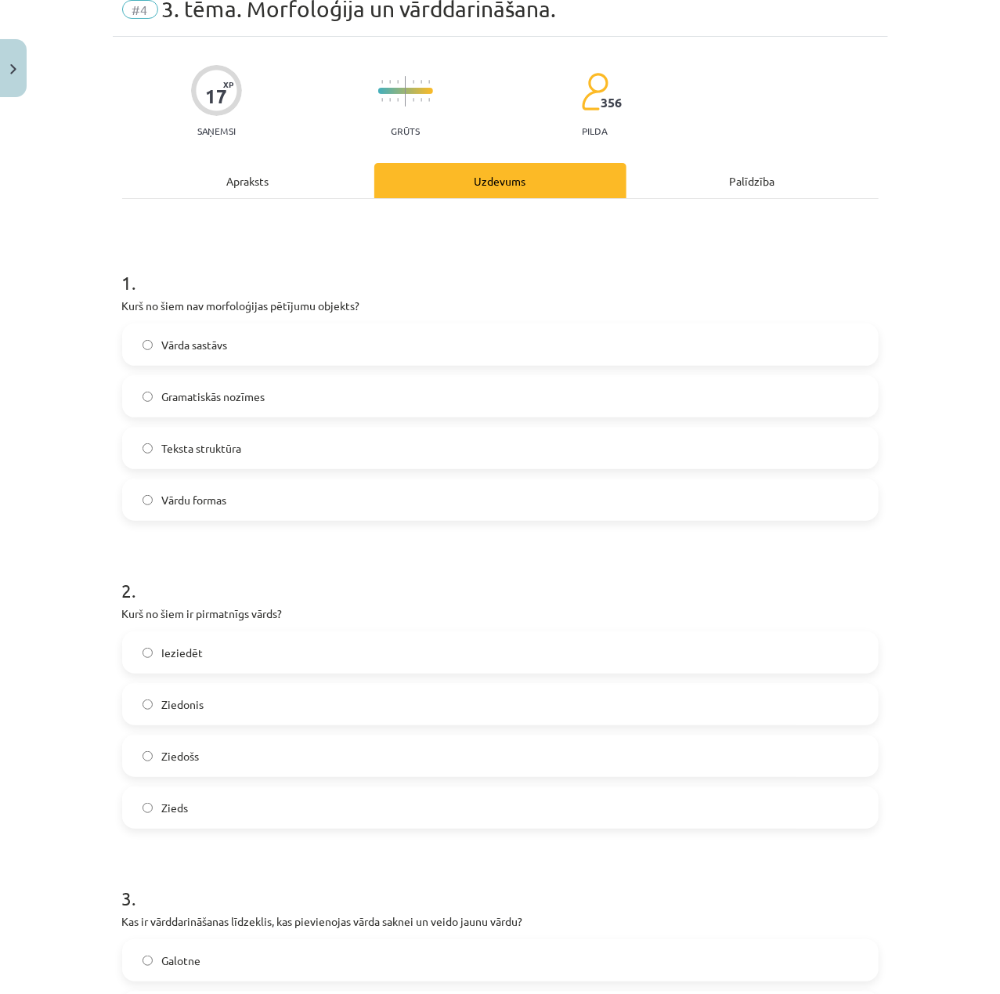
click at [294, 440] on label "Teksta struktūra" at bounding box center [500, 447] width 753 height 39
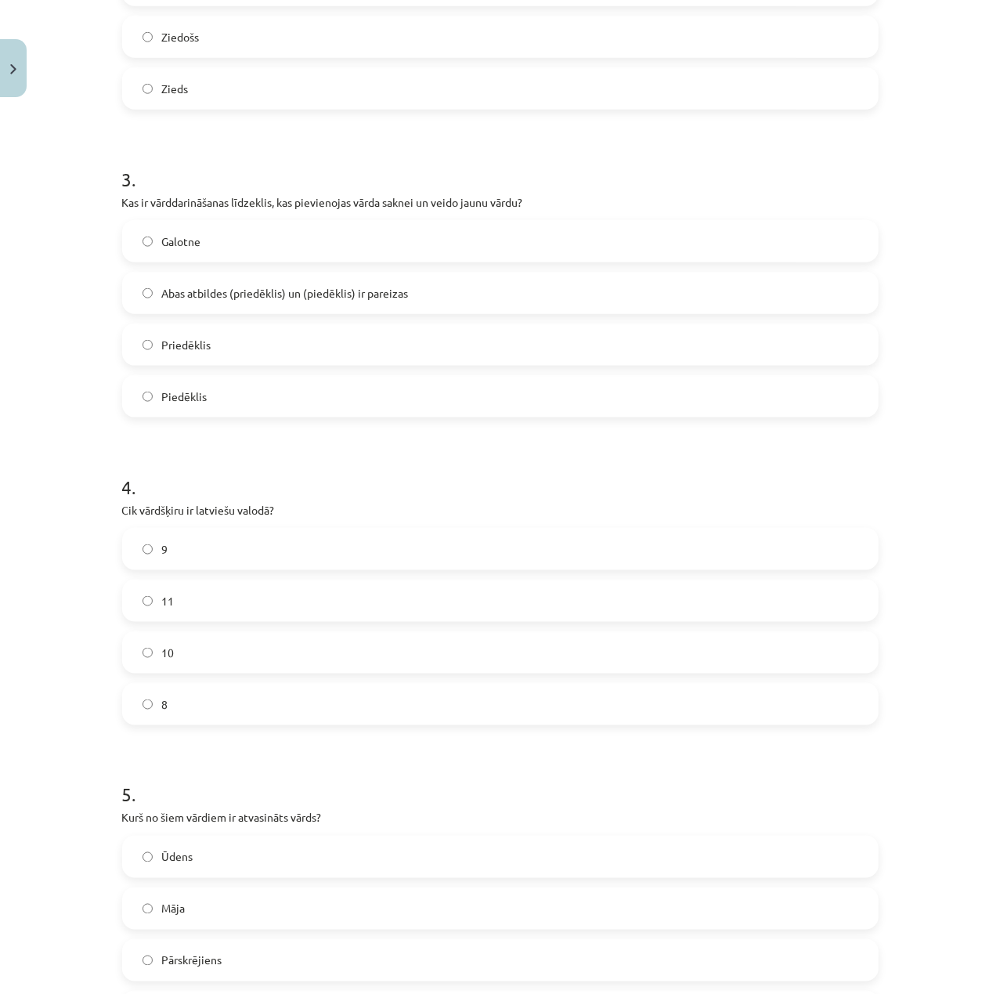
scroll to position [1007, 0]
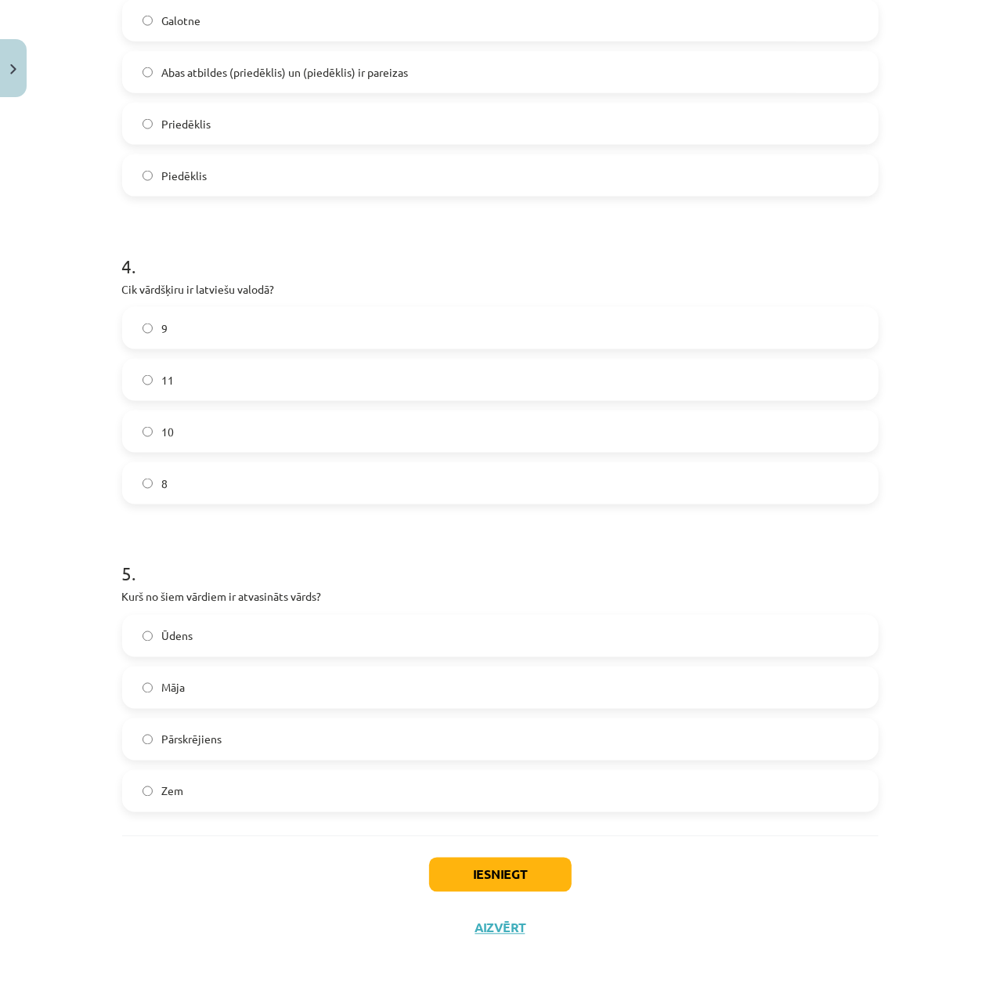
drag, startPoint x: 549, startPoint y: 852, endPoint x: 543, endPoint y: 871, distance: 19.8
click at [543, 866] on div "Iesniegt Aizvērt" at bounding box center [500, 890] width 756 height 110
click at [543, 871] on button "Iesniegt" at bounding box center [500, 874] width 142 height 34
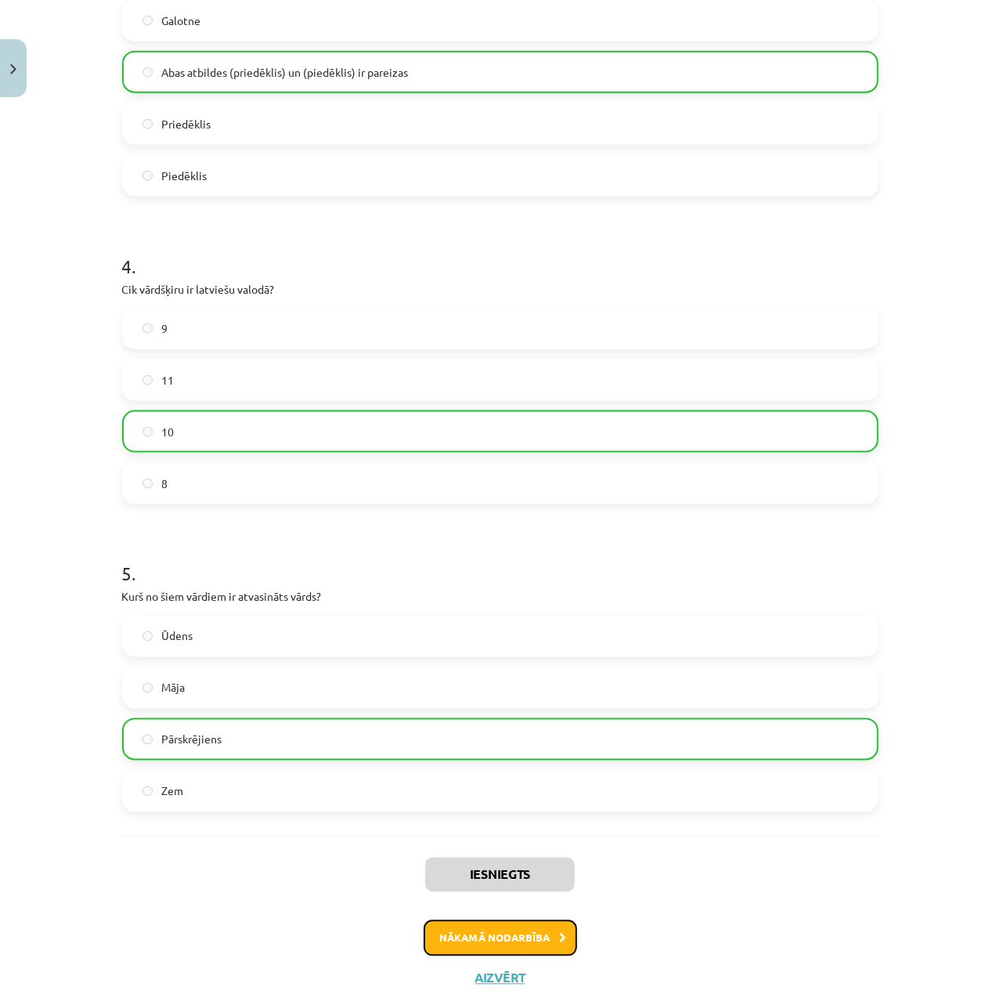
click at [537, 940] on button "Nākamā nodarbība" at bounding box center [500, 938] width 153 height 36
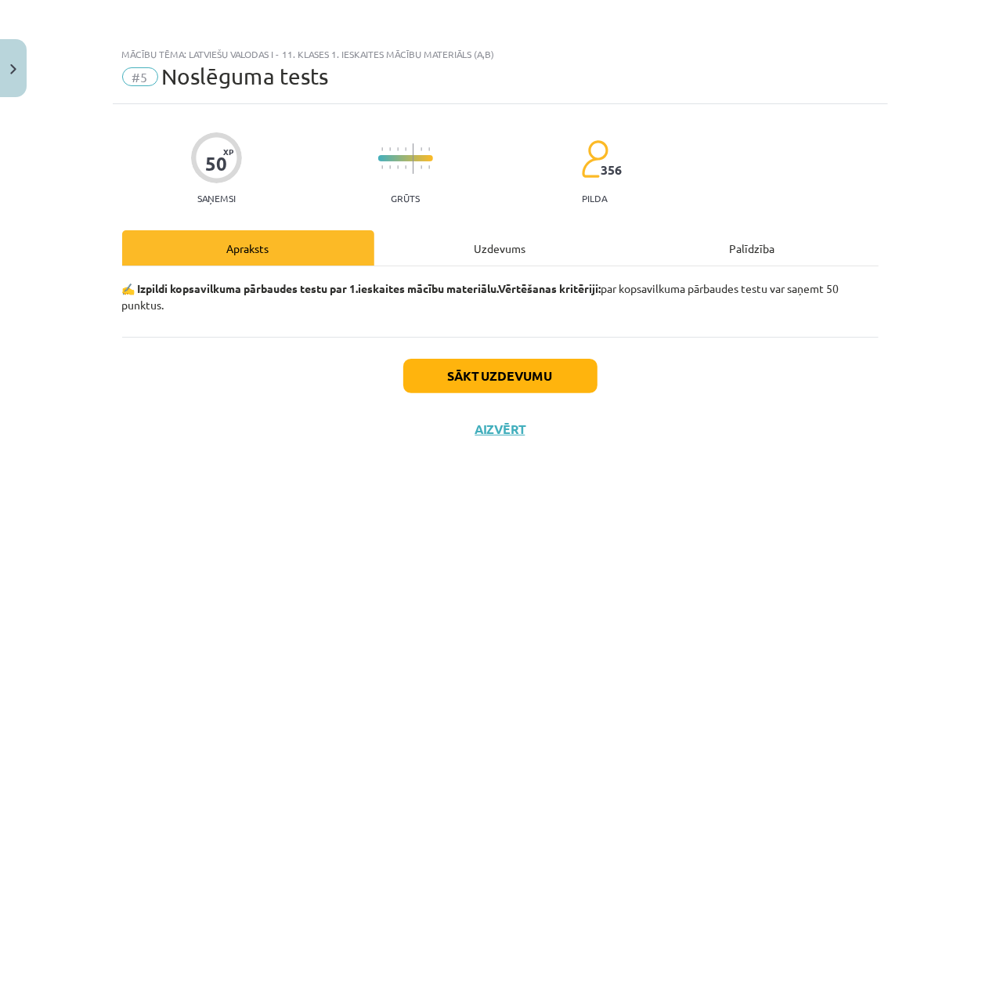
scroll to position [0, 0]
click at [458, 379] on button "Sākt uzdevumu" at bounding box center [500, 376] width 194 height 34
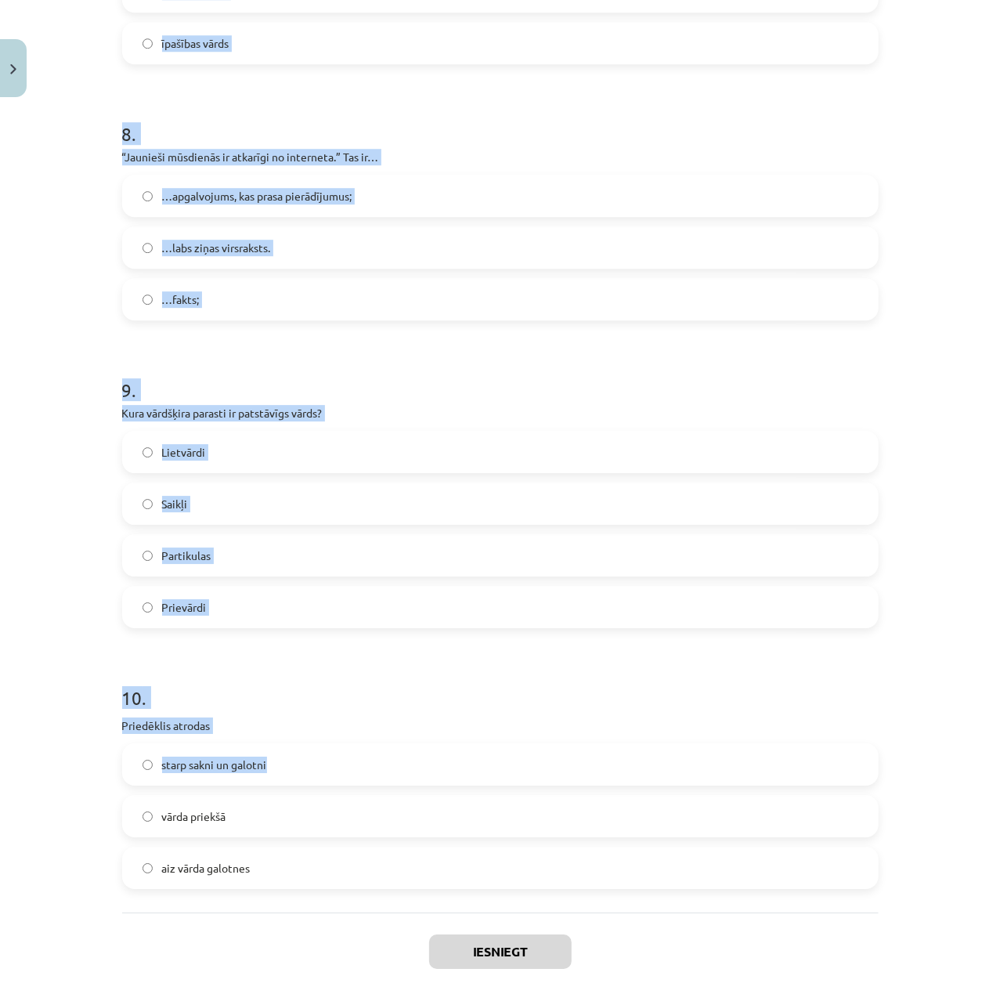
scroll to position [2302, 0]
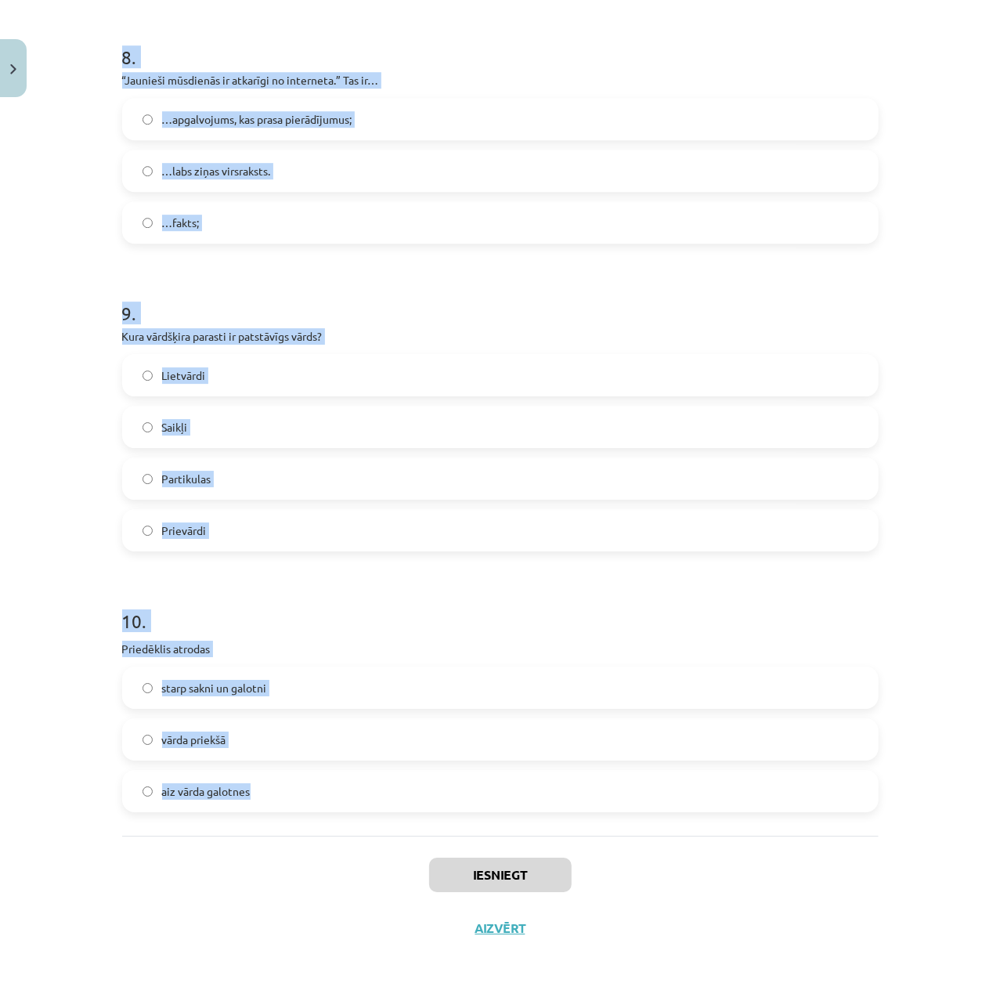
drag, startPoint x: 160, startPoint y: 360, endPoint x: 642, endPoint y: 794, distance: 648.7
click at [642, 794] on div "Mācību tēma: Latviešu valodas i - 11. klases 1. ieskaites mācību materiāls (a,b…" at bounding box center [500, 497] width 1000 height 994
copy form "1 . Latviešu valodā ir 8 vārdšķiras 10 vārdšķiras 9 vārdšķiras 5 vārdšķiras 2 .…"
click at [956, 615] on div "Mācību tēma: Latviešu valodas i - 11. klases 1. ieskaites mācību materiāls (a,b…" at bounding box center [500, 497] width 1000 height 994
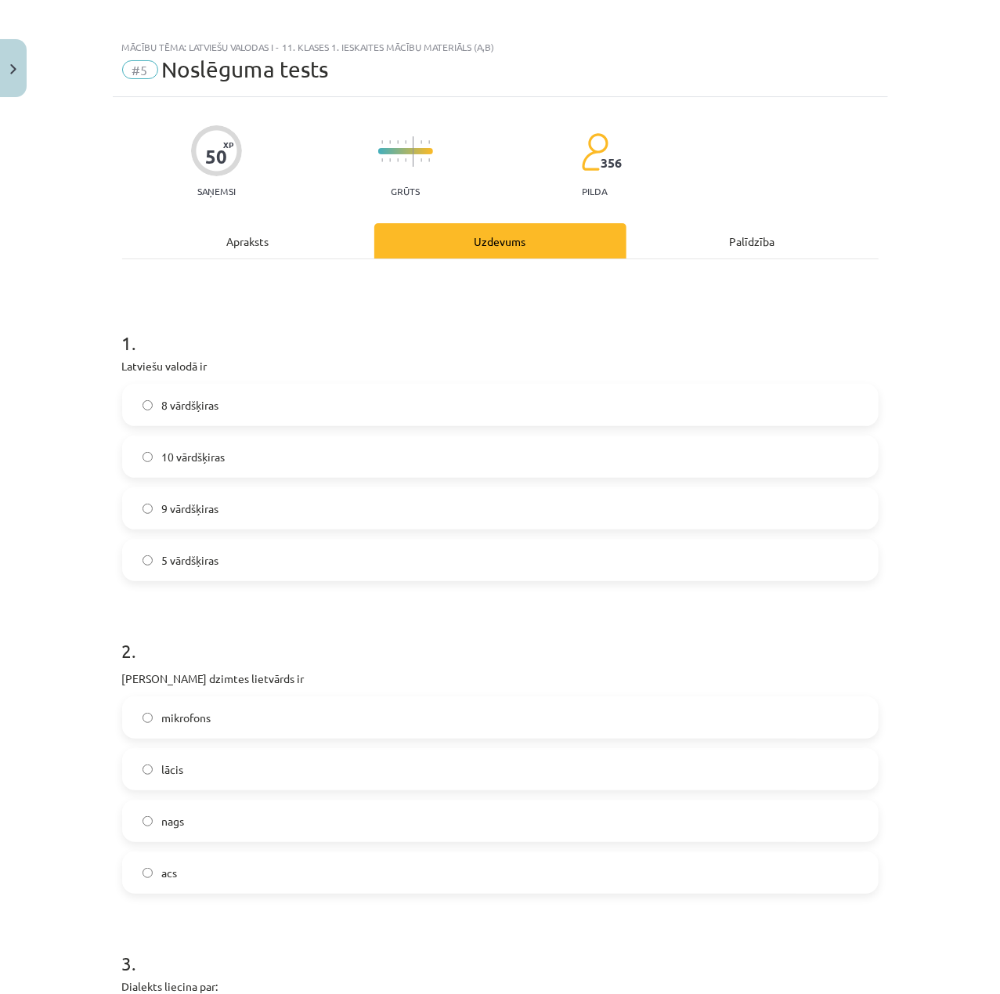
scroll to position [0, 0]
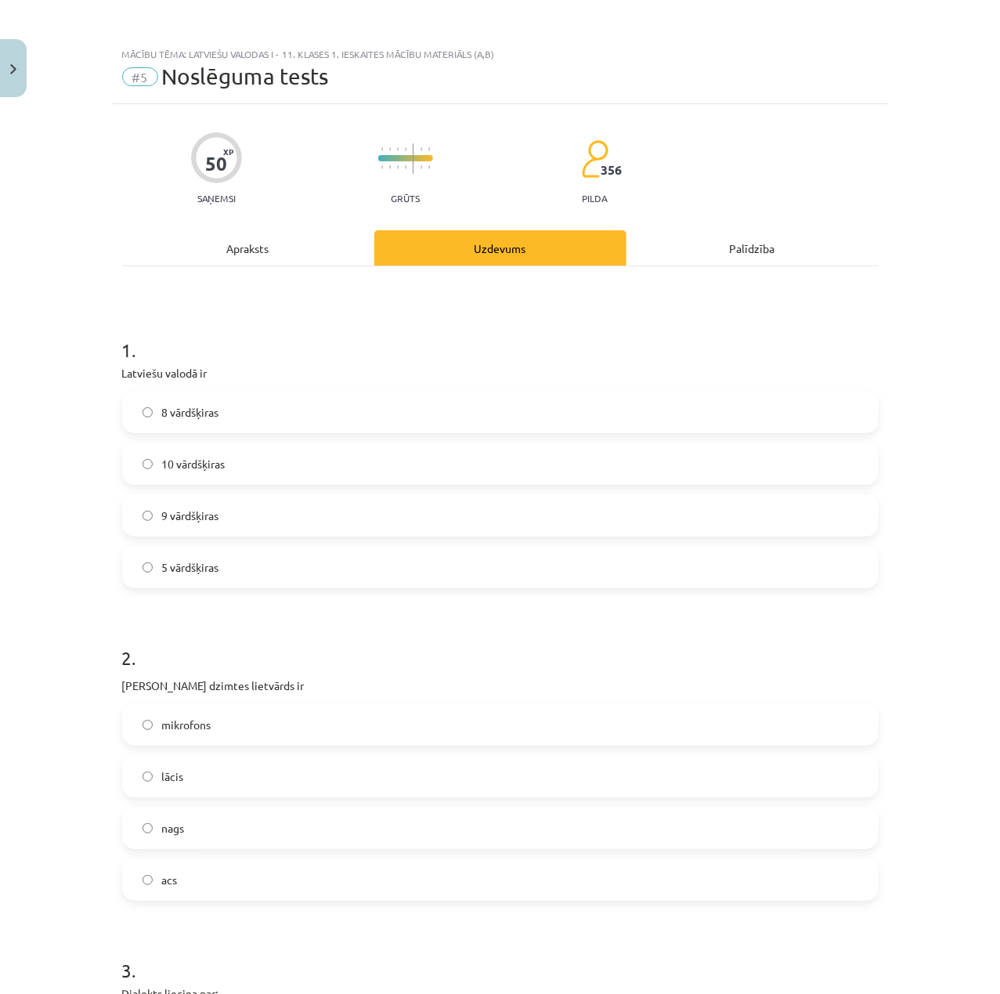
click at [274, 455] on label "10 vārdšķiras" at bounding box center [500, 463] width 753 height 39
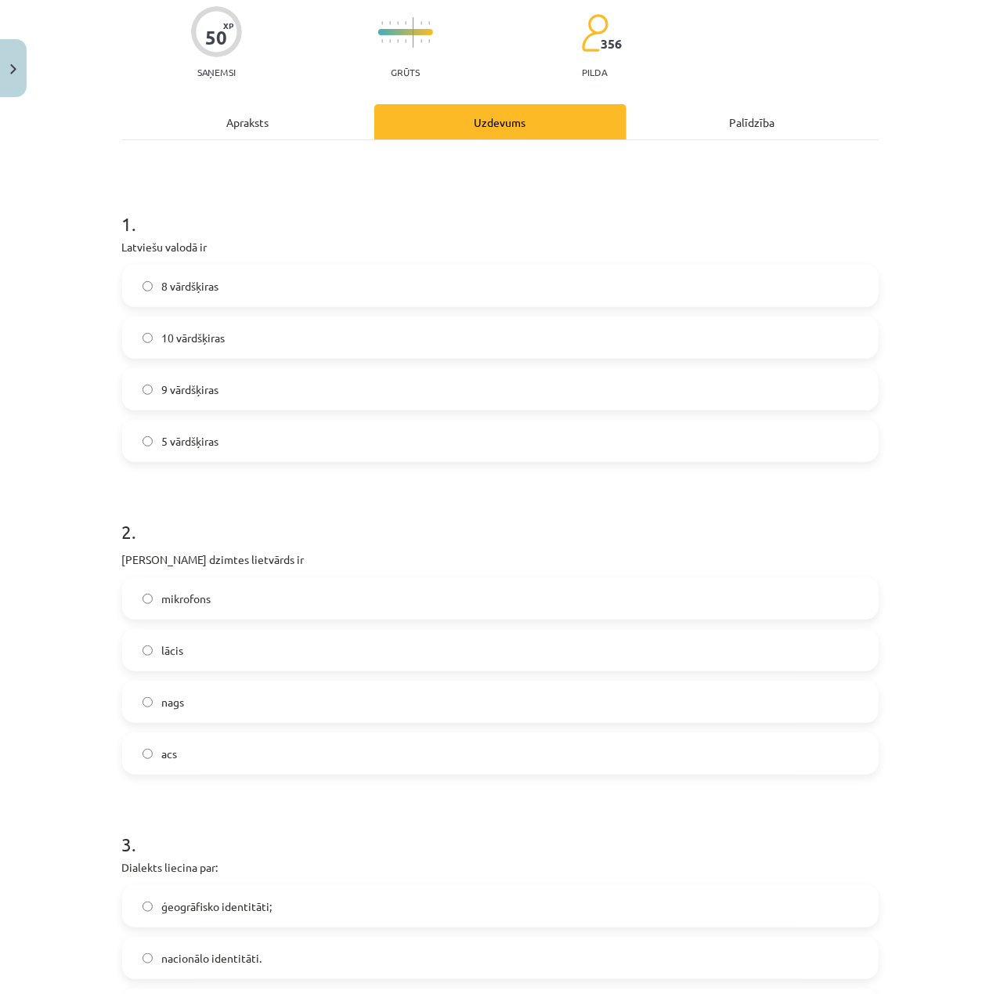
scroll to position [208, 0]
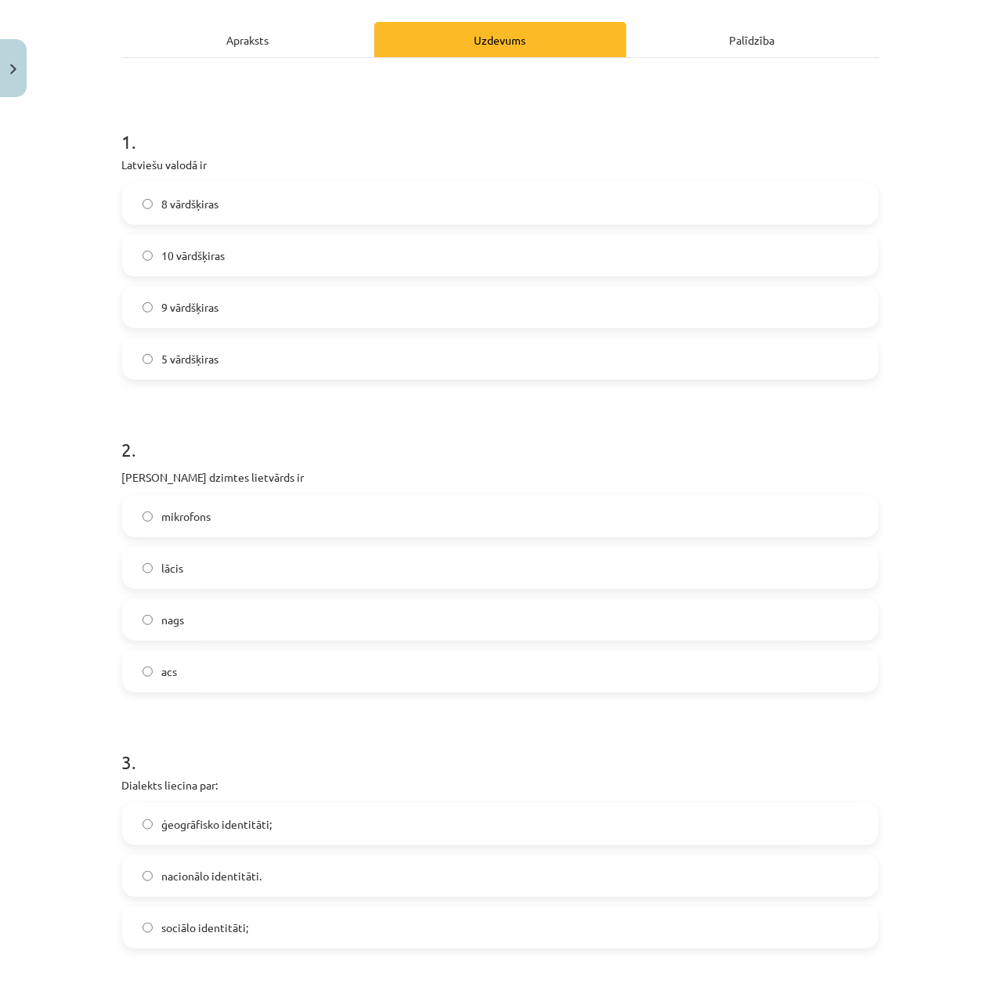
click at [246, 667] on label "acs" at bounding box center [500, 670] width 753 height 39
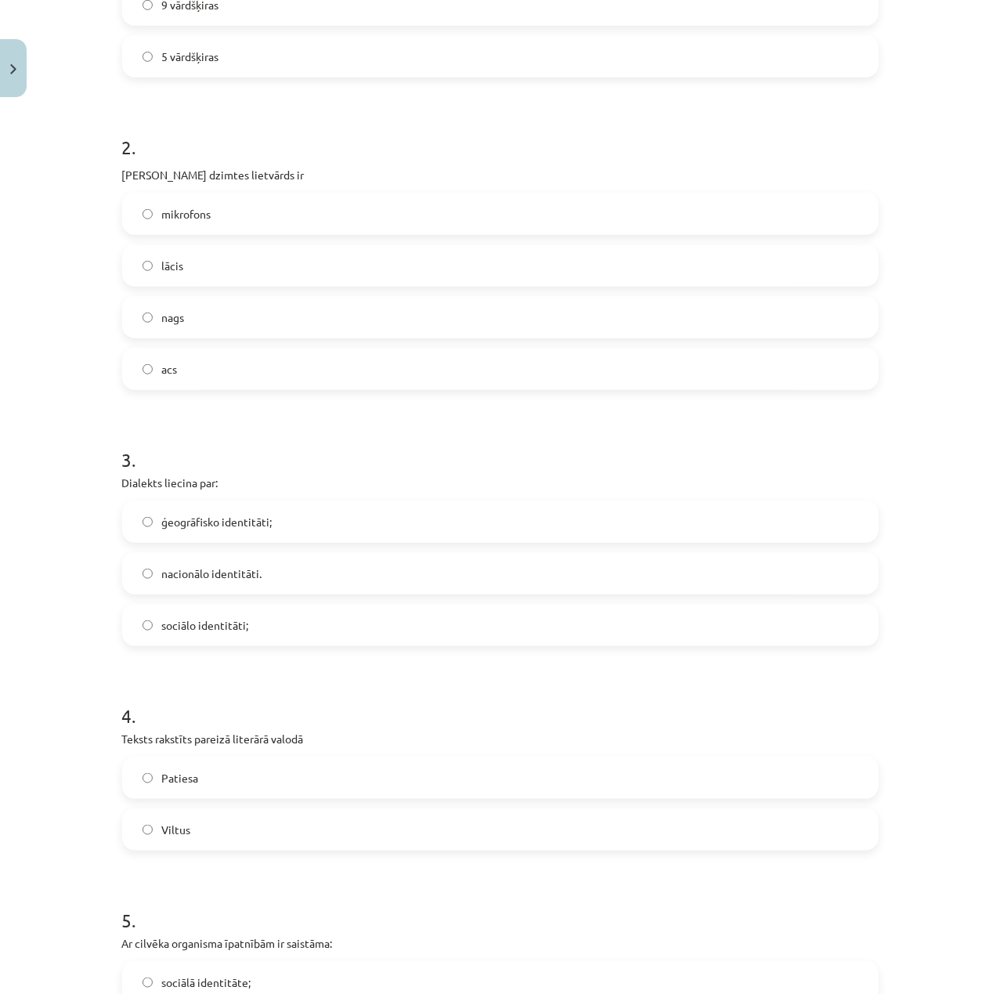
scroll to position [521, 0]
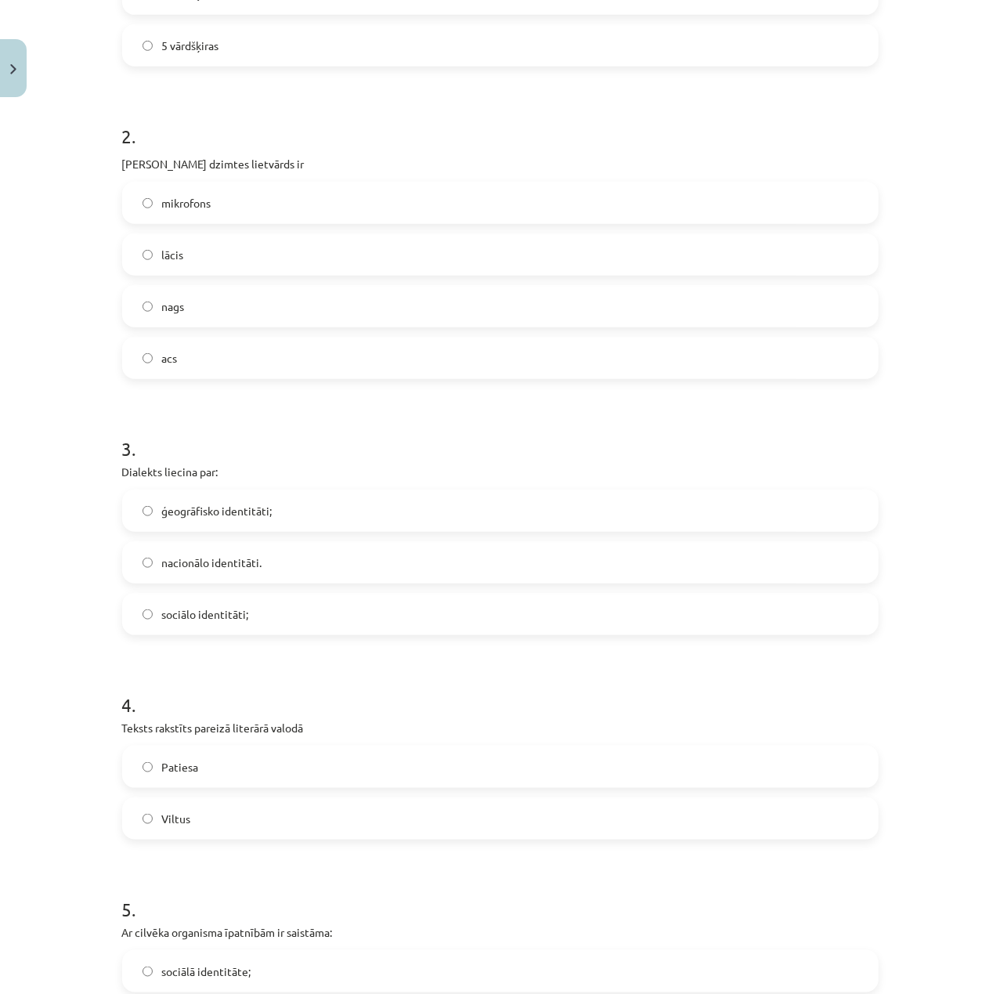
click at [207, 503] on span "ģeogrāfisko identitāti;" at bounding box center [217, 511] width 110 height 16
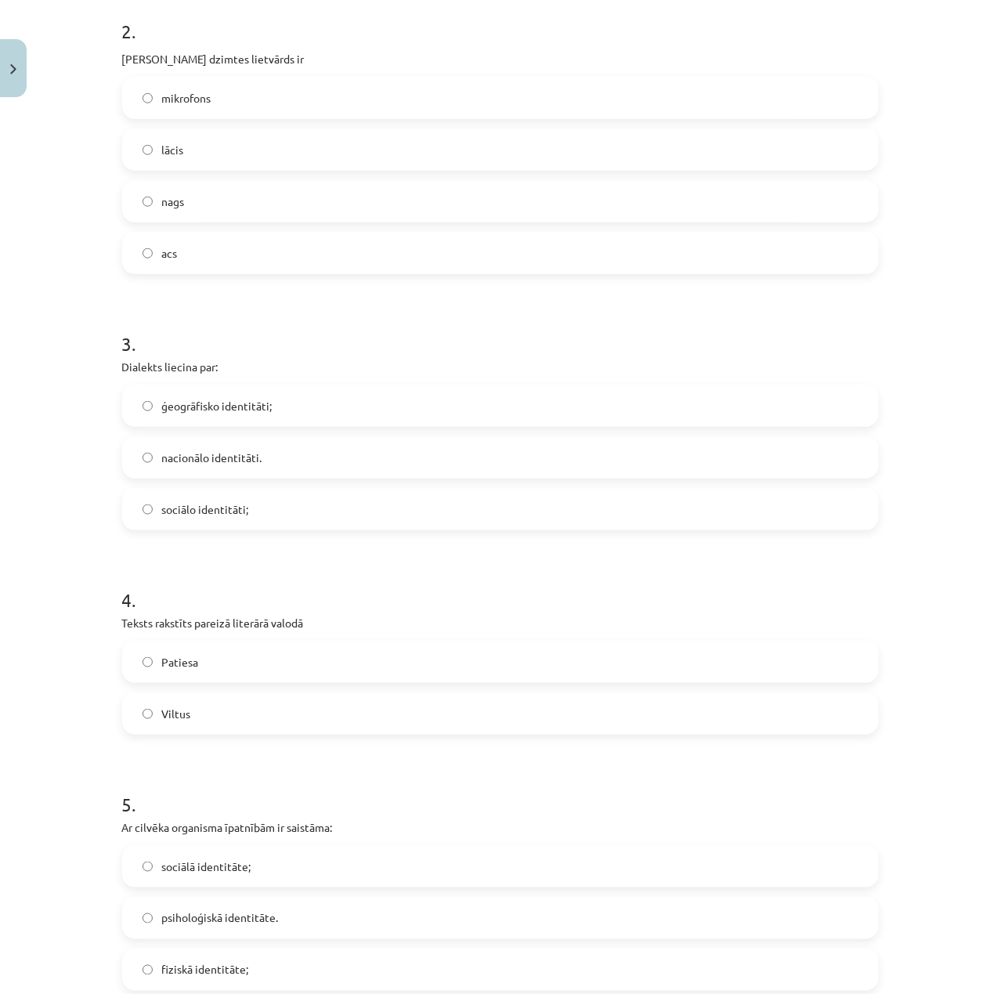
click at [270, 669] on label "Patiesa" at bounding box center [500, 661] width 753 height 39
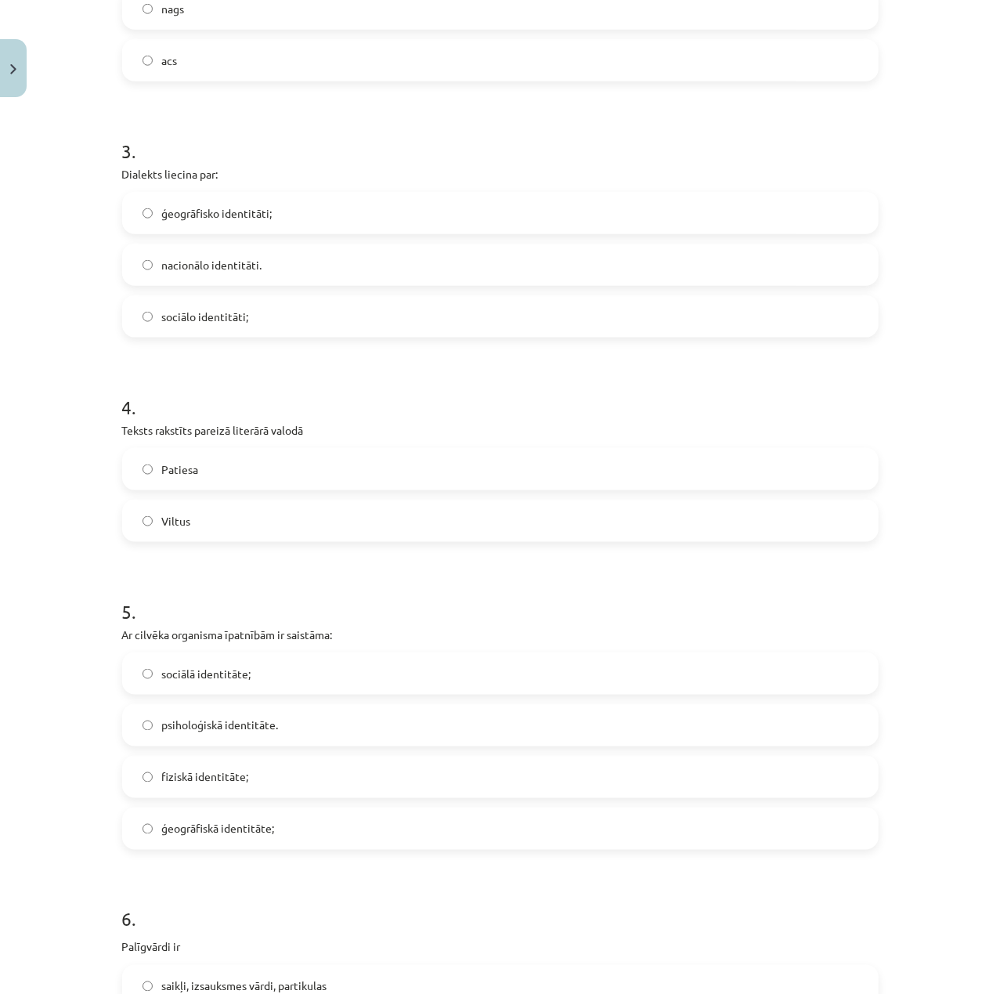
scroll to position [835, 0]
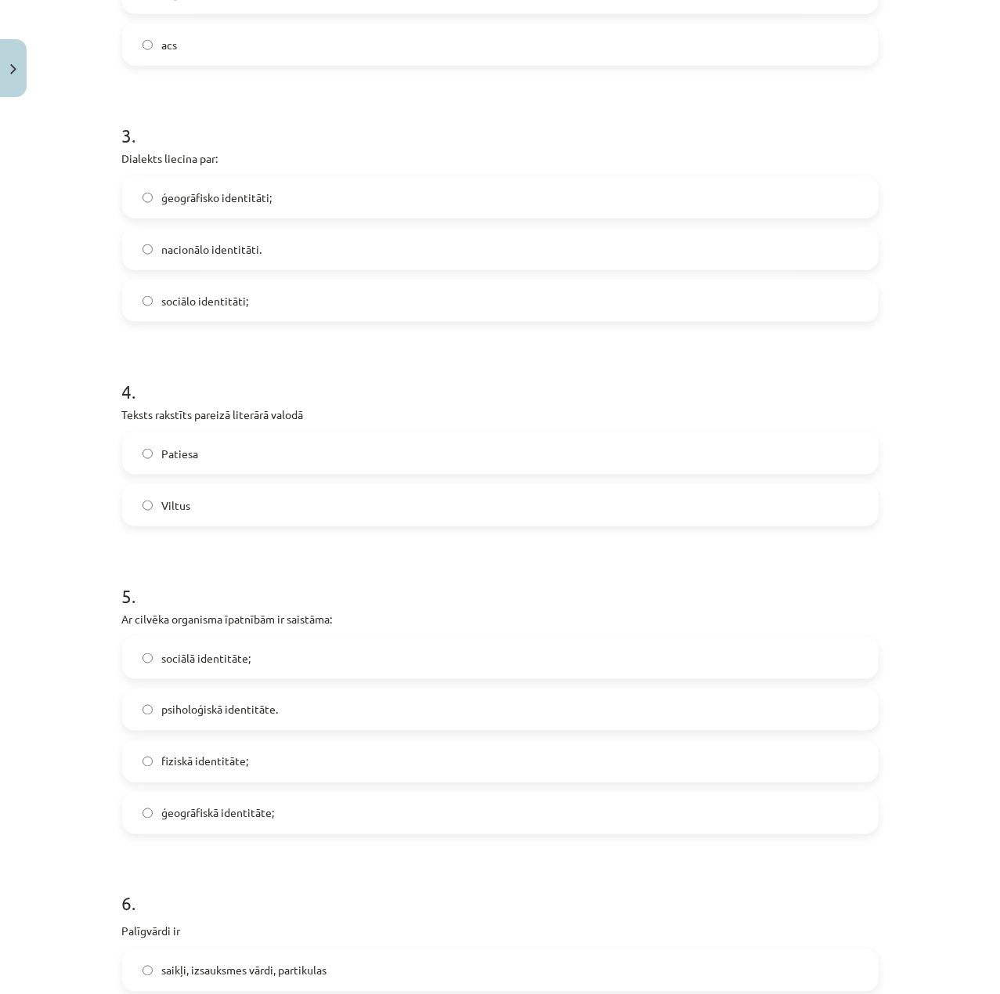
click at [255, 746] on label "fiziskā identitāte;" at bounding box center [500, 760] width 753 height 39
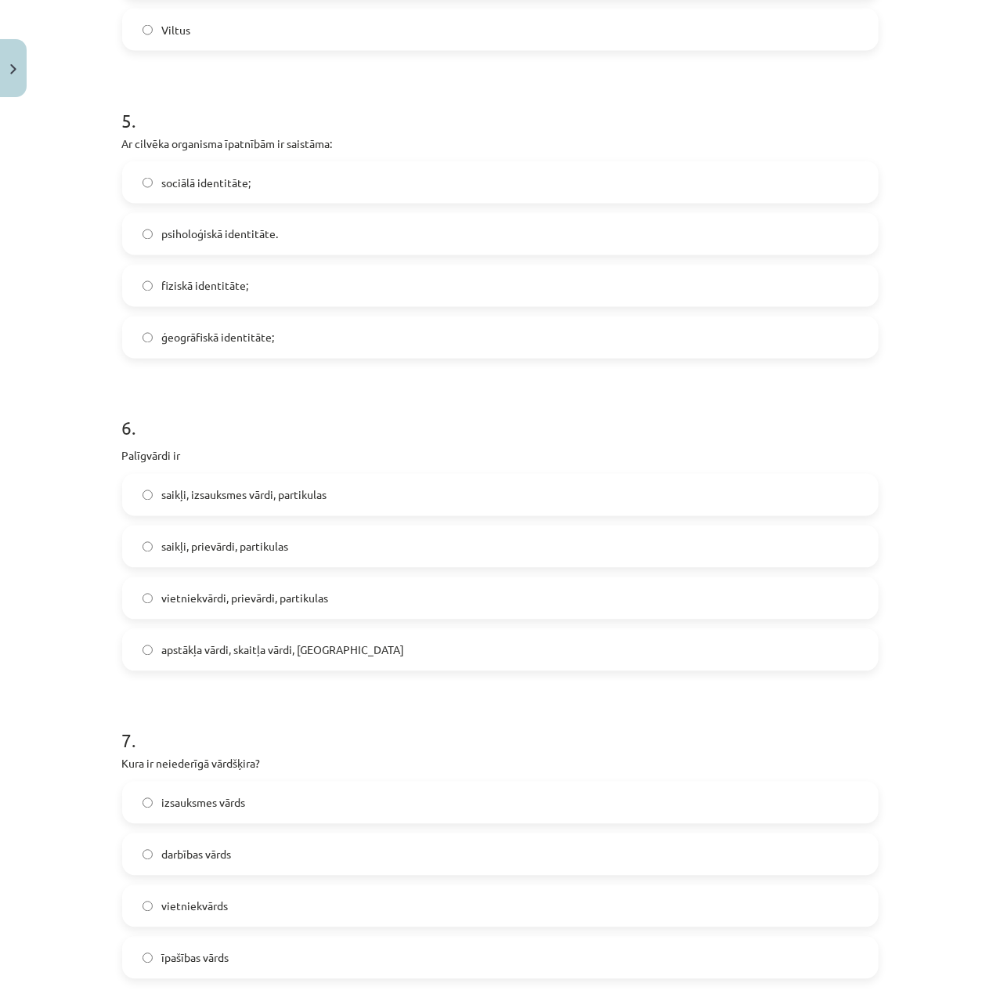
scroll to position [1357, 0]
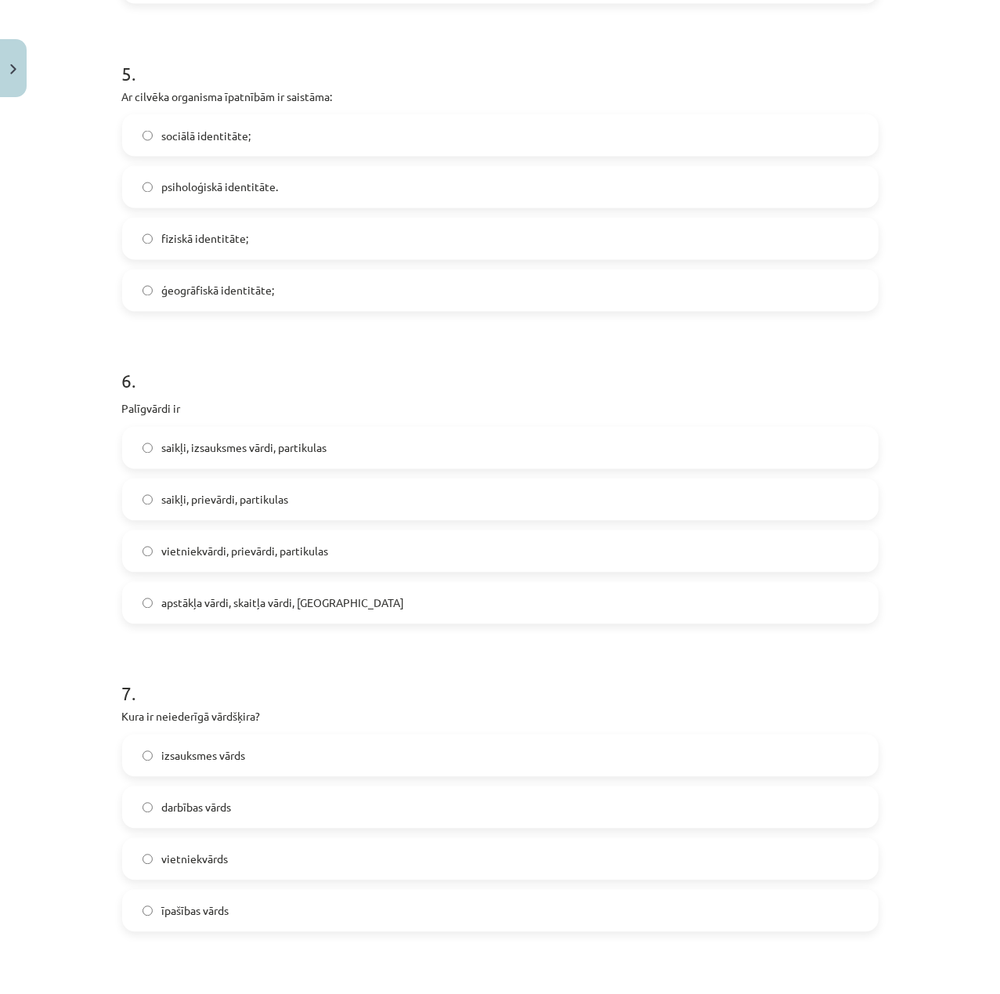
click at [276, 510] on label "saikļi, prievārdi, partikulas" at bounding box center [500, 499] width 753 height 39
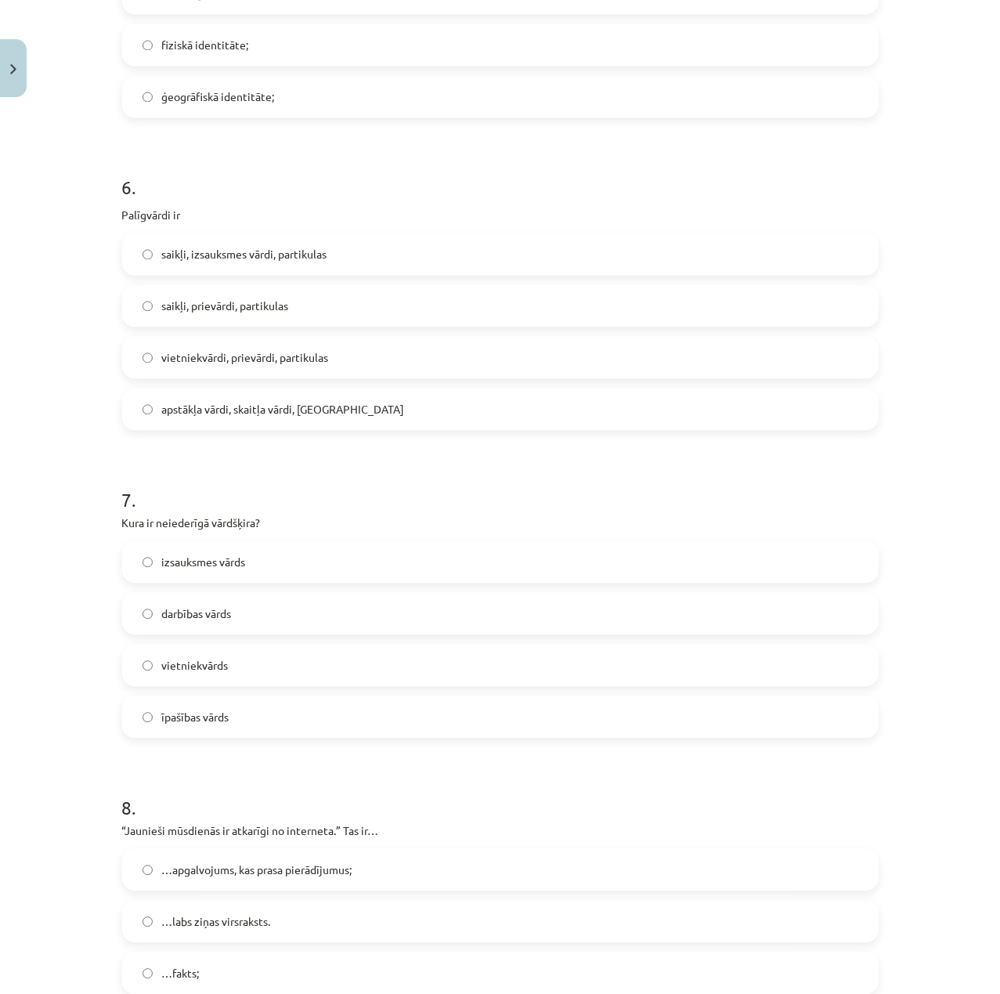
scroll to position [1566, 0]
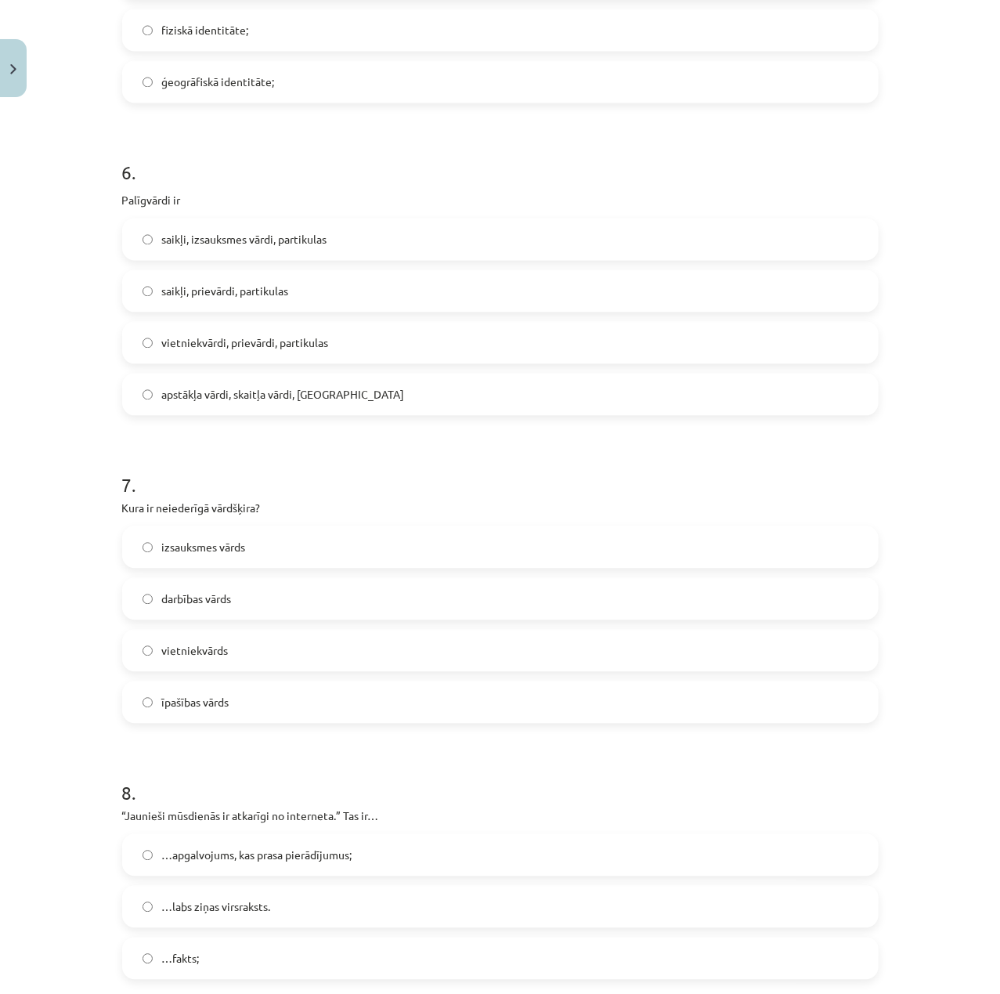
click at [257, 699] on label "īpašības vārds" at bounding box center [500, 701] width 753 height 39
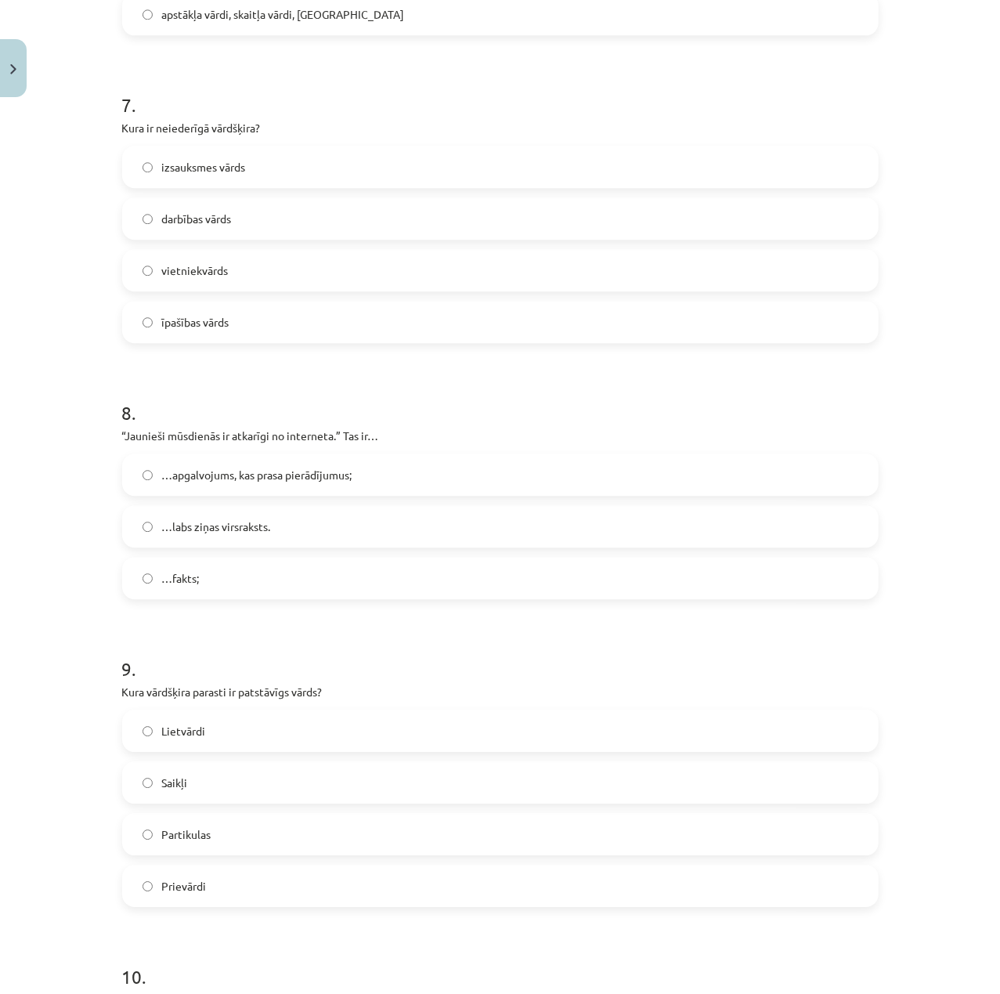
scroll to position [1983, 0]
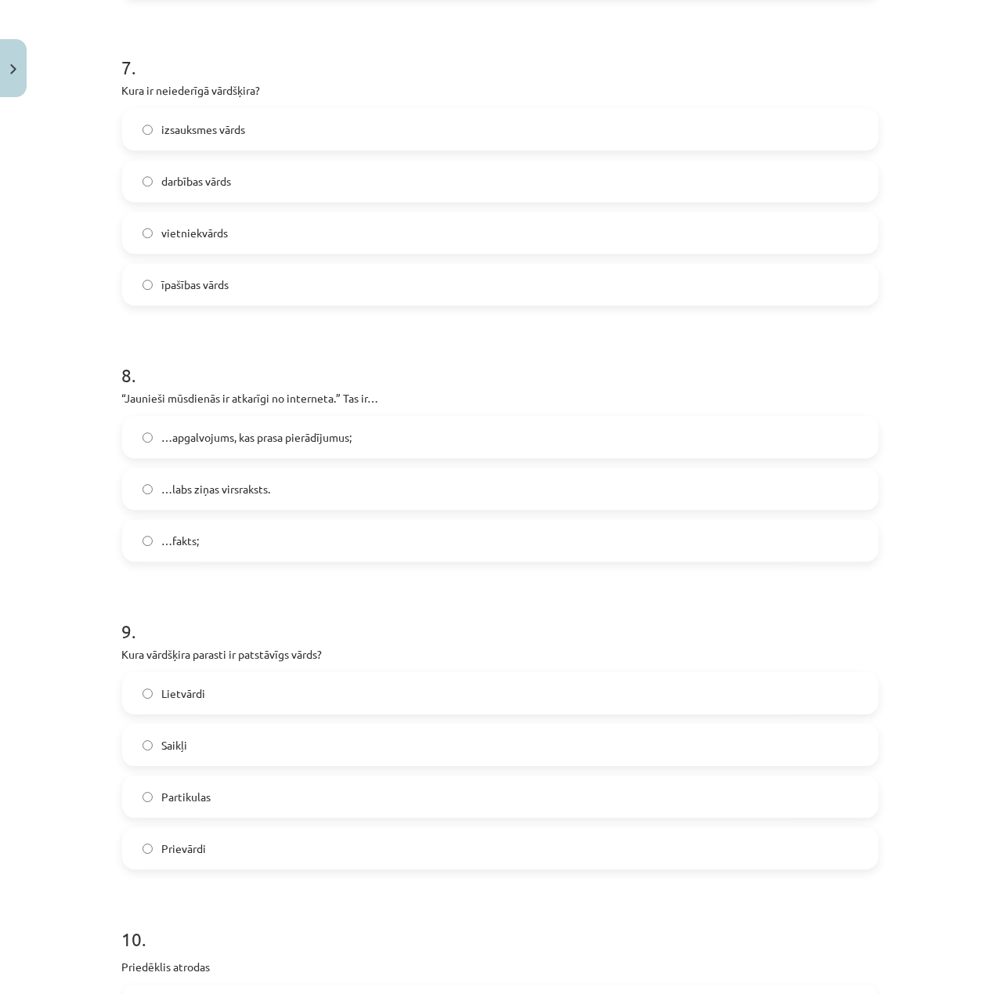
click at [219, 455] on label "…apgalvojums, kas prasa pierādījumus;" at bounding box center [500, 436] width 753 height 39
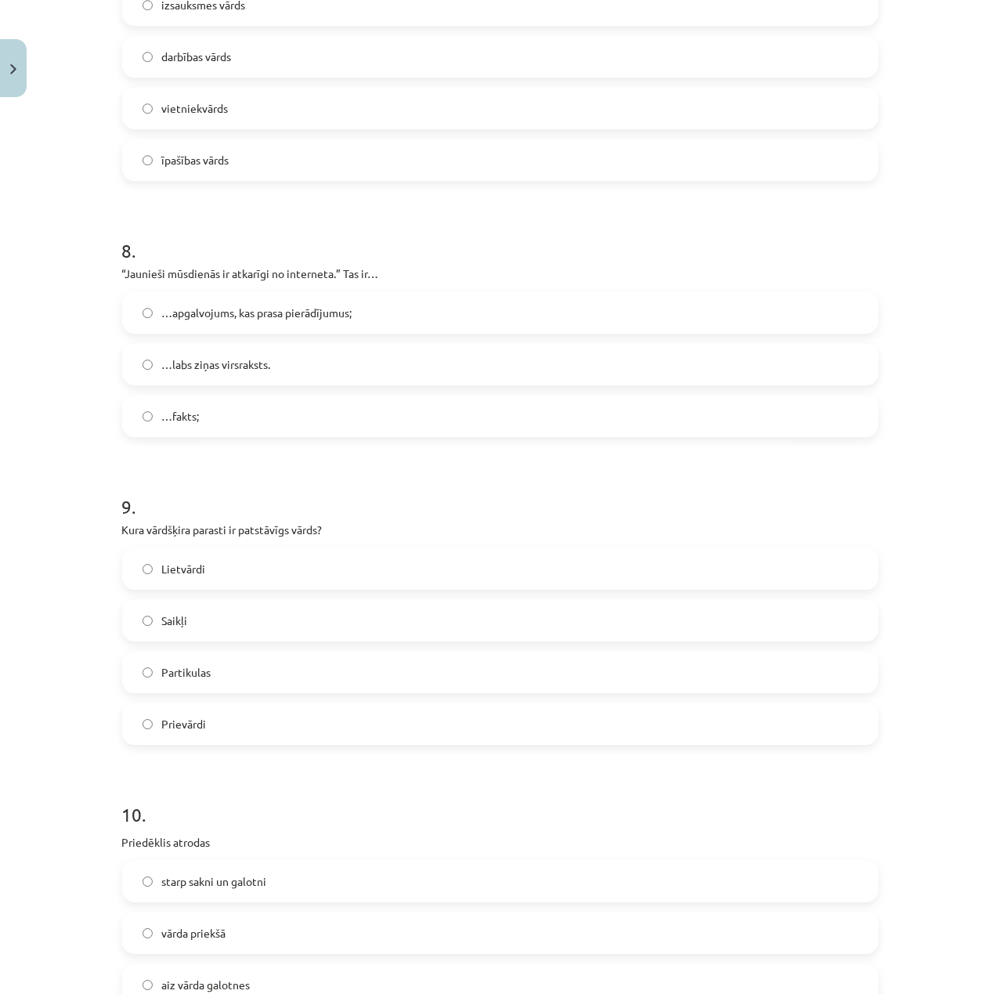
scroll to position [2192, 0]
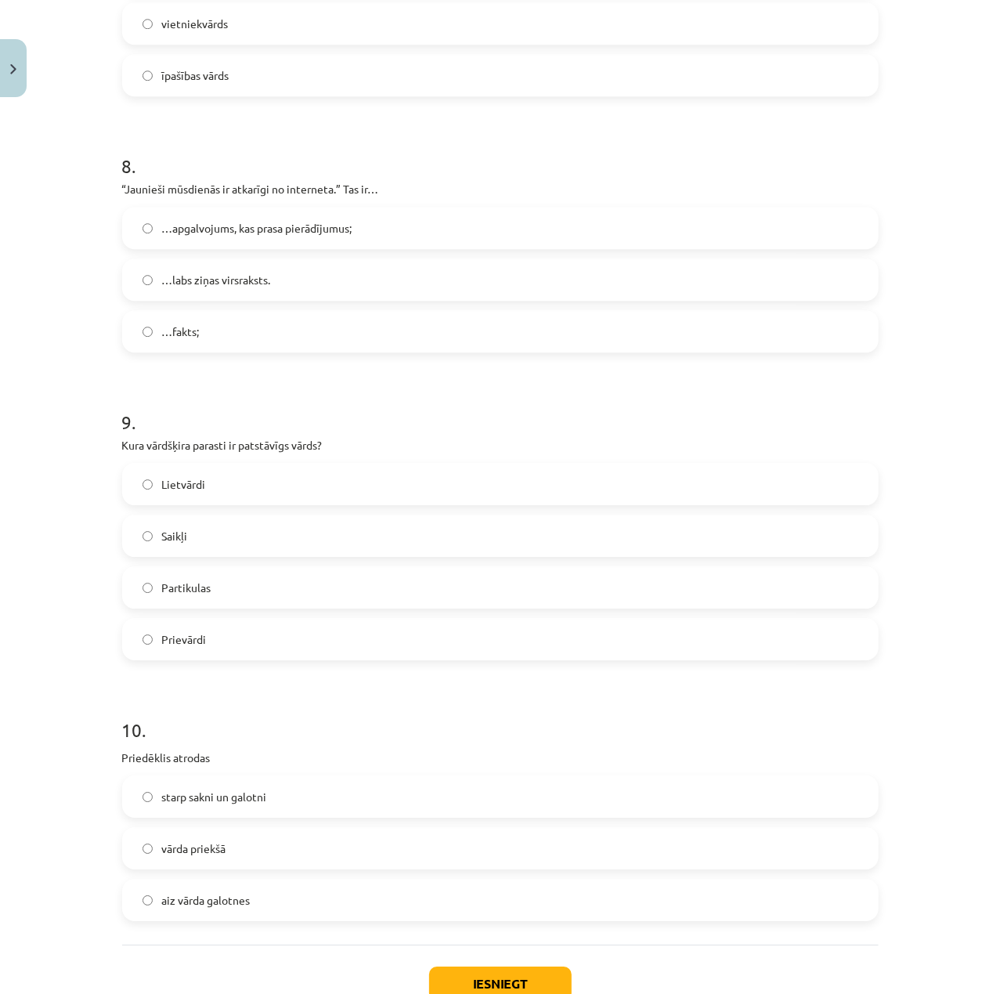
click at [244, 496] on label "Lietvārdi" at bounding box center [500, 483] width 753 height 39
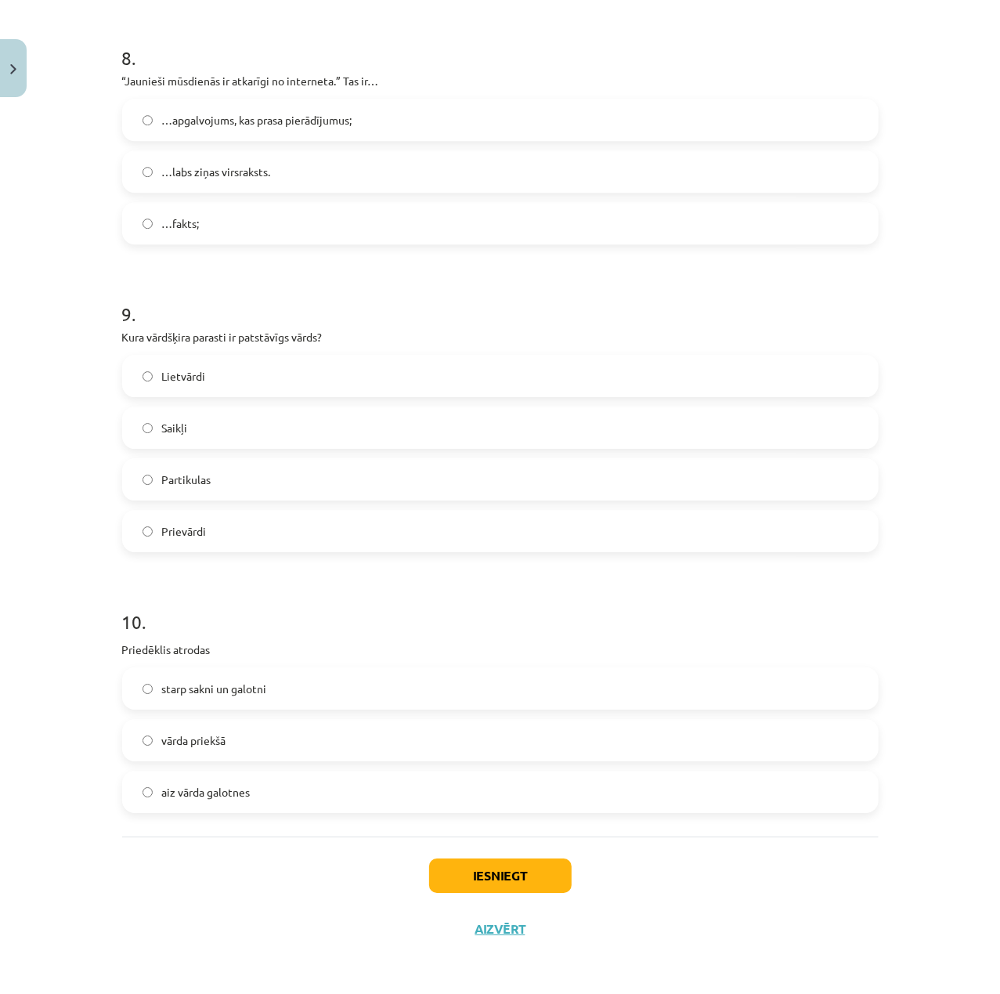
scroll to position [2302, 0]
click at [277, 700] on label "starp sakni un galotni" at bounding box center [500, 687] width 753 height 39
click at [505, 871] on button "Iesniegt" at bounding box center [500, 874] width 142 height 34
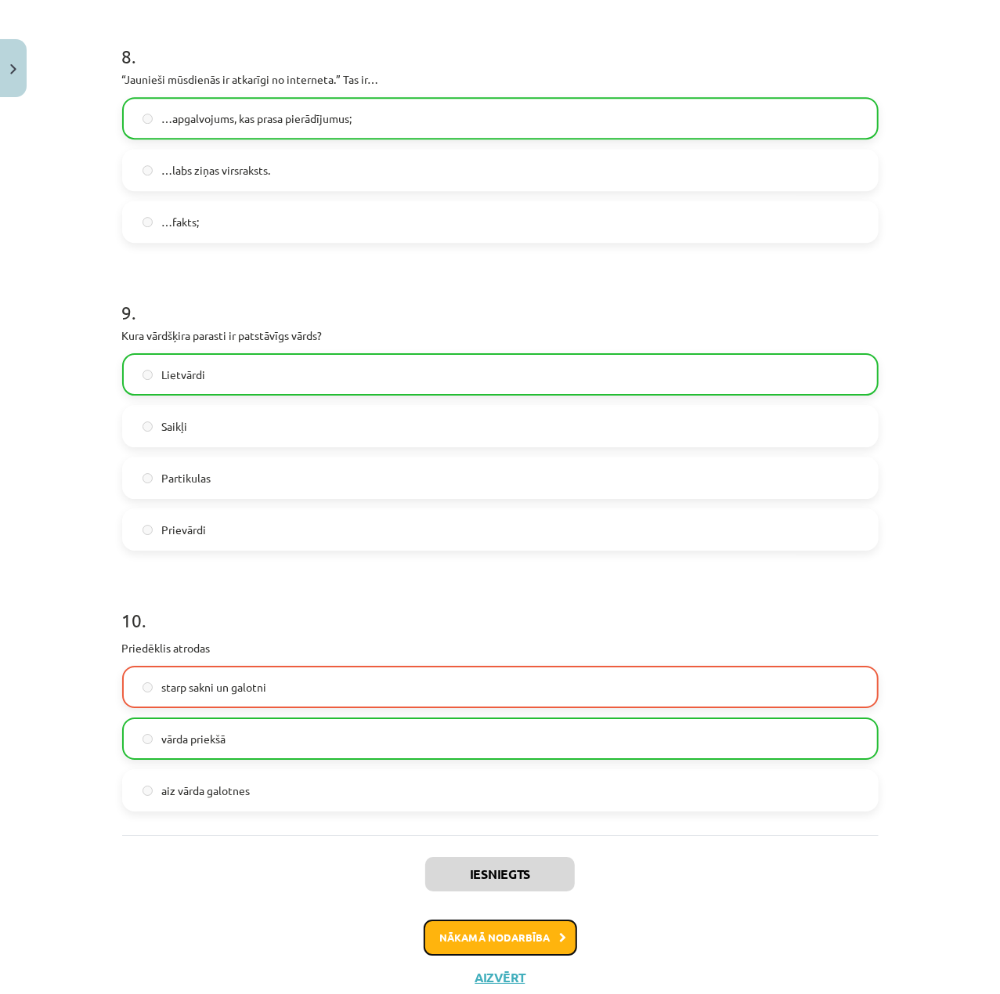
click at [500, 949] on button "Nākamā nodarbība" at bounding box center [500, 937] width 153 height 36
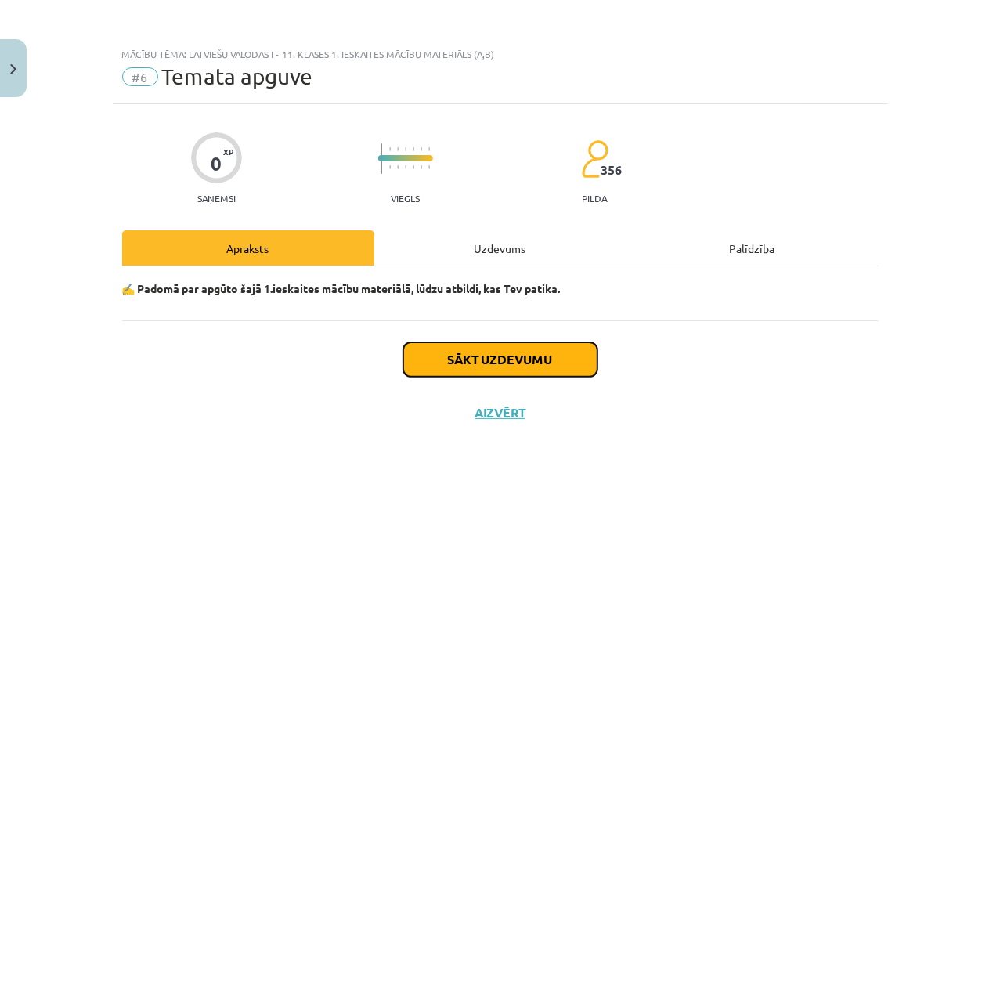
click at [554, 352] on button "Sākt uzdevumu" at bounding box center [500, 359] width 194 height 34
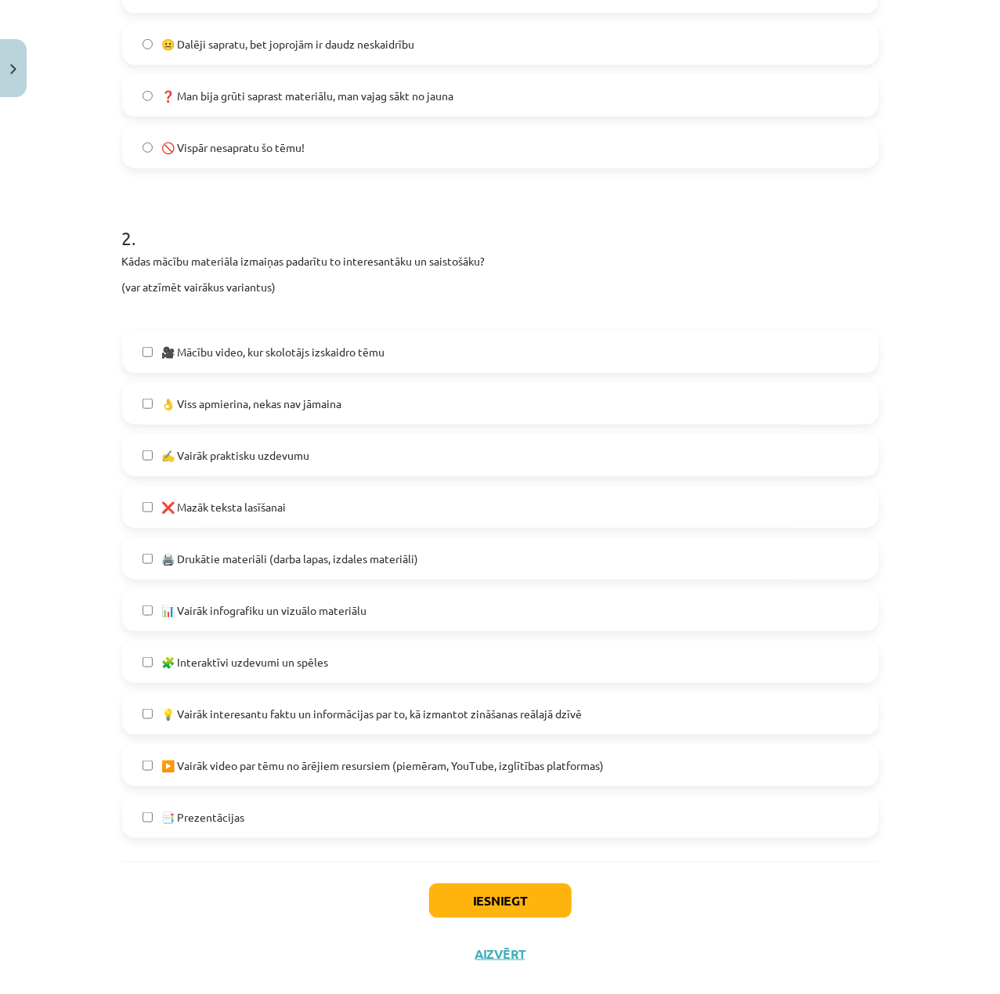
scroll to position [549, 0]
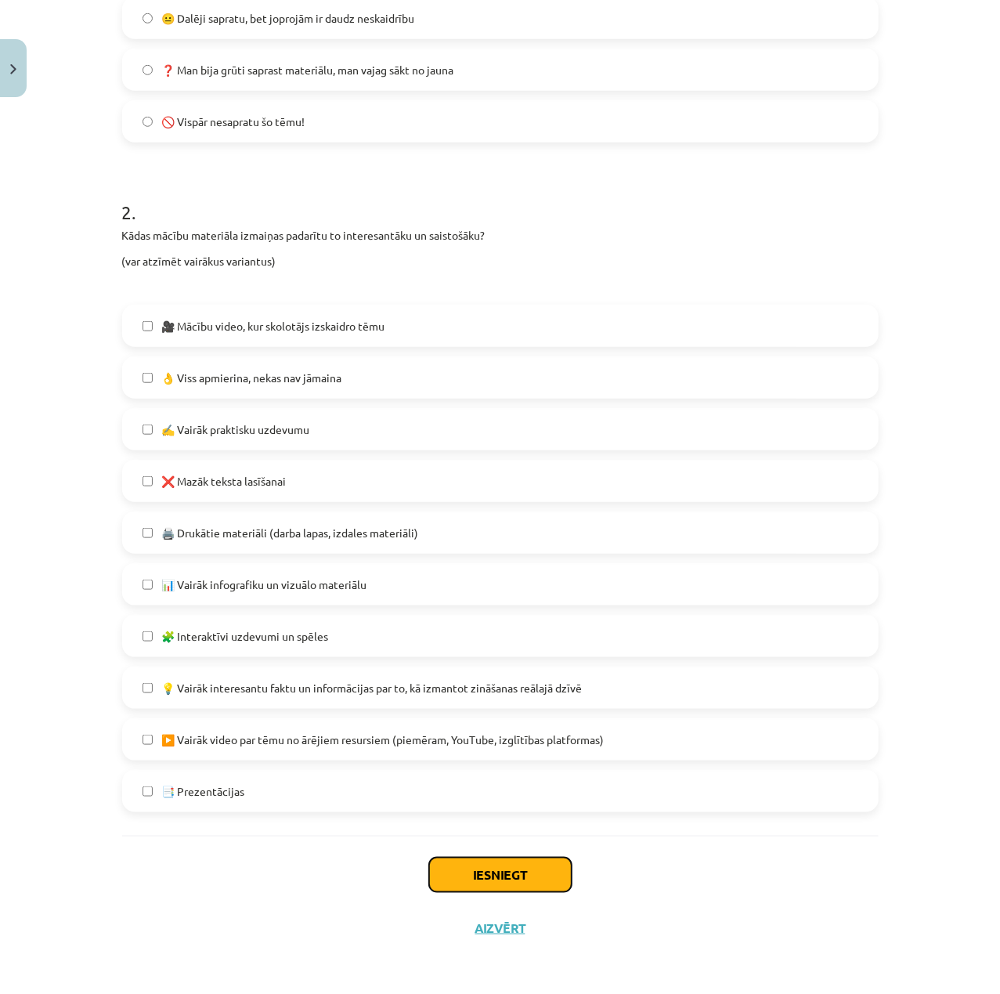
click at [533, 863] on button "Iesniegt" at bounding box center [500, 874] width 142 height 34
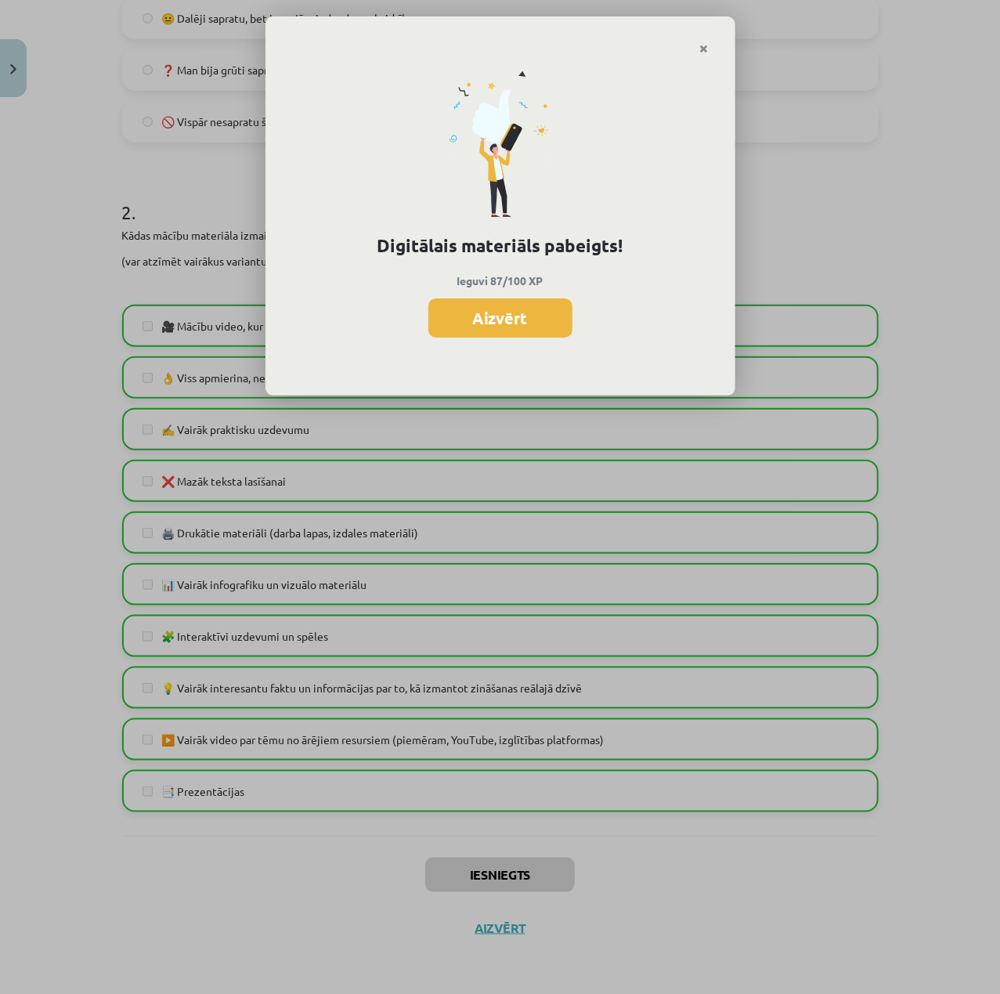
click at [525, 298] on div "Digitālais materiāls pabeigts! Ieguvi 87/100 XP Aizvērt" at bounding box center [500, 225] width 470 height 341
click at [536, 326] on button "Aizvērt" at bounding box center [500, 317] width 144 height 39
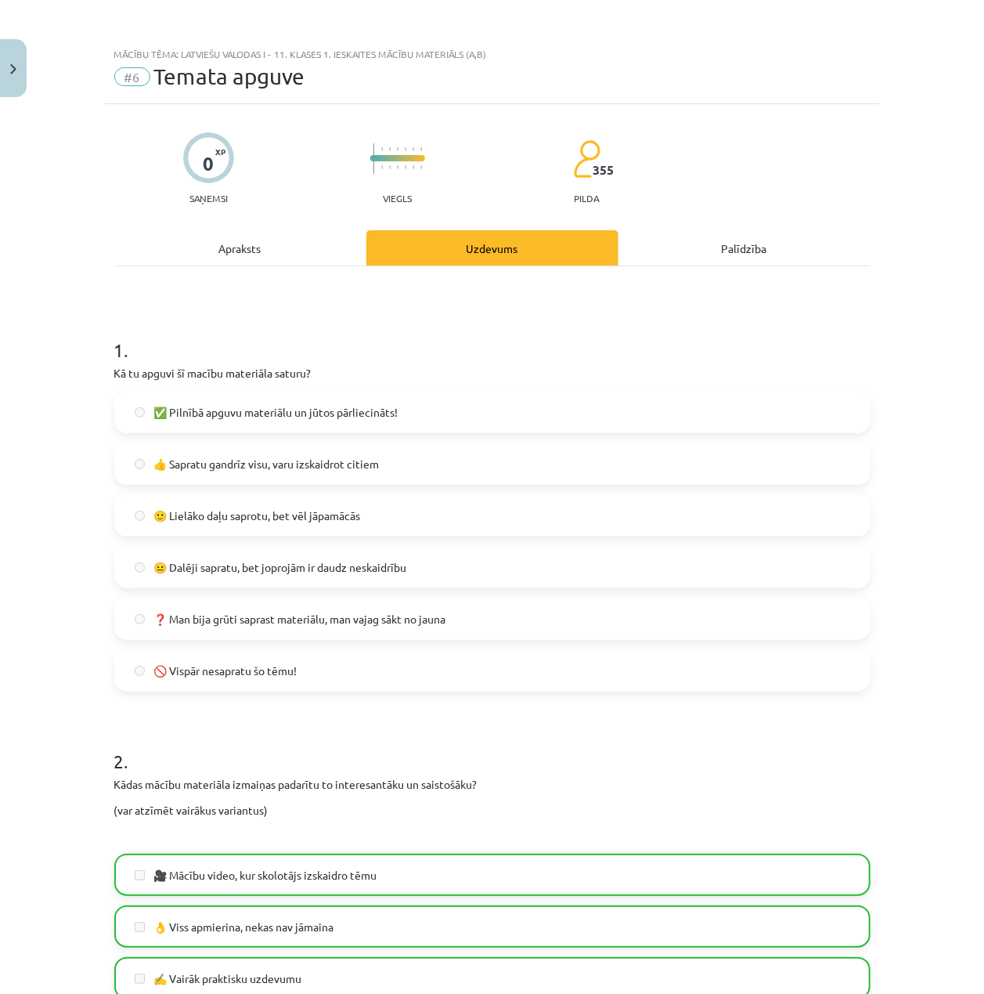
scroll to position [0, 0]
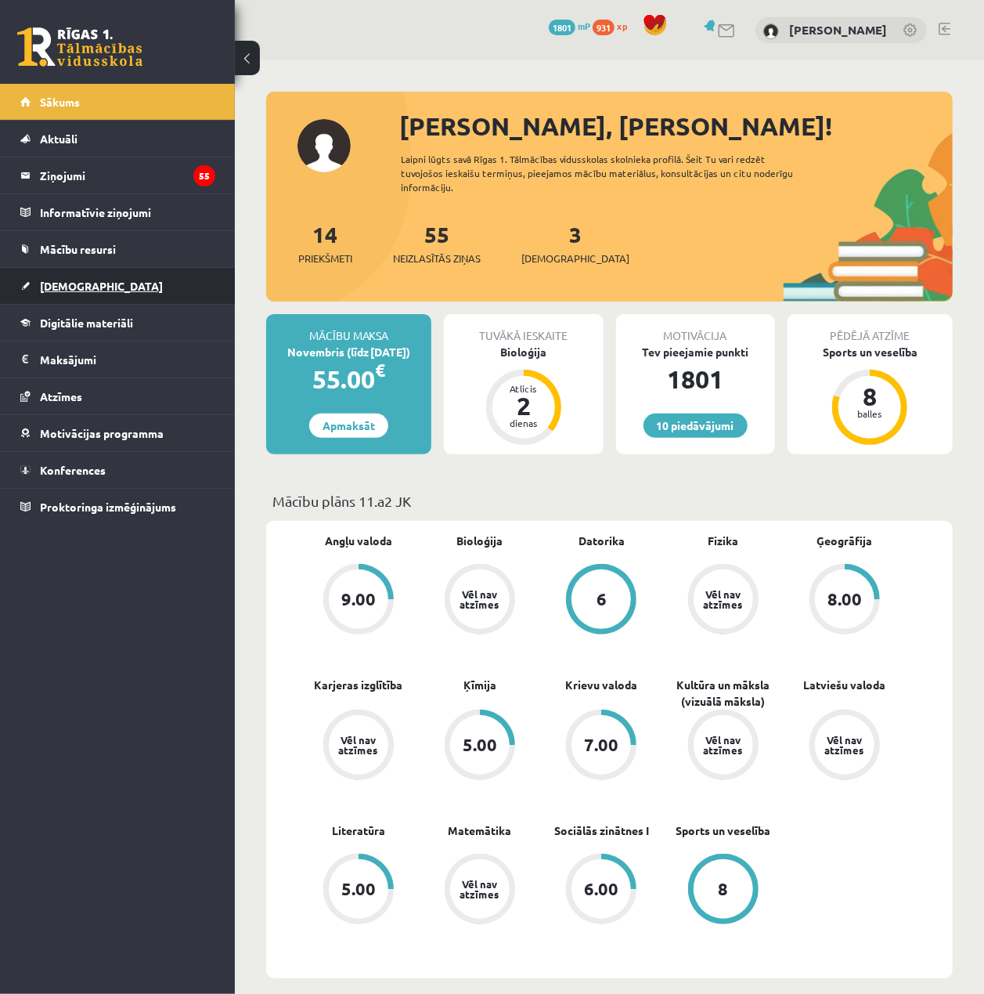
click at [151, 304] on link "[DEMOGRAPHIC_DATA]" at bounding box center [117, 286] width 195 height 36
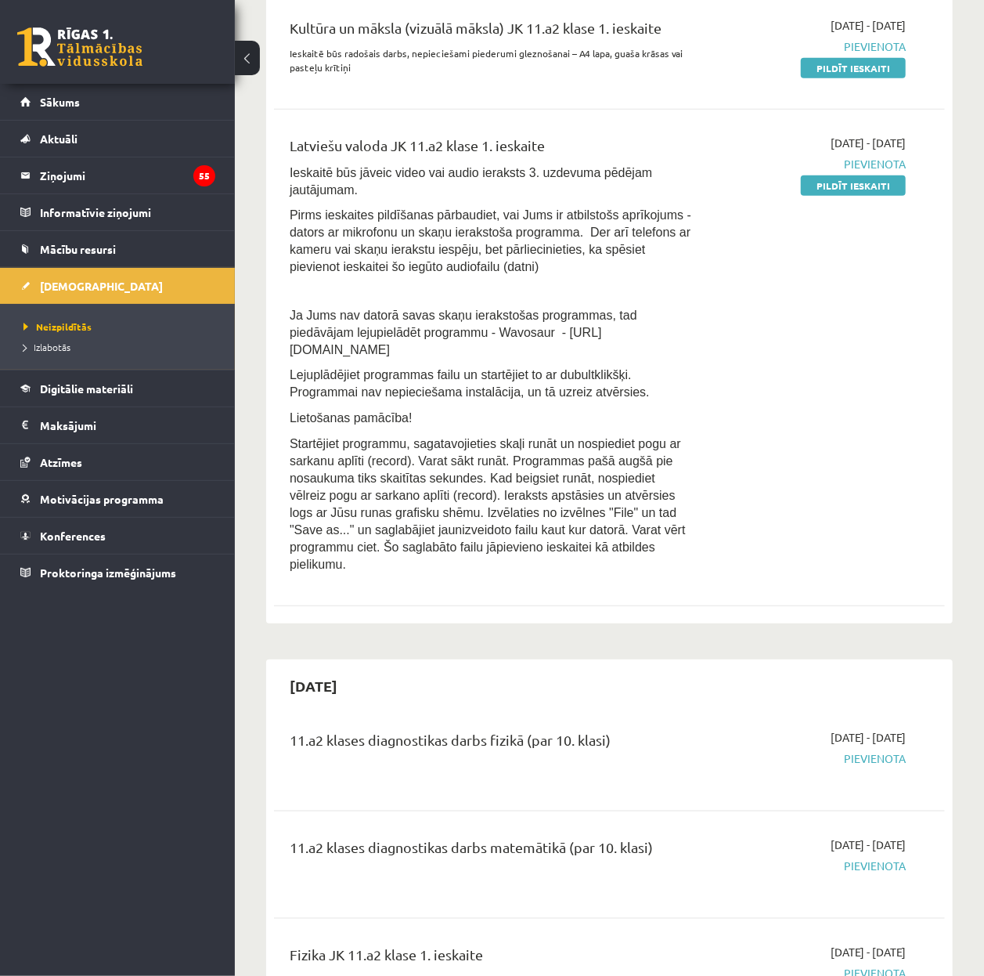
scroll to position [417, 0]
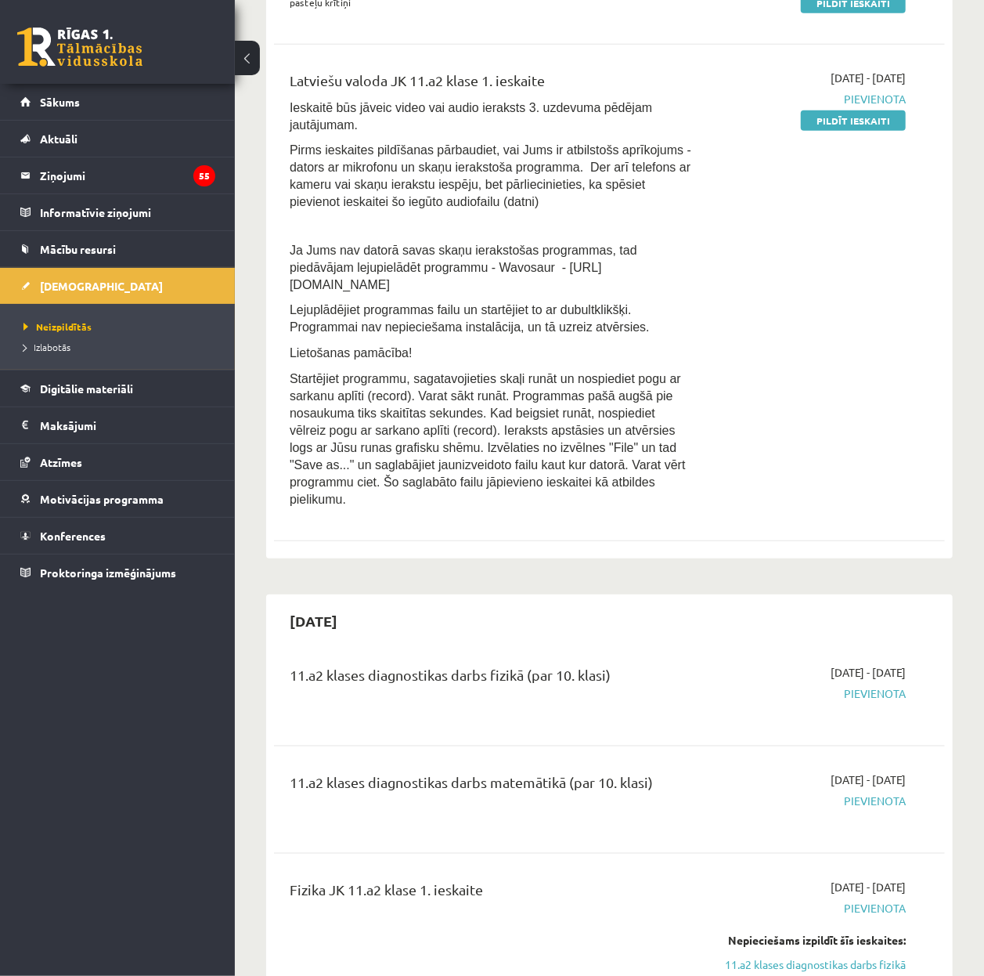
drag, startPoint x: 721, startPoint y: 389, endPoint x: 719, endPoint y: 255, distance: 133.9
click at [720, 388] on div "[DATE] - [DATE] [GEOGRAPHIC_DATA] Pildīt ieskaiti" at bounding box center [811, 293] width 213 height 446
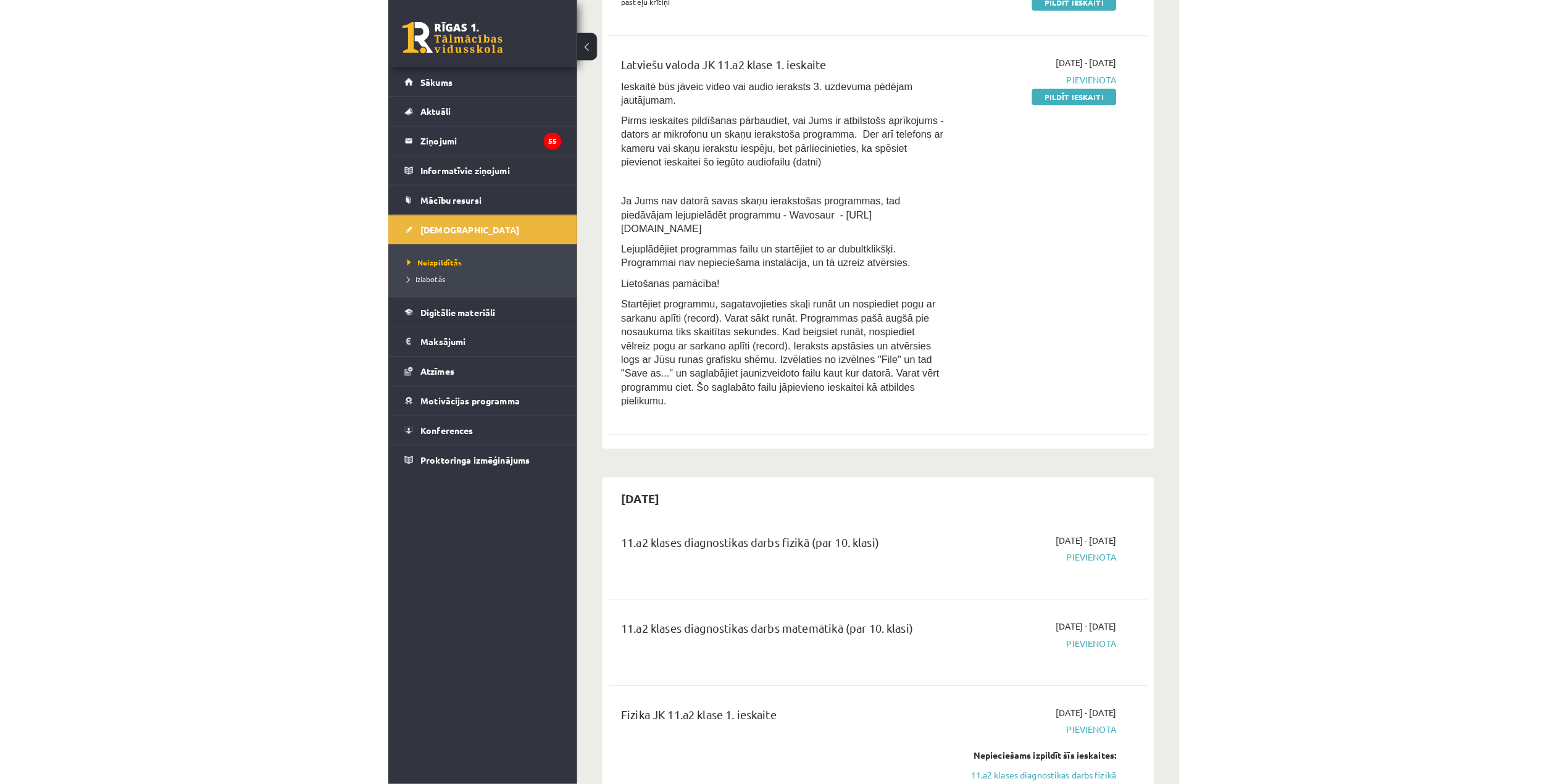
scroll to position [317, 0]
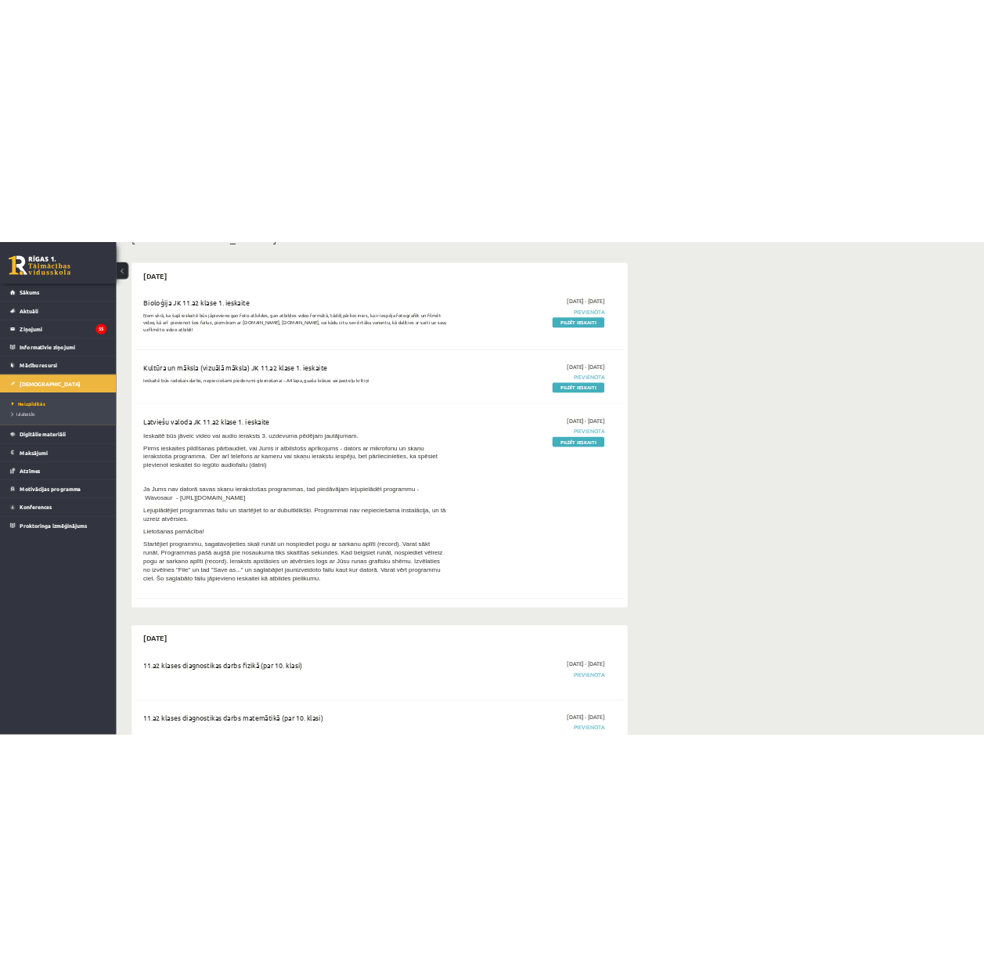
scroll to position [0, 0]
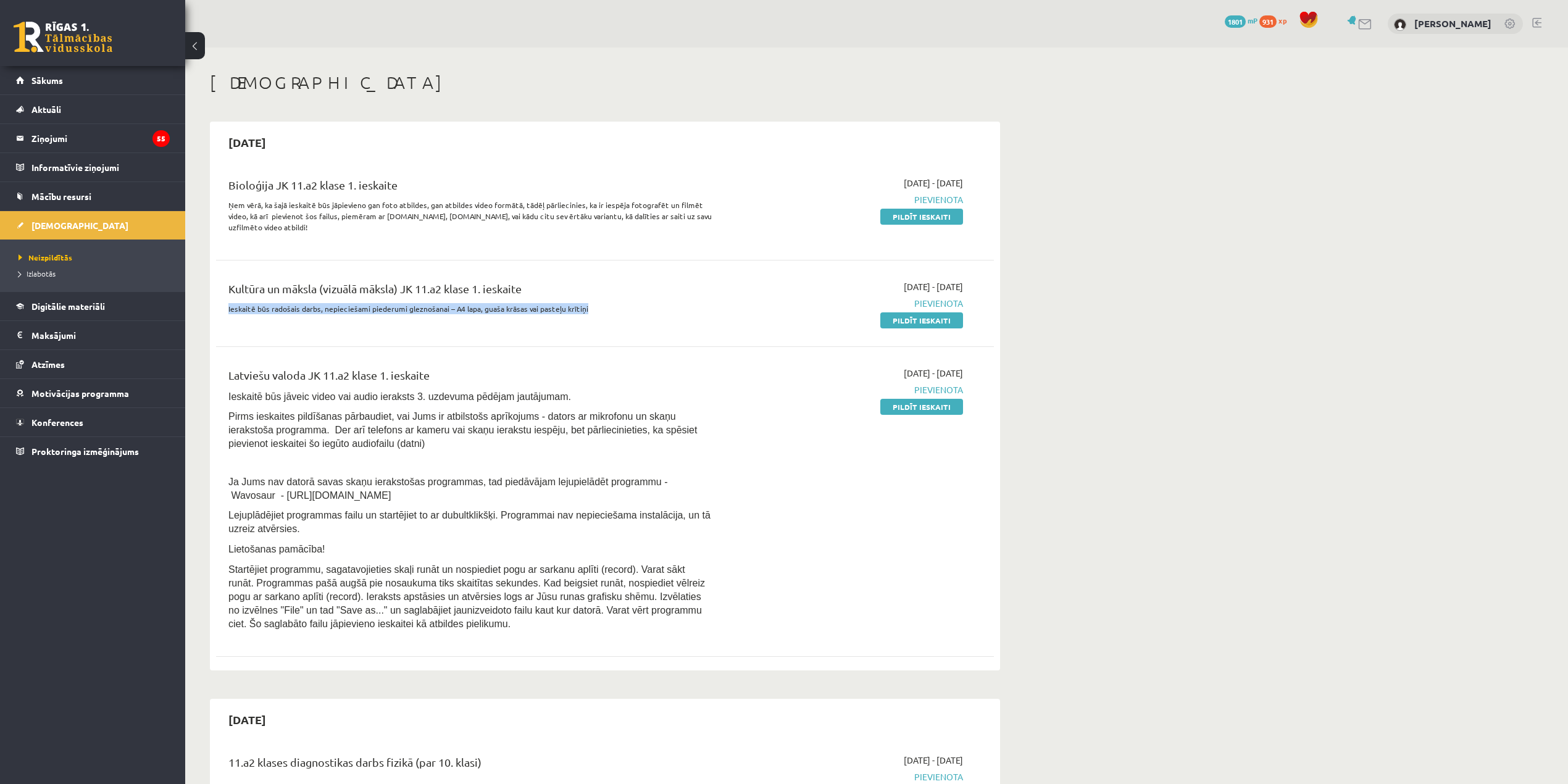
drag, startPoint x: 210, startPoint y: 308, endPoint x: 644, endPoint y: 316, distance: 434.1
click at [644, 316] on div "Kultūra un māksla (vizuālā māksla) JK 11.a2 klase 1. ieskaite Ieskaitē būs rado…" at bounding box center [470, 303] width 502 height 47
drag, startPoint x: 423, startPoint y: 315, endPoint x: 246, endPoint y: 315, distance: 177.0
click at [246, 315] on div "Kultūra un māksla (vizuālā māksla) JK 11.a2 klase 1. ieskaite Ieskaitē būs rado…" at bounding box center [470, 303] width 502 height 47
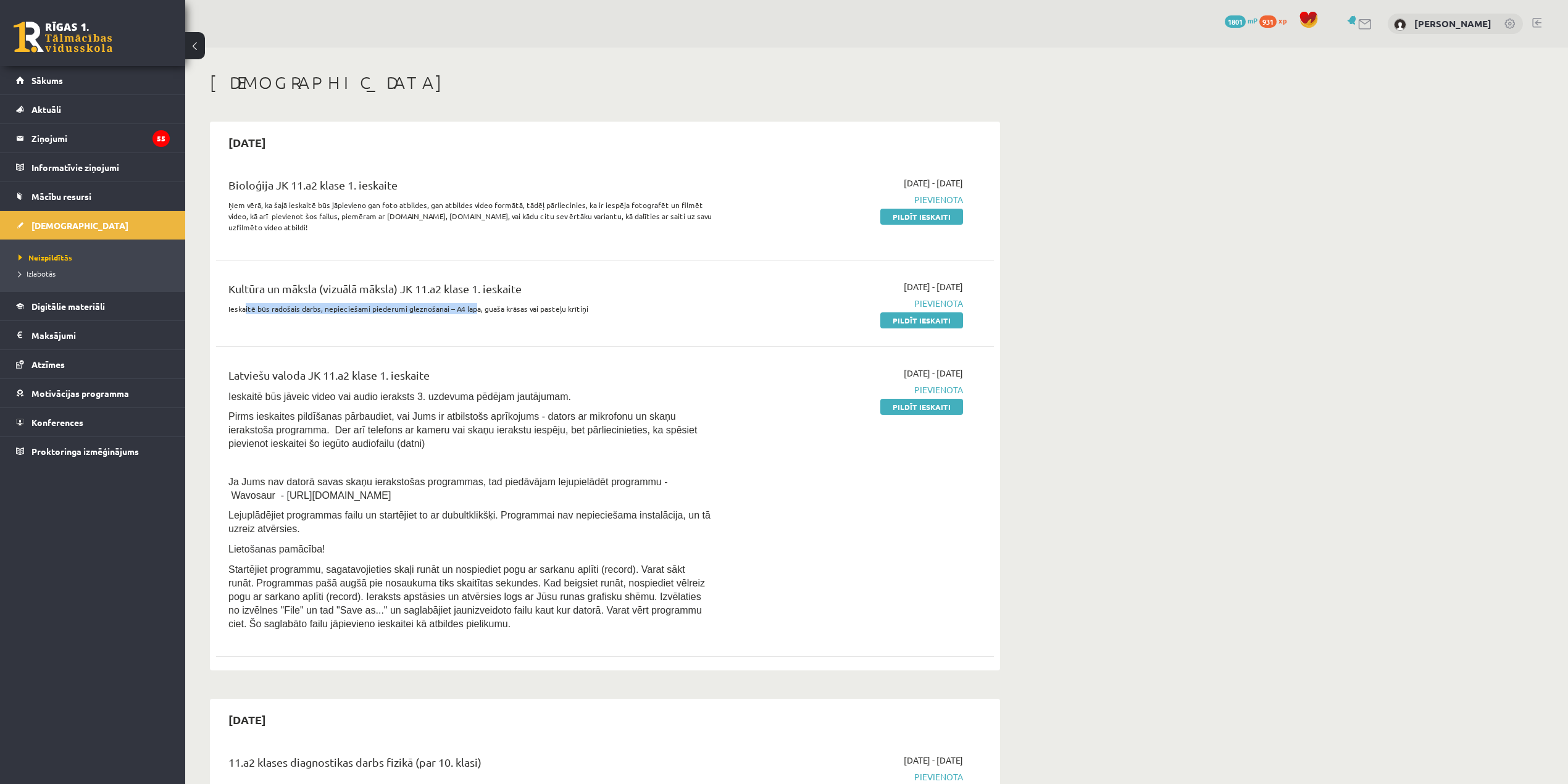
click at [246, 315] on div "Kultūra un māksla (vizuālā māksla) JK 11.a2 klase 1. ieskaite Ieskaitē būs rado…" at bounding box center [470, 303] width 502 height 47
drag, startPoint x: 210, startPoint y: 315, endPoint x: 690, endPoint y: 319, distance: 480.0
click at [690, 319] on div "Kultūra un māksla (vizuālā māksla) JK 11.a2 klase 1. ieskaite Ieskaitē būs rado…" at bounding box center [470, 303] width 502 height 47
drag, startPoint x: 526, startPoint y: 319, endPoint x: 216, endPoint y: 319, distance: 310.0
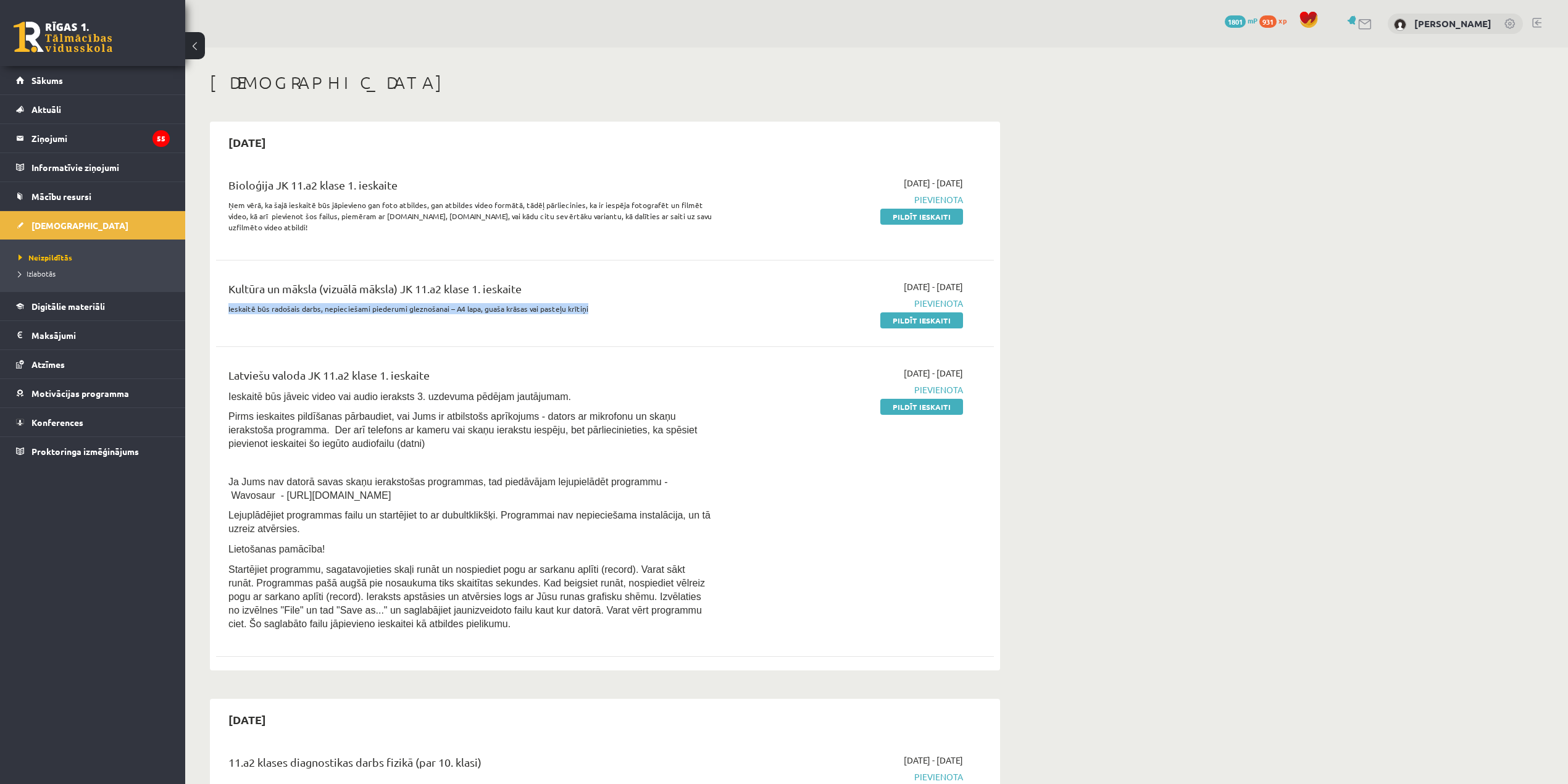
click at [216, 319] on div "Kultūra un māksla (vizuālā māksla) JK 11.a2 klase 1. ieskaite Ieskaitē būs rado…" at bounding box center [605, 304] width 778 height 71
drag, startPoint x: 216, startPoint y: 319, endPoint x: 653, endPoint y: 320, distance: 437.0
click at [653, 320] on div "Kultūra un māksla (vizuālā māksla) JK 11.a2 klase 1. ieskaite Ieskaitē būs rado…" at bounding box center [605, 304] width 778 height 71
click at [653, 320] on div "Kultūra un māksla (vizuālā māksla) JK 11.a2 klase 1. ieskaite Ieskaitē būs rado…" at bounding box center [470, 303] width 502 height 47
